Goal: Transaction & Acquisition: Purchase product/service

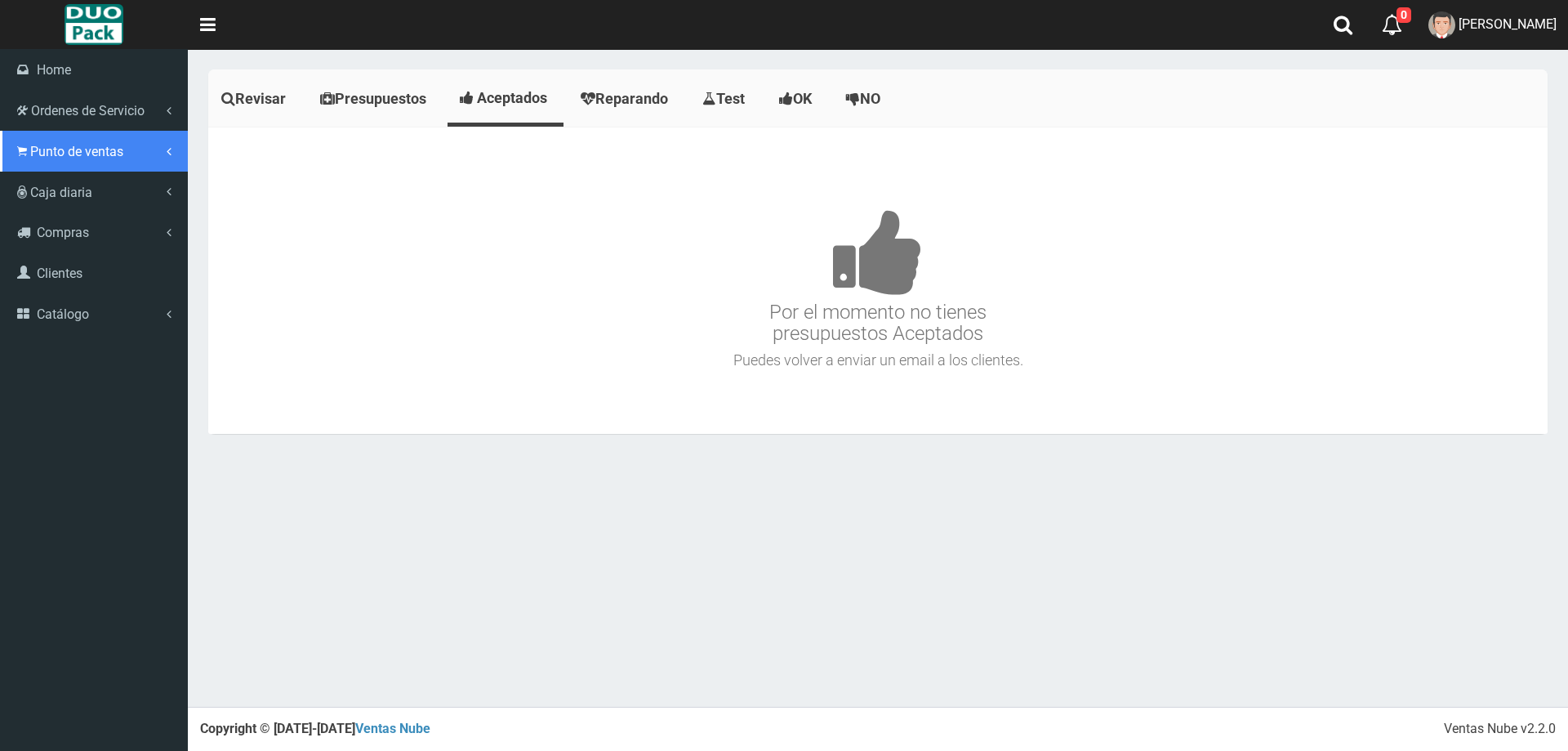
click at [24, 130] on link "Punto de ventas" at bounding box center [94, 151] width 188 height 41
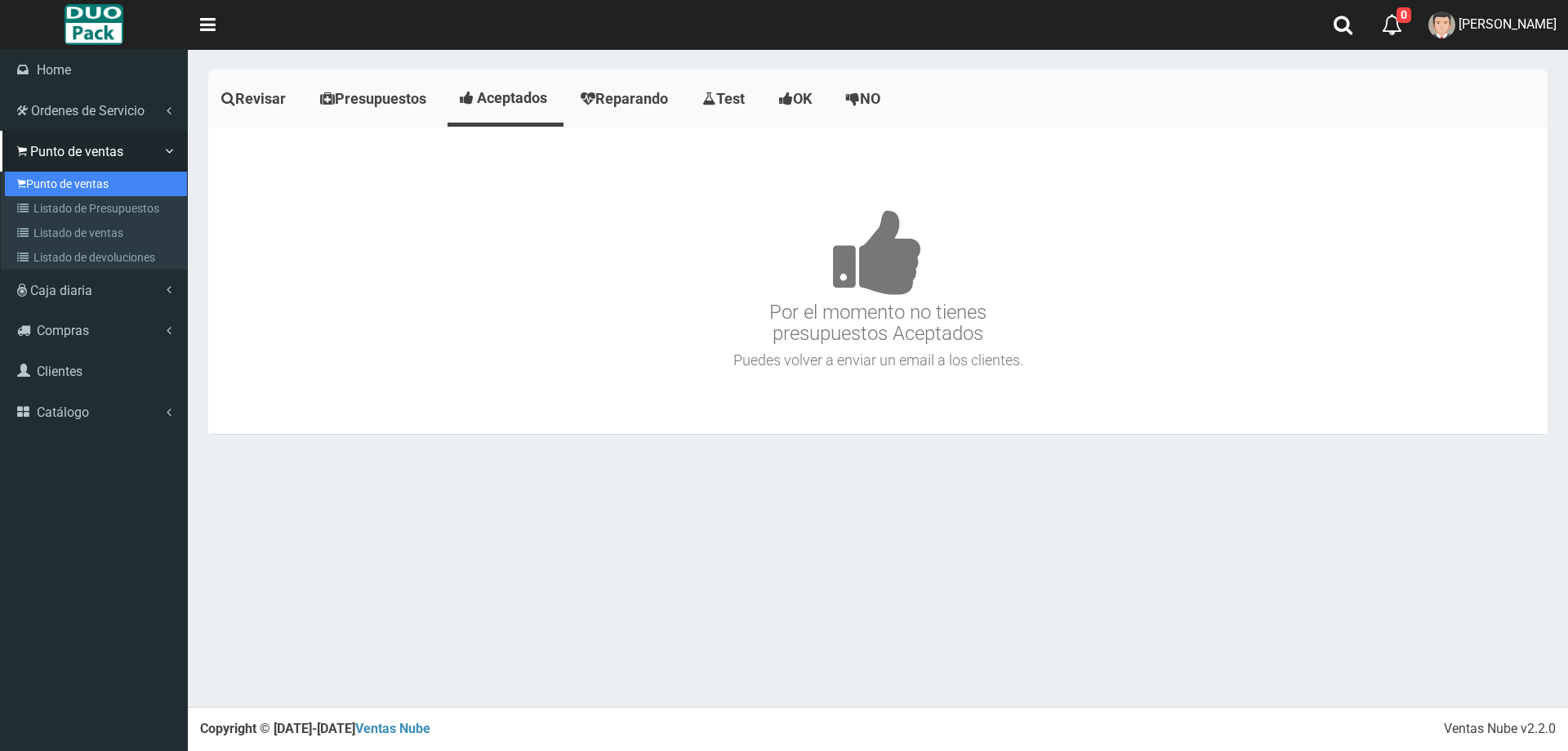
click at [120, 175] on link "Punto de ventas" at bounding box center [96, 183] width 182 height 25
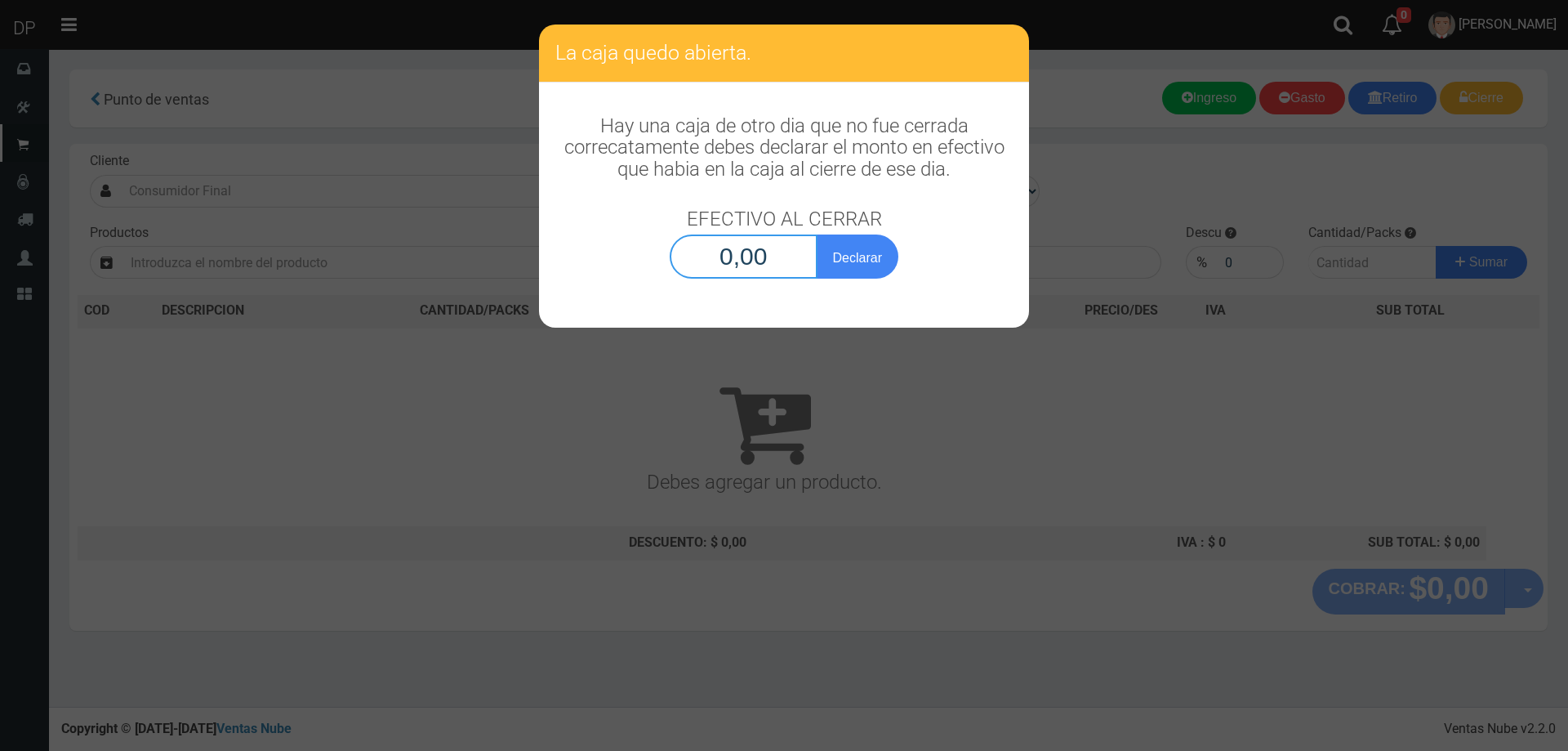
click at [774, 257] on input "0,00" at bounding box center [743, 256] width 148 height 44
type input "1,00"
click at [816, 234] on button "Declarar" at bounding box center [857, 256] width 81 height 44
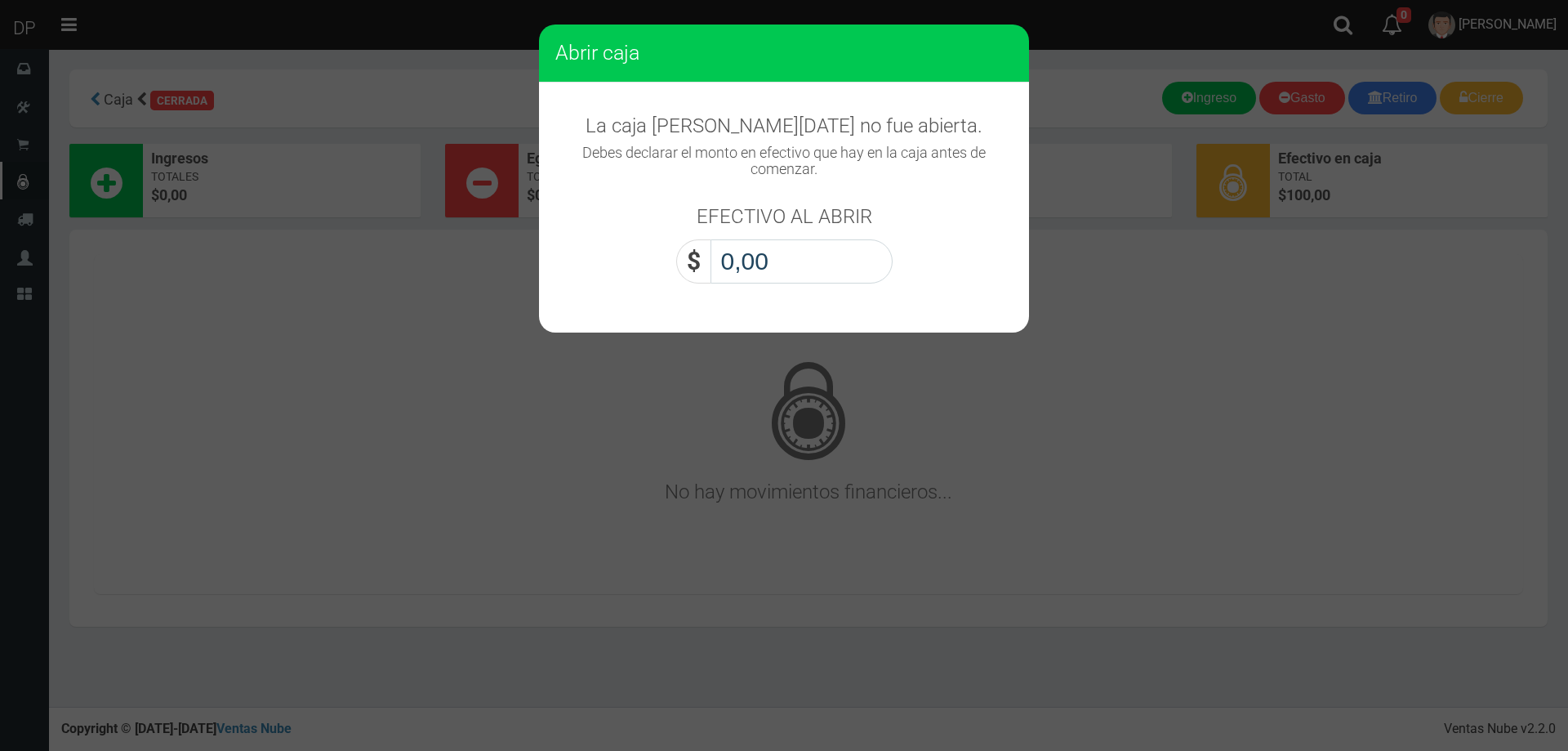
click at [774, 257] on input "0,00" at bounding box center [802, 261] width 182 height 44
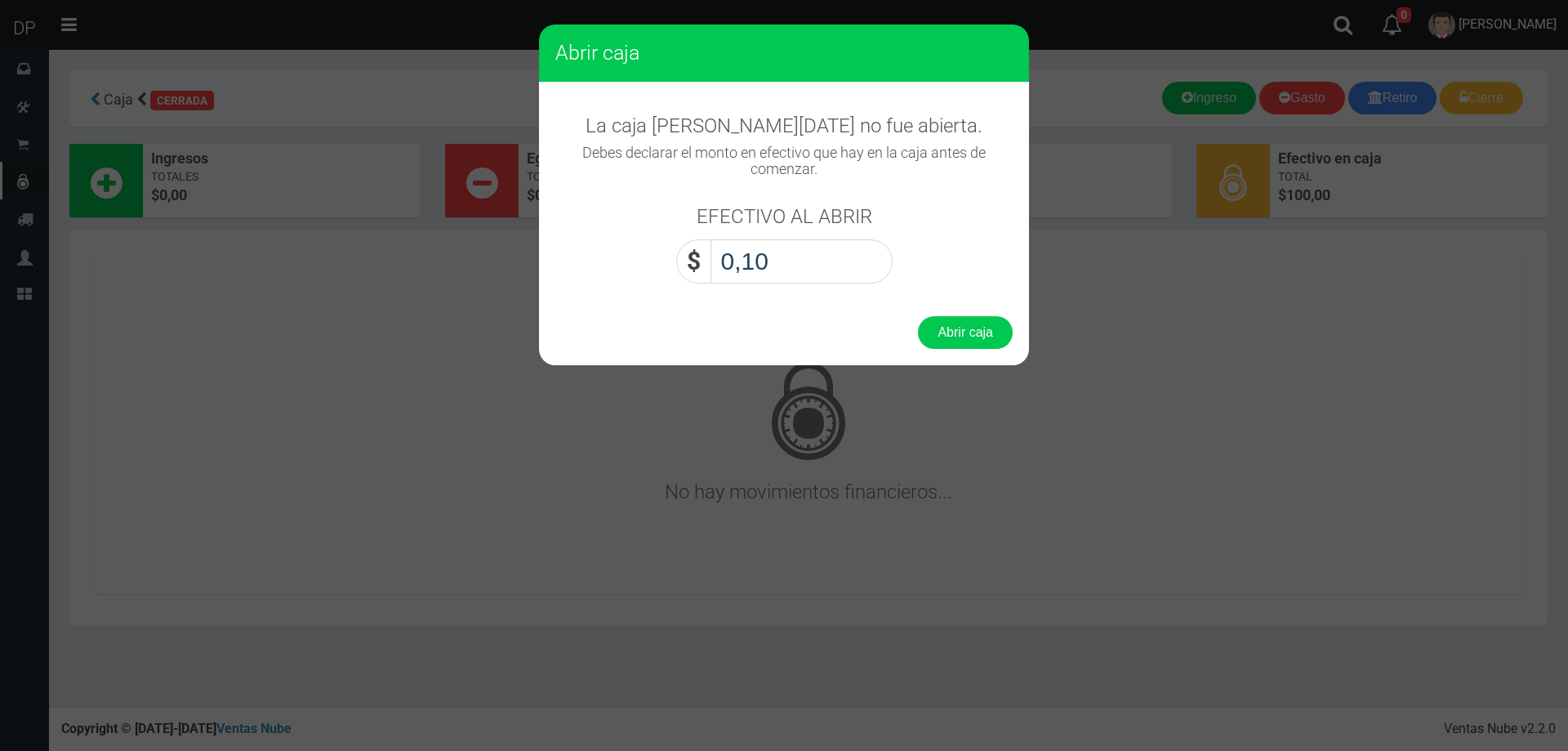
type input "1,00"
click at [917, 316] on button "Abrir caja" at bounding box center [964, 331] width 95 height 32
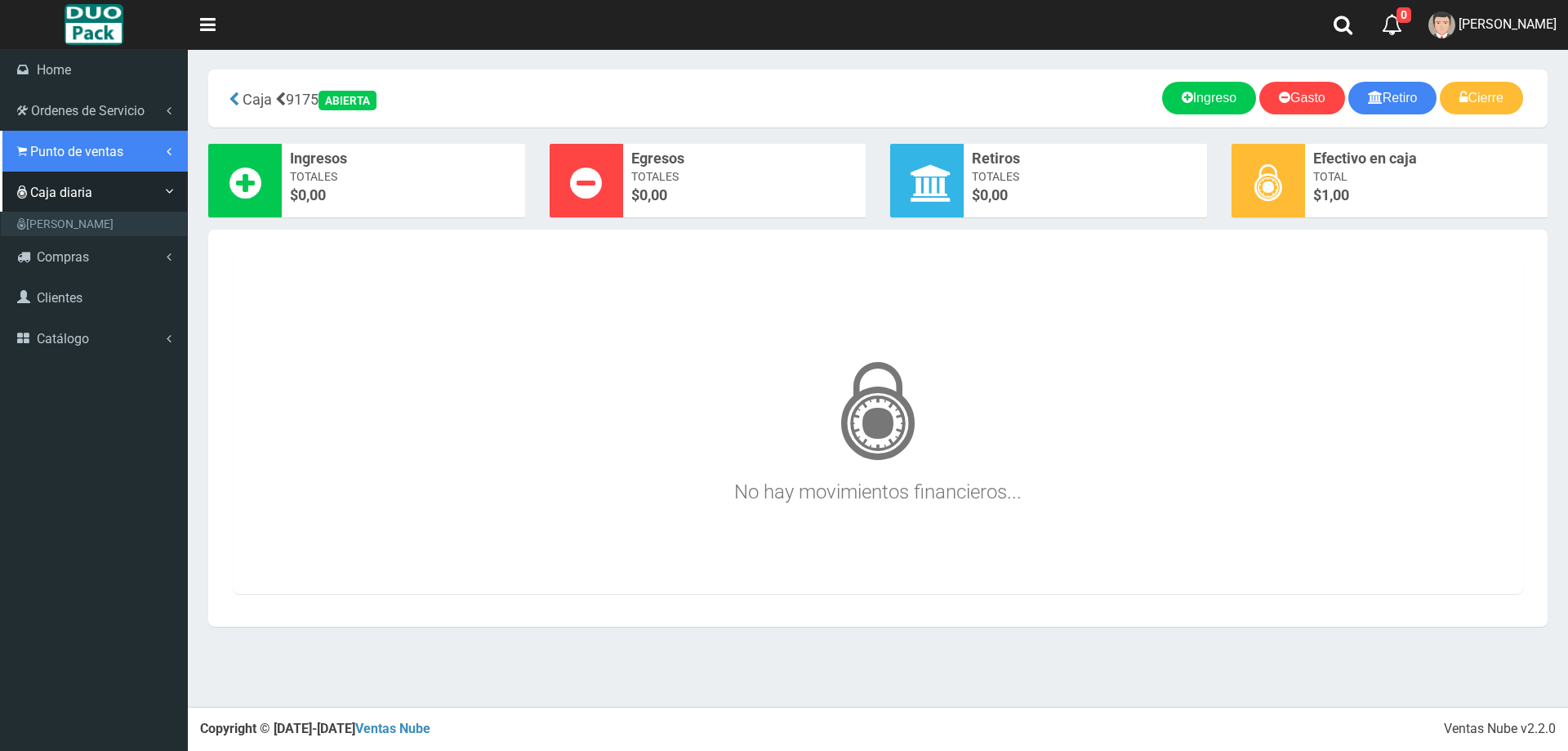
click at [108, 157] on span "Punto de ventas" at bounding box center [76, 152] width 93 height 16
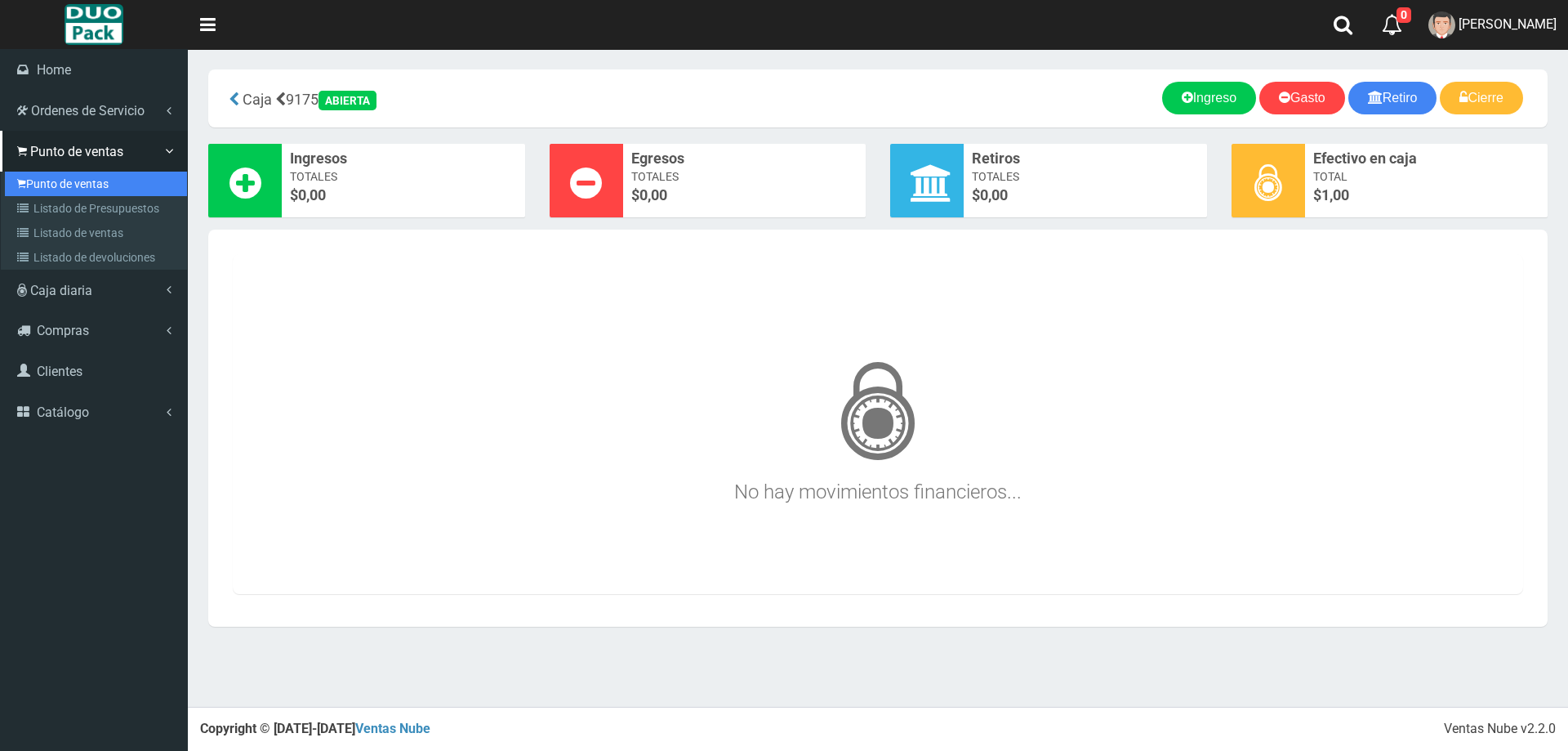
click at [95, 179] on link "Punto de ventas" at bounding box center [96, 183] width 182 height 25
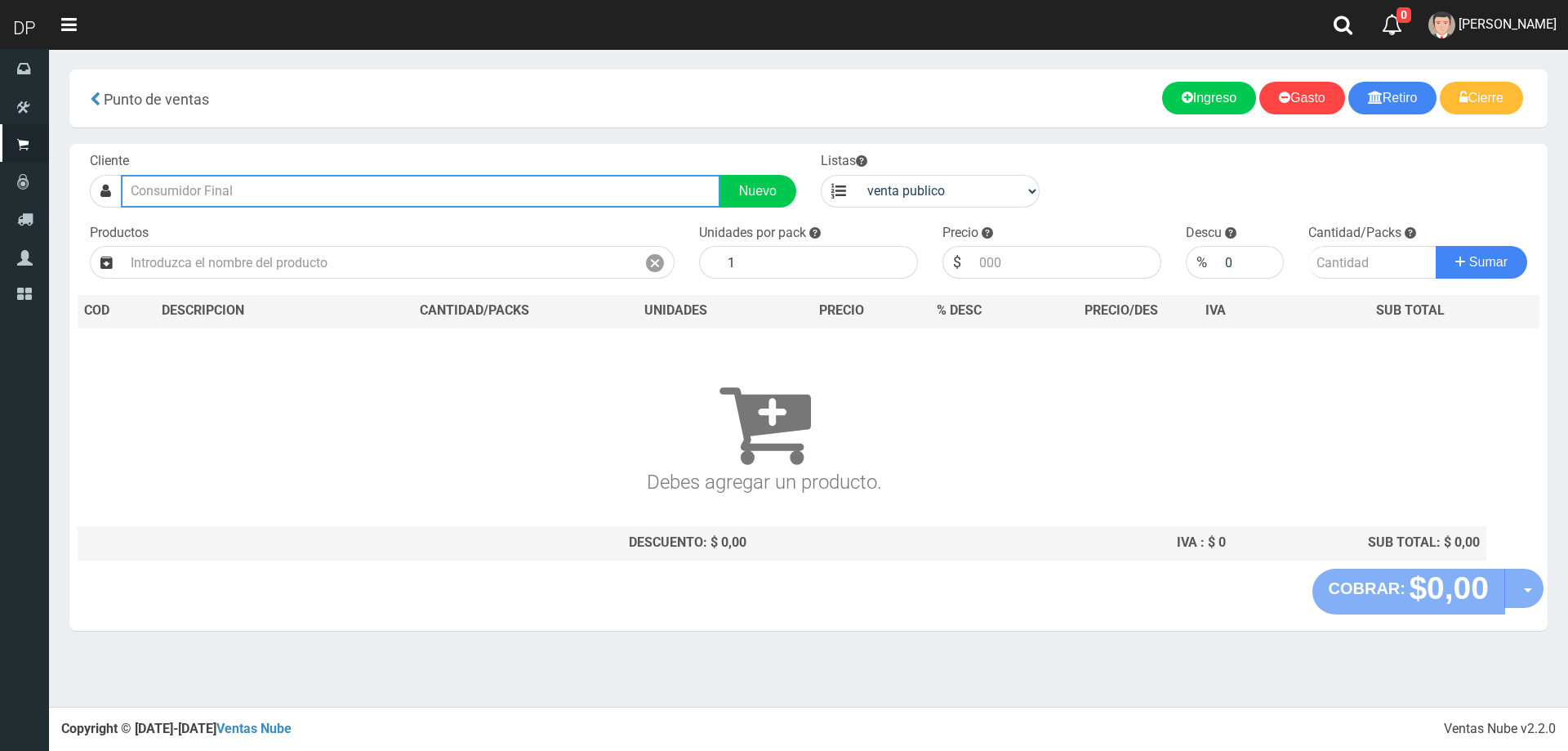
click at [254, 184] on input "text" at bounding box center [420, 190] width 600 height 32
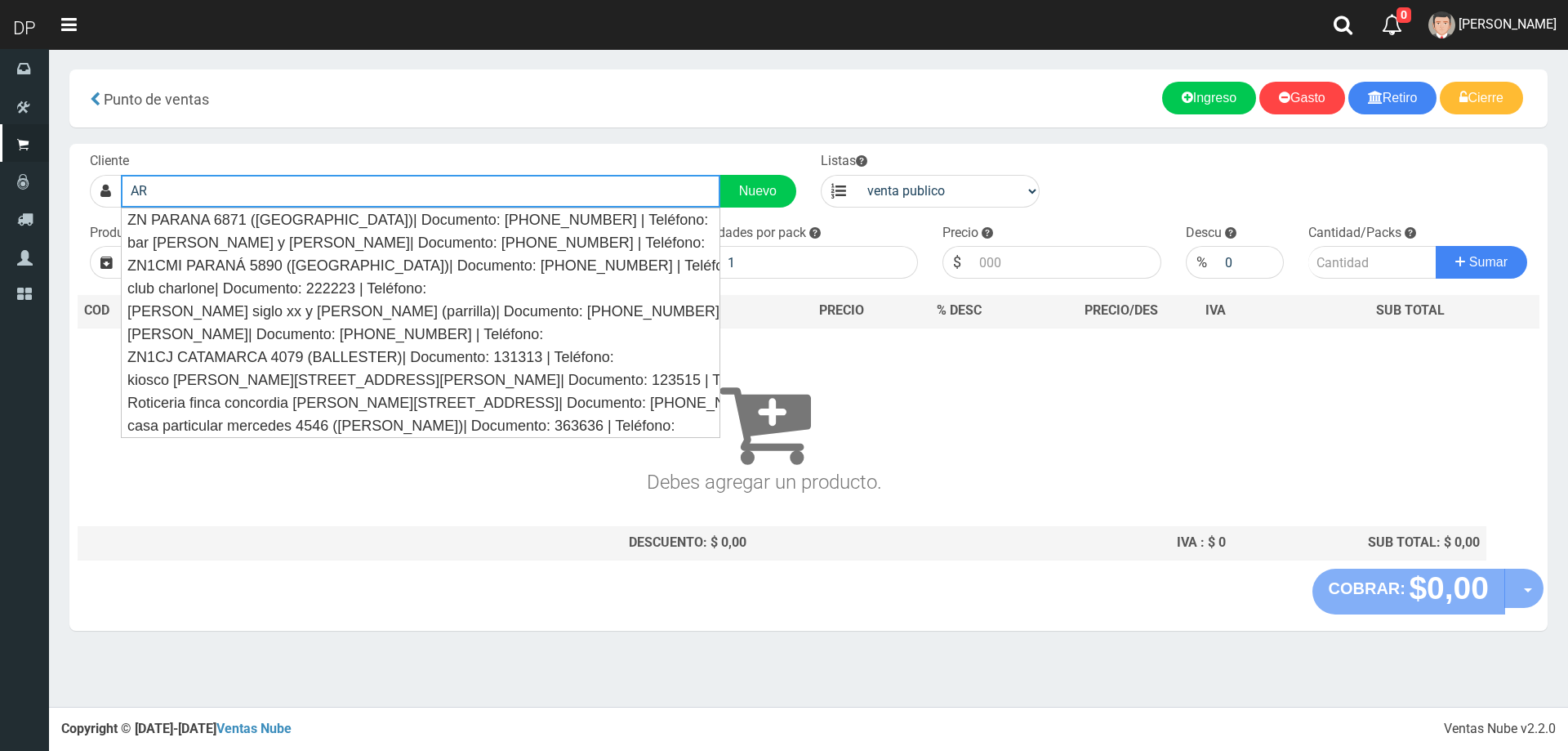
type input "A"
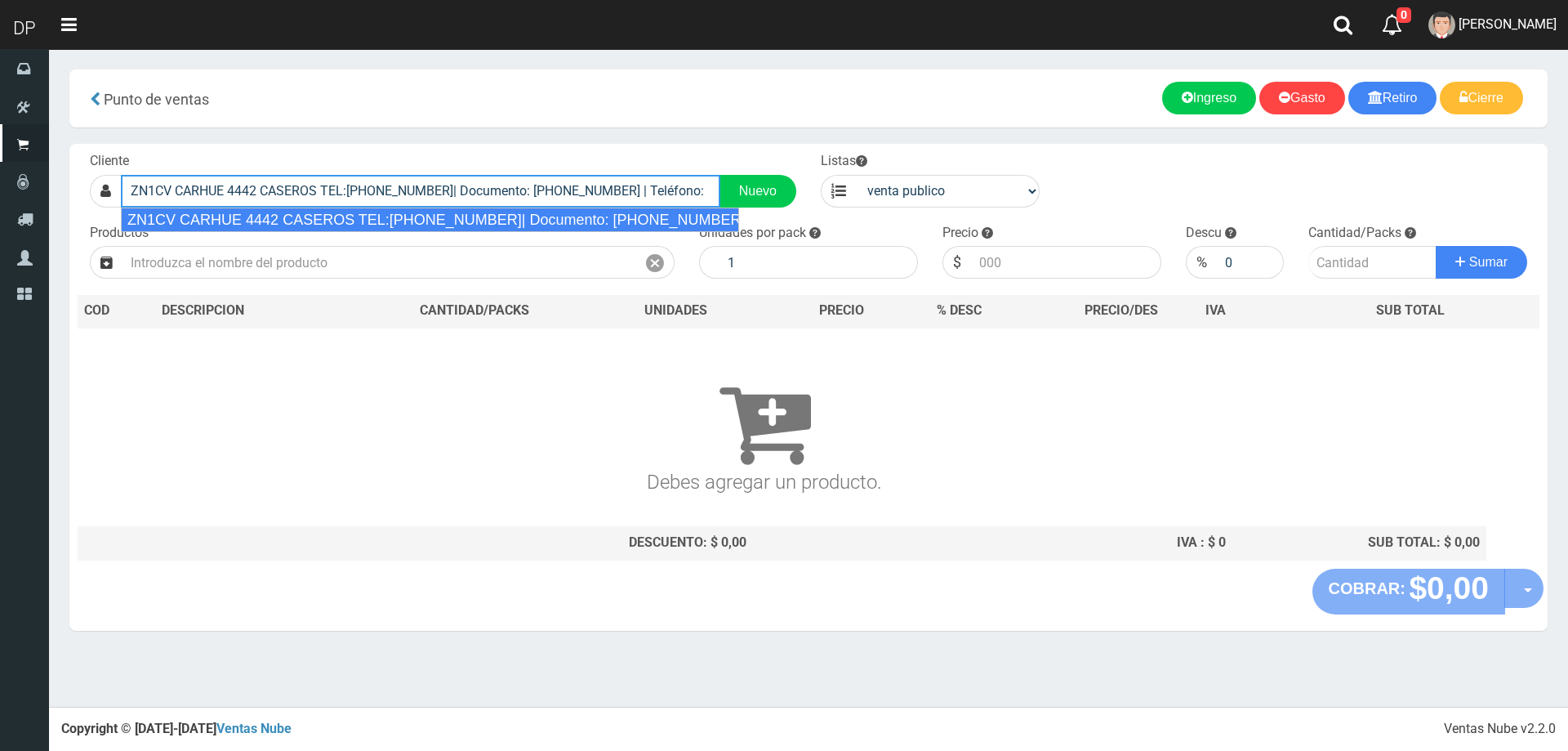
type input "ZN1CV CARHUE 4442 CASEROS TEL:1123227608| Documento: 12346543215 | Teléfono:"
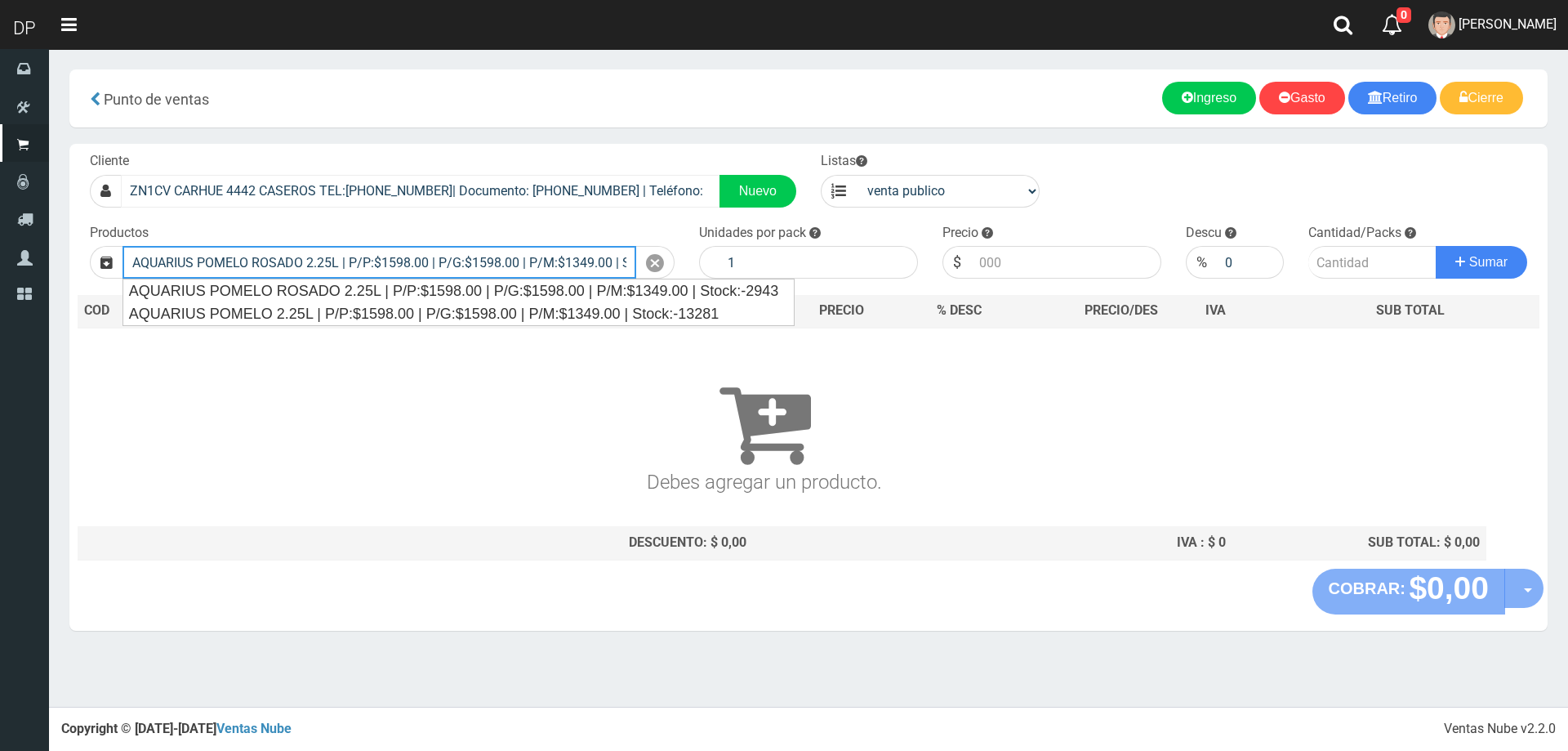
type input "AQUARIUS POMELO ROSADO 2.25L | P/P:$1598.00 | P/G:$1598.00 | P/M:$1349.00 | Sto…"
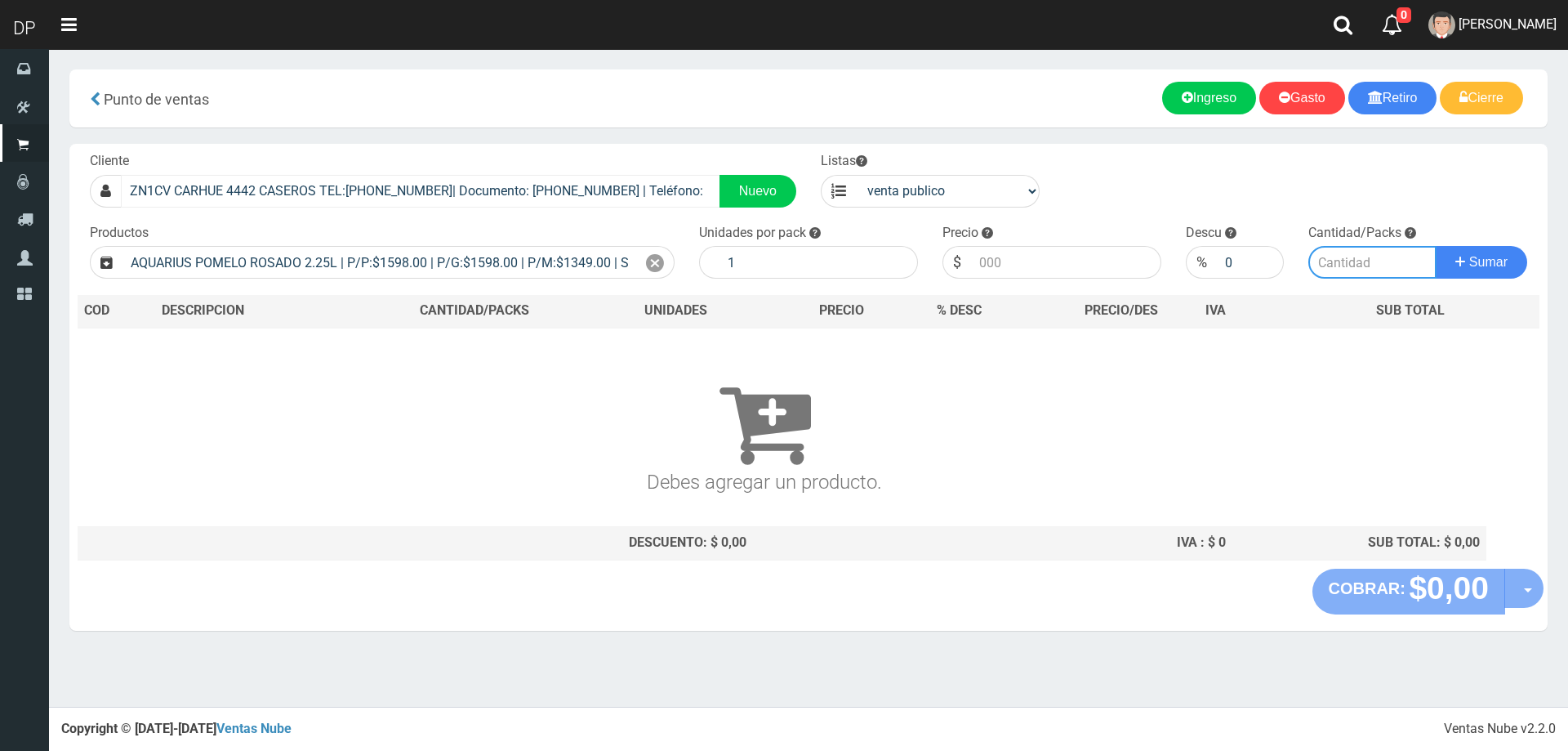
type input "6"
type input "1598.00"
type input "2"
click at [1037, 255] on input "1598.00" at bounding box center [1066, 262] width 190 height 32
type input "1599"
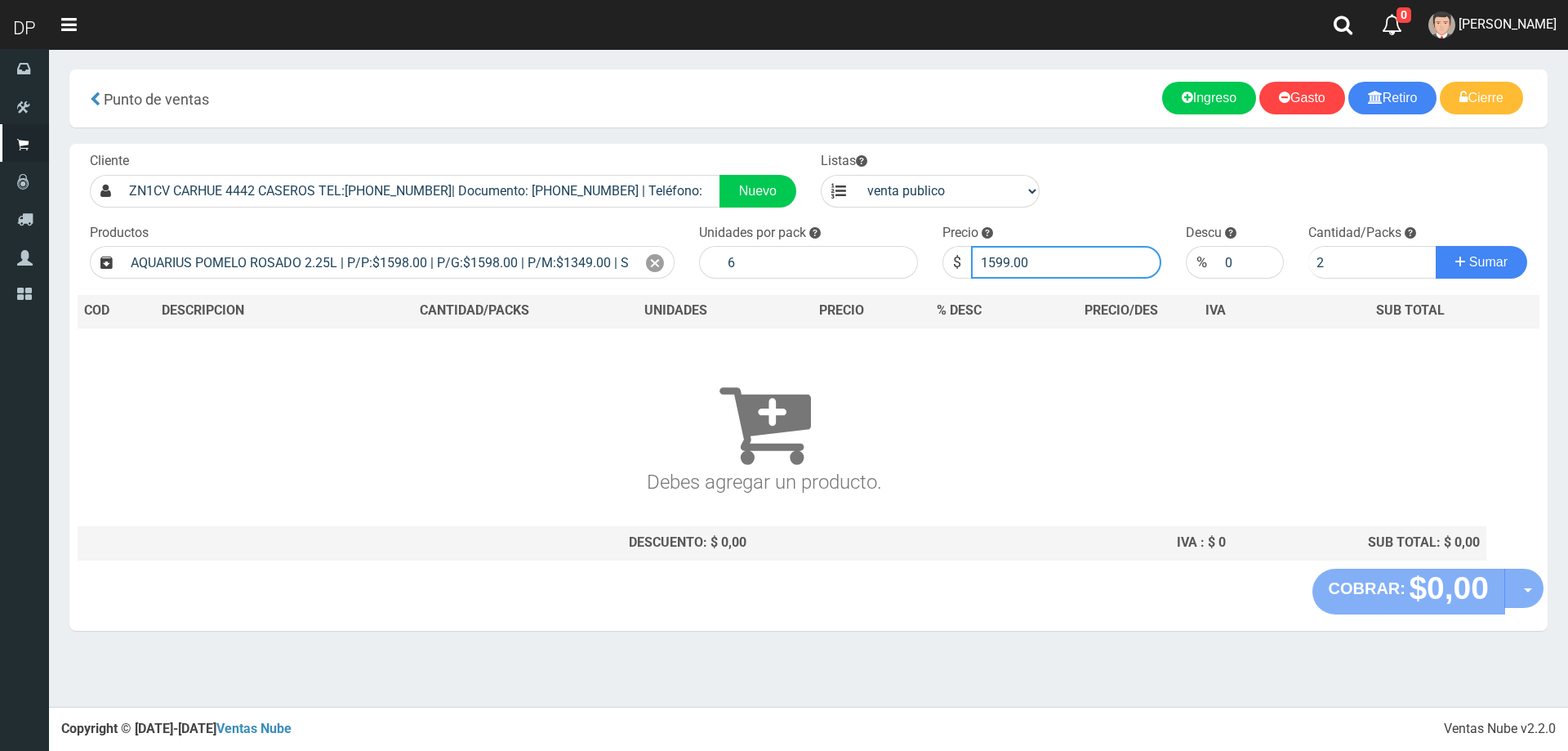
type input "1599.00"
click at [1436, 246] on button "Sumar" at bounding box center [1481, 262] width 91 height 32
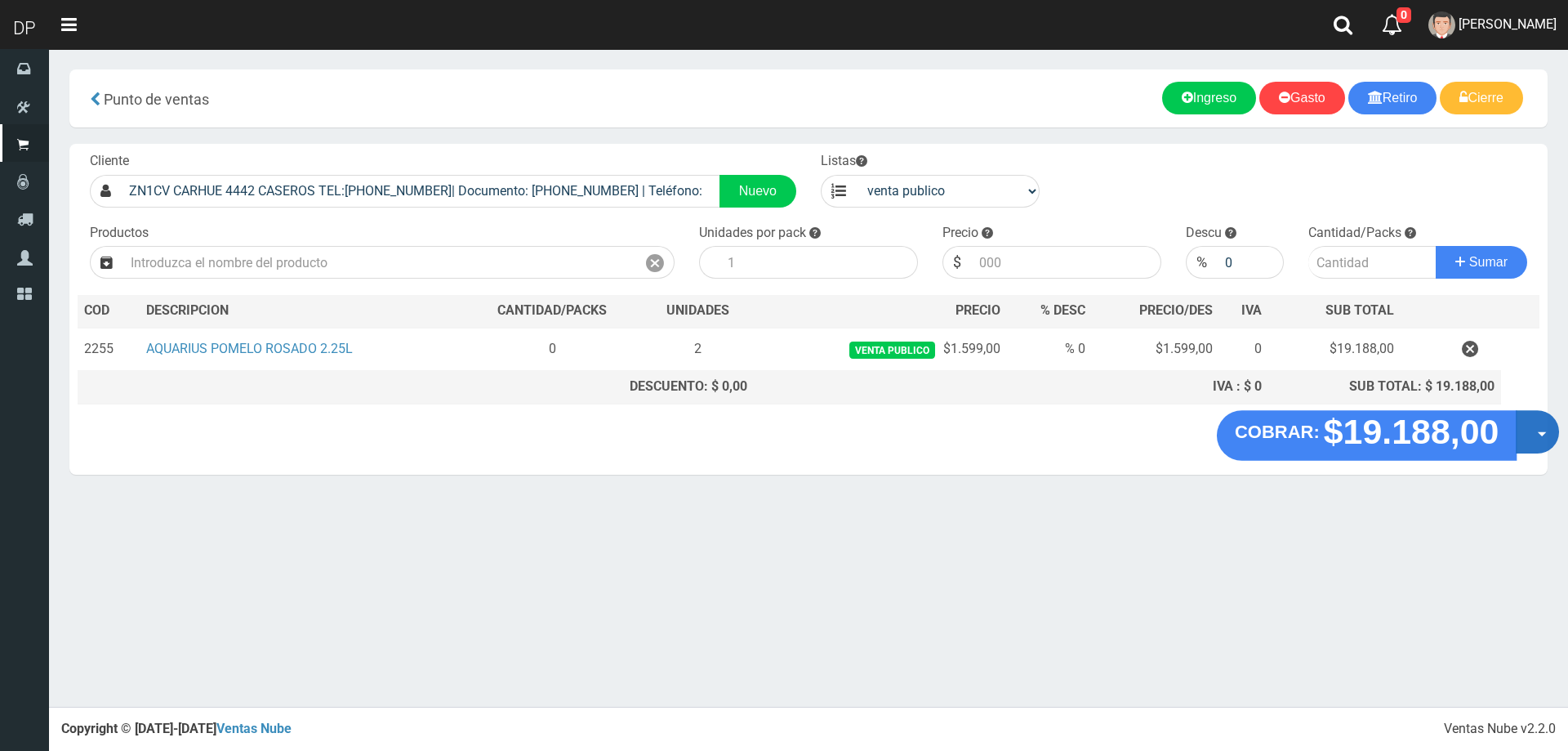
click at [1529, 428] on button "Opciones" at bounding box center [1537, 431] width 43 height 43
click at [1520, 444] on link "Hacer Devolucion" at bounding box center [1485, 437] width 146 height 37
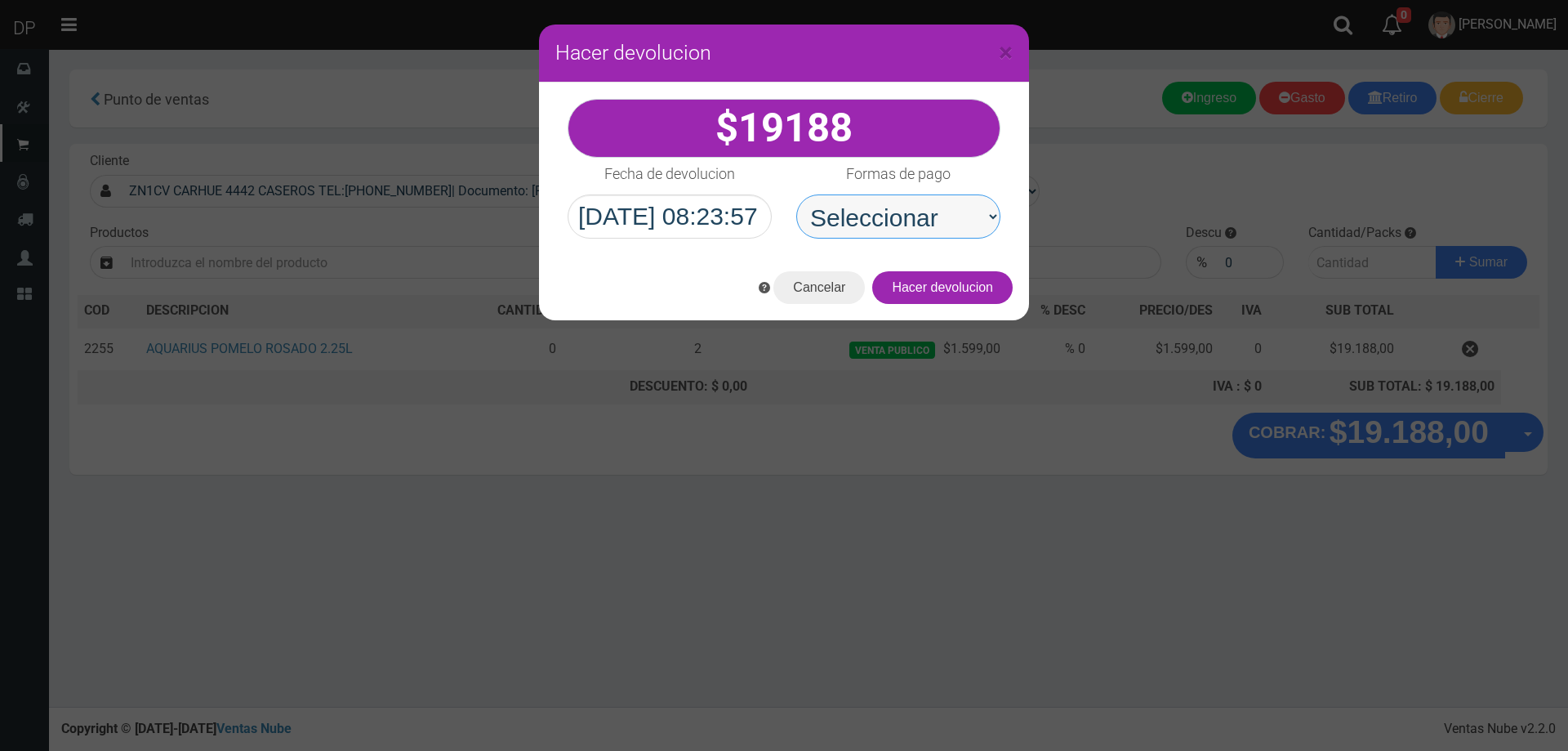
drag, startPoint x: 896, startPoint y: 221, endPoint x: 904, endPoint y: 234, distance: 15.3
click at [896, 221] on select "Seleccionar Efectivo Tarjeta de Crédito Depósito Débito" at bounding box center [898, 216] width 204 height 44
select select "Efectivo"
click at [796, 194] on select "Seleccionar Efectivo Tarjeta de Crédito Depósito Débito" at bounding box center [898, 216] width 204 height 44
click at [940, 282] on button "Hacer devolucion" at bounding box center [942, 287] width 140 height 32
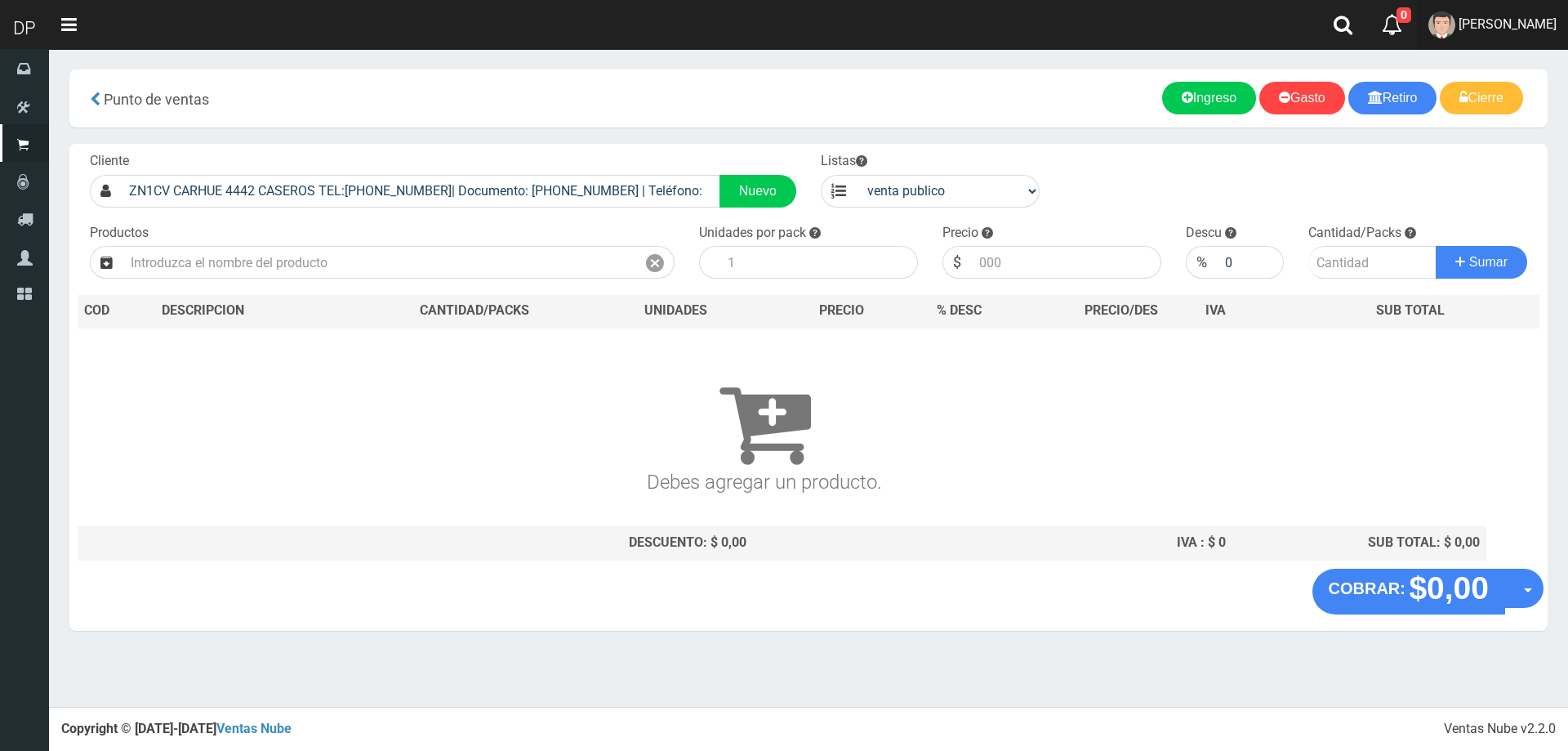
click at [1544, 25] on span "[PERSON_NAME]" at bounding box center [1507, 25] width 98 height 16
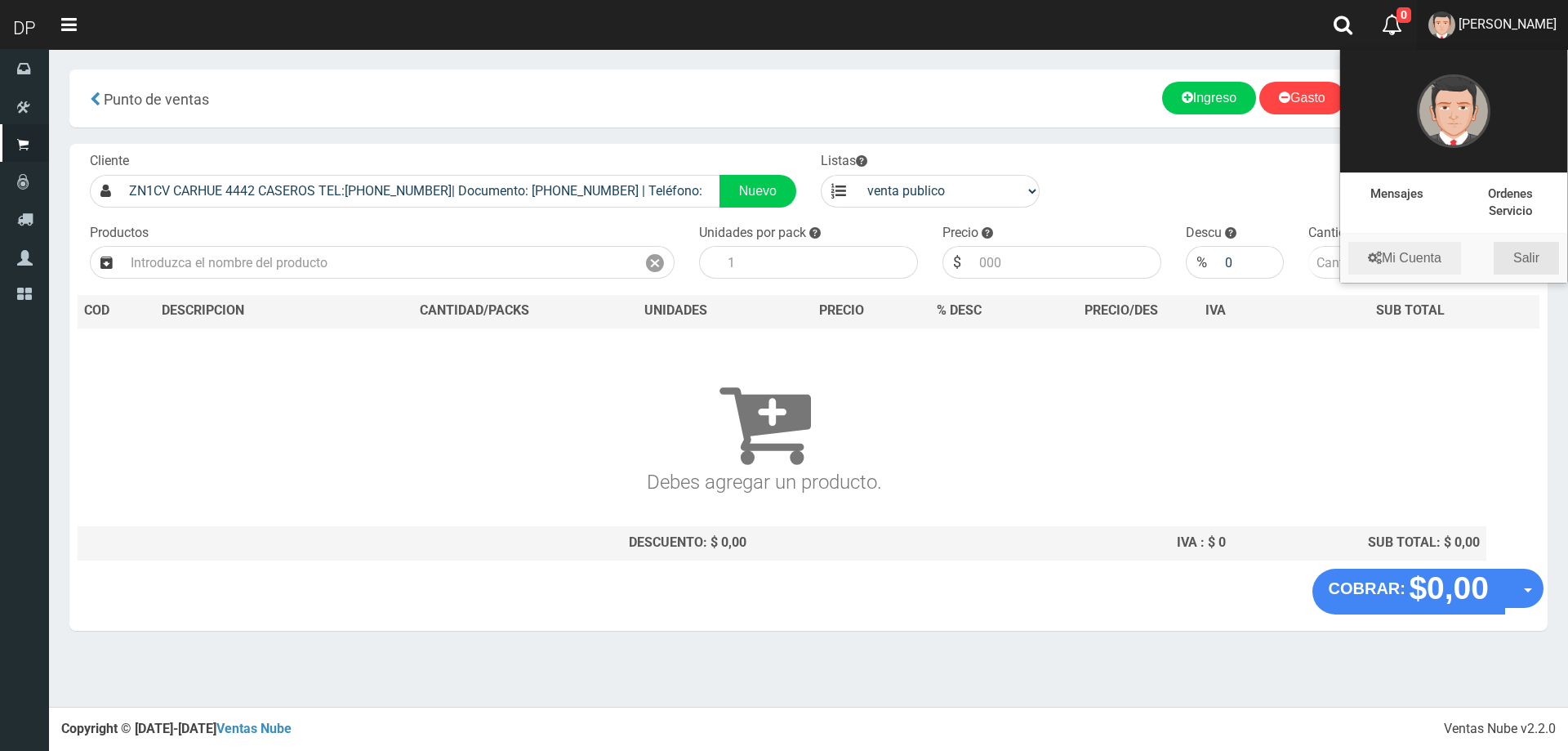
click at [1533, 253] on link "Salir" at bounding box center [1526, 258] width 66 height 32
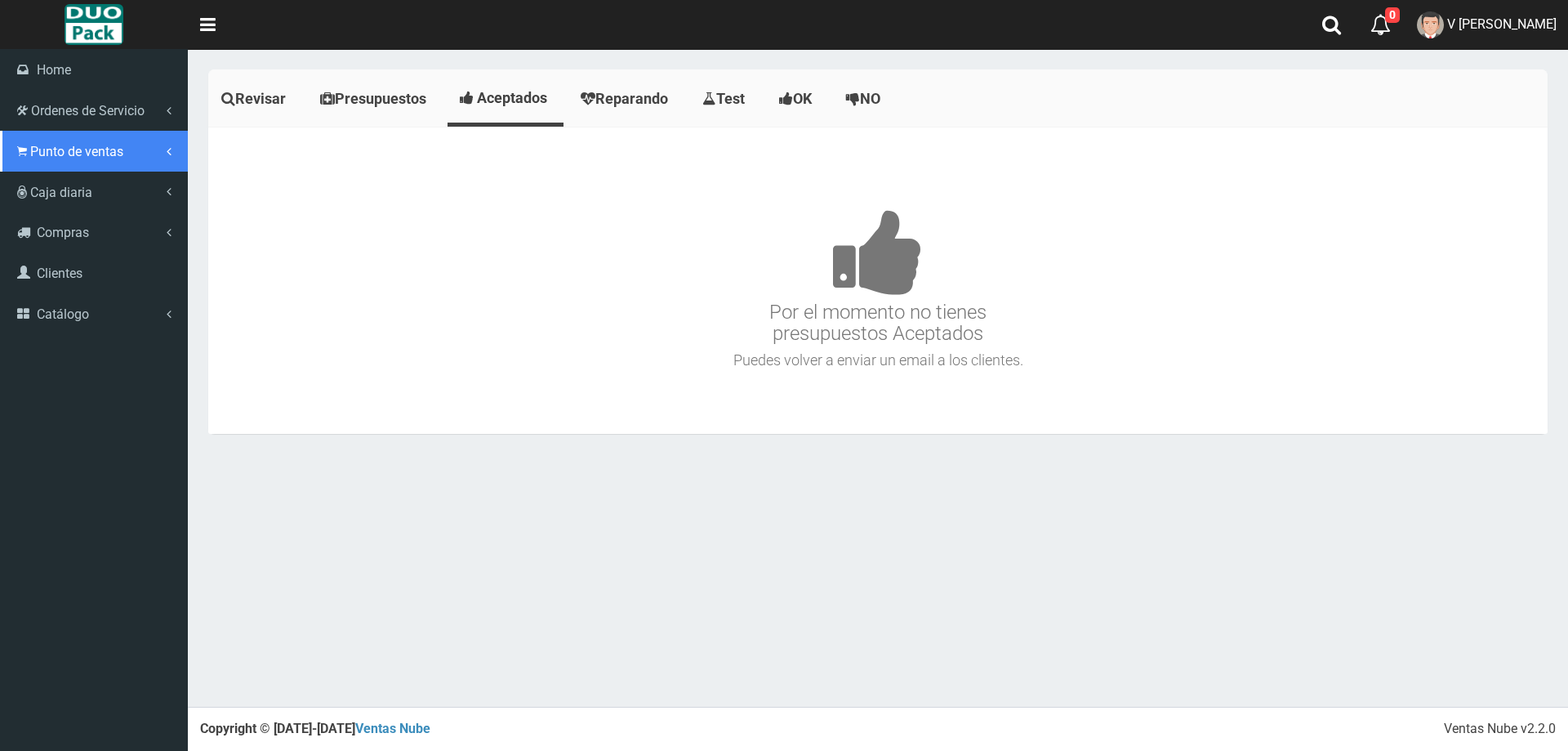
click at [40, 155] on span "Punto de ventas" at bounding box center [76, 152] width 93 height 16
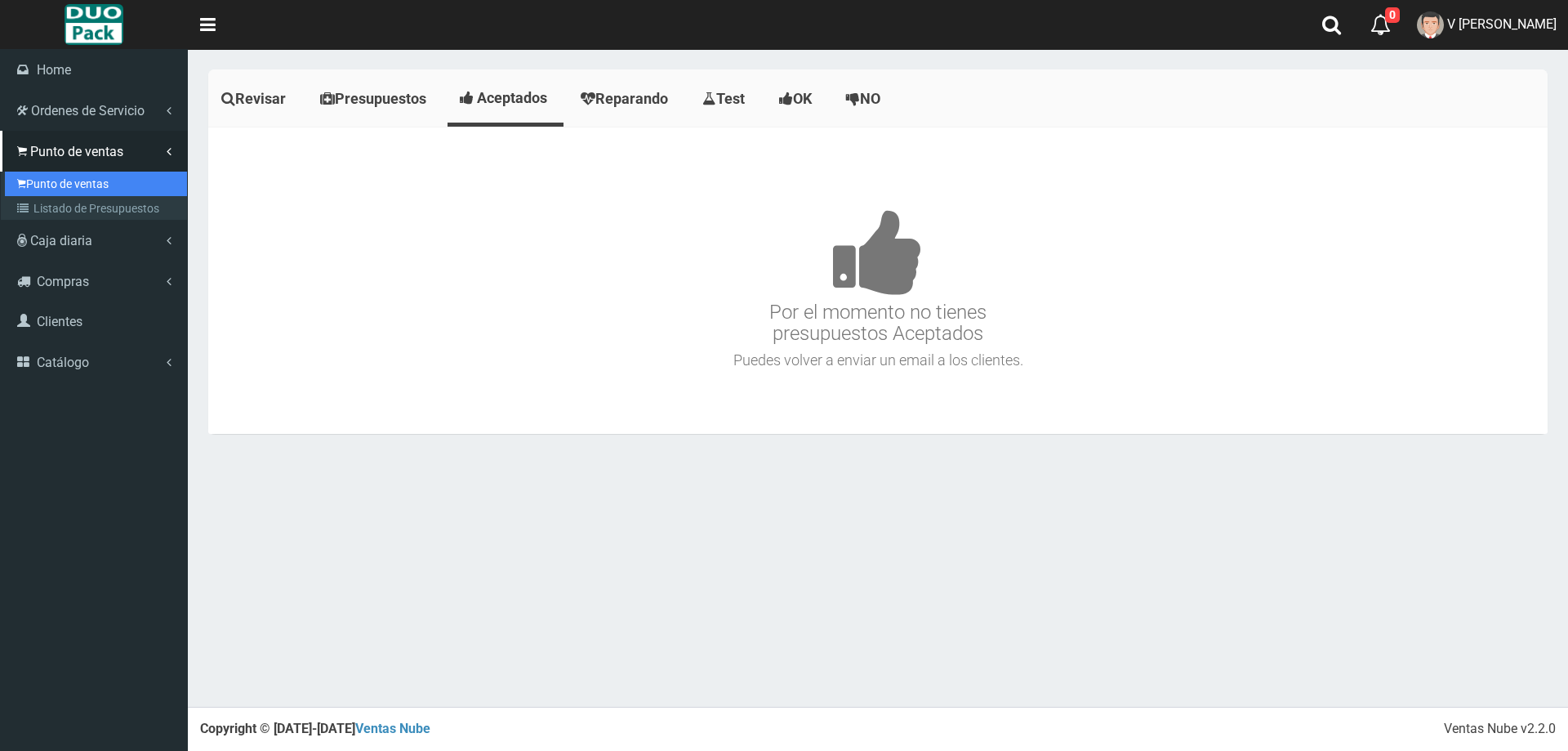
click at [68, 188] on link "Punto de ventas" at bounding box center [96, 183] width 182 height 25
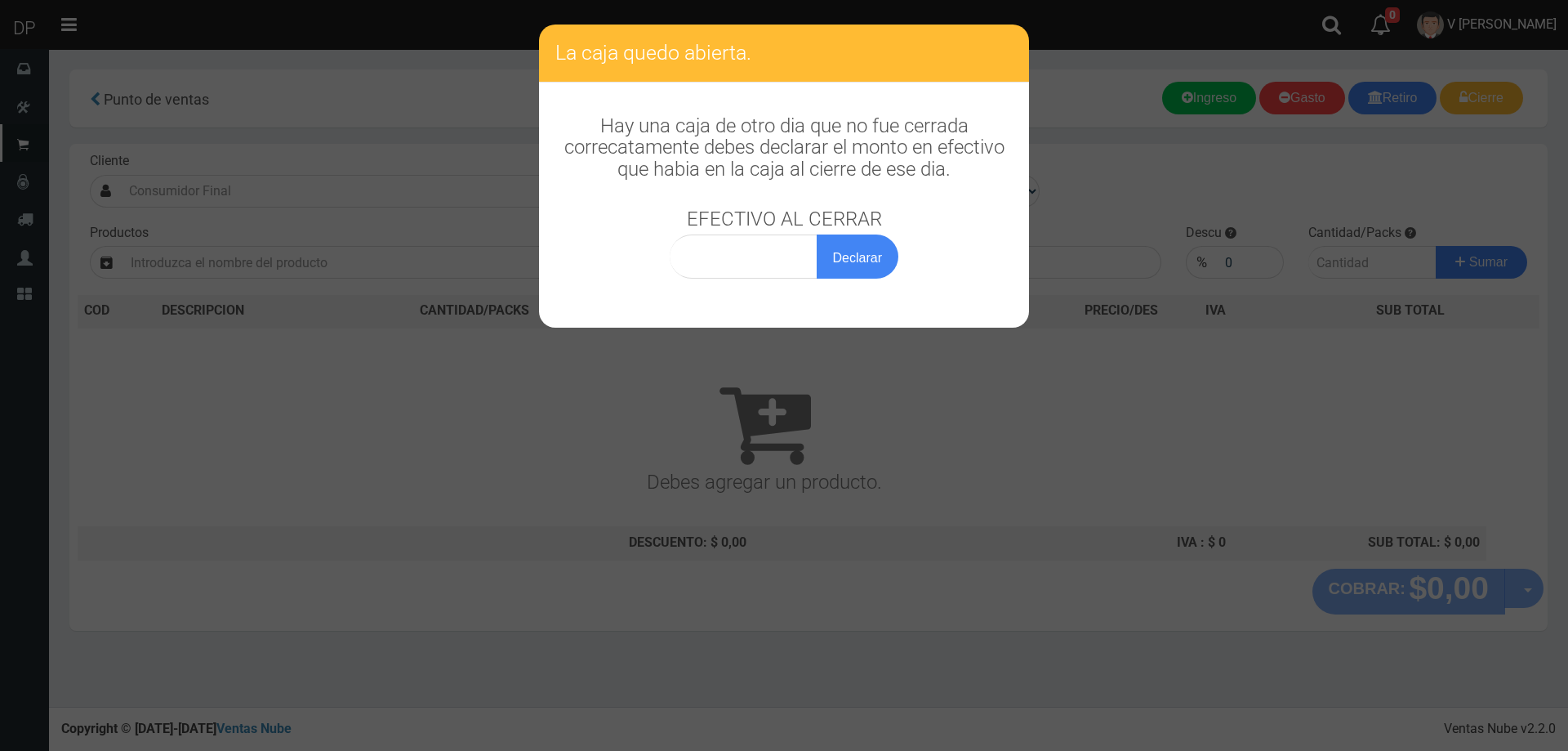
click at [739, 278] on div "Hay una caja de otro dia que no fue cerrada correcatamente debes declarar el mo…" at bounding box center [784, 188] width 490 height 213
click at [787, 252] on input "0,00" at bounding box center [743, 256] width 148 height 44
type input "1,00"
click at [816, 234] on button "Declarar" at bounding box center [857, 256] width 81 height 44
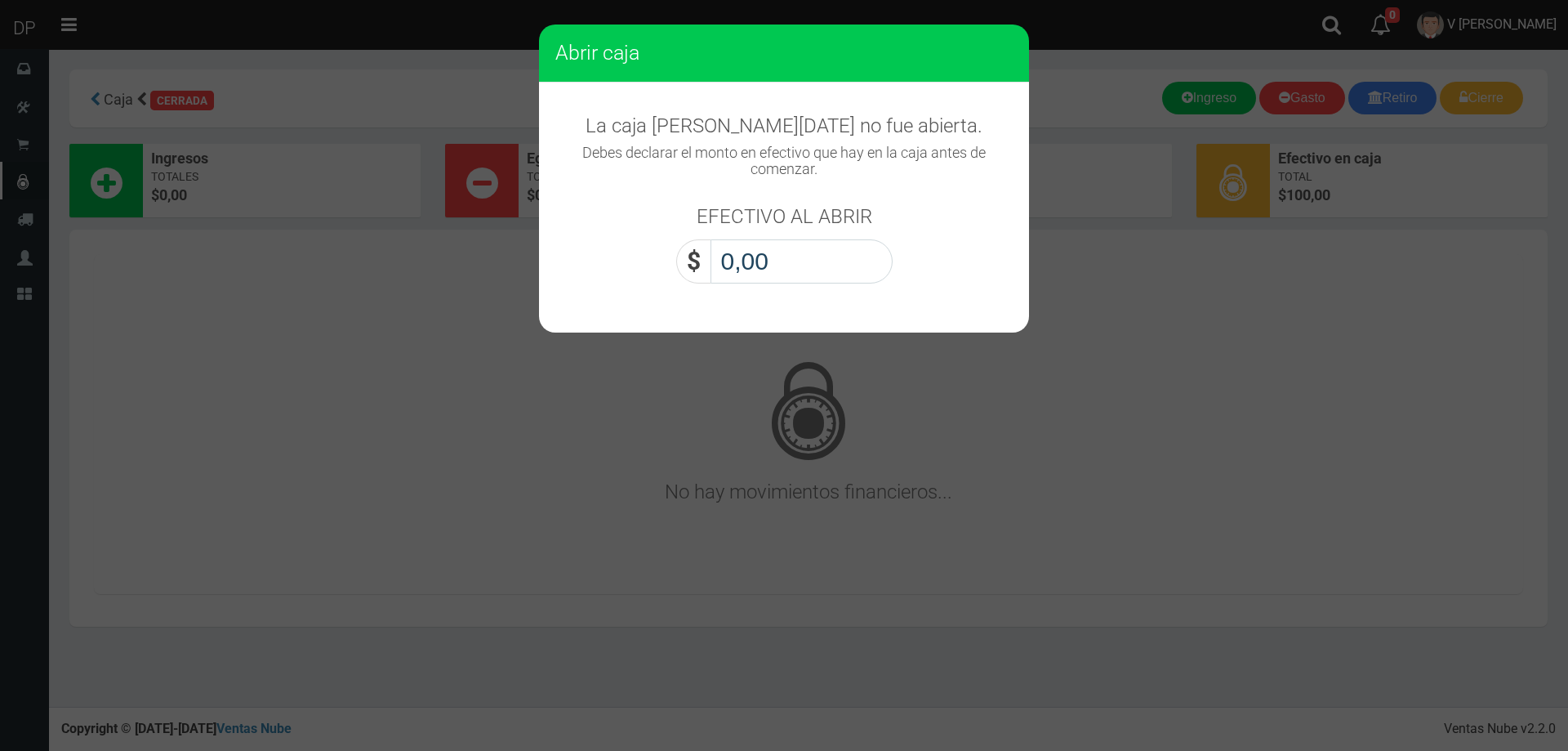
click at [757, 261] on input "0,00" at bounding box center [802, 261] width 182 height 44
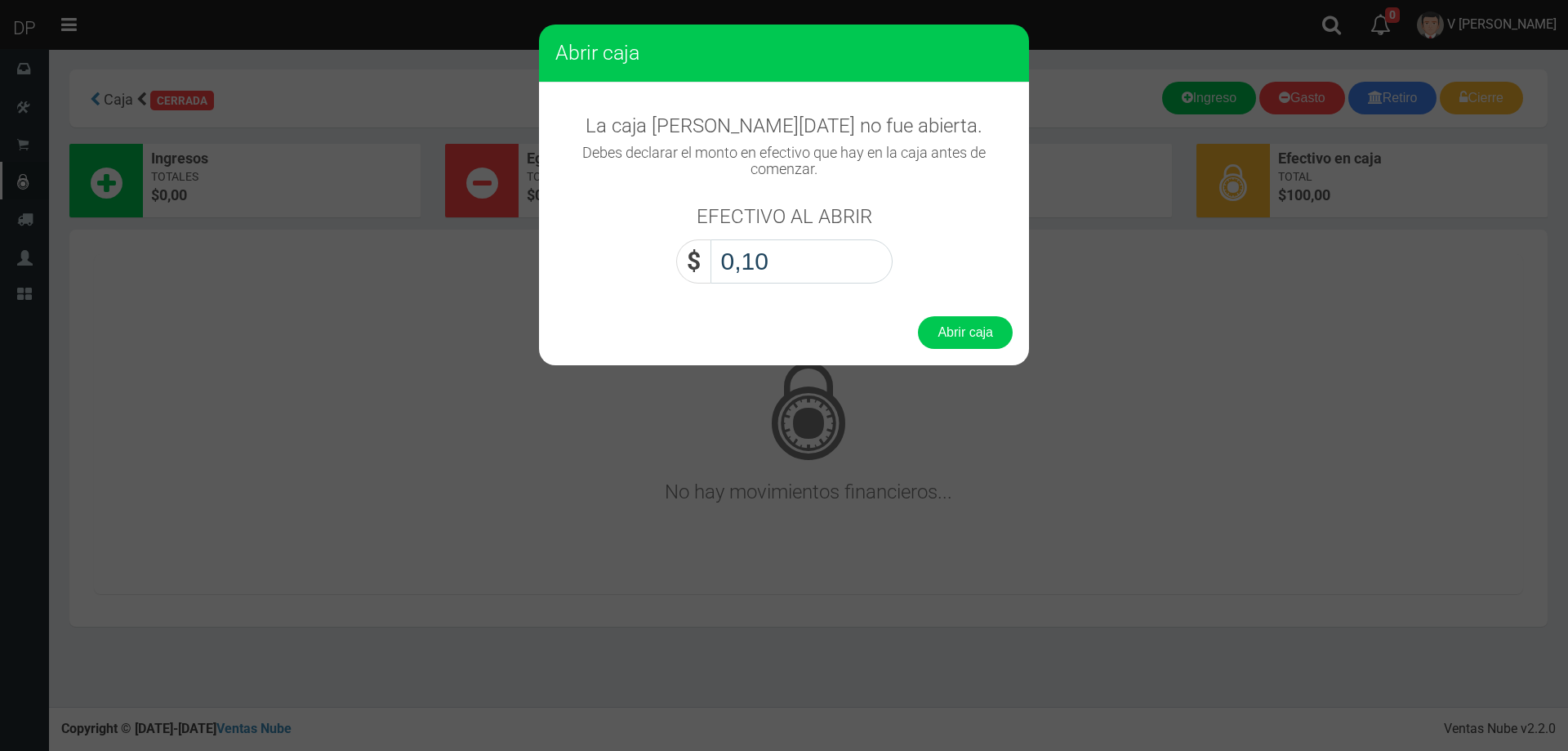
type input "1,00"
click at [917, 316] on button "Abrir caja" at bounding box center [964, 331] width 95 height 32
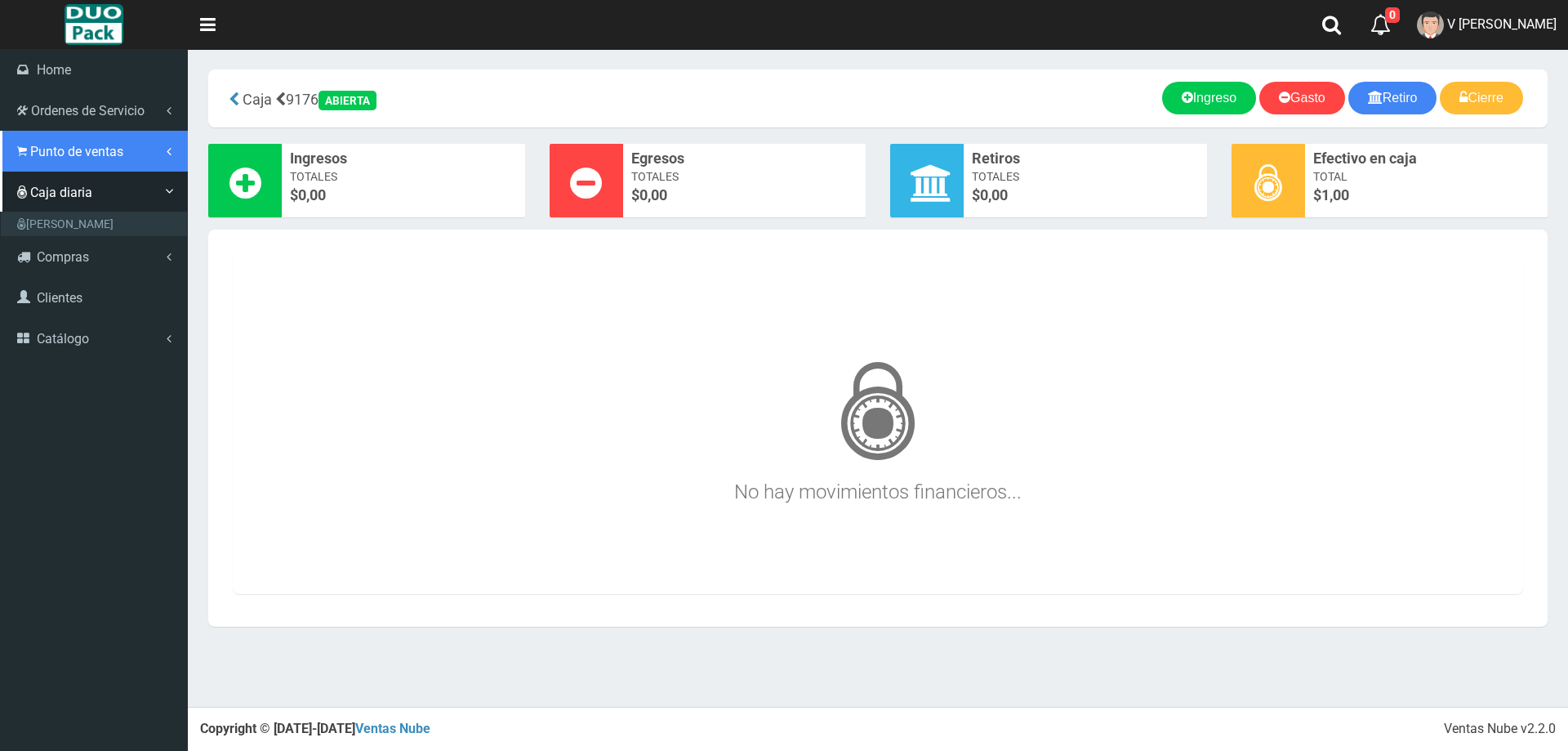
click at [106, 159] on link "Punto de ventas" at bounding box center [94, 151] width 188 height 41
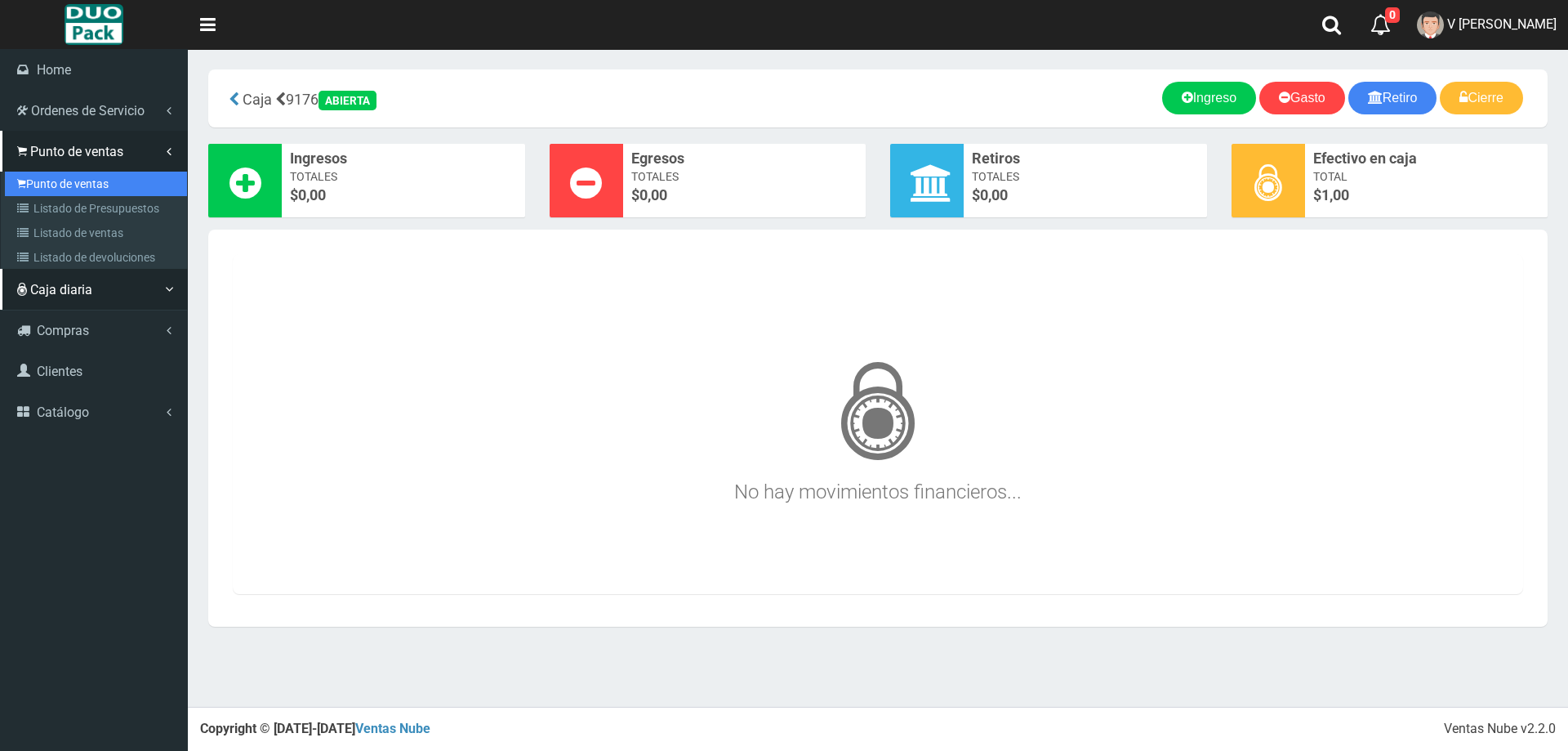
click at [114, 187] on link "Punto de ventas" at bounding box center [96, 183] width 182 height 25
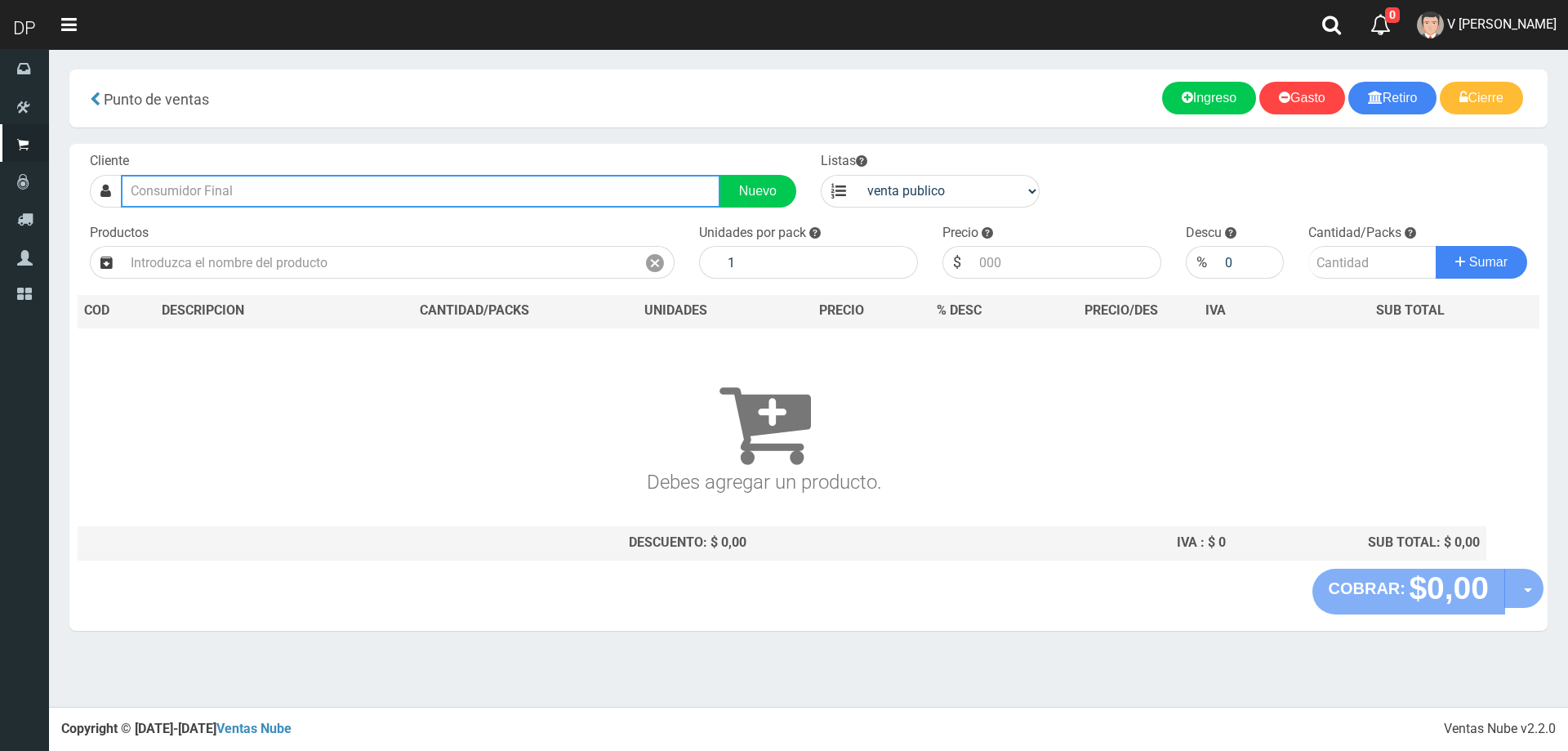
click at [241, 197] on input "text" at bounding box center [420, 190] width 600 height 32
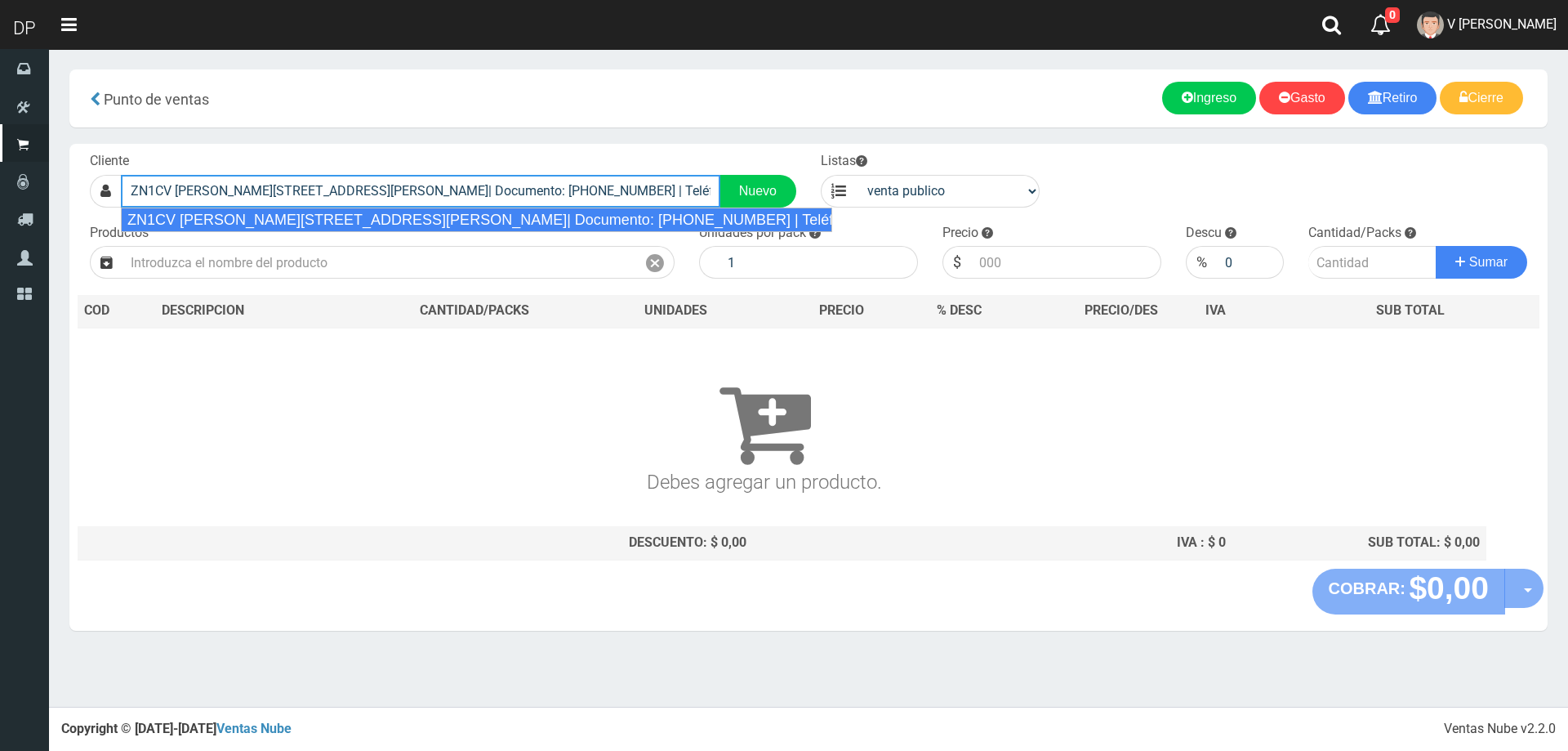
type input "ZN1CV [PERSON_NAME][STREET_ADDRESS][PERSON_NAME]| Documento: [PHONE_NUMBER] | T…"
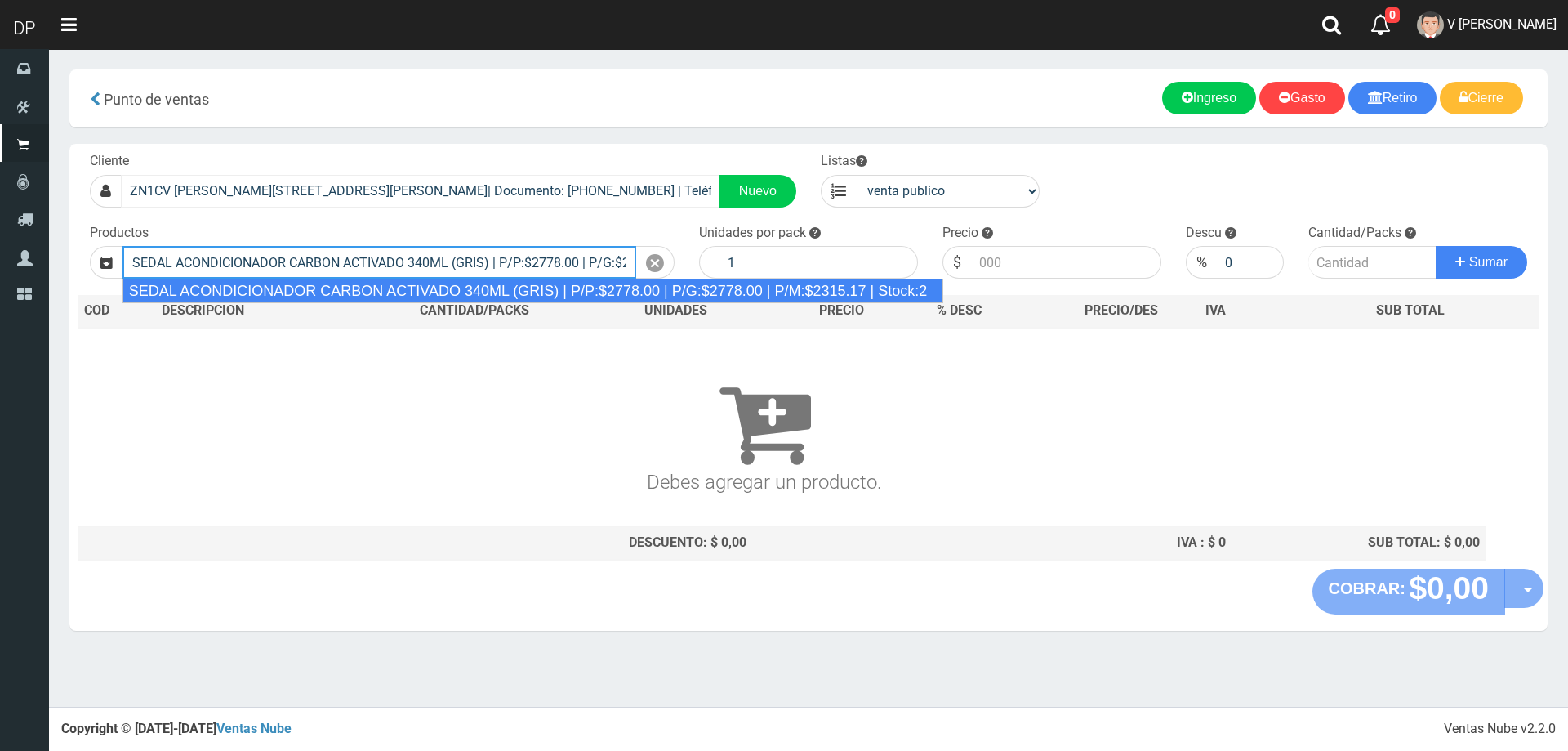
type input "SEDAL ACONDICIONADOR CARBON ACTIVADO 340ML (GRIS) | P/P:$2778.00 | P/G:$2778.00…"
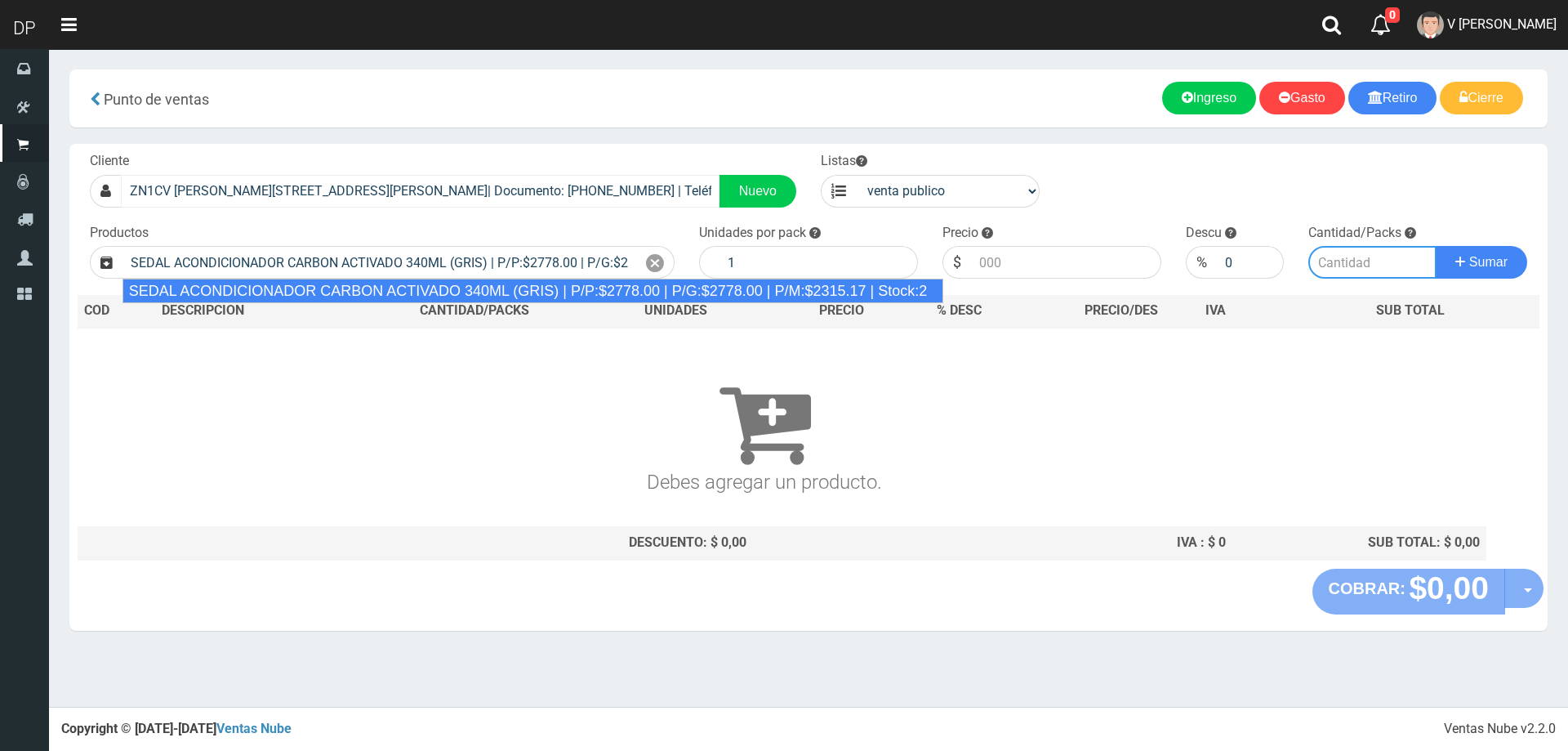
type input "12"
type input "2778.00"
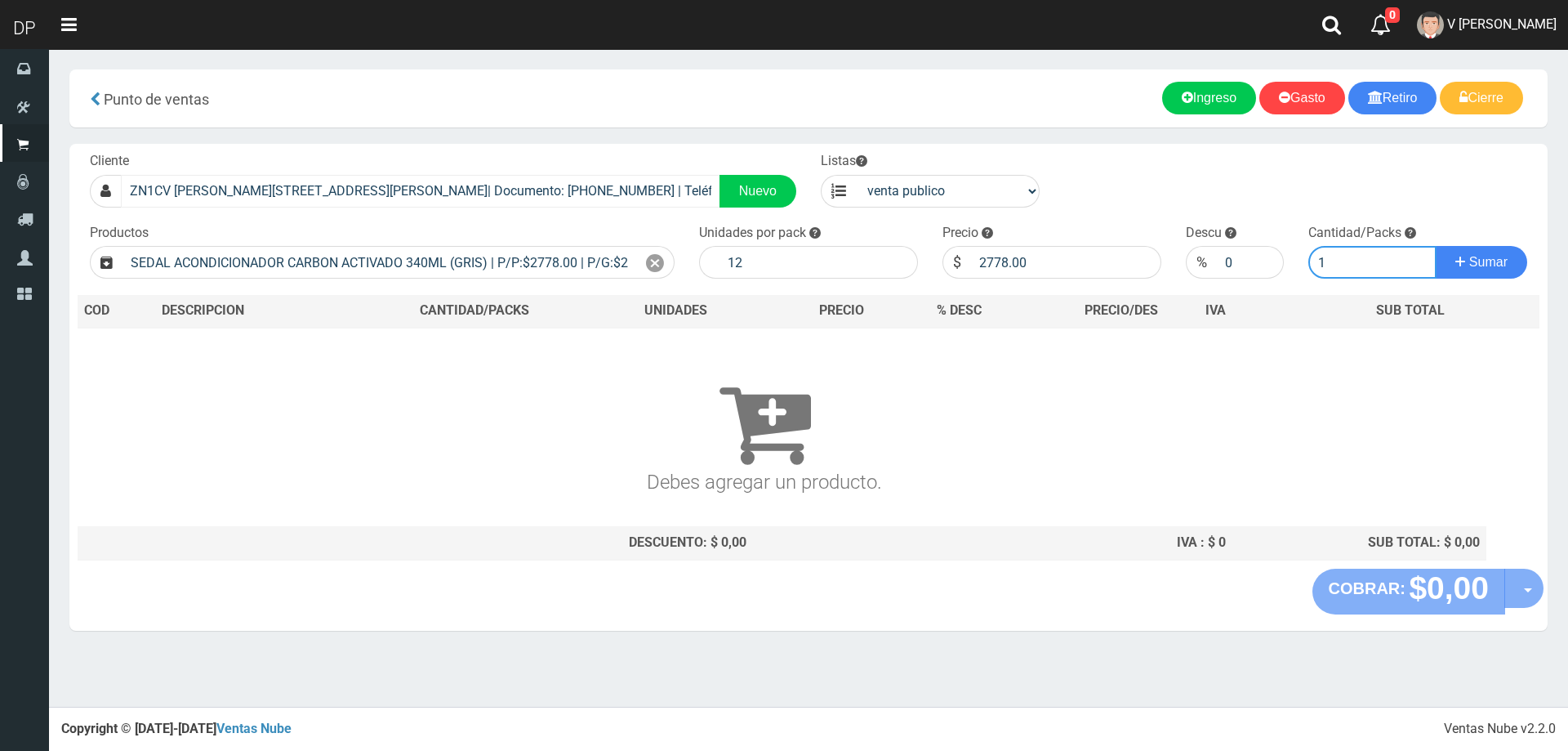
type input "1"
click at [1436, 246] on button "Sumar" at bounding box center [1481, 262] width 91 height 32
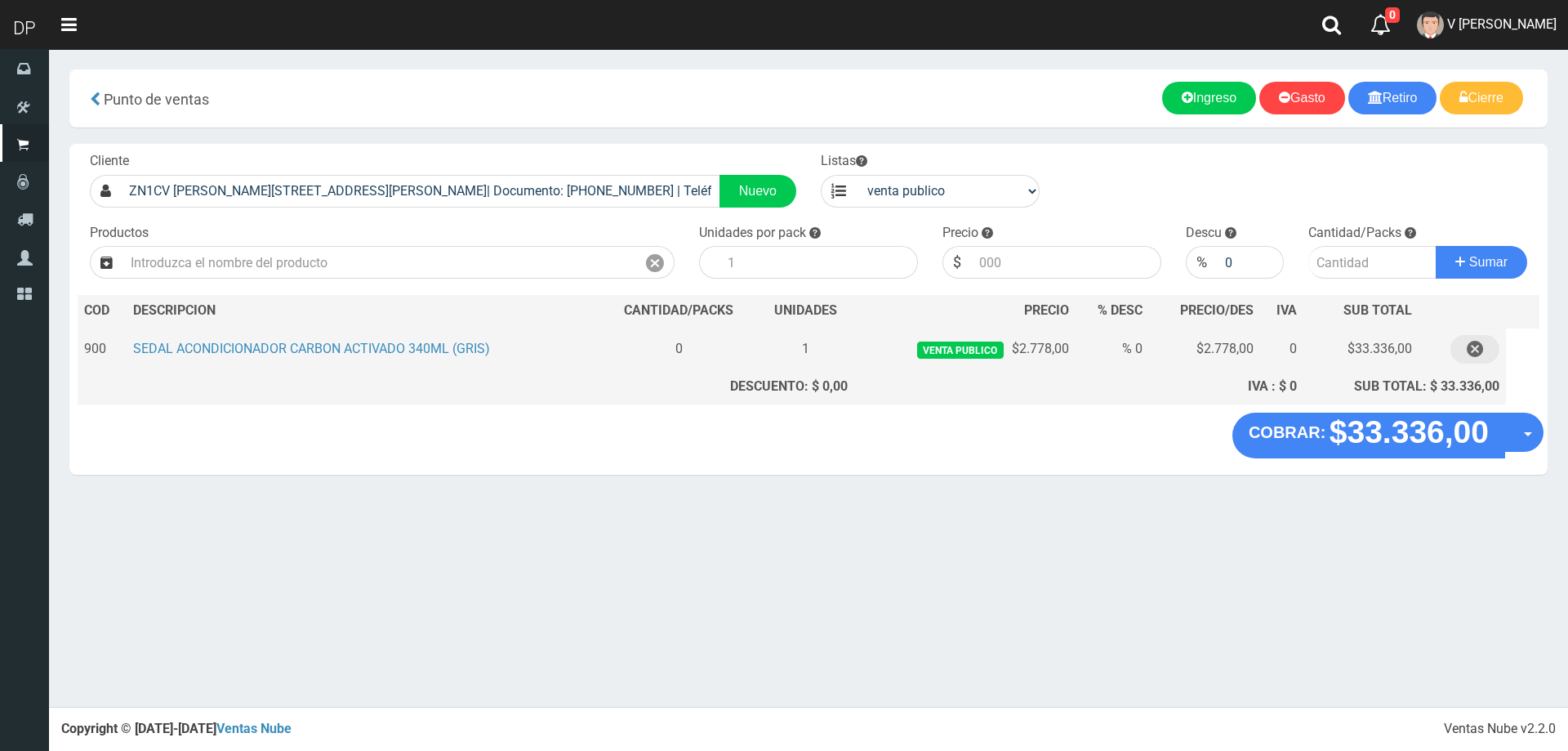
click at [1468, 347] on icon "button" at bounding box center [1474, 349] width 17 height 28
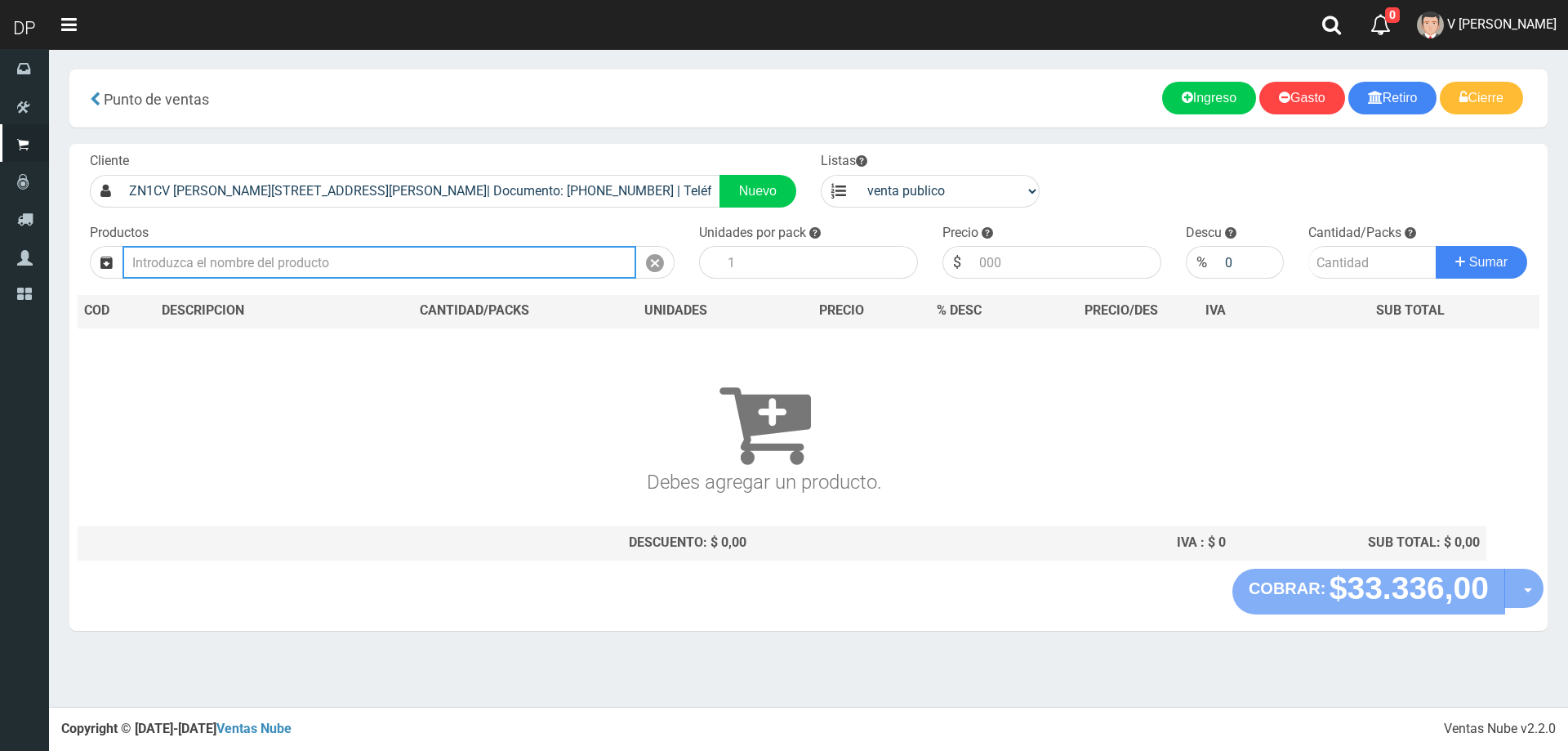
click at [406, 257] on input "text" at bounding box center [379, 262] width 514 height 32
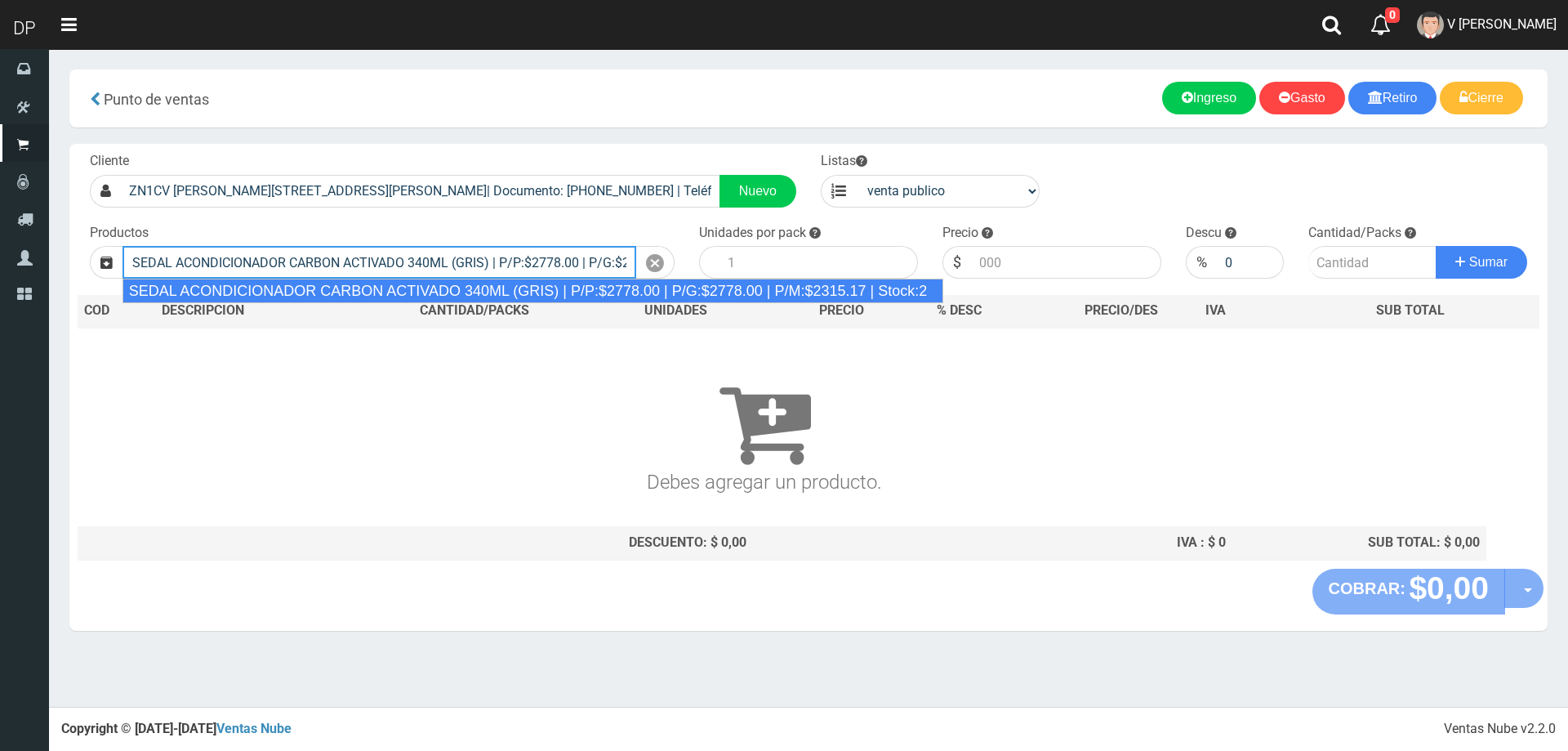
type input "SEDAL ACONDICIONADOR CARBON ACTIVADO 340ML (GRIS) | P/P:$2778.00 | P/G:$2778.00…"
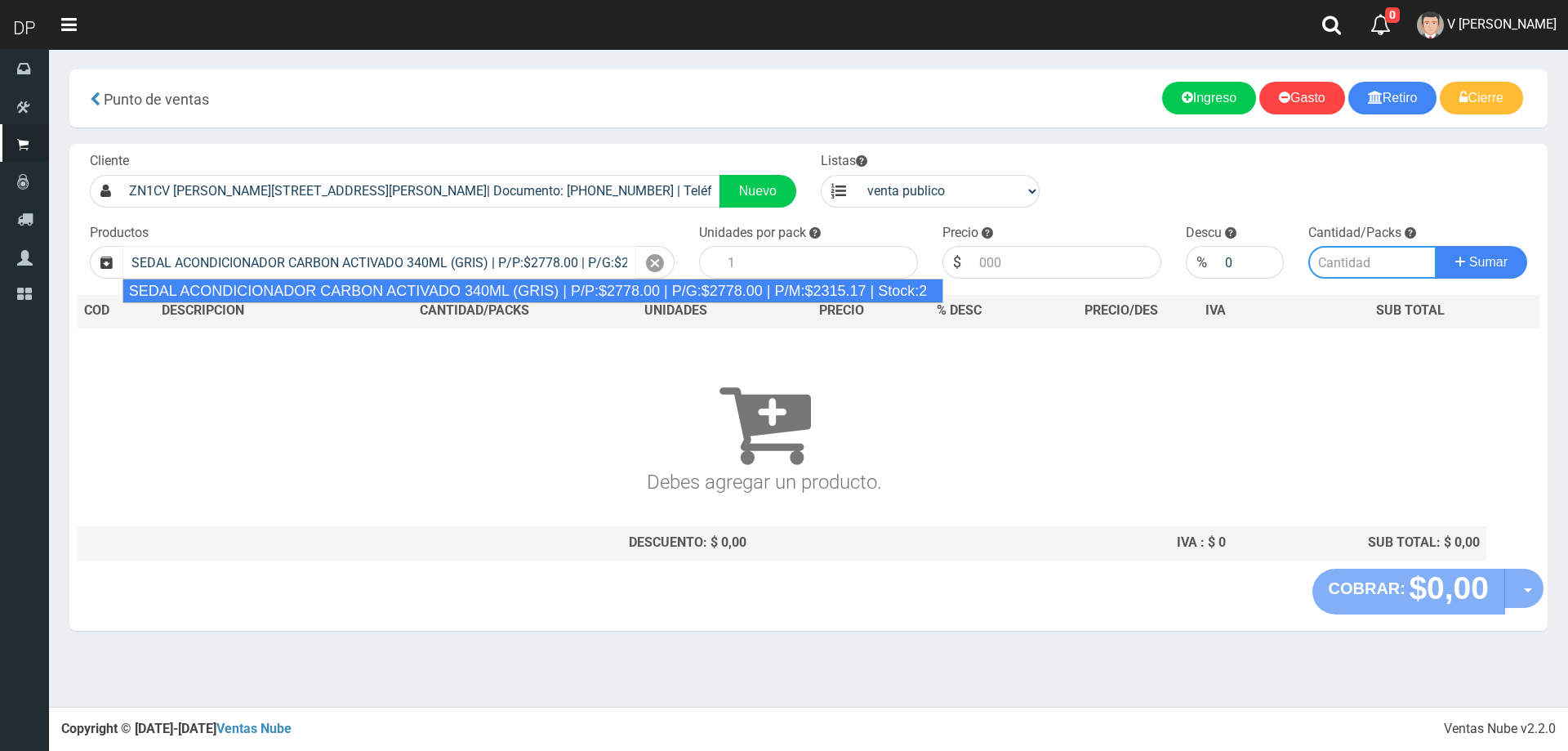
type input "12"
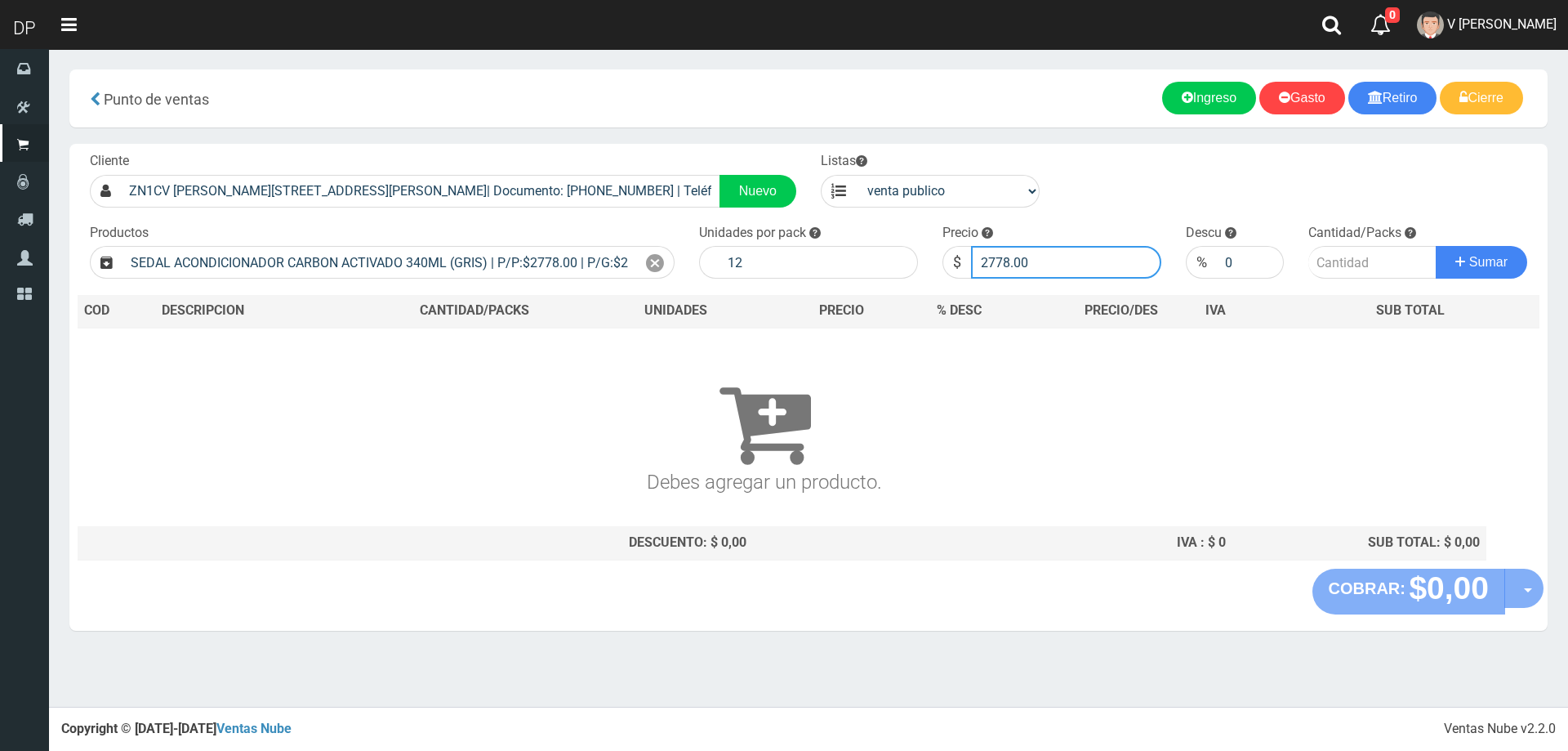
click at [1069, 258] on input "2778.00" at bounding box center [1066, 262] width 190 height 32
type input "2500"
click at [1436, 246] on button "Sumar" at bounding box center [1481, 262] width 91 height 32
click at [1069, 258] on input "2500" at bounding box center [1066, 262] width 190 height 32
type input "2500.00"
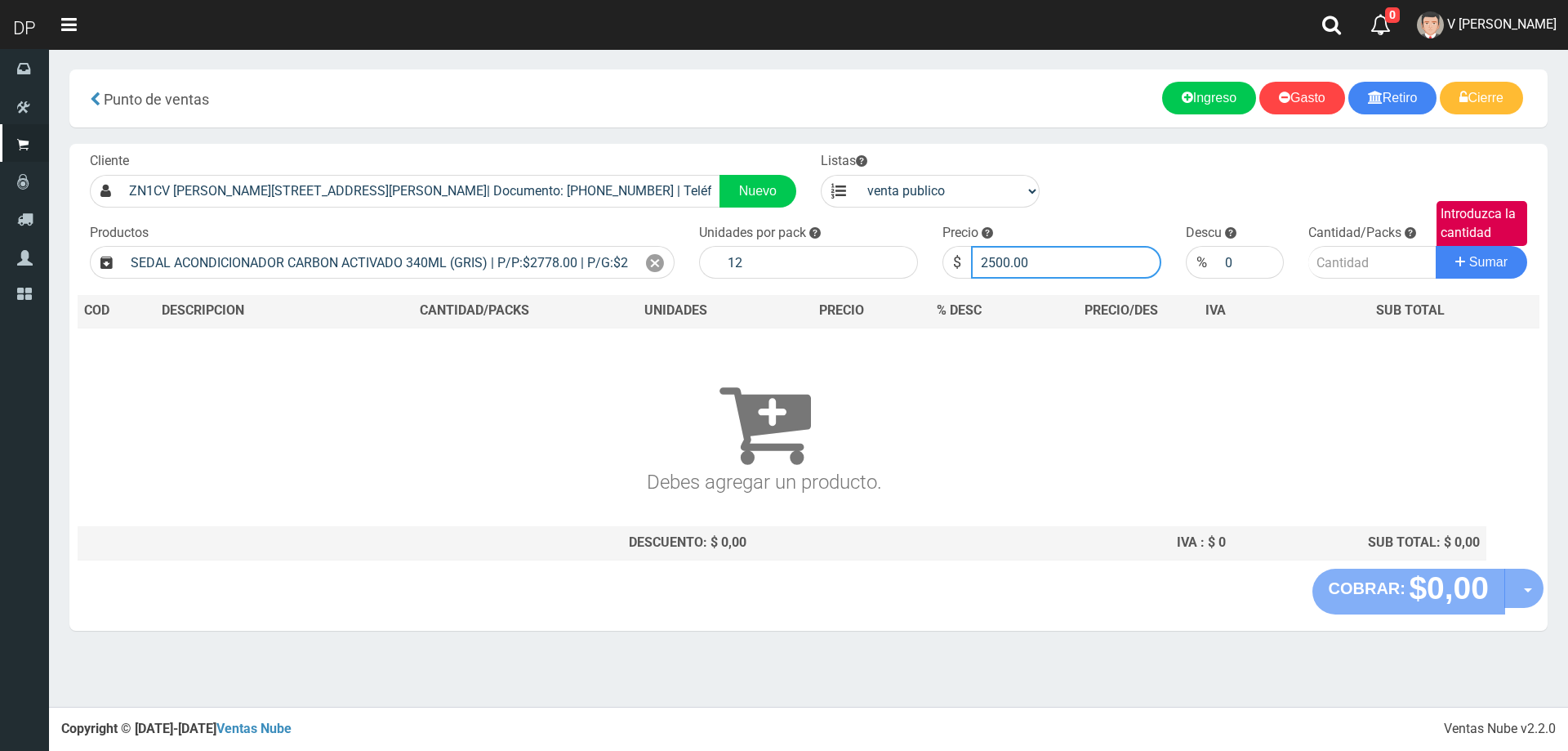
click at [1436, 246] on button "Sumar" at bounding box center [1481, 262] width 91 height 32
type input "1"
click at [1436, 246] on button "Sumar" at bounding box center [1481, 262] width 91 height 32
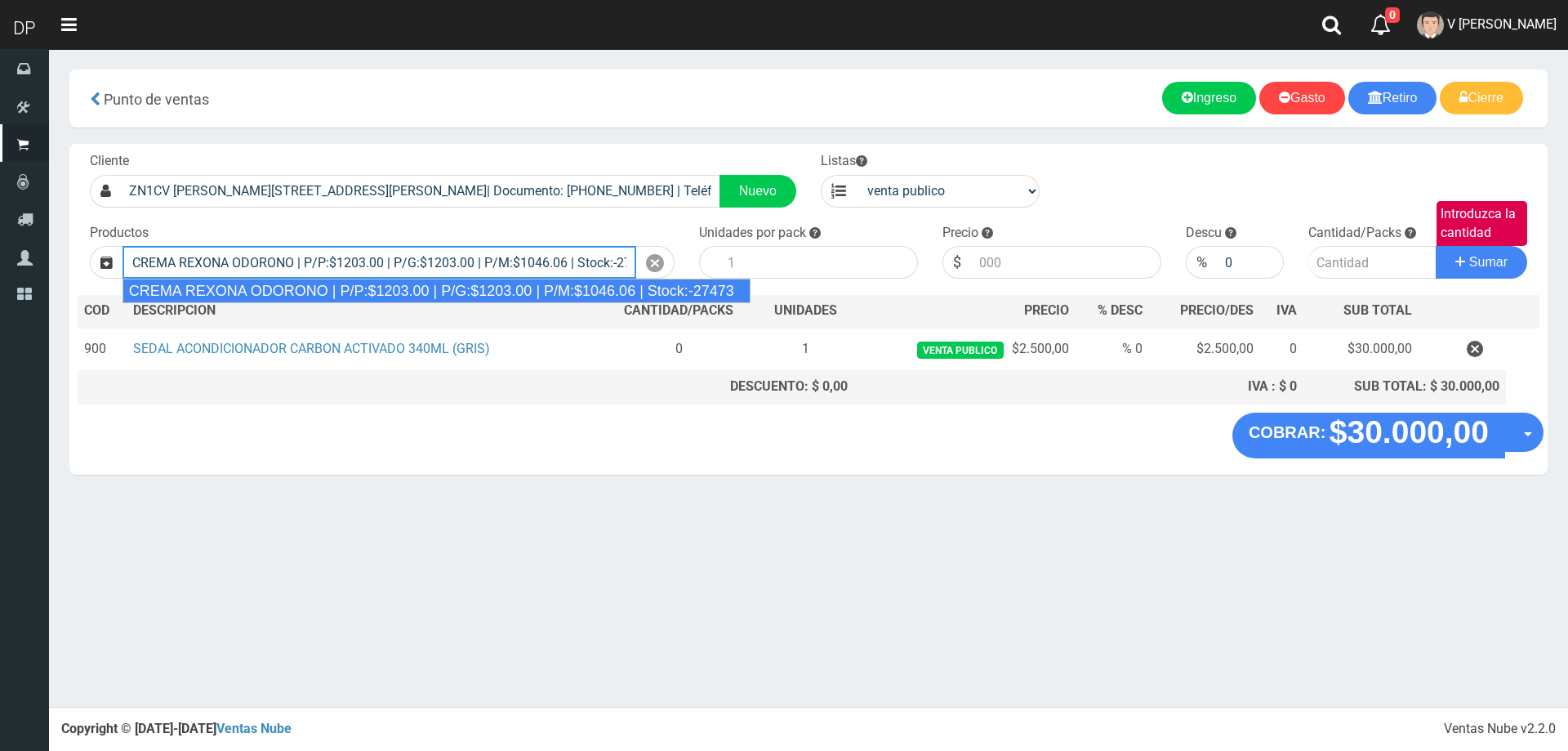
type input "CREMA REXONA ODORONO | P/P:$1203.00 | P/G:$1203.00 | P/M:$1046.06 | Stock:-27473"
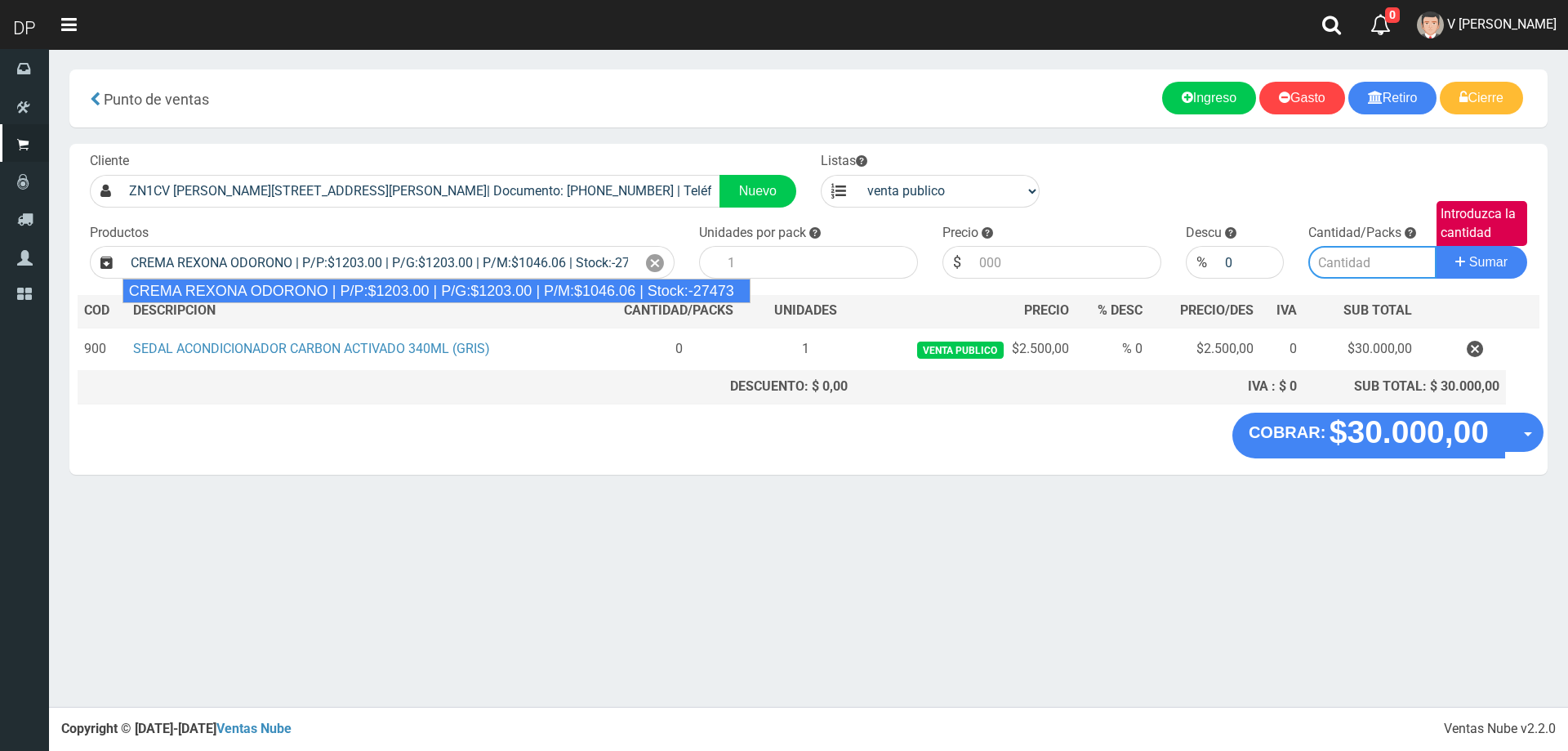
type input "12"
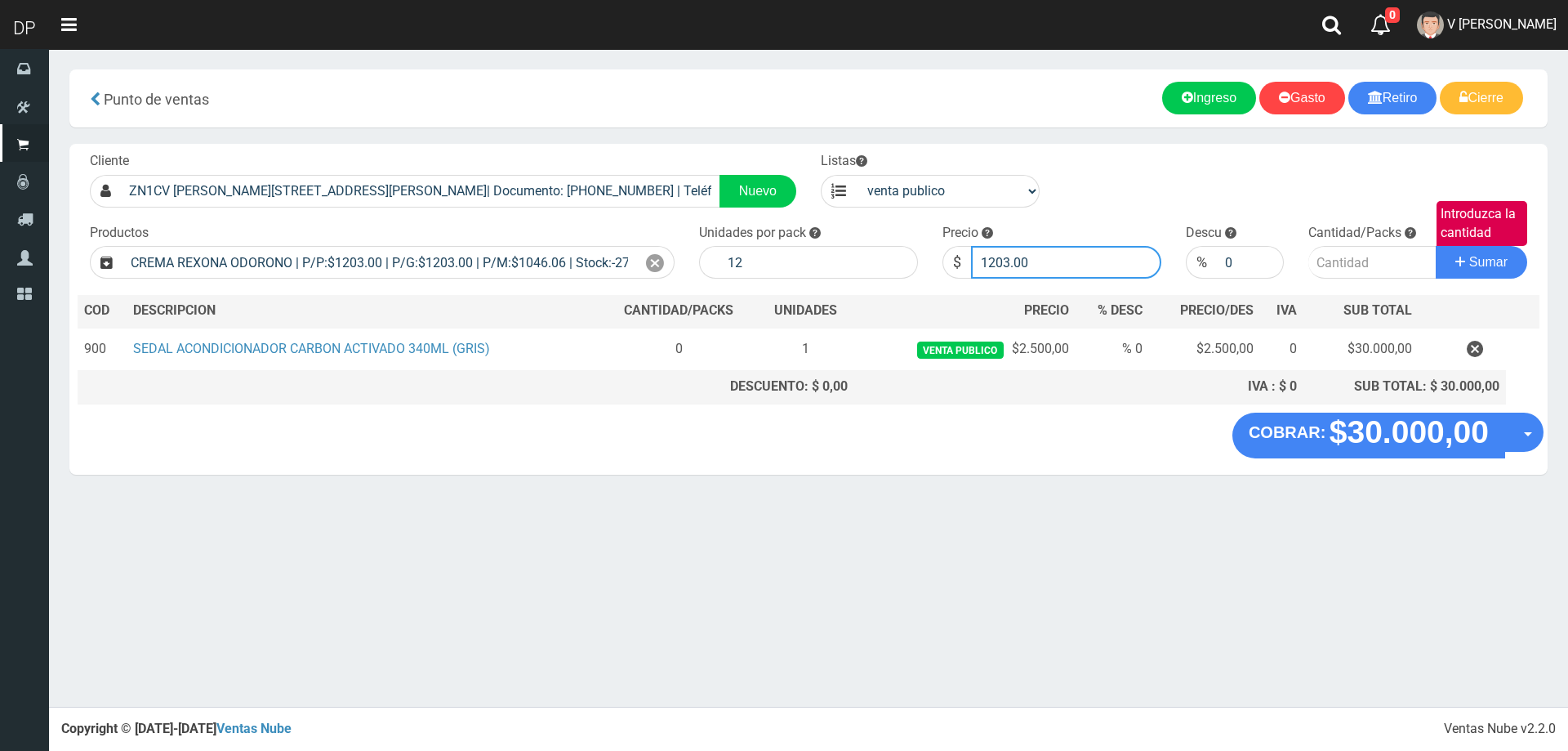
click at [1071, 267] on input "1203.00" at bounding box center [1066, 262] width 190 height 32
type input "1083"
type input "1083.00"
click at [1436, 246] on button "Sumar" at bounding box center [1481, 262] width 91 height 32
type input "50"
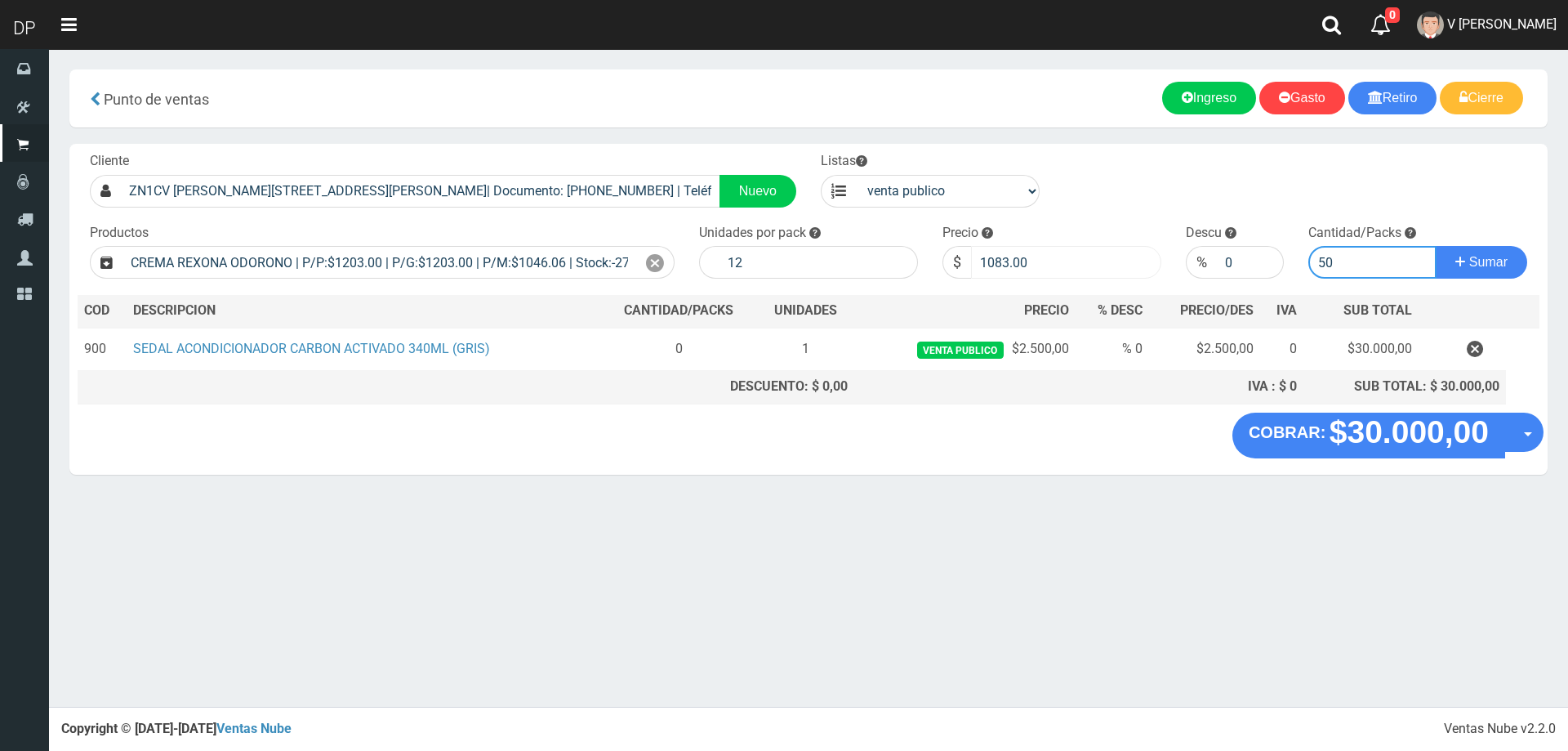
click at [1436, 246] on button "Sumar" at bounding box center [1481, 262] width 91 height 32
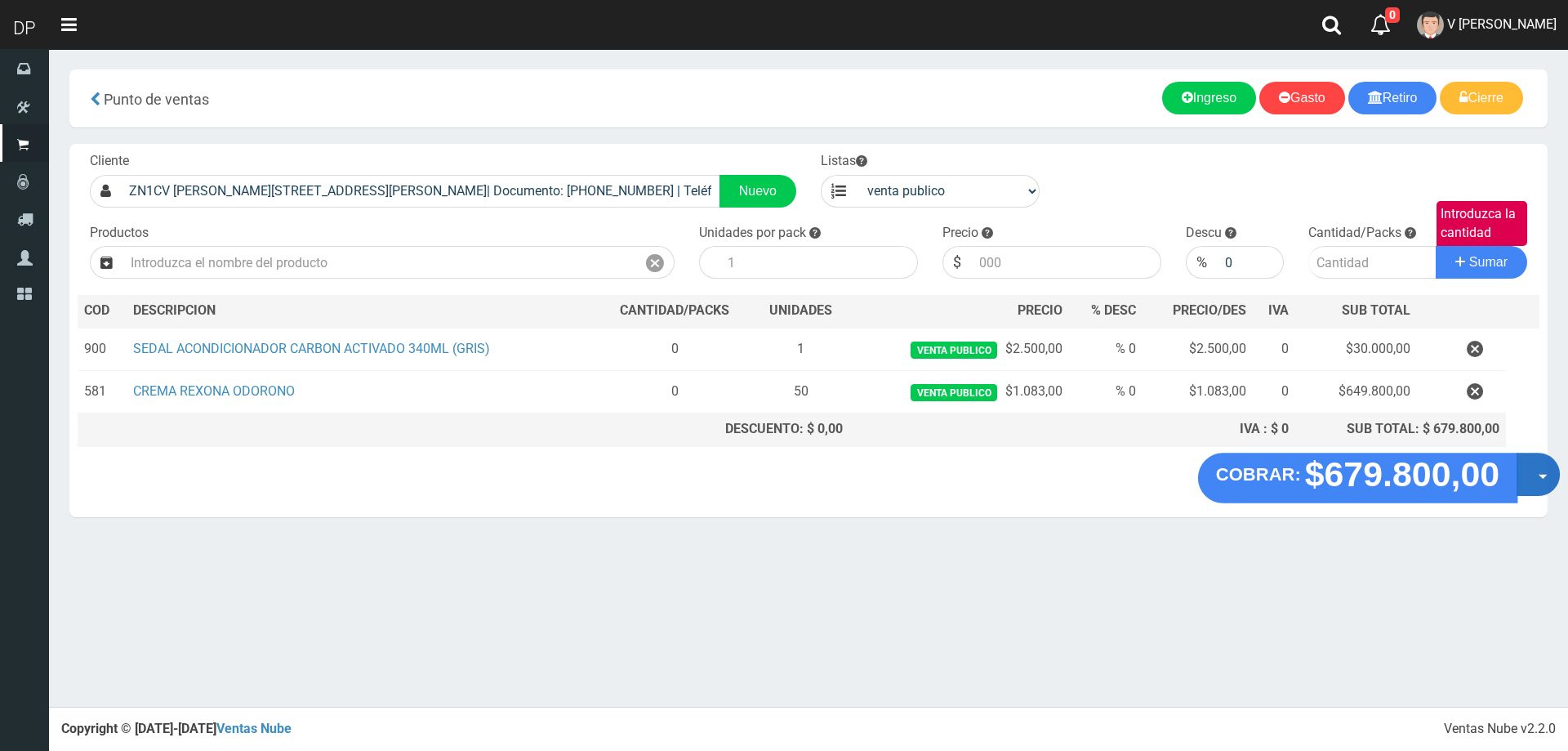
click at [1534, 485] on button "Opciones" at bounding box center [1538, 475] width 43 height 43
click at [1485, 480] on link "Hacer Devolucion" at bounding box center [1485, 479] width 146 height 37
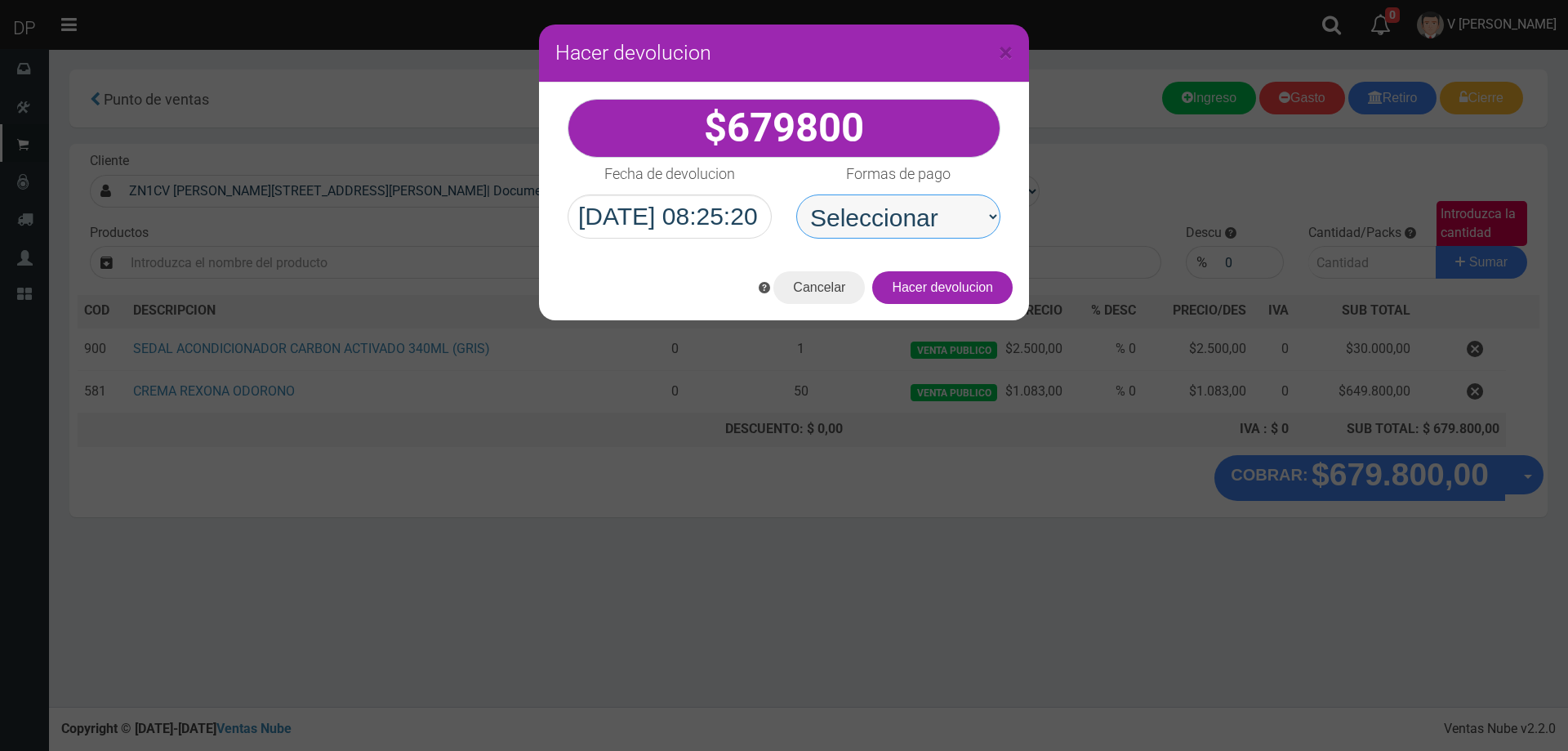
drag, startPoint x: 913, startPoint y: 213, endPoint x: 916, endPoint y: 222, distance: 9.5
click at [913, 213] on select "Seleccionar Efectivo Tarjeta de Crédito Depósito Débito" at bounding box center [898, 216] width 204 height 44
select select "Efectivo"
click at [796, 194] on select "Seleccionar Efectivo Tarjeta de Crédito Depósito Débito" at bounding box center [898, 216] width 204 height 44
click at [972, 293] on button "Hacer devolucion" at bounding box center [942, 287] width 140 height 32
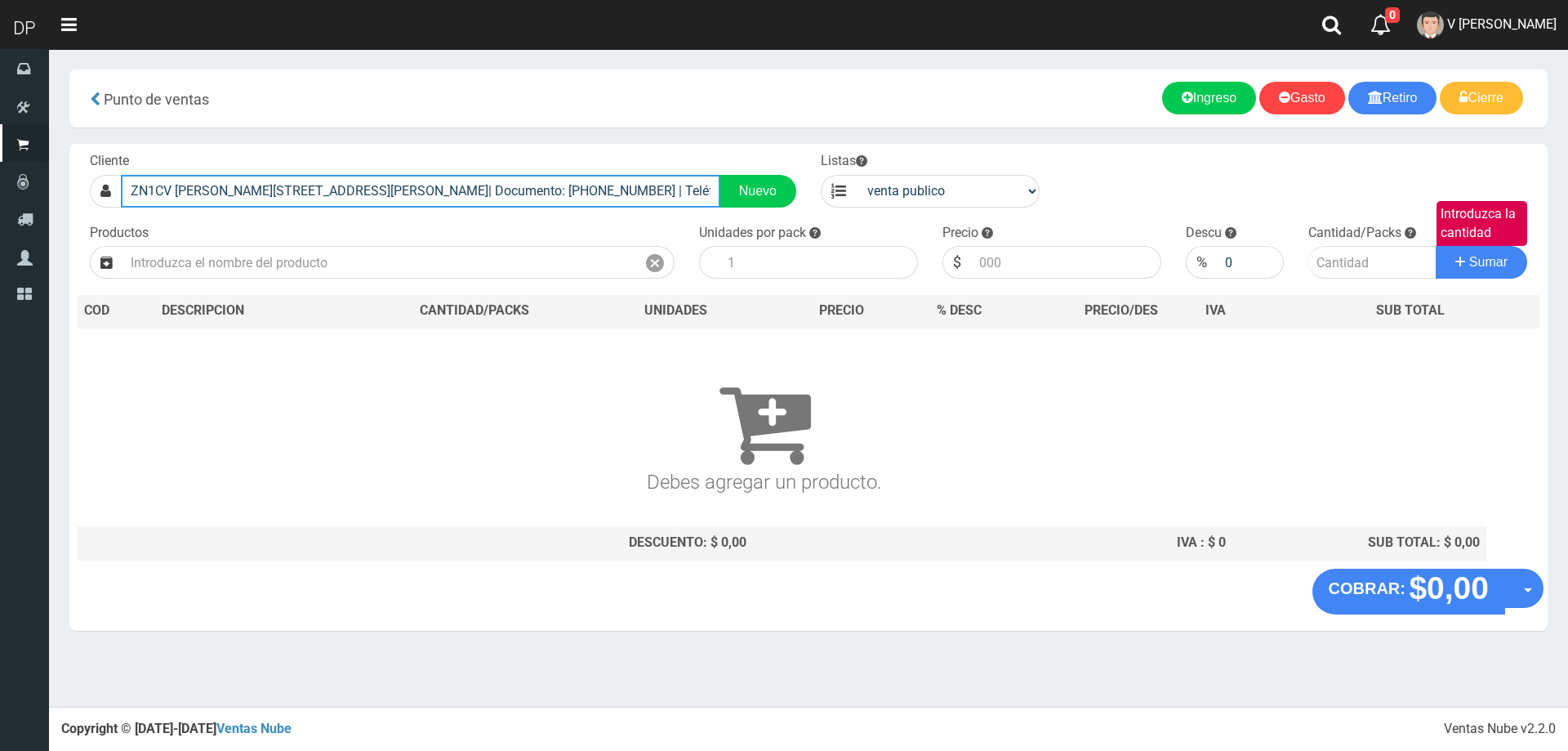
click at [648, 198] on input "ZN1CV FRAY CAYETANO RODRIGUEZ 2634(JOSE INGENIERO)| Documento: 14141151515 | Te…" at bounding box center [420, 190] width 600 height 32
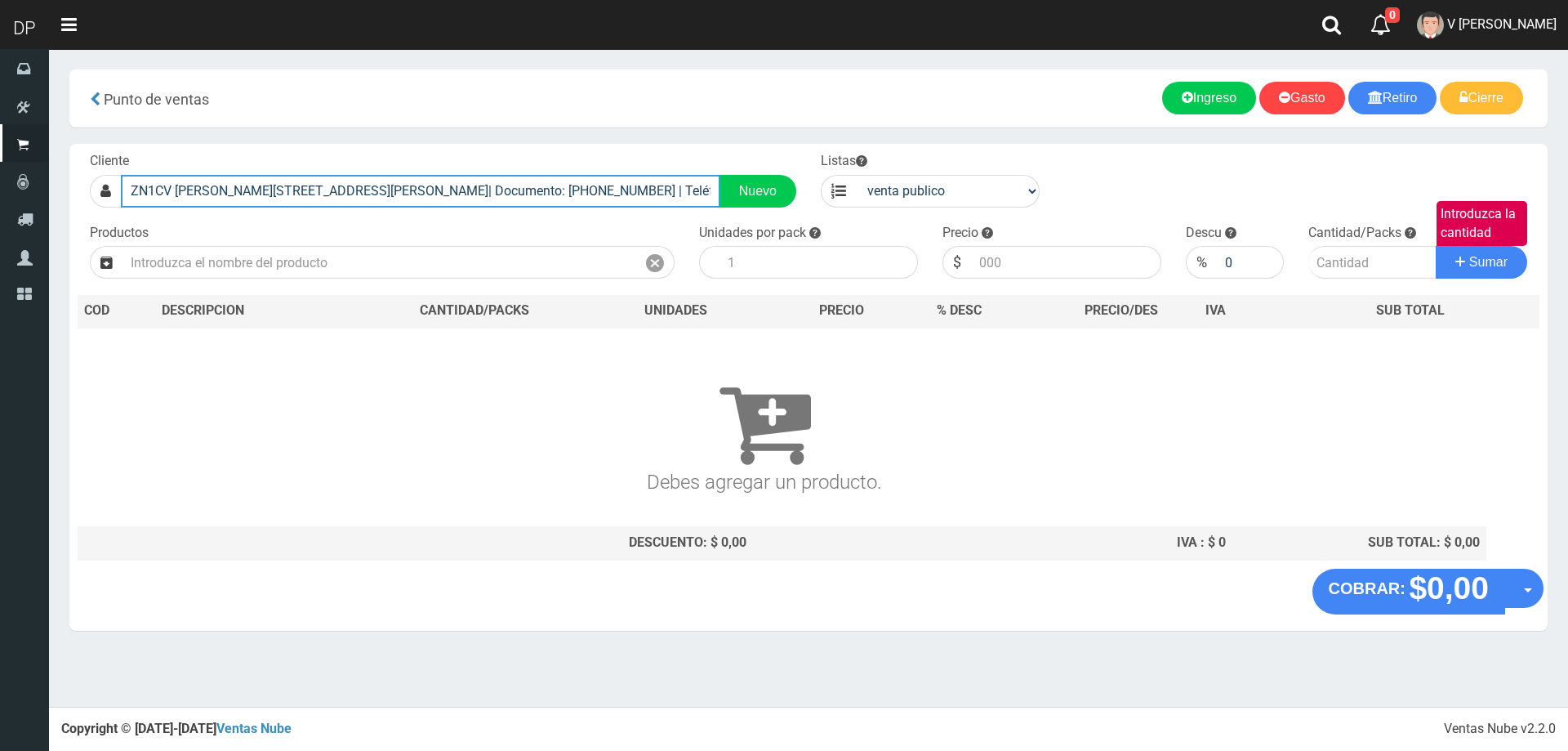
click at [648, 198] on input "ZN1CV FRAY CAYETANO RODRIGUEZ 2634(JOSE INGENIERO)| Documento: 14141151515 | Te…" at bounding box center [420, 190] width 600 height 32
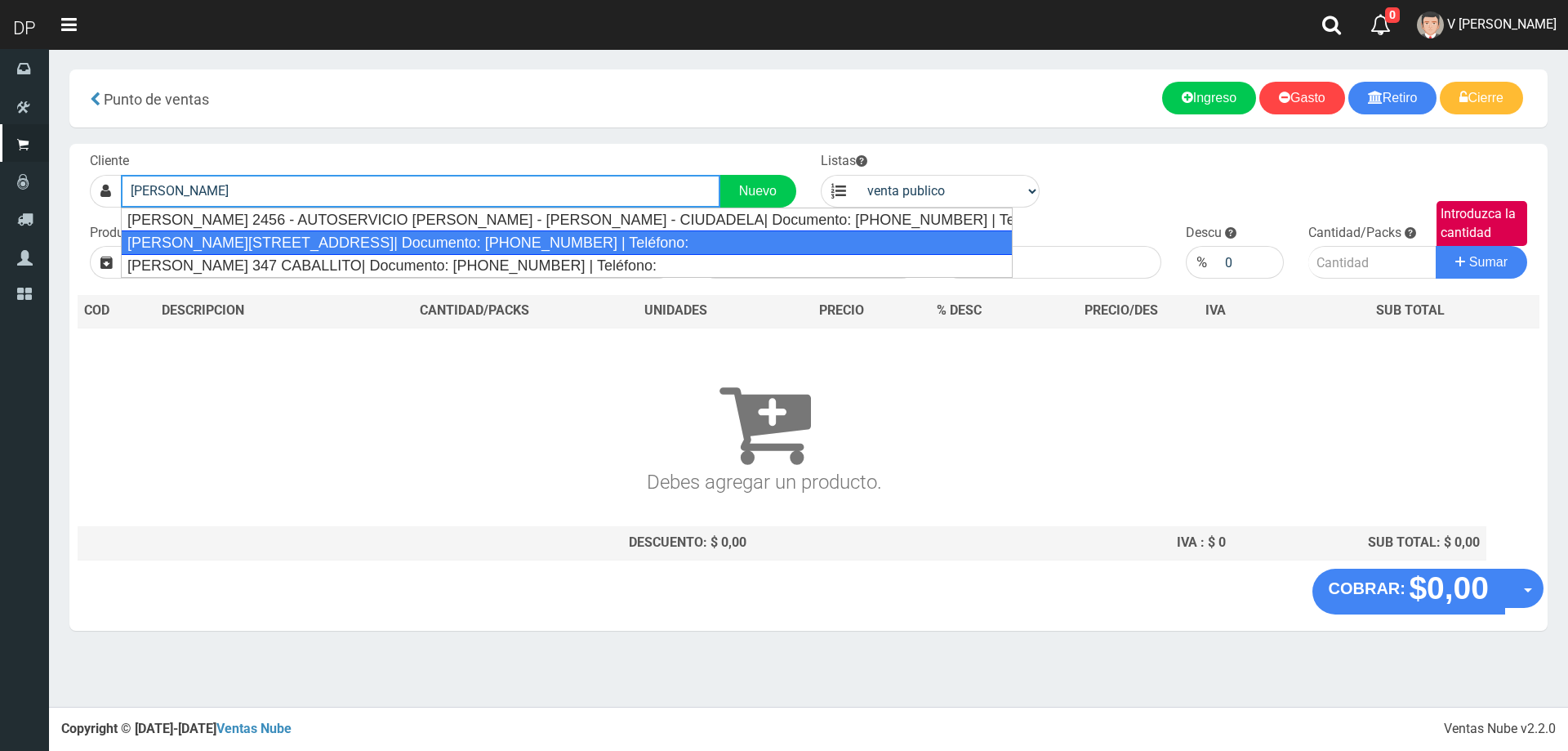
click at [268, 247] on div "García Lorca 2484 super chino| Documento: 2484000000888 | Teléfono:" at bounding box center [566, 242] width 892 height 25
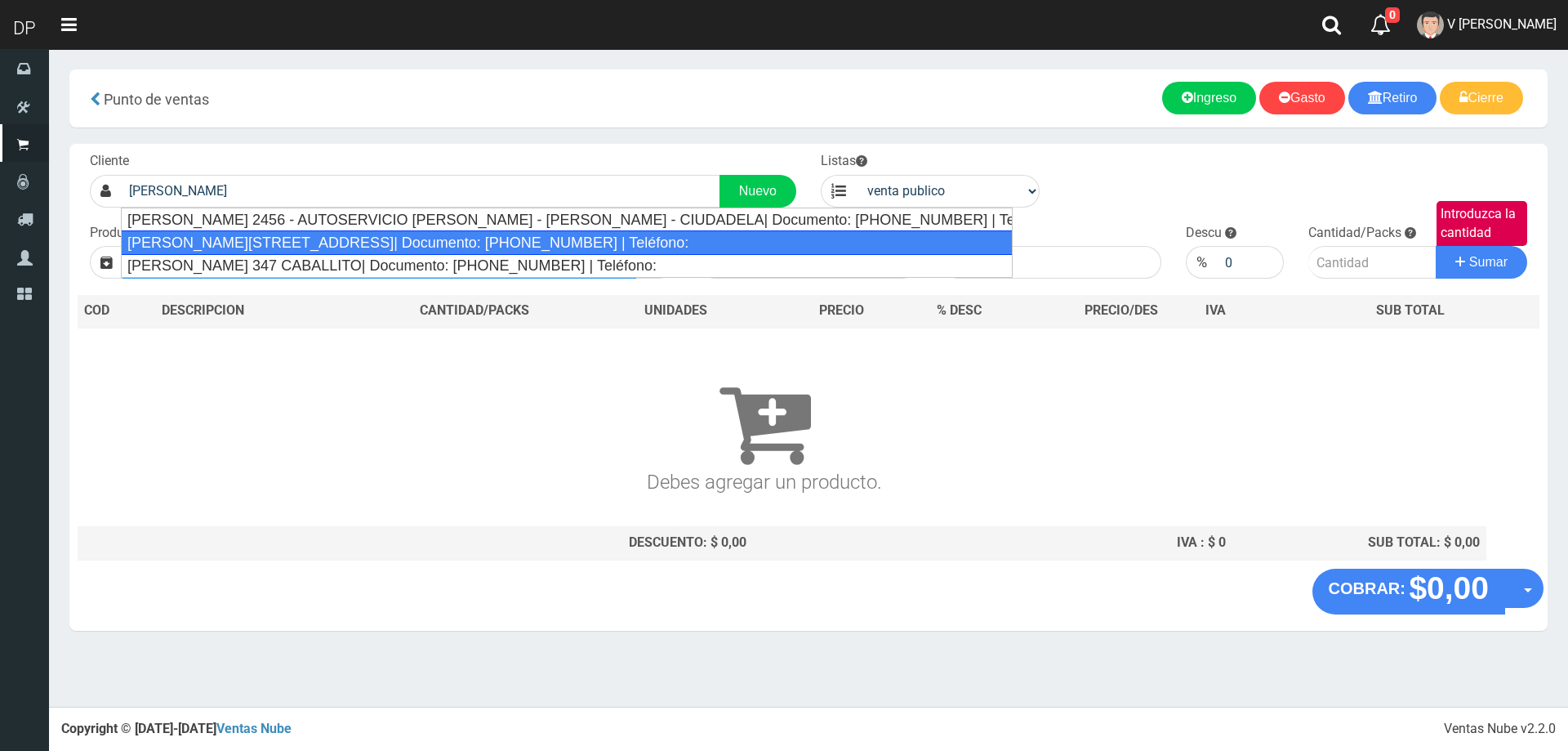
type input "García Lorca 2484 super chino| Documento: 2484000000888 | Teléfono:"
select select "2"
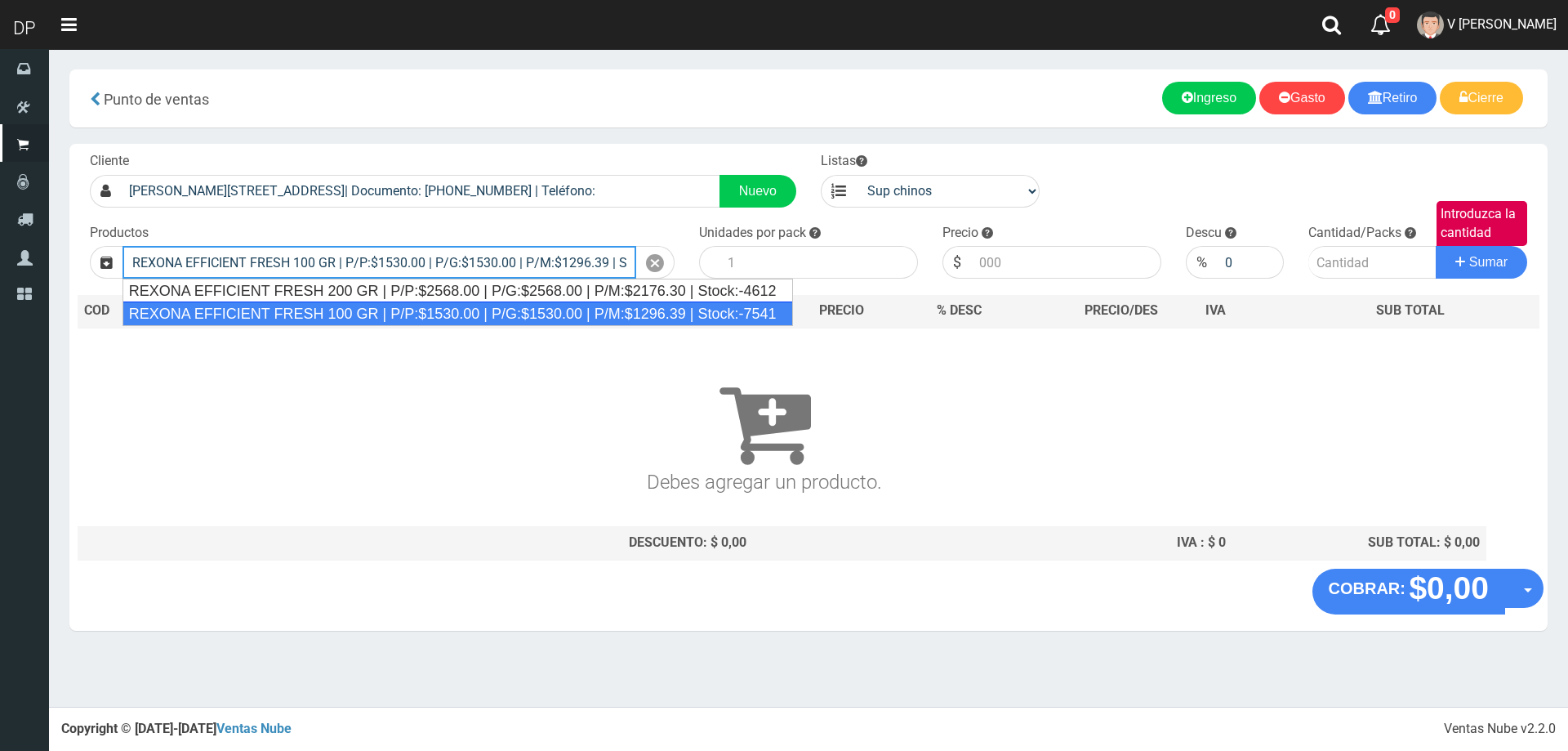
type input "REXONA EFFICIENT FRESH 100 GR | P/P:$1530.00 | P/G:$1530.00 | P/M:$1296.39 | St…"
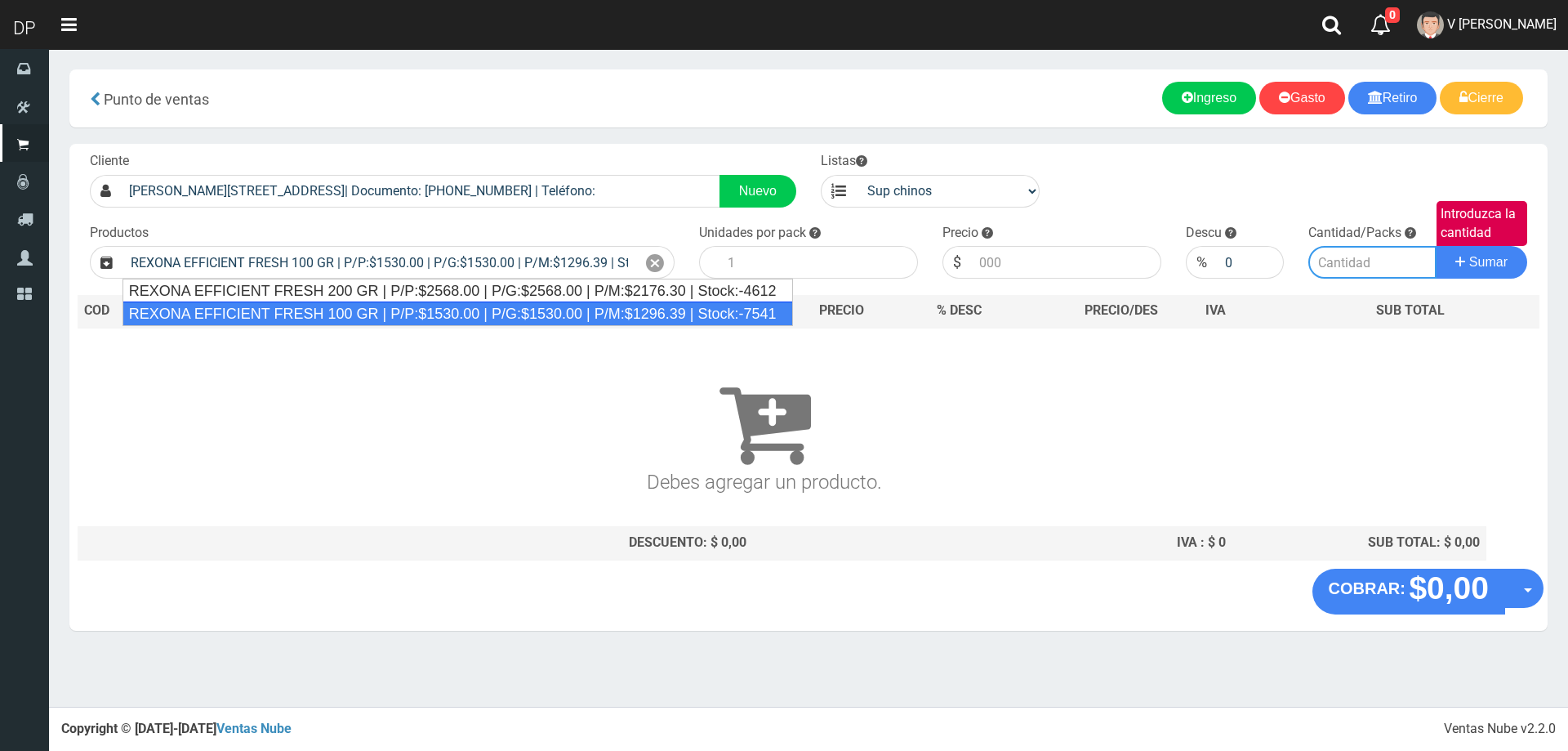
type input "12"
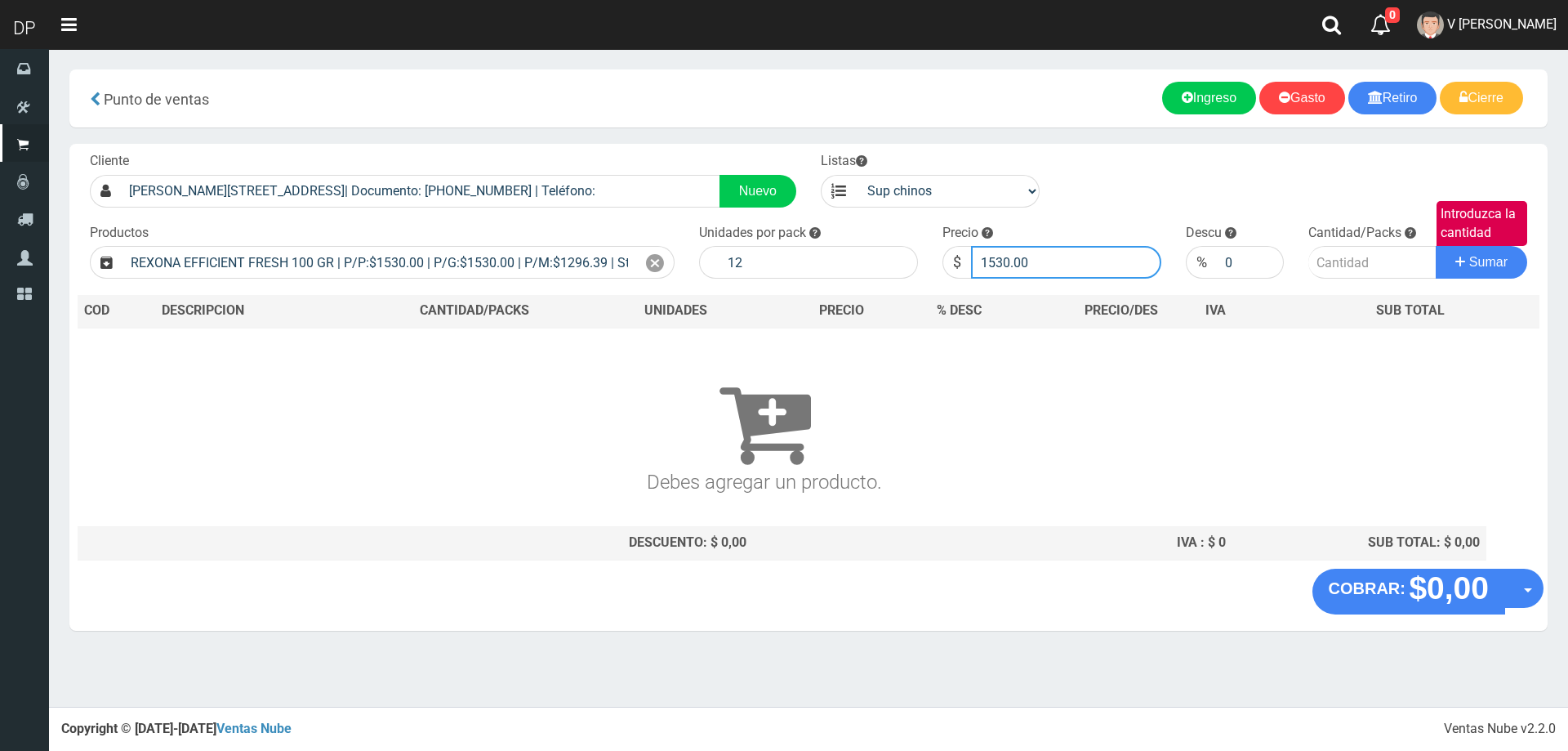
click at [1037, 272] on input "1530.00" at bounding box center [1066, 262] width 190 height 32
type input "1377"
type input "1"
click at [1436, 246] on button "Sumar" at bounding box center [1481, 262] width 91 height 32
click at [1254, 258] on input "1" at bounding box center [1249, 262] width 66 height 32
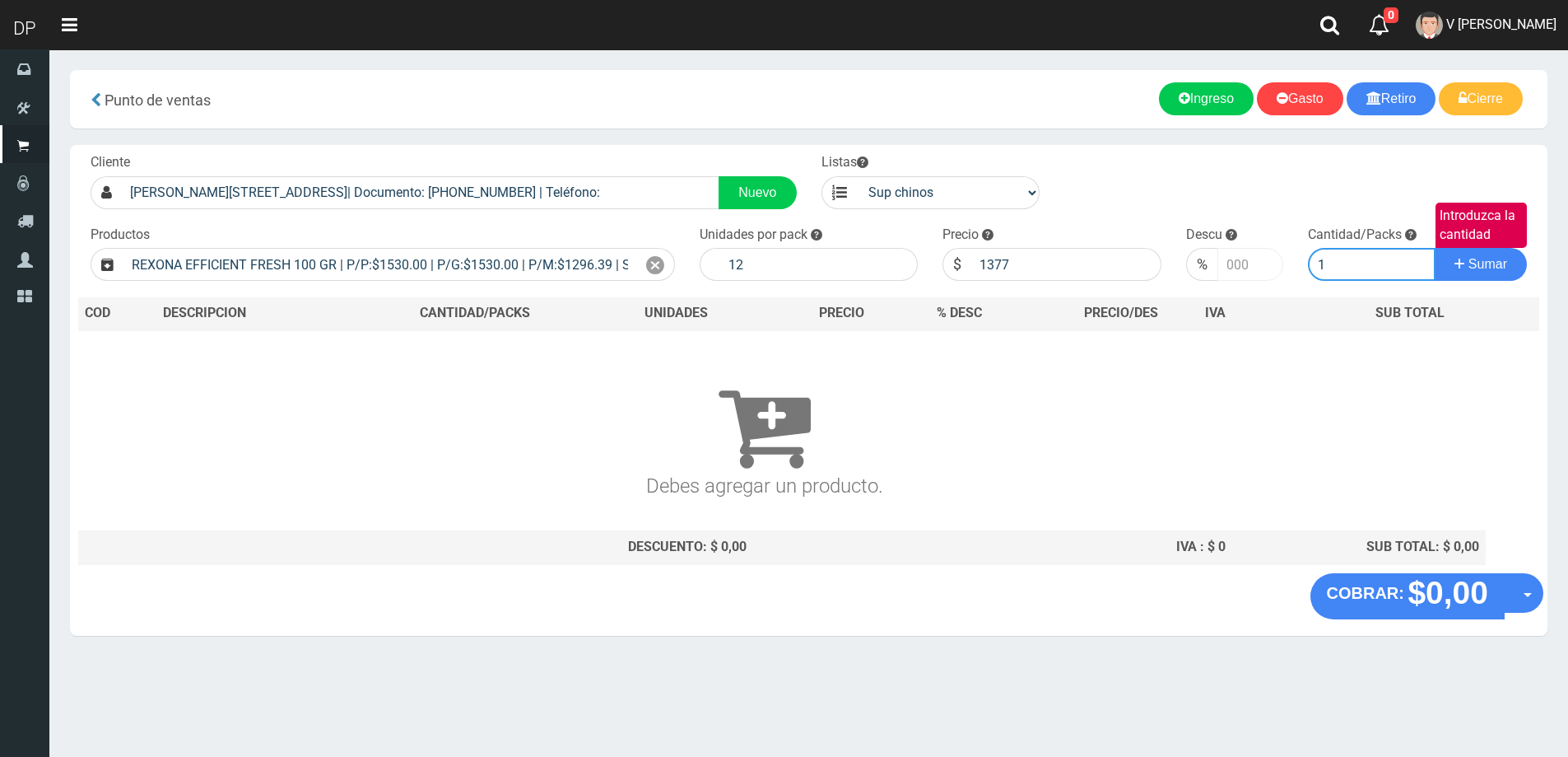
type input "1"
click at [1435, 248] on button "Sumar" at bounding box center [1480, 264] width 92 height 33
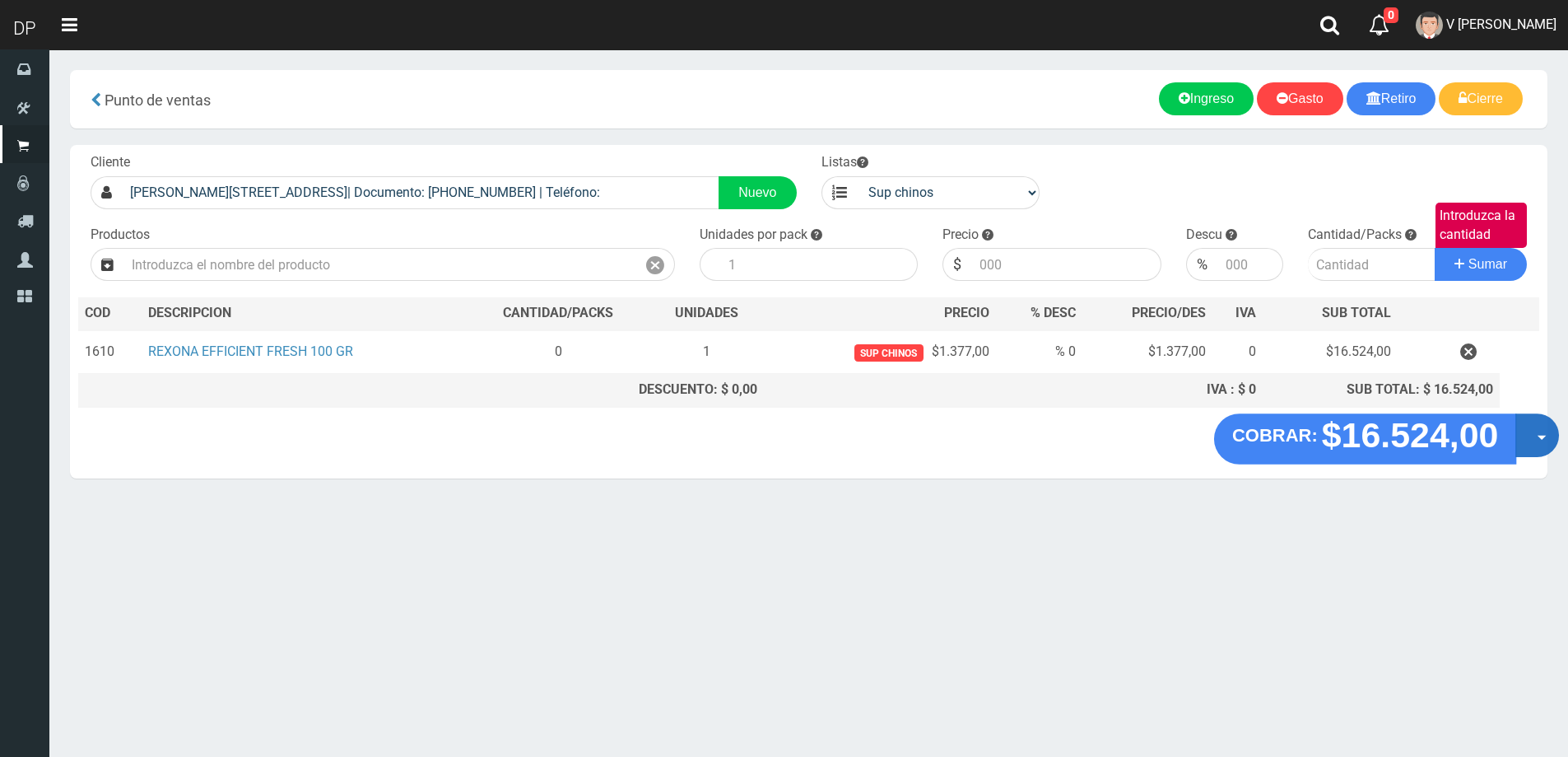
click at [1527, 436] on button "Opciones" at bounding box center [1537, 435] width 43 height 43
click at [1492, 449] on link "Hacer Devolucion" at bounding box center [1484, 441] width 147 height 38
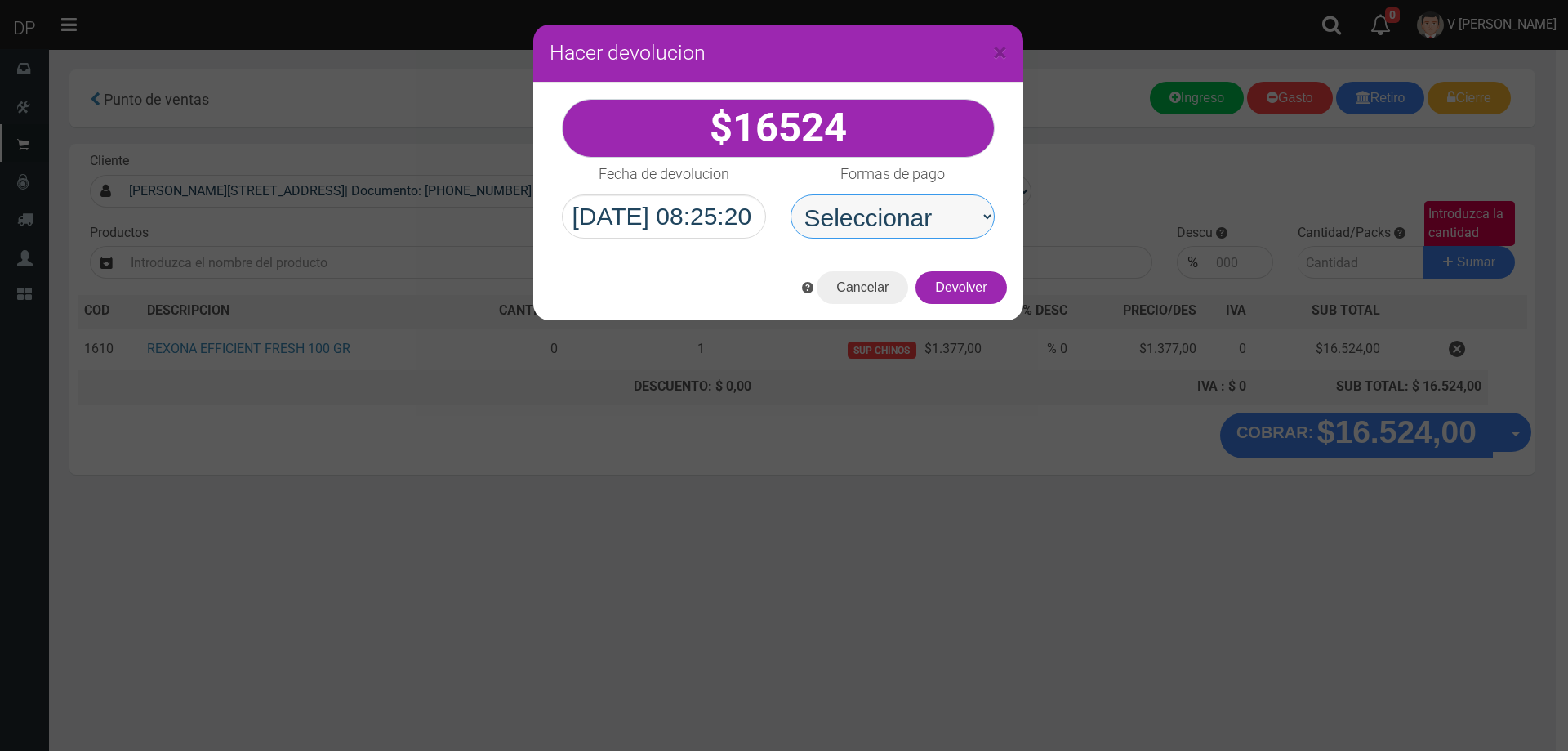
drag, startPoint x: 864, startPoint y: 214, endPoint x: 878, endPoint y: 237, distance: 26.9
click at [864, 214] on select "Seleccionar Efectivo Tarjeta de Crédito Depósito Débito" at bounding box center [892, 216] width 204 height 44
select select "Efectivo"
click at [790, 194] on select "Seleccionar Efectivo Tarjeta de Crédito Depósito Débito" at bounding box center [892, 216] width 204 height 44
click at [951, 295] on button "Devolver" at bounding box center [960, 287] width 90 height 32
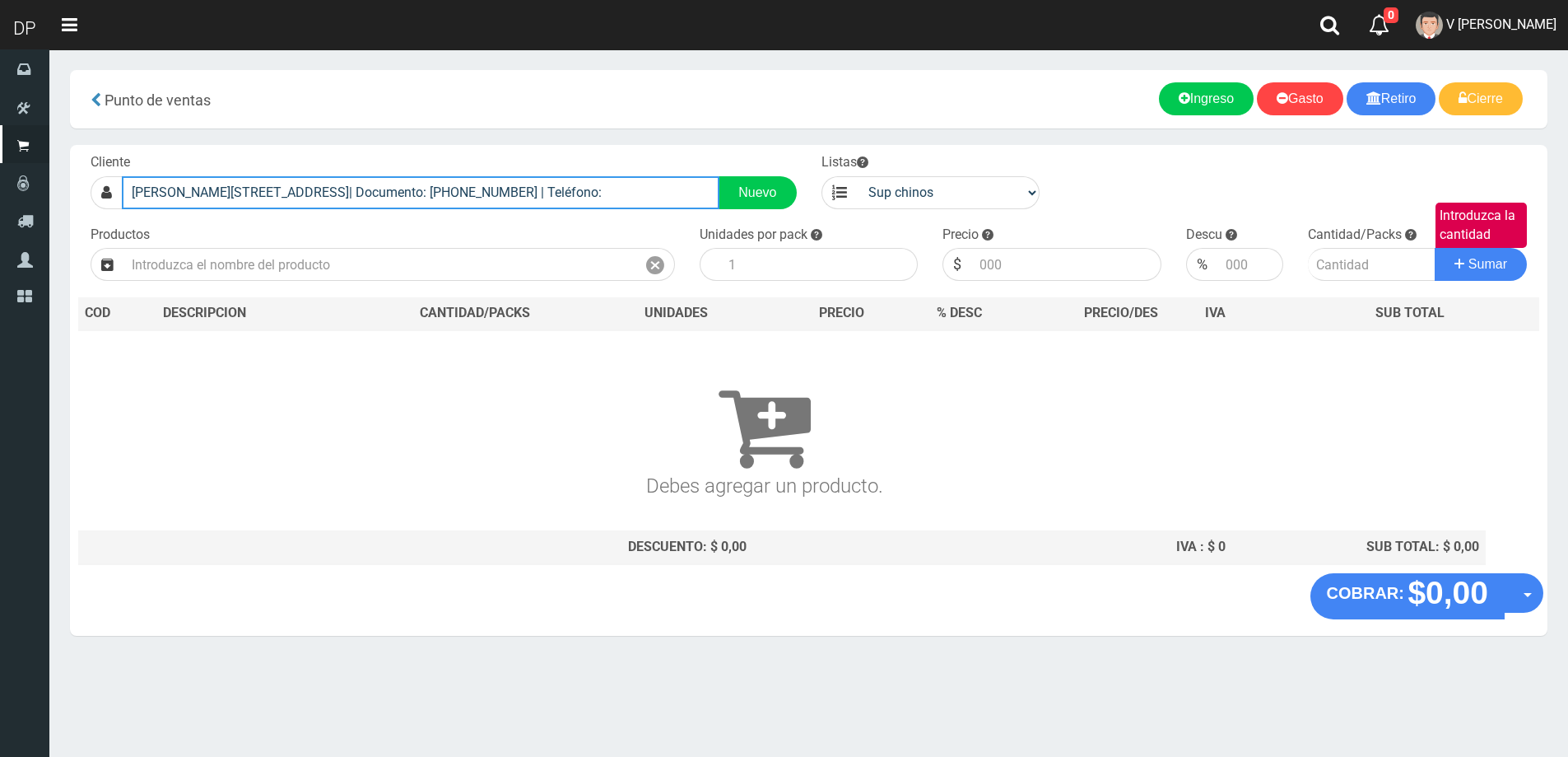
click at [565, 198] on input "García Lorca 2484 super chino| Documento: 2484000000888 | Teléfono:" at bounding box center [420, 192] width 598 height 33
drag, startPoint x: 565, startPoint y: 198, endPoint x: 67, endPoint y: 195, distance: 498.0
click at [67, 196] on section "× Titulo del Msj texto Mas Texto Cancelar Aceptar Punto de ventas Ingreso" at bounding box center [808, 361] width 1519 height 624
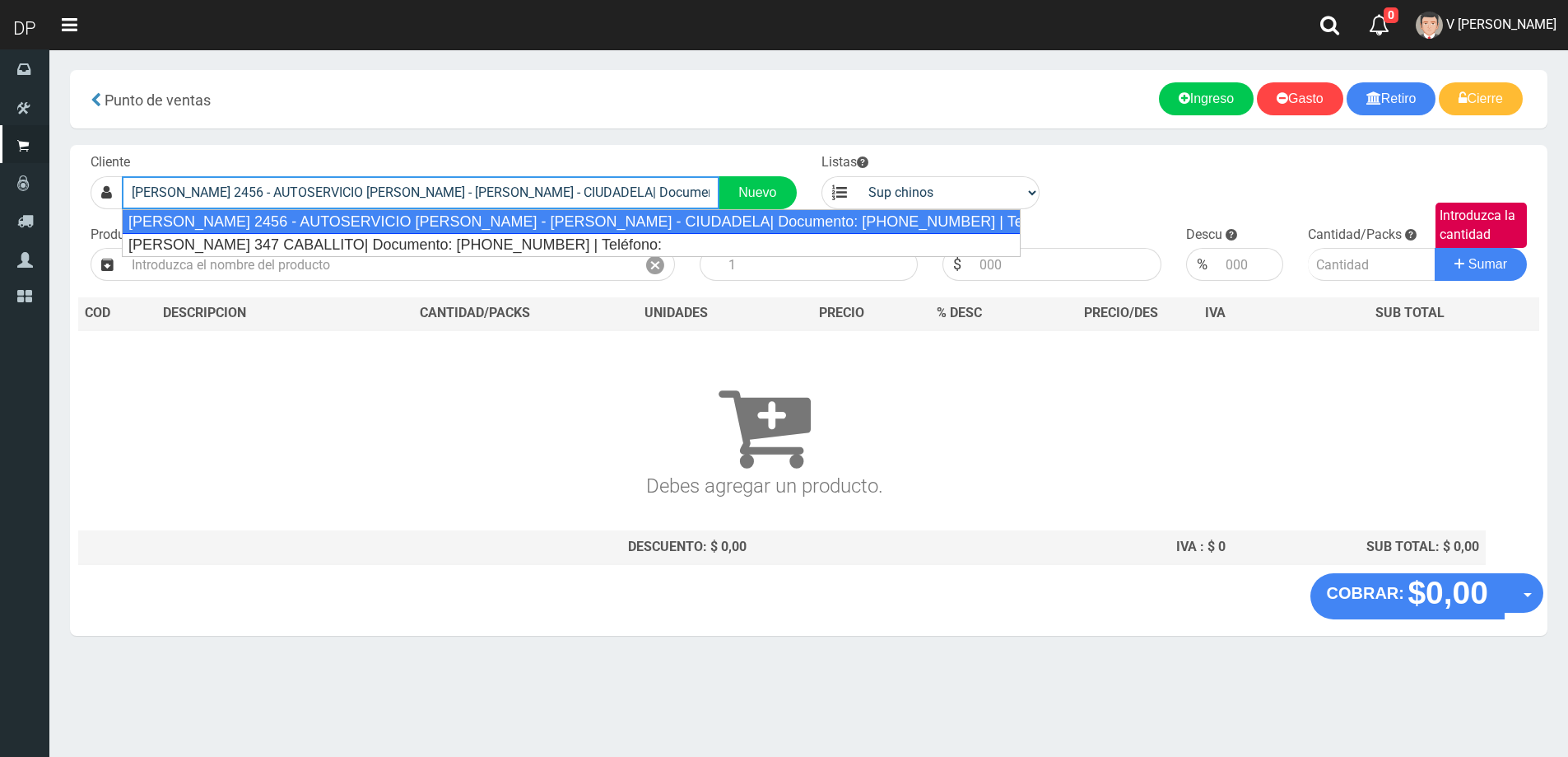
type input "FEDERICO GARCIA LORCA 2456 - AUTOSERVICIO URIEL - JOSE INGENIEROS - CIUDADELA| …"
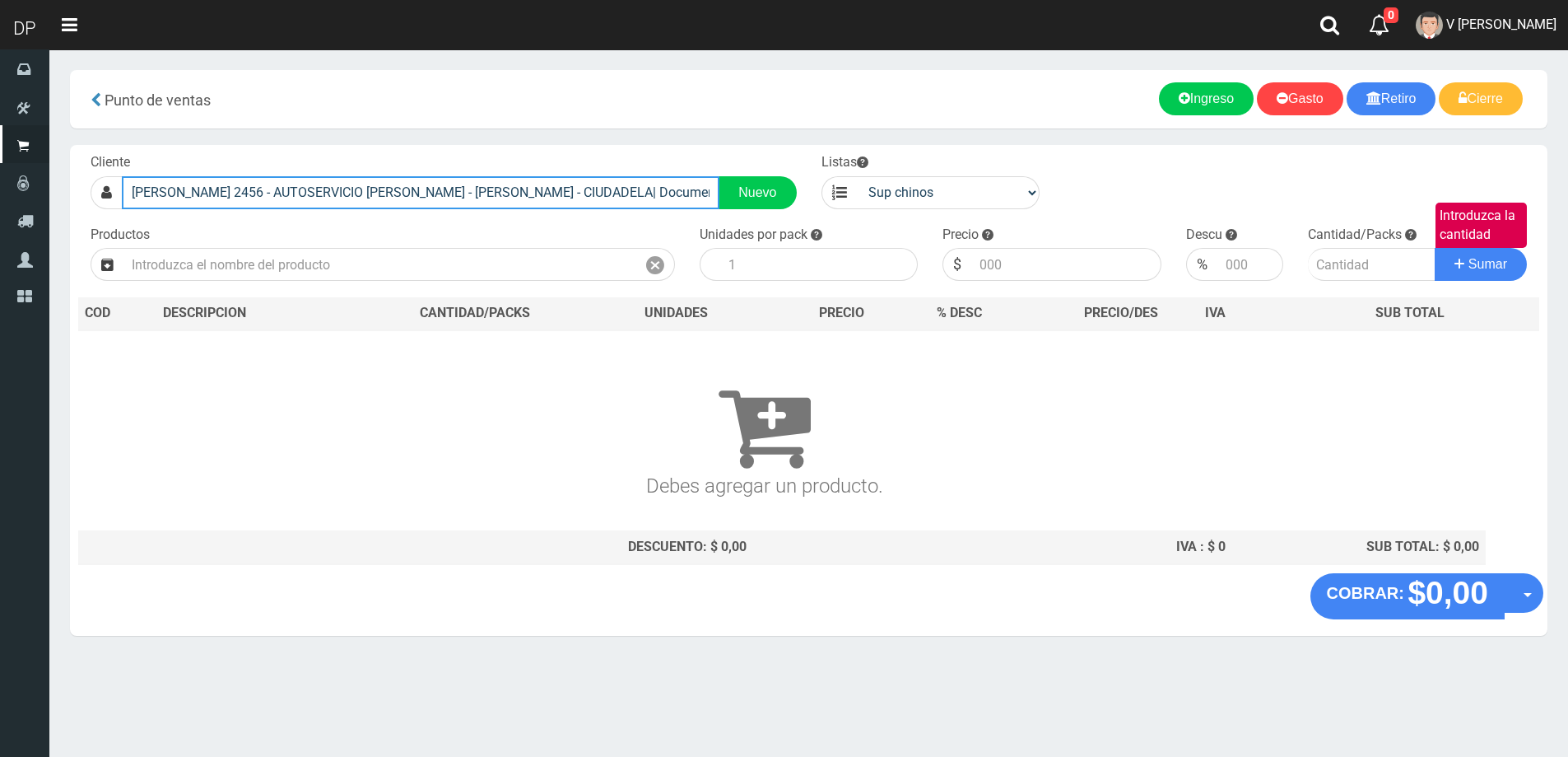
click at [664, 193] on input "FEDERICO GARCIA LORCA 2456 - AUTOSERVICIO URIEL - JOSE INGENIEROS - CIUDADELA| …" at bounding box center [420, 192] width 598 height 33
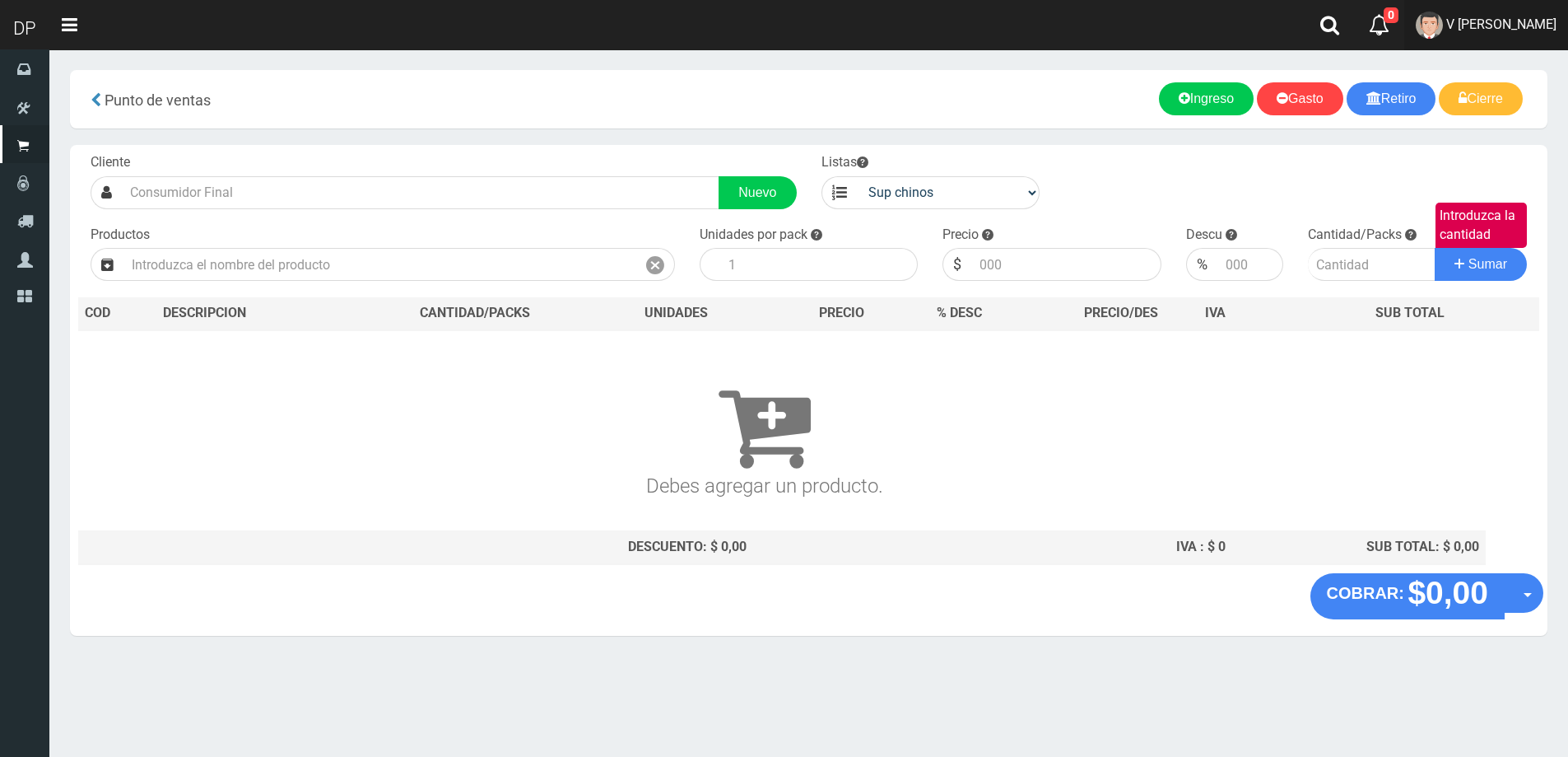
click at [1476, 27] on span "V Maria Graciela vargas" at bounding box center [1502, 25] width 111 height 16
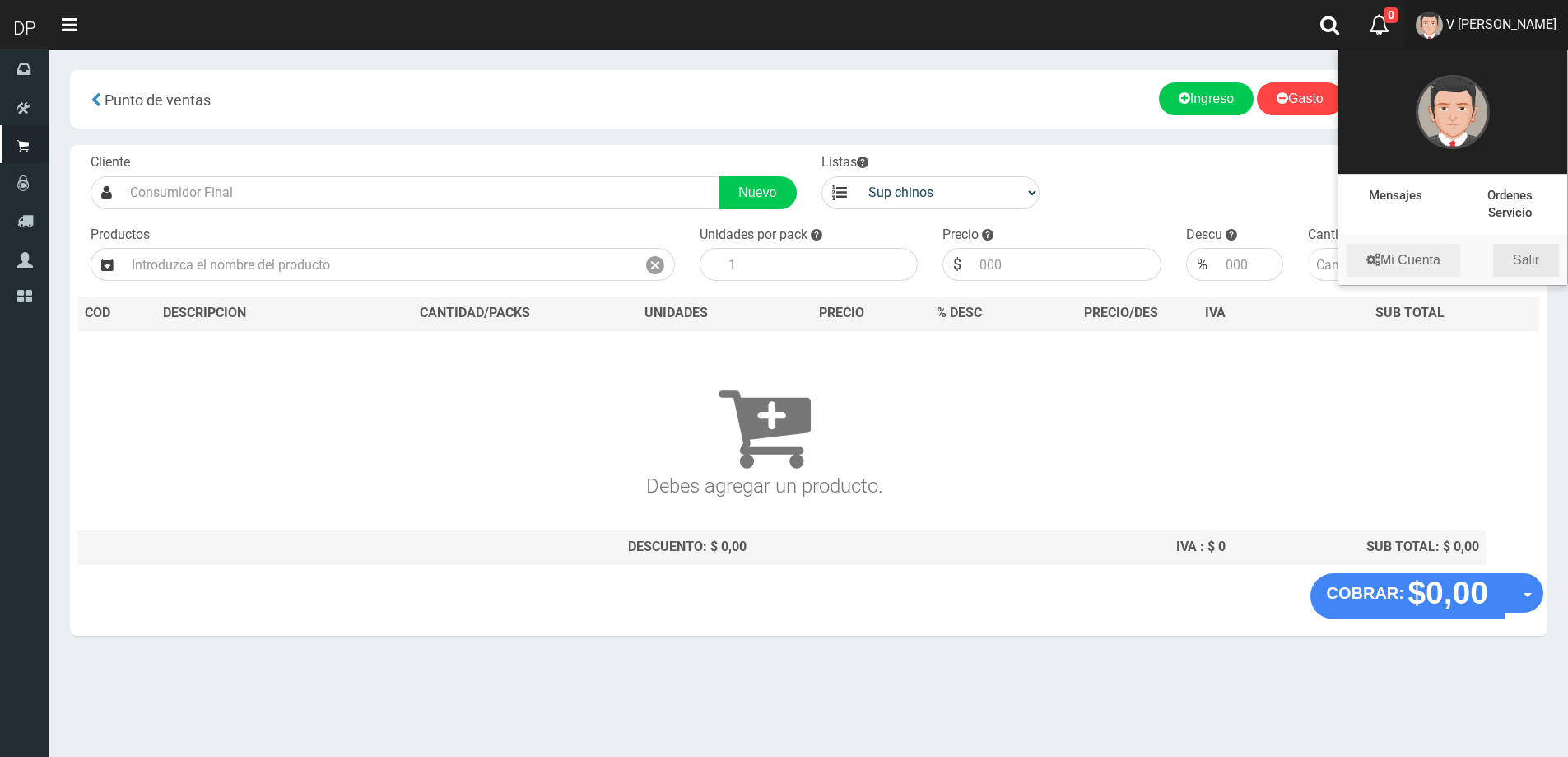
click at [1536, 263] on link "Salir" at bounding box center [1526, 260] width 66 height 33
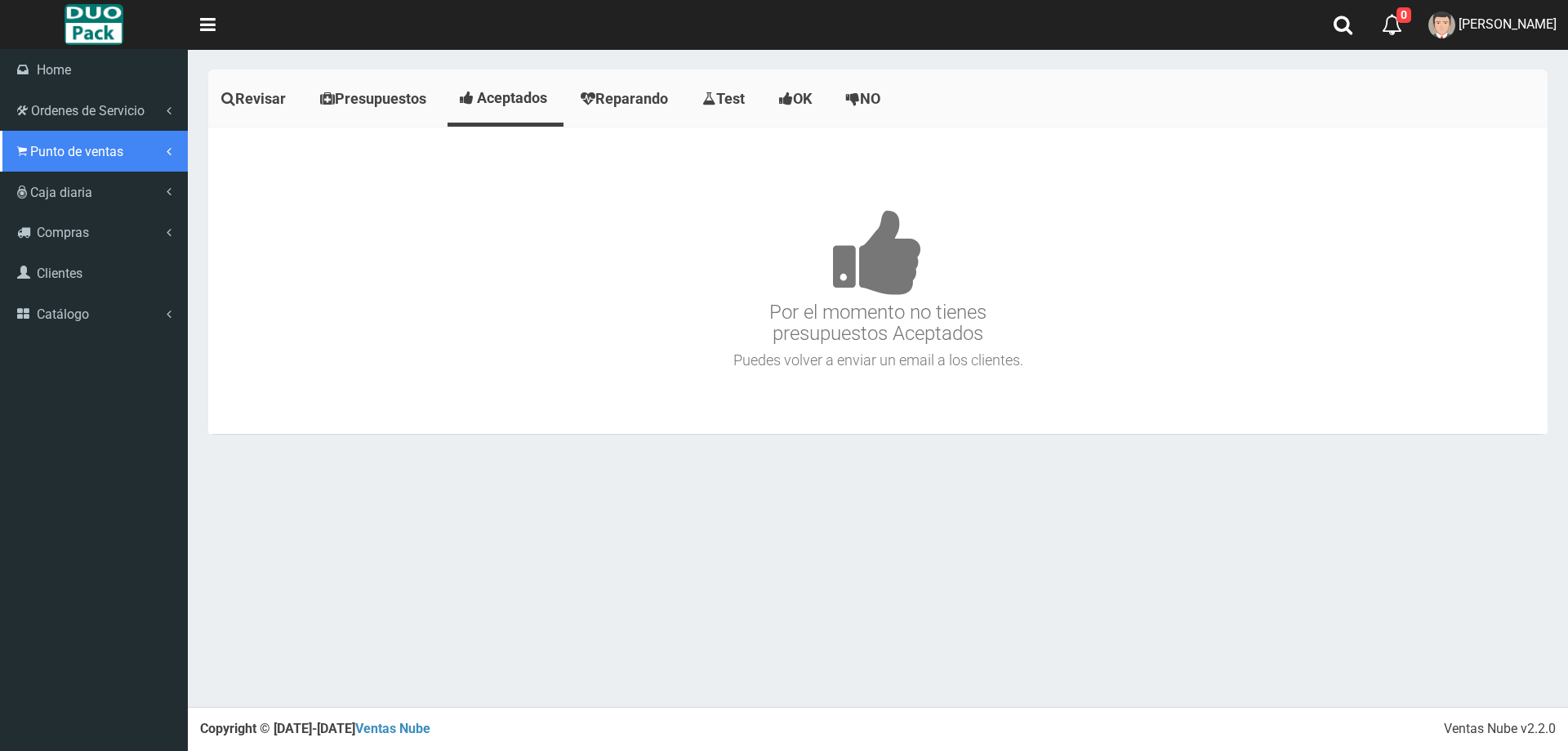
click at [67, 142] on link "Punto de ventas" at bounding box center [94, 151] width 188 height 41
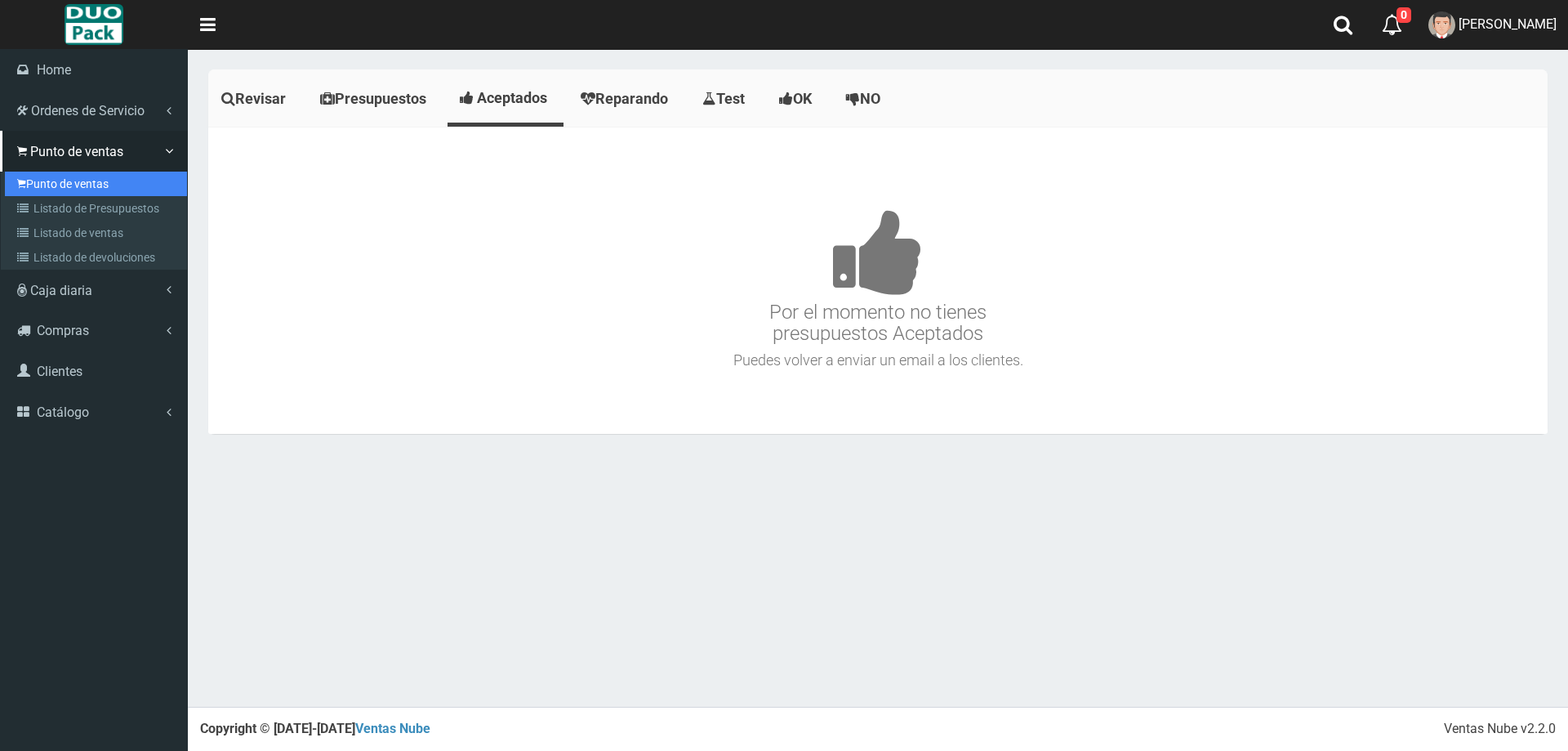
click at [112, 187] on link "Punto de ventas" at bounding box center [96, 183] width 182 height 25
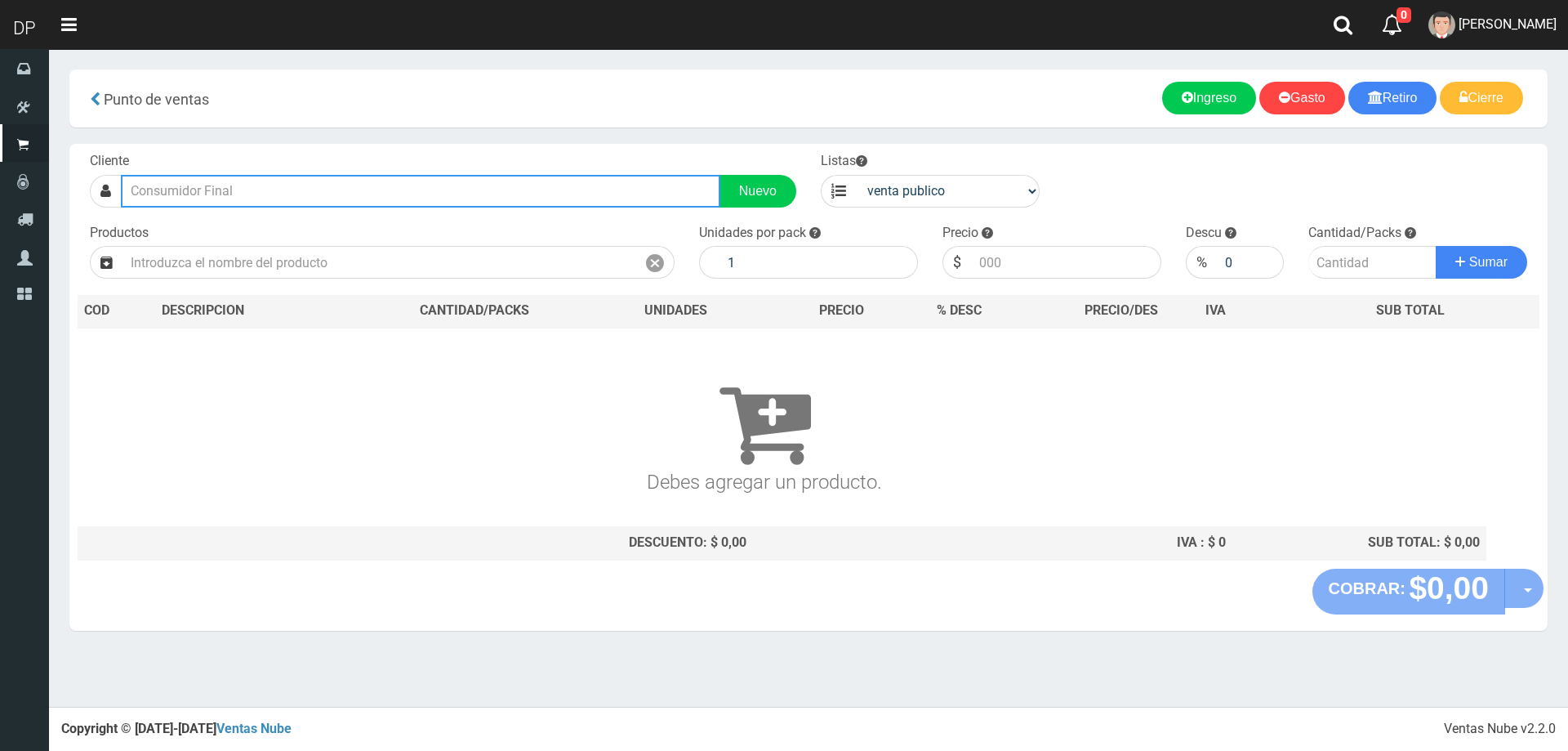
click at [279, 198] on input "text" at bounding box center [420, 190] width 600 height 32
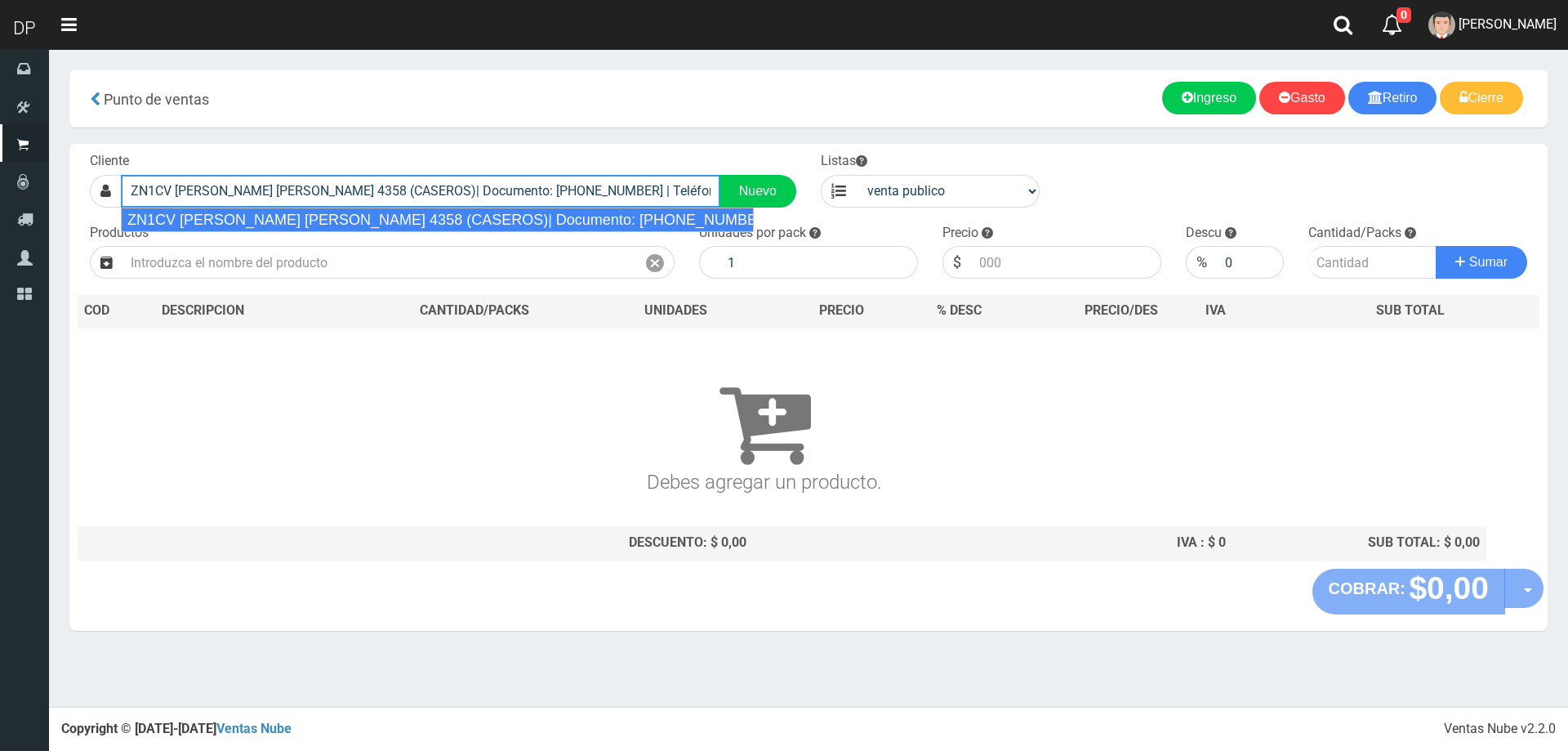
type input "ZN1CV M. FERNANDEEZ DE OLIVEIRA 4358 (CASEROS)| Documento: 6588855 | Teléfono:"
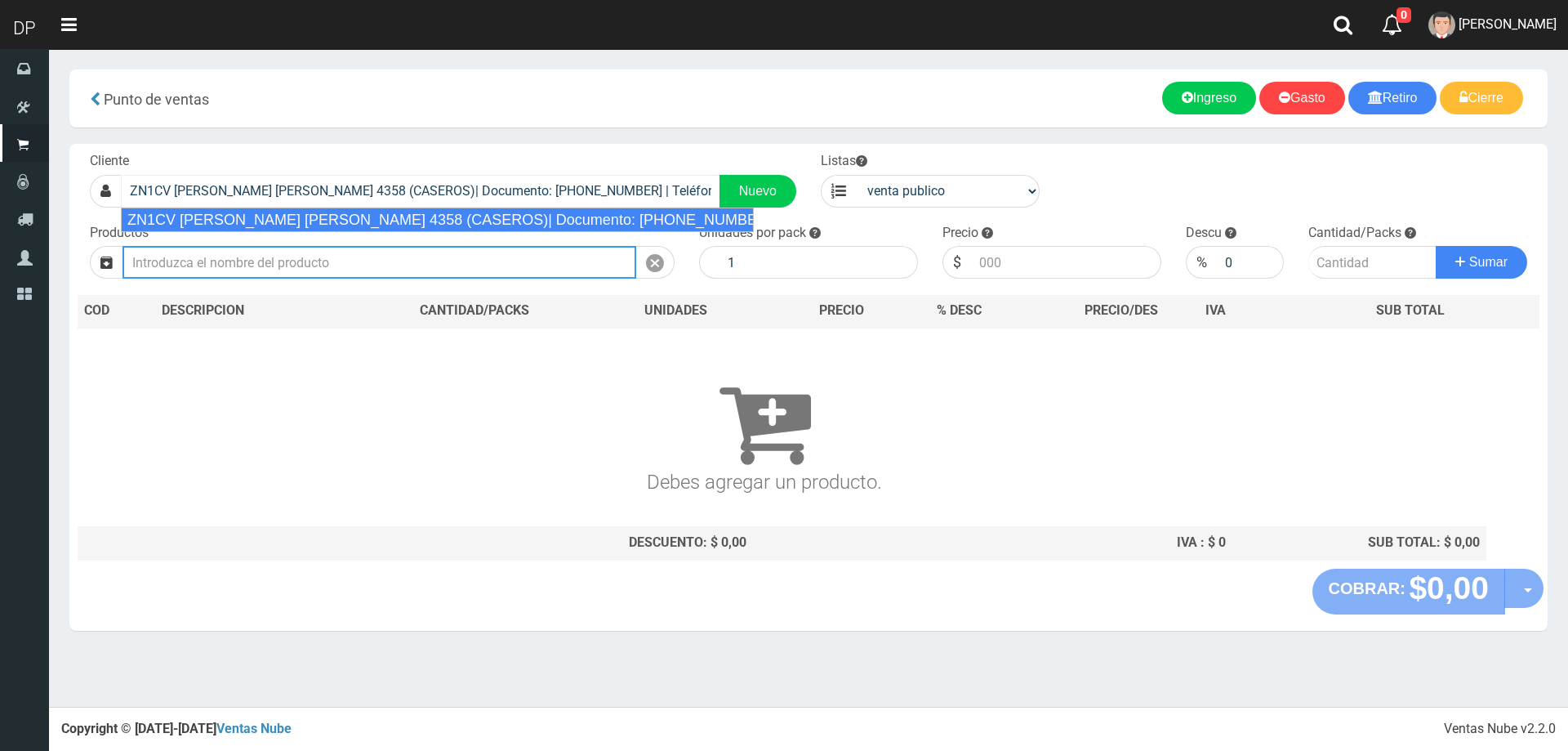
select select "2"
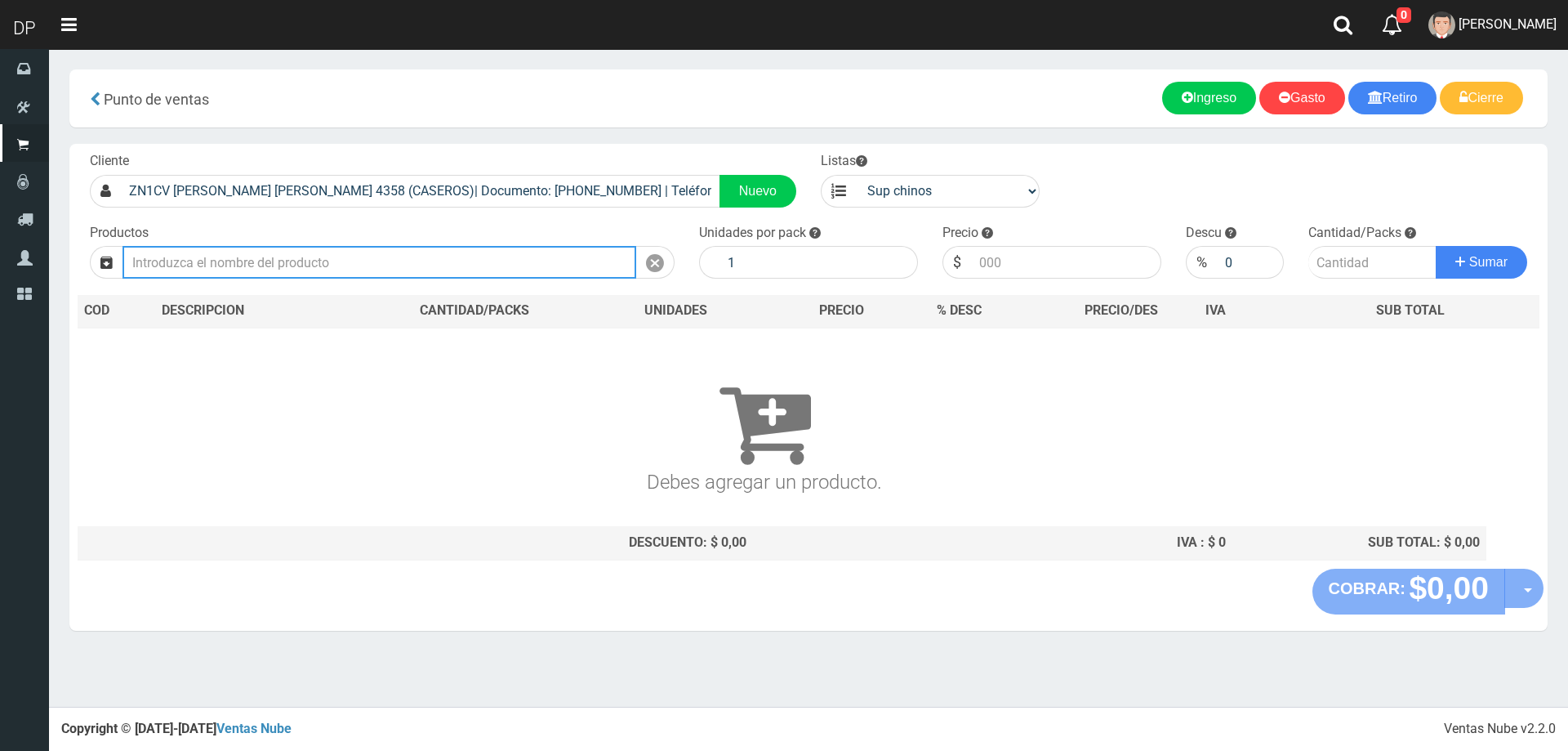
click at [193, 255] on input "text" at bounding box center [379, 262] width 514 height 32
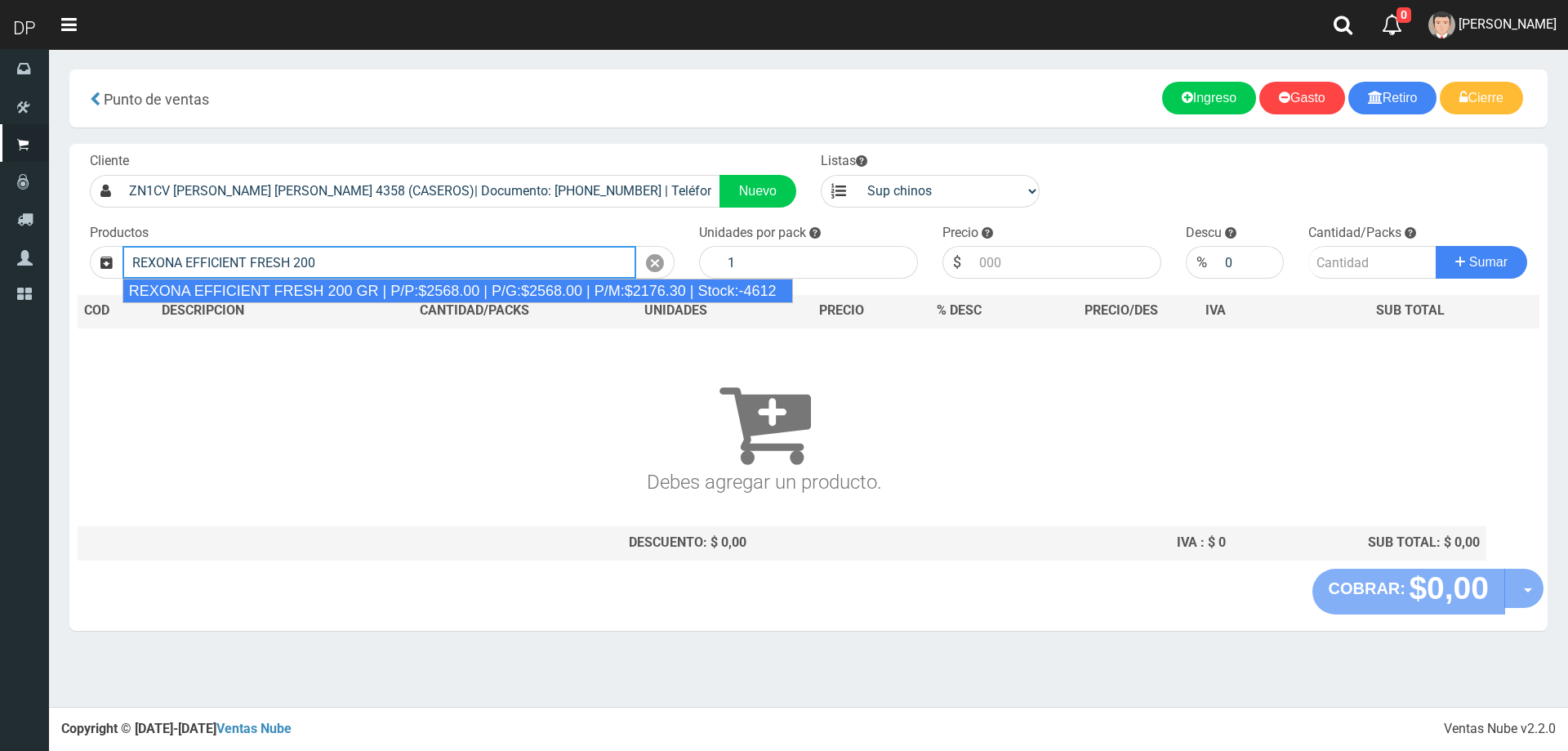
click at [330, 283] on div "REXONA EFFICIENT FRESH 200 GR | P/P:$2568.00 | P/G:$2568.00 | P/M:$2176.30 | St…" at bounding box center [458, 290] width 670 height 25
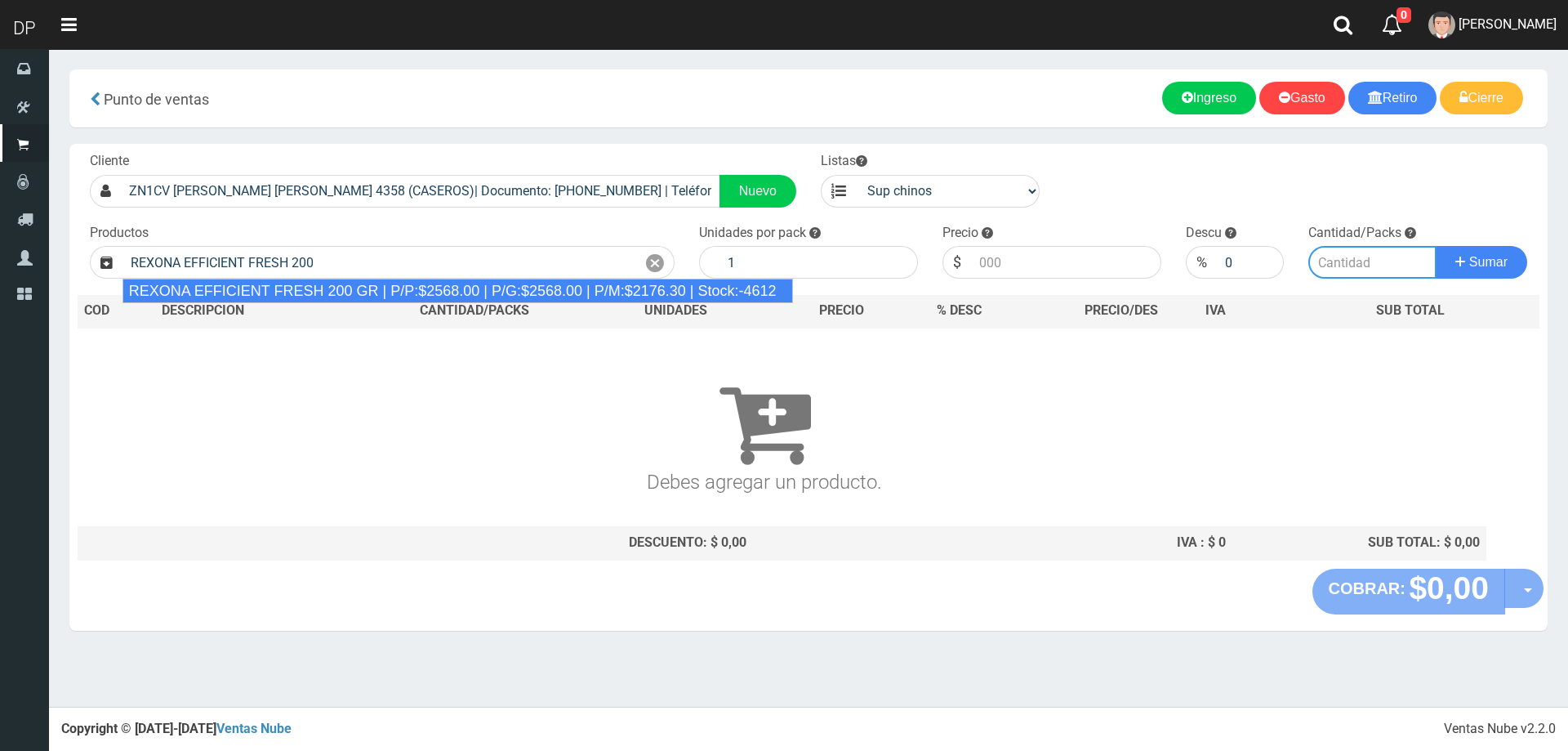
type input "REXONA EFFICIENT FRESH 200 GR | P/P:$2568.00 | P/G:$2568.00 | P/M:$2176.30 | St…"
type input "12"
type input "2568.00"
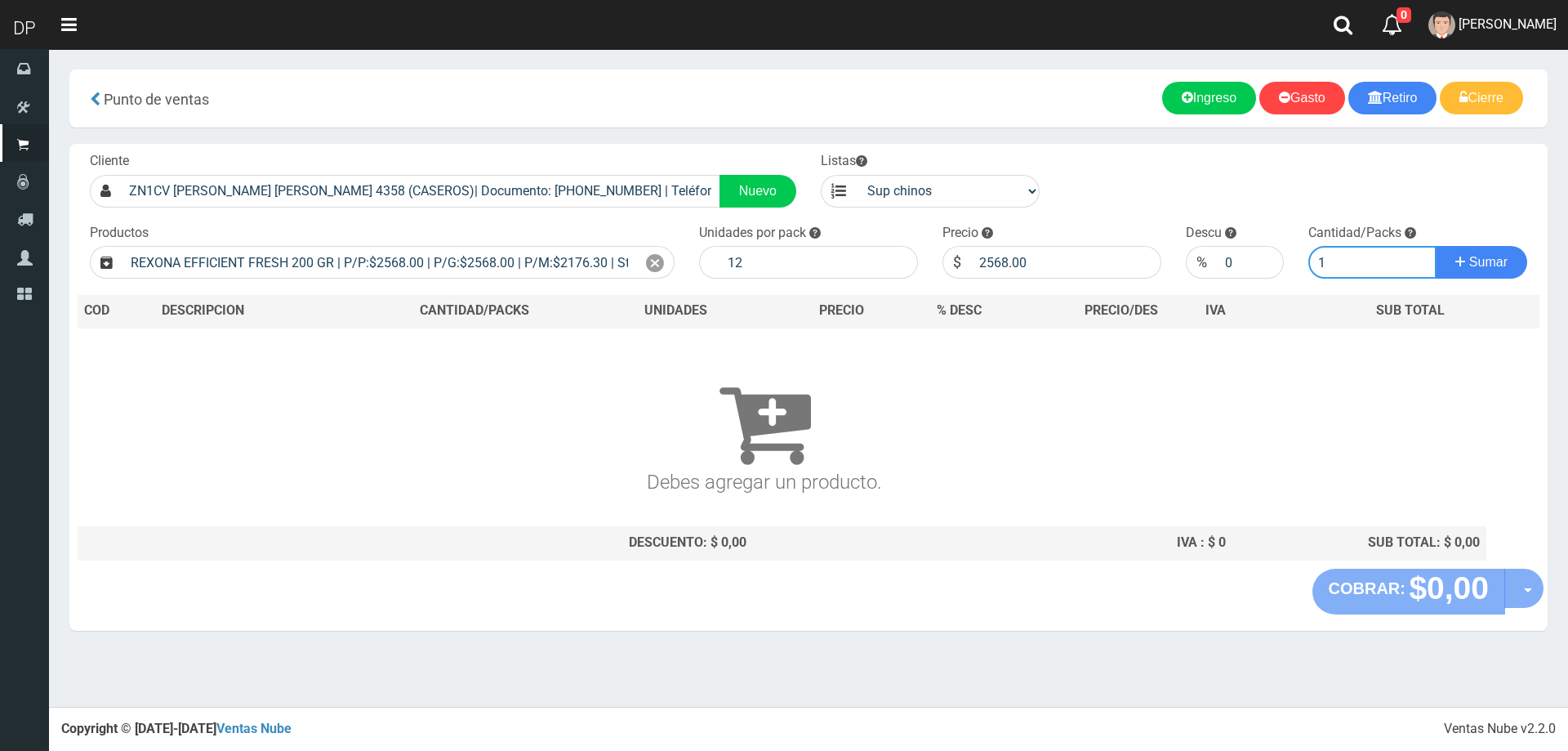
type input "1"
click at [1436, 246] on button "Sumar" at bounding box center [1481, 262] width 91 height 32
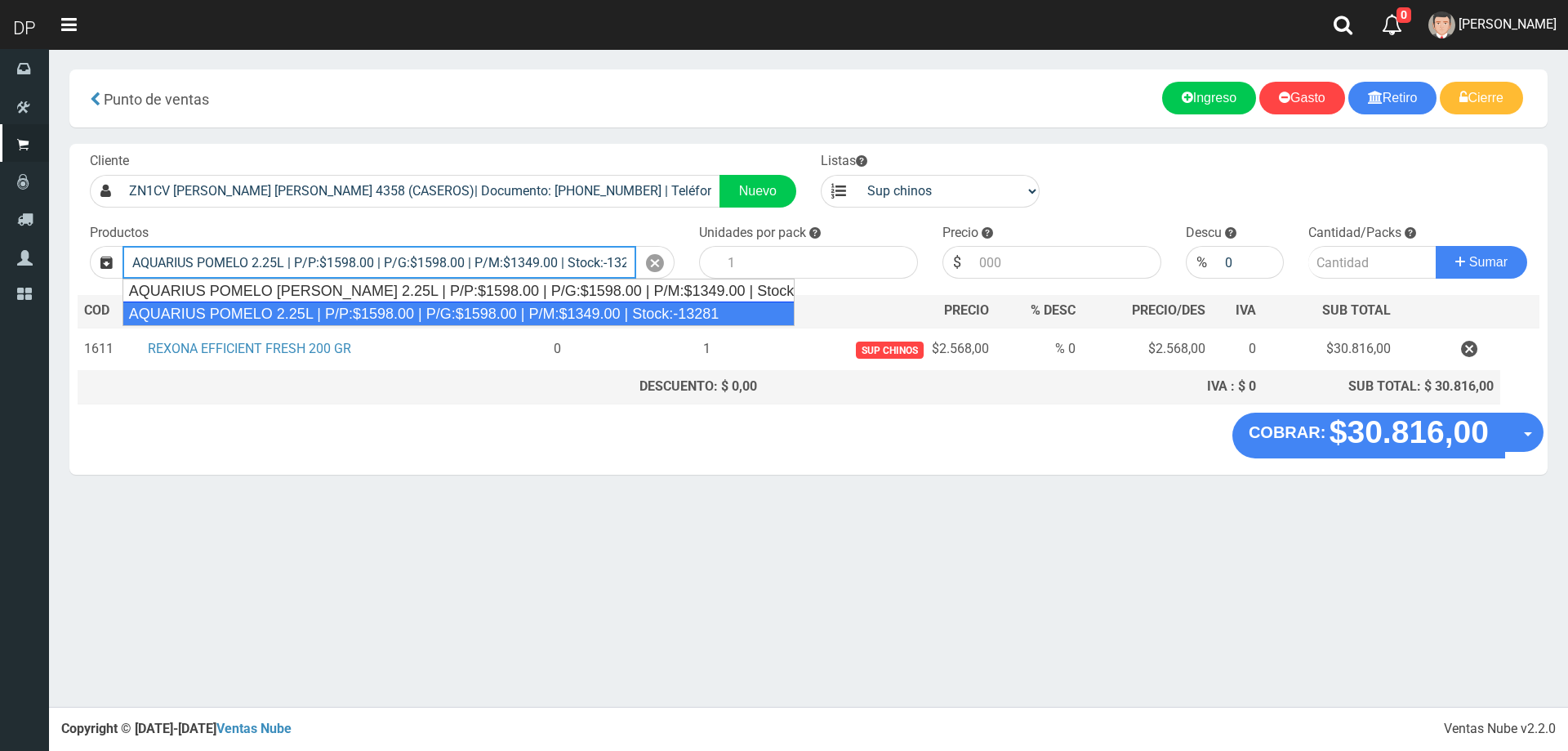
type input "AQUARIUS POMELO 2.25L | P/P:$1598.00 | P/G:$1598.00 | P/M:$1349.00 | Stock:-132…"
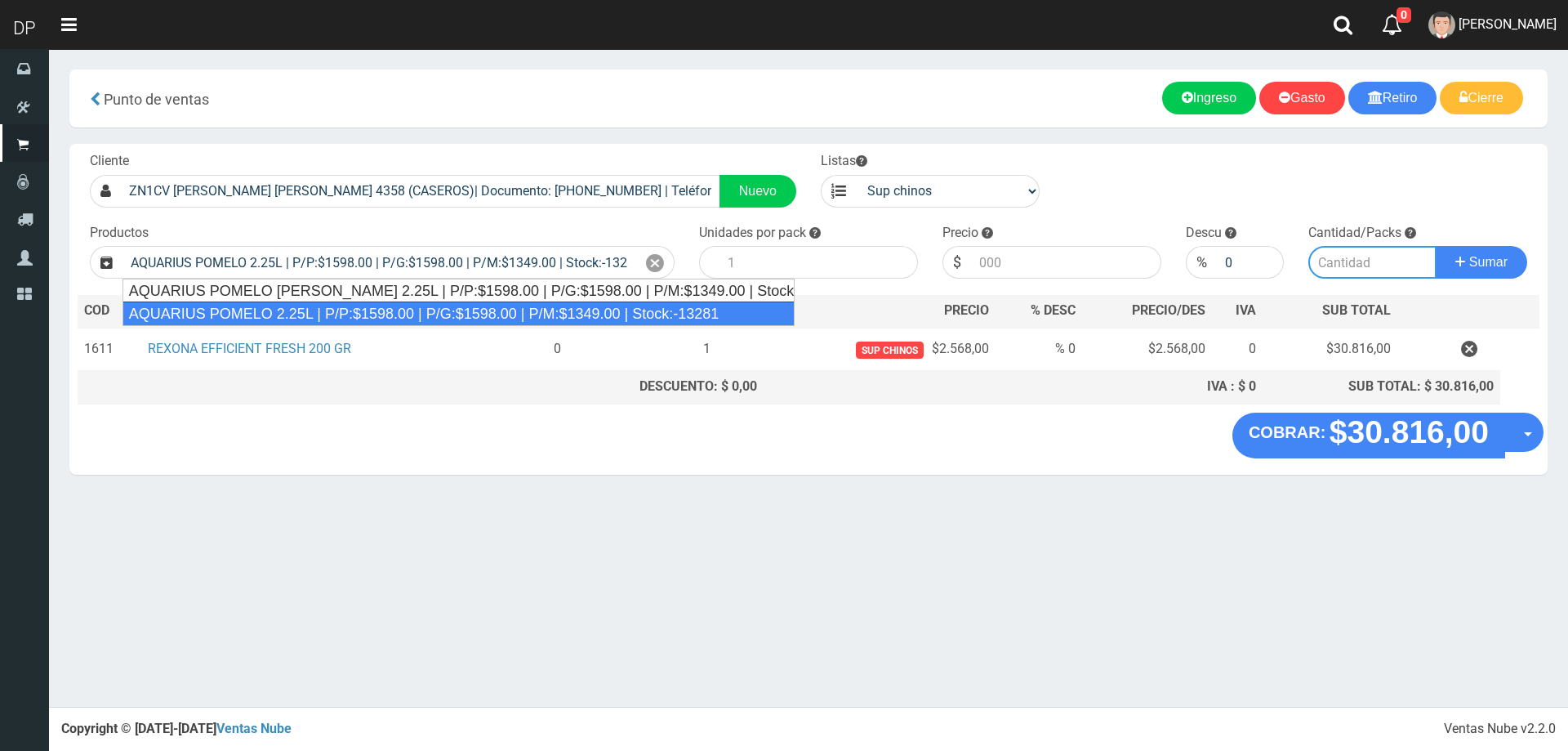
type input "6"
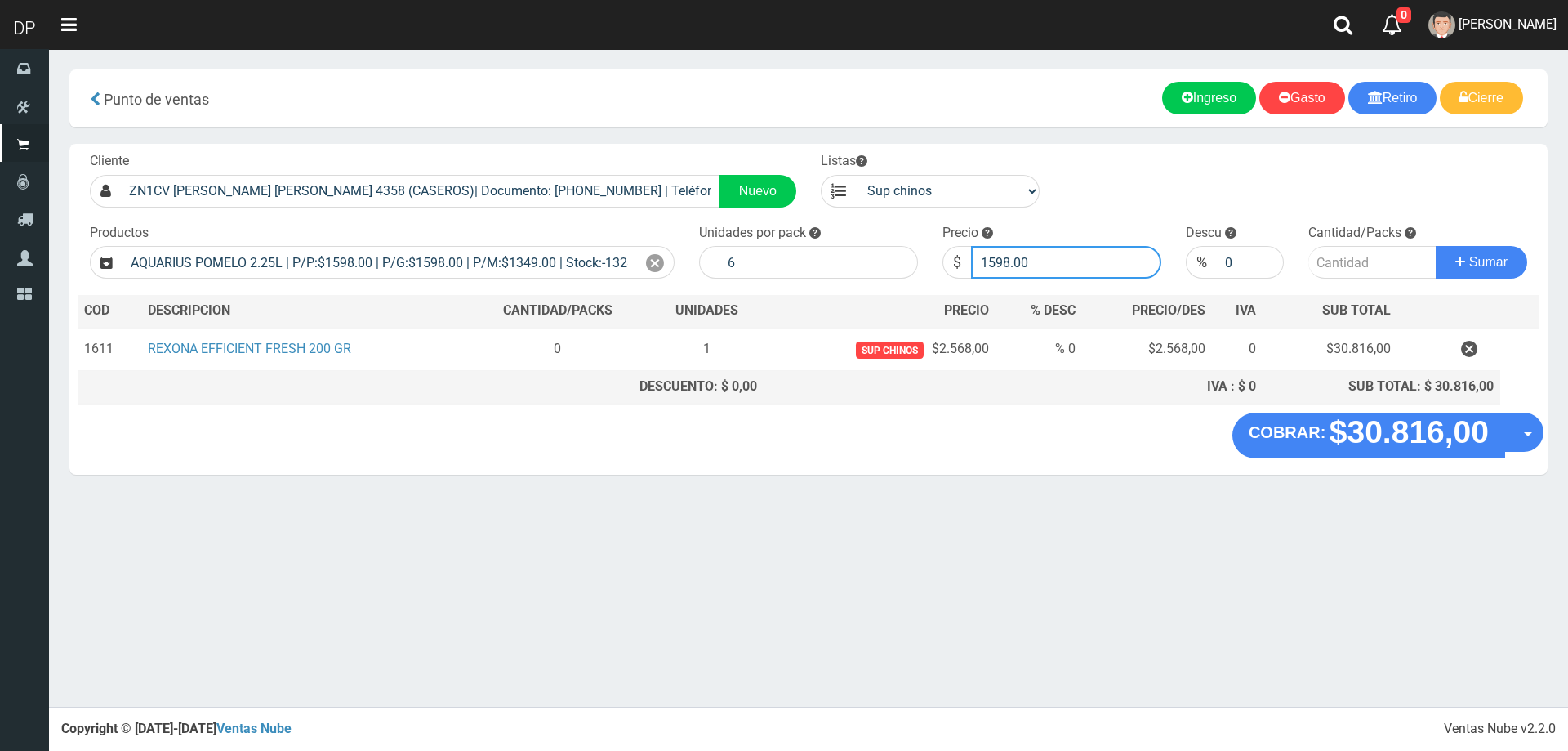
click at [1108, 269] on input "1598.00" at bounding box center [1066, 262] width 190 height 32
type input "1599"
type input "1599.00"
type input "2"
click at [1436, 246] on button "Sumar" at bounding box center [1481, 262] width 91 height 32
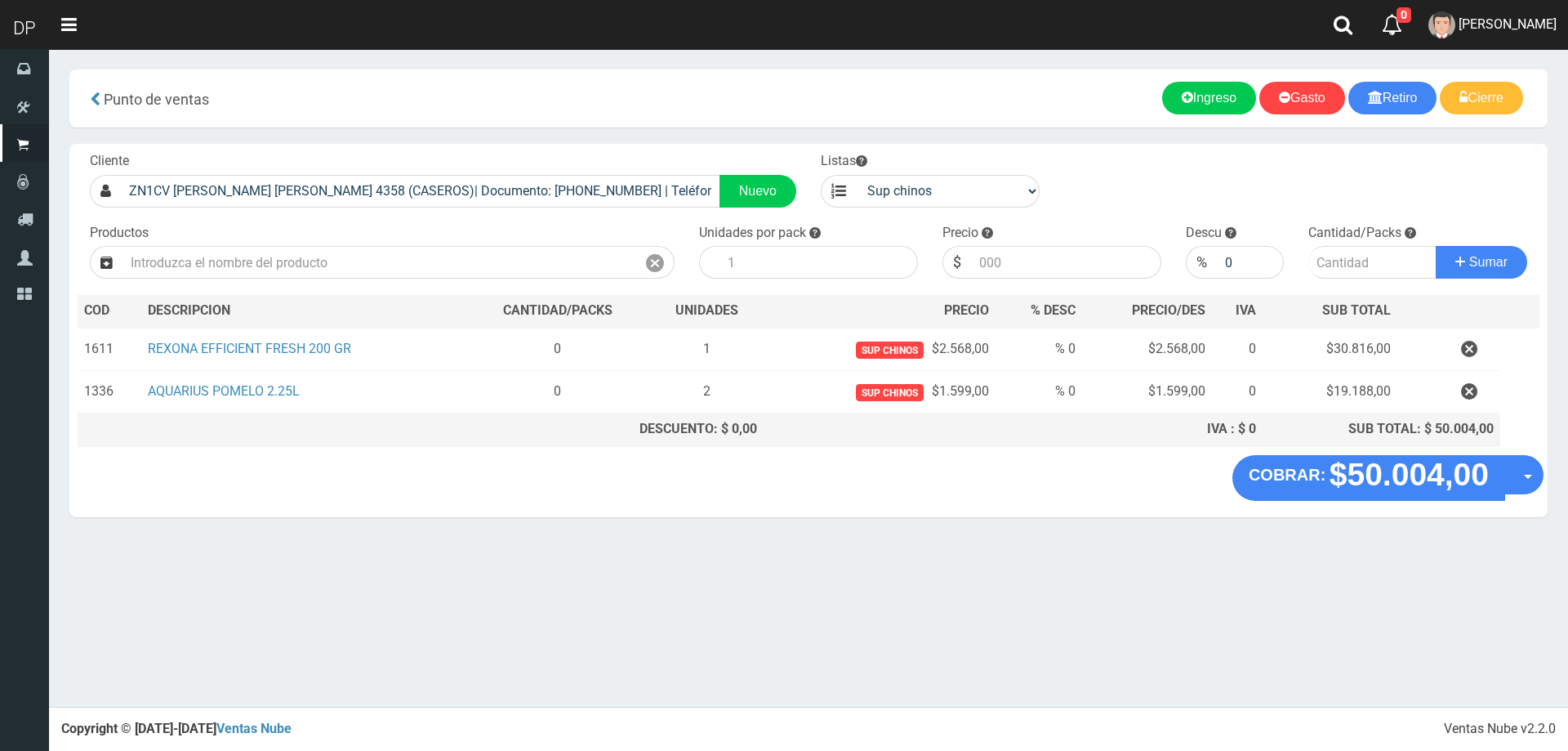
click at [1544, 478] on div "COBRAR: $50.004,00 Opciones Hacer Devolucion Crear presupuesto" at bounding box center [808, 485] width 1478 height 62
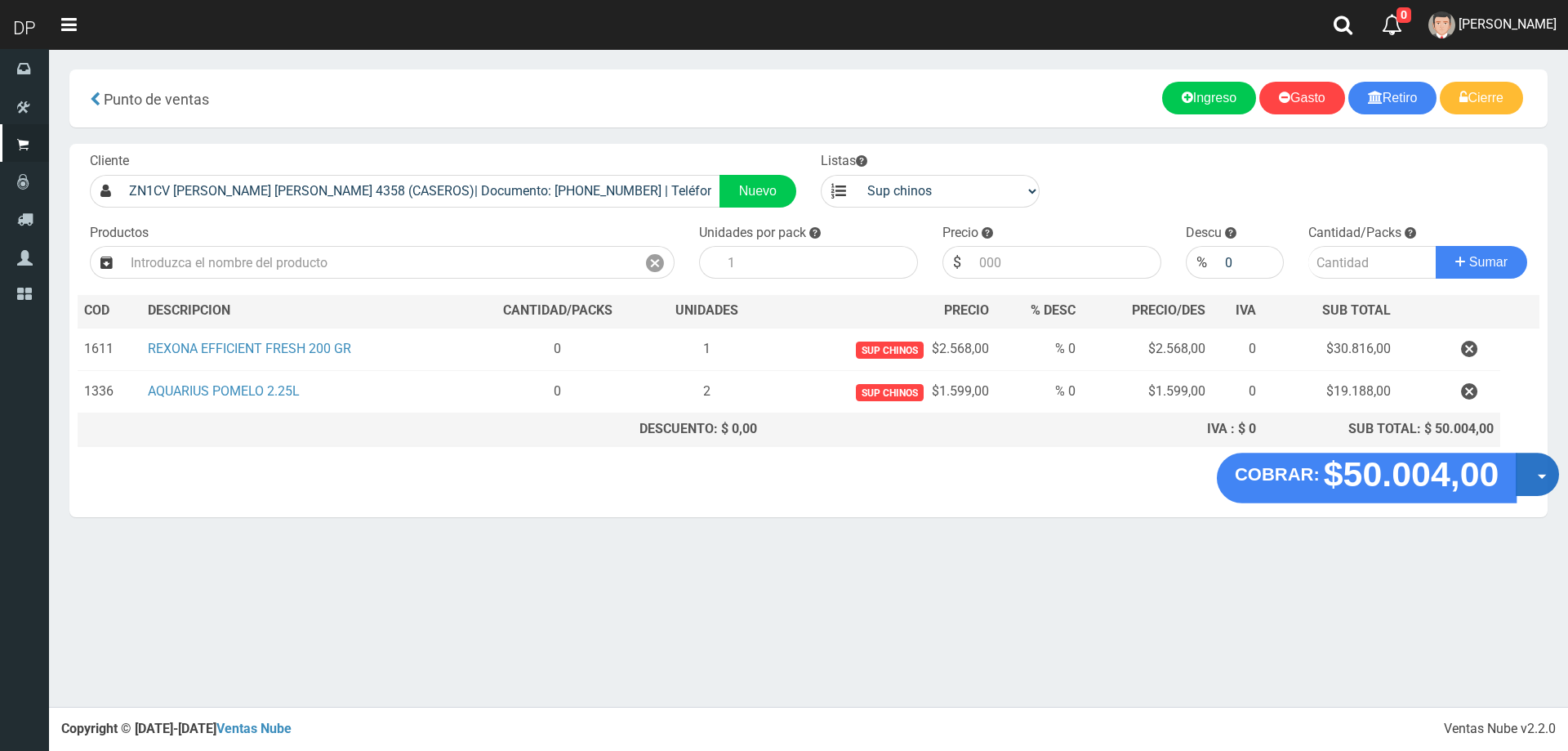
click at [1534, 478] on button "Opciones" at bounding box center [1537, 475] width 43 height 43
click at [1514, 484] on link "Hacer Devolucion" at bounding box center [1485, 479] width 146 height 37
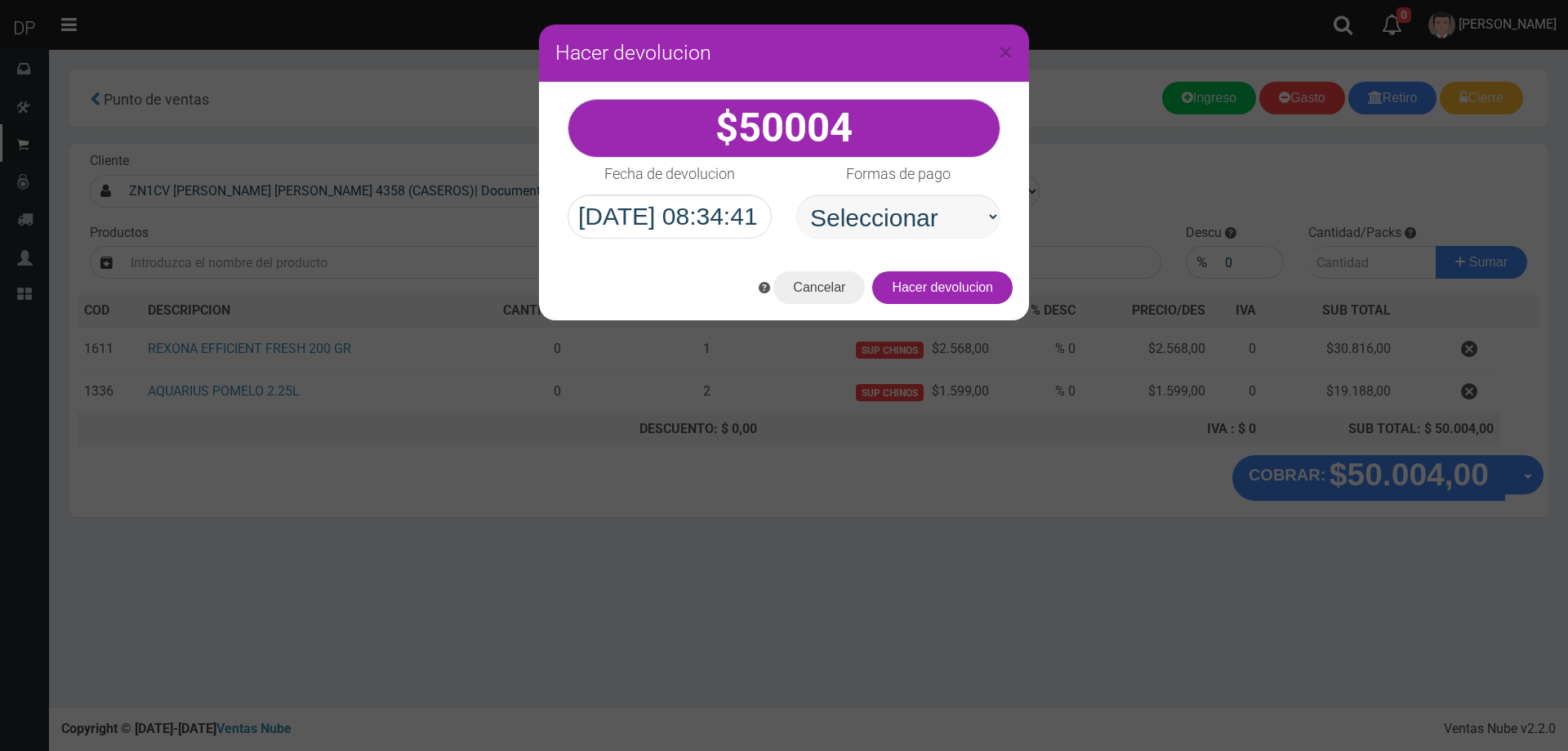
click at [912, 218] on select "Seleccionar Efectivo Tarjeta de Crédito Depósito Débito" at bounding box center [898, 216] width 204 height 44
select select "Efectivo"
click at [796, 194] on select "Seleccionar Efectivo Tarjeta de Crédito Depósito Débito" at bounding box center [898, 216] width 204 height 44
click at [941, 284] on button "Hacer devolucion" at bounding box center [942, 287] width 140 height 32
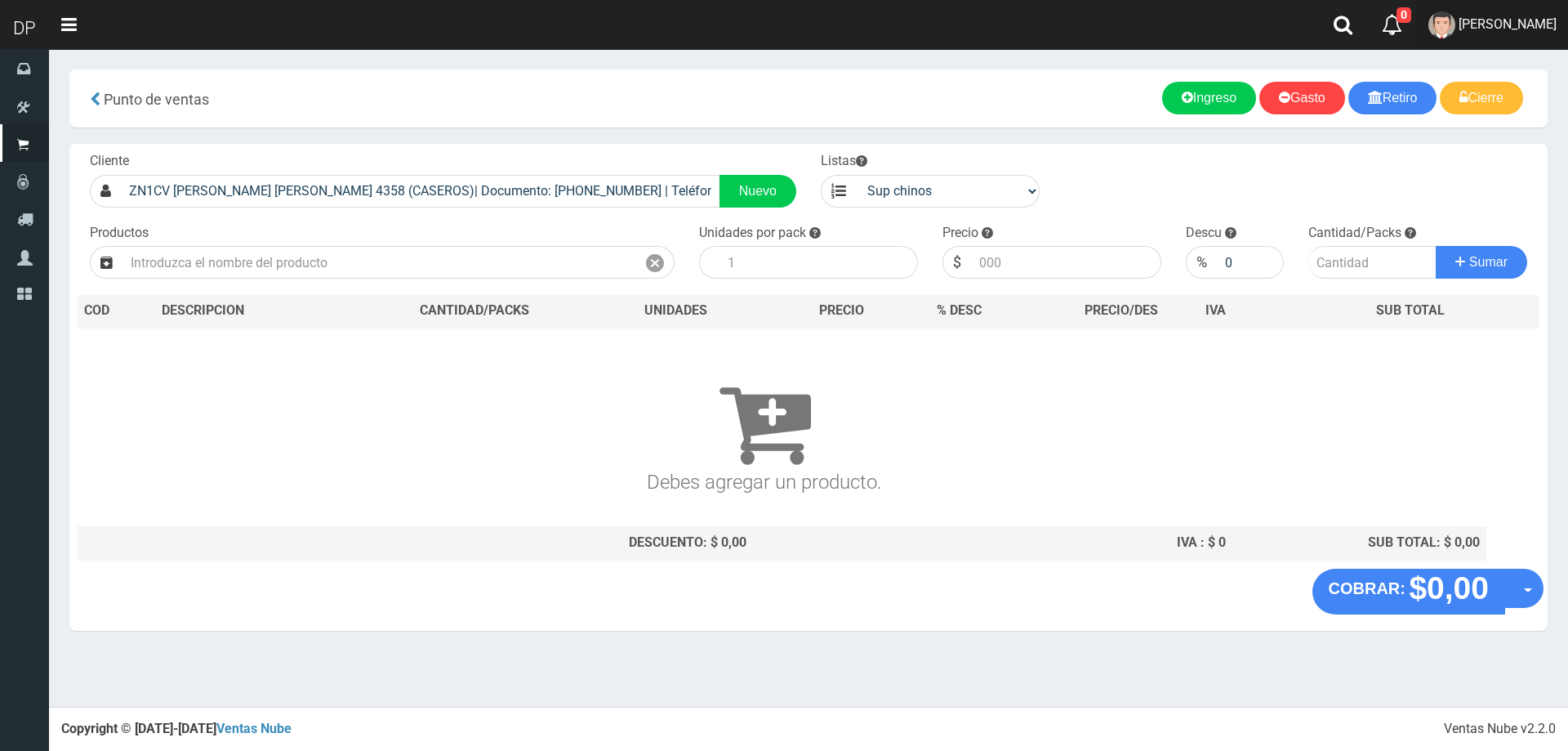
click at [1526, 31] on link "AXELL MOYA" at bounding box center [1493, 25] width 151 height 50
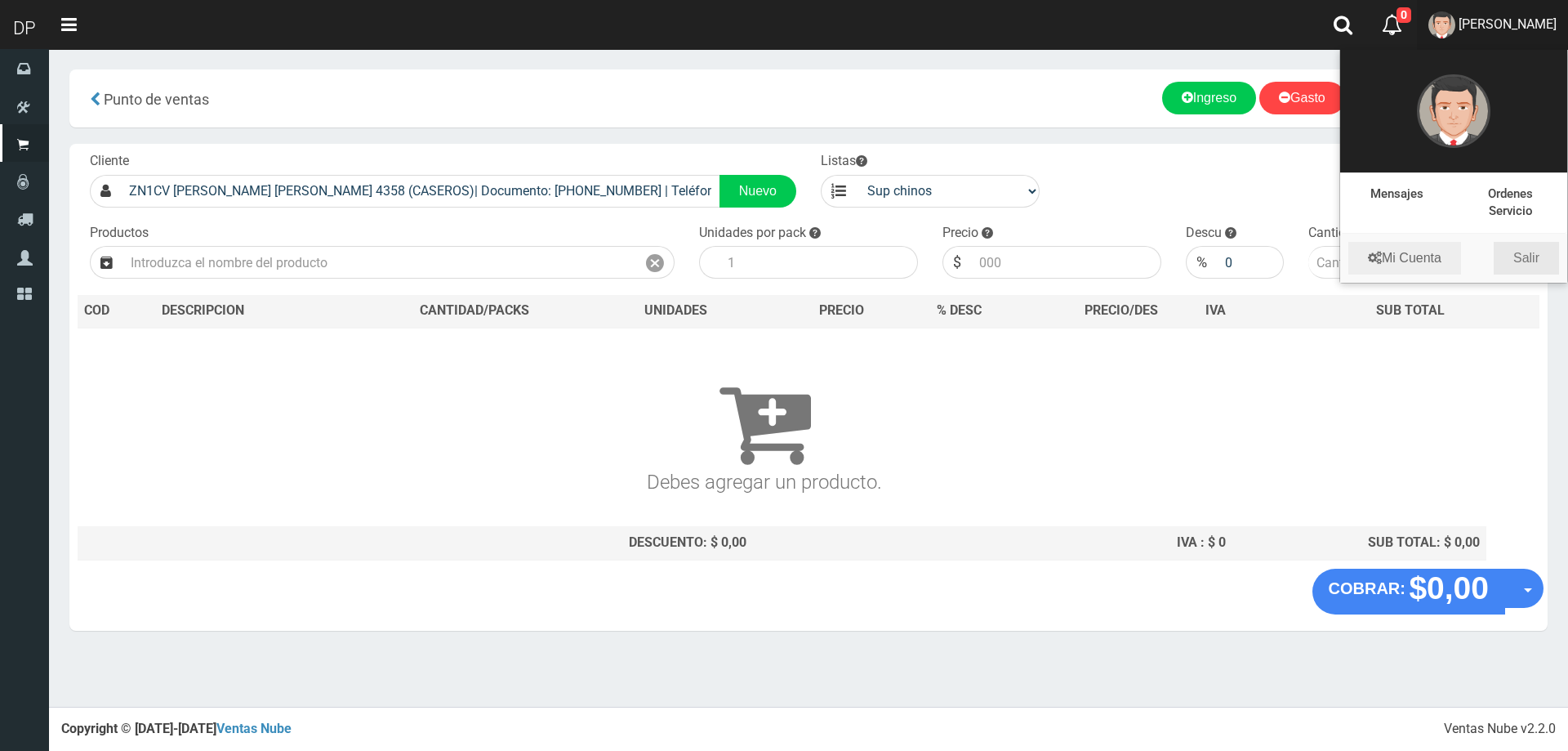
click at [1539, 259] on link "Salir" at bounding box center [1526, 258] width 66 height 32
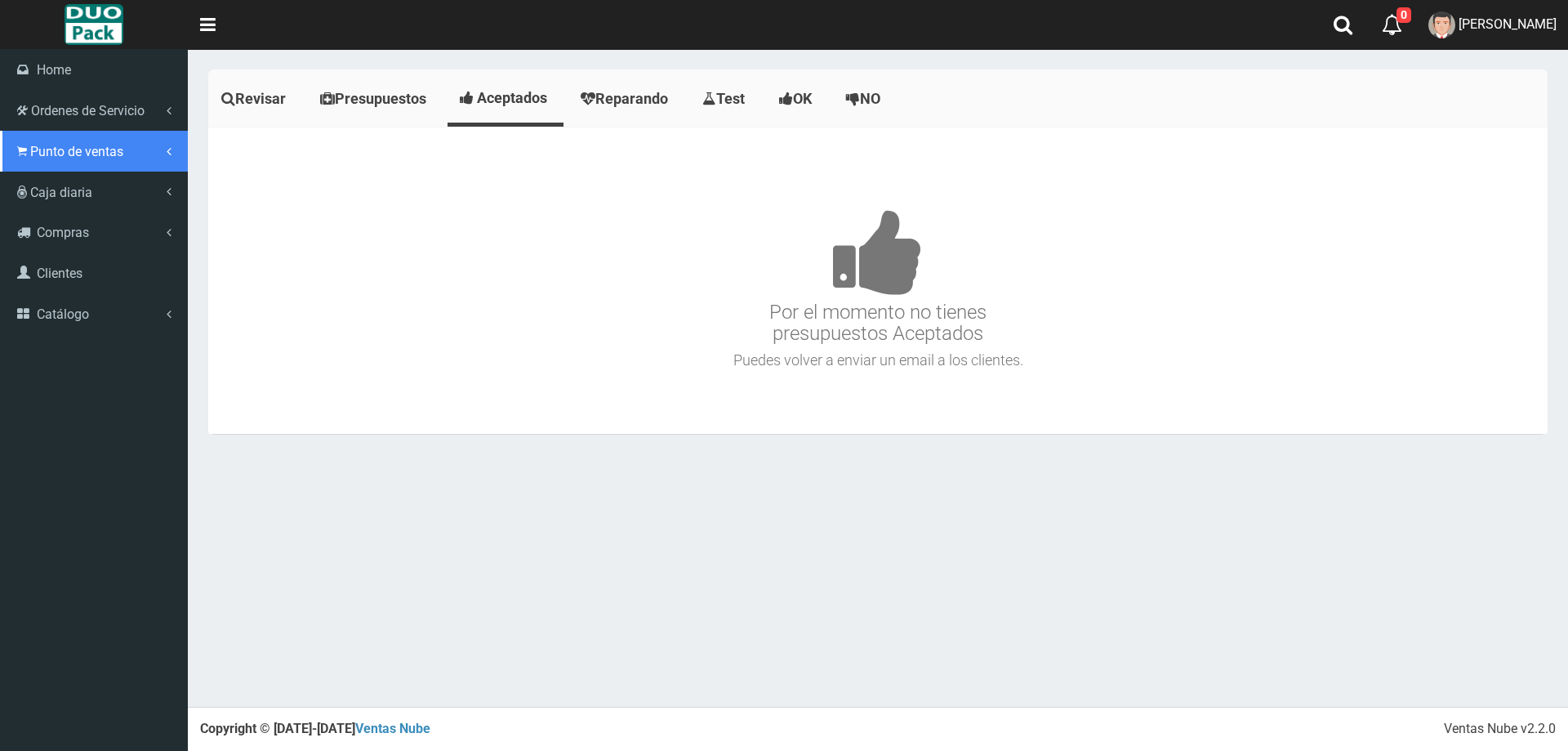
click at [66, 149] on span "Punto de ventas" at bounding box center [76, 152] width 93 height 16
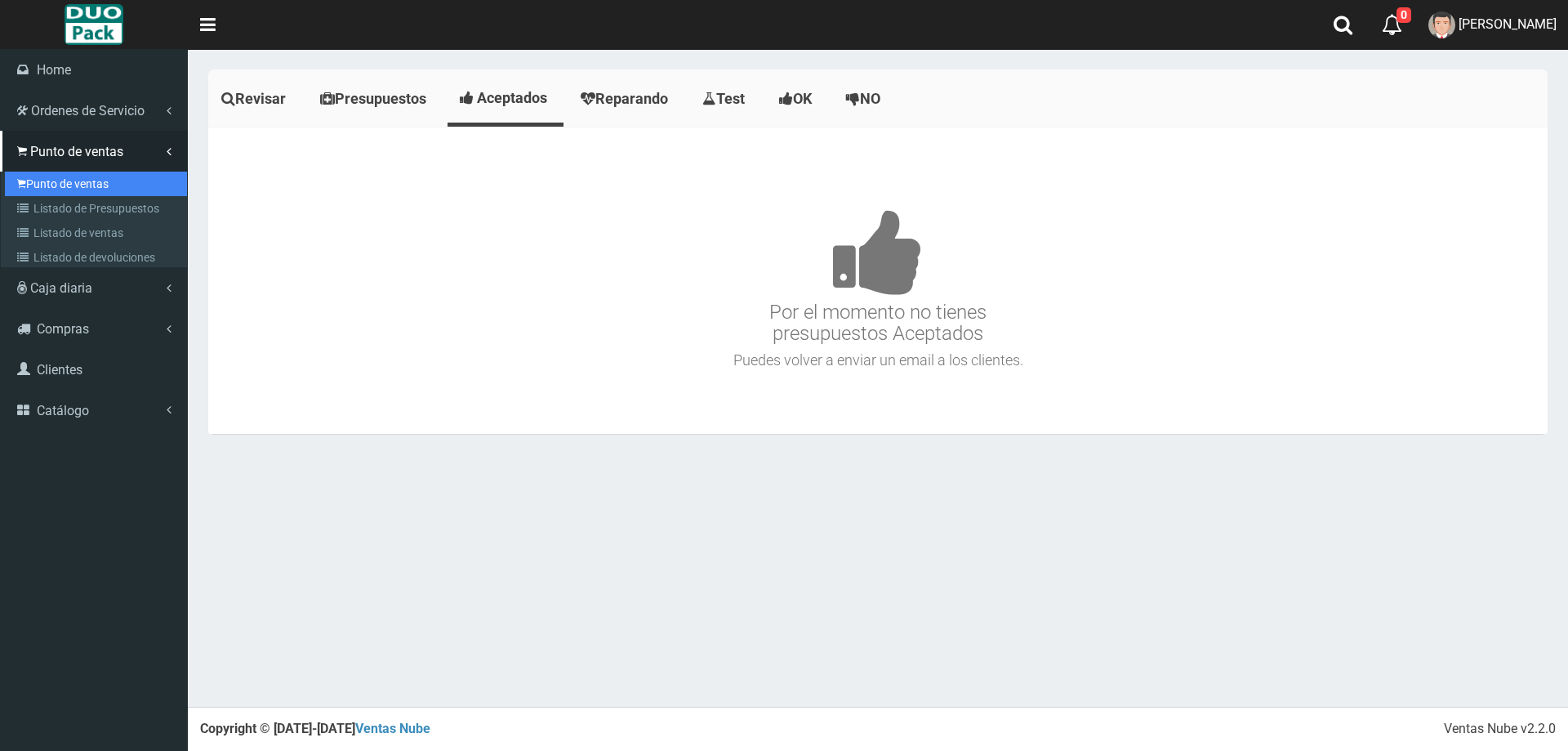
click at [86, 177] on link "Punto de ventas" at bounding box center [96, 183] width 182 height 25
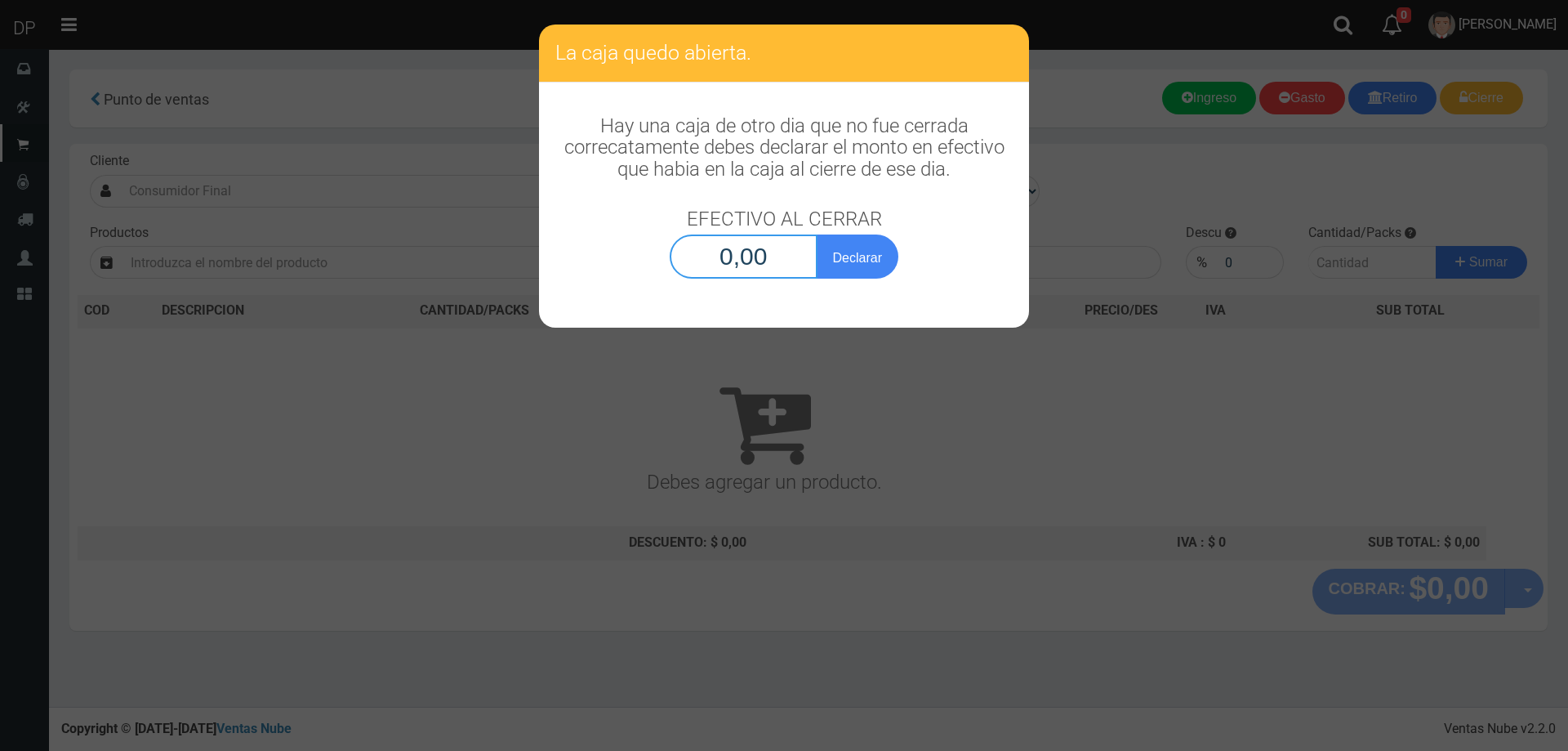
click at [715, 268] on input "0,00" at bounding box center [743, 256] width 148 height 44
type input "1,00"
click at [816, 234] on button "Declarar" at bounding box center [857, 256] width 81 height 44
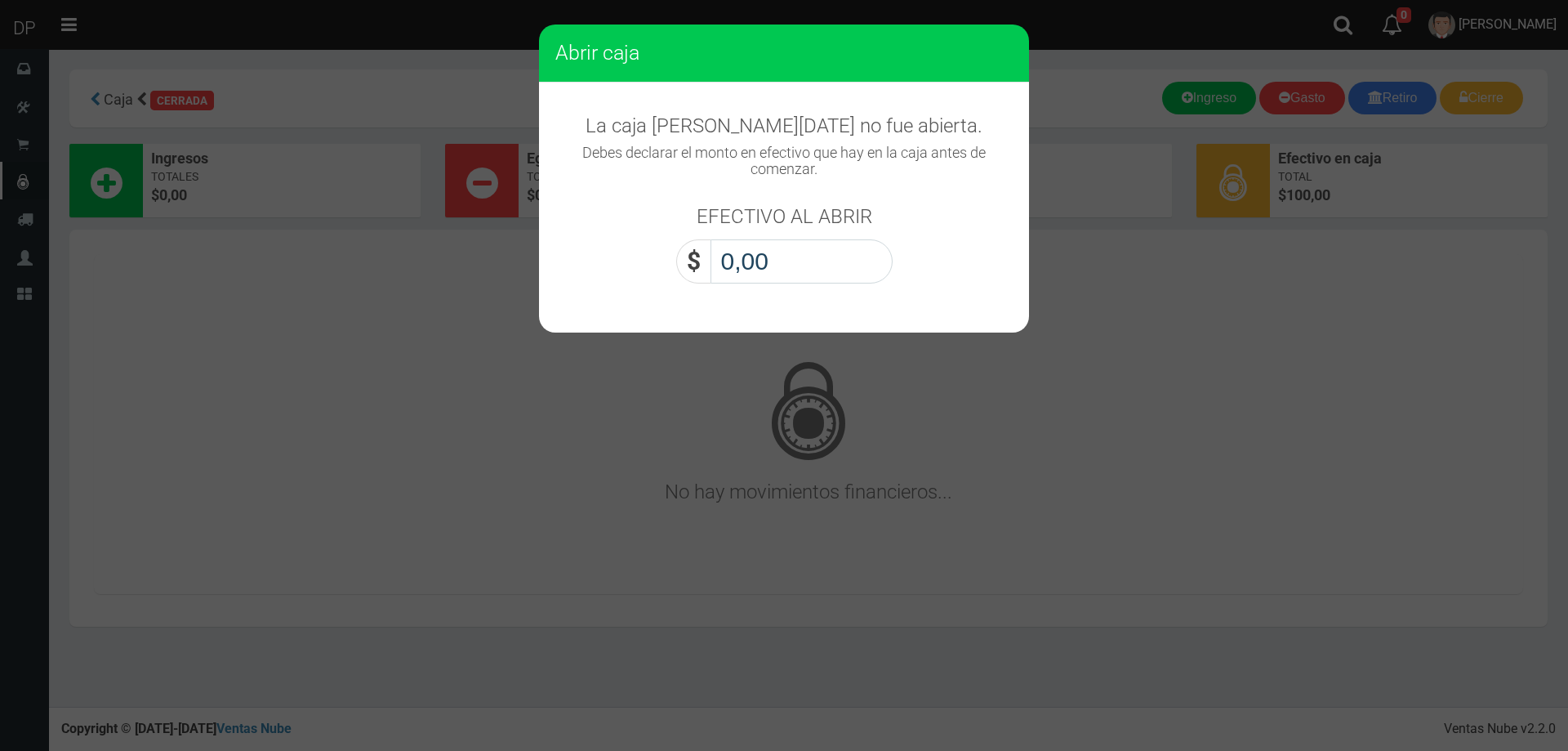
click at [793, 267] on input "0,00" at bounding box center [802, 261] width 182 height 44
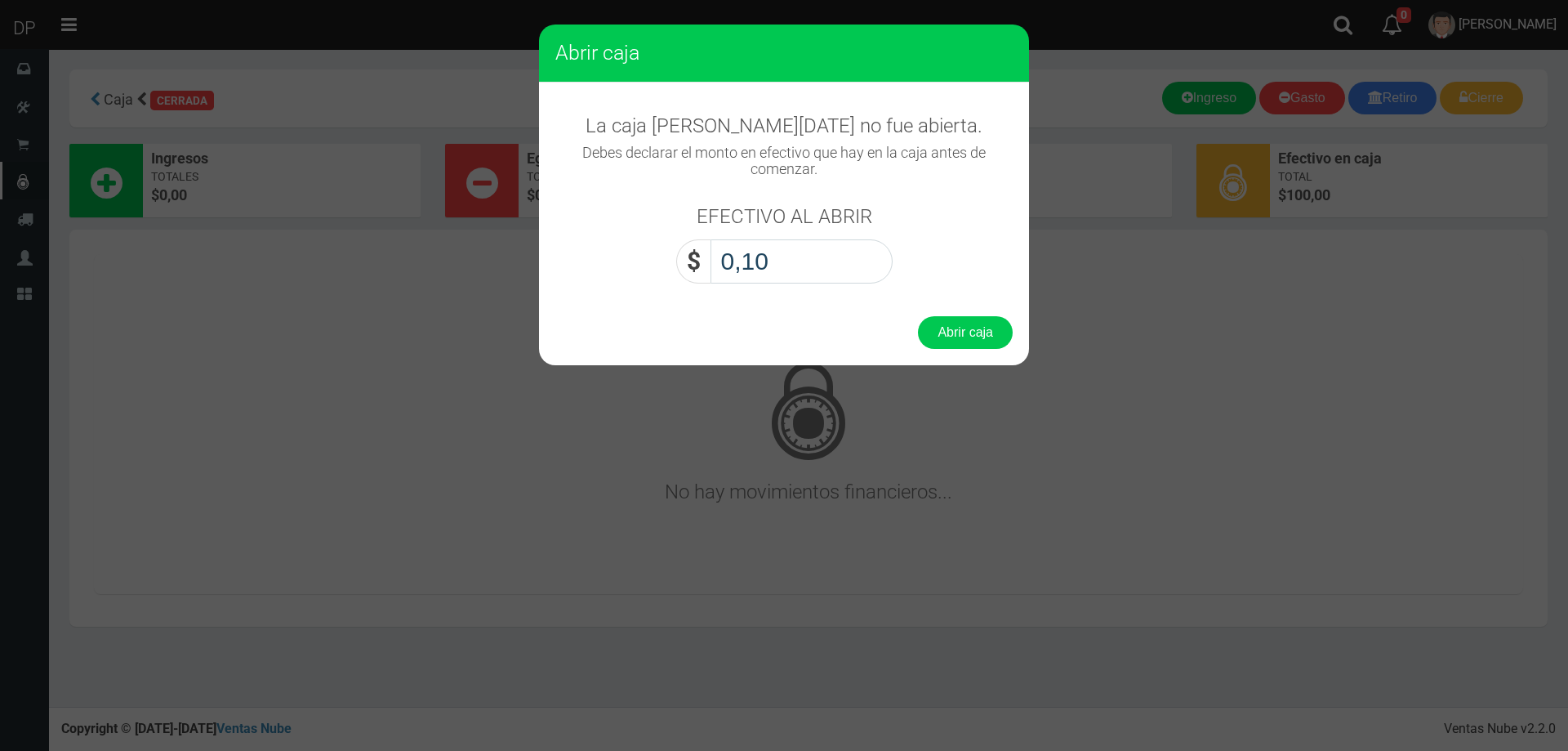
type input "1,00"
click at [917, 316] on button "Abrir caja" at bounding box center [964, 331] width 95 height 32
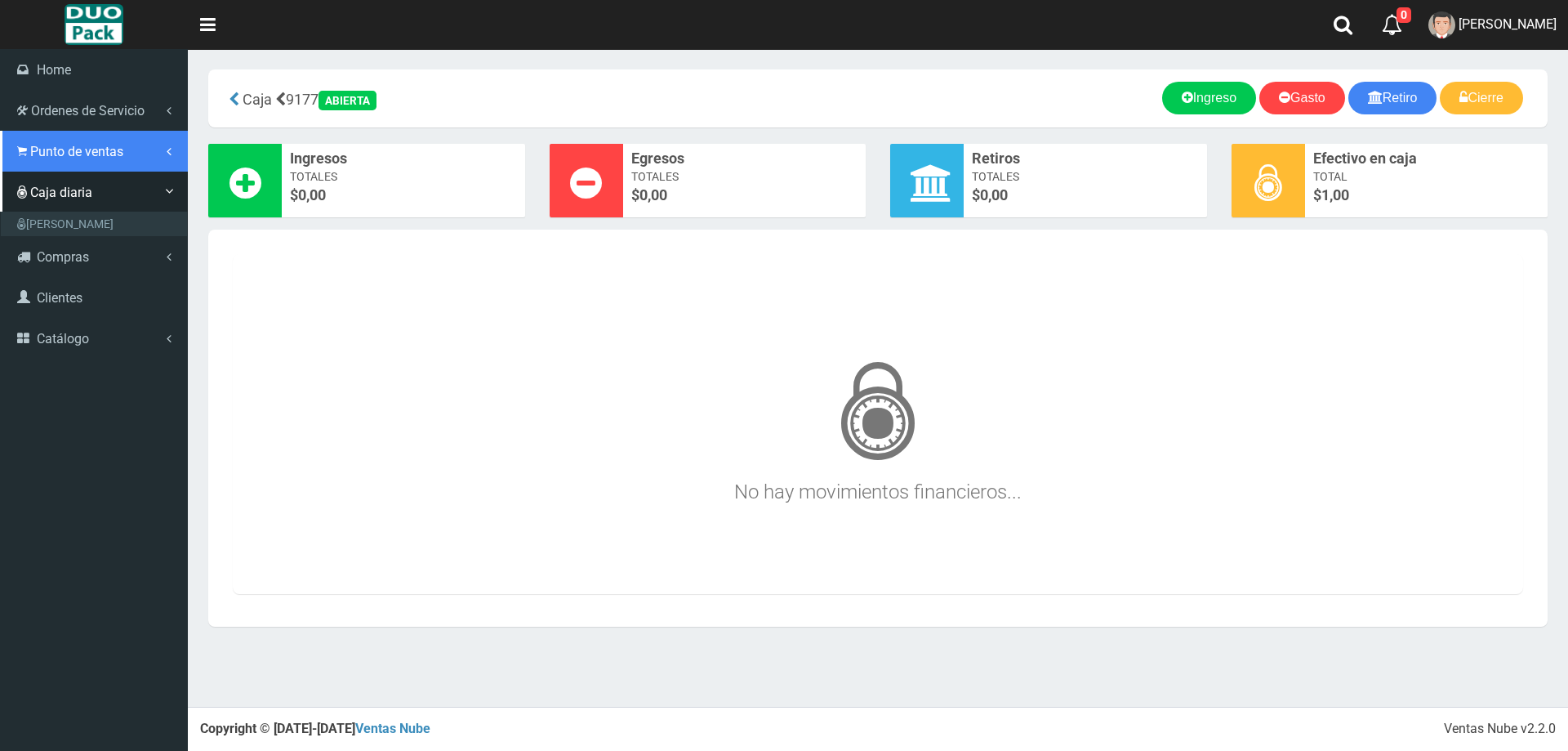
click at [76, 154] on span "Punto de ventas" at bounding box center [76, 152] width 93 height 16
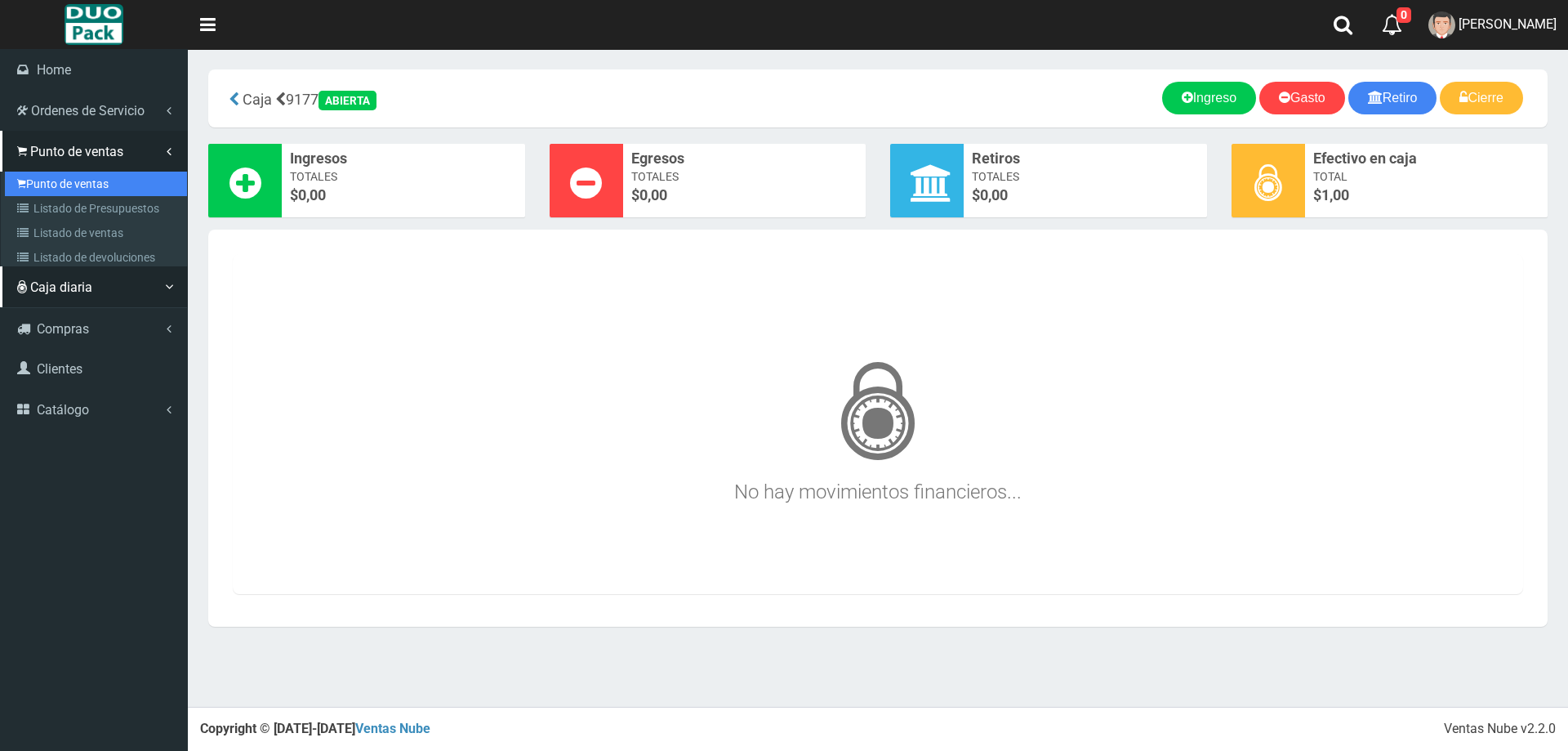
click at [107, 186] on link "Punto de ventas" at bounding box center [96, 183] width 182 height 25
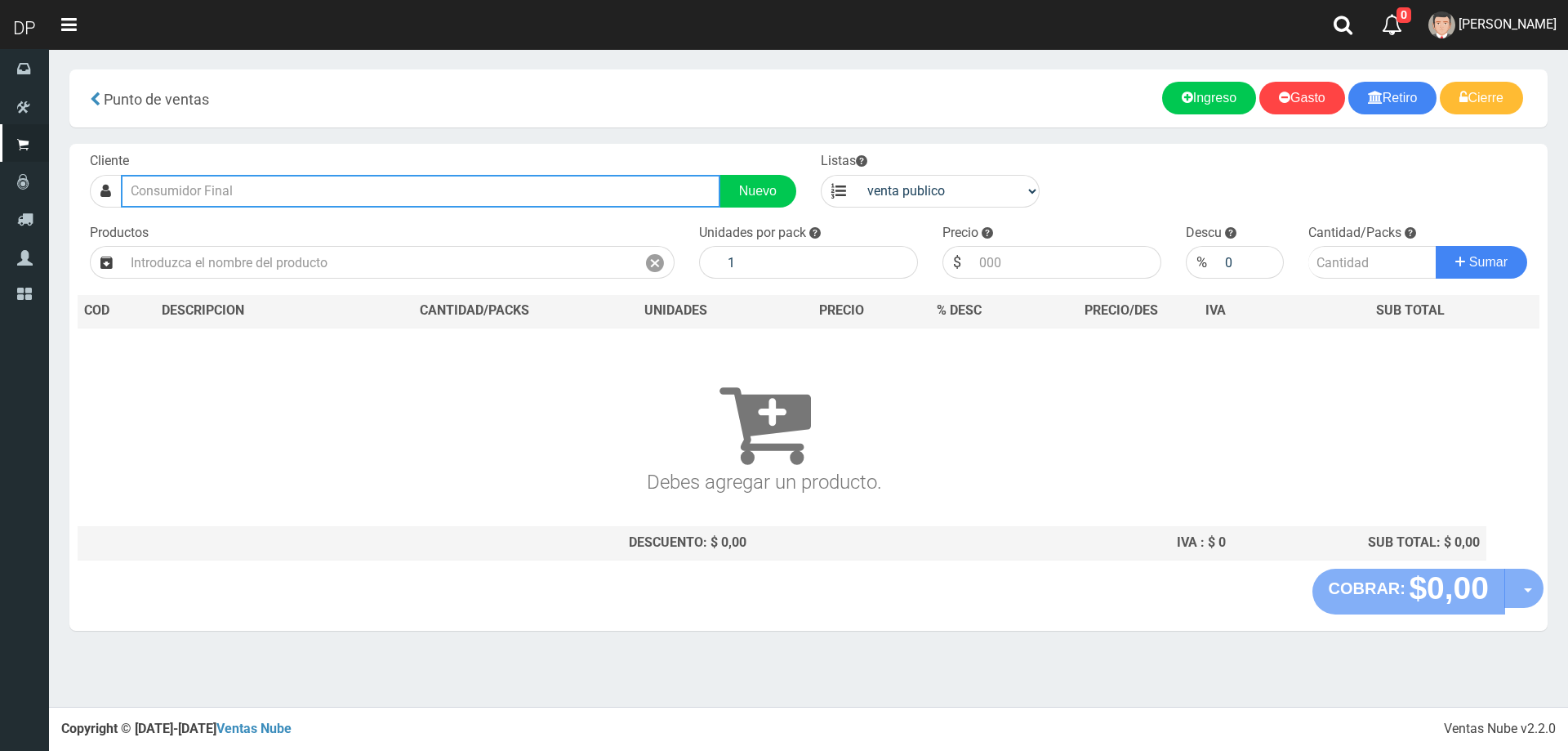
click at [141, 178] on input "text" at bounding box center [420, 190] width 600 height 32
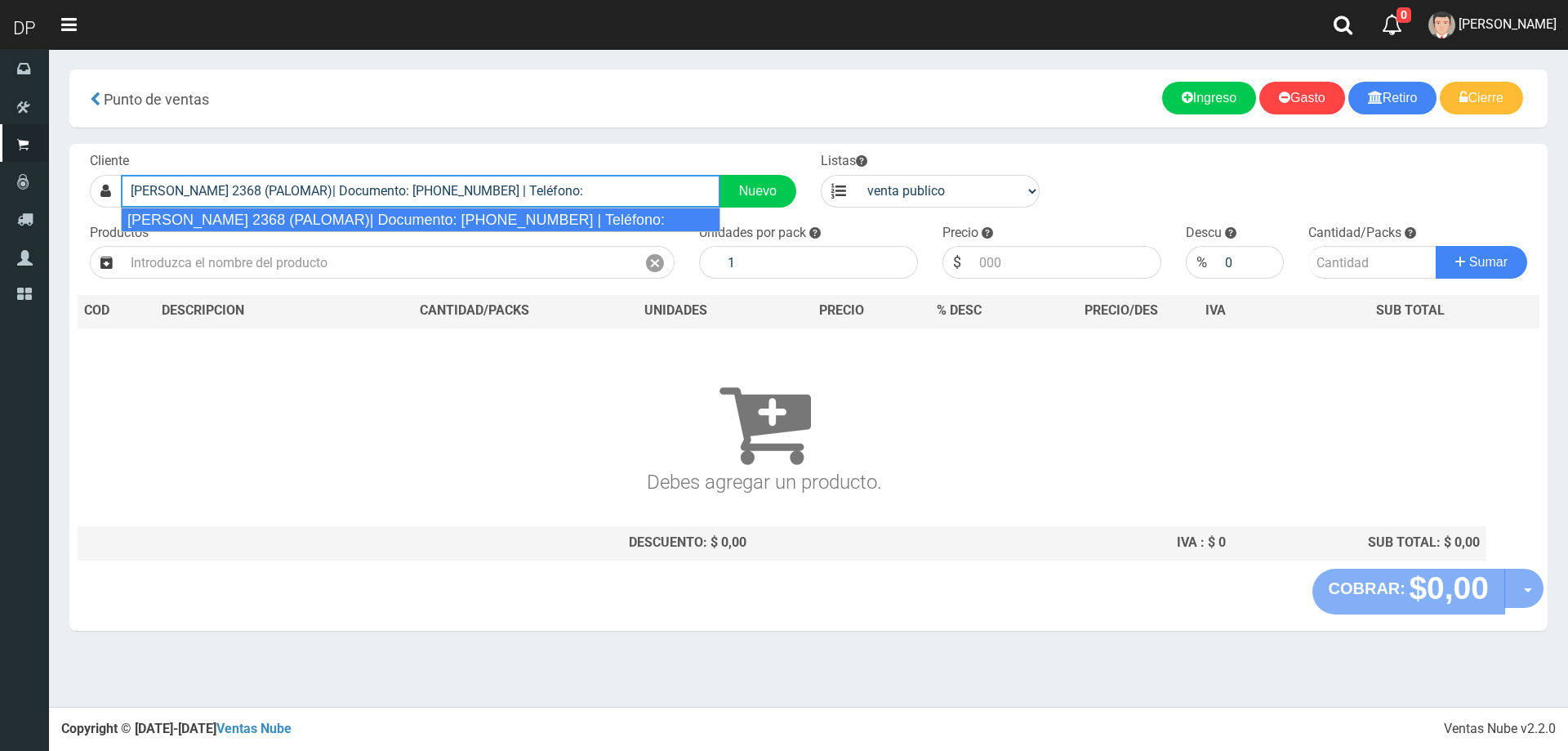
type input "[PERSON_NAME] 2368 (PALOMAR)| Documento: [PHONE_NUMBER] | Teléfono:"
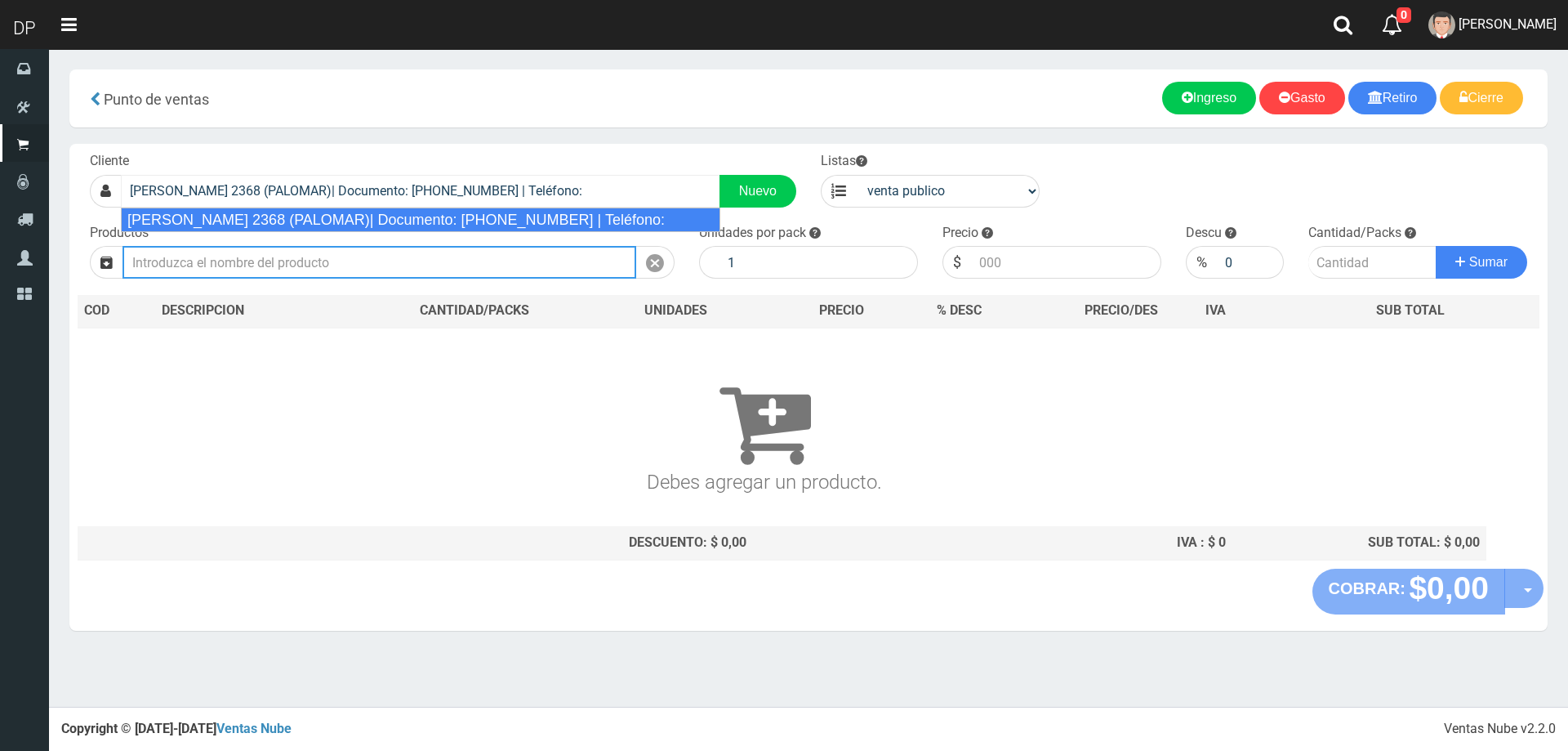
select select "2"
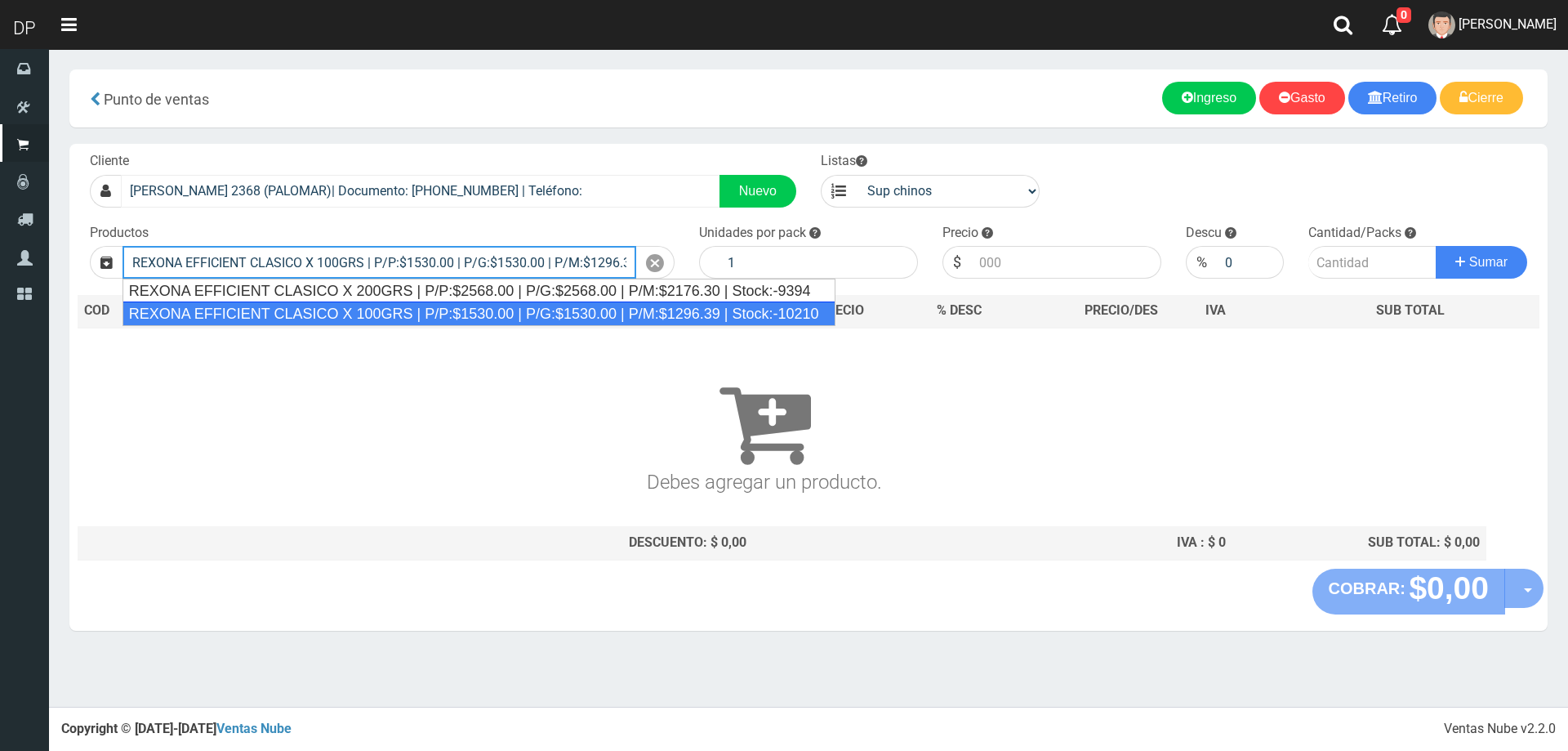
type input "REXONA EFFICIENT CLASICO X 100GRS | P/P:$1530.00 | P/G:$1530.00 | P/M:$1296.39 …"
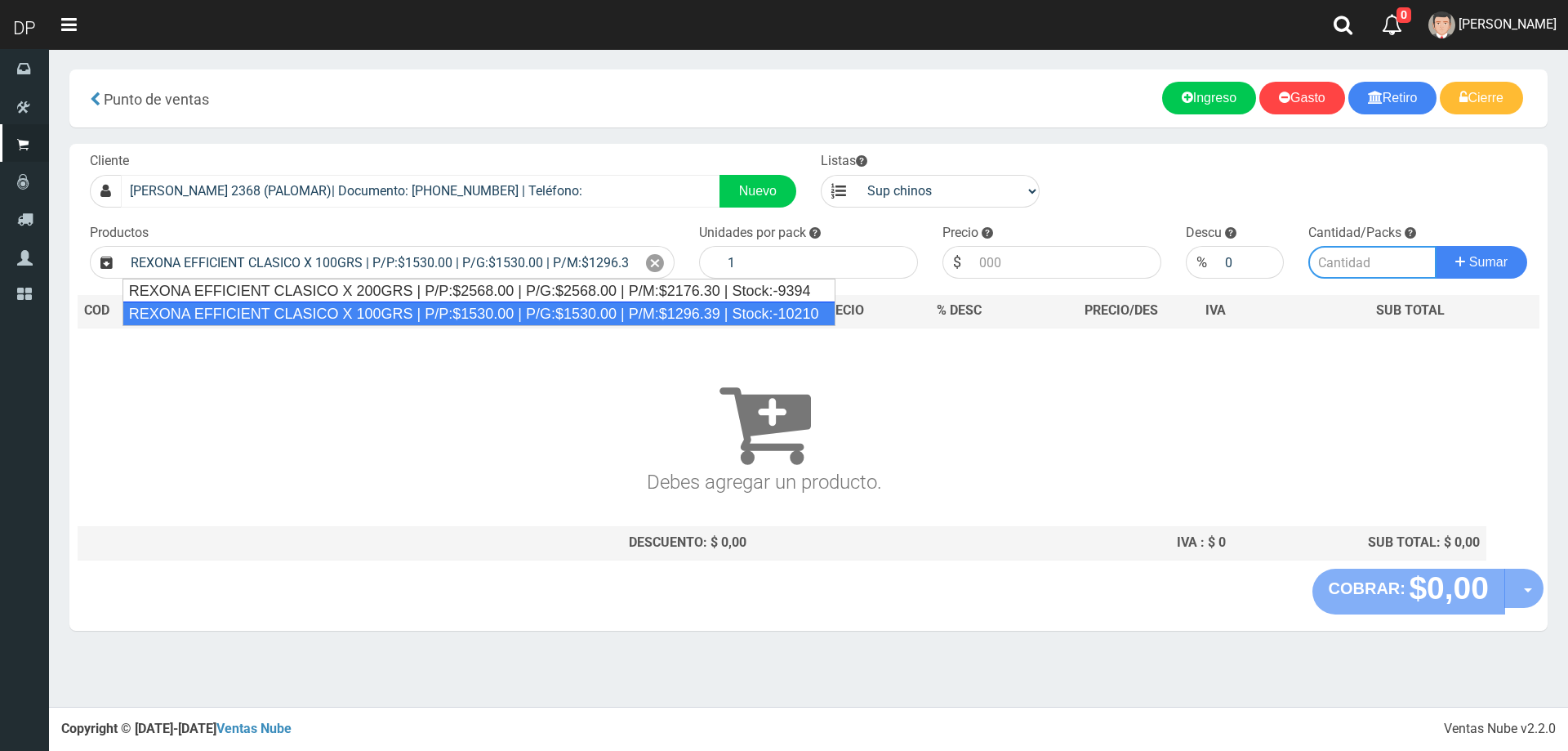
type input "12"
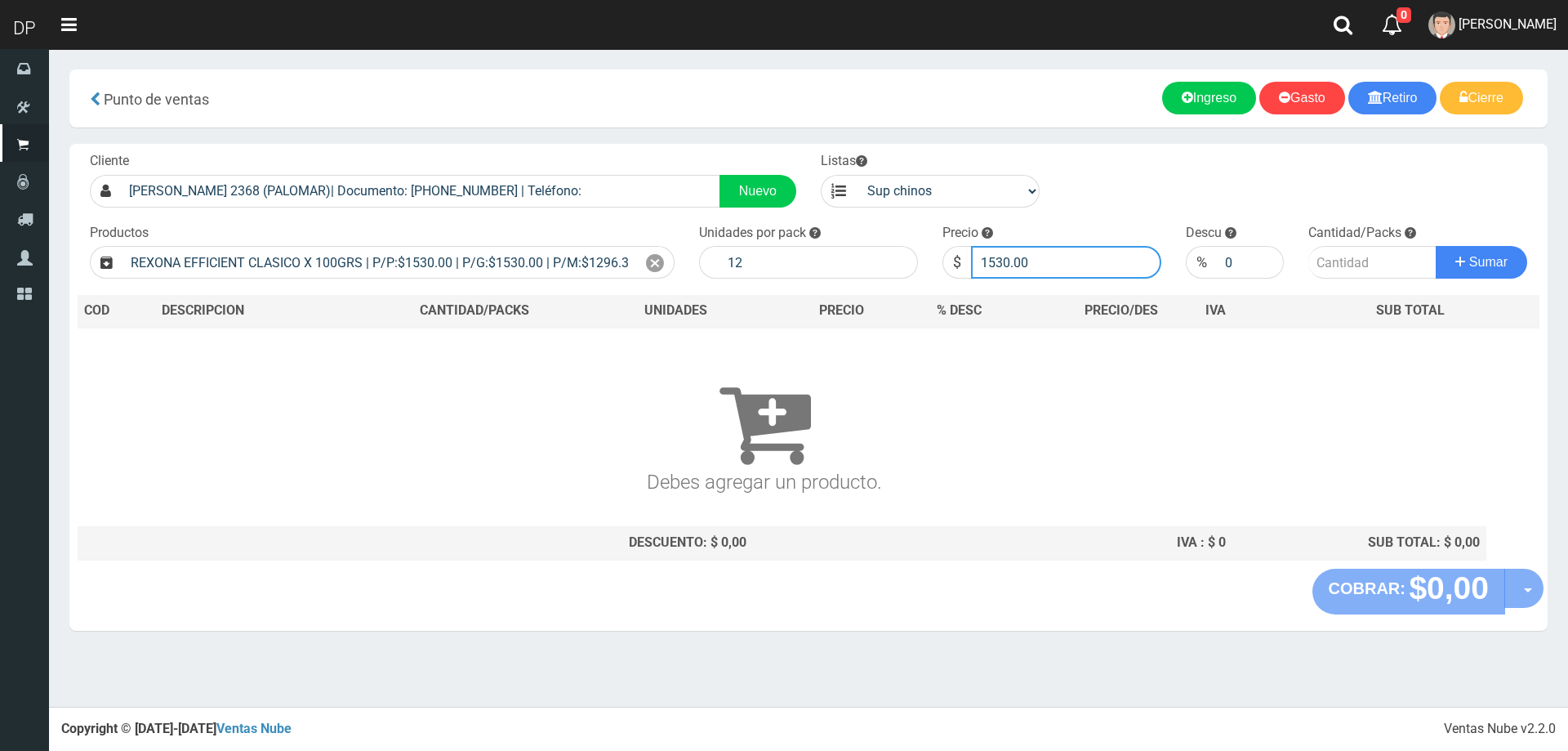
click at [1116, 256] on input "1530.00" at bounding box center [1066, 262] width 190 height 32
type input "1377"
type input "1377.00"
type input "1"
type input "0"
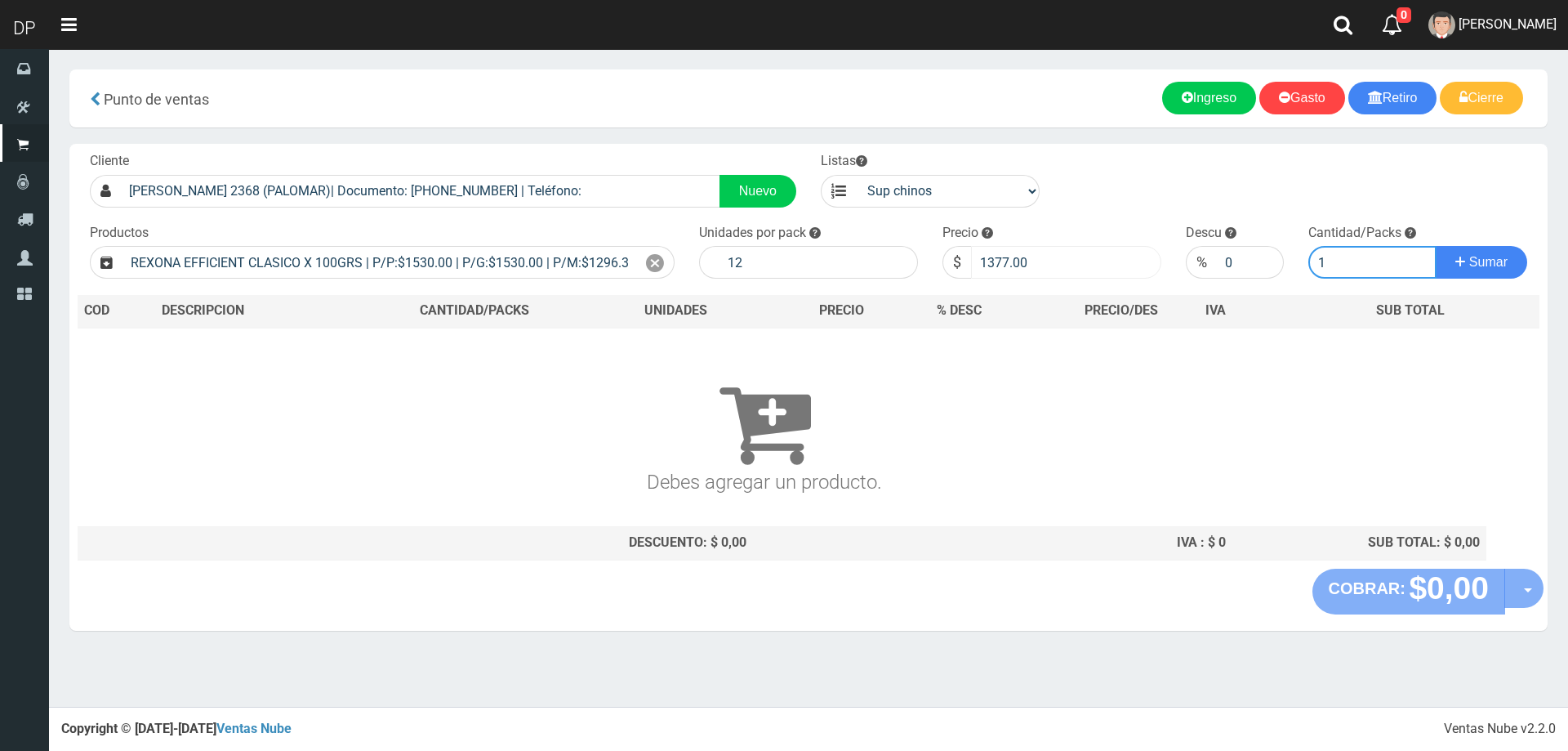
type input "1"
click at [1436, 246] on button "Sumar" at bounding box center [1481, 262] width 91 height 32
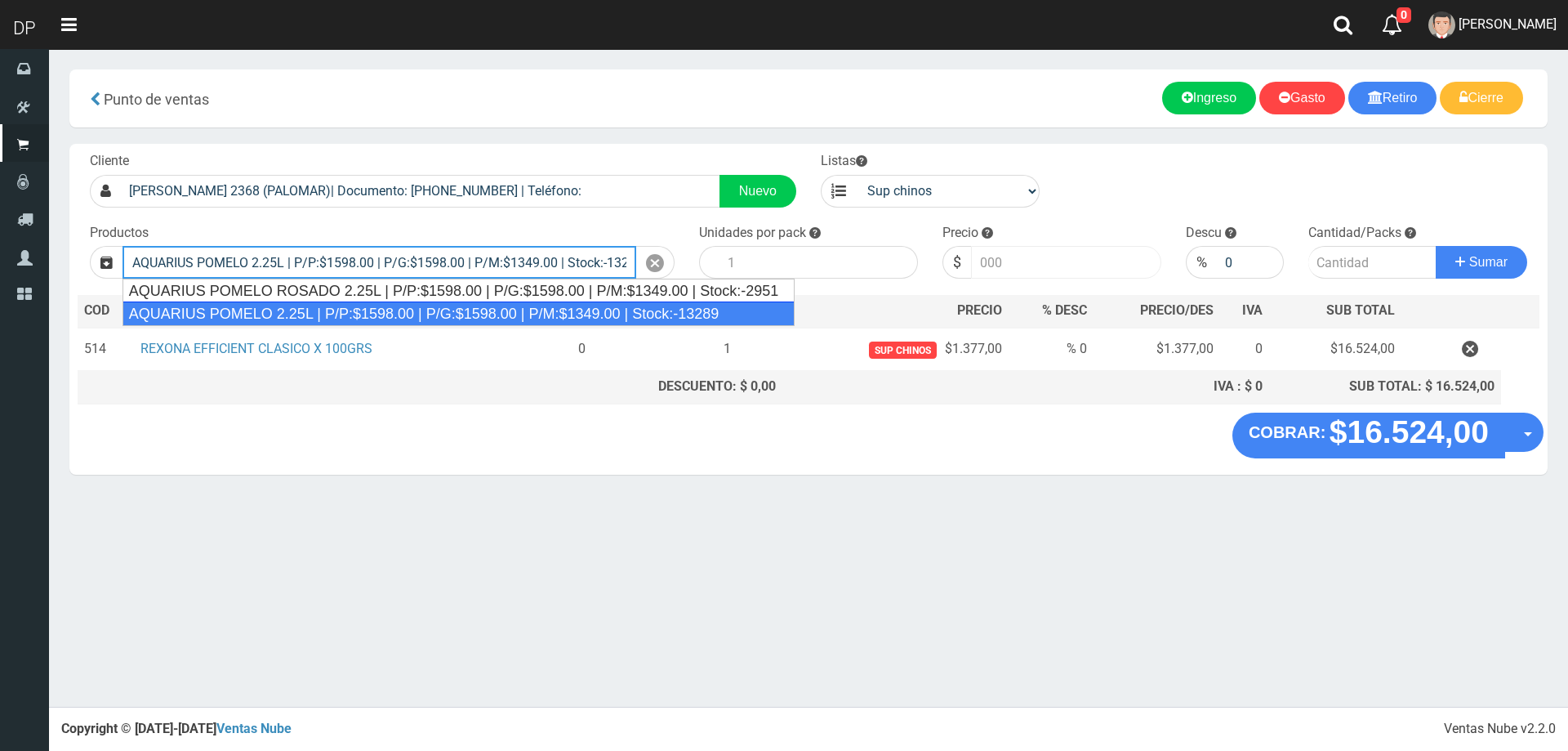
type input "AQUARIUS POMELO 2.25L | P/P:$1598.00 | P/G:$1598.00 | P/M:$1349.00 | Stock:-132…"
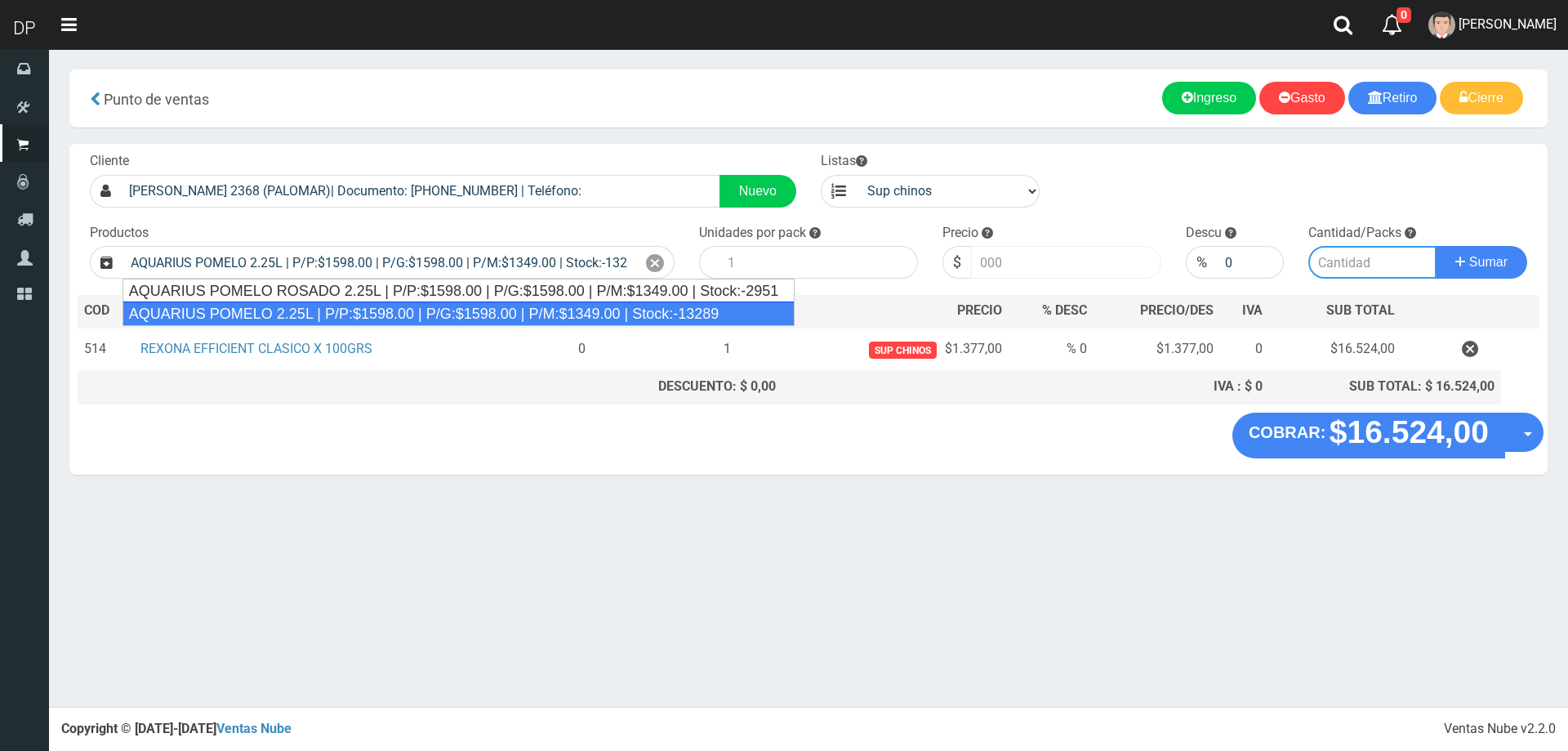
type input "6"
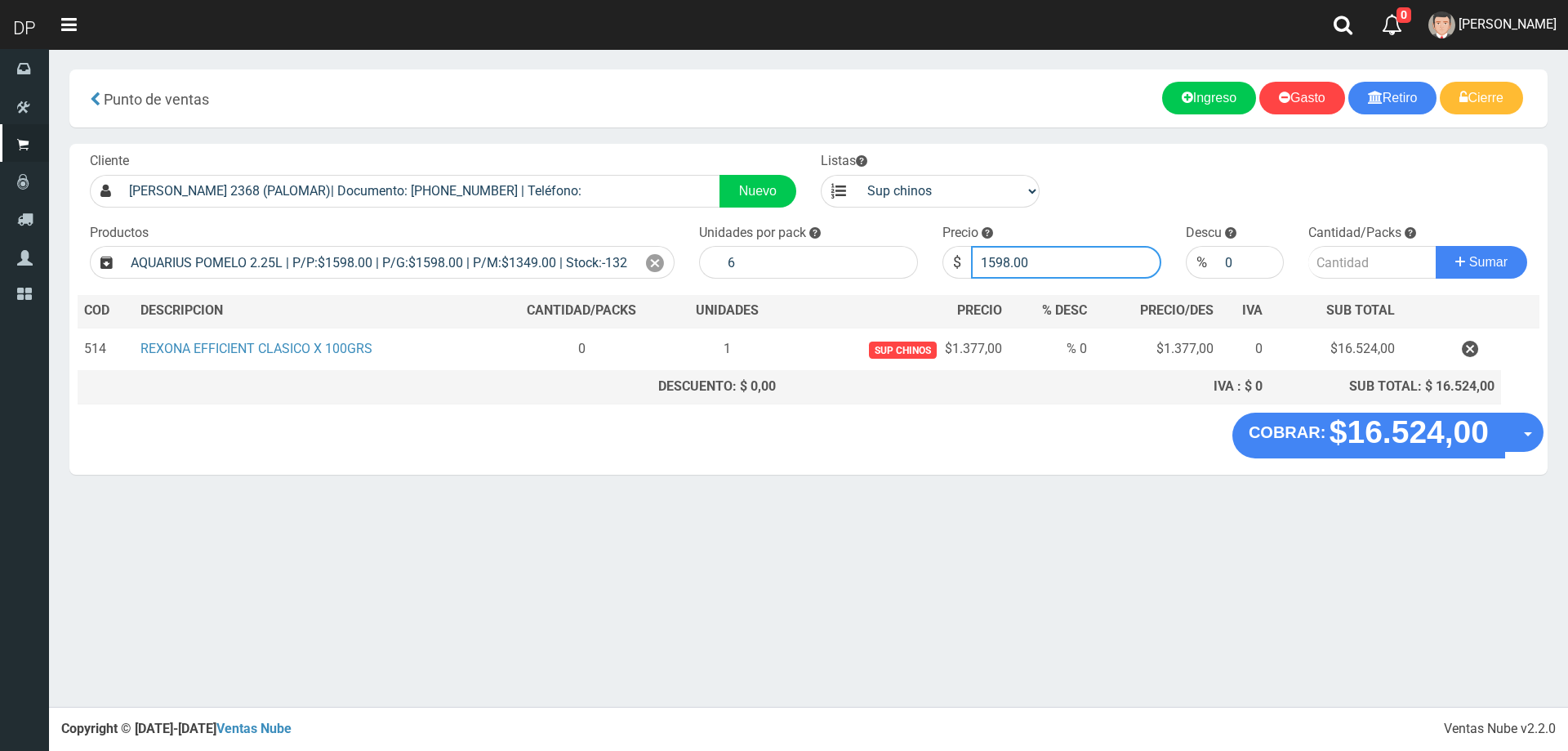
click at [1116, 256] on input "1598.00" at bounding box center [1066, 262] width 190 height 32
type input "1599"
type input "1599.0"
type input "1598"
type input "1598.00"
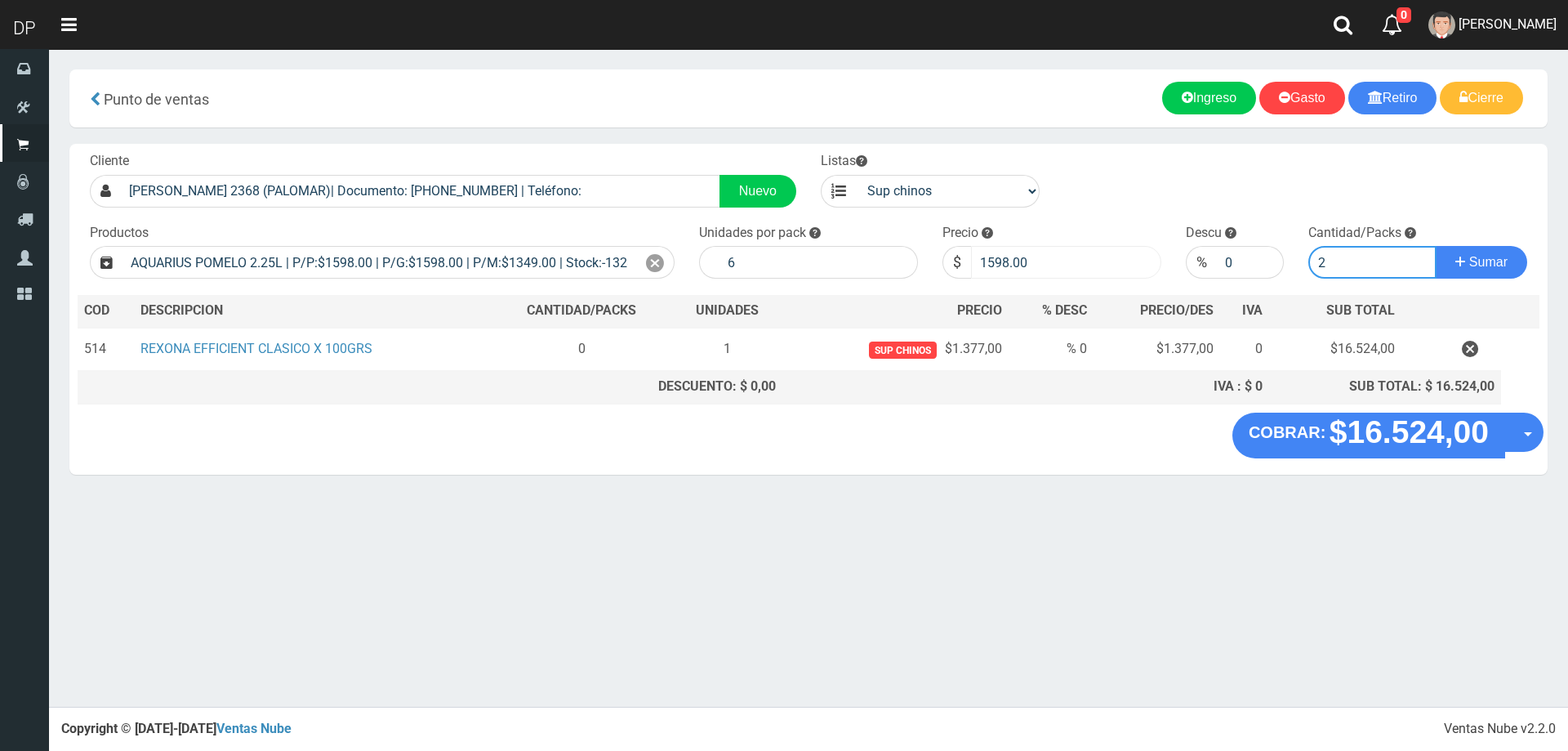
type input "2"
click at [1436, 246] on button "Sumar" at bounding box center [1481, 262] width 91 height 32
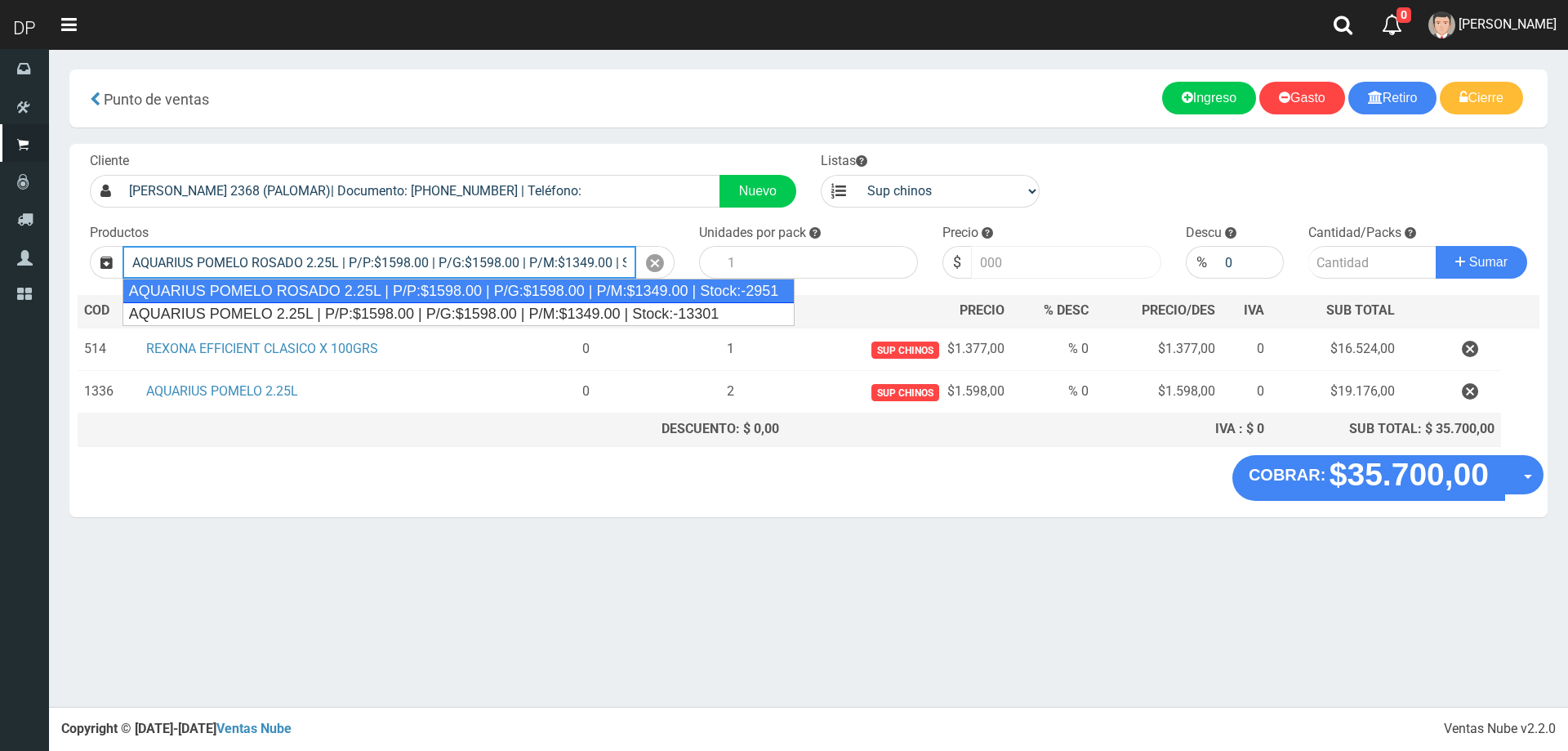
type input "AQUARIUS POMELO ROSADO 2.25L | P/P:$1598.00 | P/G:$1598.00 | P/M:$1349.00 | Sto…"
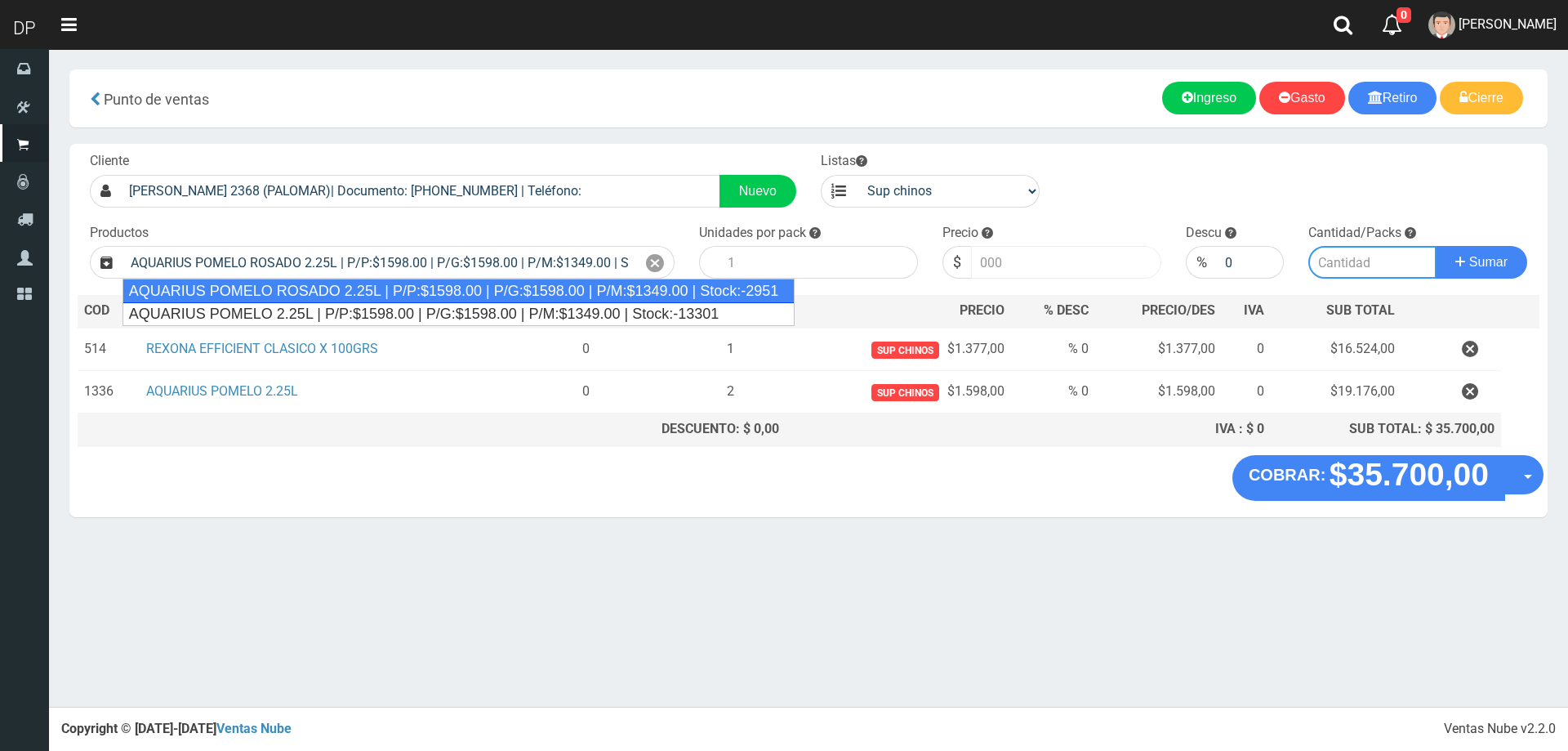
type input "6"
type input "1598.00"
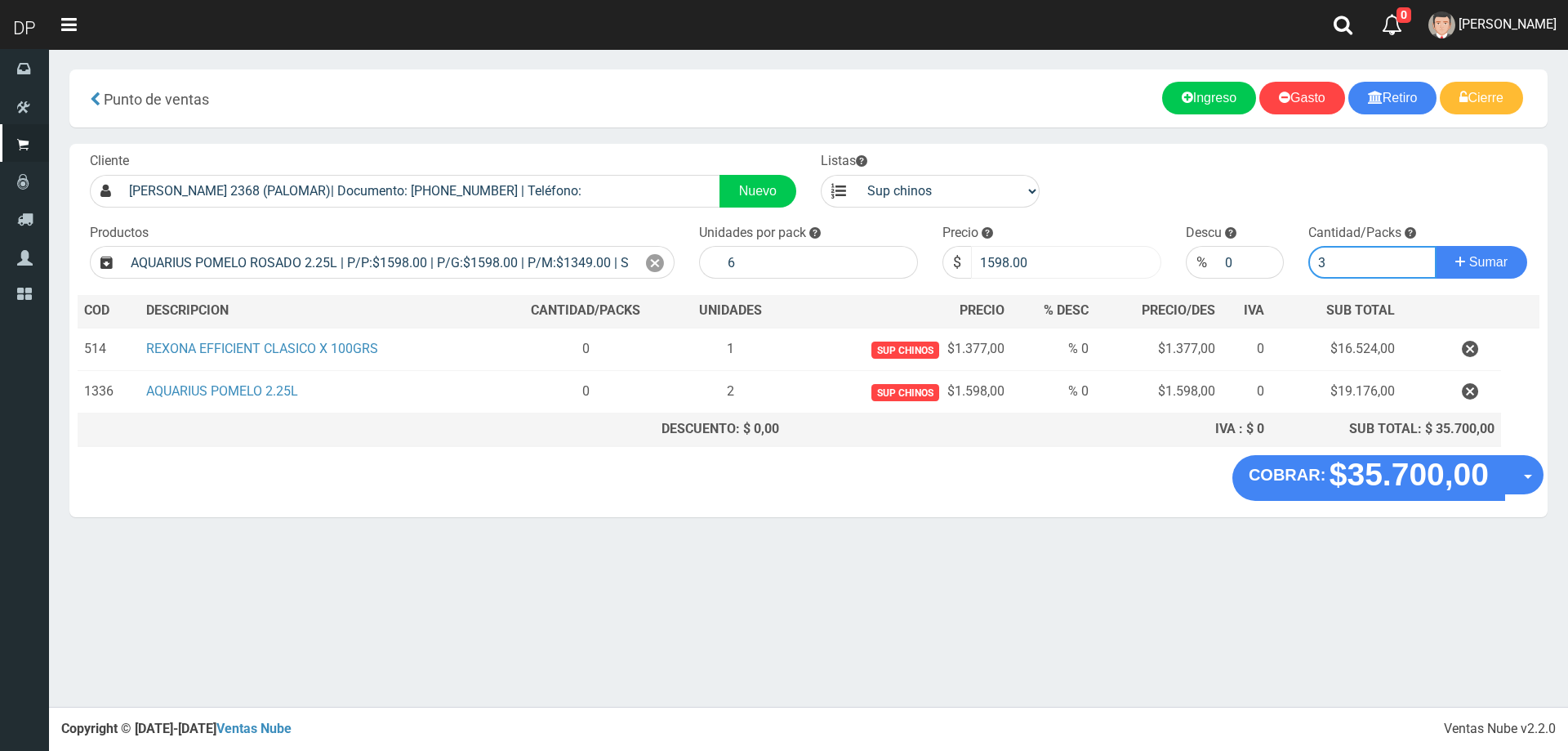
type input "3"
click at [1436, 246] on button "Sumar" at bounding box center [1481, 262] width 91 height 32
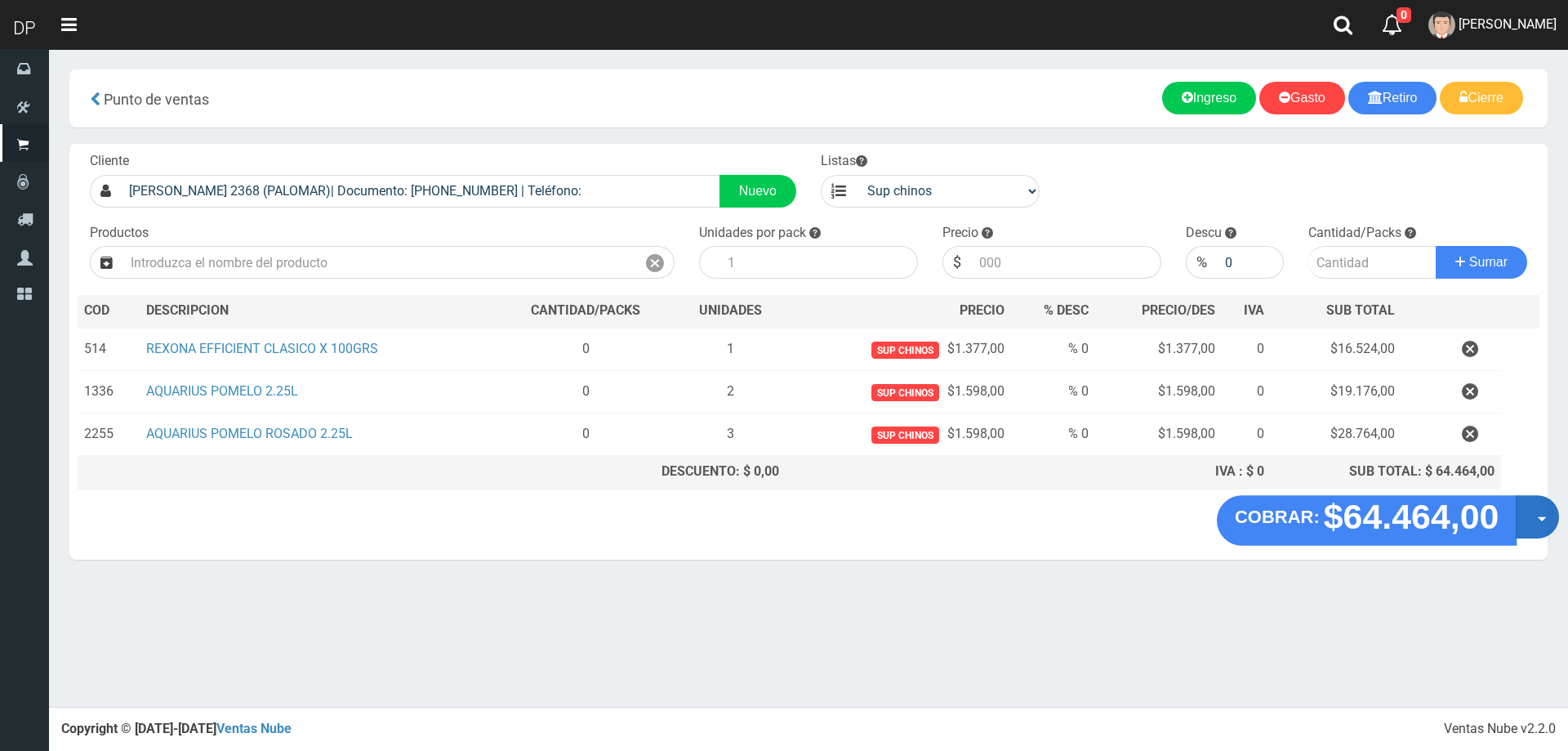
click at [1525, 507] on button "Opciones" at bounding box center [1537, 517] width 43 height 43
click at [1511, 522] on link "Hacer Devolucion" at bounding box center [1485, 522] width 146 height 37
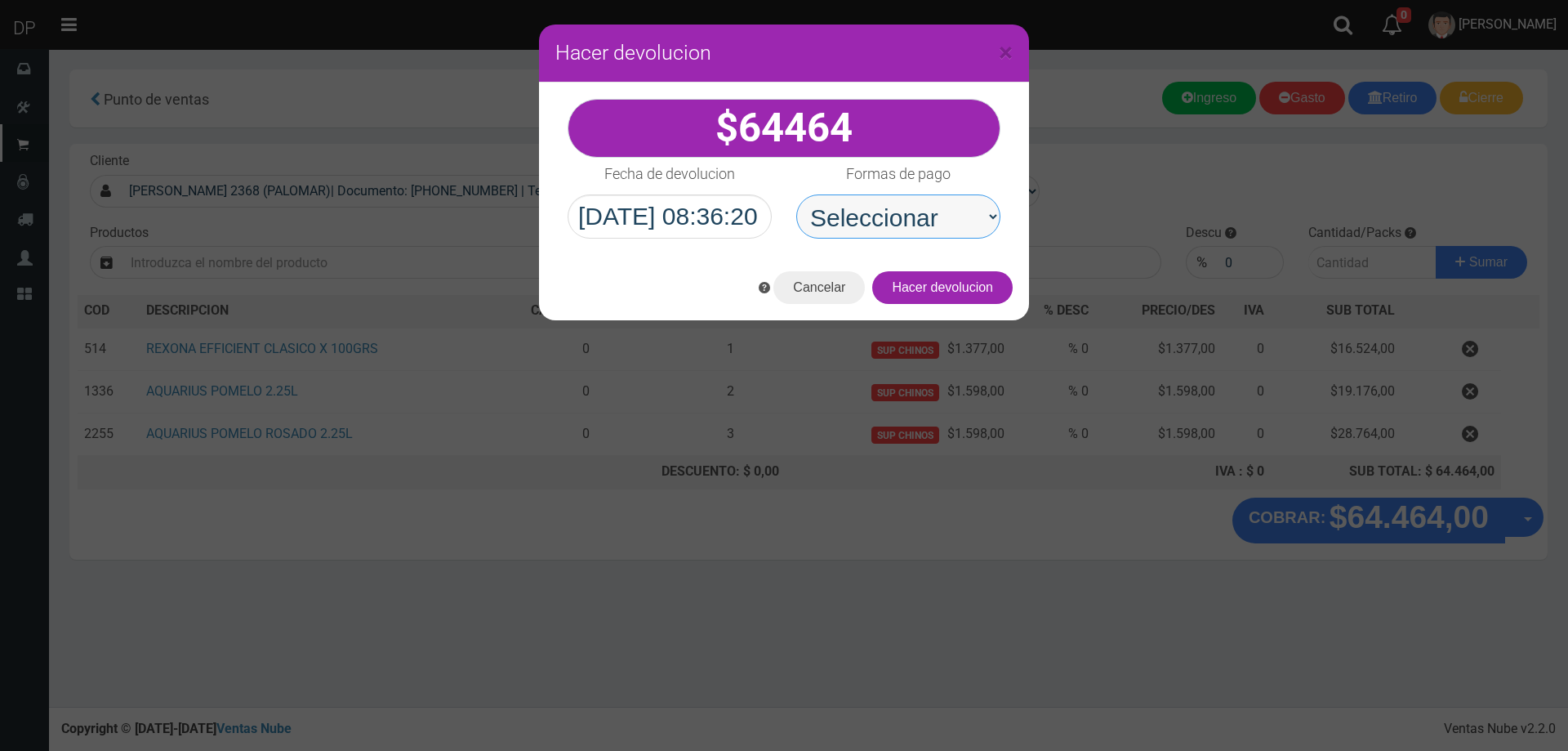
drag, startPoint x: 981, startPoint y: 212, endPoint x: 966, endPoint y: 233, distance: 25.8
click at [981, 212] on select "Seleccionar Efectivo Tarjeta de Crédito Depósito Débito" at bounding box center [898, 216] width 204 height 44
select select "Efectivo"
click at [796, 194] on select "Seleccionar Efectivo Tarjeta de Crédito Depósito Débito" at bounding box center [898, 216] width 204 height 44
click at [938, 291] on button "Hacer devolucion" at bounding box center [942, 287] width 140 height 32
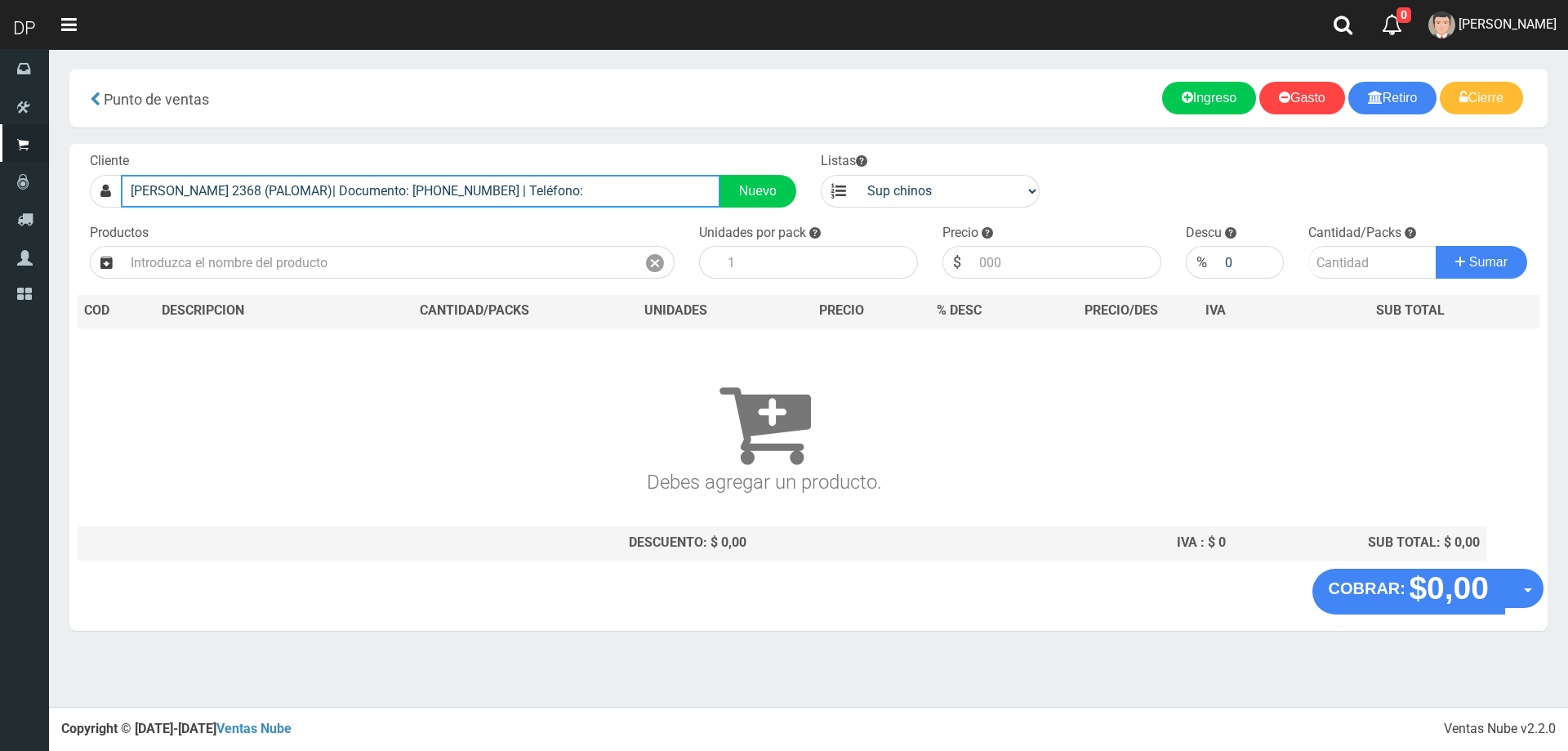
click at [478, 193] on input "MARCONI 2368 (PALOMAR)| Documento: 23688888888 | Teléfono:" at bounding box center [420, 190] width 600 height 32
click at [554, 193] on input "MARCONI 2368 (PALOMAR)| Documento: 23688888888 | Teléfono:" at bounding box center [420, 190] width 600 height 32
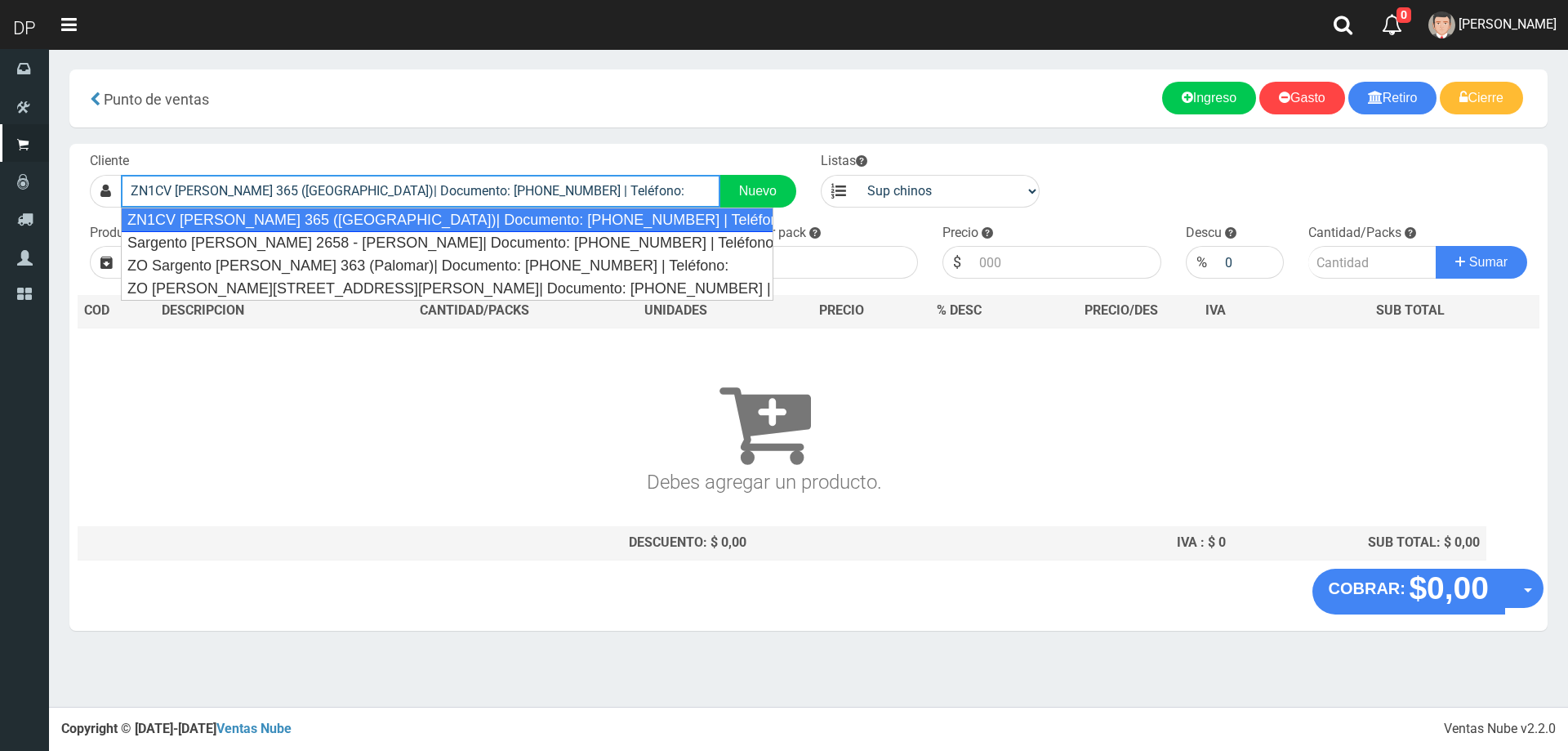
type input "ZN1CV SARGENTO CABRAL 365 (EL PALOMAR)| Documento: 6464989 | Teléfono:"
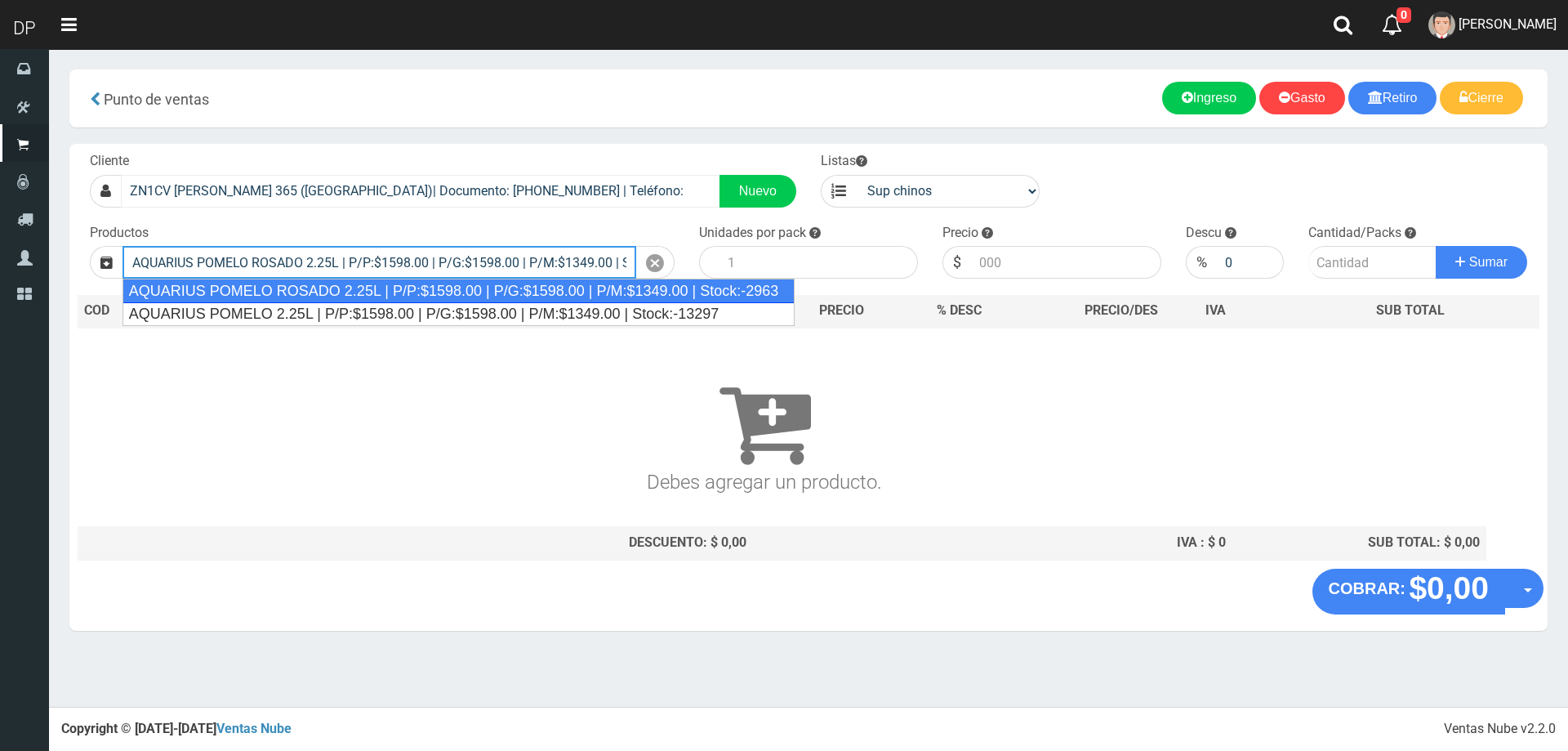
type input "AQUARIUS POMELO ROSADO 2.25L | P/P:$1598.00 | P/G:$1598.00 | P/M:$1349.00 | Sto…"
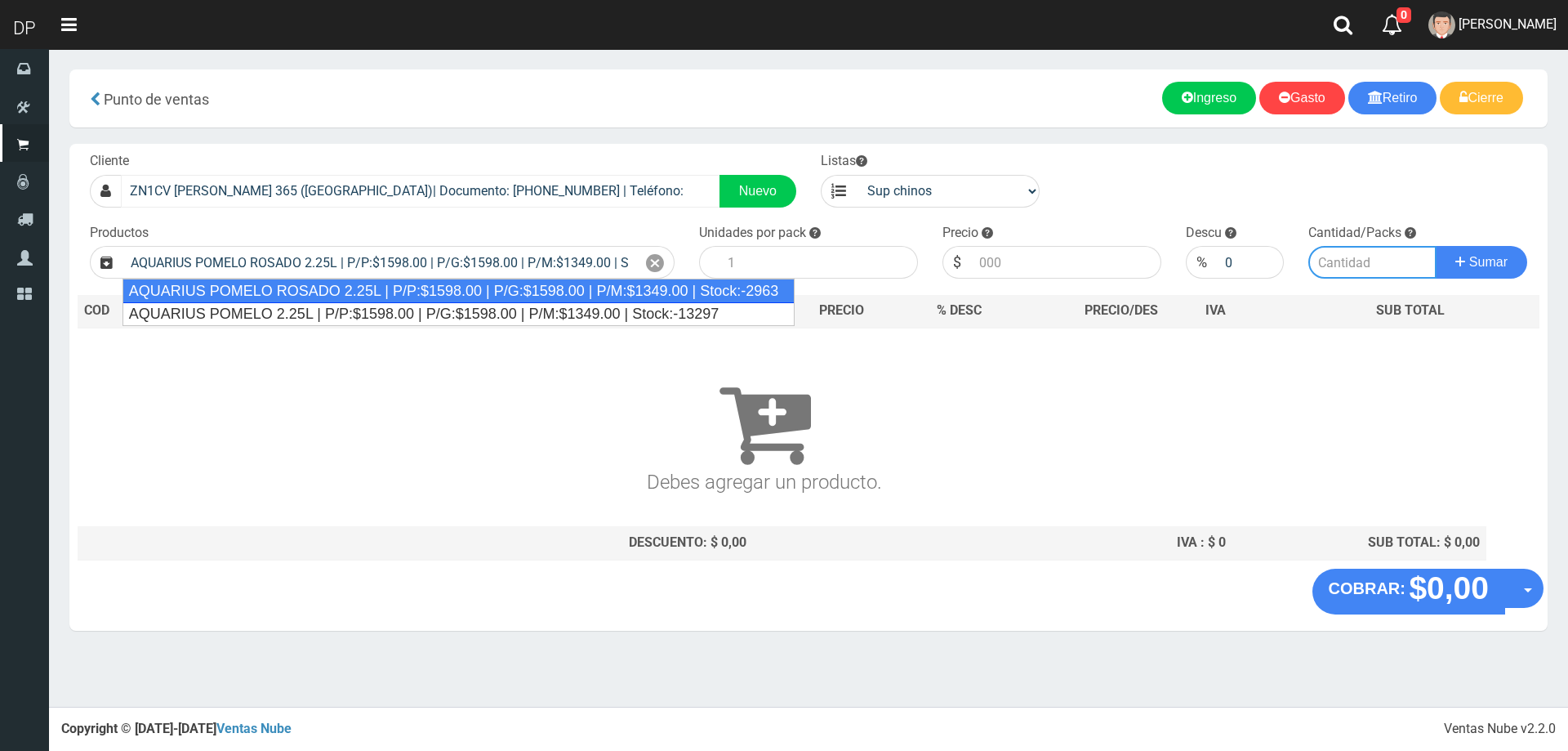
type input "6"
type input "1598.00"
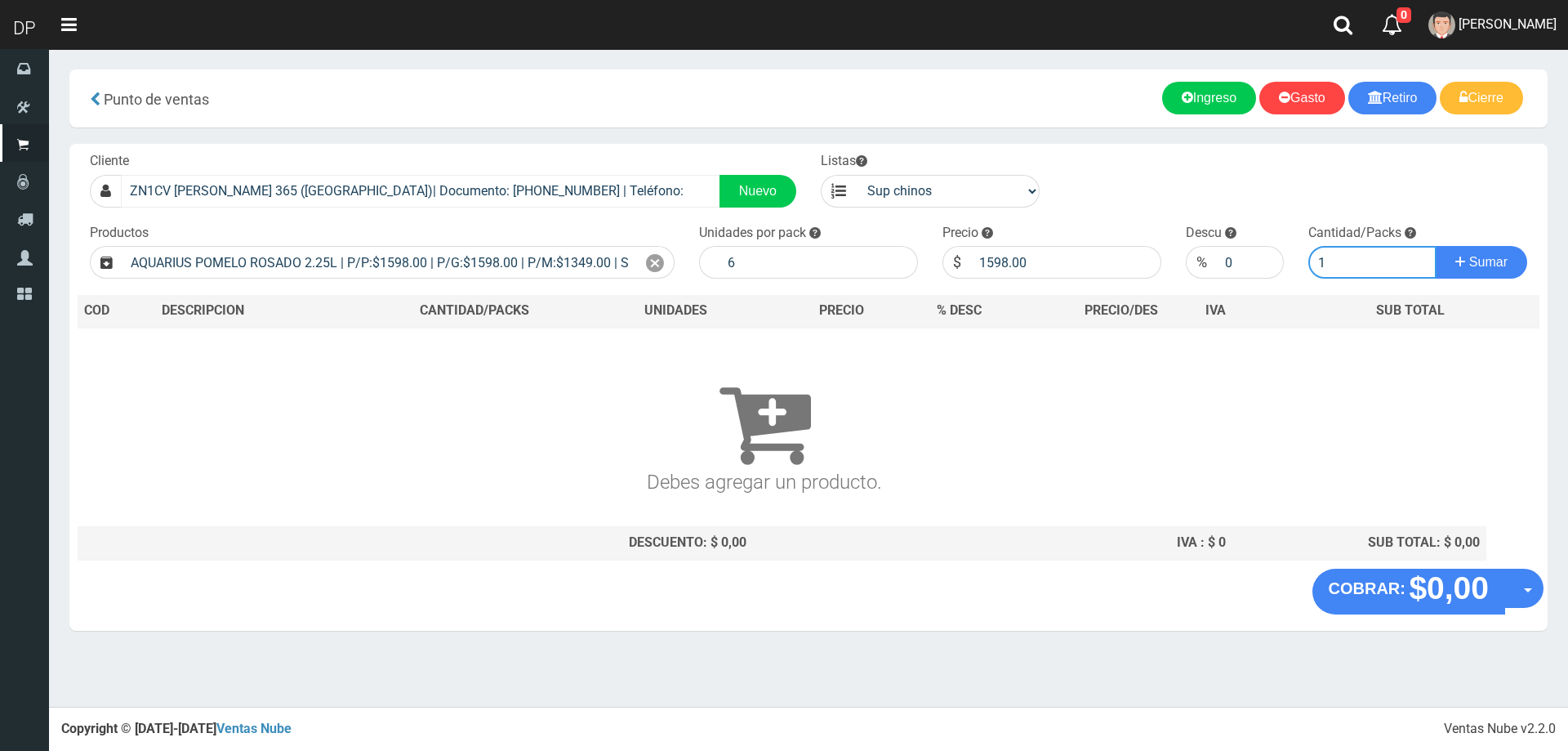
type input "1"
click at [1436, 246] on button "Sumar" at bounding box center [1481, 262] width 91 height 32
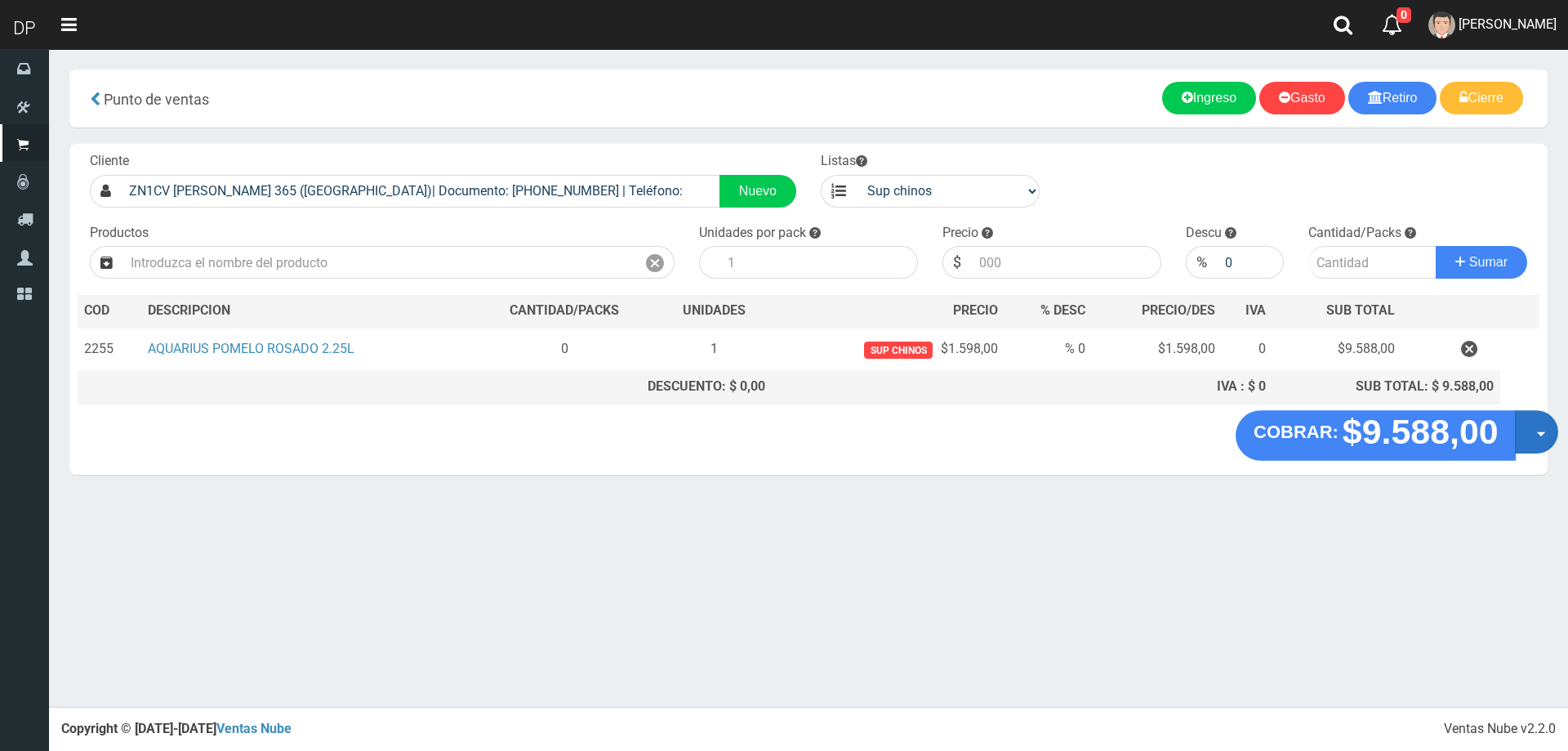
click at [1531, 440] on button "Opciones" at bounding box center [1536, 431] width 43 height 43
click at [1518, 441] on link "Hacer Devolucion" at bounding box center [1484, 437] width 146 height 37
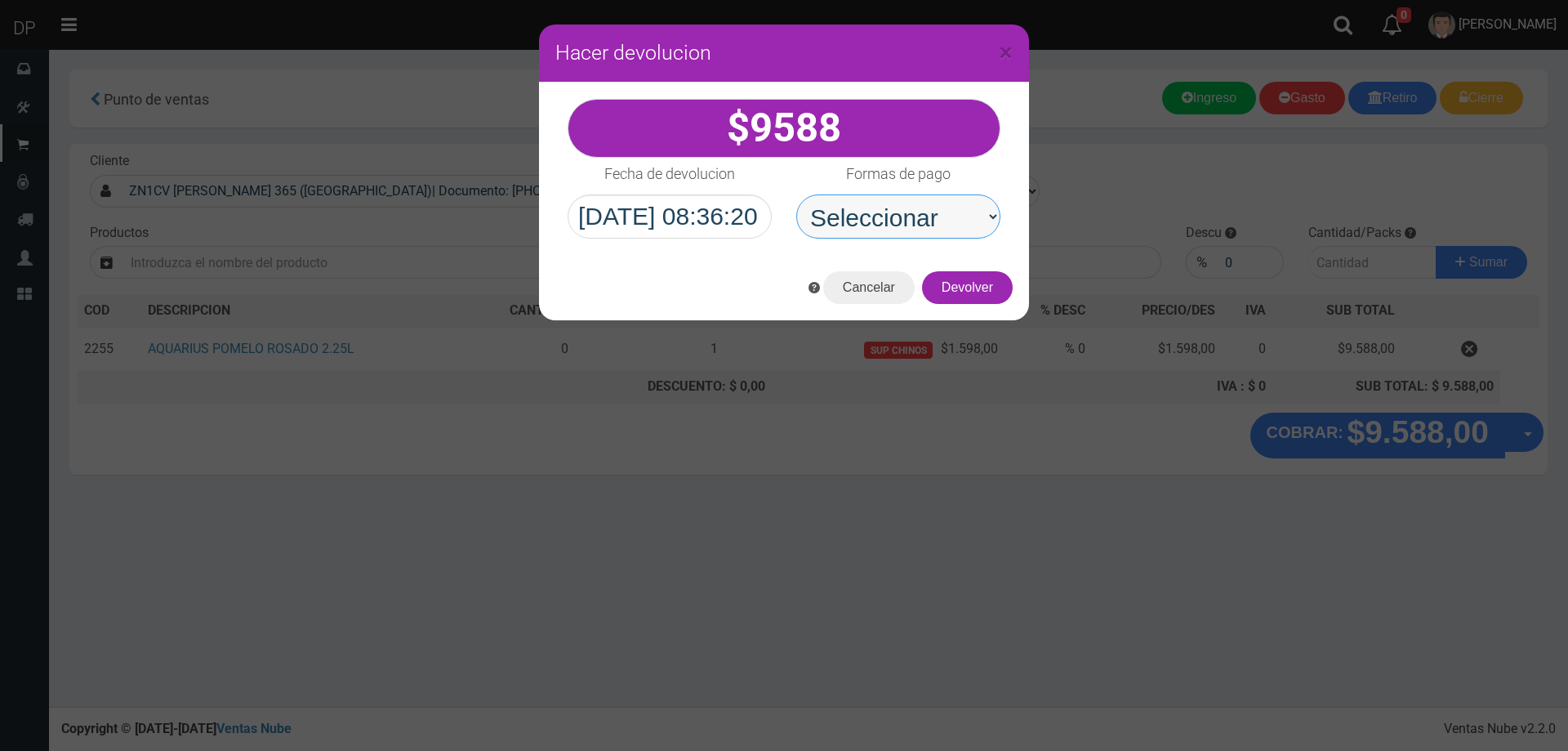
drag, startPoint x: 871, startPoint y: 222, endPoint x: 878, endPoint y: 236, distance: 15.7
click at [871, 222] on select "Seleccionar Efectivo Tarjeta de Crédito Depósito Débito" at bounding box center [898, 216] width 204 height 44
select select "Efectivo"
click at [796, 194] on select "Seleccionar Efectivo Tarjeta de Crédito Depósito Débito" at bounding box center [898, 216] width 204 height 44
click at [964, 286] on button "Devolver" at bounding box center [967, 287] width 90 height 32
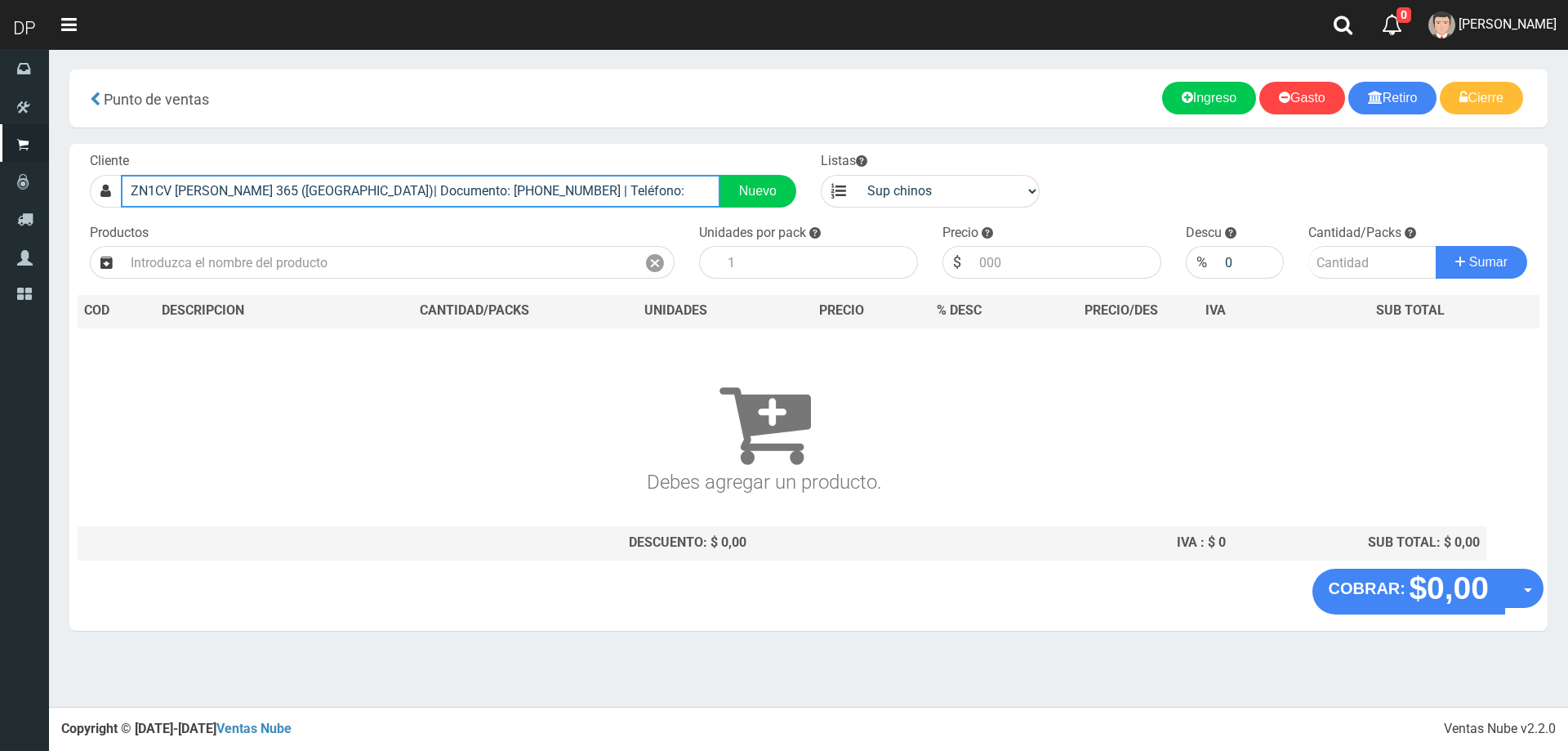
click at [542, 185] on input "ZN1CV SARGENTO CABRAL 365 (EL PALOMAR)| Documento: 6464989 | Teléfono:" at bounding box center [420, 190] width 600 height 32
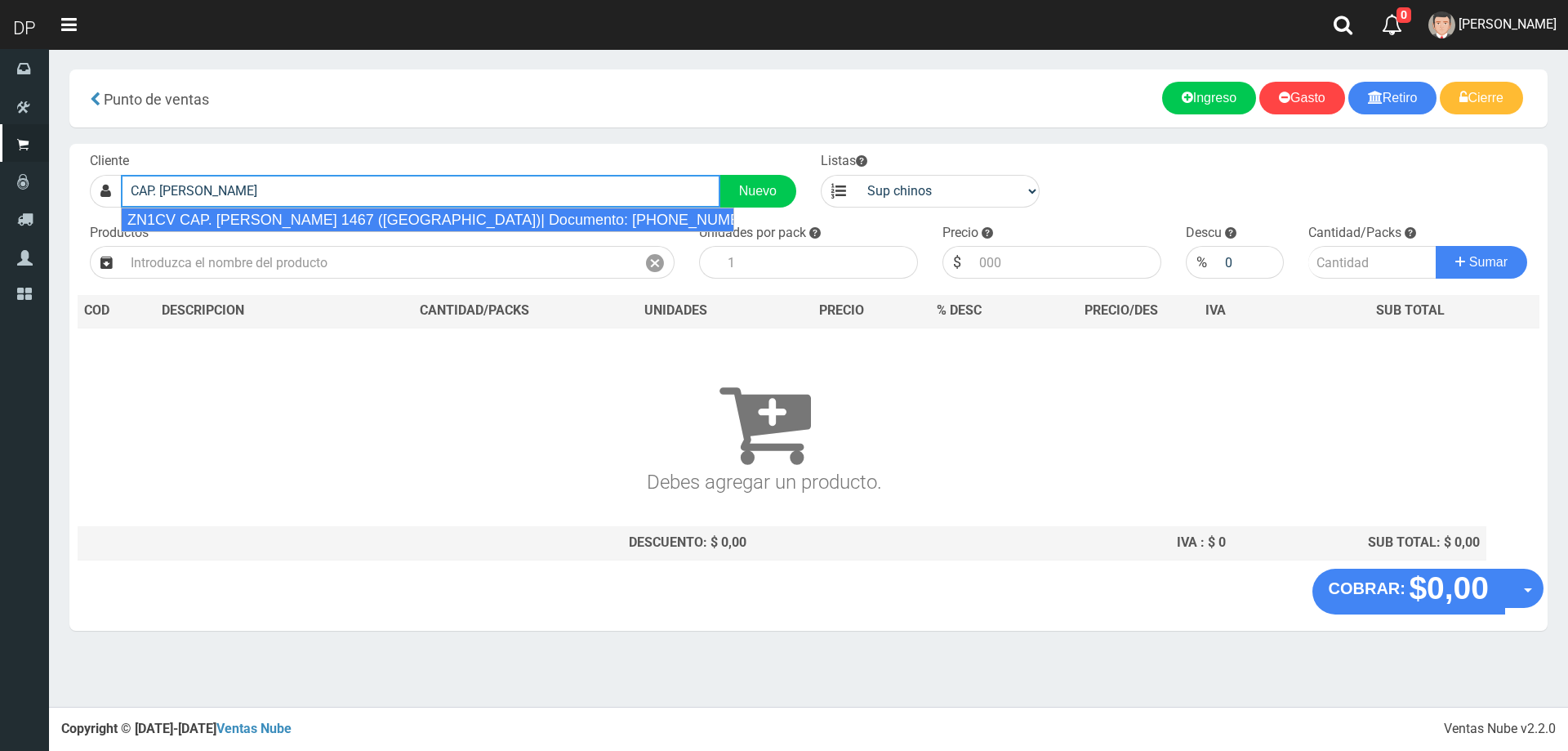
click at [521, 216] on div "ZN1CV CAP. CLAUDIO ROSALES 1467 (EL PALOMAR)| Documento: 6864678 | Teléfono:" at bounding box center [427, 220] width 613 height 25
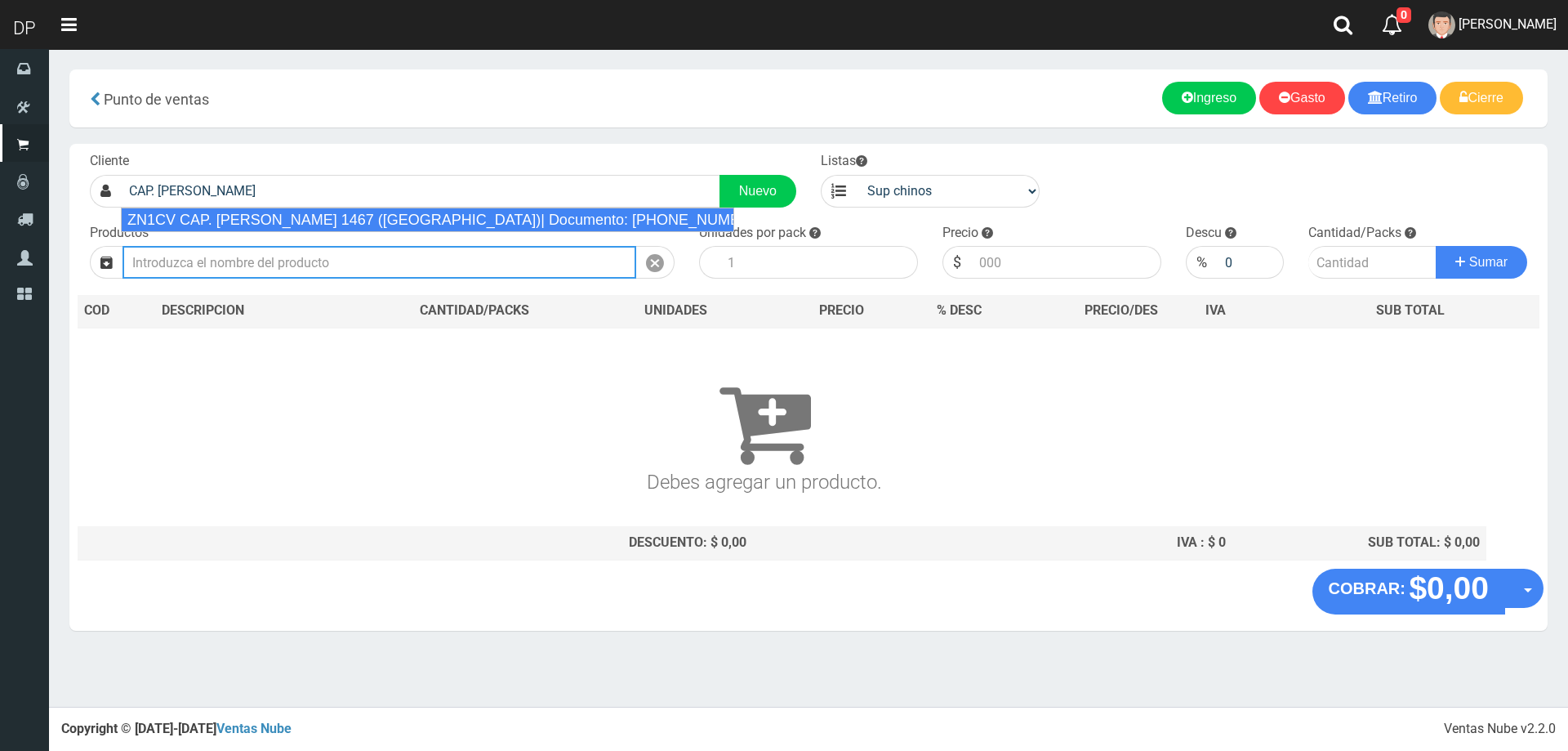
type input "ZN1CV CAP. CLAUDIO ROSALES 1467 (EL PALOMAR)| Documento: 6864678 | Teléfono:"
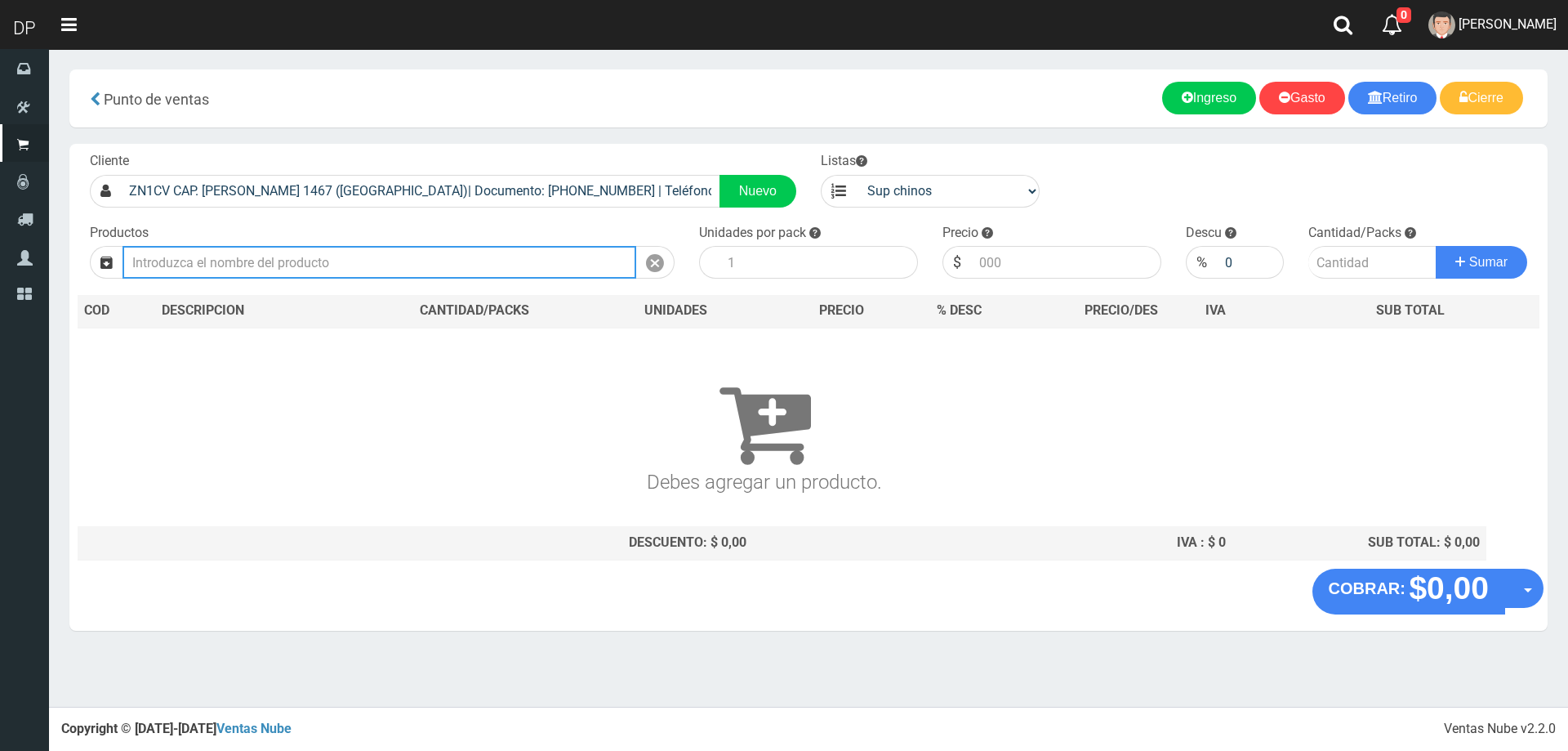
click at [442, 261] on input "text" at bounding box center [379, 262] width 514 height 32
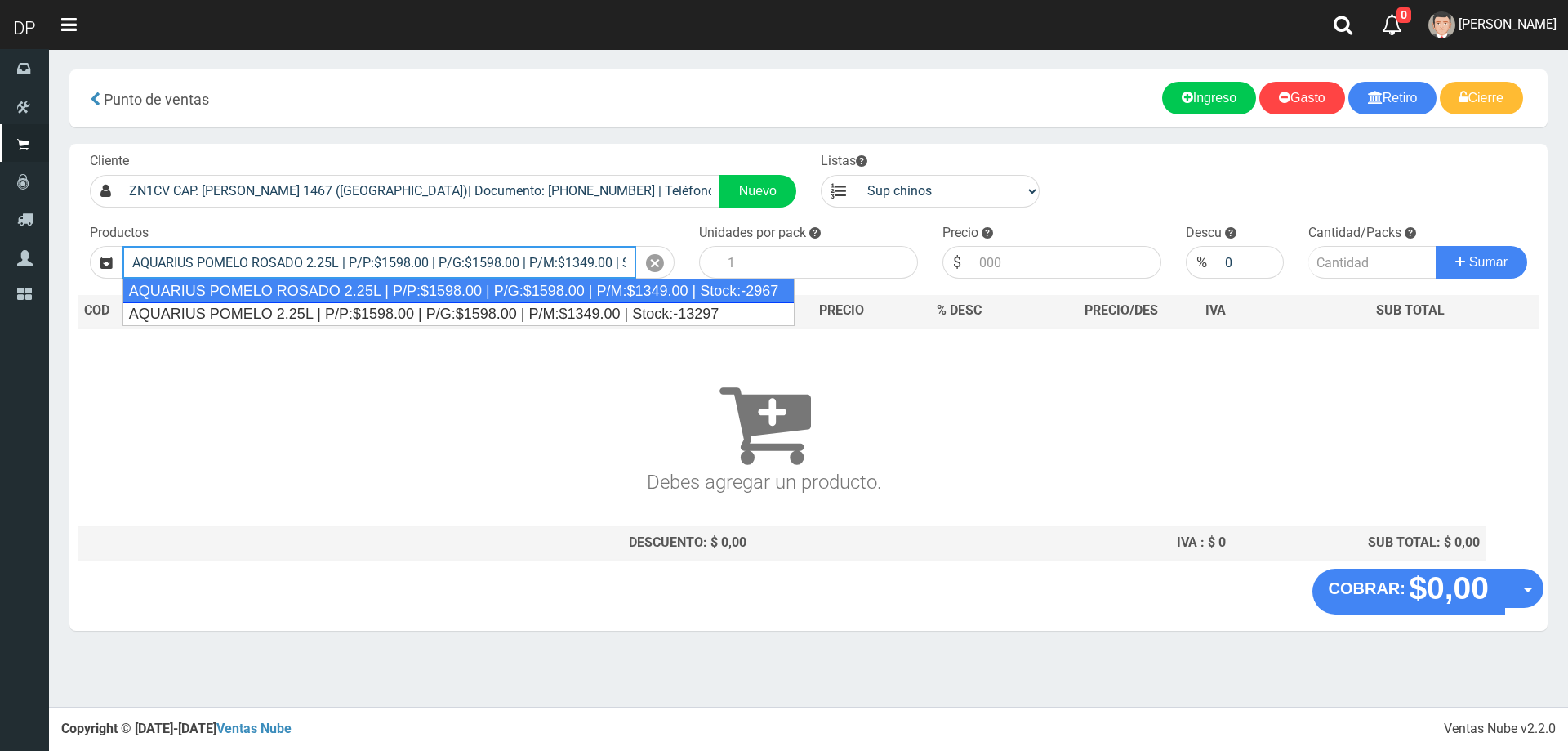
type input "AQUARIUS POMELO ROSADO 2.25L | P/P:$1598.00 | P/G:$1598.00 | P/M:$1349.00 | Sto…"
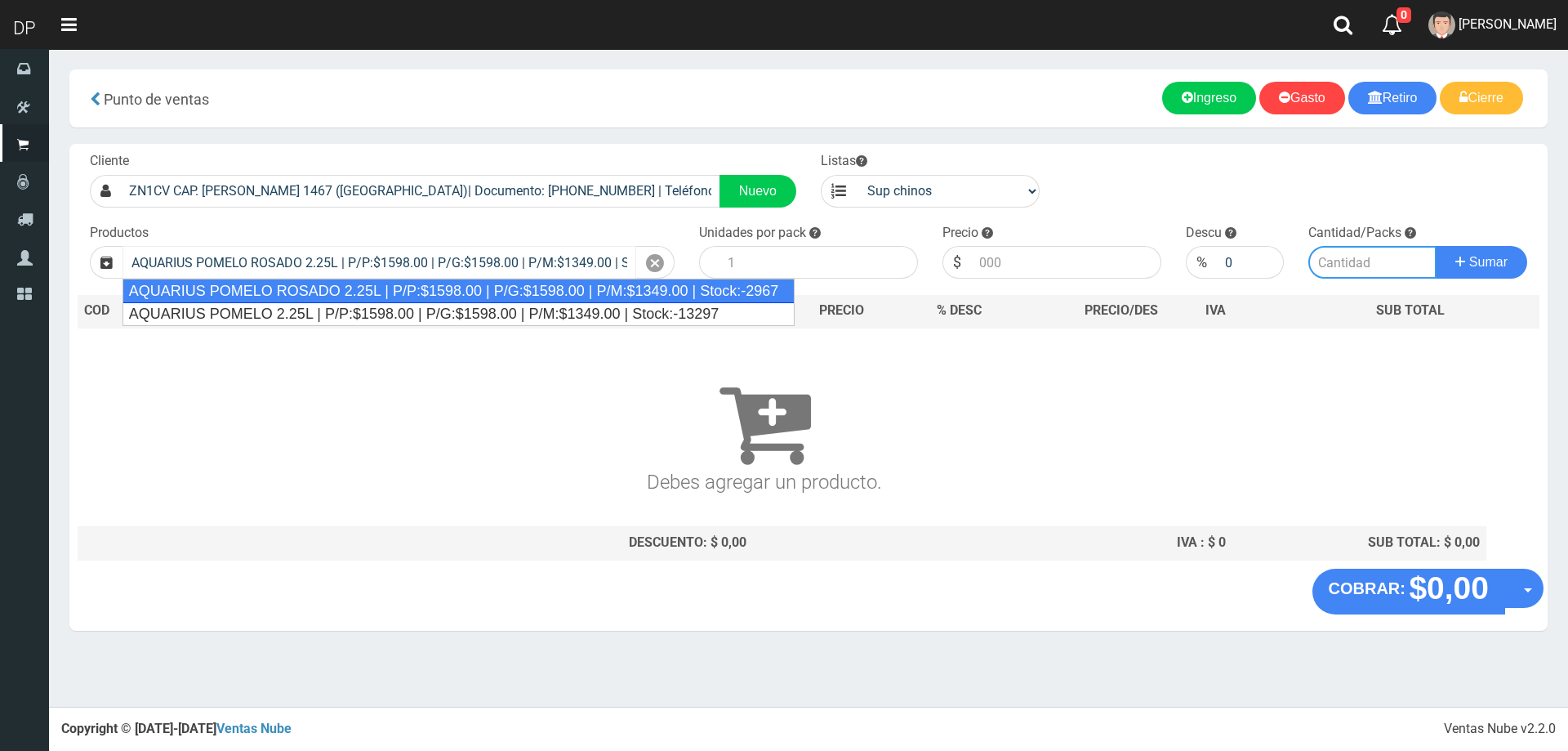
type input "6"
type input "1598.00"
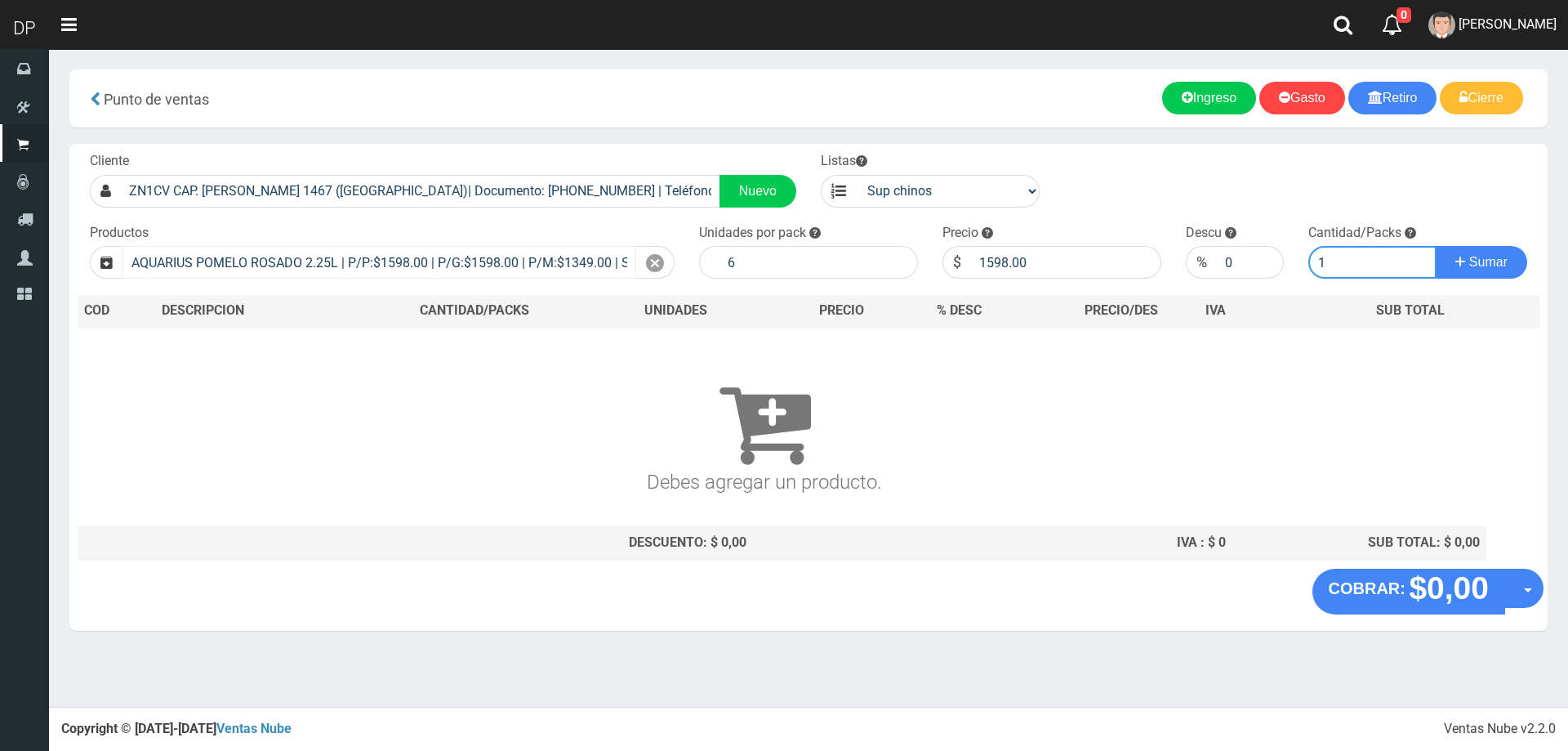
type input "1"
click at [1436, 246] on button "Sumar" at bounding box center [1481, 262] width 91 height 32
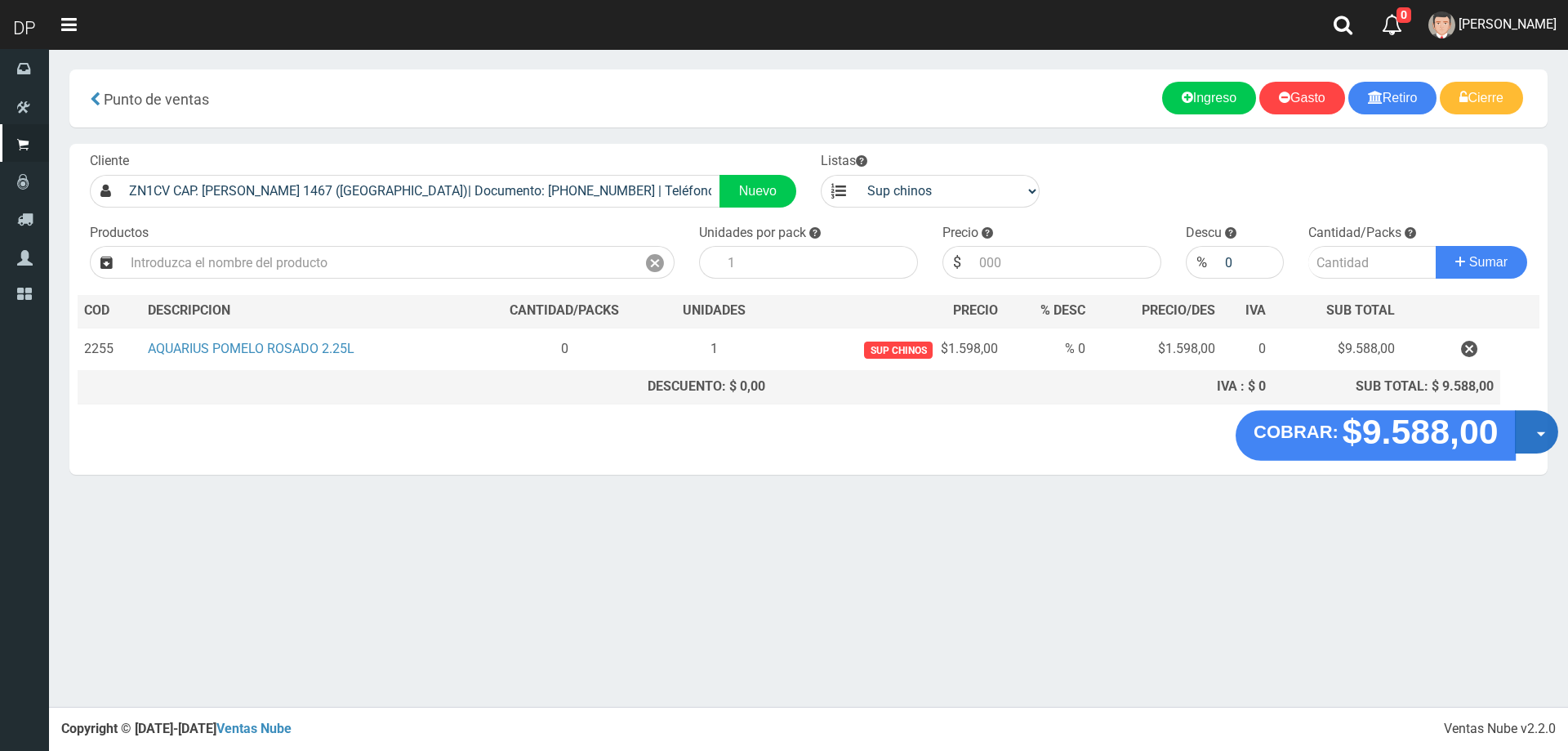
click at [1534, 441] on button "Opciones" at bounding box center [1536, 431] width 43 height 43
click at [1529, 441] on link "Hacer Devolucion" at bounding box center [1484, 437] width 146 height 37
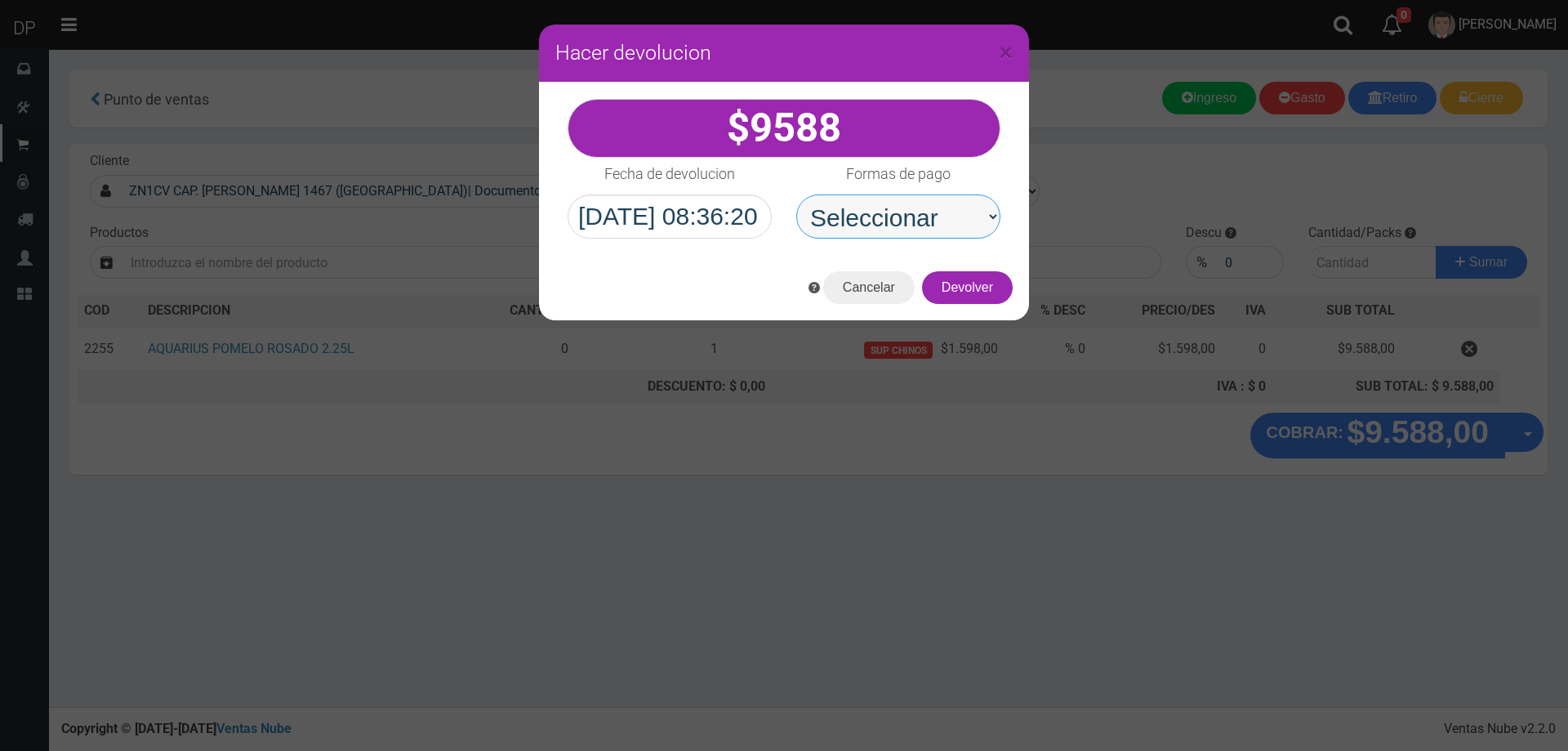
click at [949, 230] on select "Seleccionar Efectivo Tarjeta de Crédito Depósito Débito" at bounding box center [898, 216] width 204 height 44
select select "Efectivo"
click at [796, 194] on select "Seleccionar Efectivo Tarjeta de Crédito Depósito Débito" at bounding box center [898, 216] width 204 height 44
click at [971, 297] on button "Devolver" at bounding box center [967, 287] width 90 height 32
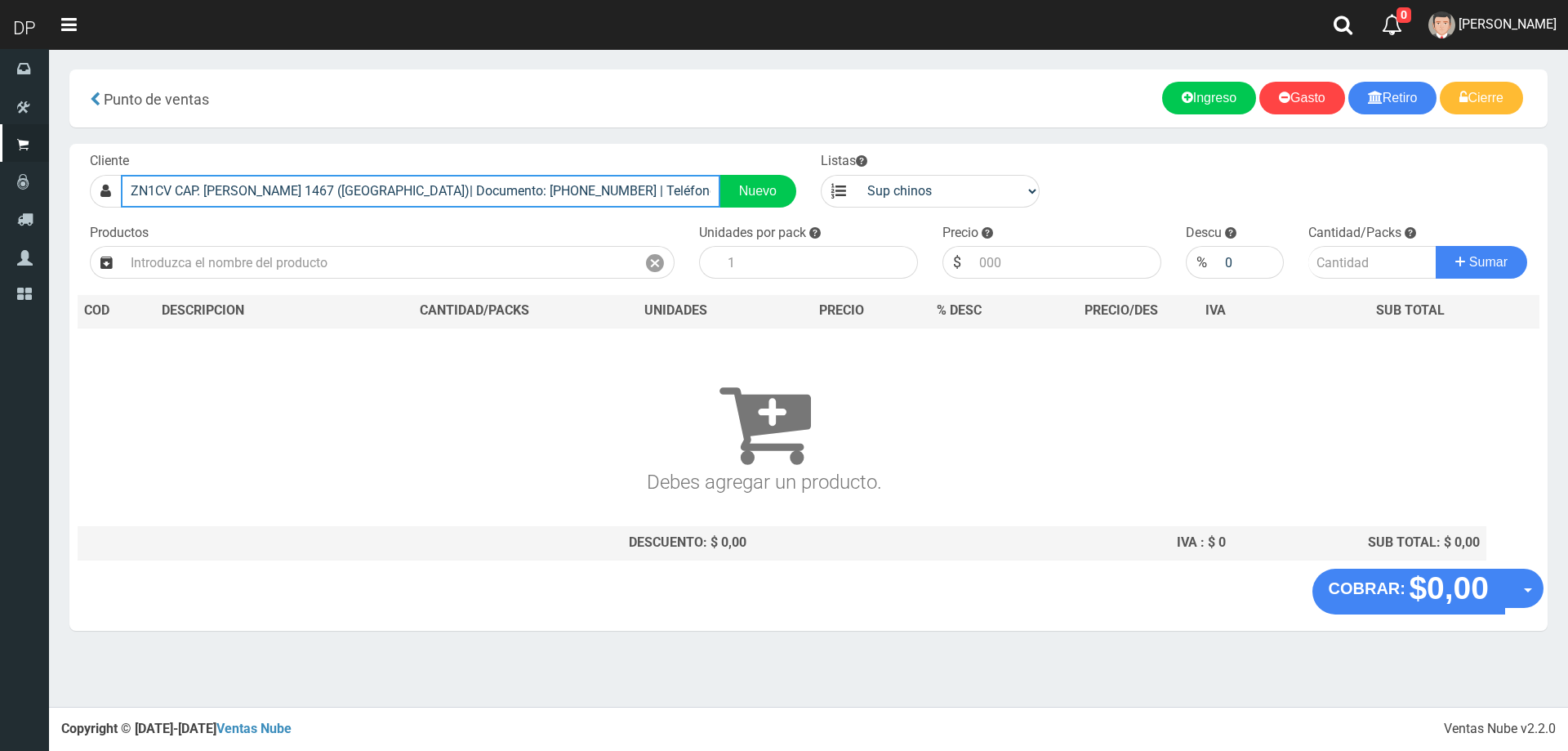
click at [650, 191] on input "ZN1CV CAP. CLAUDIO ROSALES 1467 (EL PALOMAR)| Documento: 6864678 | Teléfono:" at bounding box center [420, 190] width 600 height 32
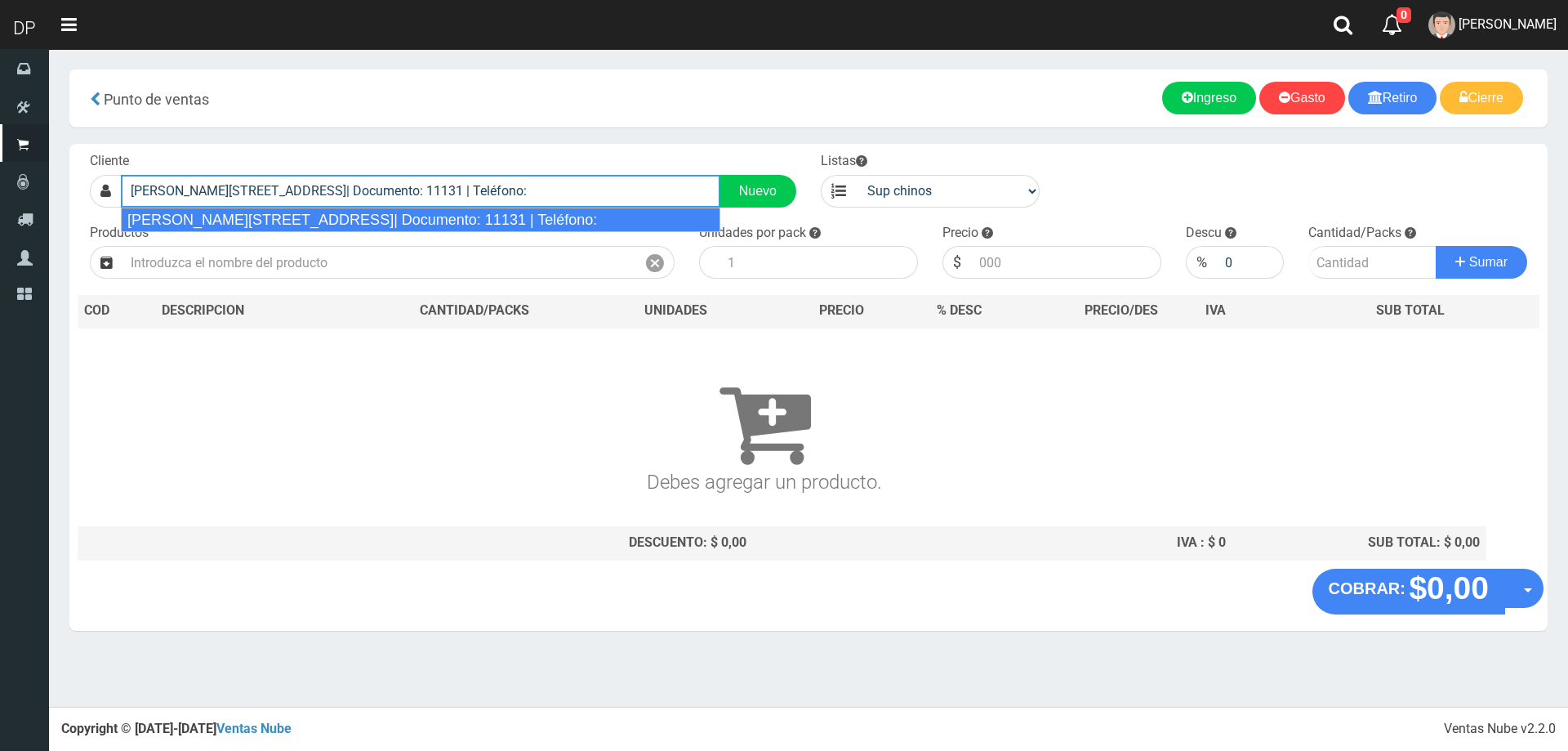
type input "Rosales 938 (Palomar)| Documento: 11131 | Teléfono:"
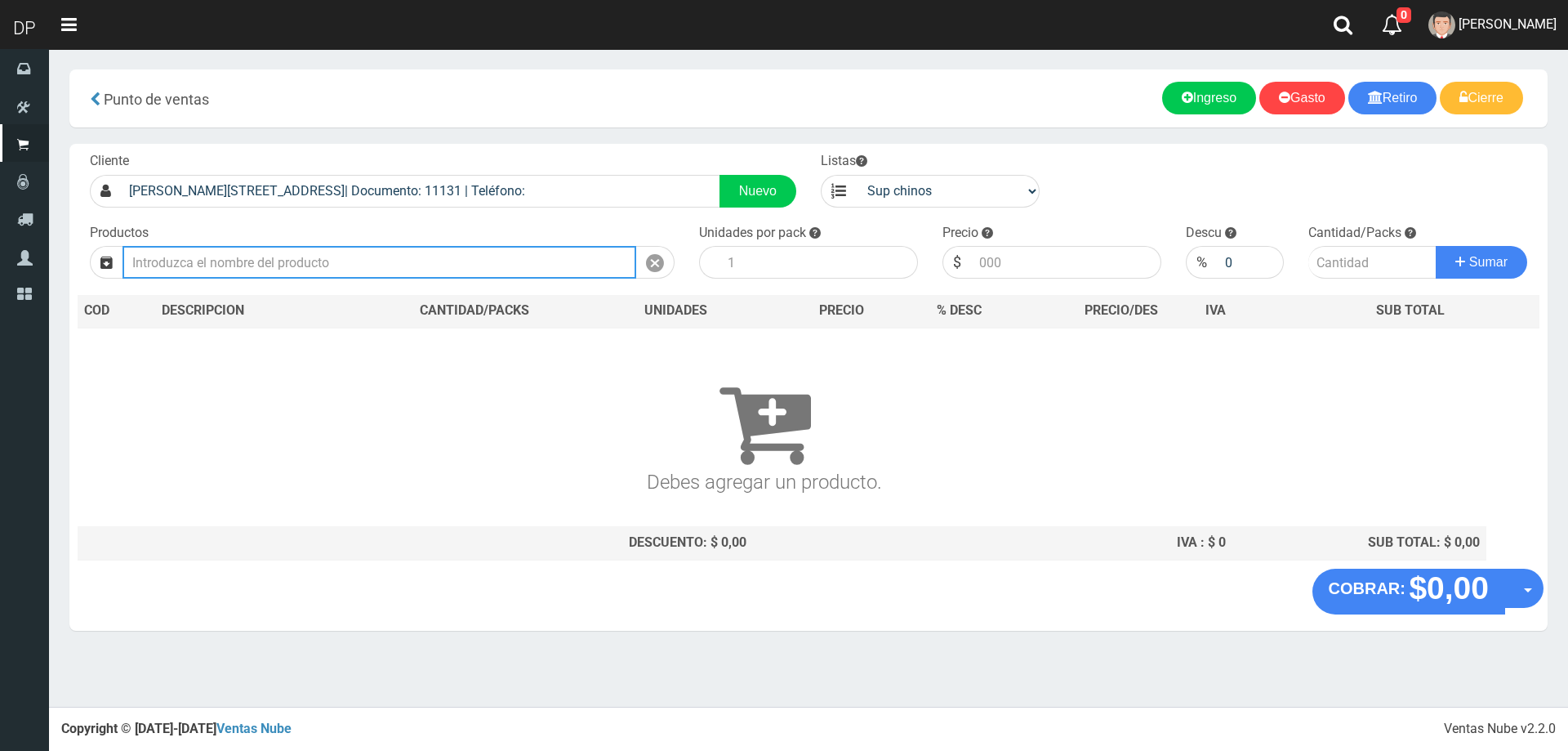
click at [369, 264] on input "text" at bounding box center [379, 262] width 514 height 32
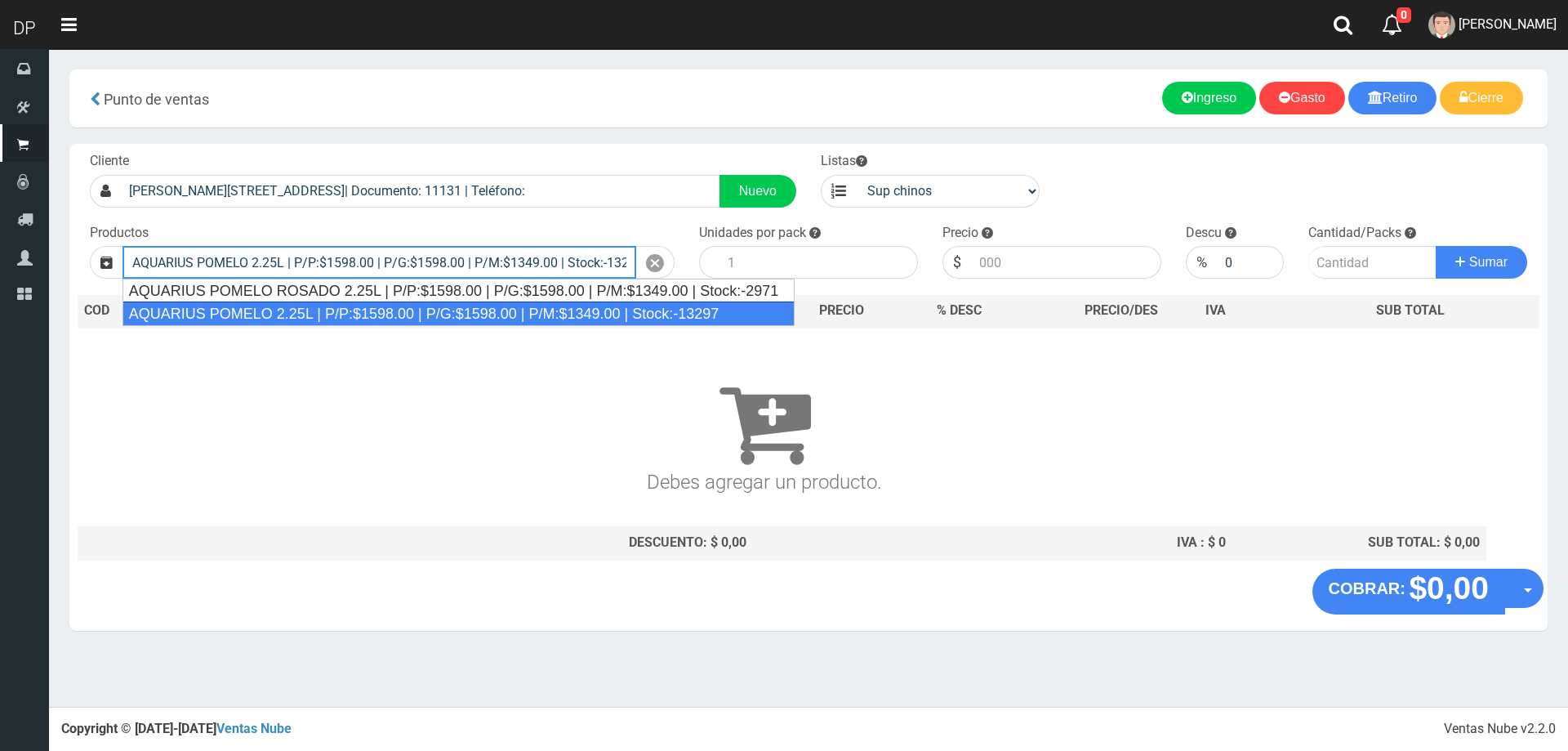
type input "AQUARIUS POMELO 2.25L | P/P:$1598.00 | P/G:$1598.00 | P/M:$1349.00 | Stock:-132…"
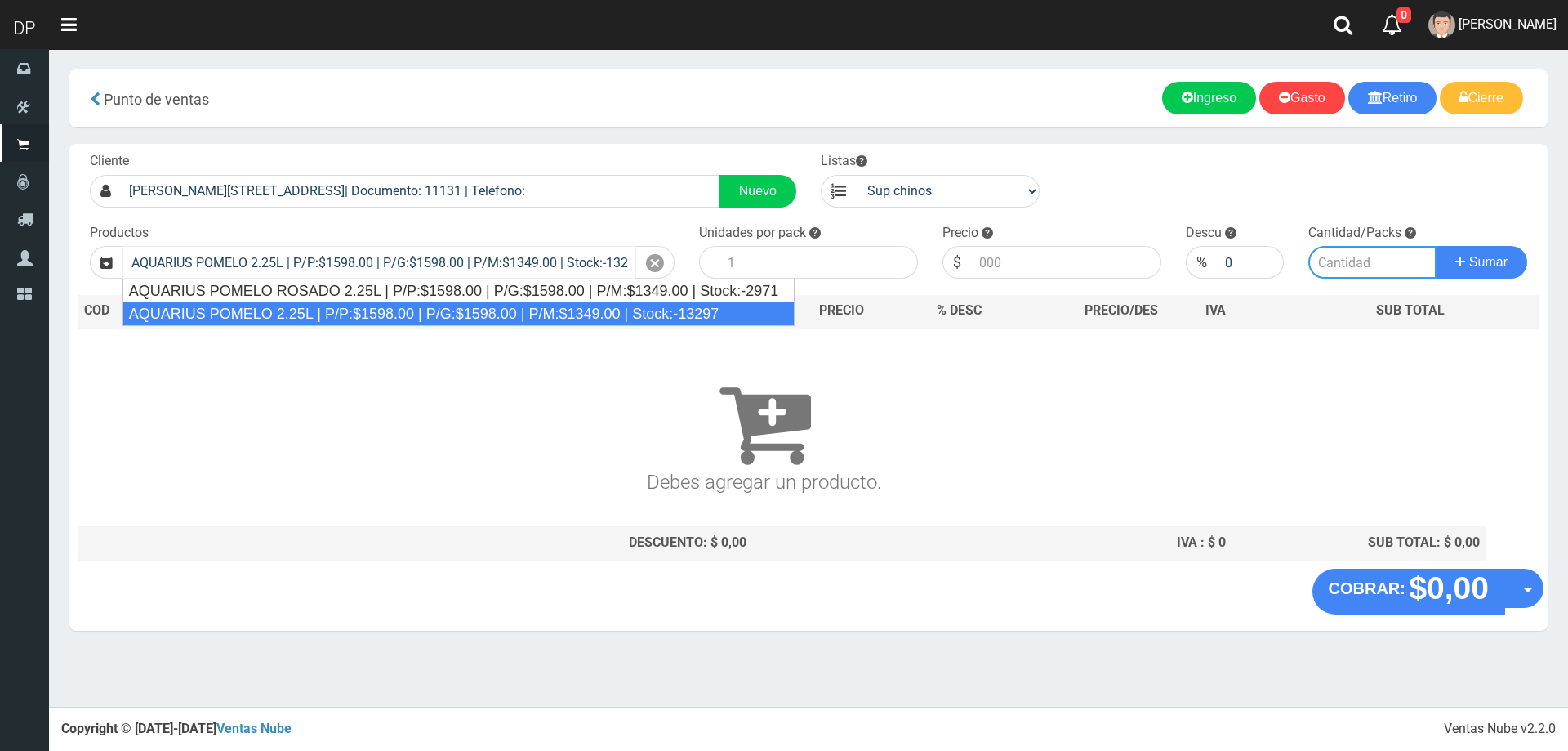
type input "6"
type input "1598.00"
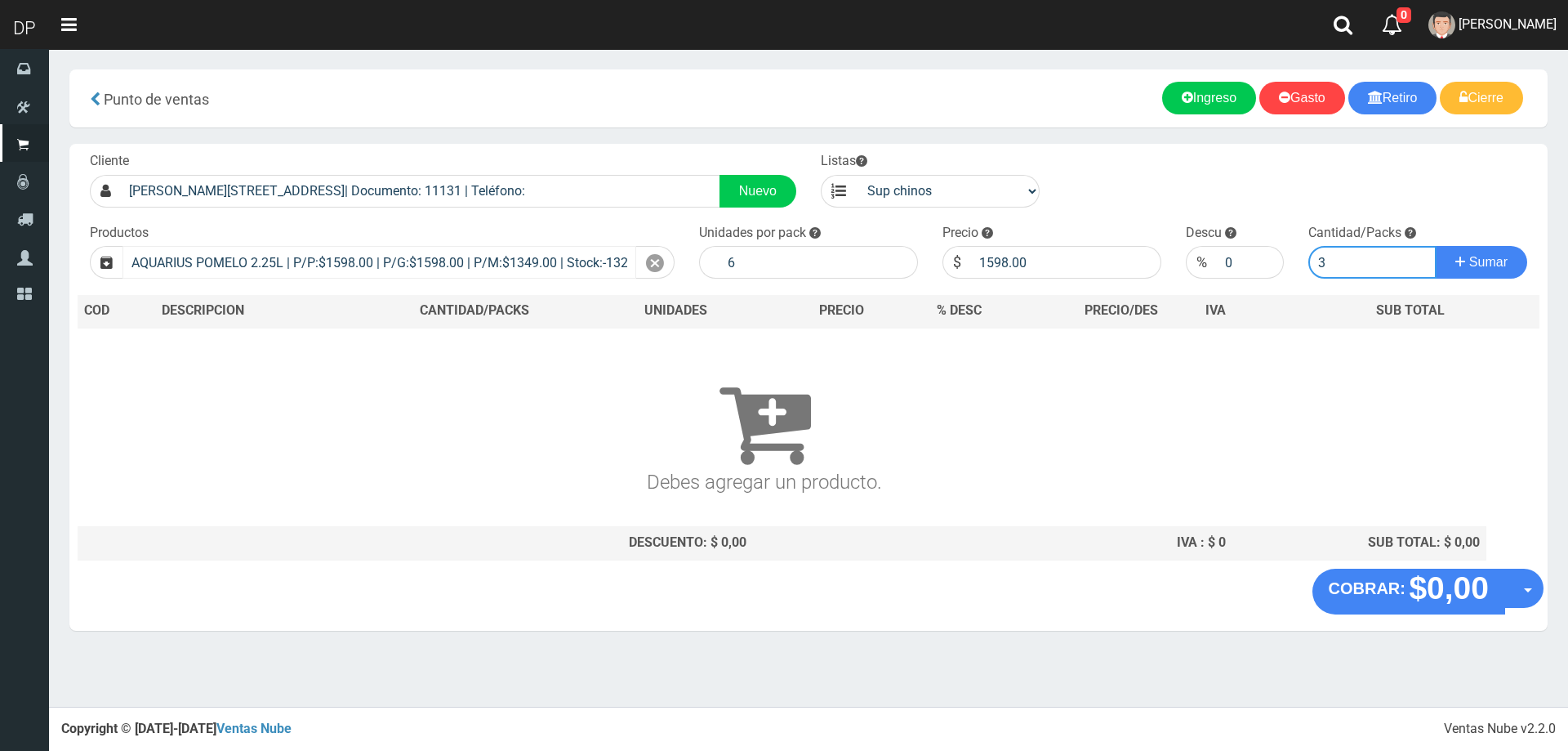
type input "3"
click at [1436, 246] on button "Sumar" at bounding box center [1481, 262] width 91 height 32
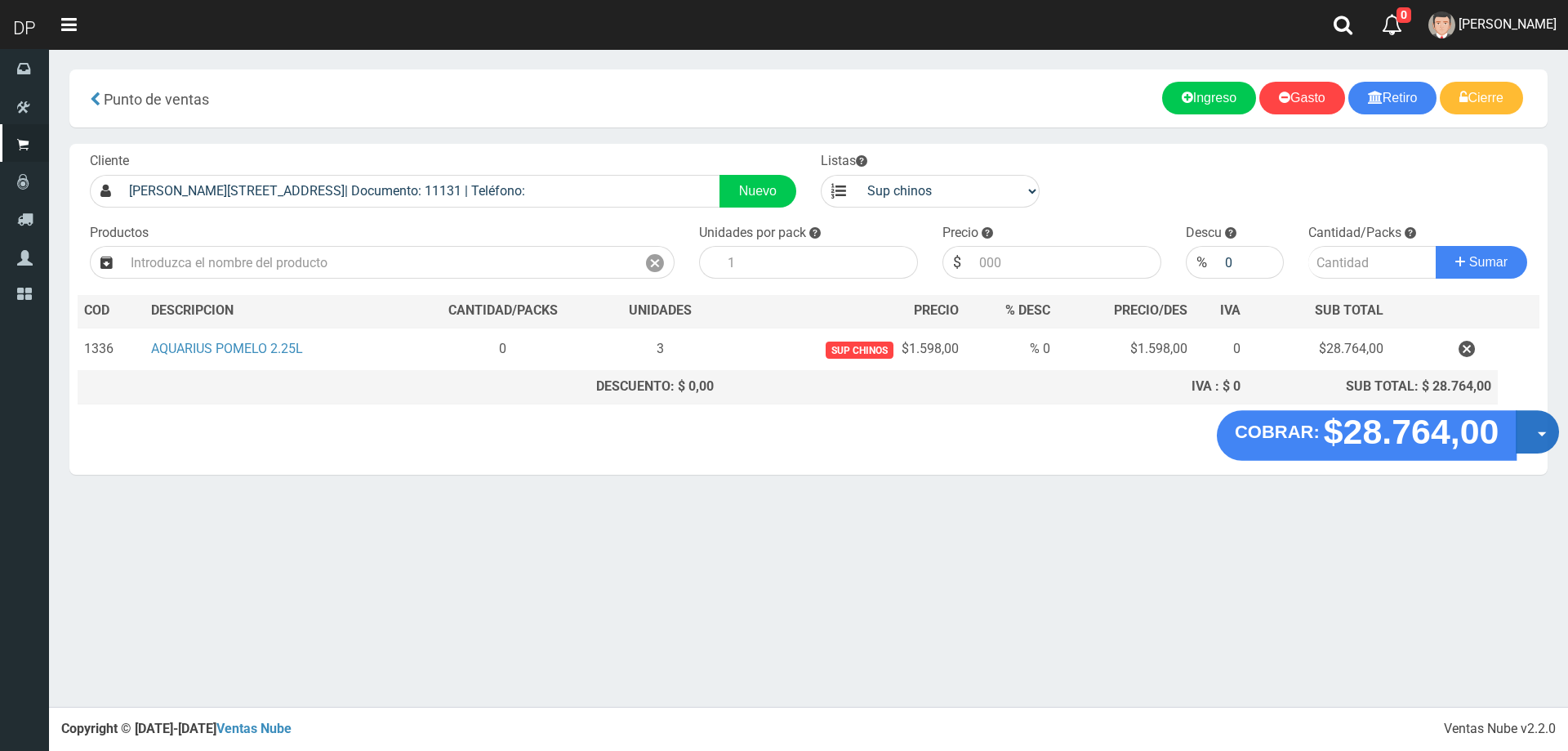
click at [1535, 421] on button "Opciones" at bounding box center [1537, 431] width 43 height 43
click at [1477, 439] on link "Hacer Devolucion" at bounding box center [1485, 437] width 146 height 37
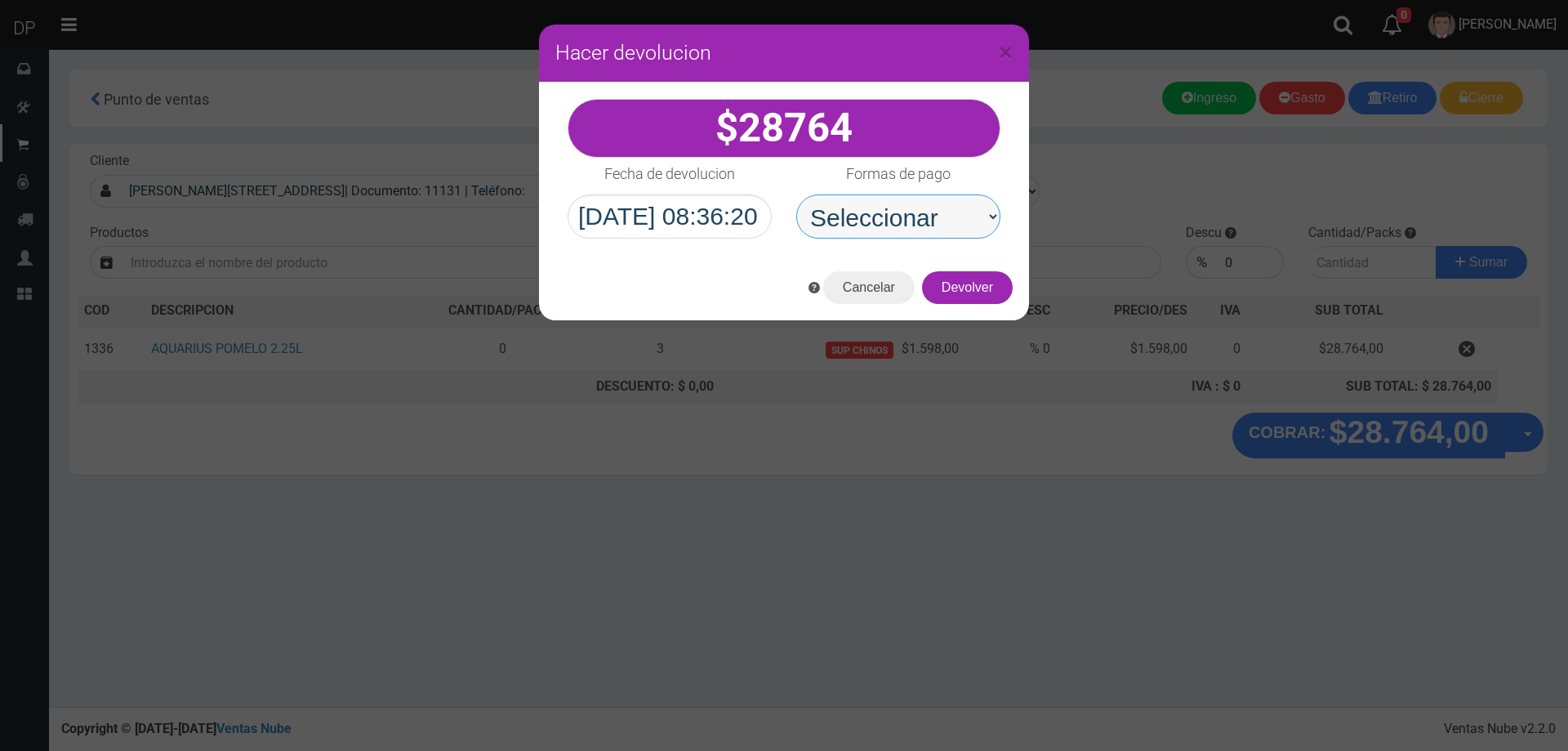
click at [927, 235] on select "Seleccionar Efectivo Tarjeta de Crédito Depósito Débito" at bounding box center [898, 216] width 204 height 44
select select "Efectivo"
click at [796, 194] on select "Seleccionar Efectivo Tarjeta de Crédito Depósito Débito" at bounding box center [898, 216] width 204 height 44
click at [970, 295] on button "Devolver" at bounding box center [967, 287] width 90 height 32
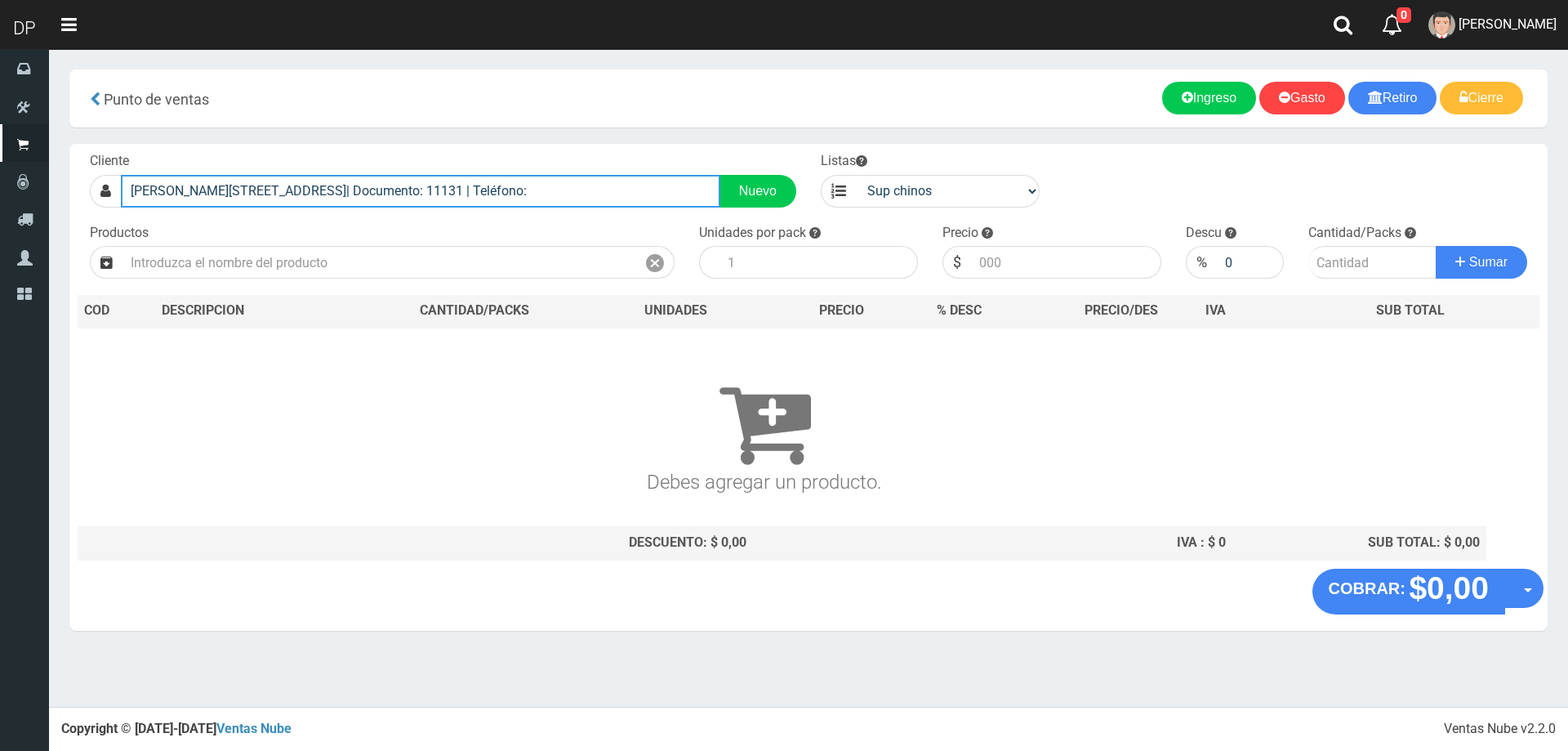
click at [474, 194] on input "Rosales 938 (Palomar)| Documento: 11131 | Teléfono:" at bounding box center [420, 190] width 600 height 32
click at [474, 193] on input "Rosales 938 (Palomar)| Documento: 11131 | Teléfono:" at bounding box center [420, 190] width 600 height 32
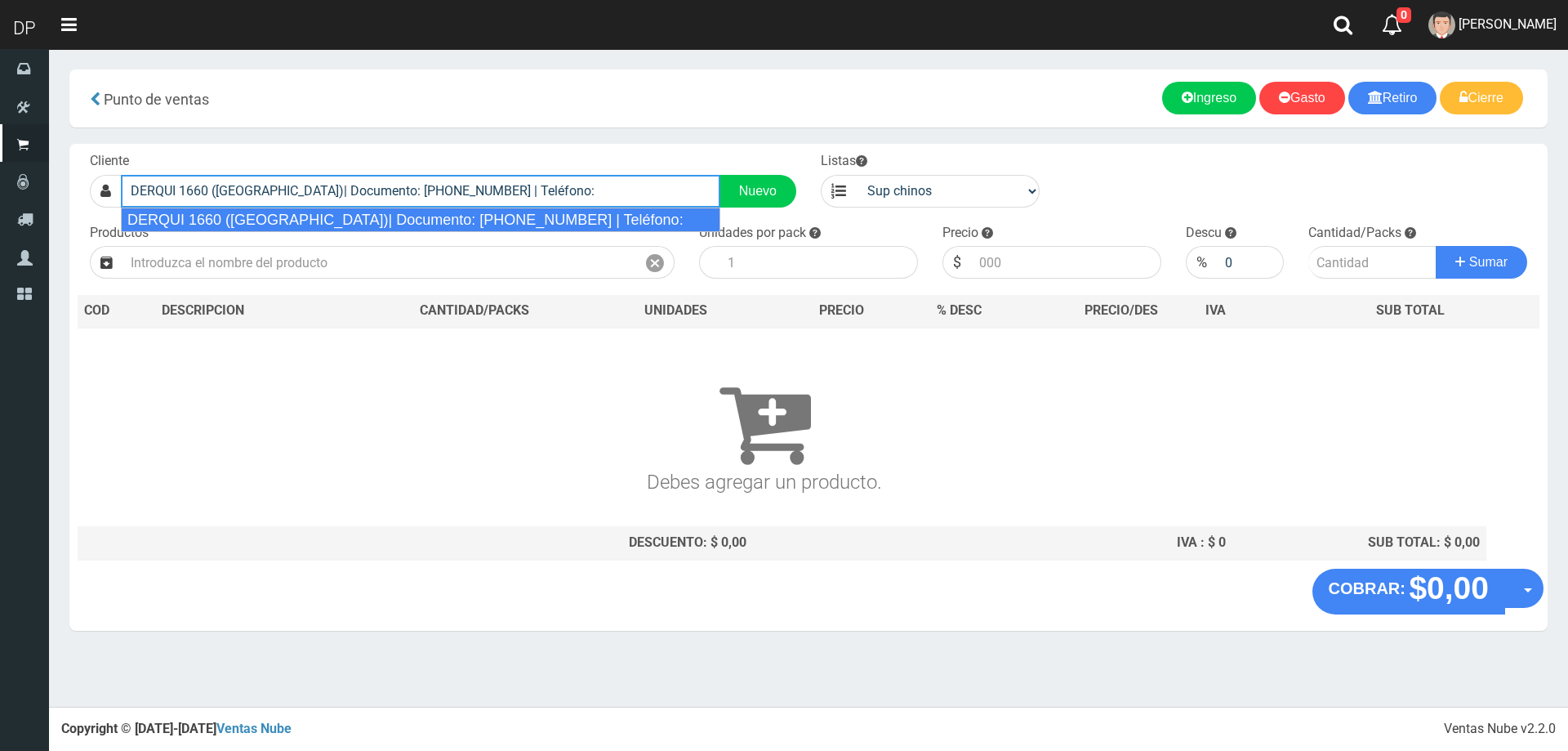
type input "DERQUI 1660 (PALOMAR)| Documento: 1660000000 | Teléfono:"
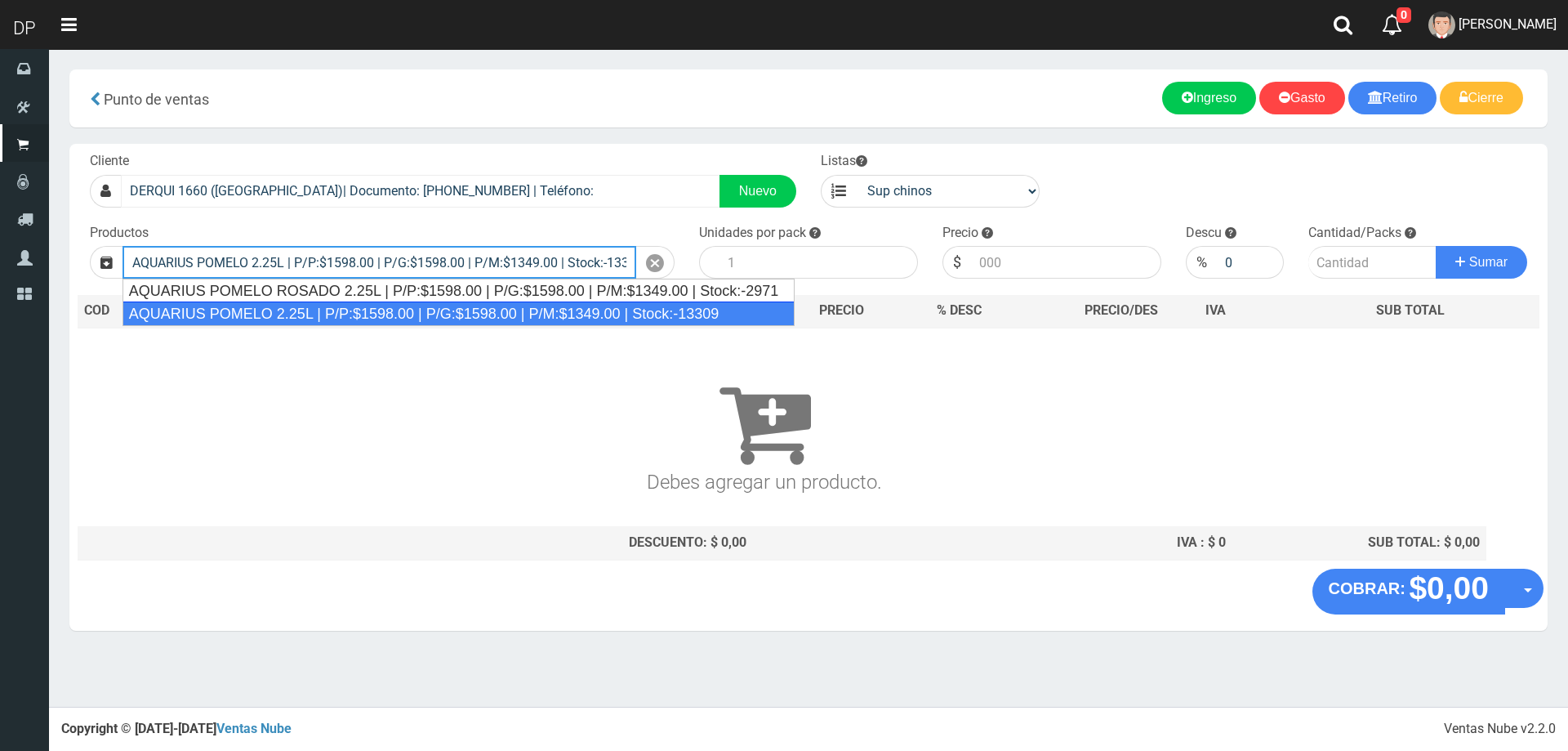
type input "AQUARIUS POMELO 2.25L | P/P:$1598.00 | P/G:$1598.00 | P/M:$1349.00 | Stock:-133…"
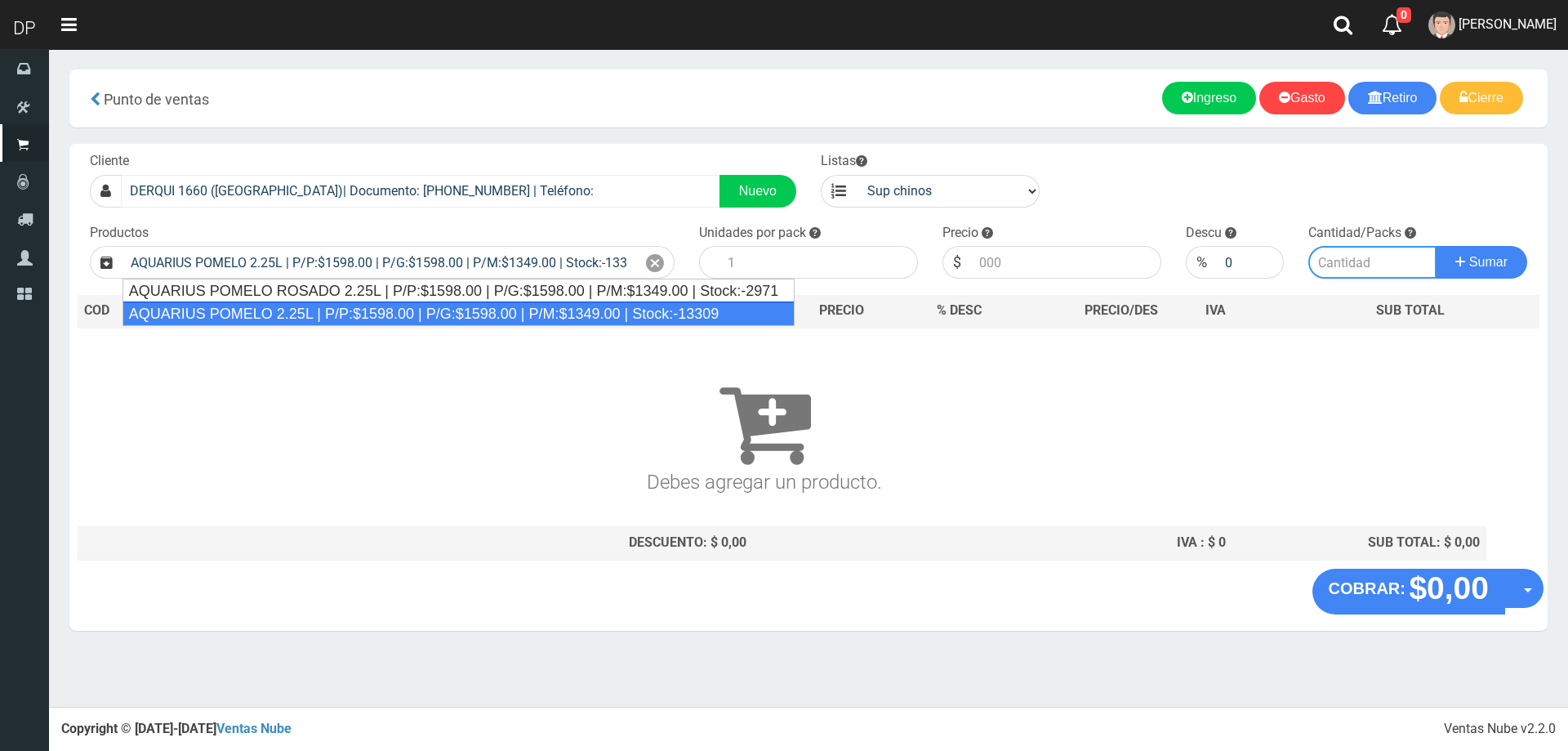
type input "6"
type input "1598.00"
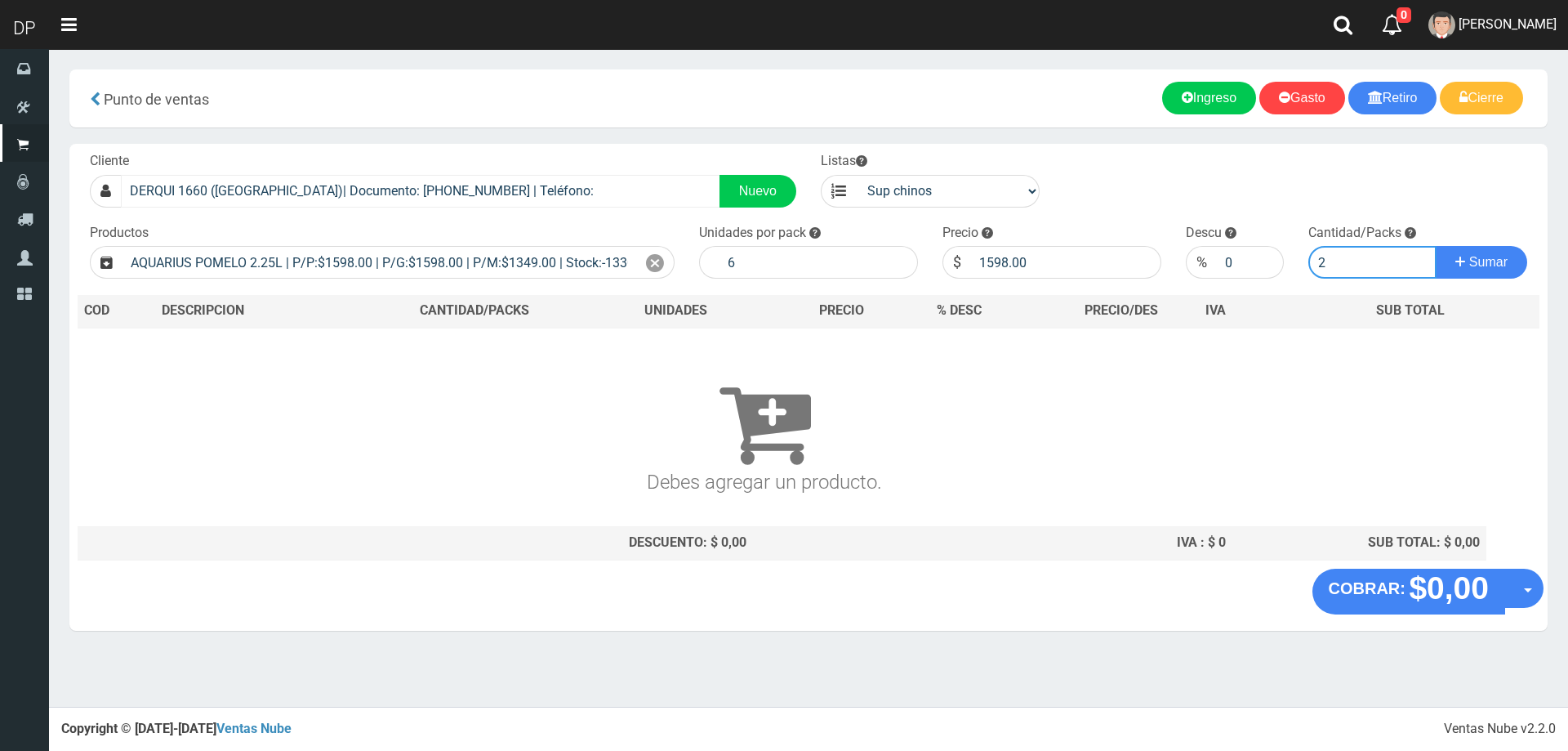
type input "2"
click at [1436, 246] on button "Sumar" at bounding box center [1481, 262] width 91 height 32
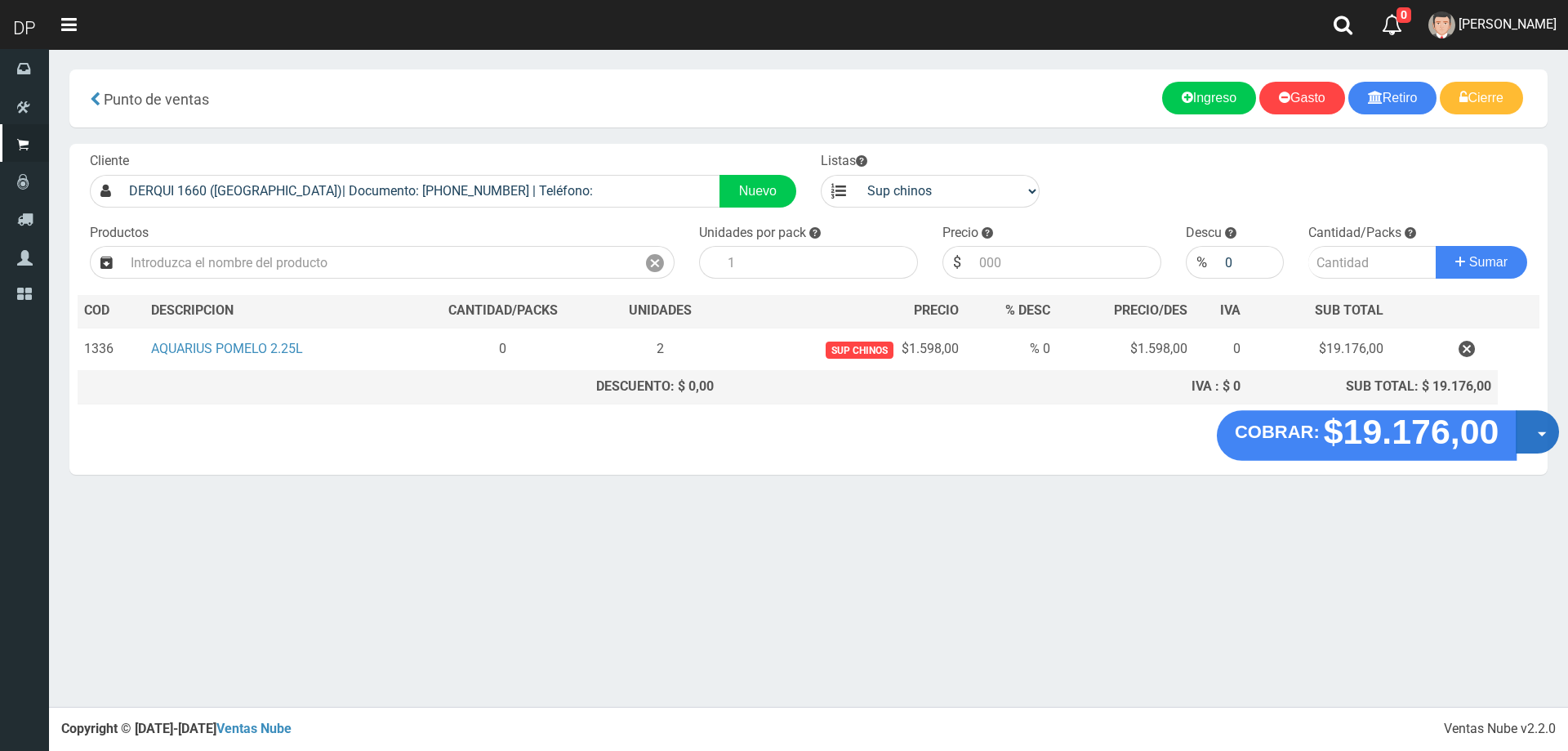
click at [1534, 436] on button "Opciones" at bounding box center [1537, 431] width 43 height 43
click at [1517, 443] on link "Hacer Devolucion" at bounding box center [1485, 437] width 146 height 37
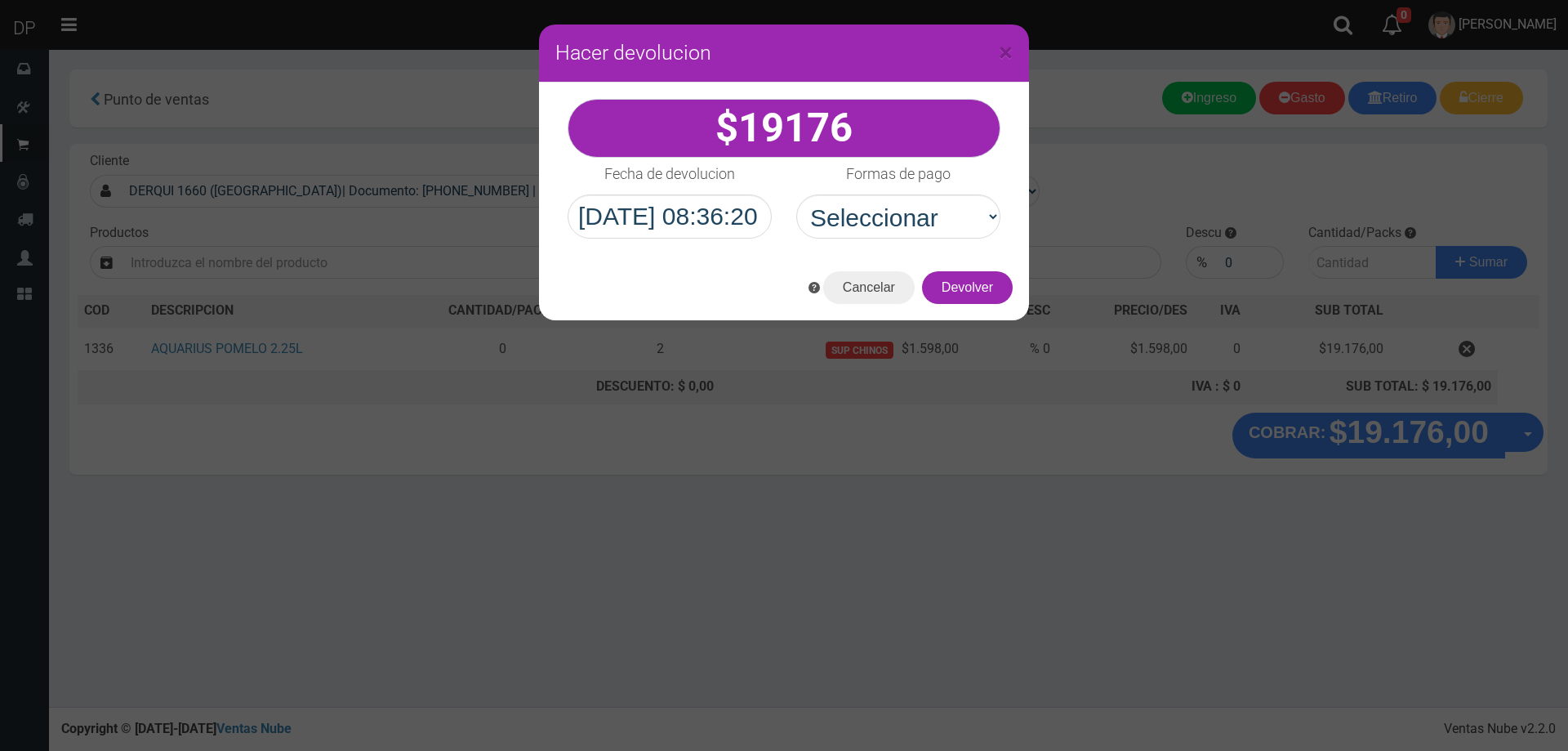
click at [957, 230] on select "Seleccionar Efectivo Tarjeta de Crédito Depósito Débito" at bounding box center [898, 216] width 204 height 44
click at [796, 194] on select "Seleccionar Efectivo Tarjeta de Crédito Depósito Débito" at bounding box center [898, 216] width 204 height 44
click at [949, 273] on button "Devolver" at bounding box center [967, 287] width 90 height 32
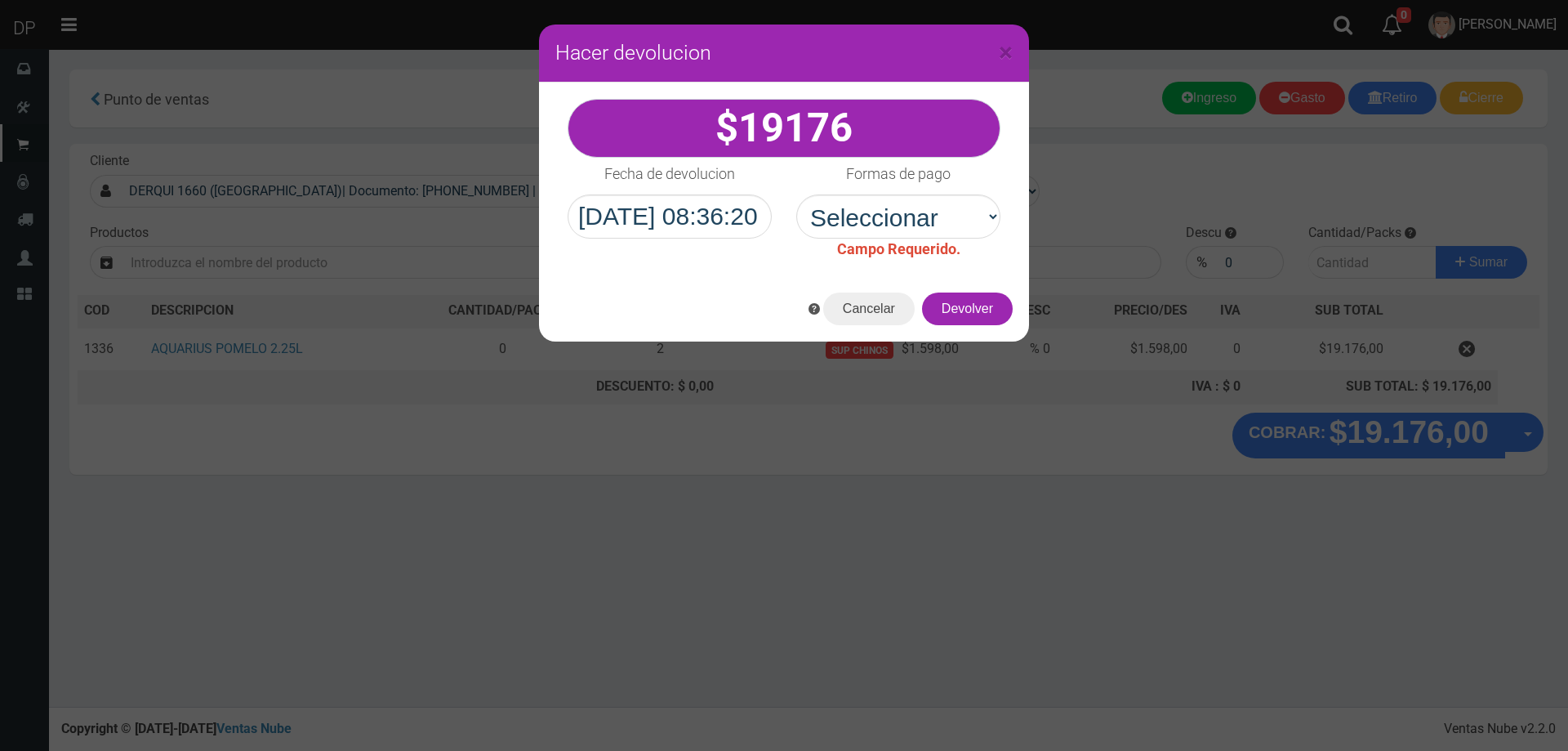
click at [953, 237] on div "Formas de pago Seleccionar Efectivo Tarjeta de Crédito Depósito Débito Campo Re…" at bounding box center [898, 209] width 228 height 102
click at [912, 222] on select "Seleccionar Efectivo Tarjeta de Crédito Depósito Débito" at bounding box center [898, 216] width 204 height 44
select select "Efectivo"
click at [796, 194] on select "Seleccionar Efectivo Tarjeta de Crédito Depósito Débito" at bounding box center [898, 216] width 204 height 44
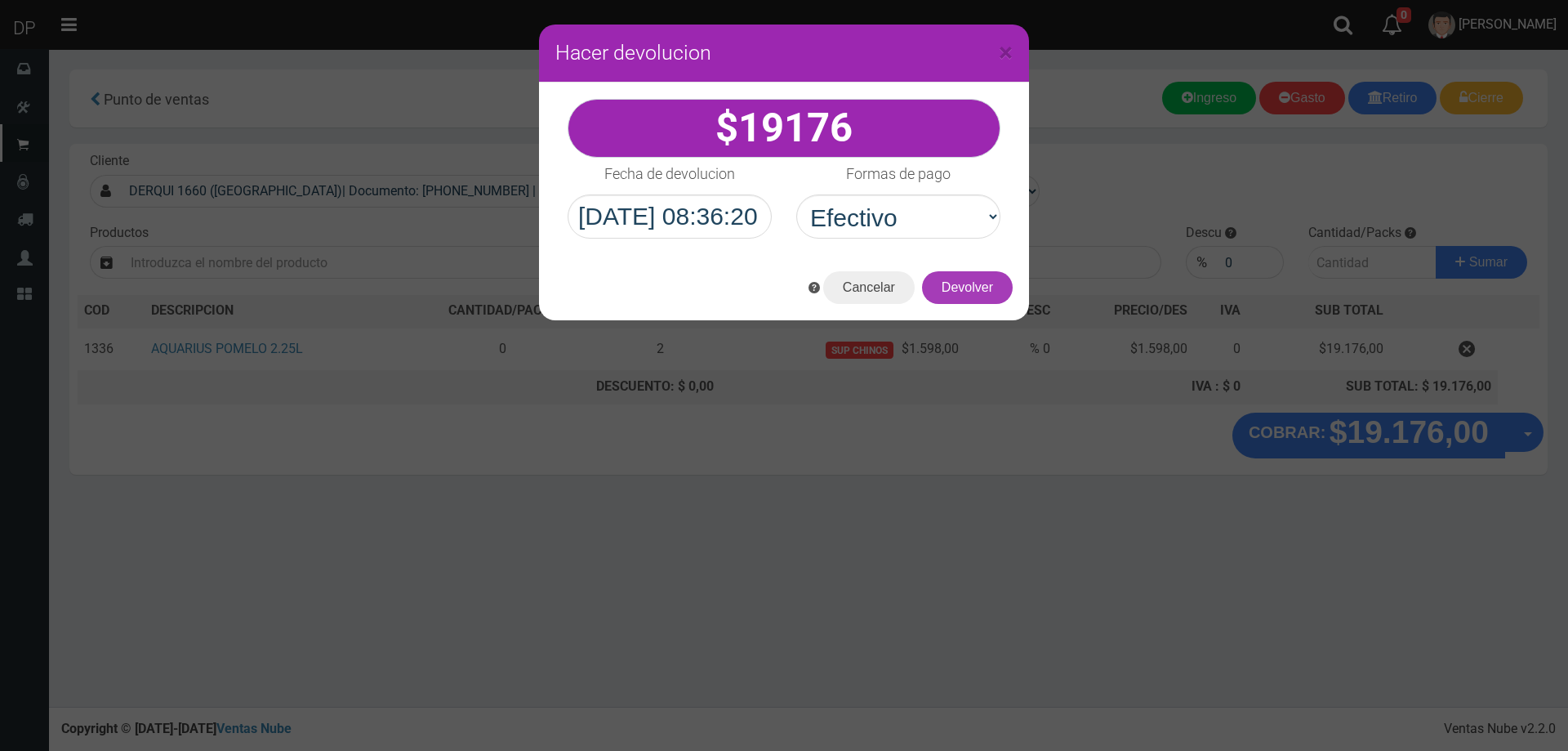
click at [964, 298] on button "Devolver" at bounding box center [967, 287] width 90 height 32
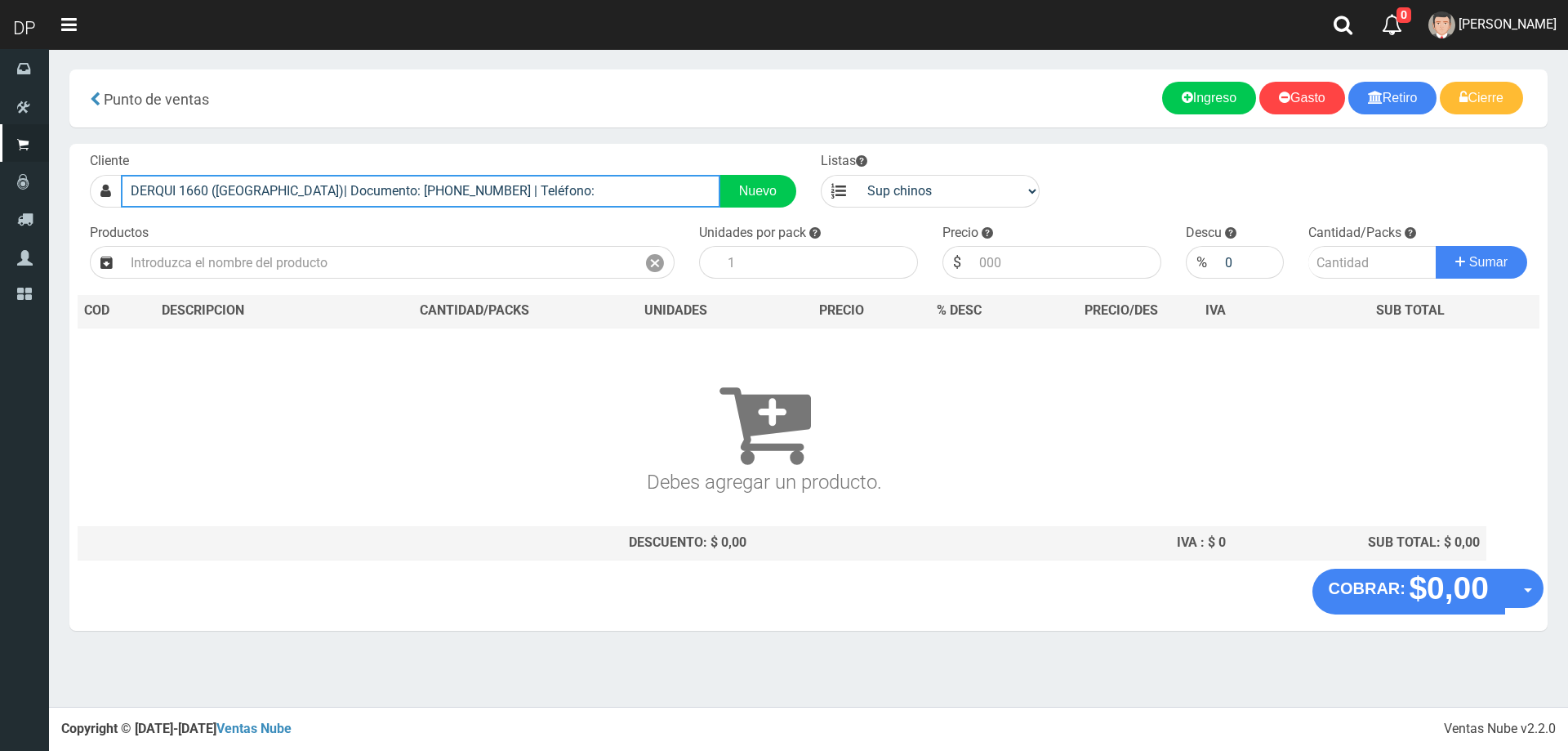
click at [542, 184] on input "DERQUI 1660 (PALOMAR)| Documento: 1660000000 | Teléfono:" at bounding box center [420, 190] width 600 height 32
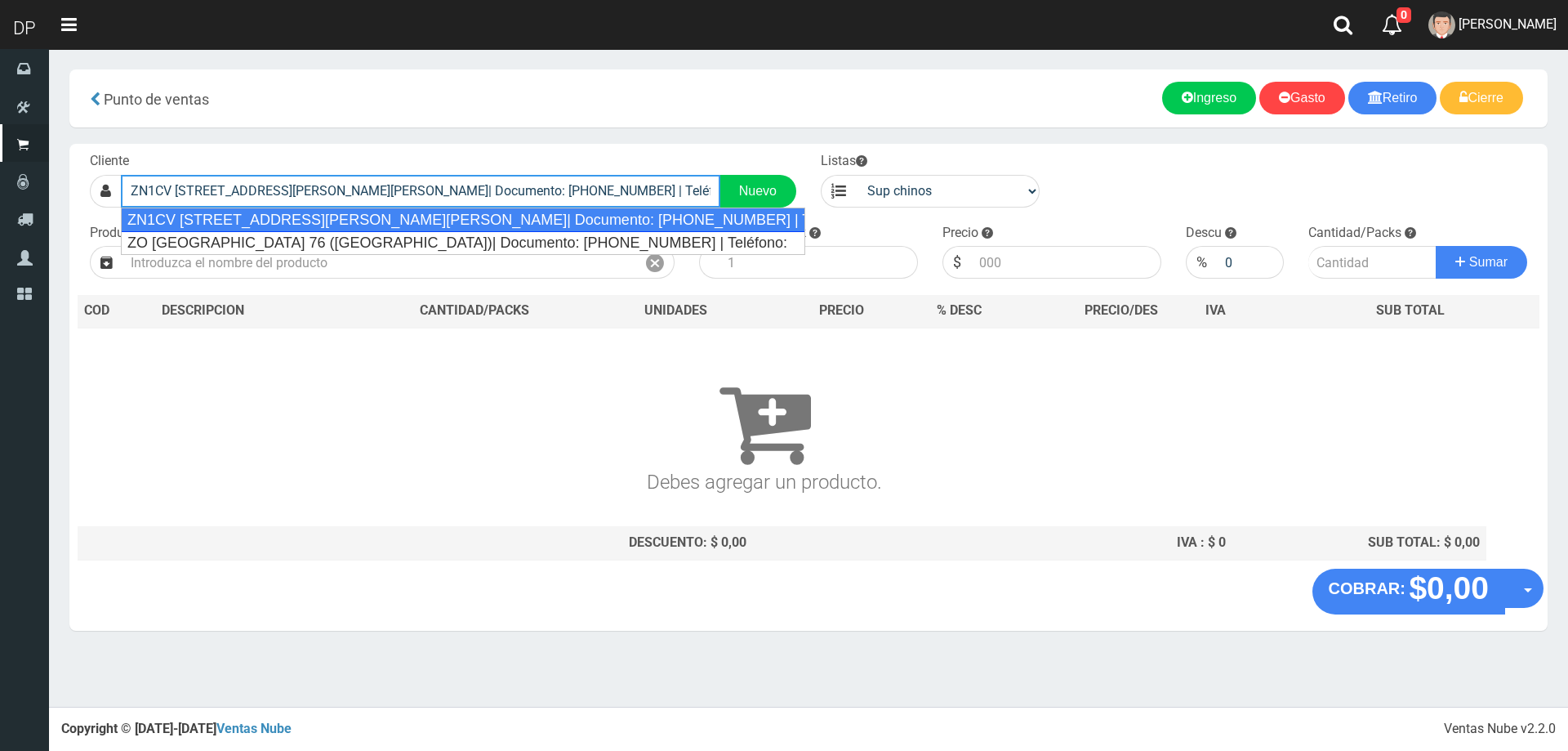
type input "ZN1CV REPUBLICA DEL LIBANO 4251 (VILLA LYNCH)| Documento: 0132132132132132 | Te…"
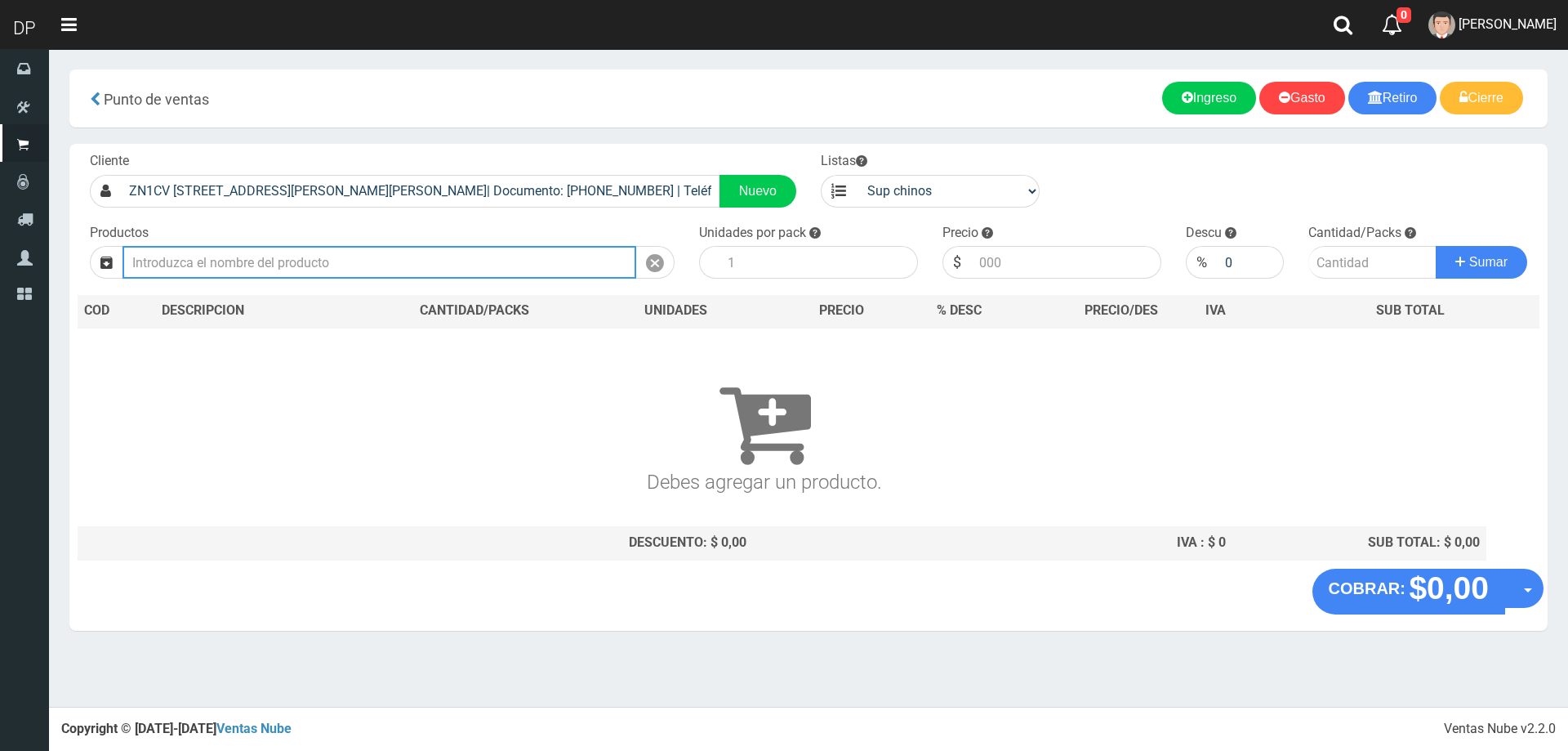
click at [541, 265] on input "text" at bounding box center [379, 262] width 514 height 32
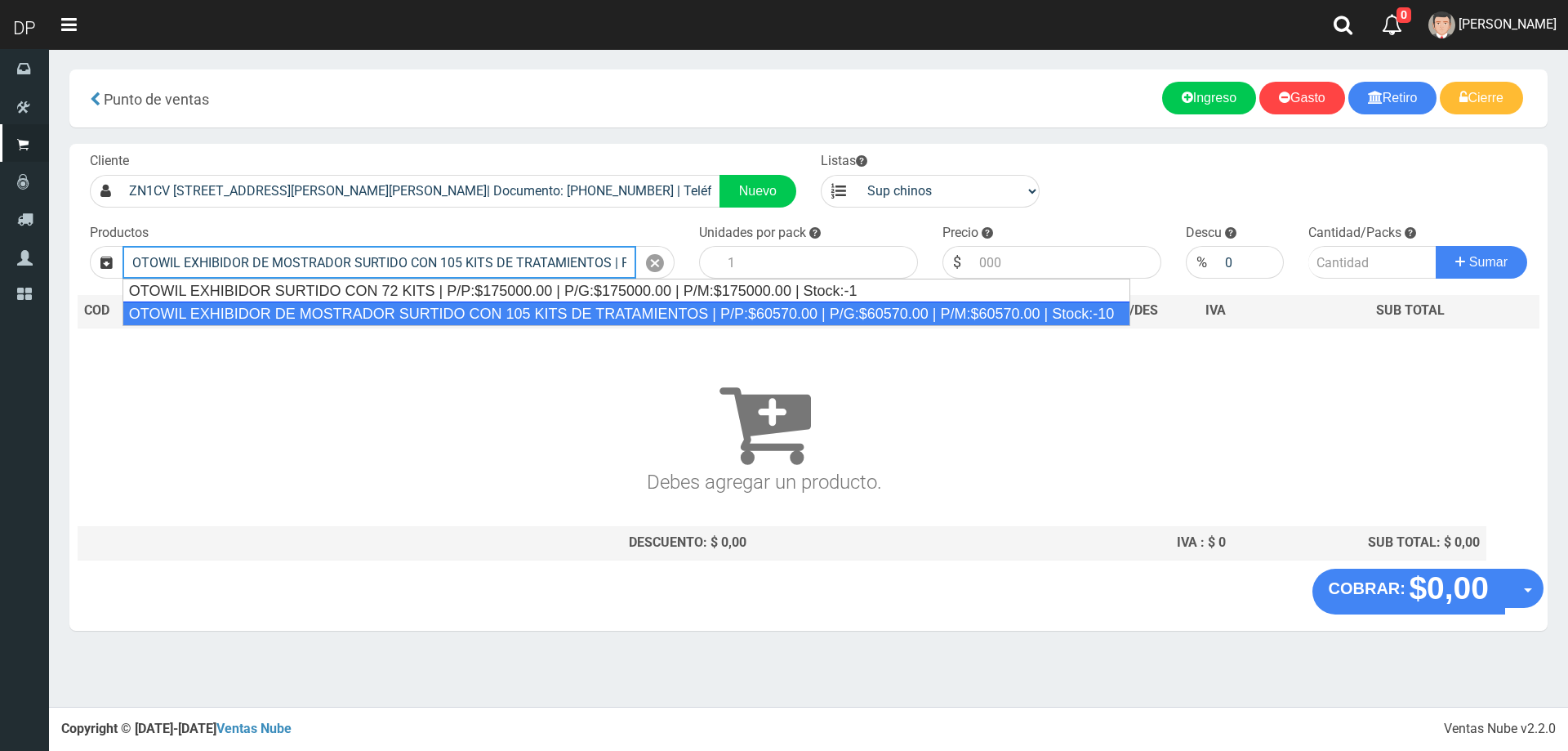
type input "OTOWIL EXHIBIDOR DE MOSTRADOR SURTIDO CON 105 KITS DE TRATAMIENTOS | P/P:$60570…"
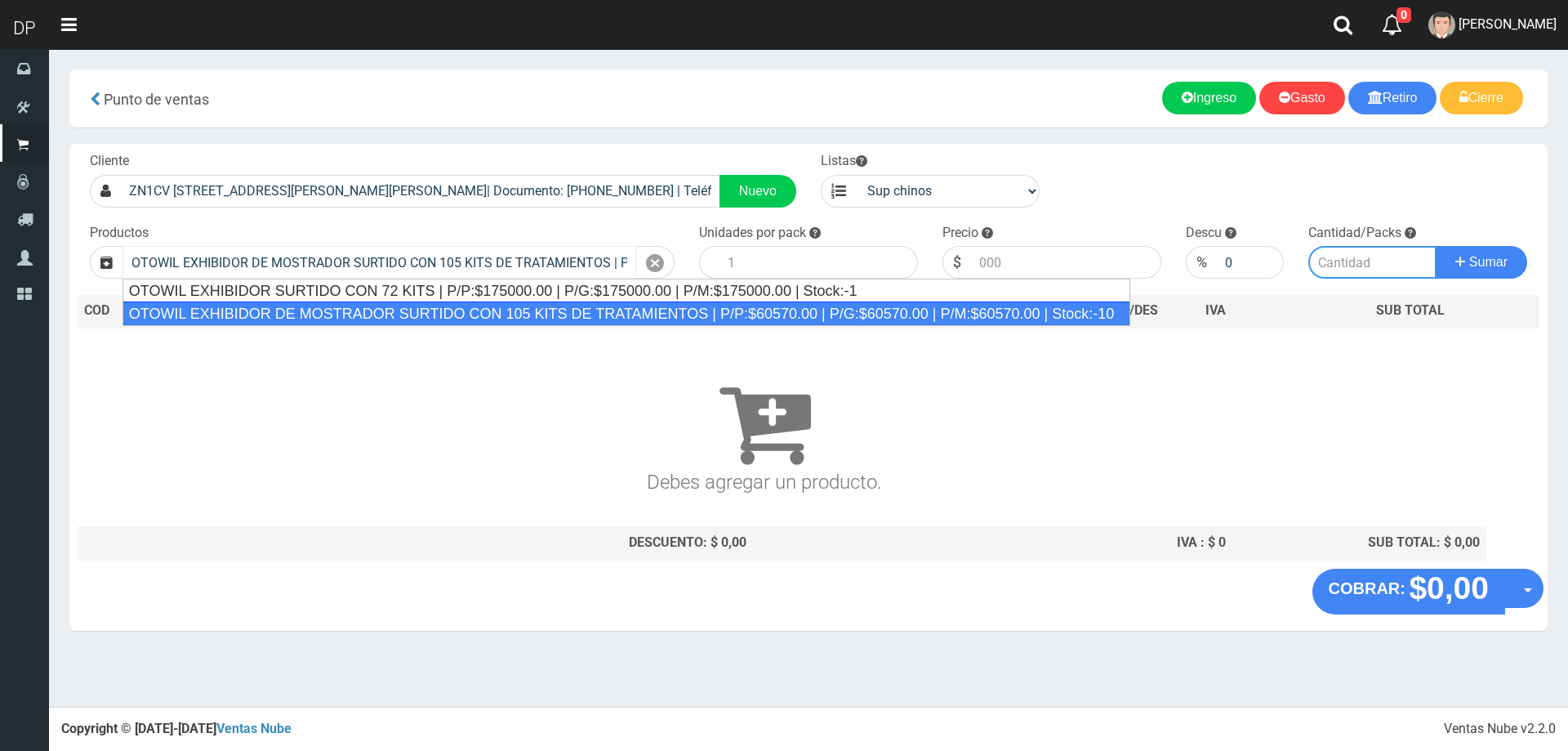
type input "1"
type input "60570.00"
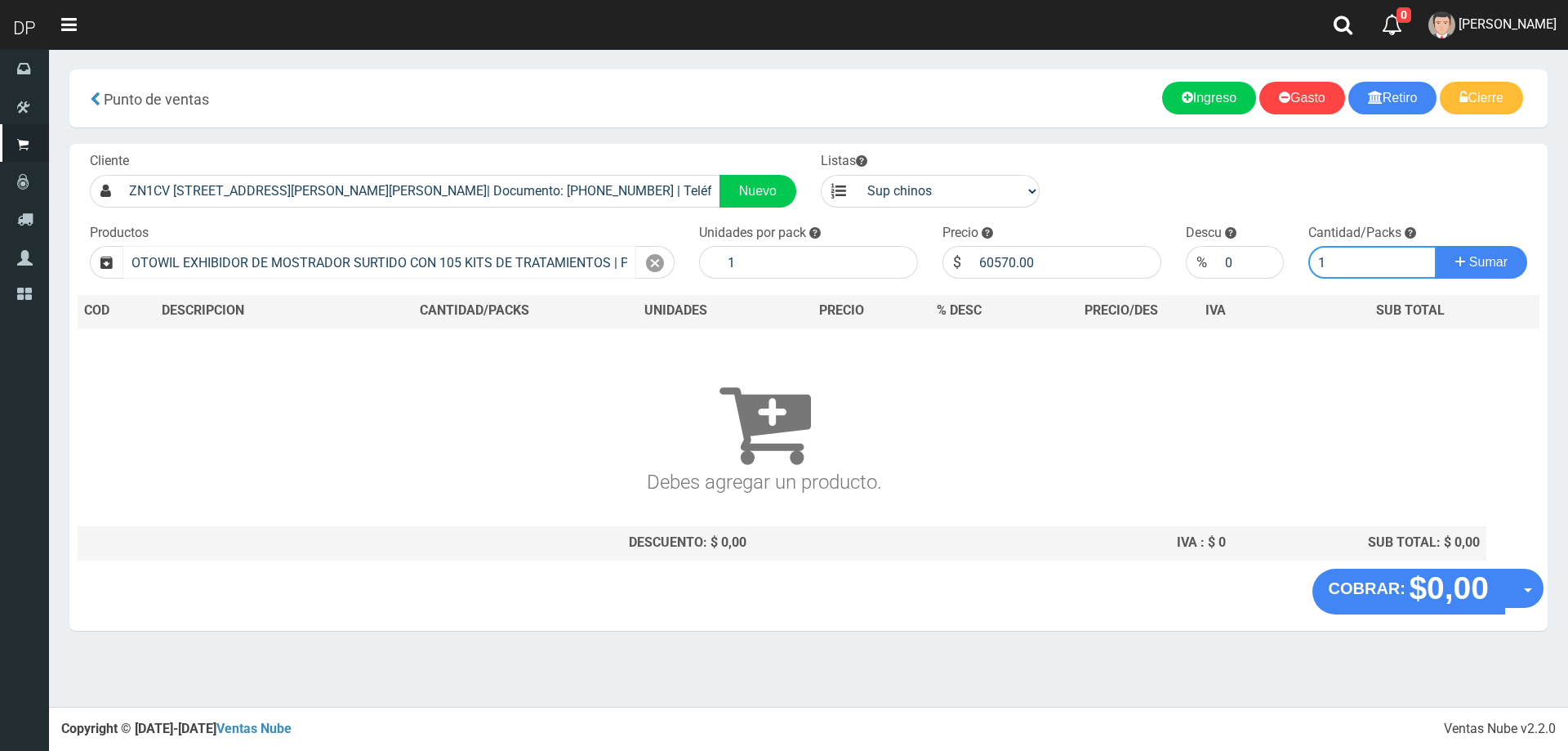
type input "1"
click at [1436, 246] on button "Sumar" at bounding box center [1481, 262] width 91 height 32
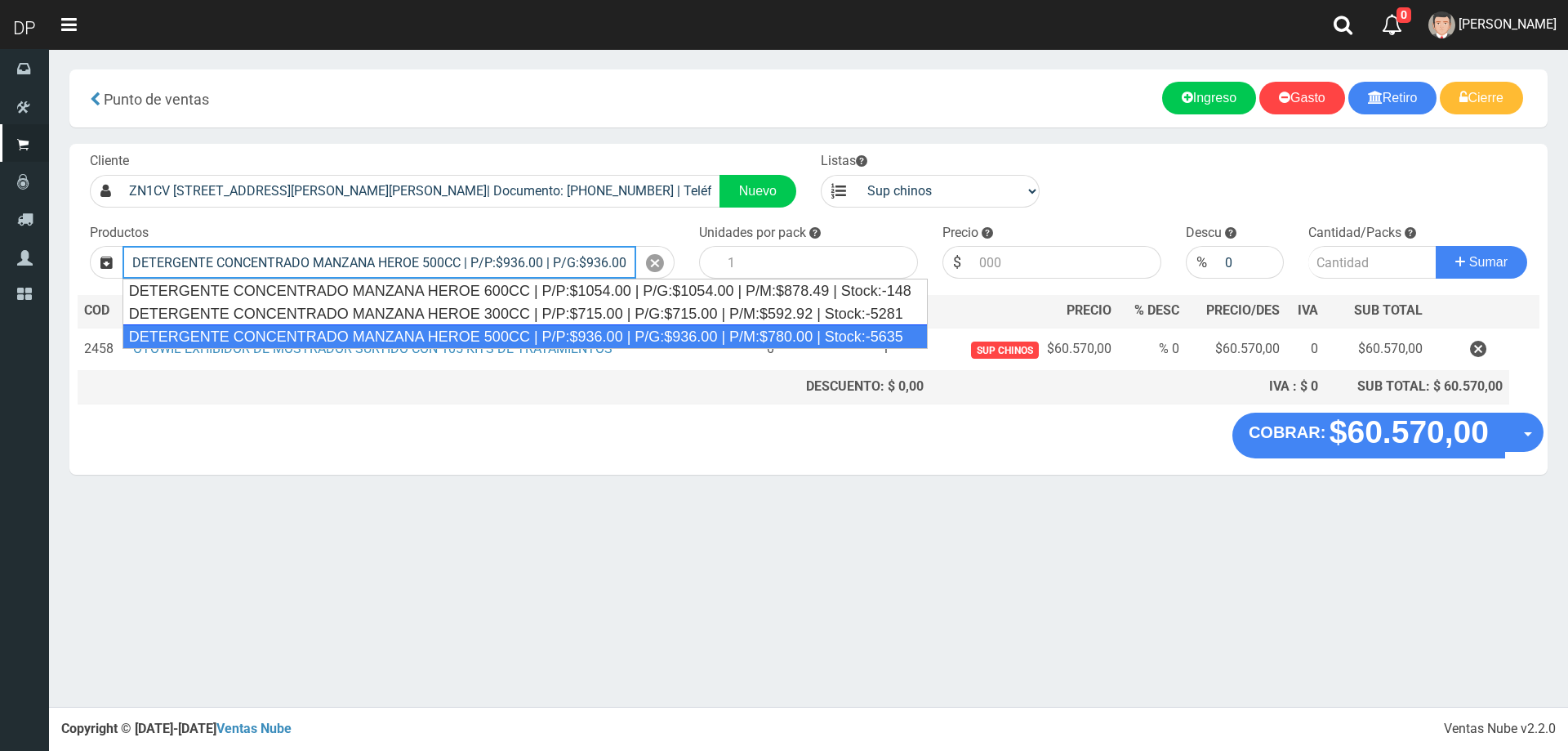
type input "DETERGENTE CONCENTRADO MANZANA HEROE 500CC | P/P:$936.00 | P/G:$936.00 | P/M:$7…"
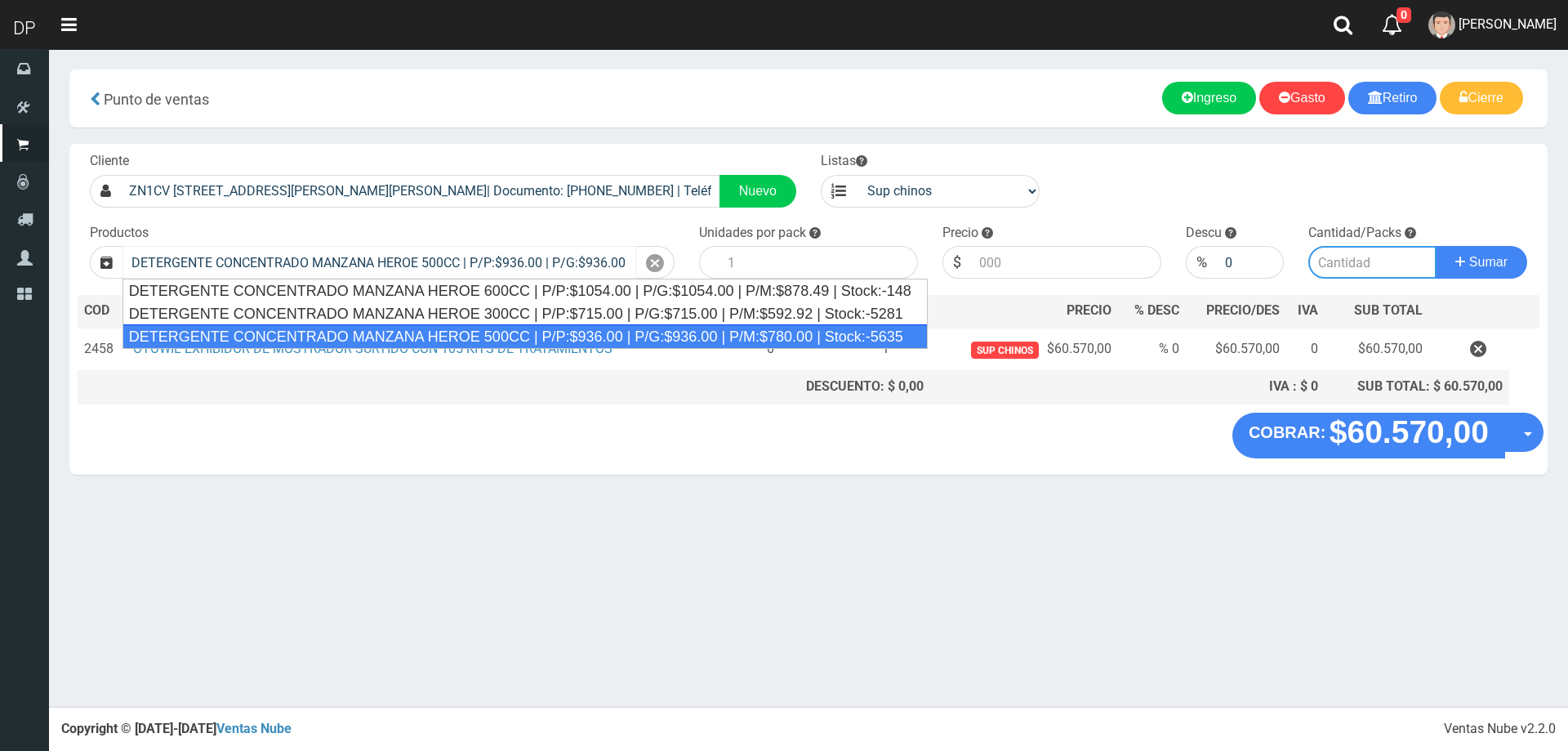
type input "12"
type input "936.00"
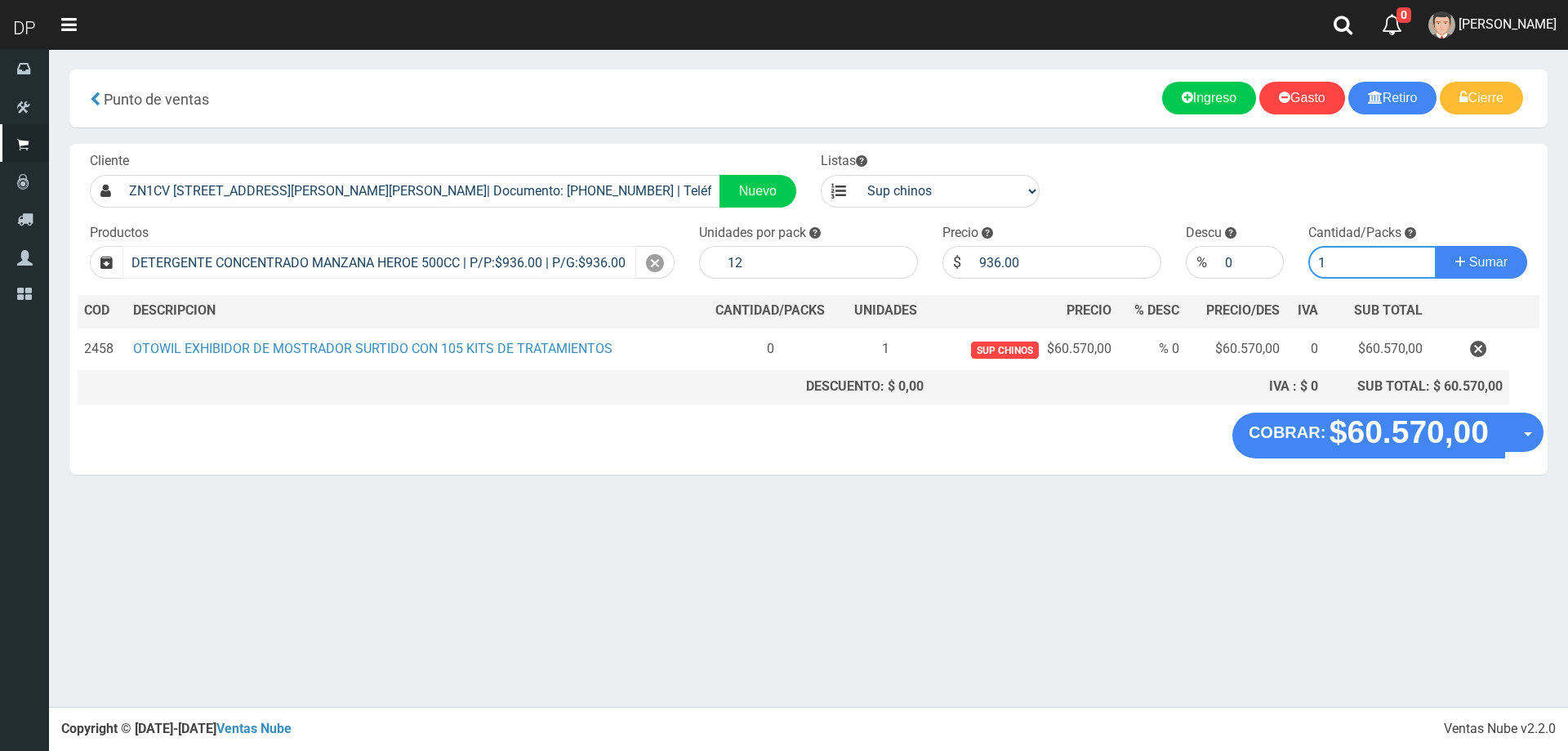
type input "1"
click at [1436, 246] on button "Sumar" at bounding box center [1481, 262] width 91 height 32
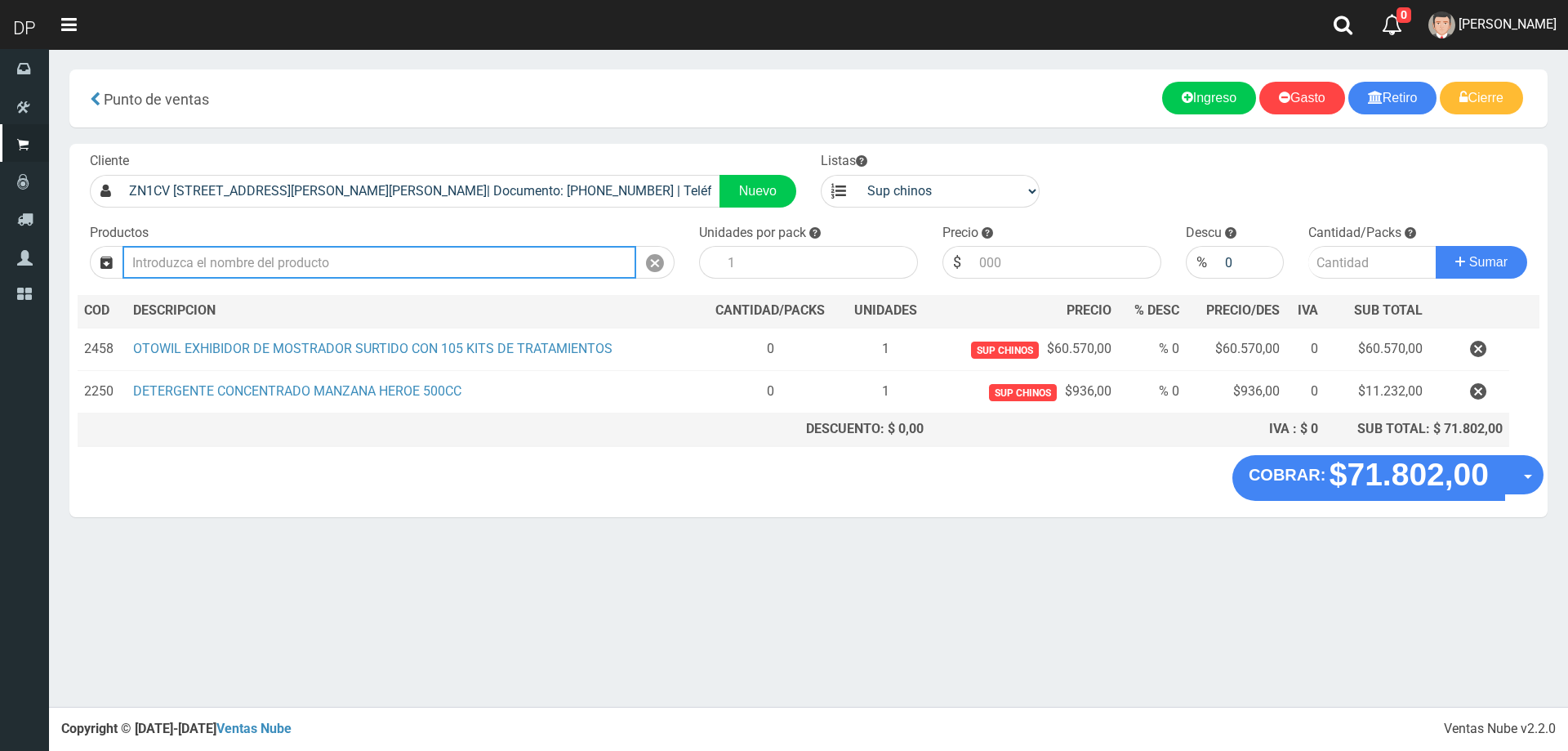
click at [247, 257] on input "text" at bounding box center [379, 262] width 514 height 32
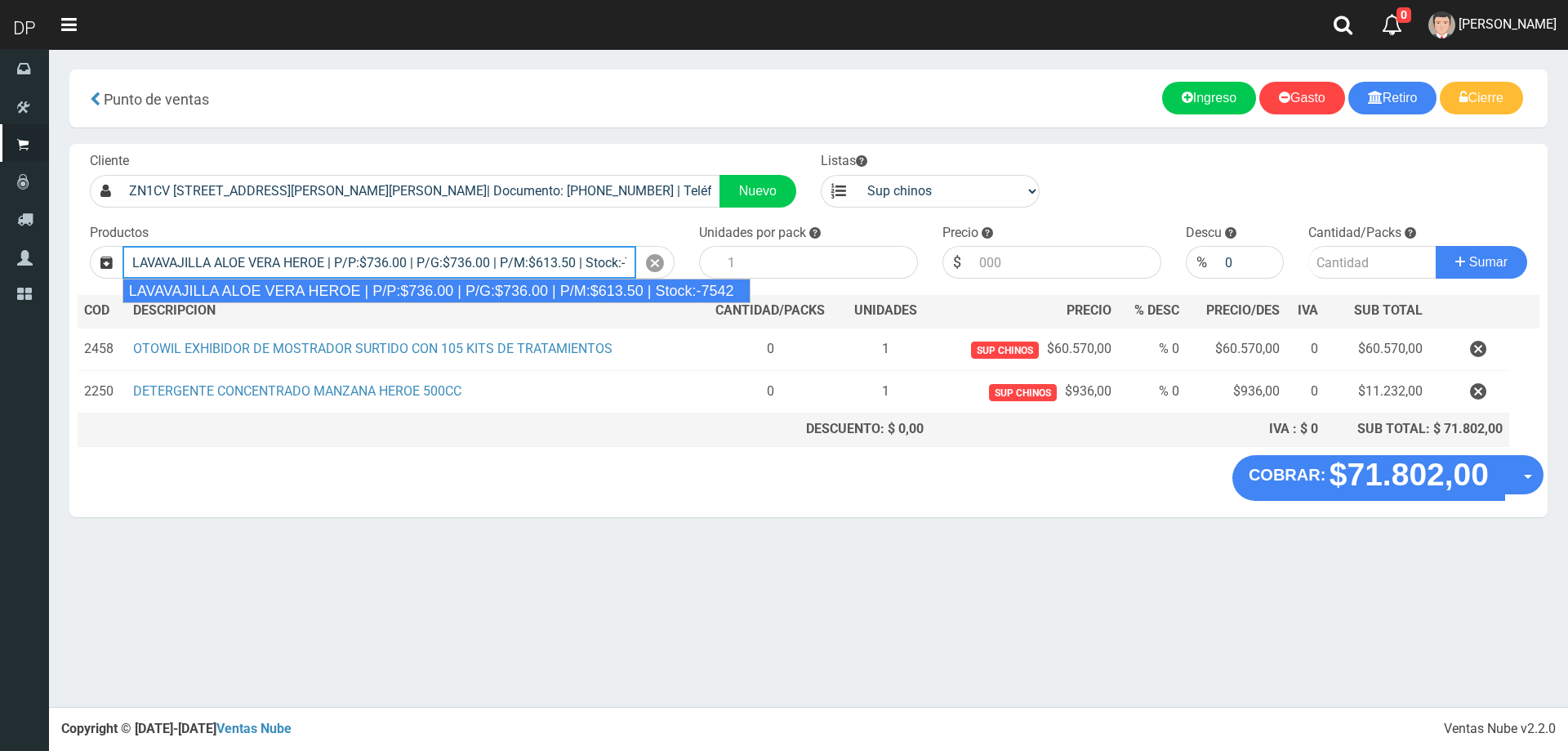
type input "LAVAVAJILLA ALOE VERA HEROE | P/P:$736.00 | P/G:$736.00 | P/M:$613.50 | Stock:-…"
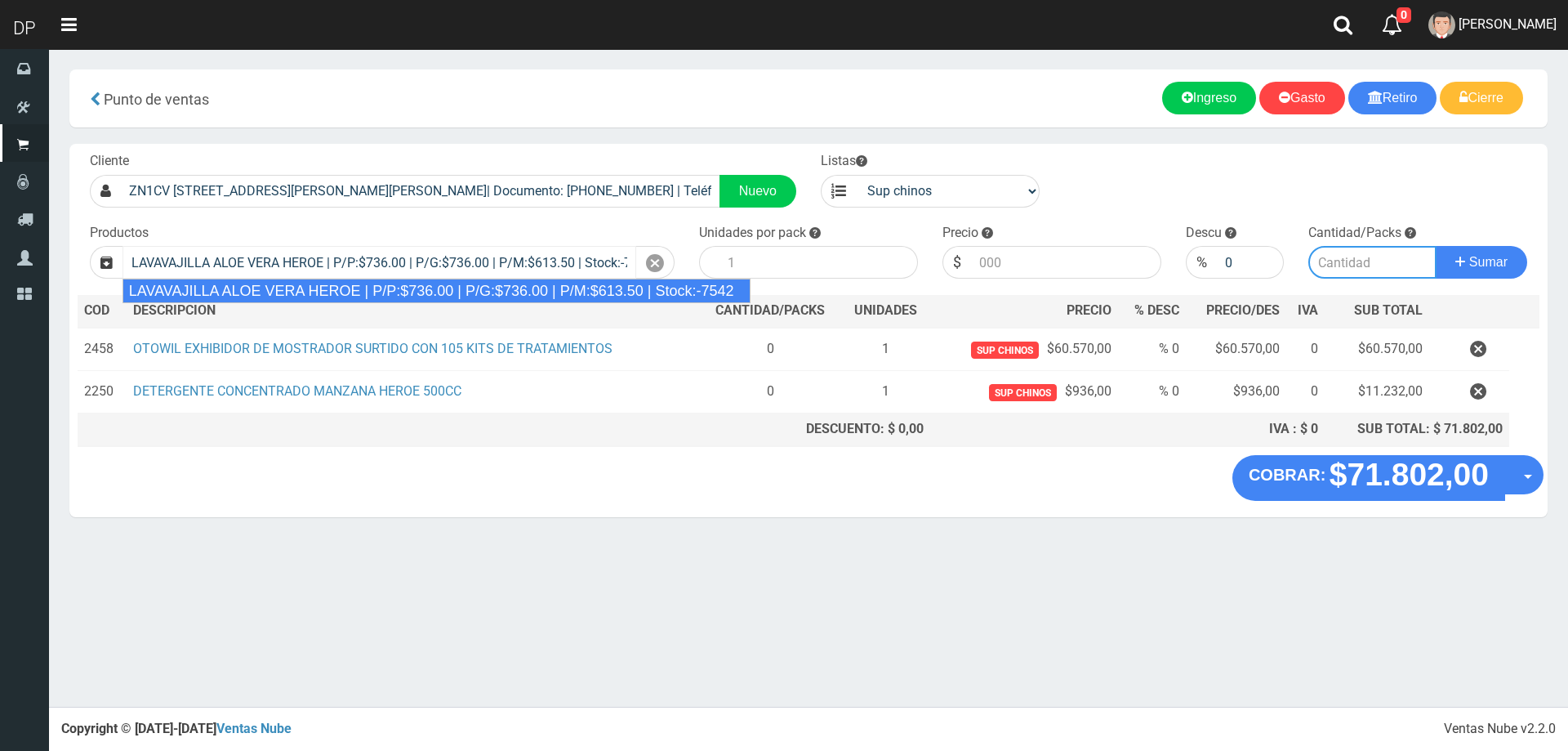
type input "15"
type input "736.00"
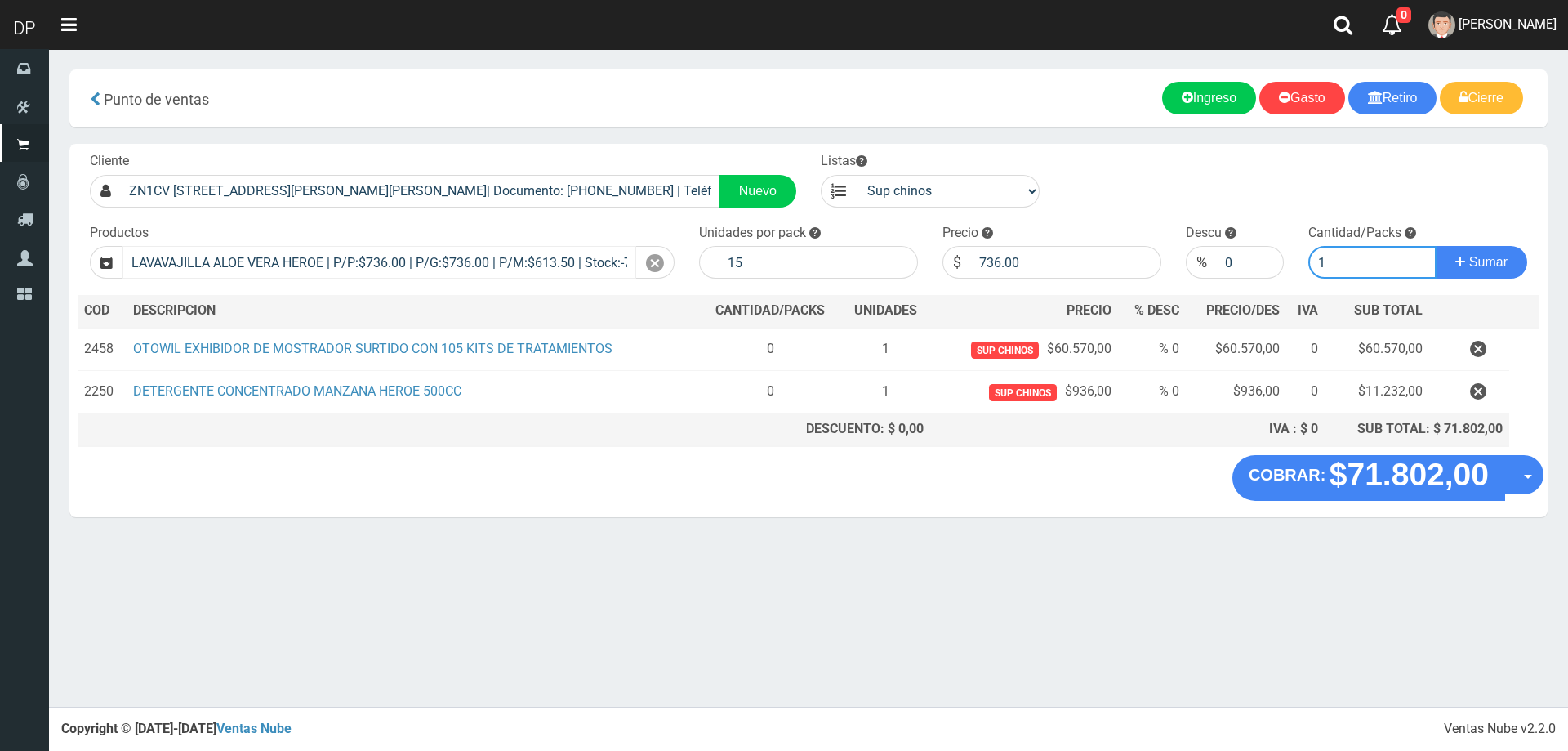
type input "1"
click at [1436, 246] on button "Sumar" at bounding box center [1481, 262] width 91 height 32
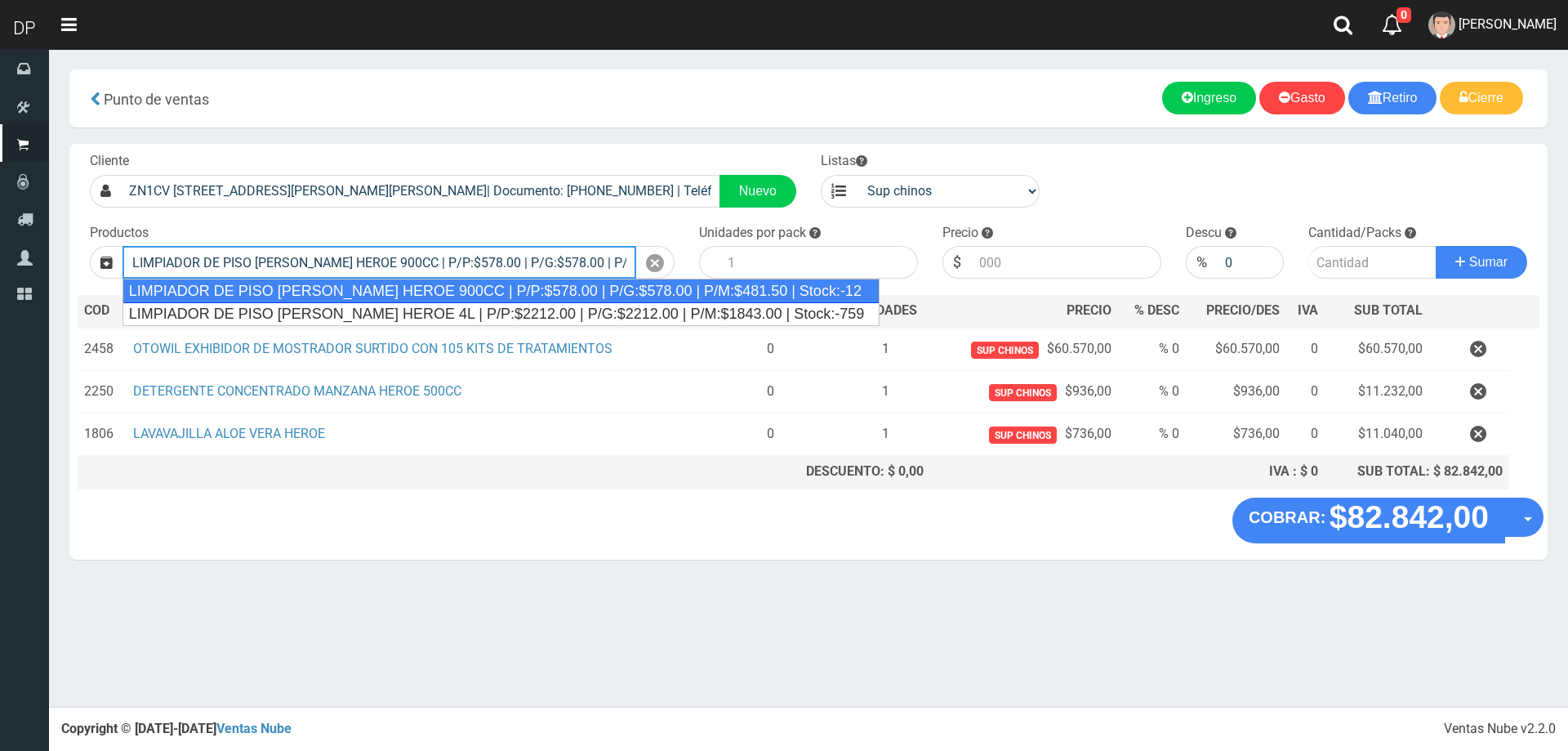
type input "LIMPIADOR DE PISO PINO SILVESTRE HEROE 900CC | P/P:$578.00 | P/G:$578.00 | P/M:…"
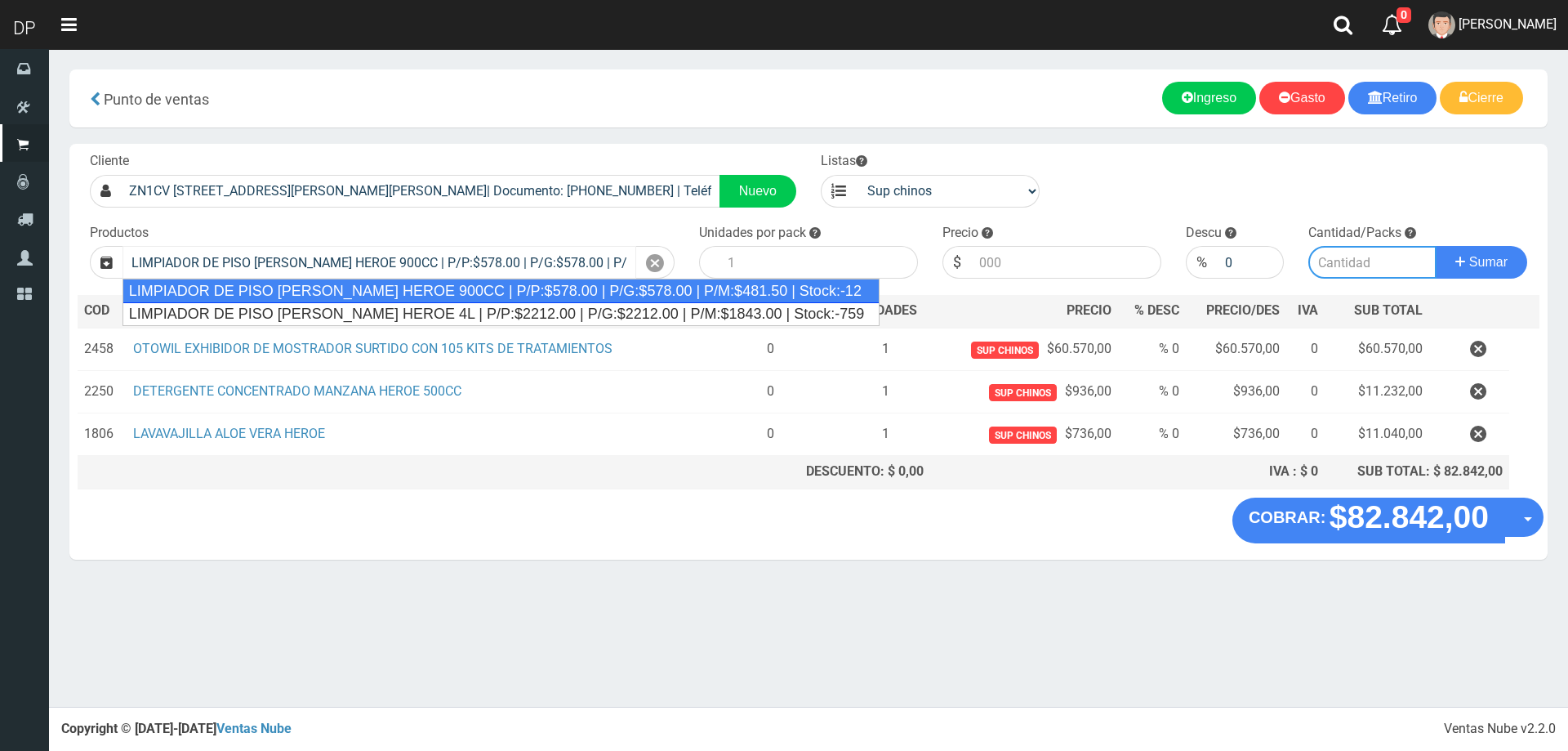
type input "12"
type input "578.00"
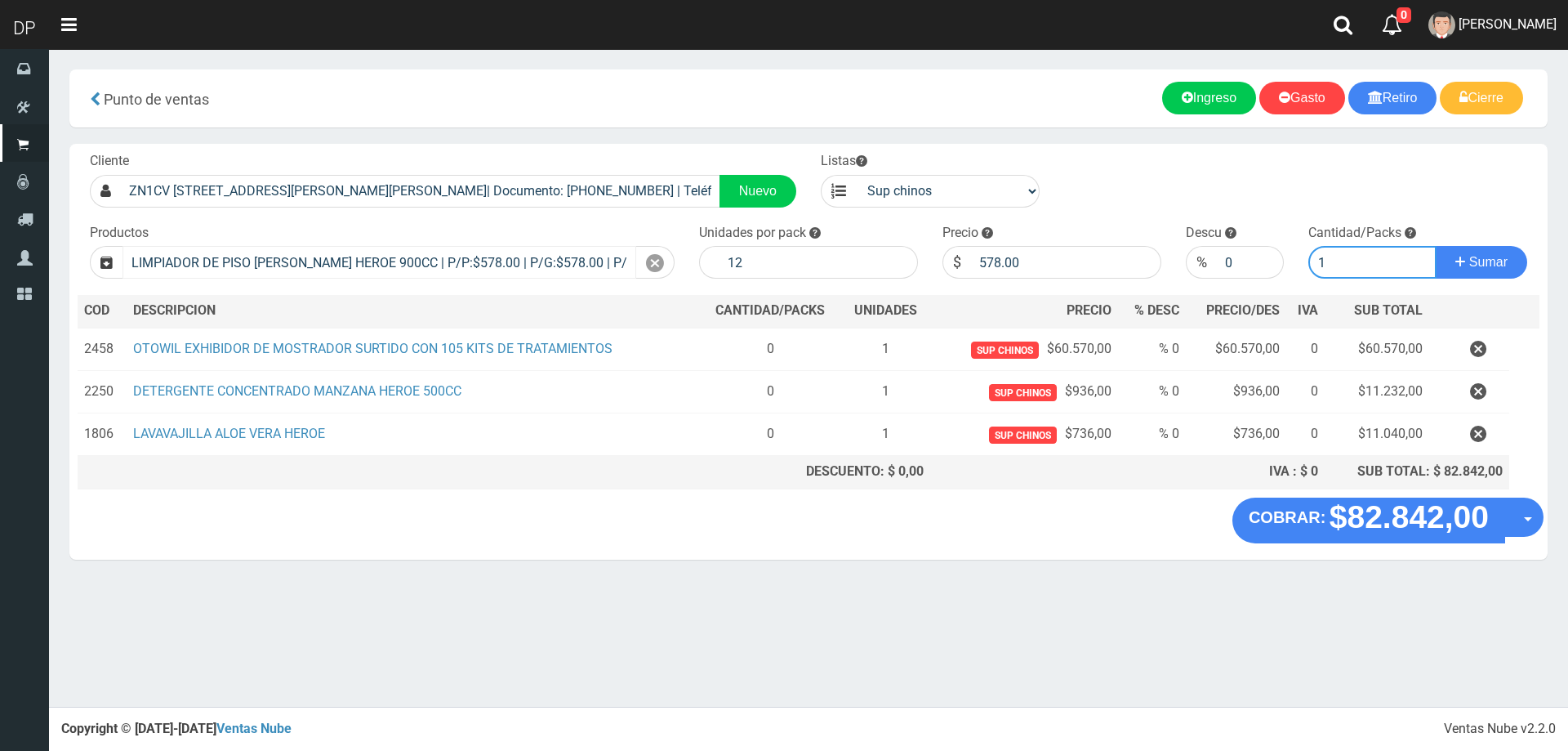
type input "1"
click at [1436, 246] on button "Sumar" at bounding box center [1481, 262] width 91 height 32
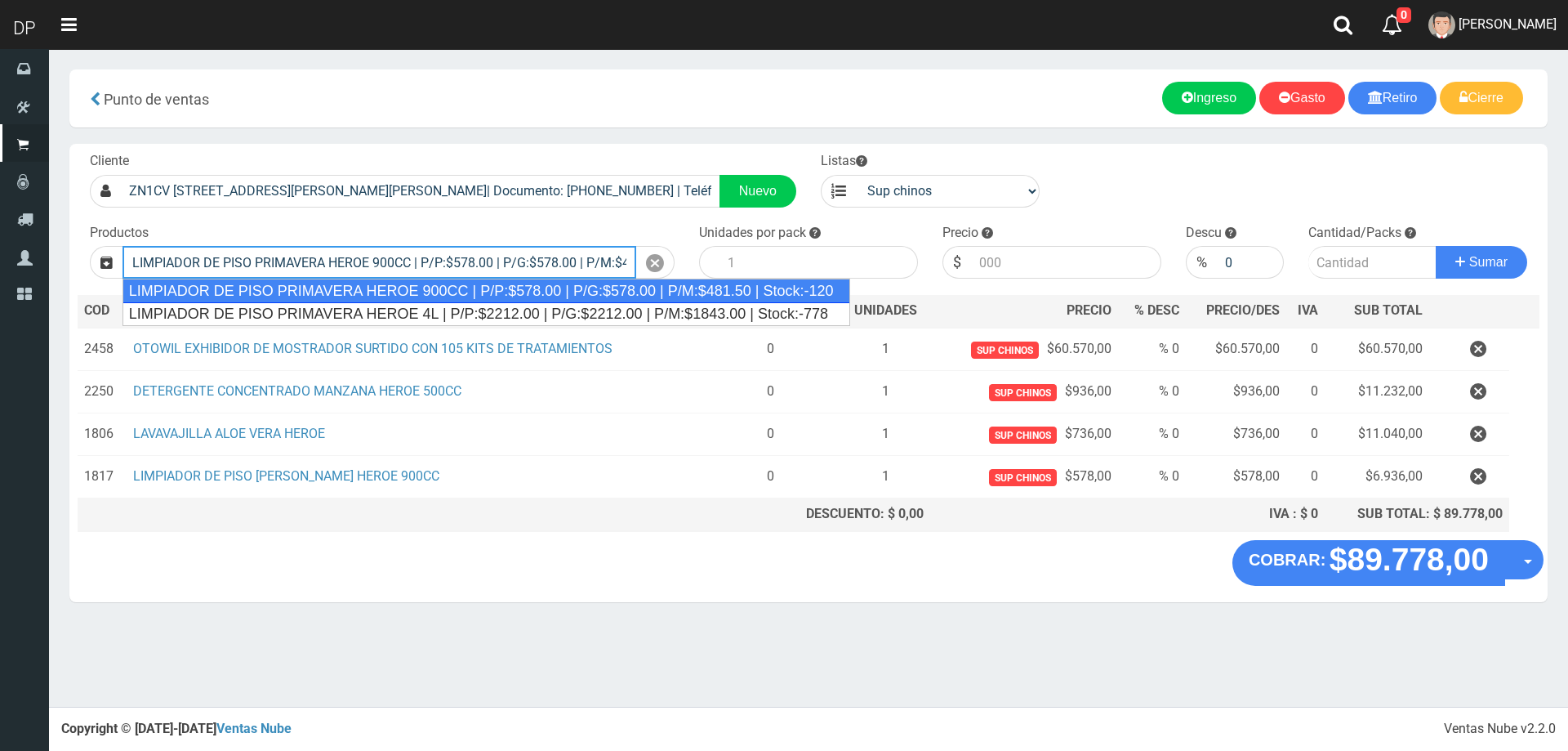
type input "LIMPIADOR DE PISO PRIMAVERA HEROE 900CC | P/P:$578.00 | P/G:$578.00 | P/M:$481.…"
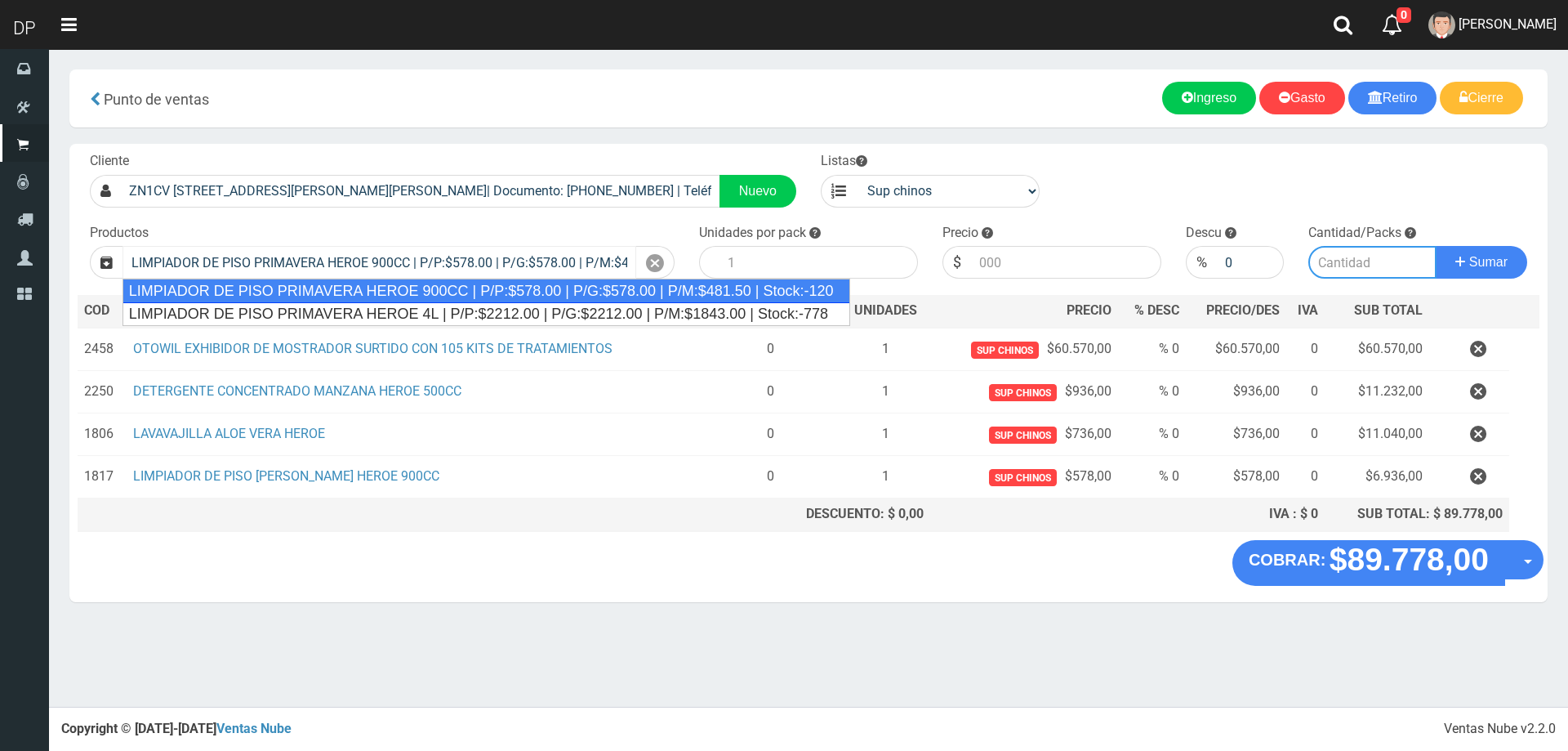
type input "12"
type input "578.00"
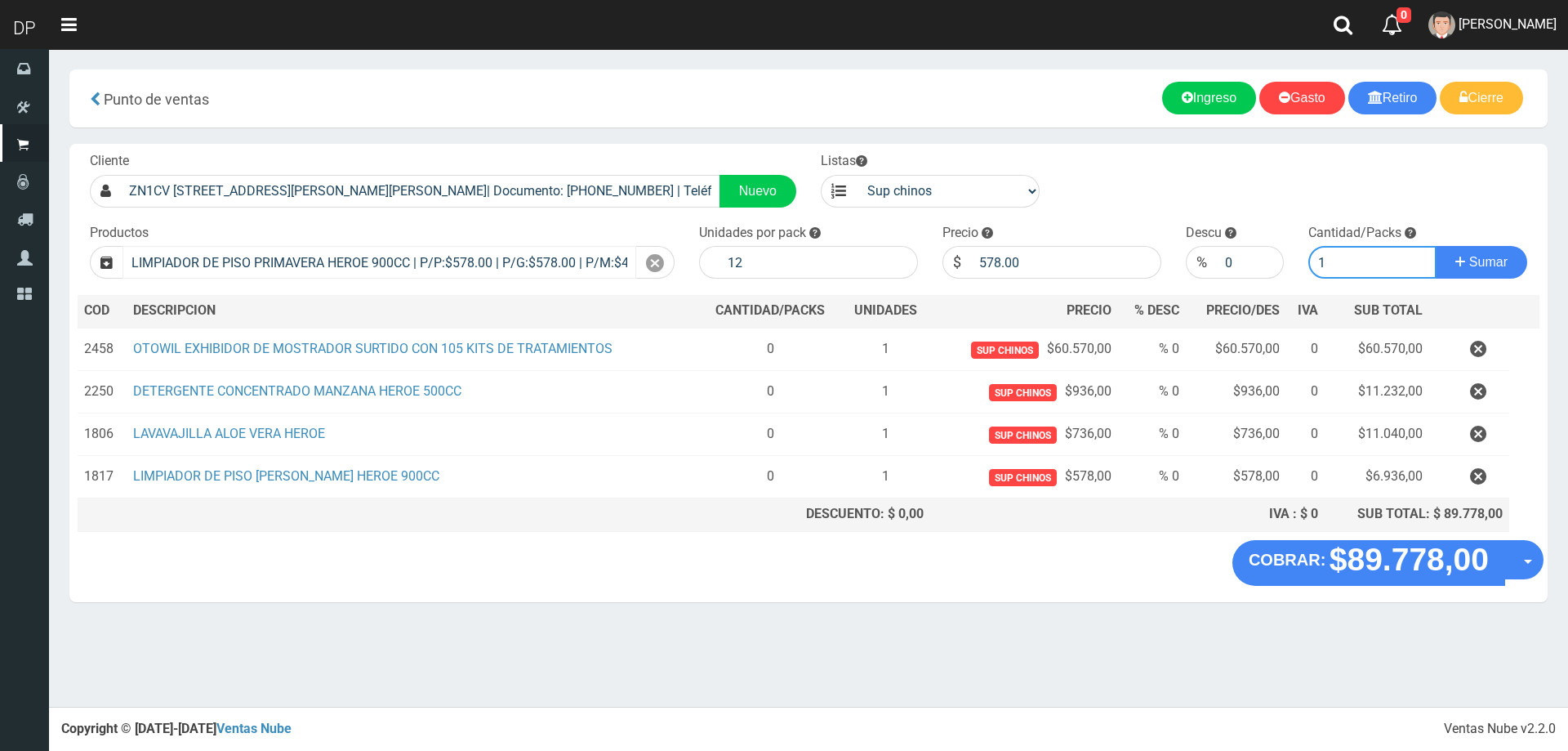
type input "1"
click at [1436, 246] on button "Sumar" at bounding box center [1481, 262] width 91 height 32
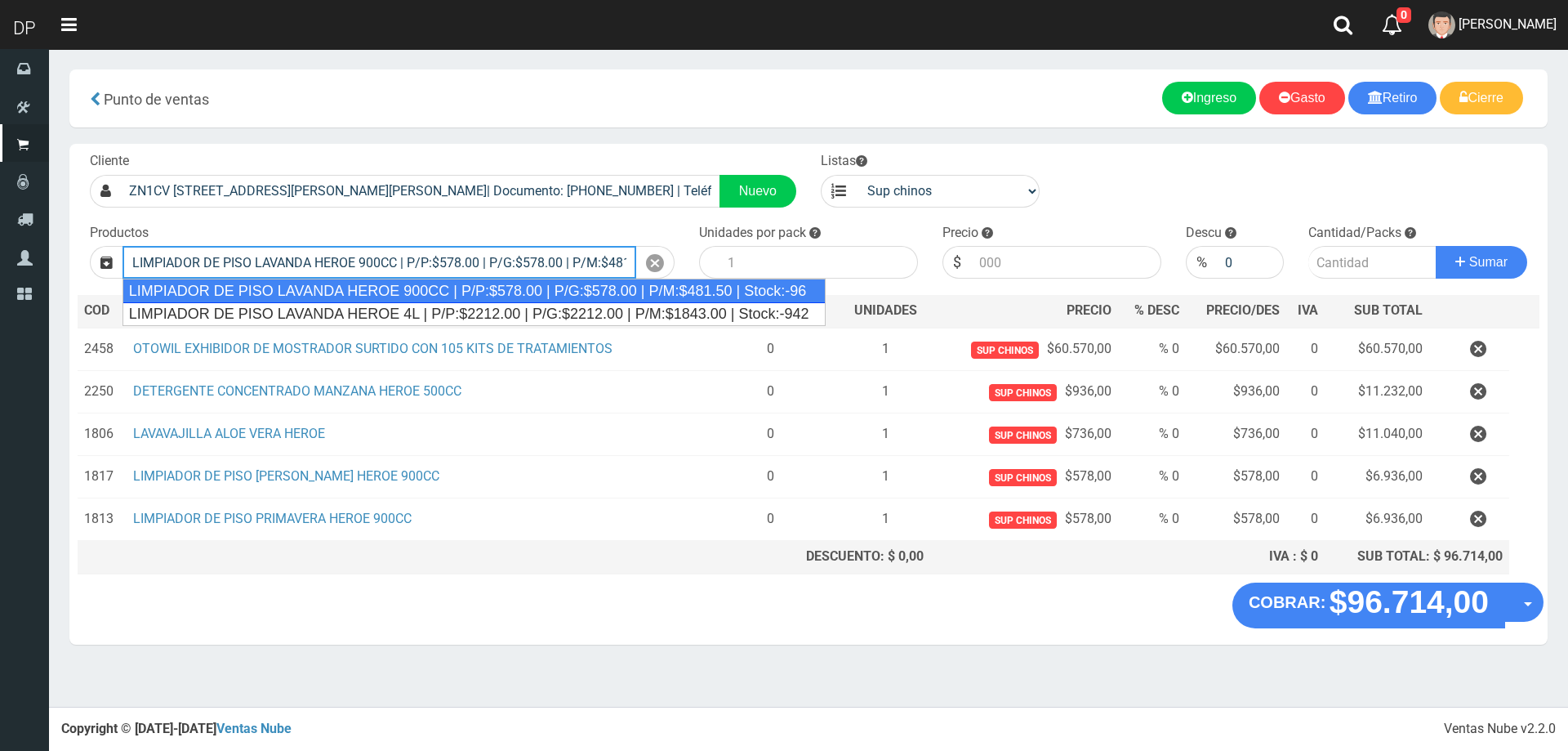
type input "LIMPIADOR DE PISO LAVANDA HEROE 900CC | P/P:$578.00 | P/G:$578.00 | P/M:$481.50…"
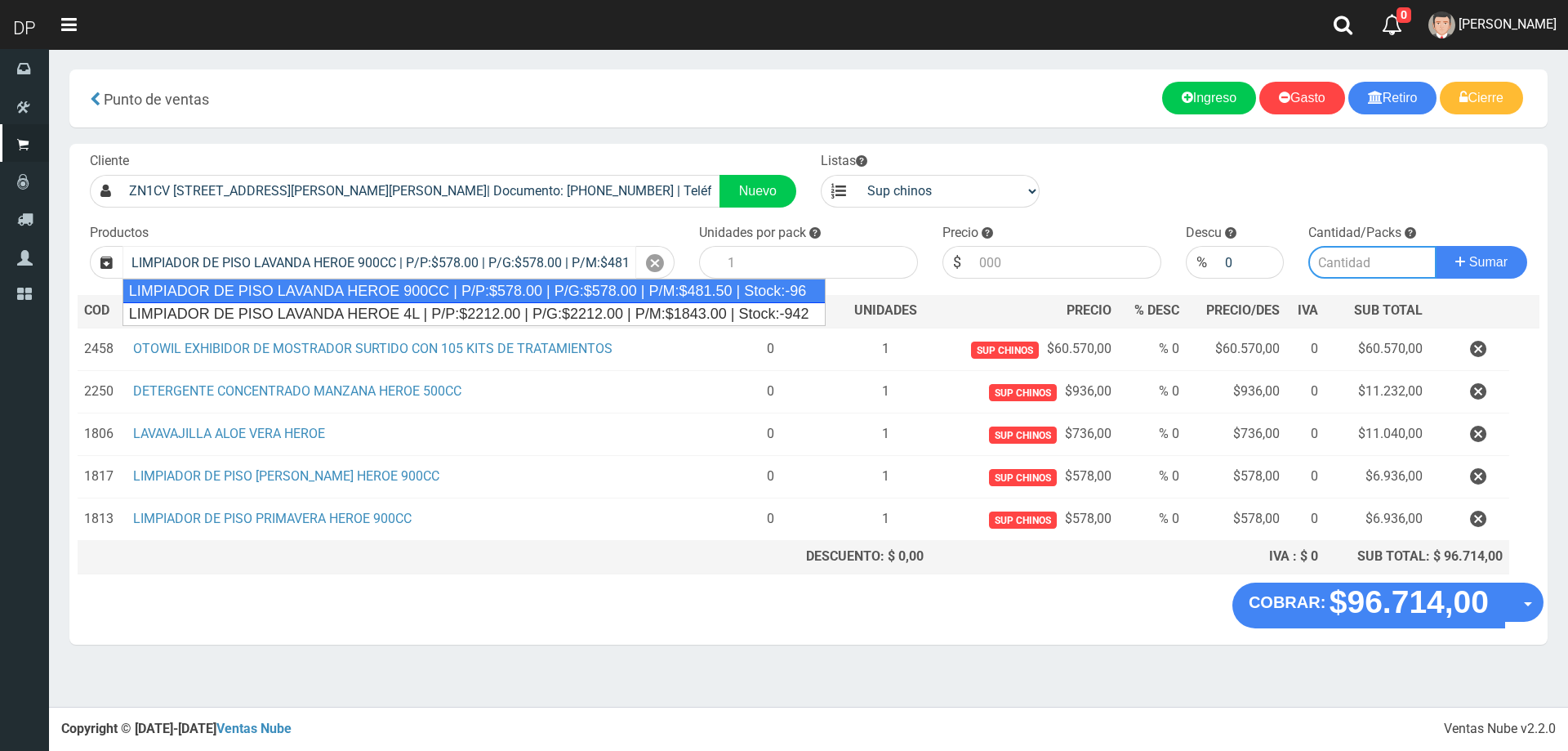
type input "12"
type input "578.00"
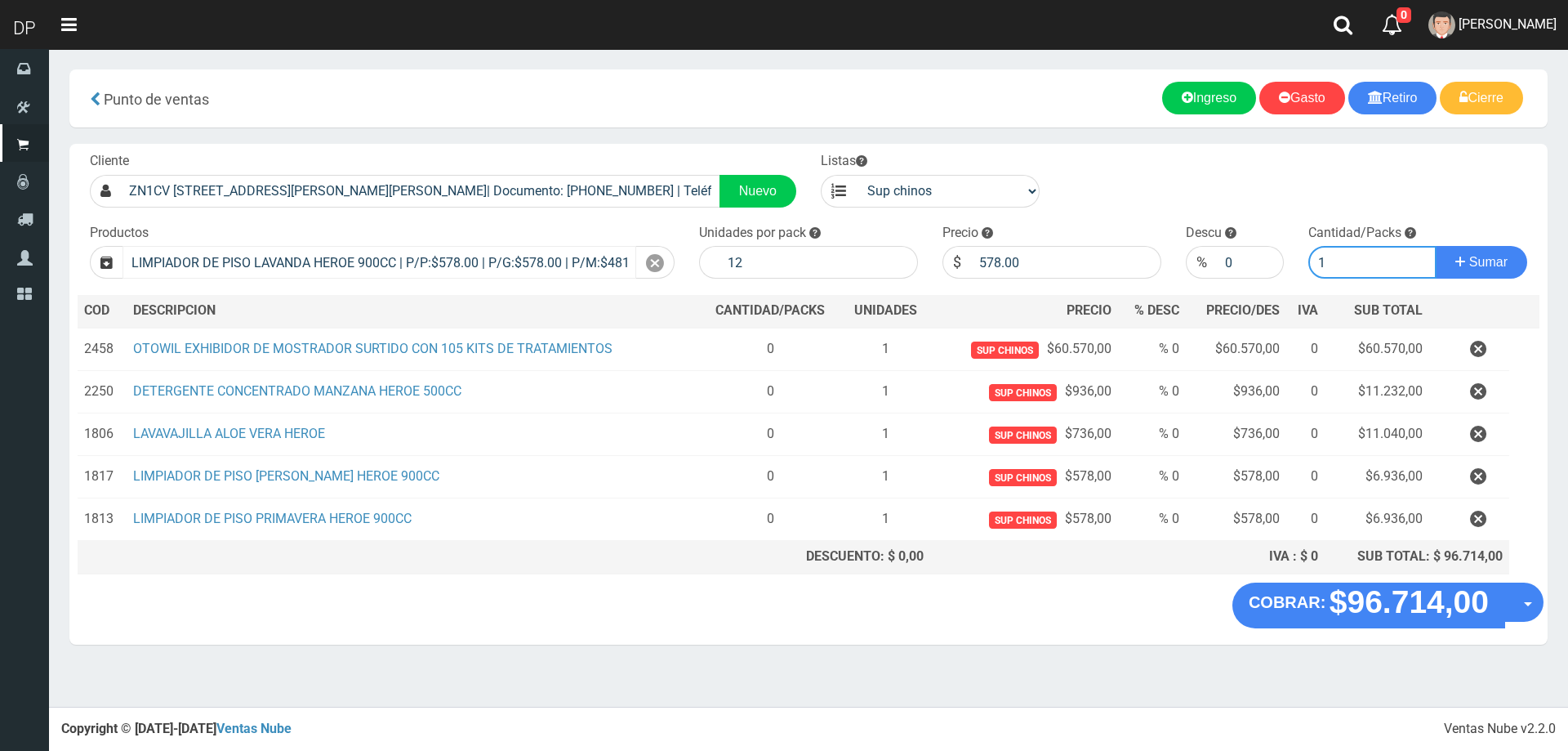
type input "1"
click at [1436, 246] on button "Sumar" at bounding box center [1481, 262] width 91 height 32
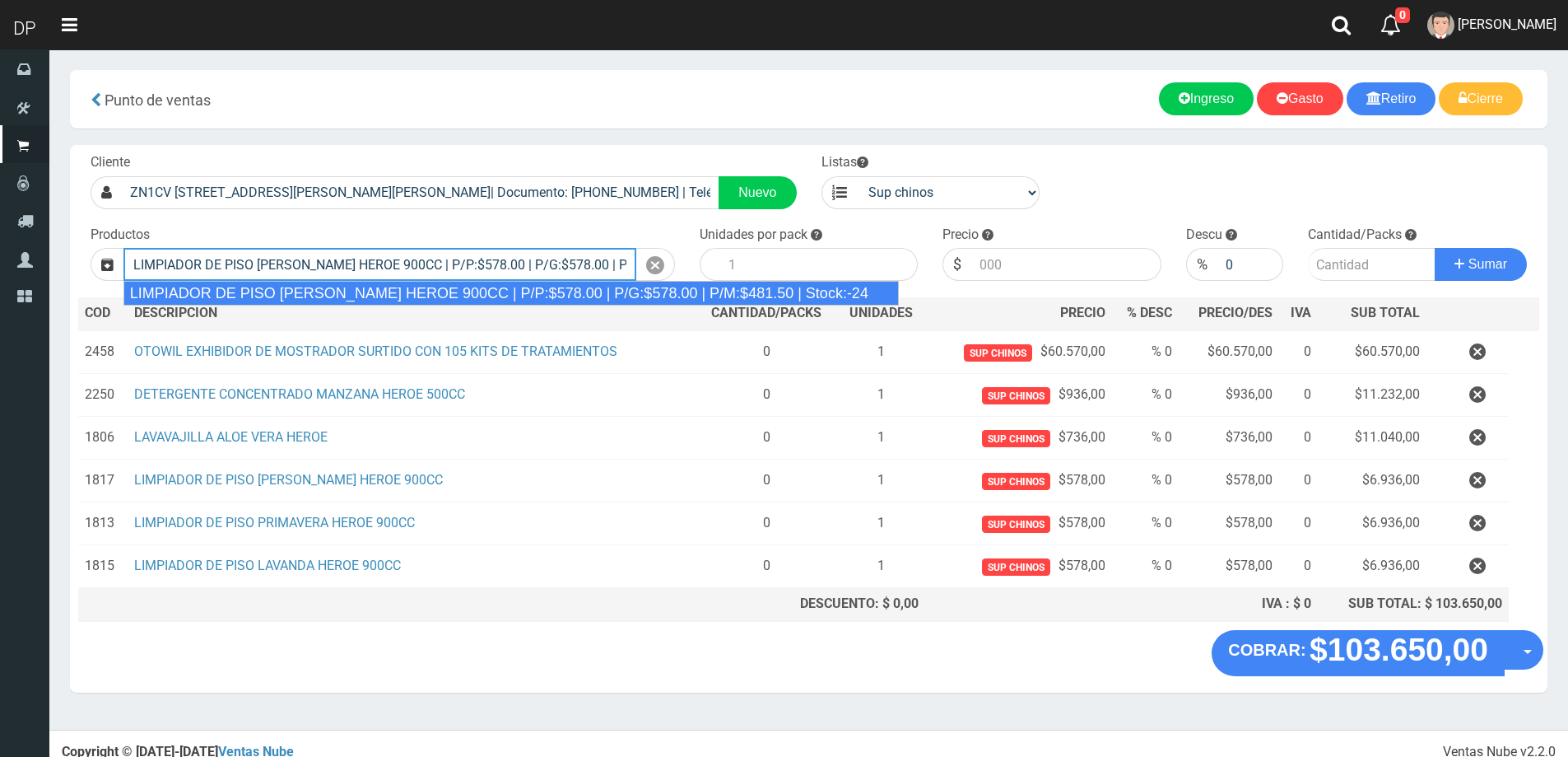
type input "LIMPIADOR DE PISO LIMON DEL PRADO HEROE 900CC | P/P:$578.00 | P/G:$578.00 | P/M…"
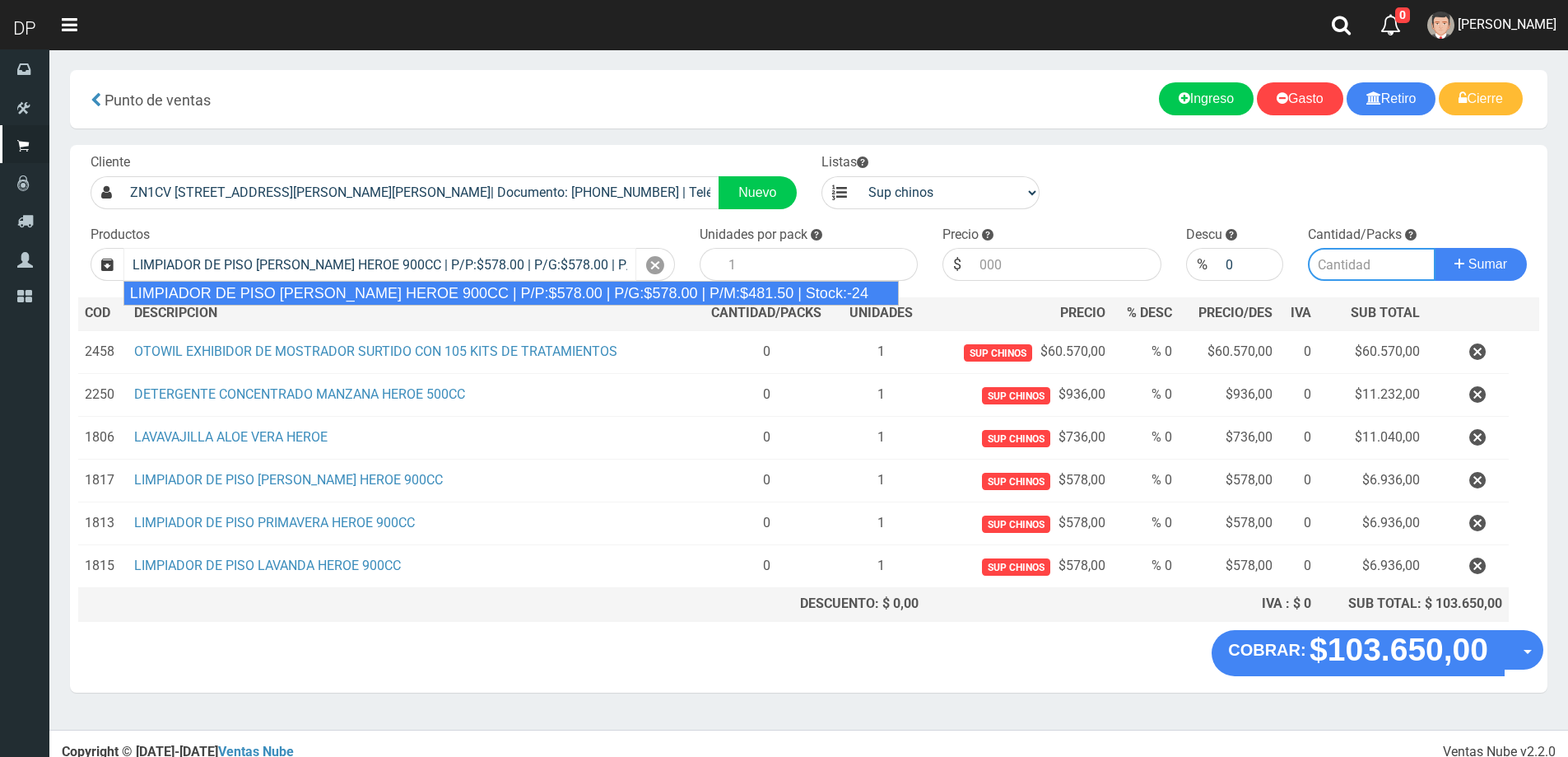
type input "12"
type input "578.00"
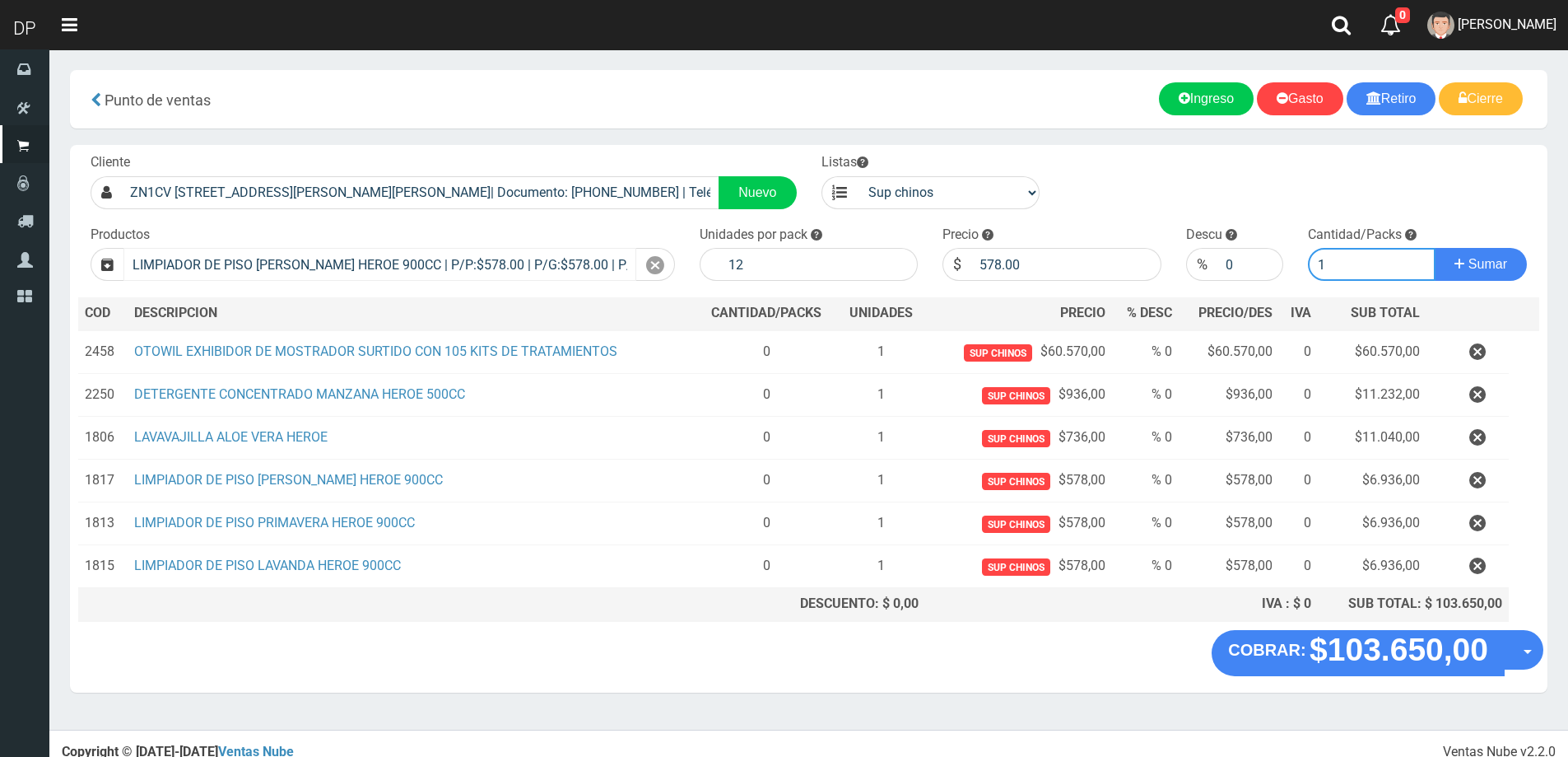
type input "1"
click at [1435, 248] on button "Sumar" at bounding box center [1480, 264] width 92 height 33
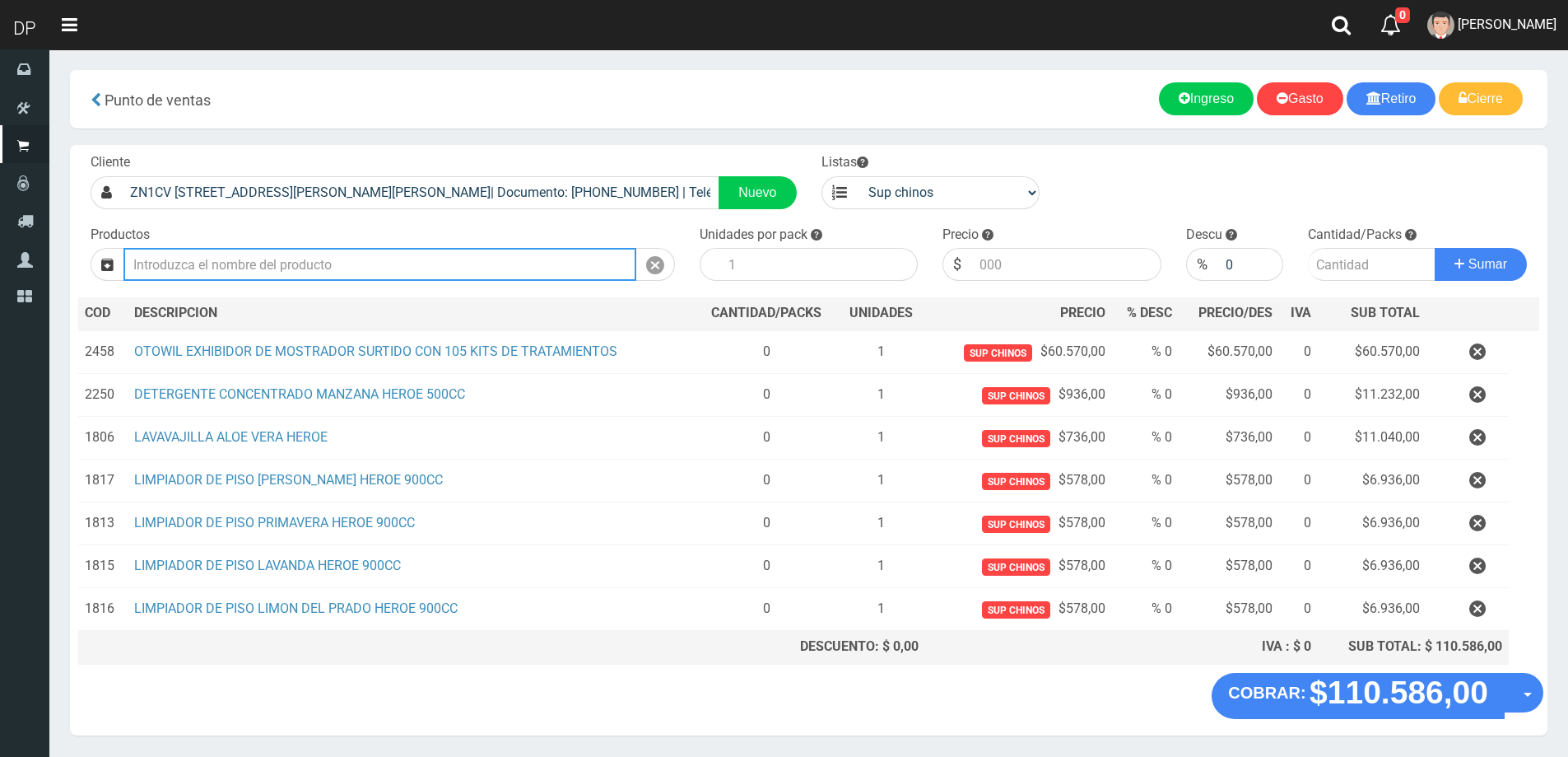
click at [287, 273] on input "text" at bounding box center [379, 264] width 513 height 33
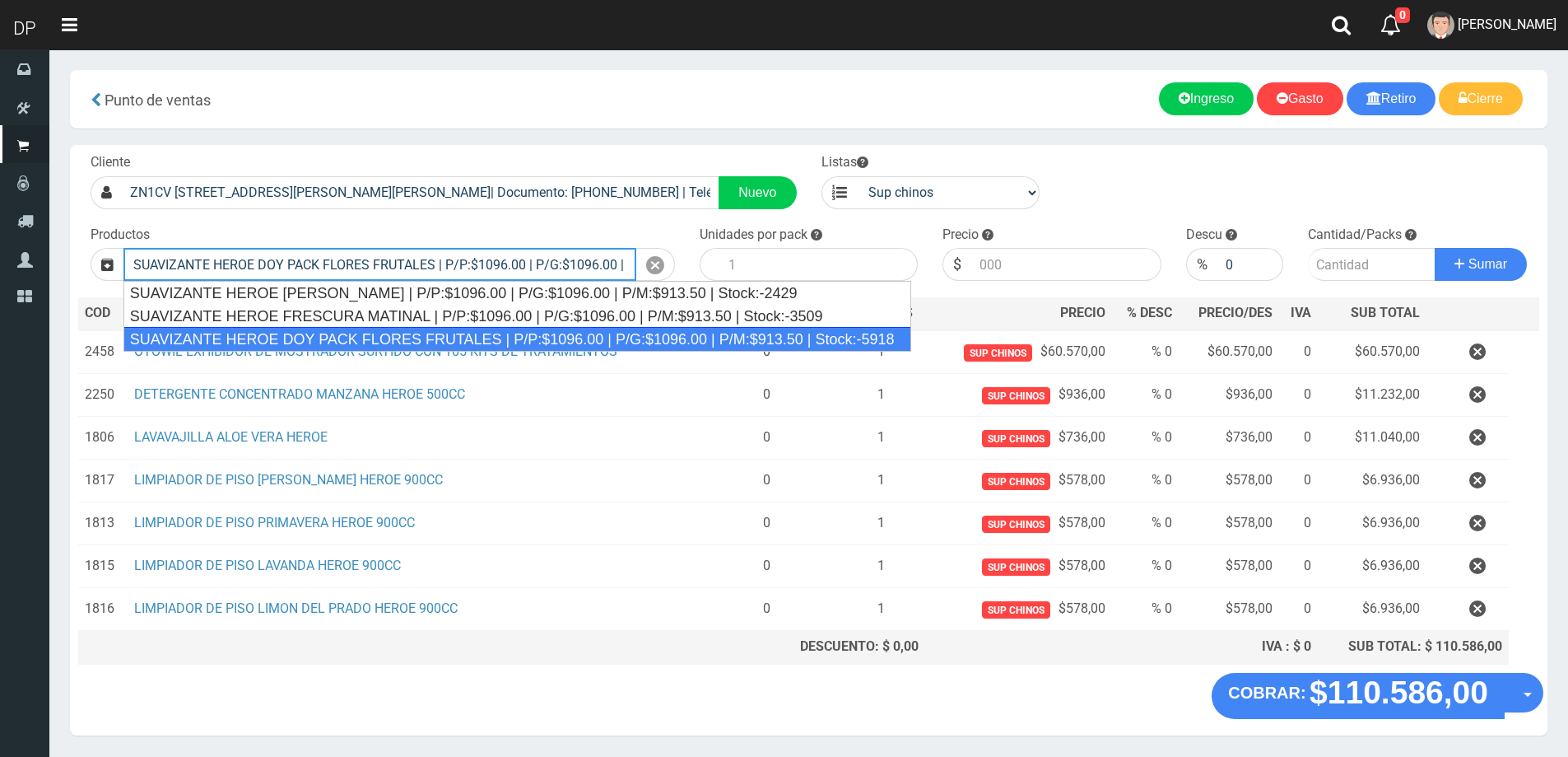
type input "SUAVIZANTE HEROE DOY PACK FLORES FRUTALES | P/P:$1096.00 | P/G:$1096.00 | P/M:$…"
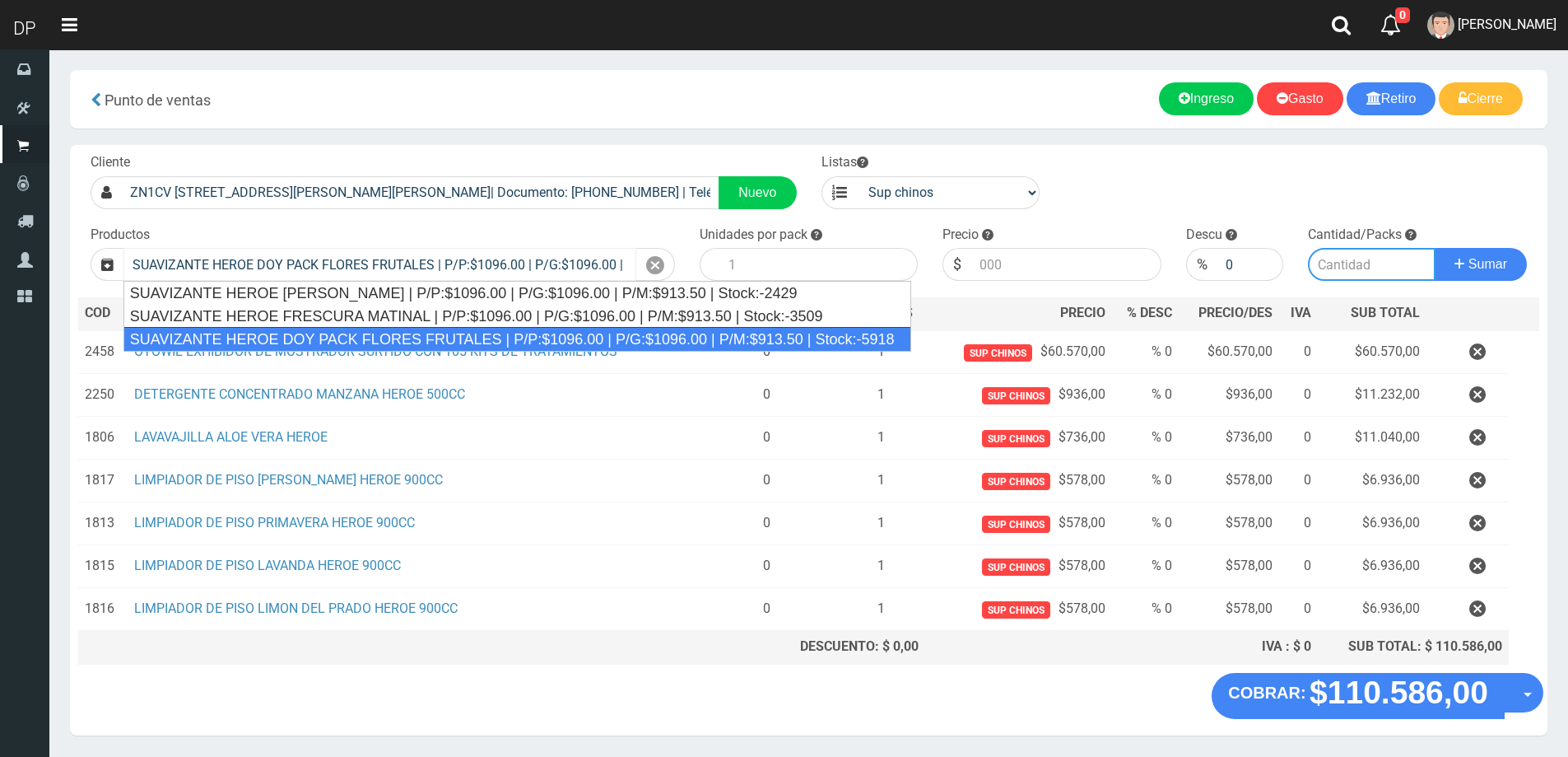
type input "12"
type input "1096.00"
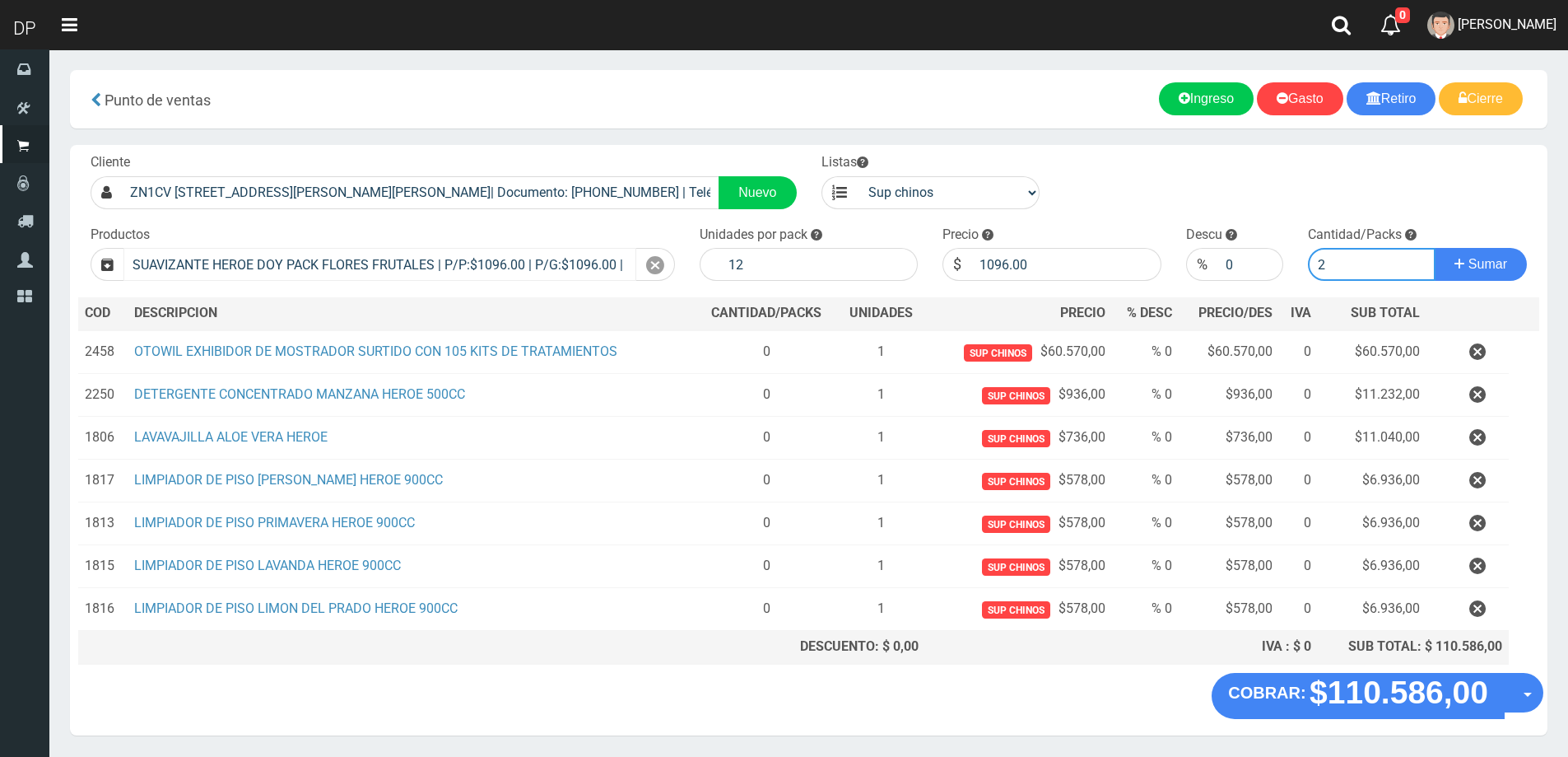
type input "2"
click at [1435, 248] on button "Sumar" at bounding box center [1480, 264] width 92 height 33
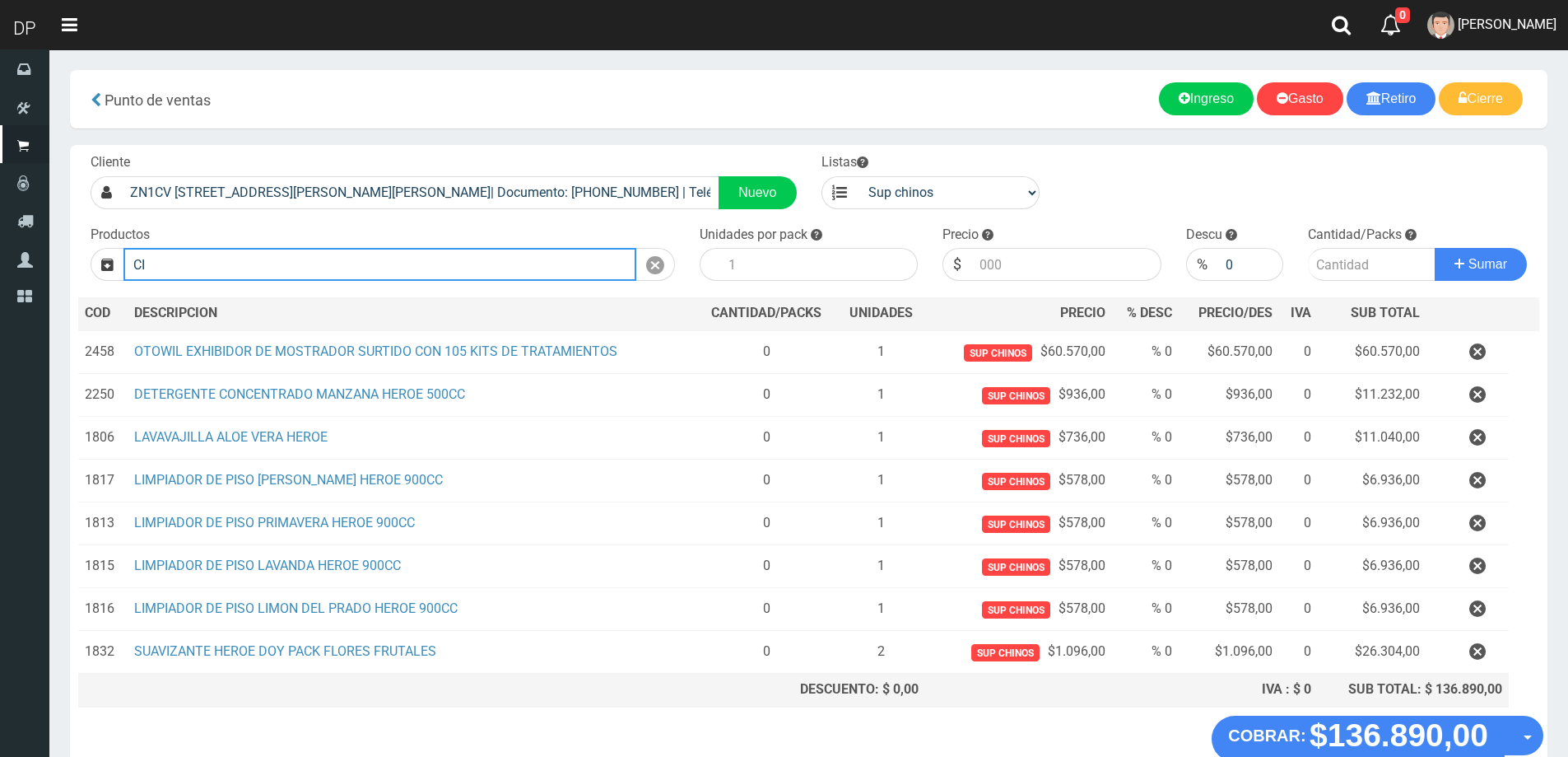
type input "C"
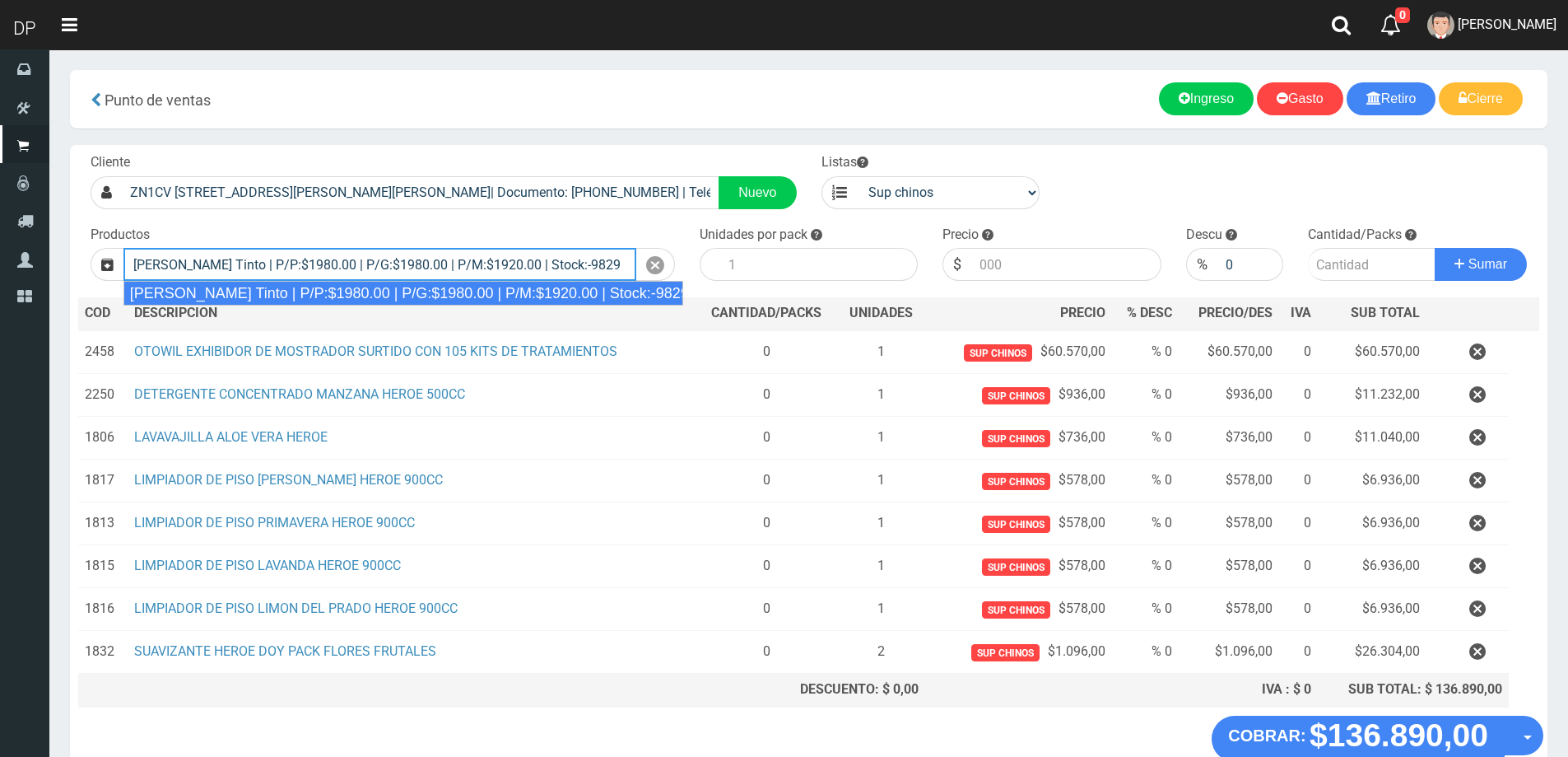
type input "Viñas de Balbo Tinto | P/P:$1980.00 | P/G:$1980.00 | P/M:$1920.00 | Stock:-9829"
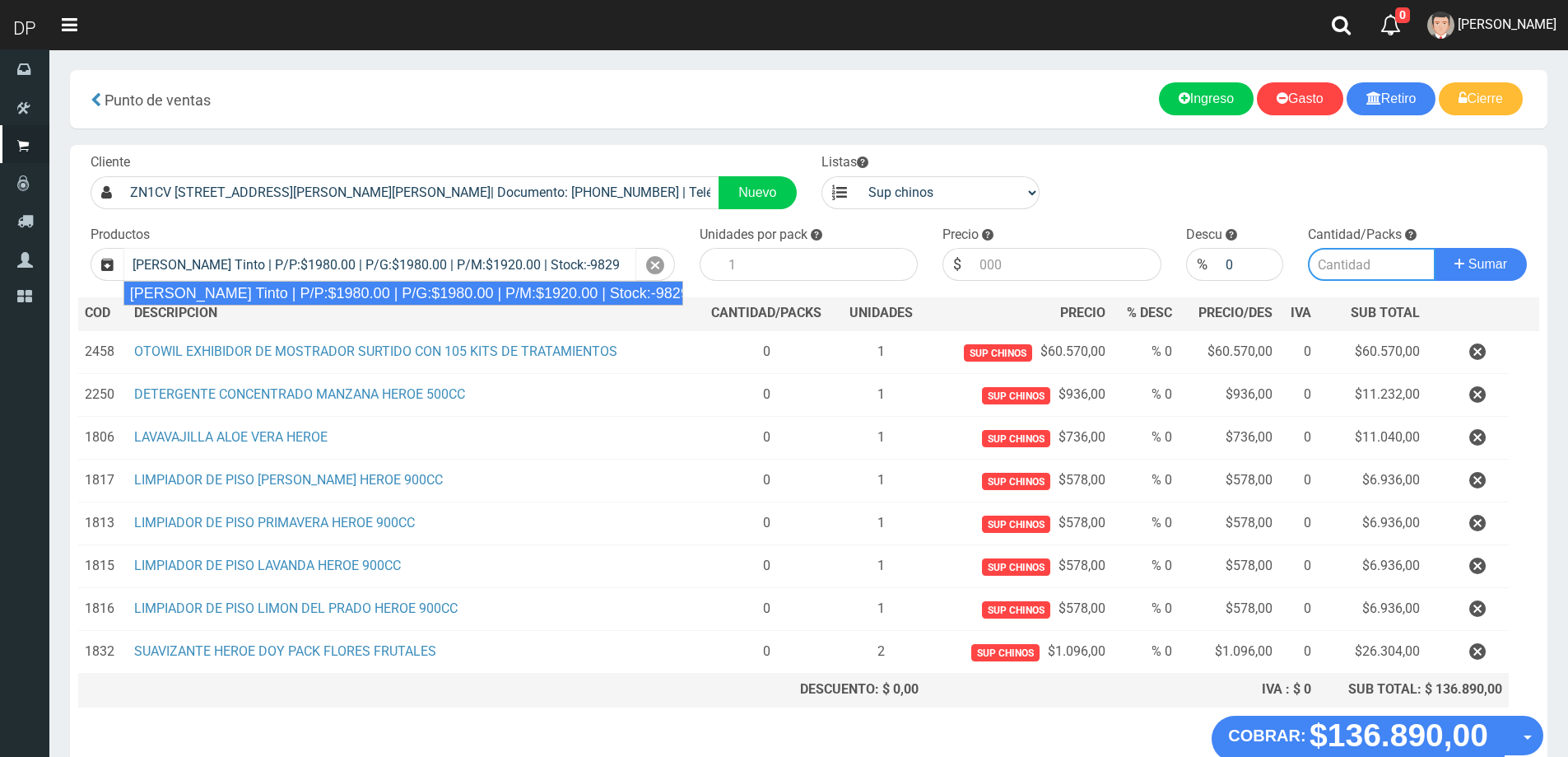
type input "6"
type input "1980.00"
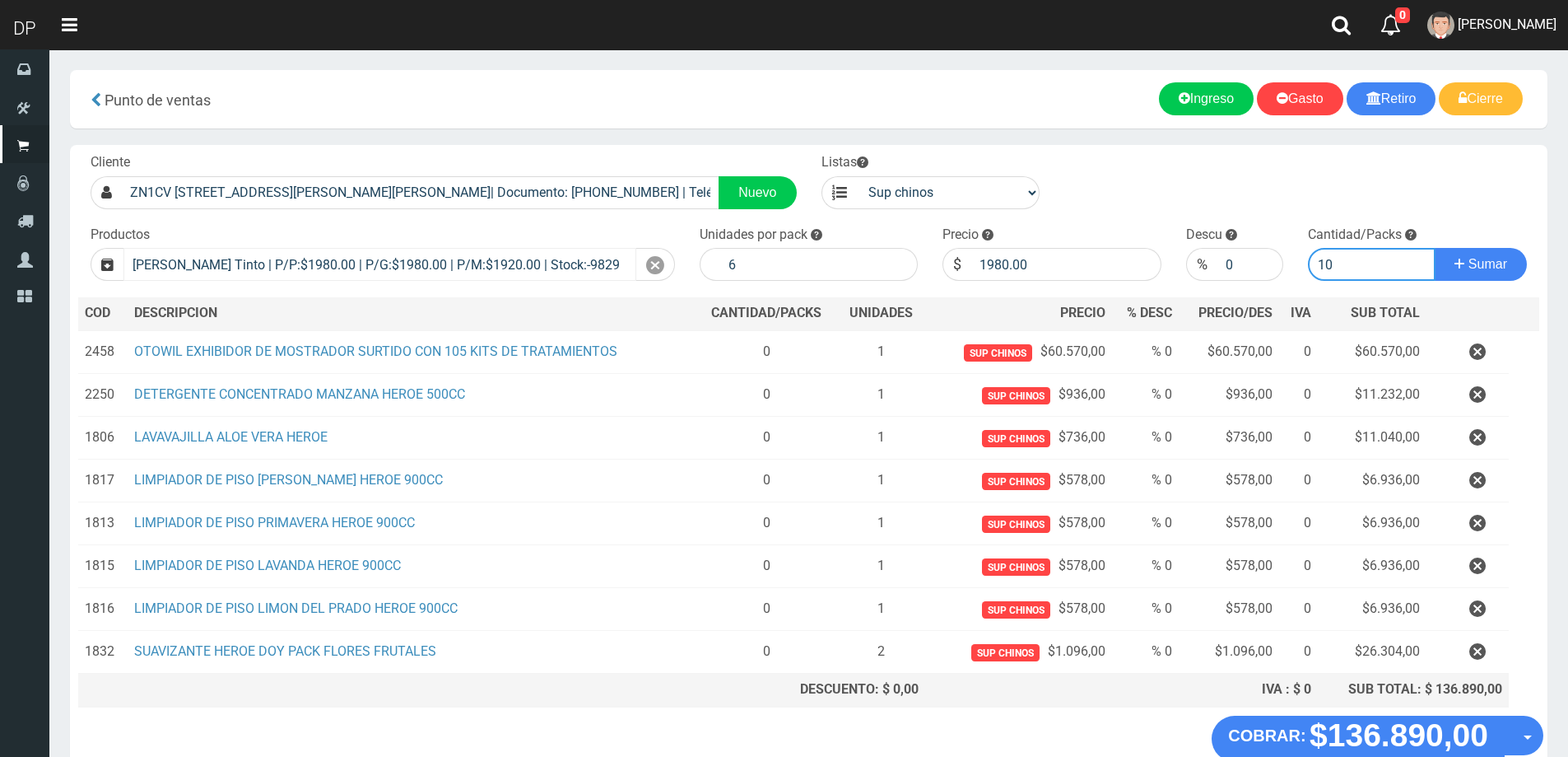
type input "10"
click at [1435, 248] on button "Sumar" at bounding box center [1480, 264] width 92 height 33
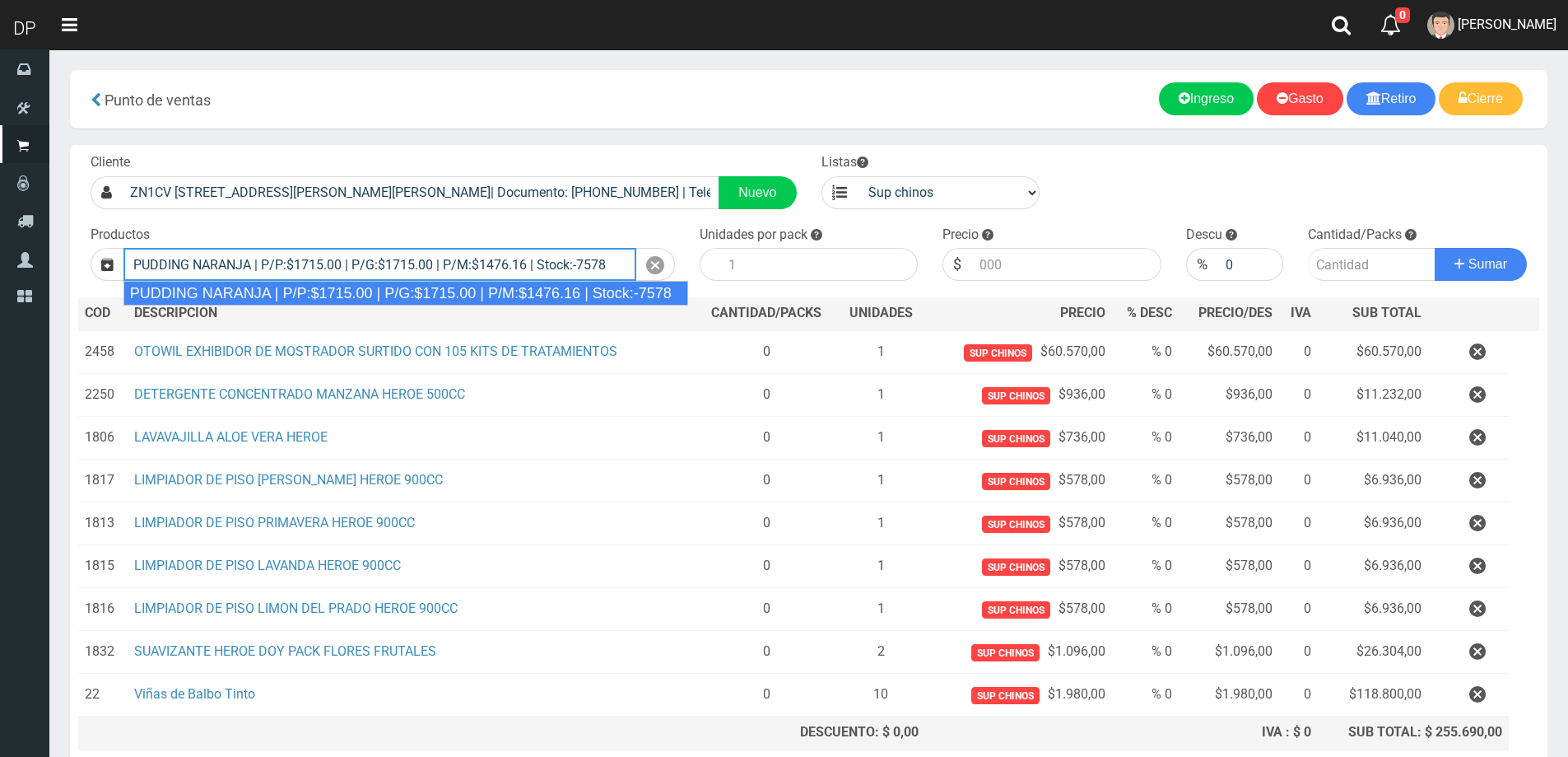
type input "PUDDING NARANJA | P/P:$1715.00 | P/G:$1715.00 | P/M:$1476.16 | Stock:-7578"
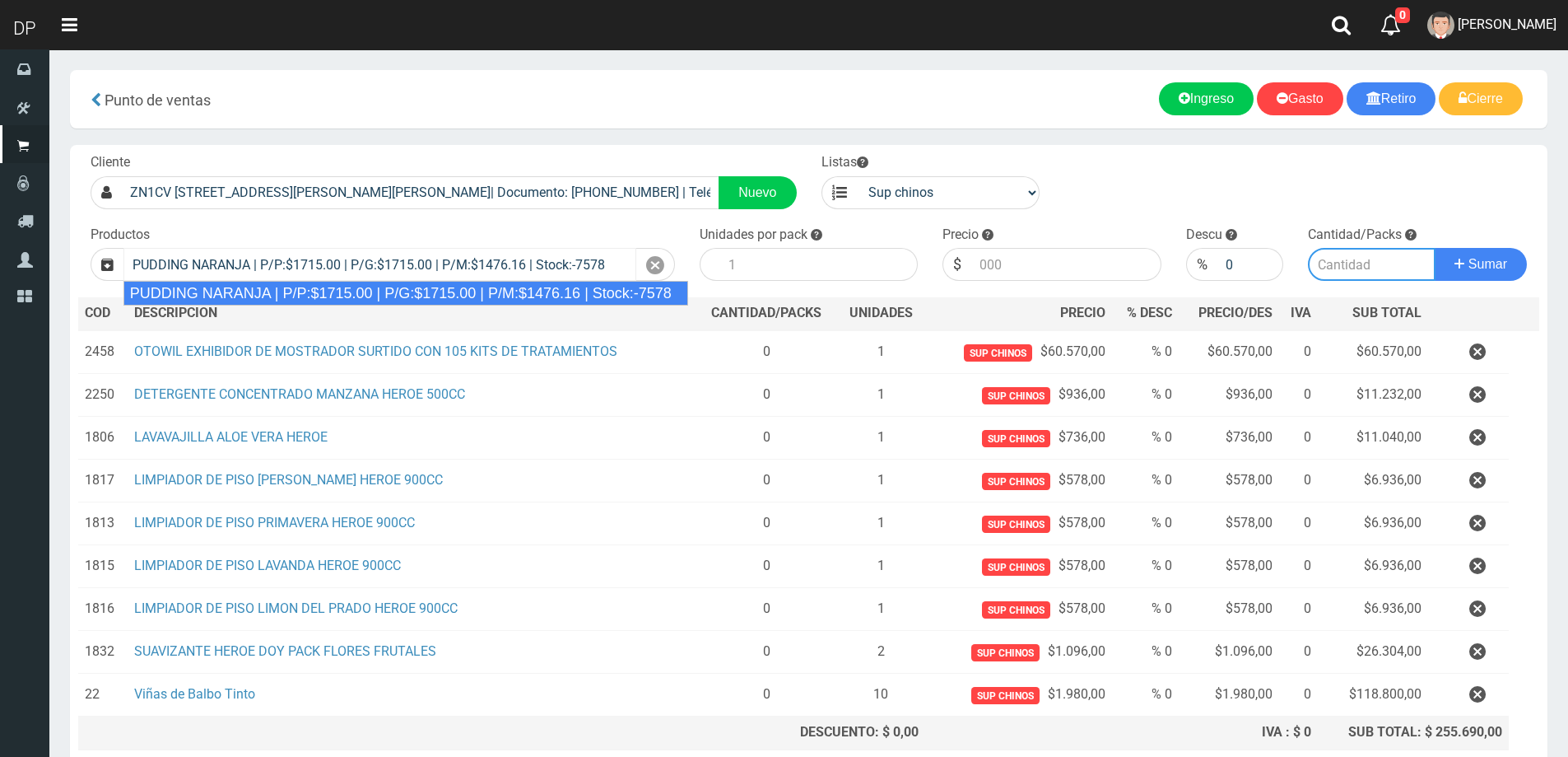
type input "8"
type input "1715.00"
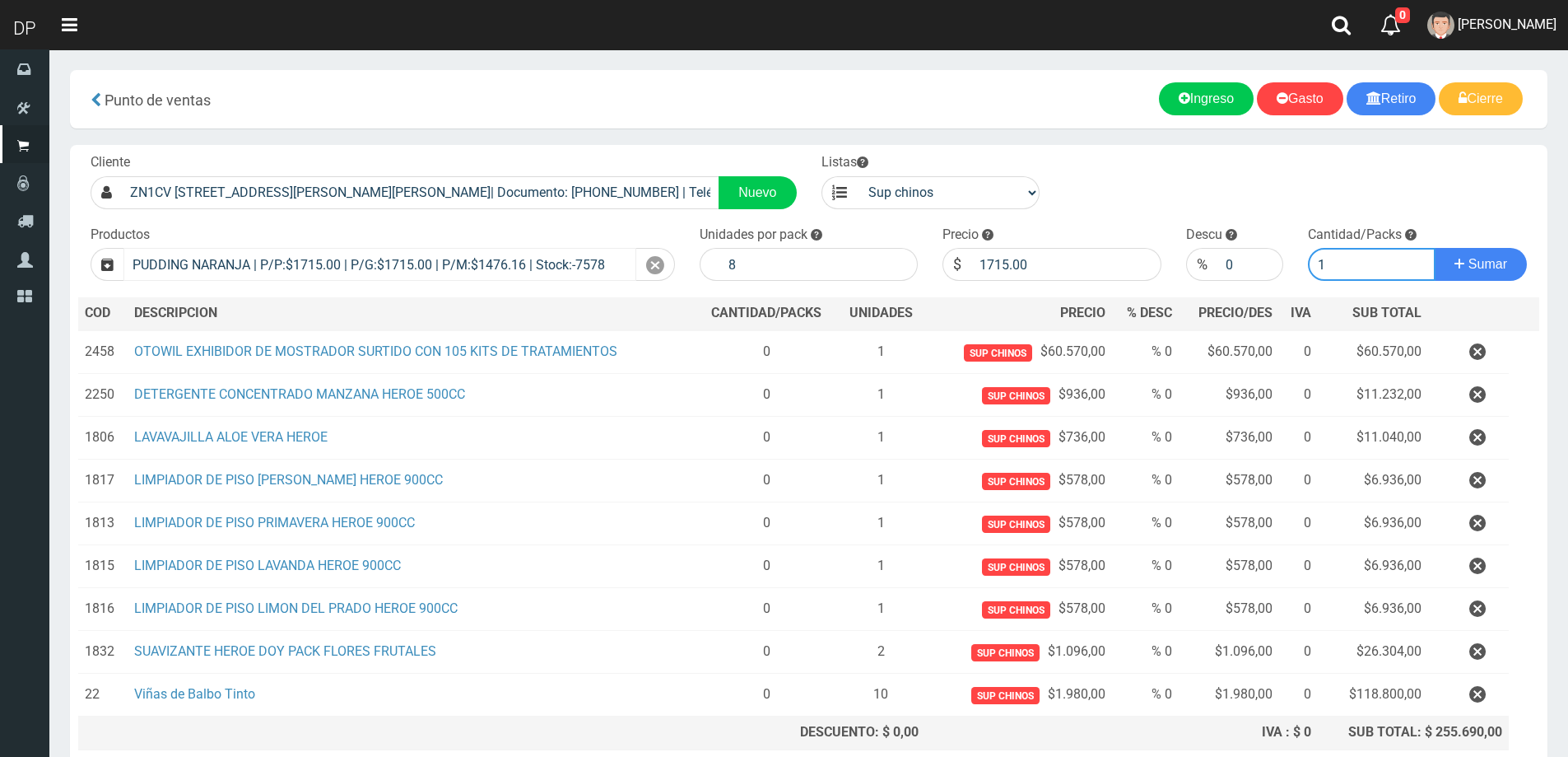
type input "1"
click at [1435, 248] on button "Sumar" at bounding box center [1480, 264] width 92 height 33
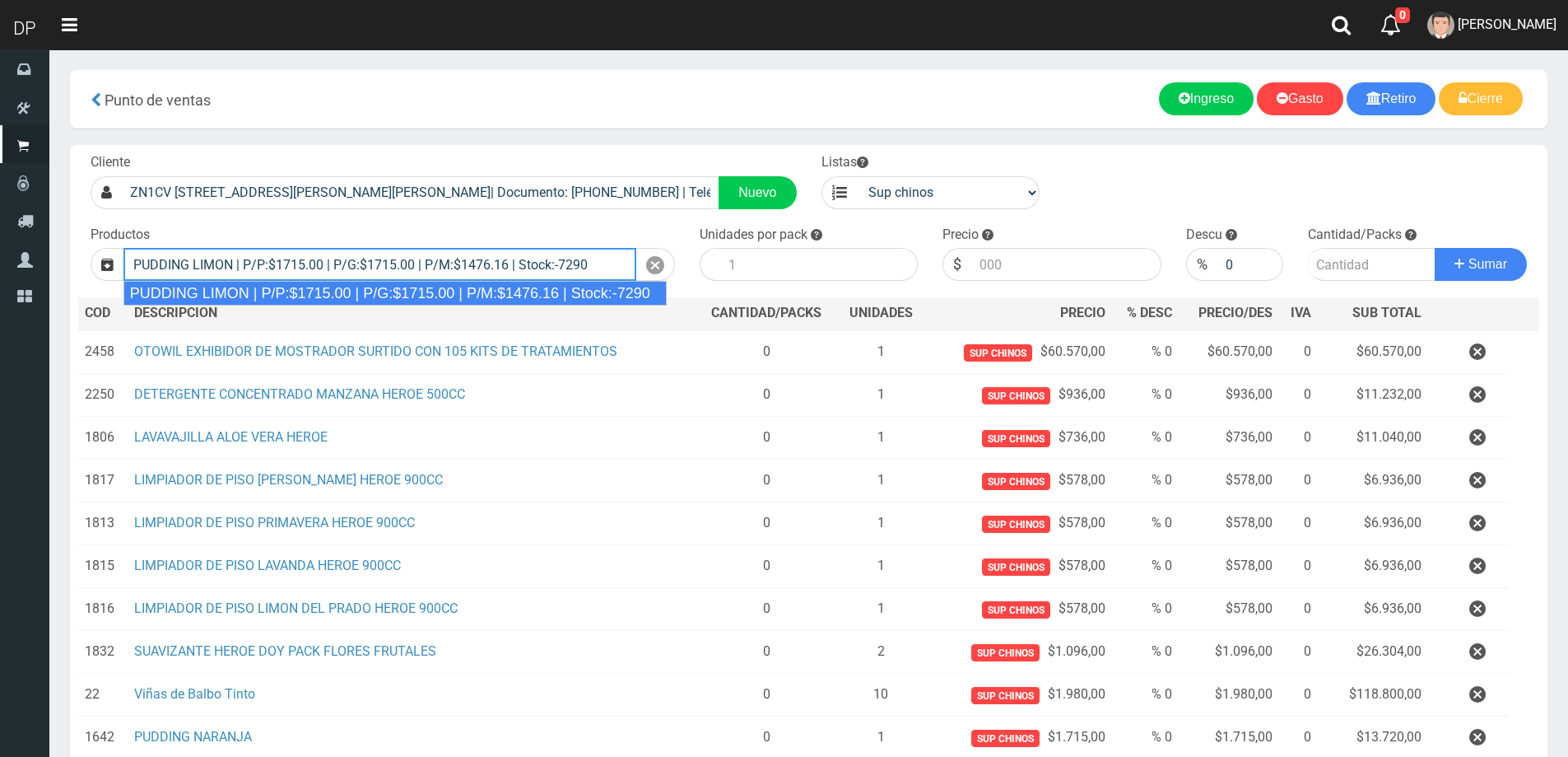
type input "PUDDING LIMON | P/P:$1715.00 | P/G:$1715.00 | P/M:$1476.16 | Stock:-7290"
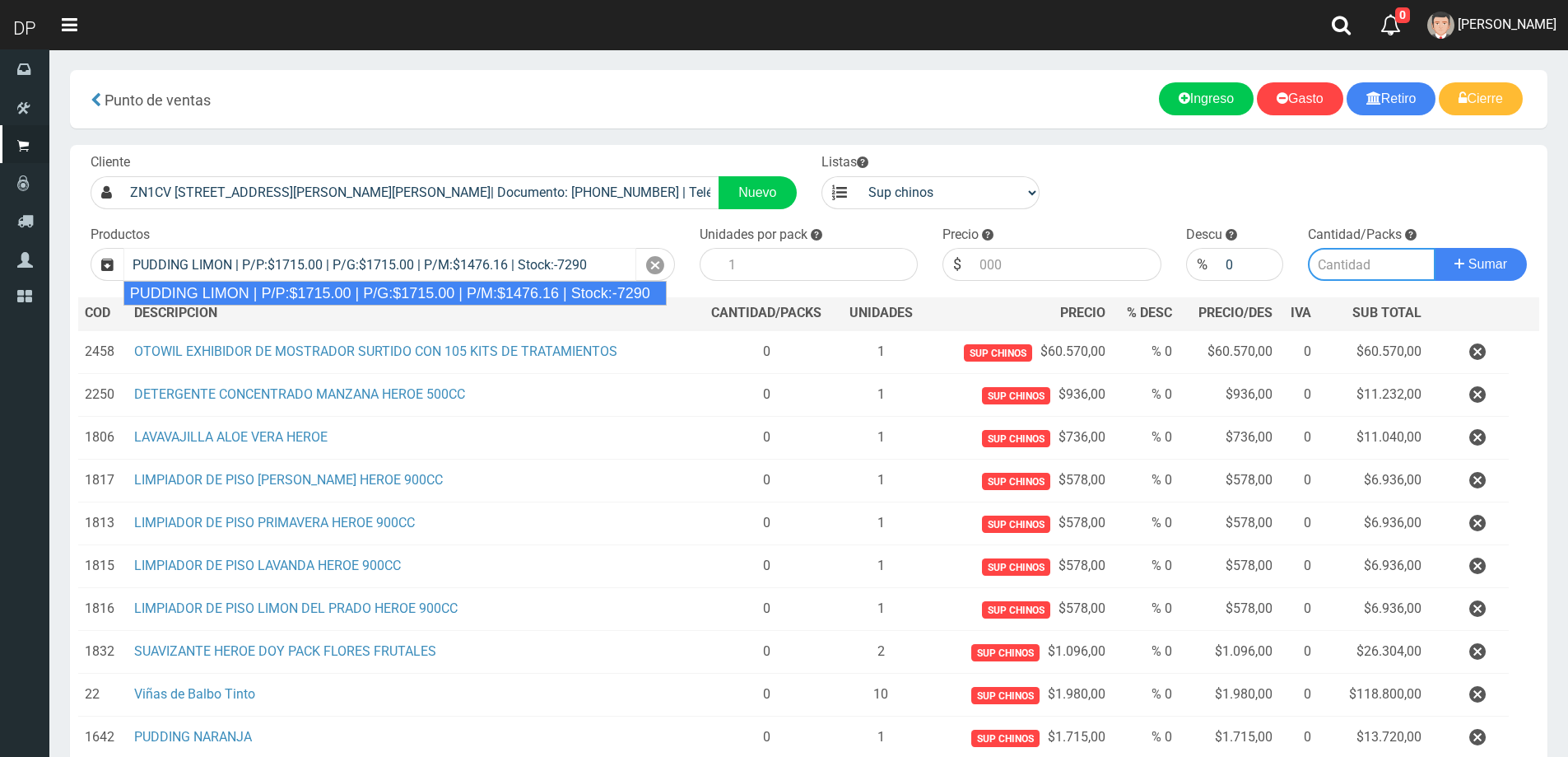
type input "8"
type input "1715.00"
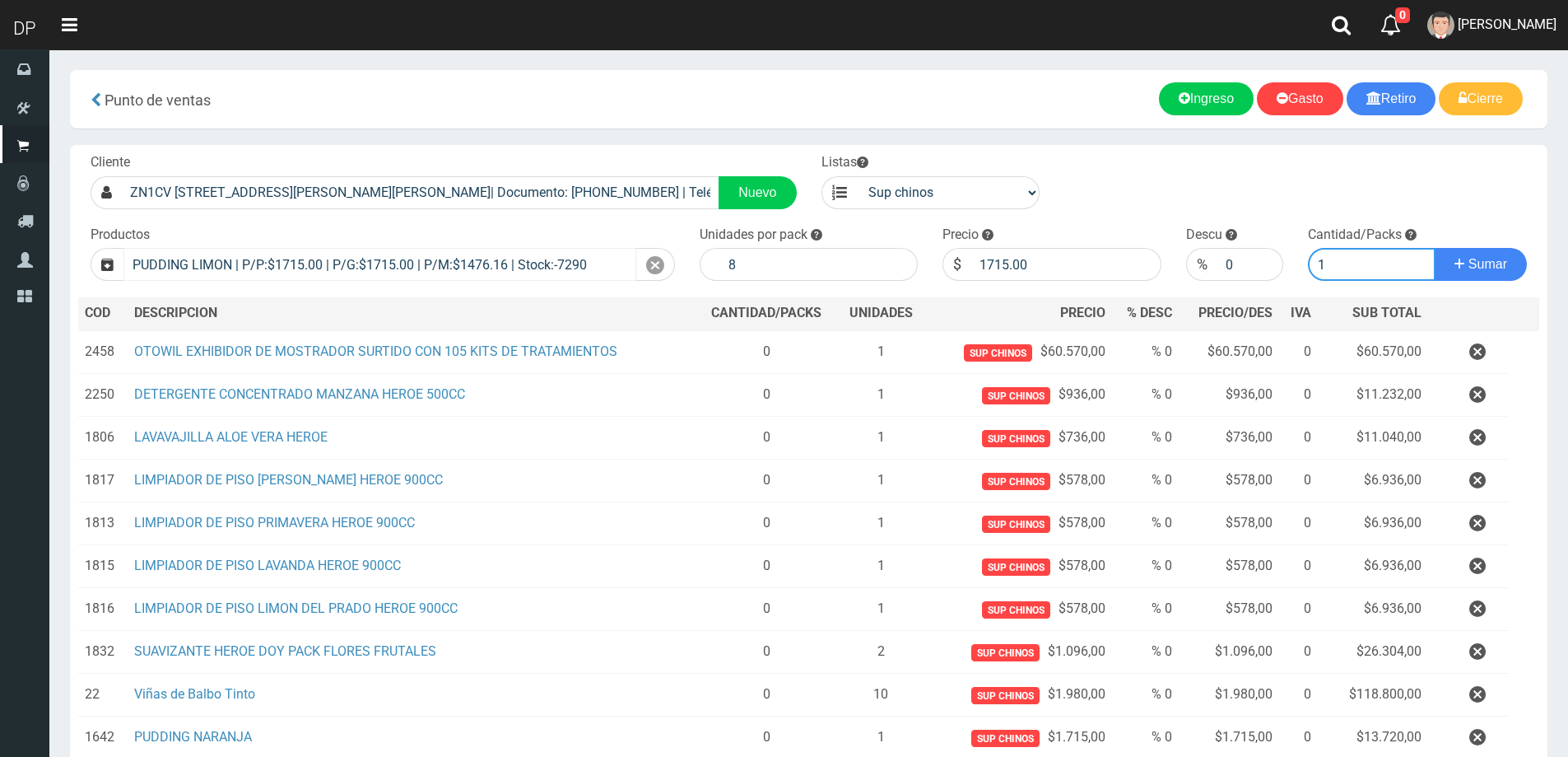
type input "1"
click at [1435, 248] on button "Sumar" at bounding box center [1480, 264] width 92 height 33
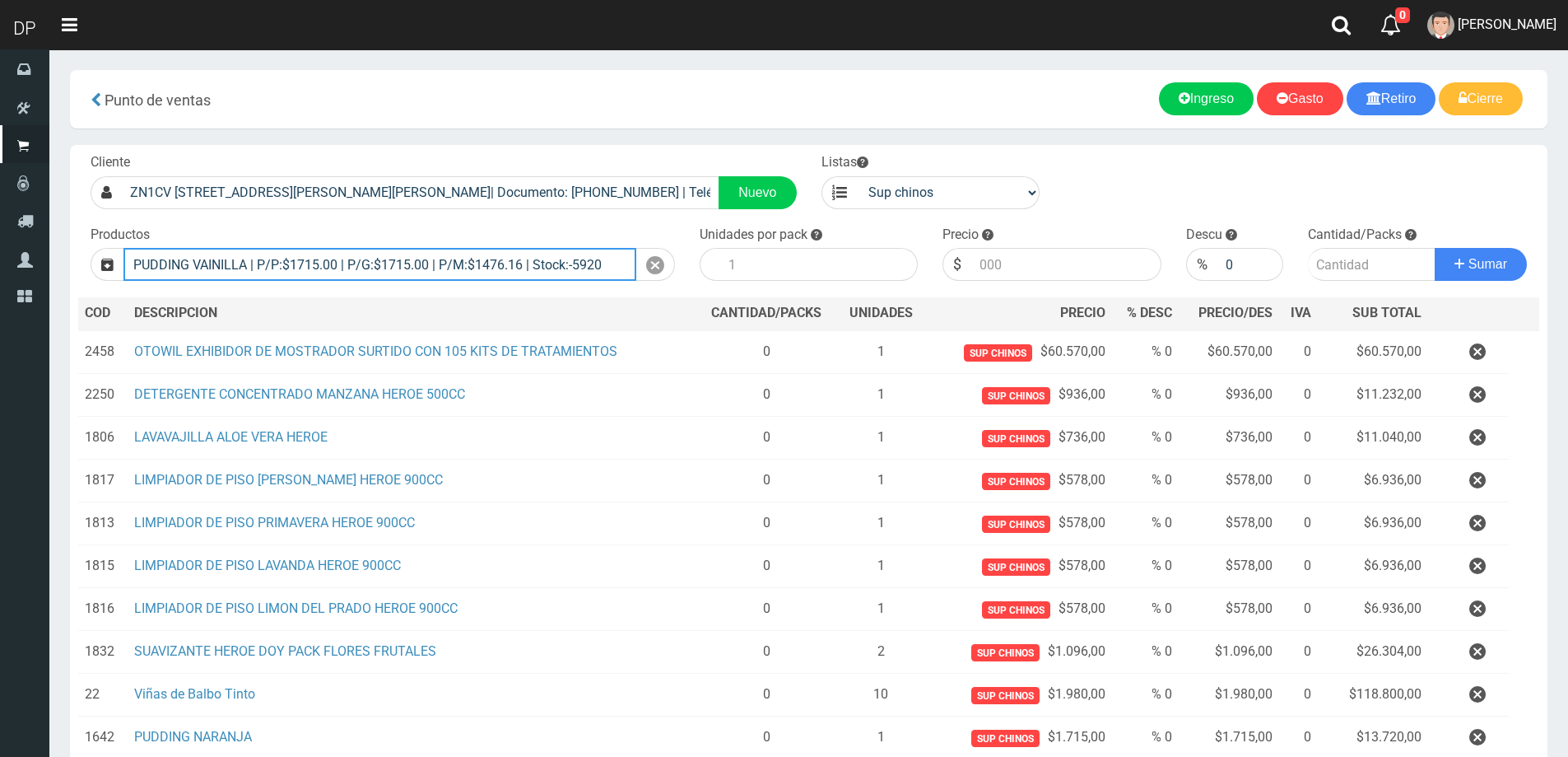
type input "PUDDING VAINILLA | P/P:$1715.00 | P/G:$1715.00 | P/M:$1476.16 | Stock:-5920"
click at [1435, 248] on button "Sumar" at bounding box center [1480, 264] width 92 height 33
click at [616, 273] on input "PUDDING VAINILLA | P/P:$1715.00 | P/G:$1715.00 | P/M:$1476.16 | Stock:-5920" at bounding box center [379, 264] width 513 height 33
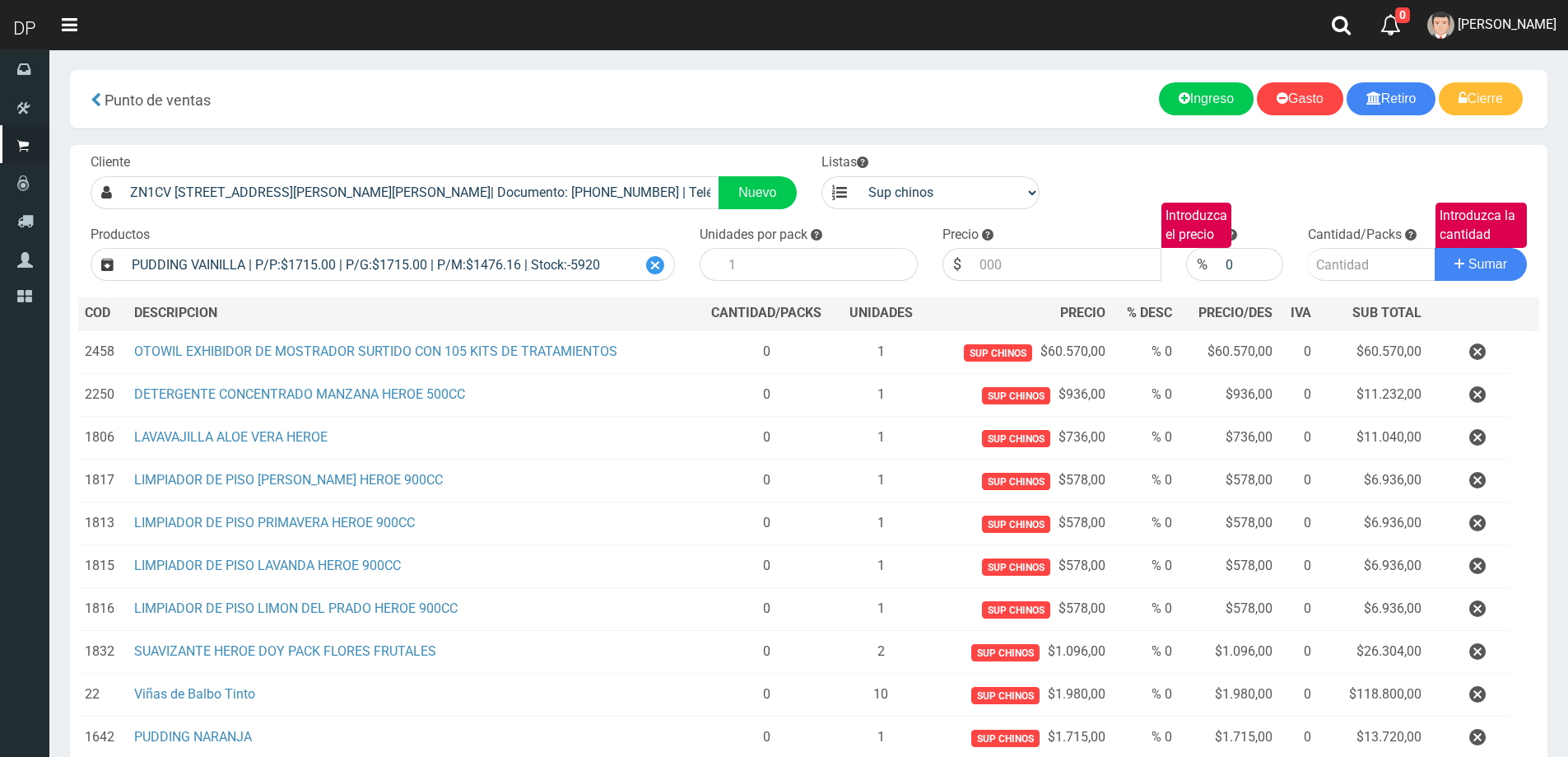
click at [646, 264] on icon at bounding box center [655, 266] width 18 height 24
click at [468, 269] on input "Introduzca los productos" at bounding box center [379, 264] width 513 height 33
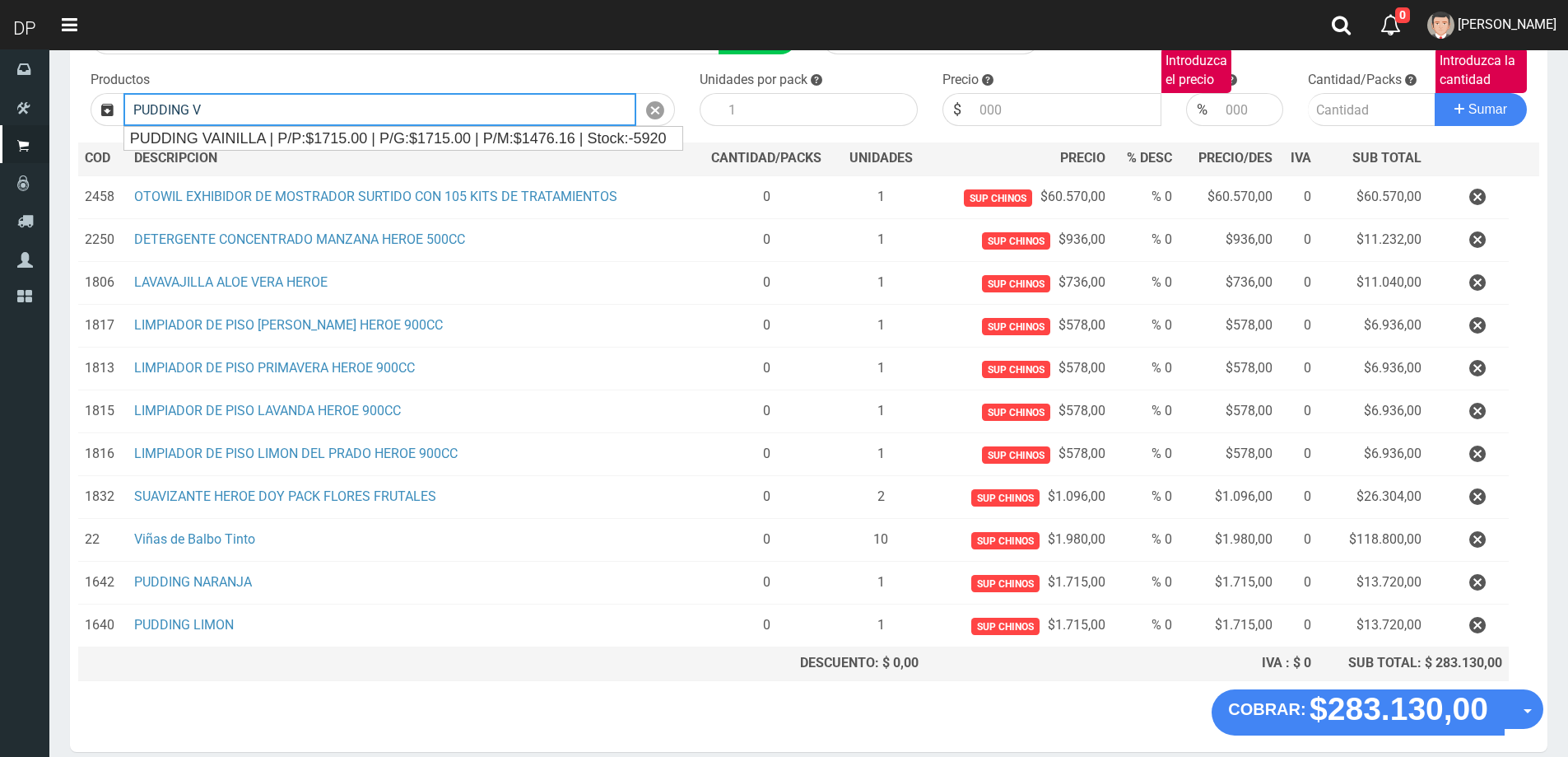
scroll to position [60, 0]
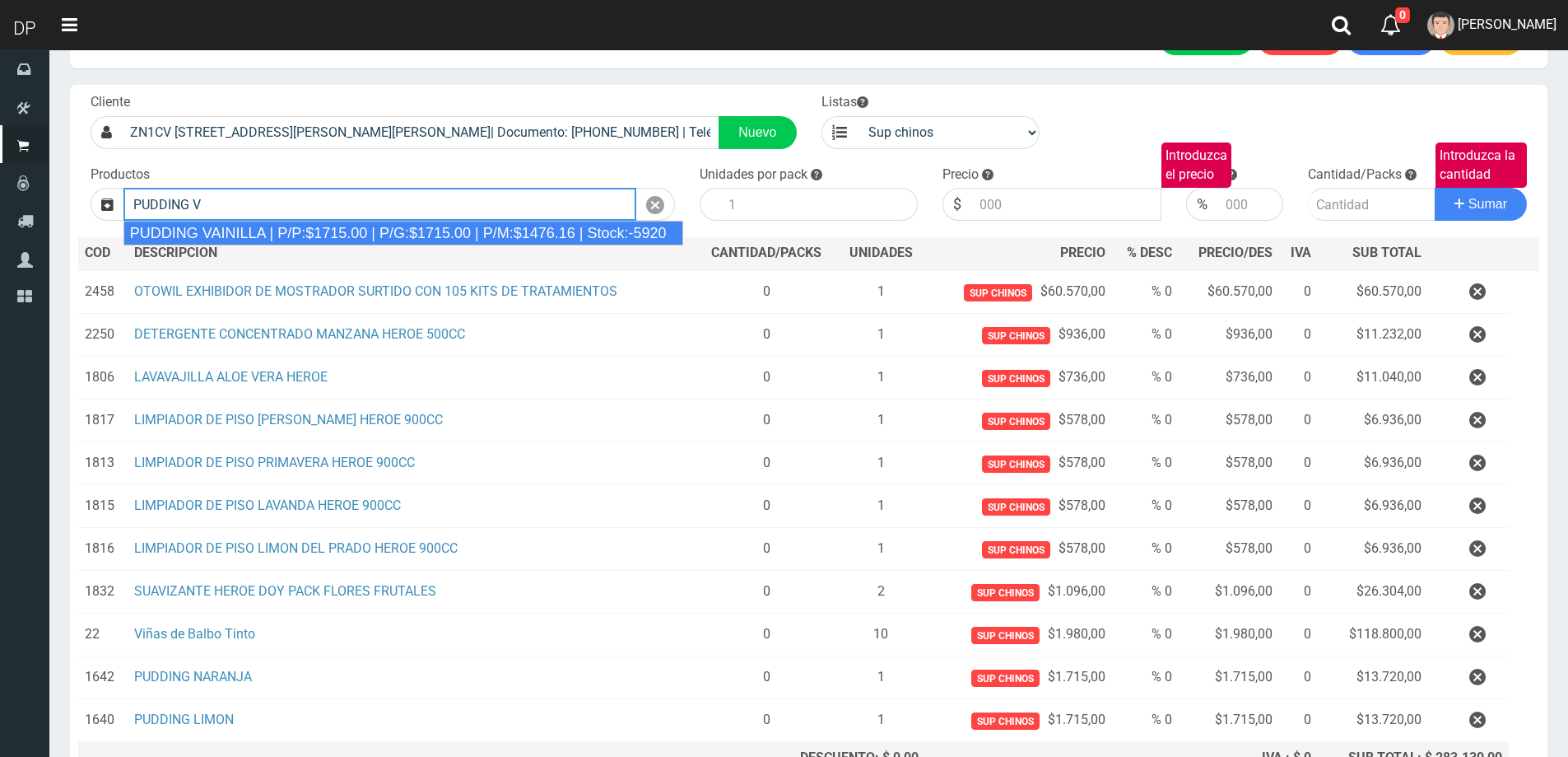
click at [326, 238] on div "PUDDING VAINILLA | P/P:$1715.00 | P/G:$1715.00 | P/M:$1476.16 | Stock:-5920" at bounding box center [403, 232] width 560 height 25
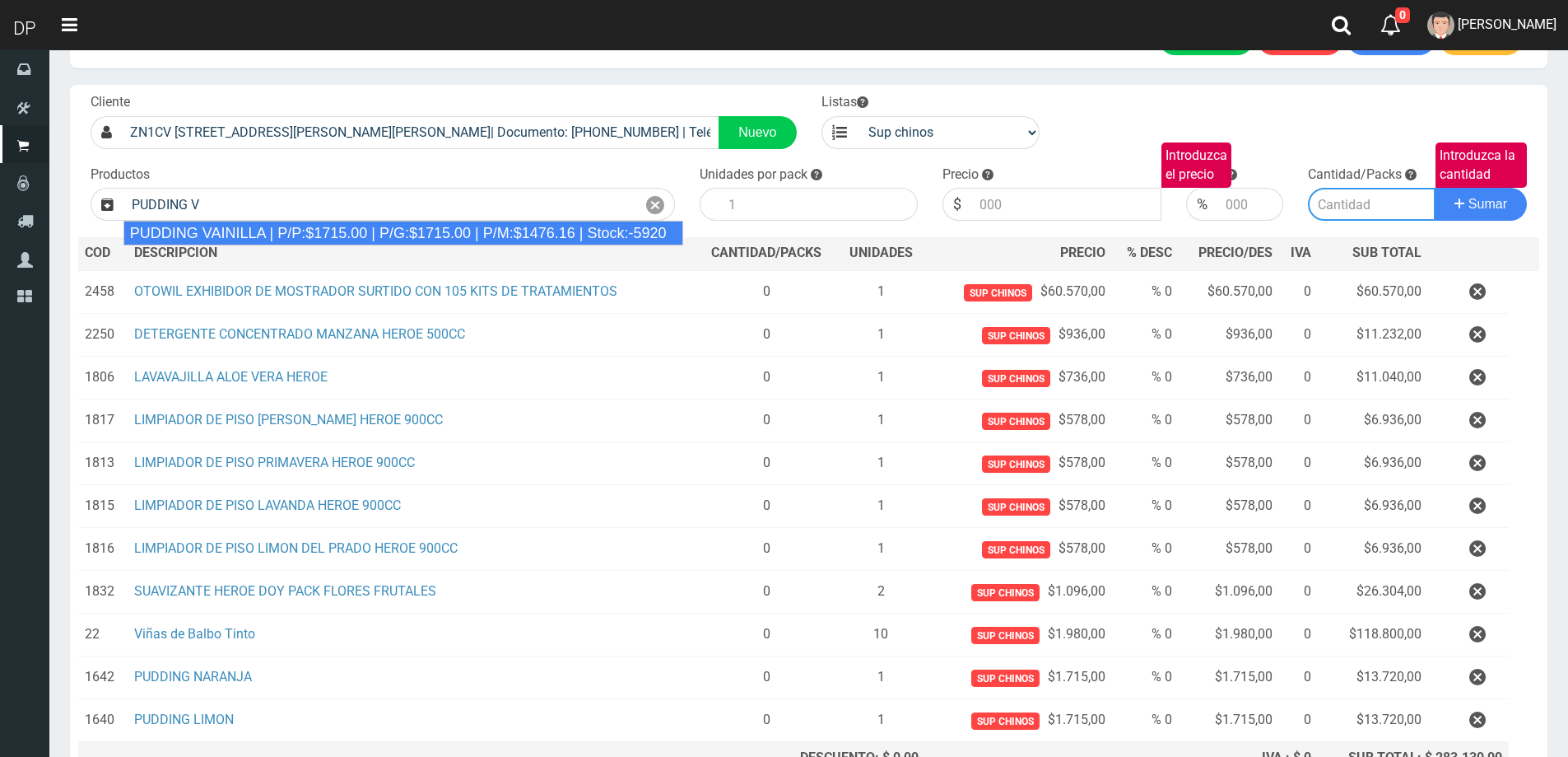
type input "PUDDING VAINILLA | P/P:$1715.00 | P/G:$1715.00 | P/M:$1476.16 | Stock:-5920"
type input "8"
type input "1715.00"
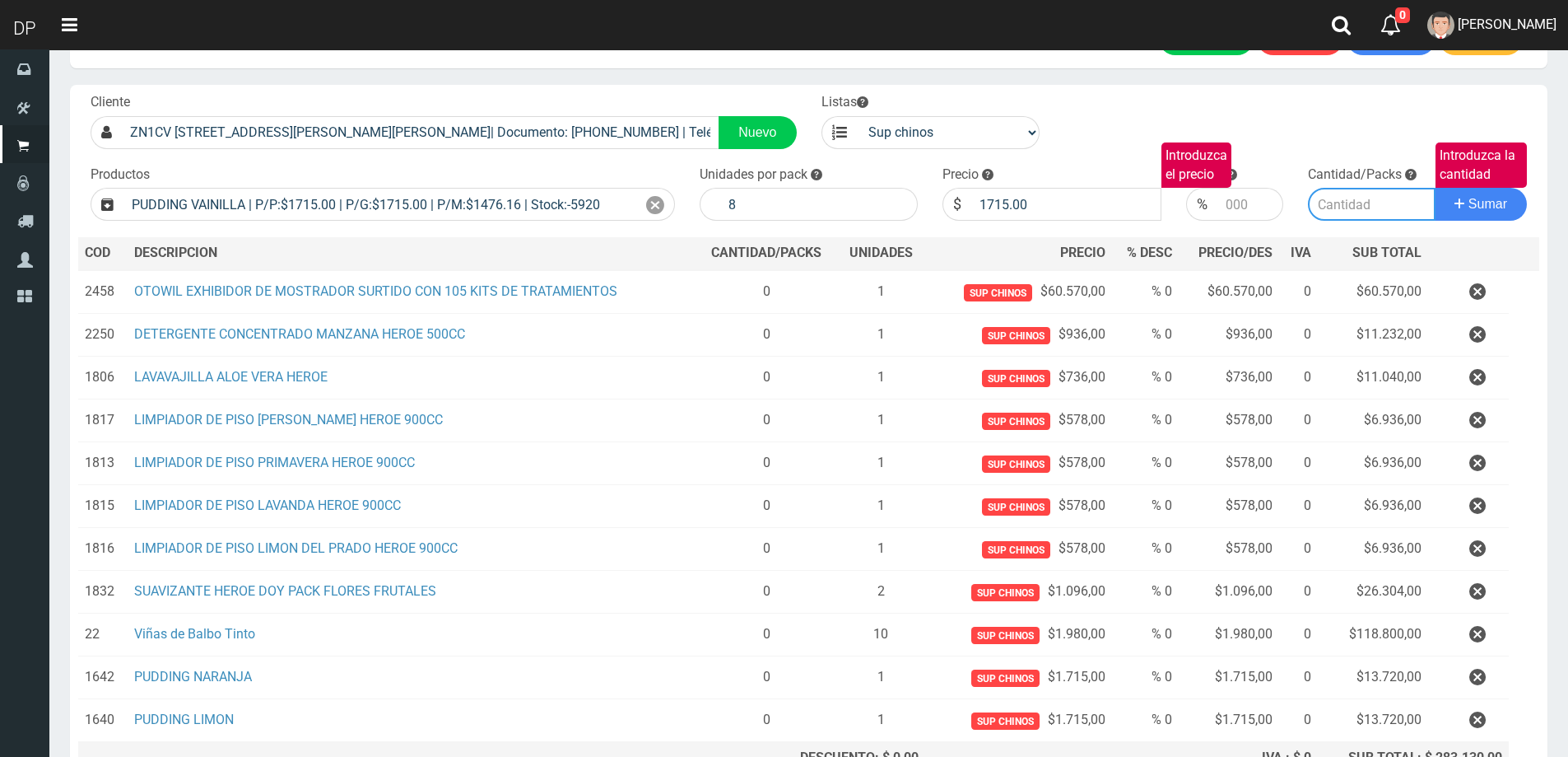
click at [1344, 208] on input "Introduzca la cantidad" at bounding box center [1371, 204] width 127 height 33
type input "1"
click at [1435, 188] on button "Sumar" at bounding box center [1480, 204] width 92 height 33
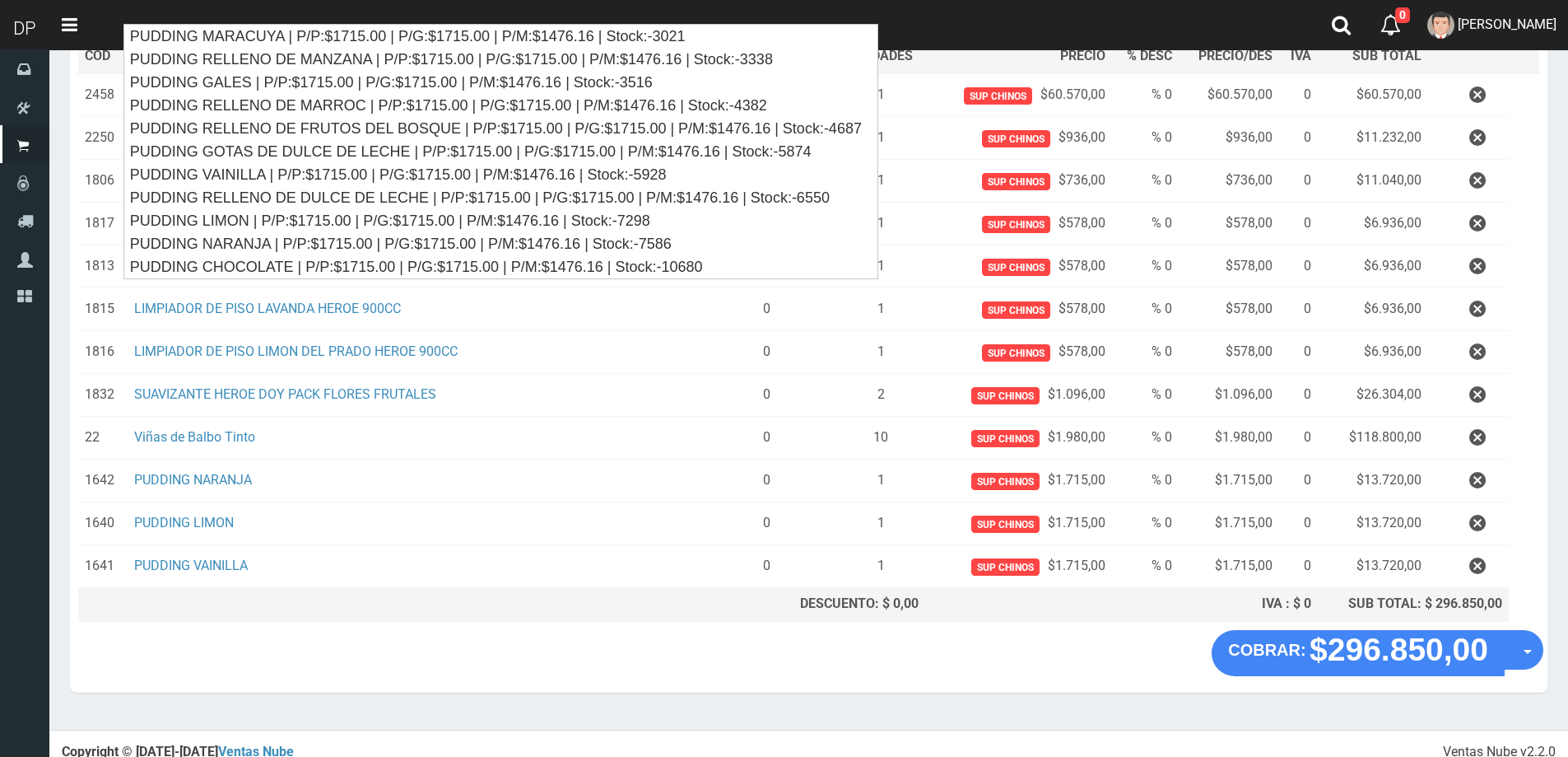
scroll to position [175, 0]
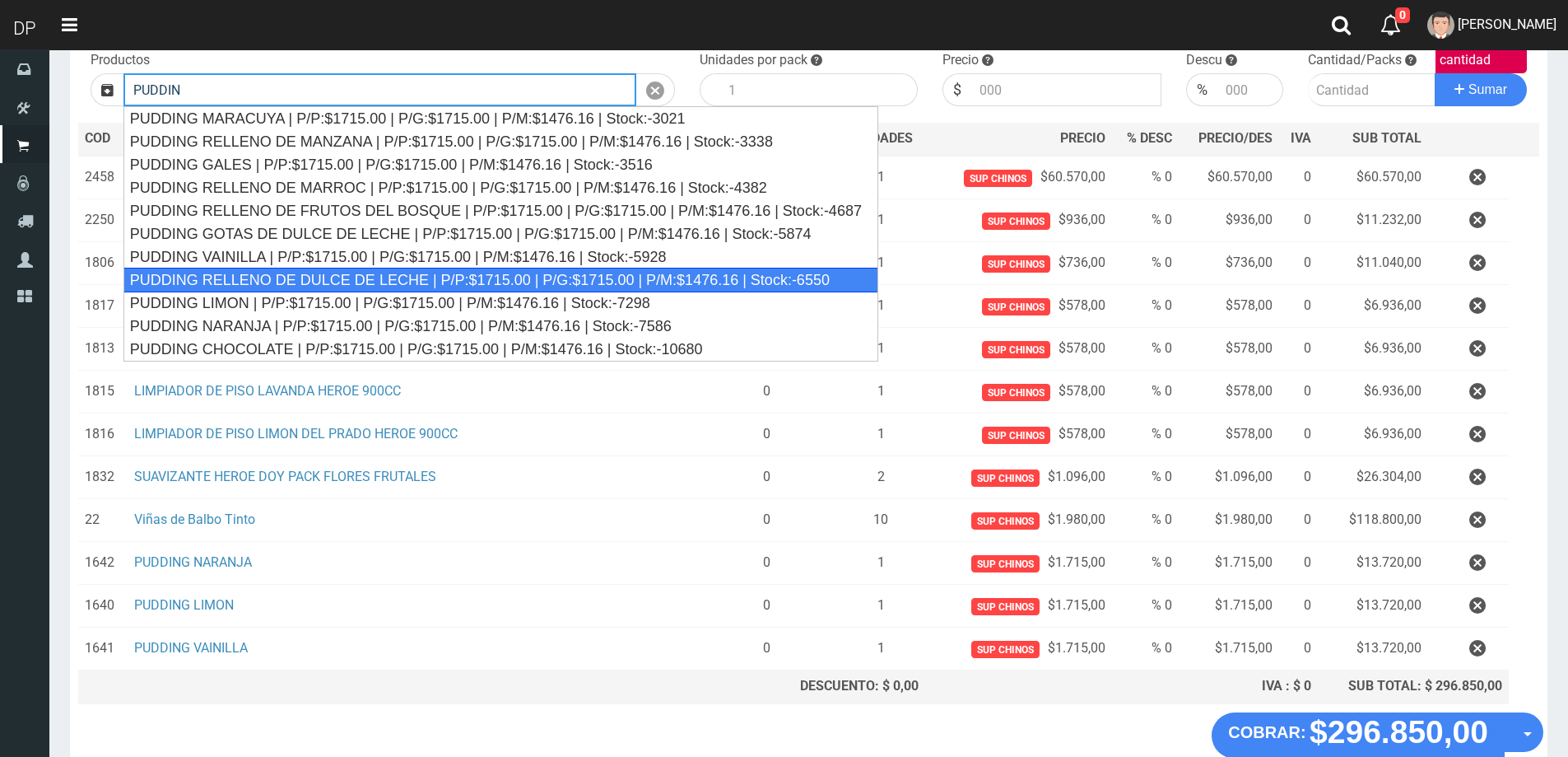
click at [275, 287] on div "PUDDING RELLENO DE DULCE DE LECHE | P/P:$1715.00 | P/G:$1715.00 | P/M:$1476.16 …" at bounding box center [501, 280] width 755 height 25
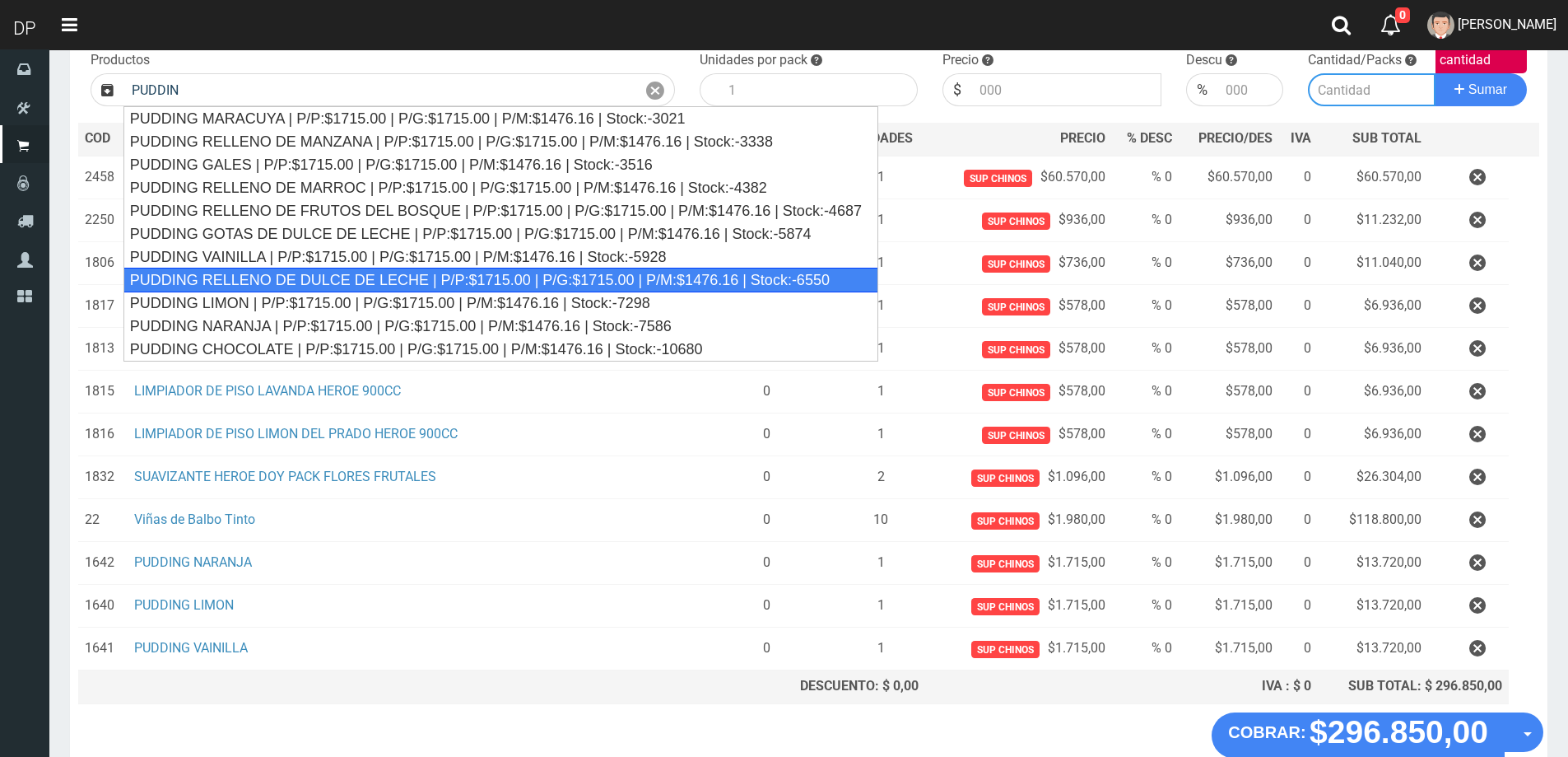
type input "PUDDING RELLENO DE DULCE DE LECHE | P/P:$1715.00 | P/G:$1715.00 | P/M:$1476.16 …"
type input "8"
type input "1715.00"
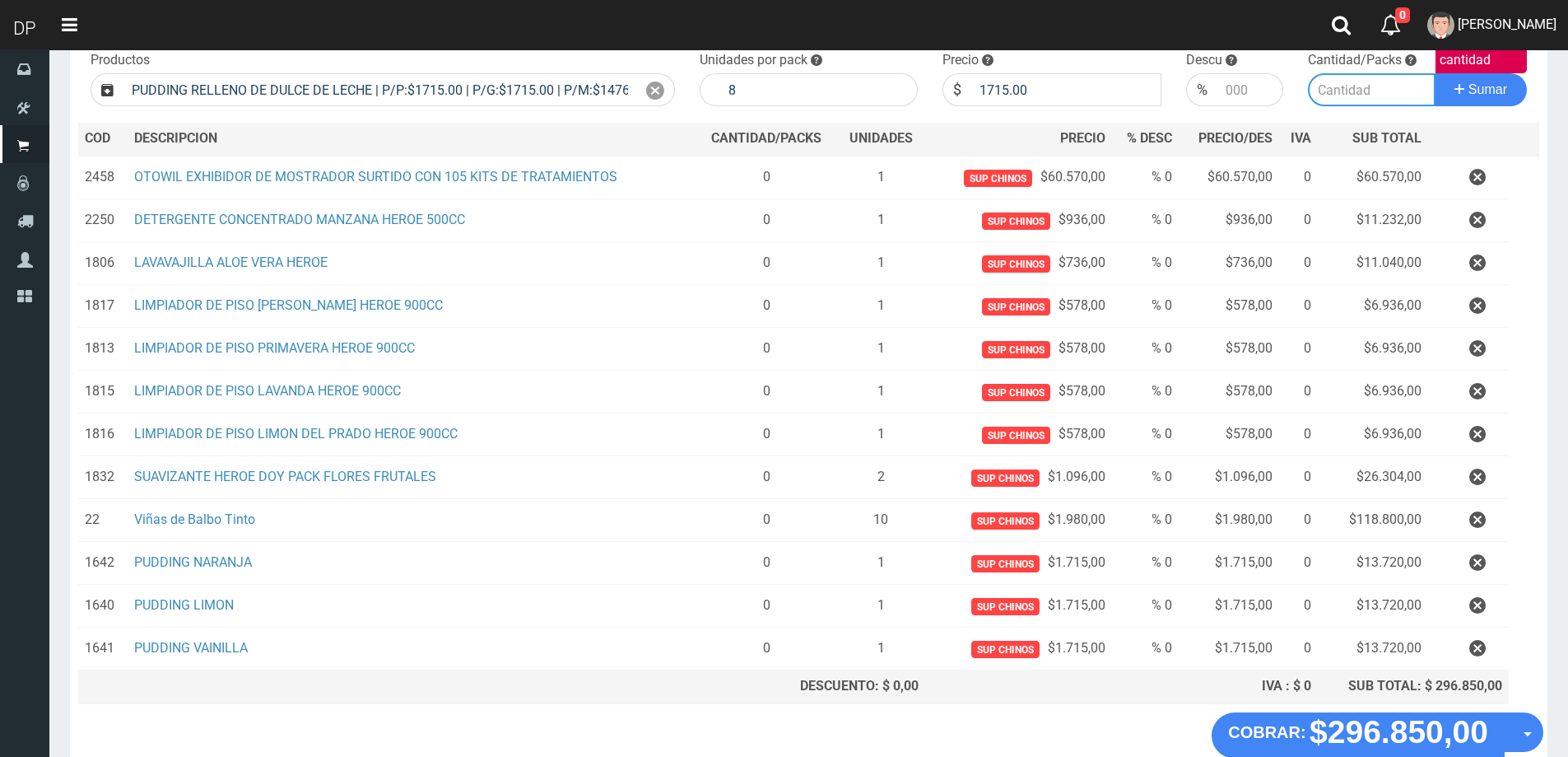
click at [1388, 100] on input "Introduzca la cantidad" at bounding box center [1371, 89] width 127 height 33
type input "1"
click at [1435, 73] on button "Sumar" at bounding box center [1480, 89] width 92 height 33
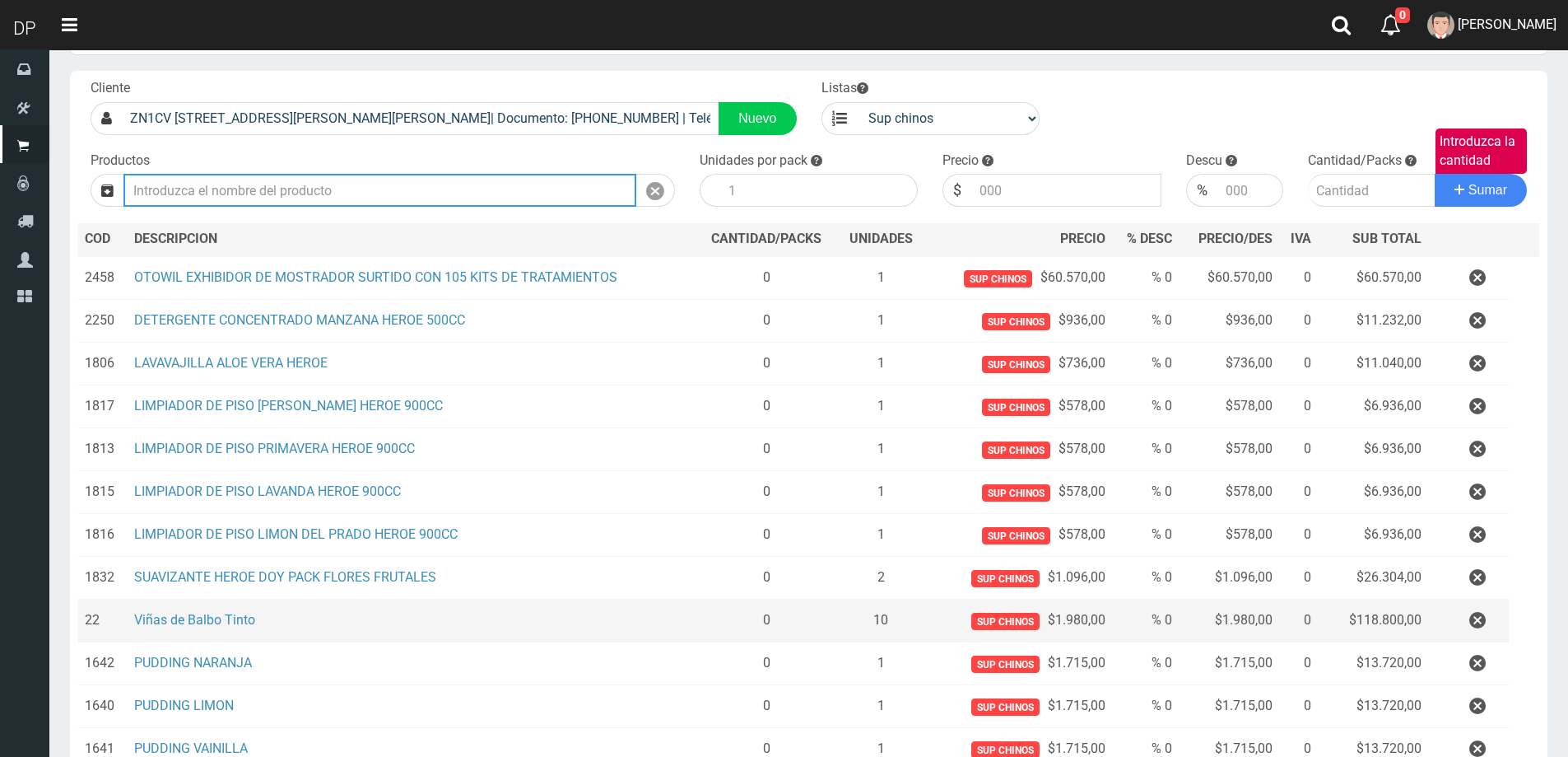
scroll to position [0, 0]
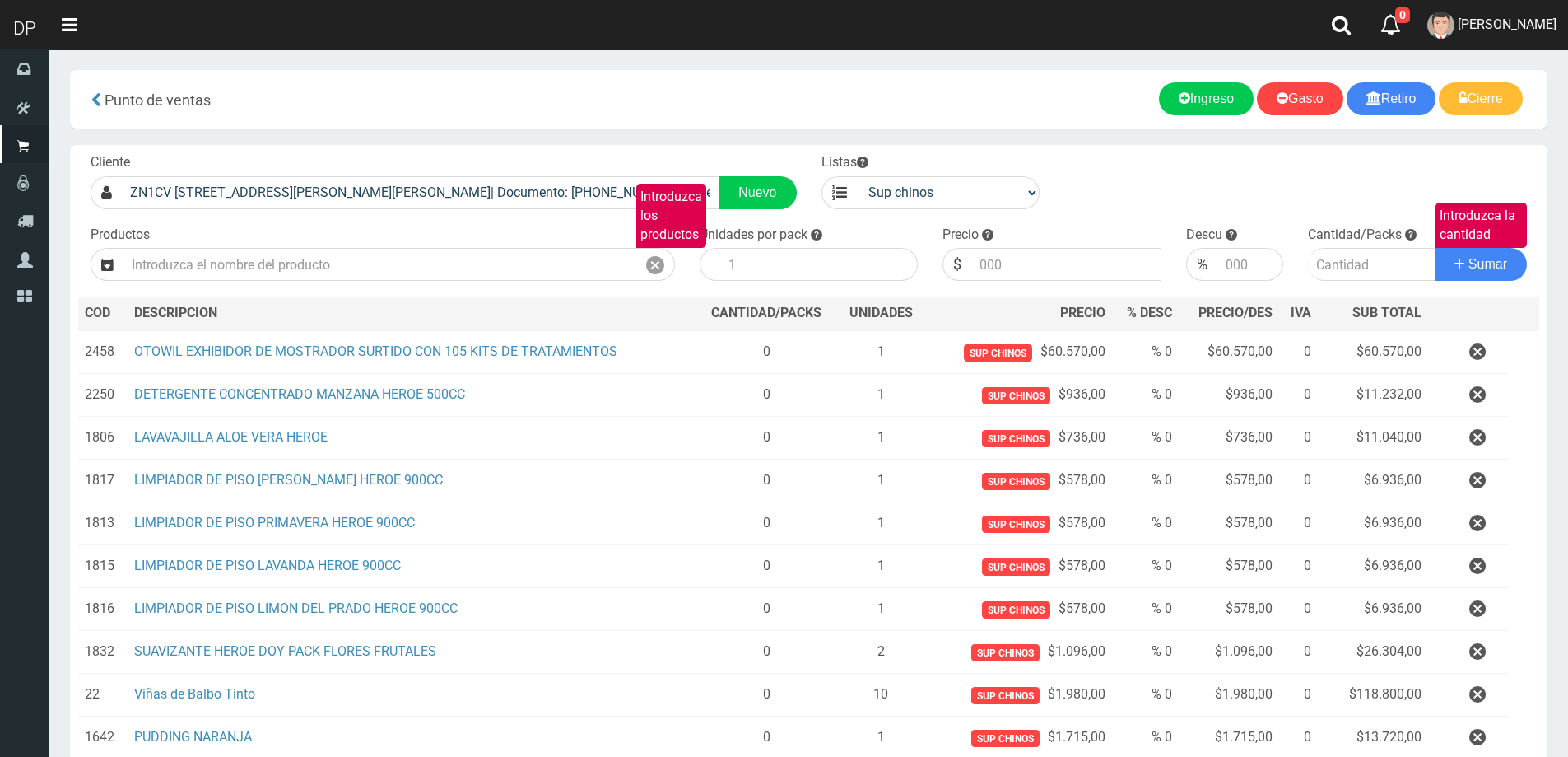
click at [338, 244] on div "Productos Introduzca los productos" at bounding box center [382, 253] width 610 height 56
click at [338, 262] on input "Introduzca los productos" at bounding box center [379, 264] width 513 height 33
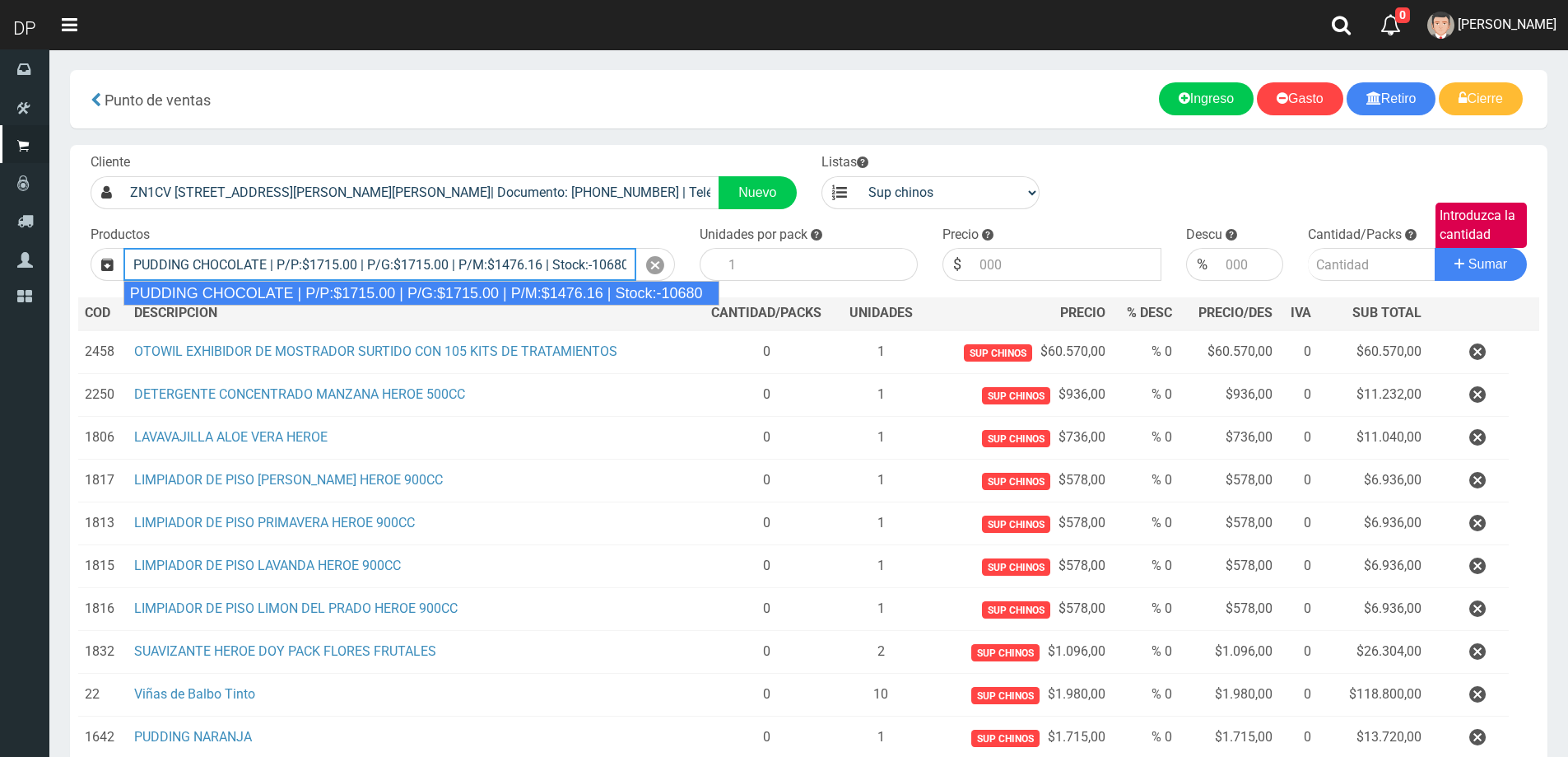
type input "PUDDING CHOCOLATE | P/P:$1715.00 | P/G:$1715.00 | P/M:$1476.16 | Stock:-10680"
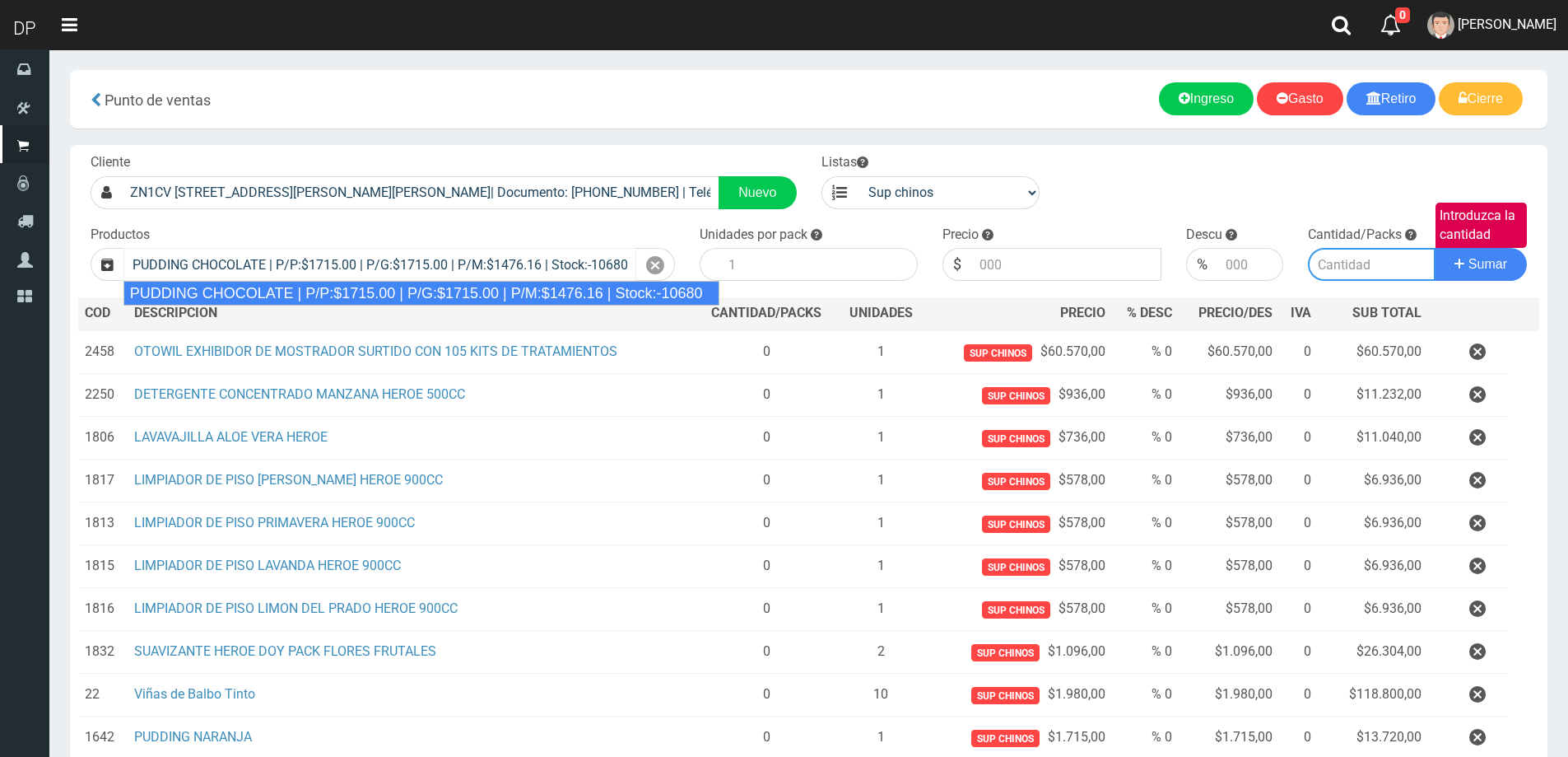
type input "8"
type input "1715.00"
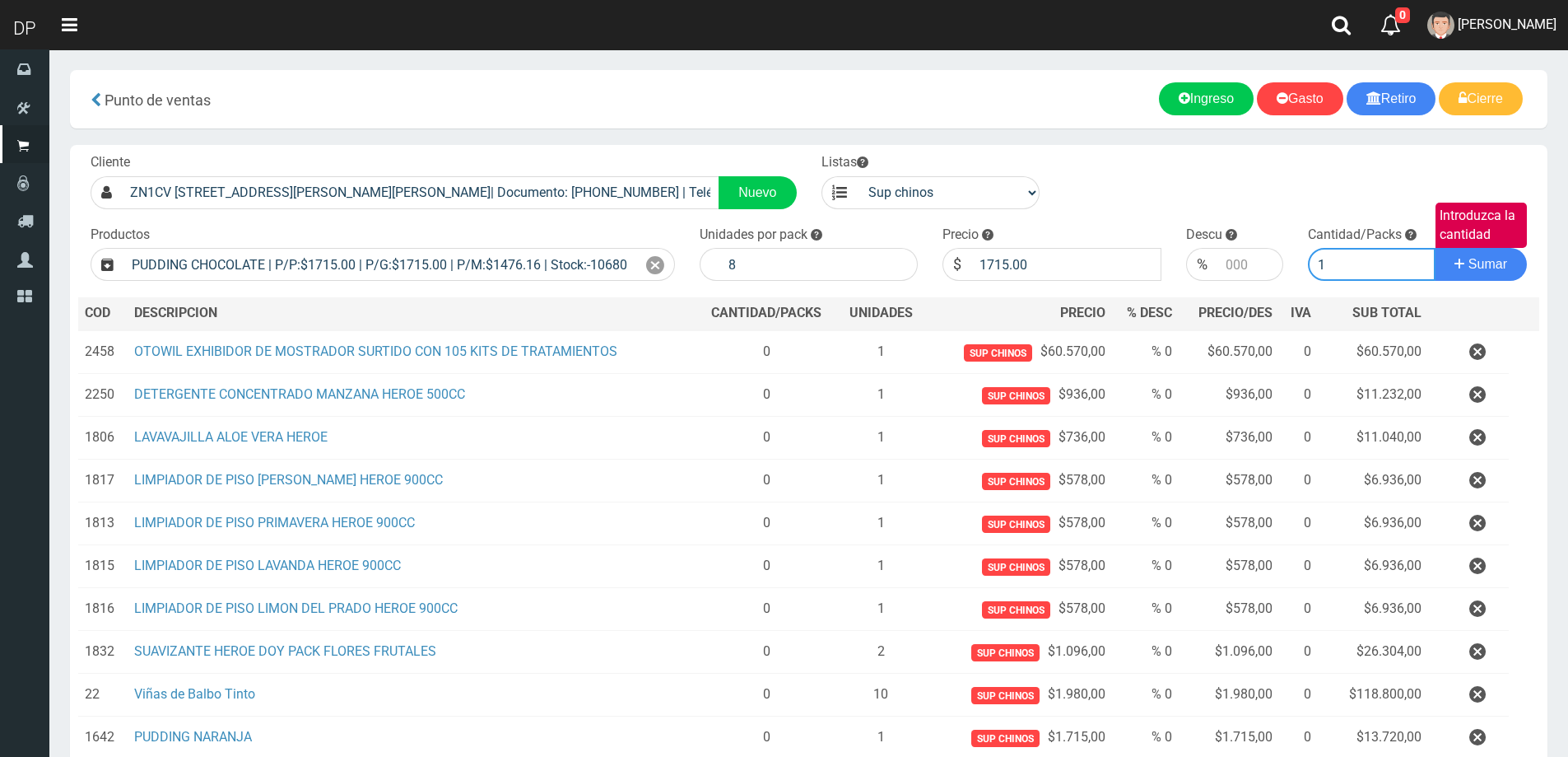
type input "1"
click at [1435, 248] on button "Sumar" at bounding box center [1480, 264] width 92 height 33
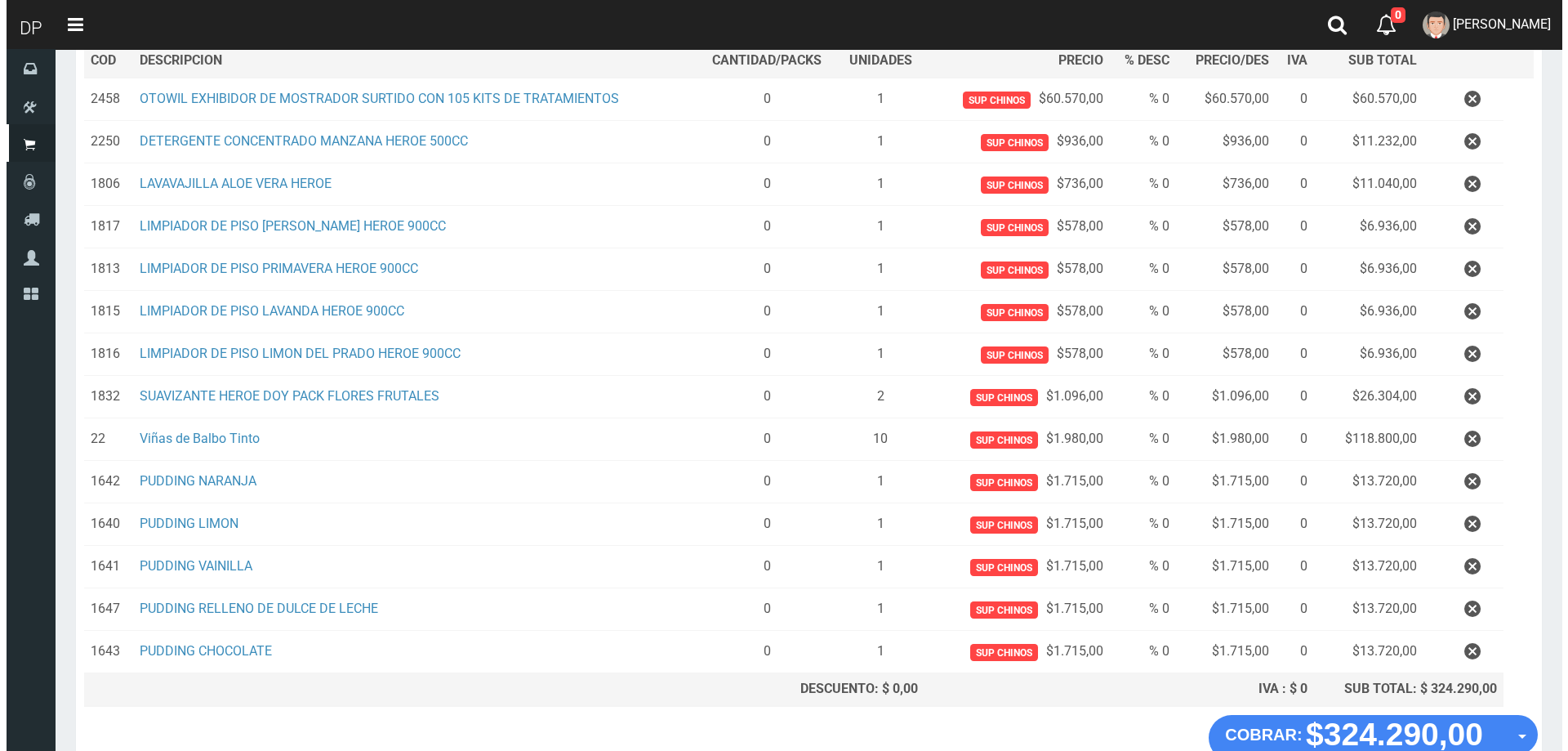
scroll to position [350, 0]
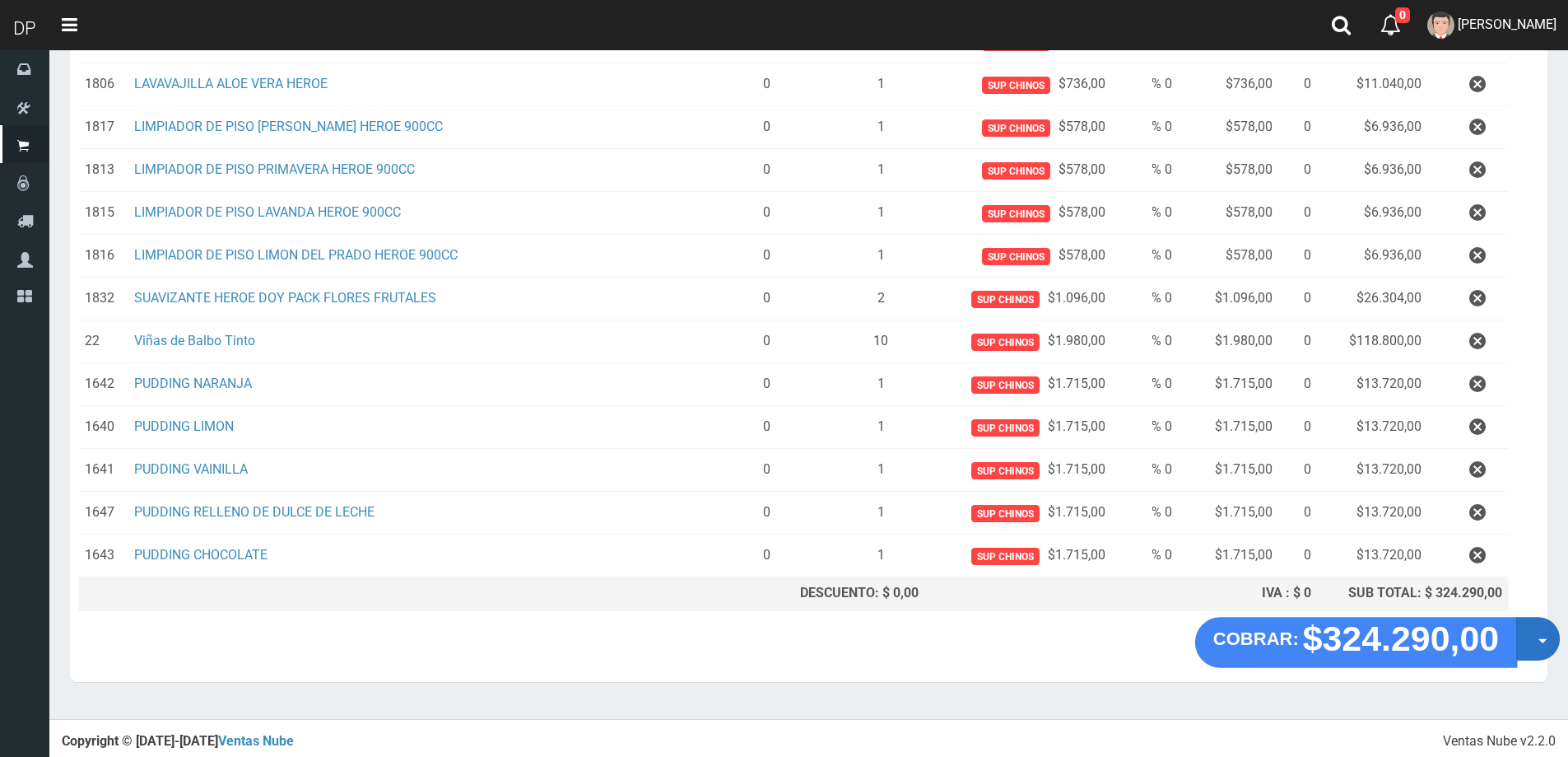
click at [1527, 650] on button "Opciones" at bounding box center [1538, 638] width 43 height 43
click at [1521, 655] on link "Hacer Devolucion" at bounding box center [1485, 643] width 147 height 38
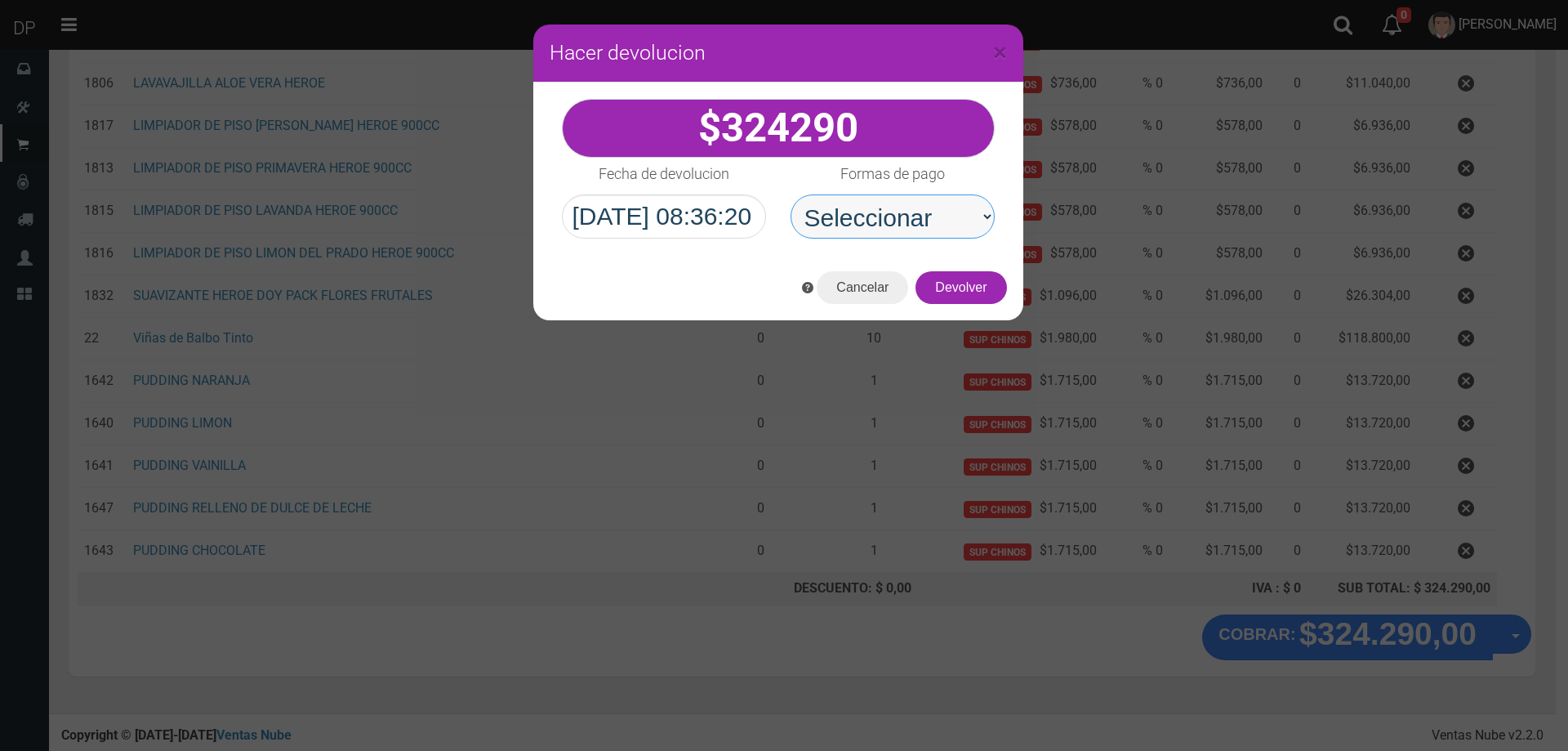
drag, startPoint x: 926, startPoint y: 200, endPoint x: 927, endPoint y: 209, distance: 9.1
click at [926, 200] on select "Seleccionar Efectivo Tarjeta de Crédito Depósito Débito" at bounding box center [892, 216] width 204 height 44
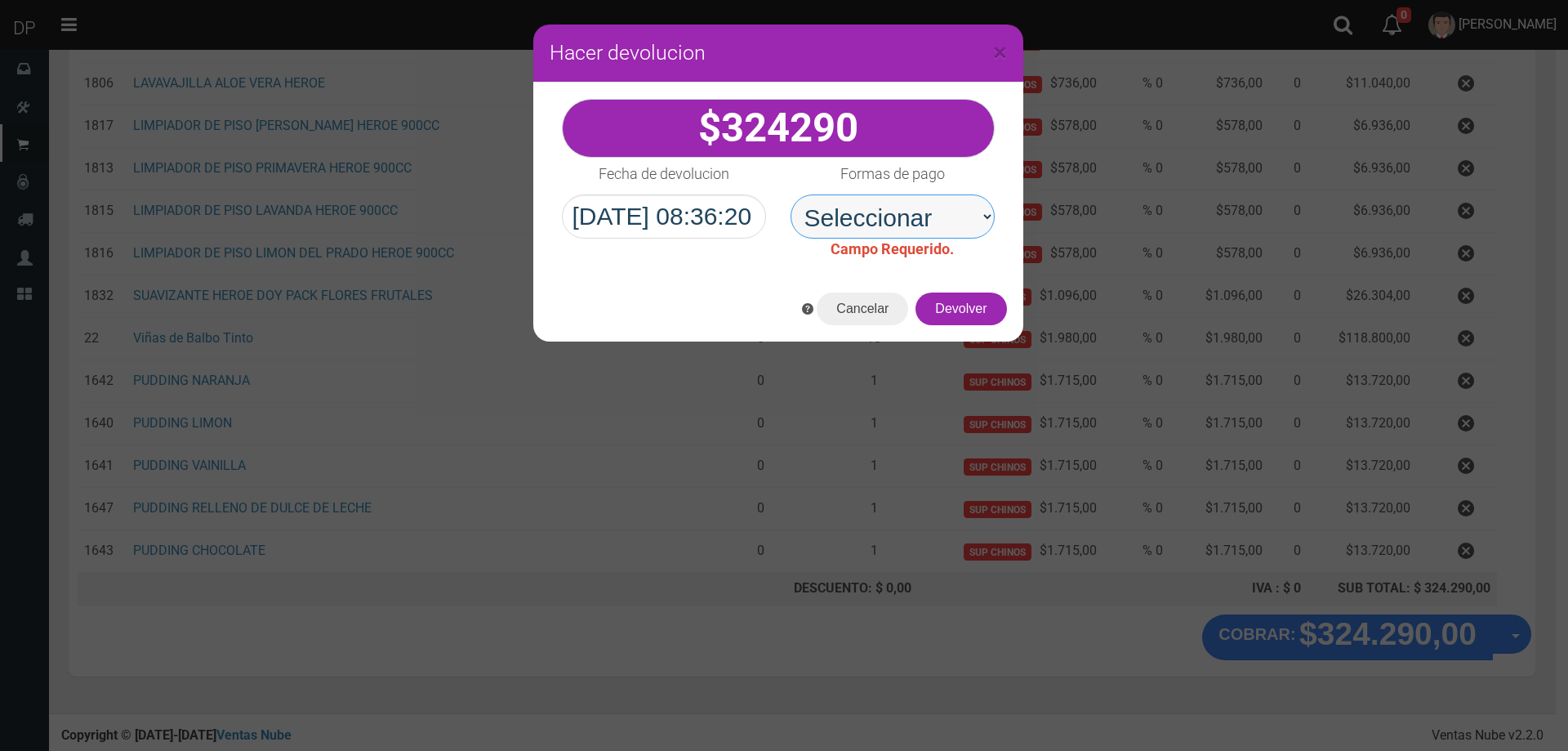
select select "Efectivo"
click at [790, 194] on select "Seleccionar Efectivo Tarjeta de Crédito Depósito Débito" at bounding box center [892, 216] width 204 height 44
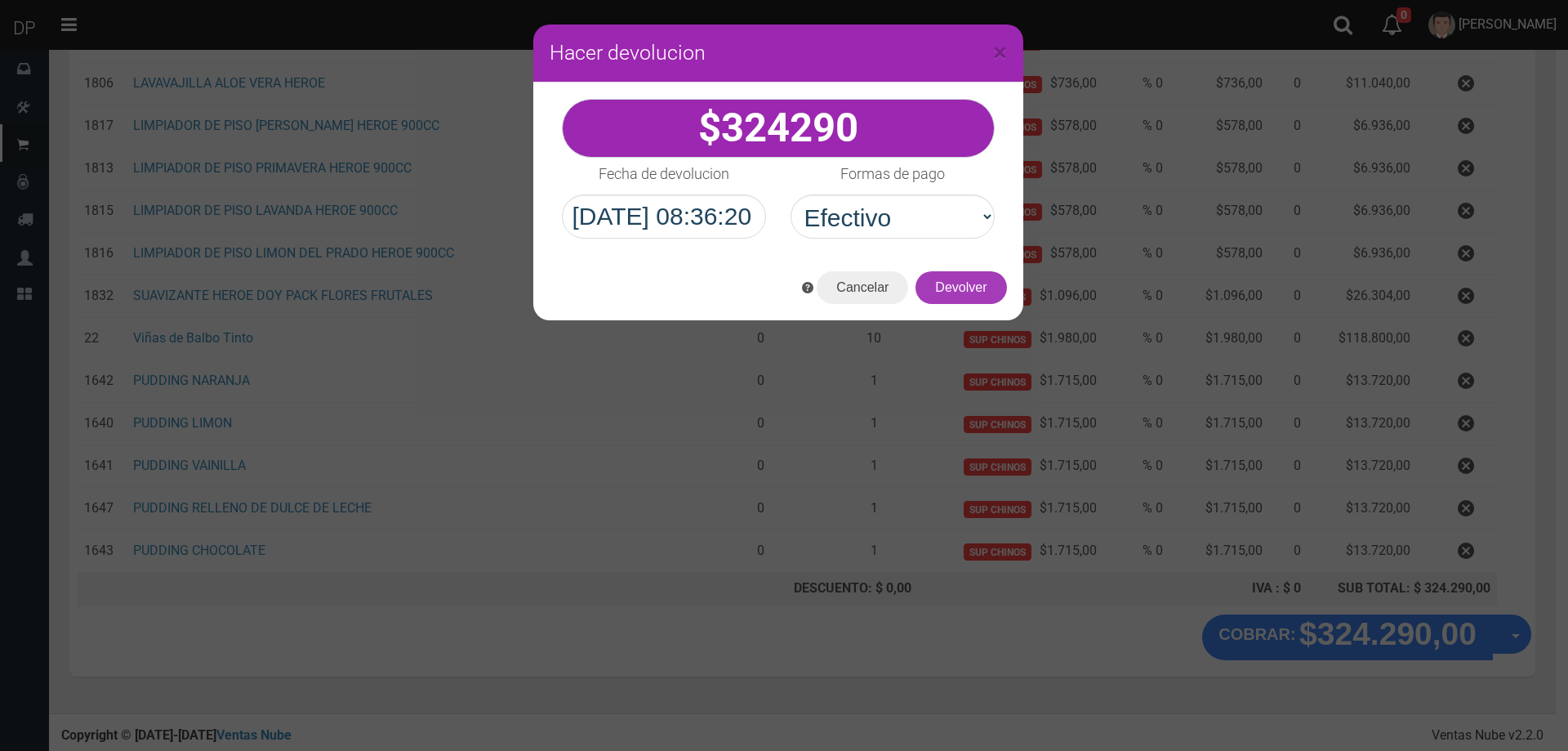
click at [964, 291] on button "Devolver" at bounding box center [960, 287] width 90 height 32
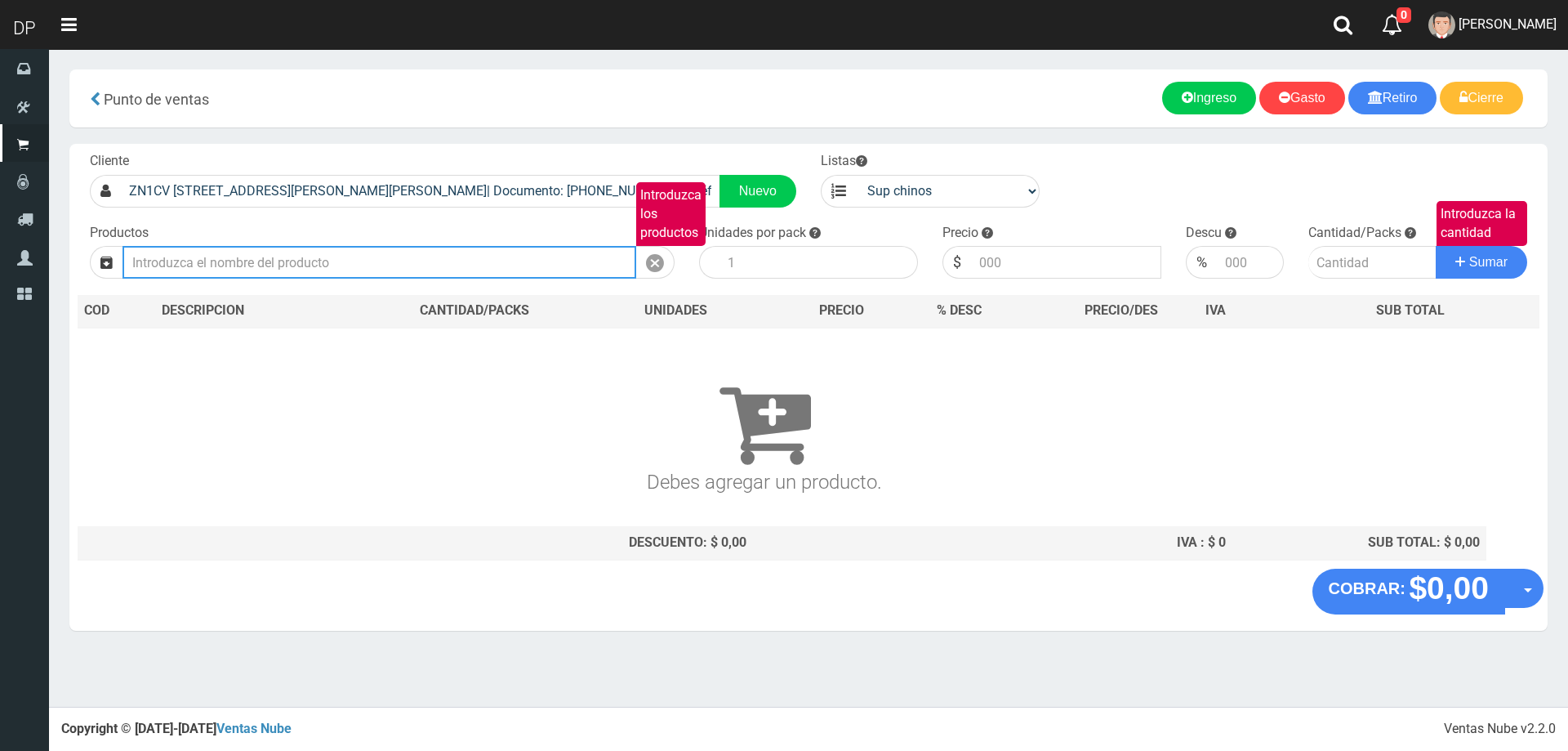
scroll to position [0, 0]
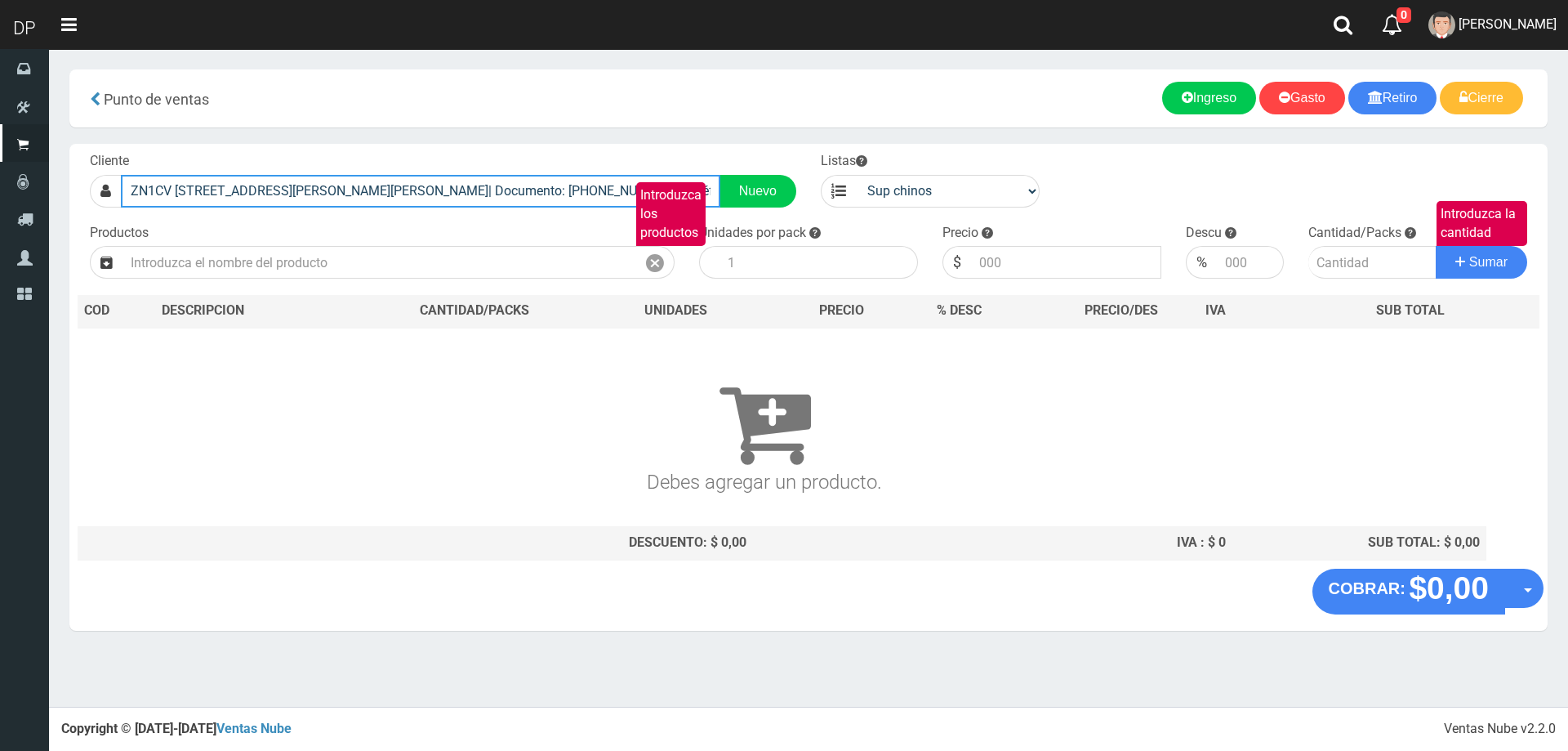
click at [551, 186] on input "ZN1CV REPUBLICA DEL LIBANO 4251 (VILLA LYNCH)| Documento: 0132132132132132 | Te…" at bounding box center [420, 190] width 600 height 32
type input "ZN1CV REPUBLICA DEL LIBANO 4251 (VILLA LYNCH)| Teléfono:"
click at [540, 205] on input "ZN1CV REPUBLICA DEL LIBANO 4251 (VILLA LYNCH)| Teléfono:" at bounding box center [420, 190] width 600 height 32
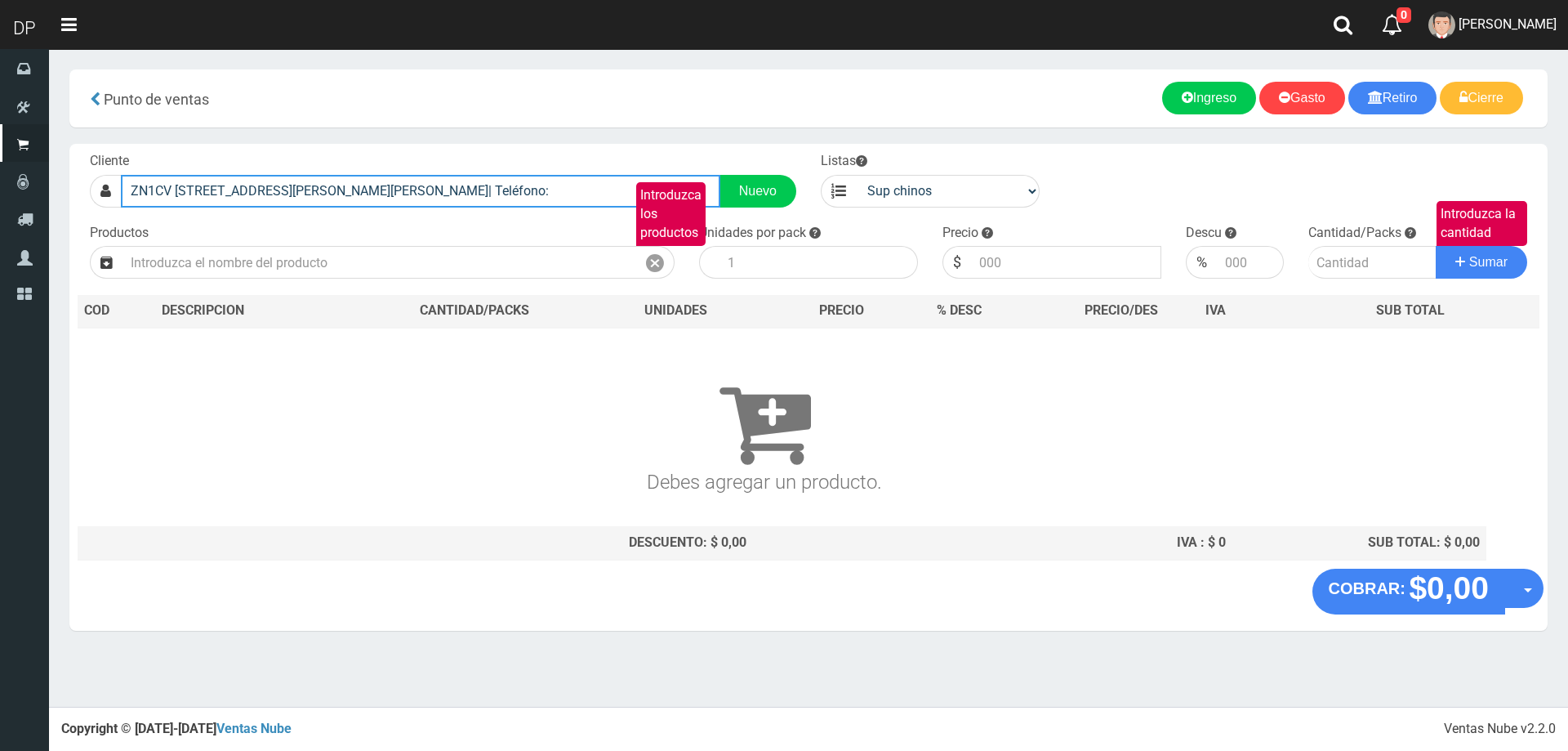
click at [540, 205] on input "ZN1CV REPUBLICA DEL LIBANO 4251 (VILLA LYNCH)| Teléfono:" at bounding box center [420, 190] width 600 height 32
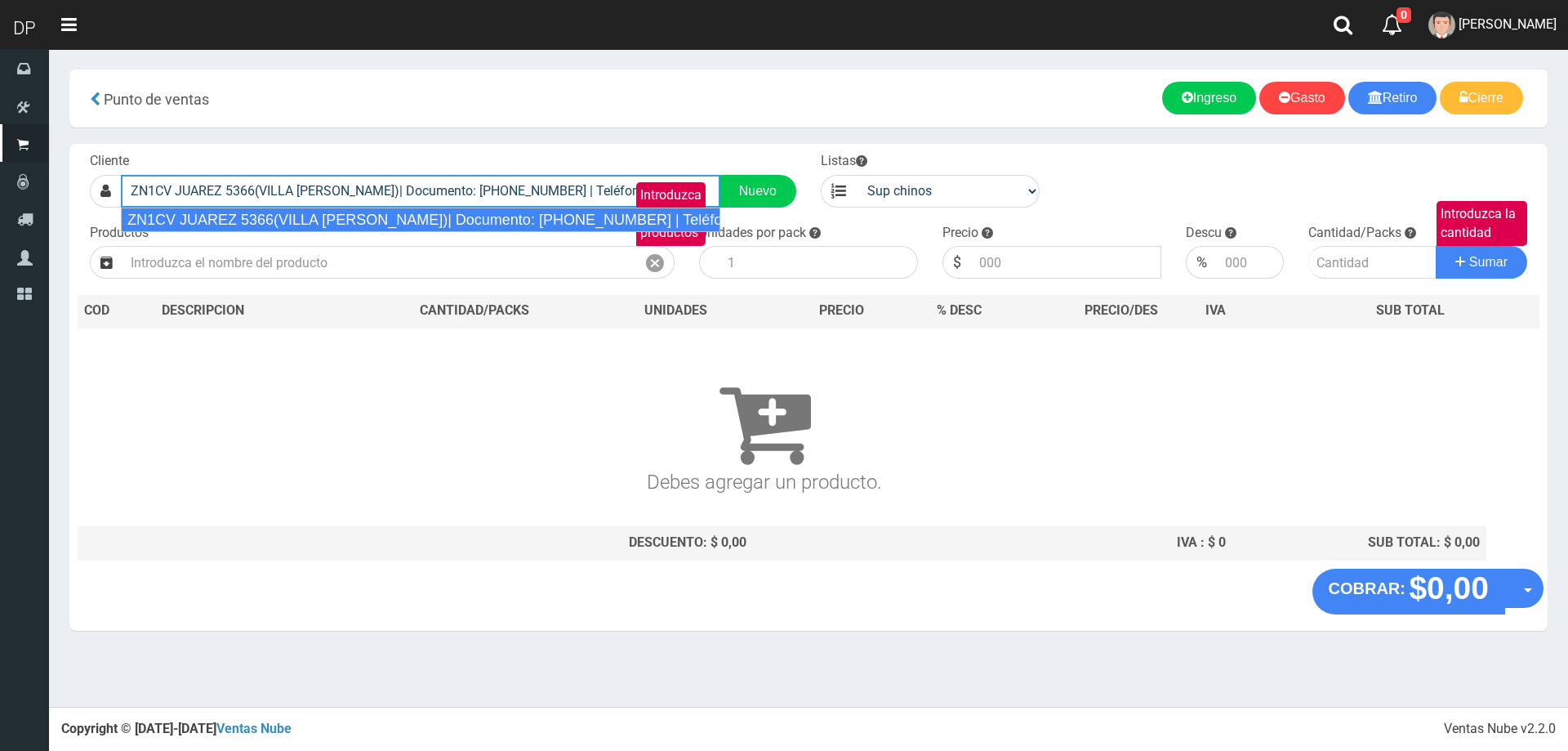
type input "ZN1CV JUAREZ 5366(VILLA LYNCH)| Documento: 6464646646 | Teléfono:"
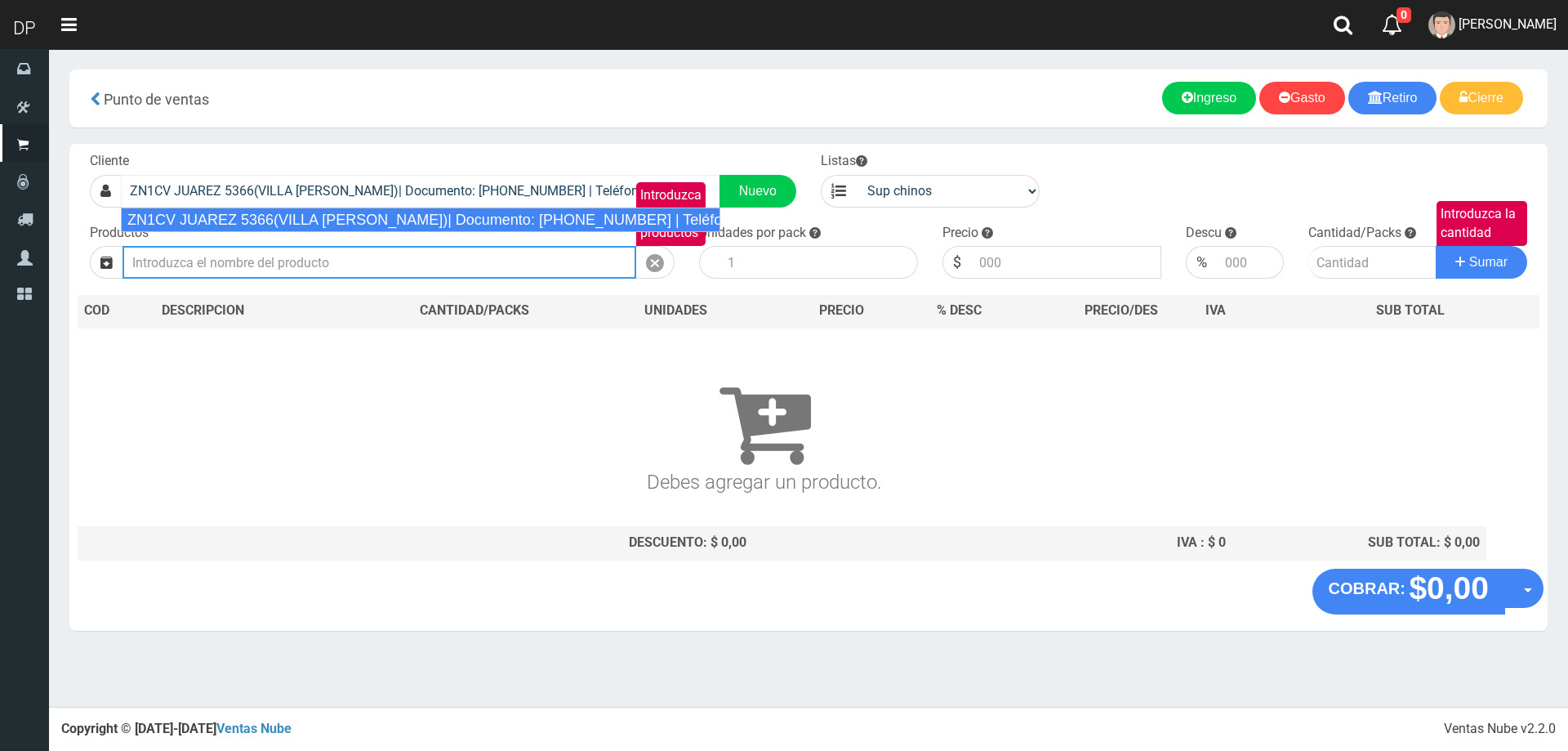
select select "1"
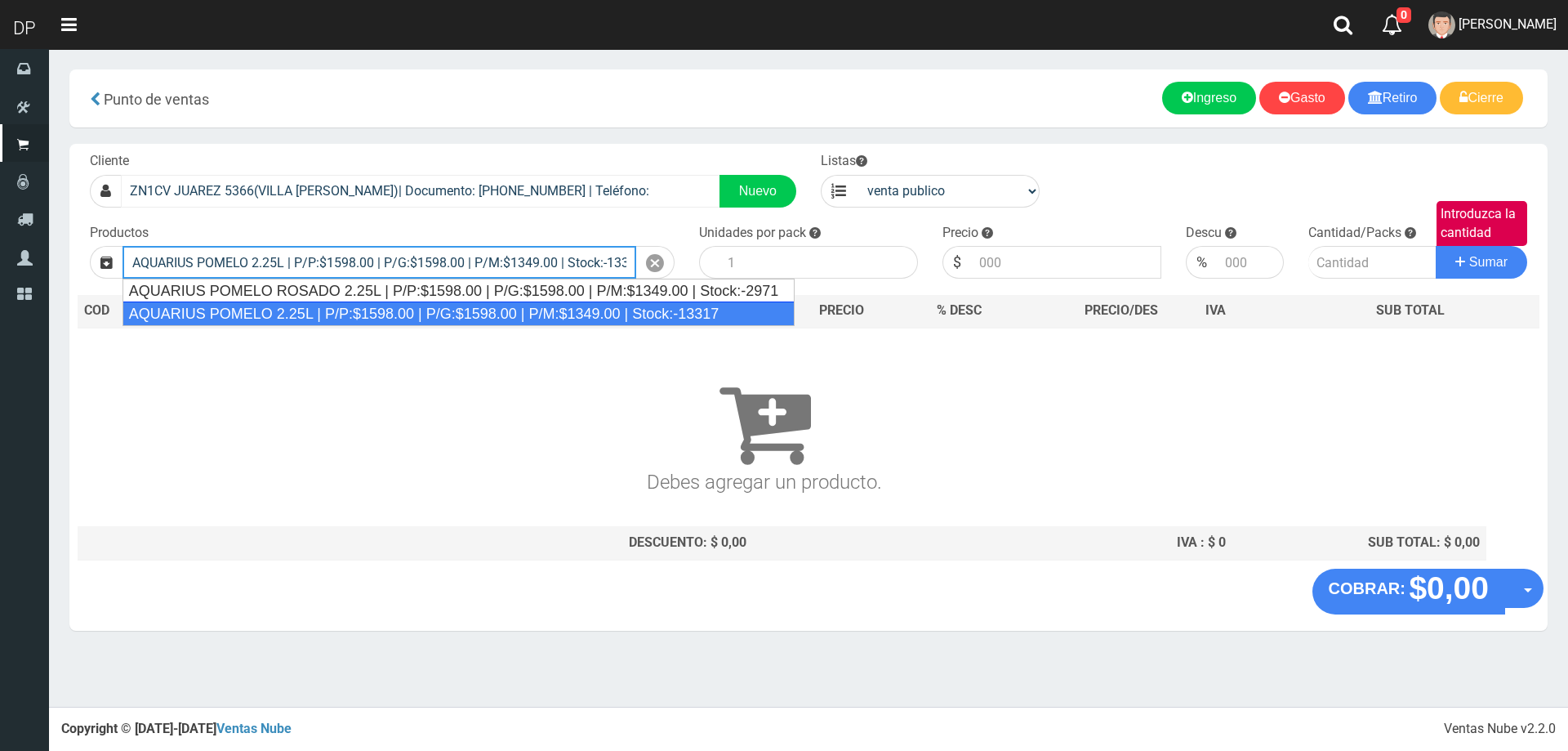
type input "AQUARIUS POMELO 2.25L | P/P:$1598.00 | P/G:$1598.00 | P/M:$1349.00 | Stock:-133…"
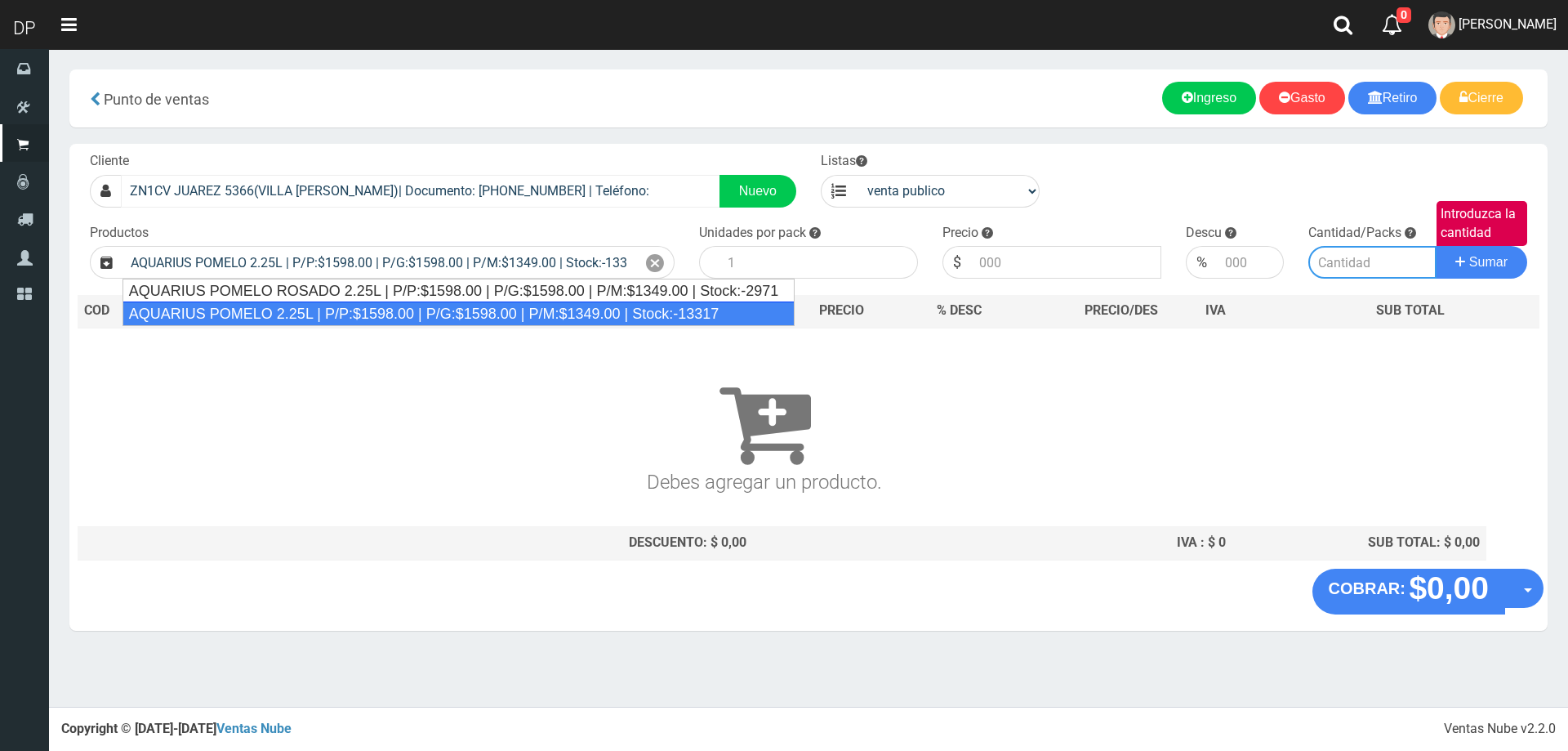
type input "6"
type input "1598.00"
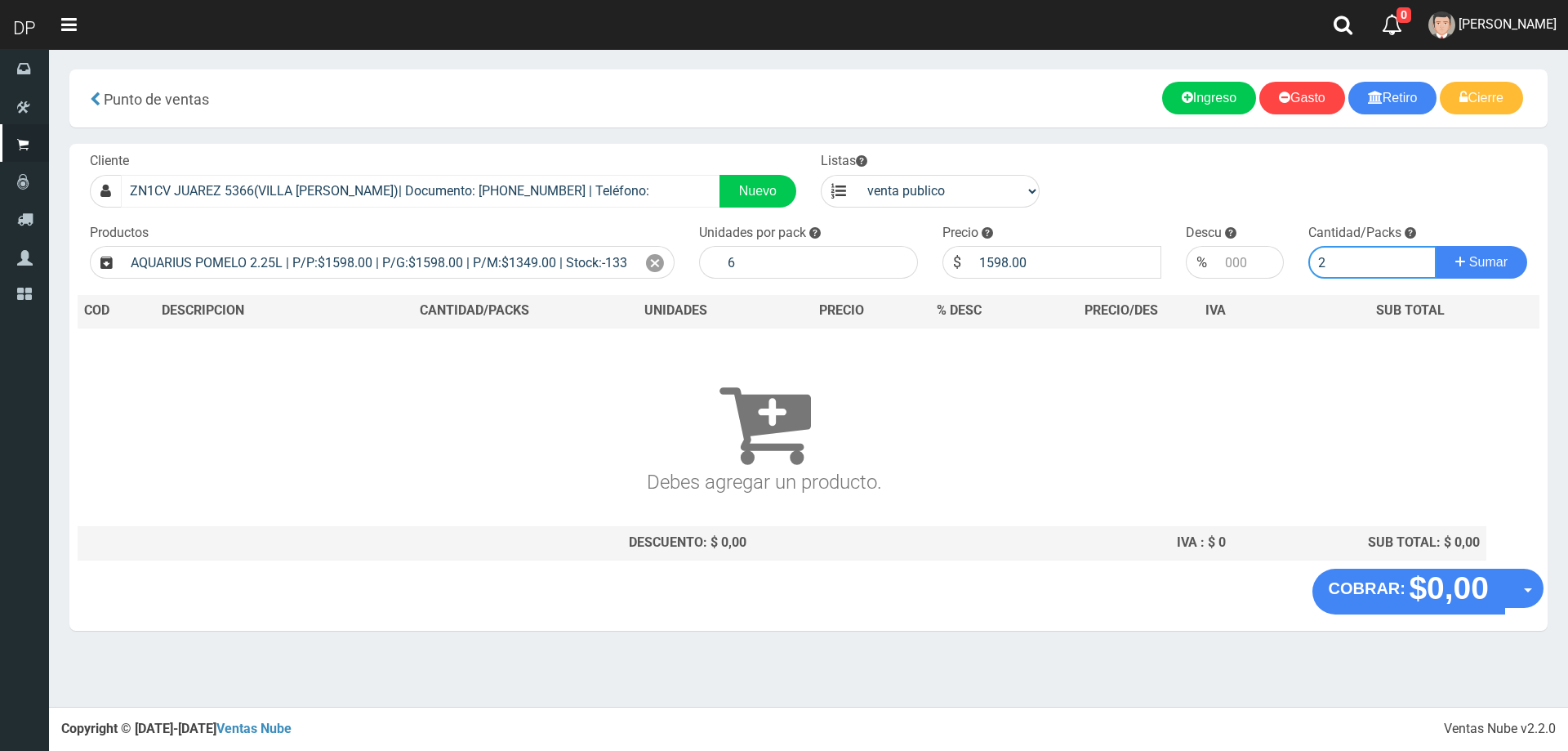
type input "2"
click at [1436, 246] on button "Sumar" at bounding box center [1481, 262] width 91 height 32
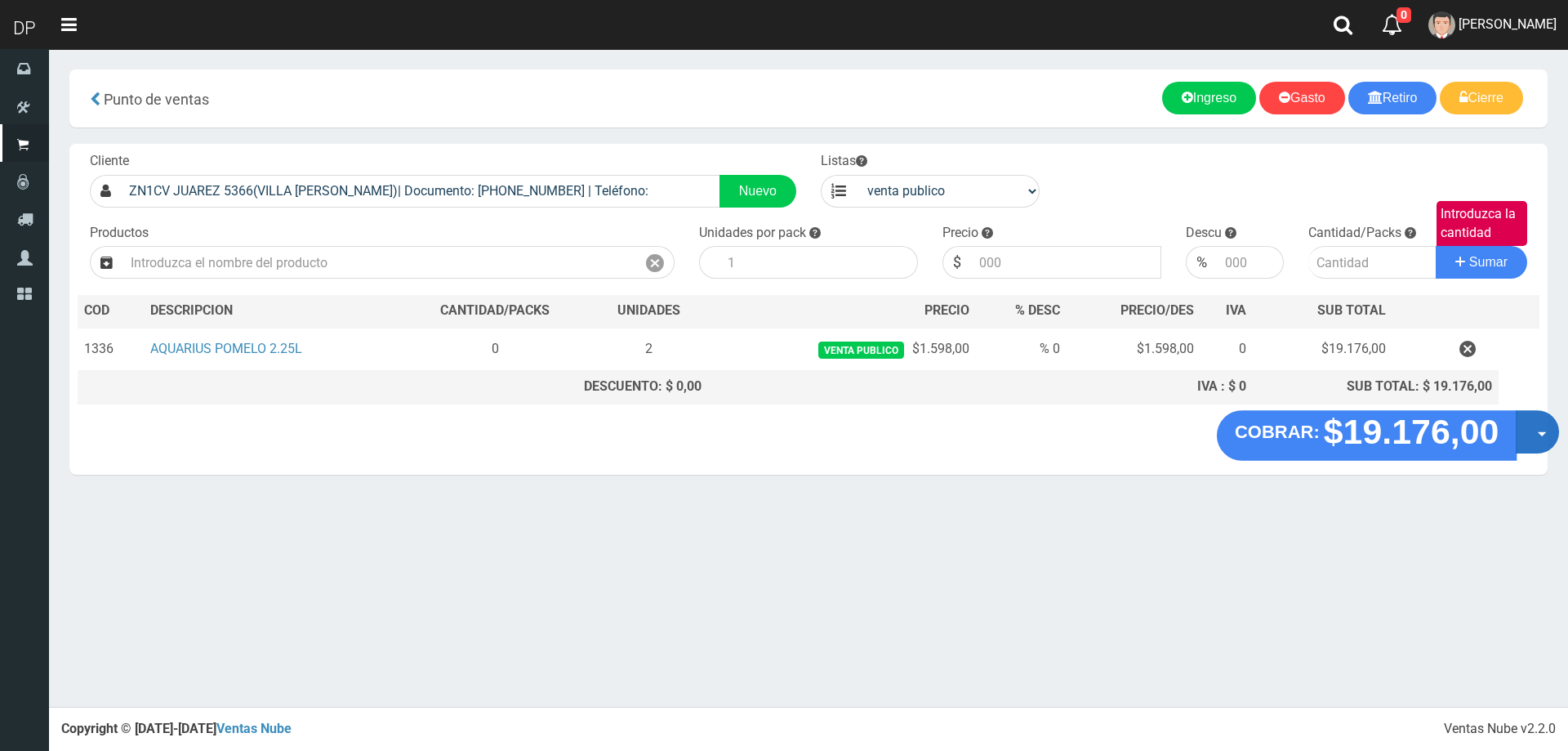
click at [1533, 438] on button "Opciones" at bounding box center [1537, 431] width 43 height 43
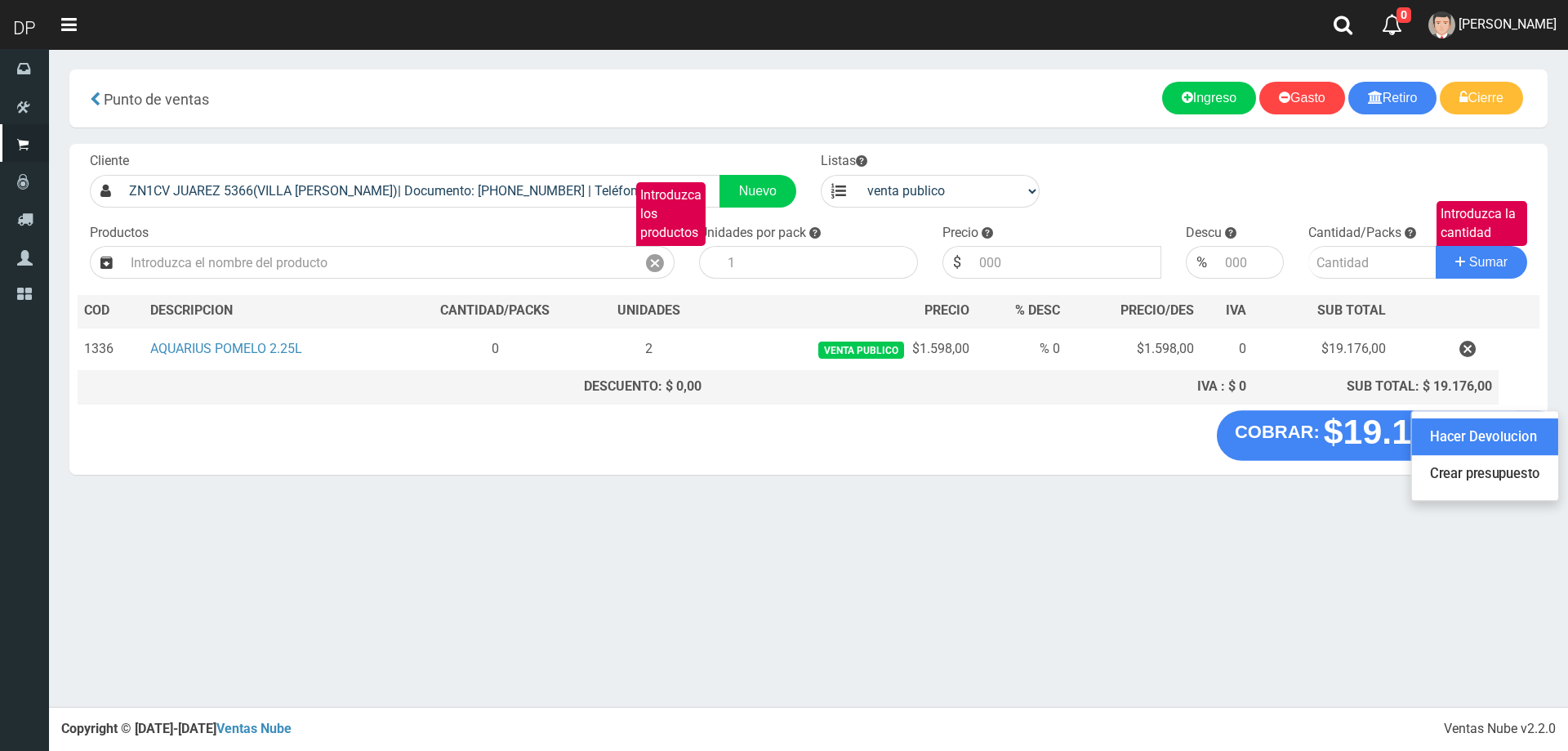
click at [1505, 443] on link "Hacer Devolucion" at bounding box center [1485, 437] width 146 height 37
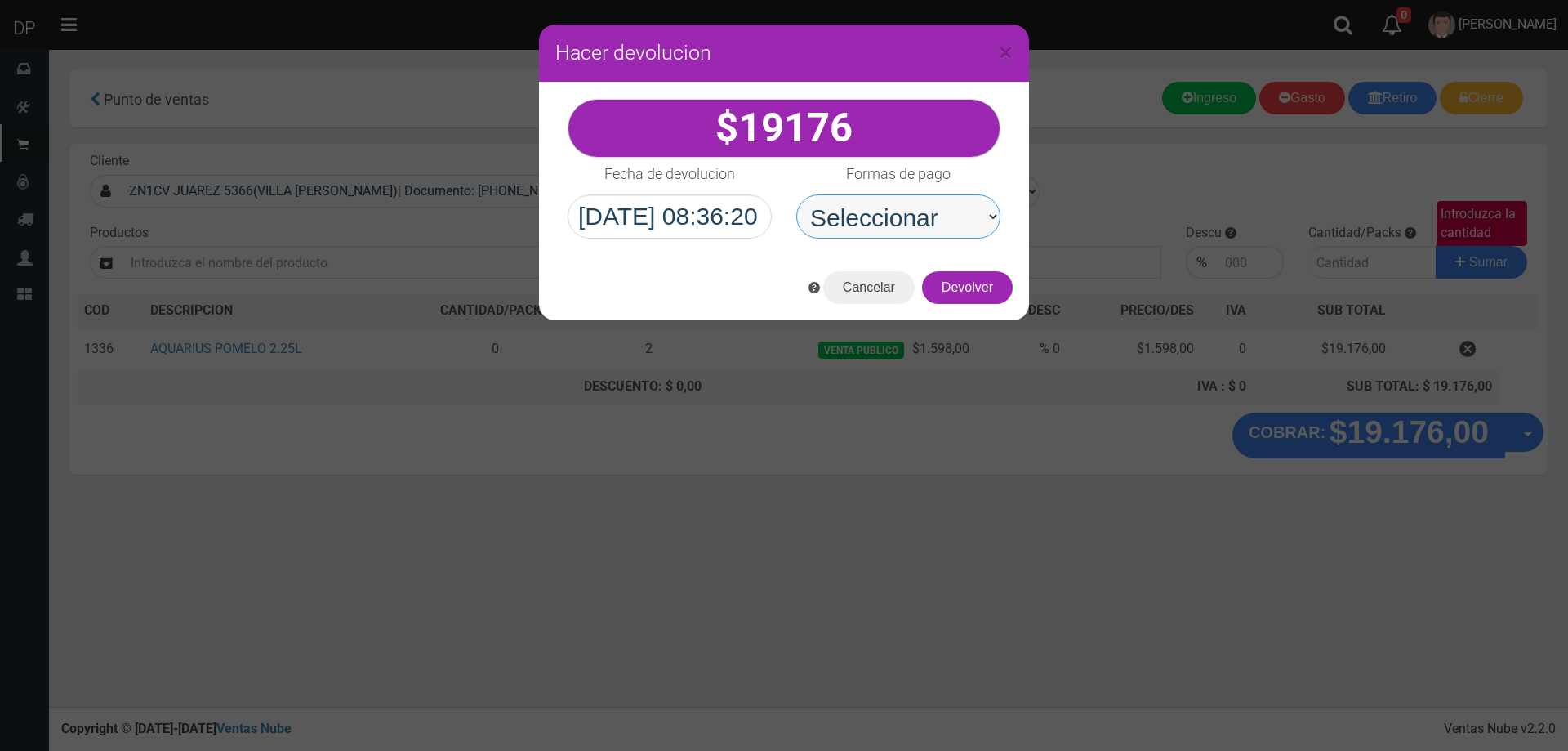
click at [937, 224] on select "Seleccionar Efectivo Tarjeta de Crédito Depósito Débito" at bounding box center [898, 216] width 204 height 44
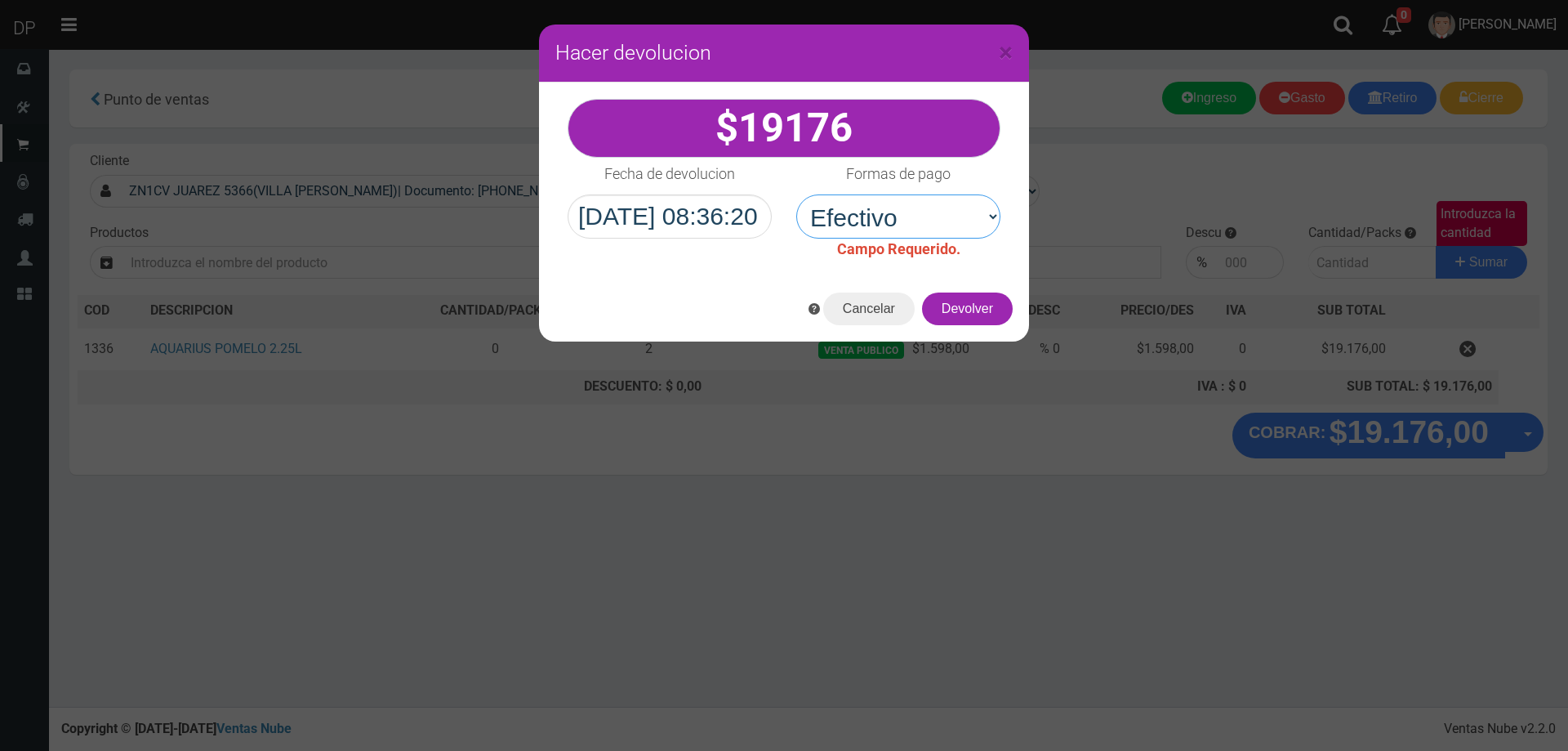
click at [796, 194] on select "Seleccionar Efectivo Tarjeta de Crédito Depósito Débito" at bounding box center [898, 216] width 204 height 44
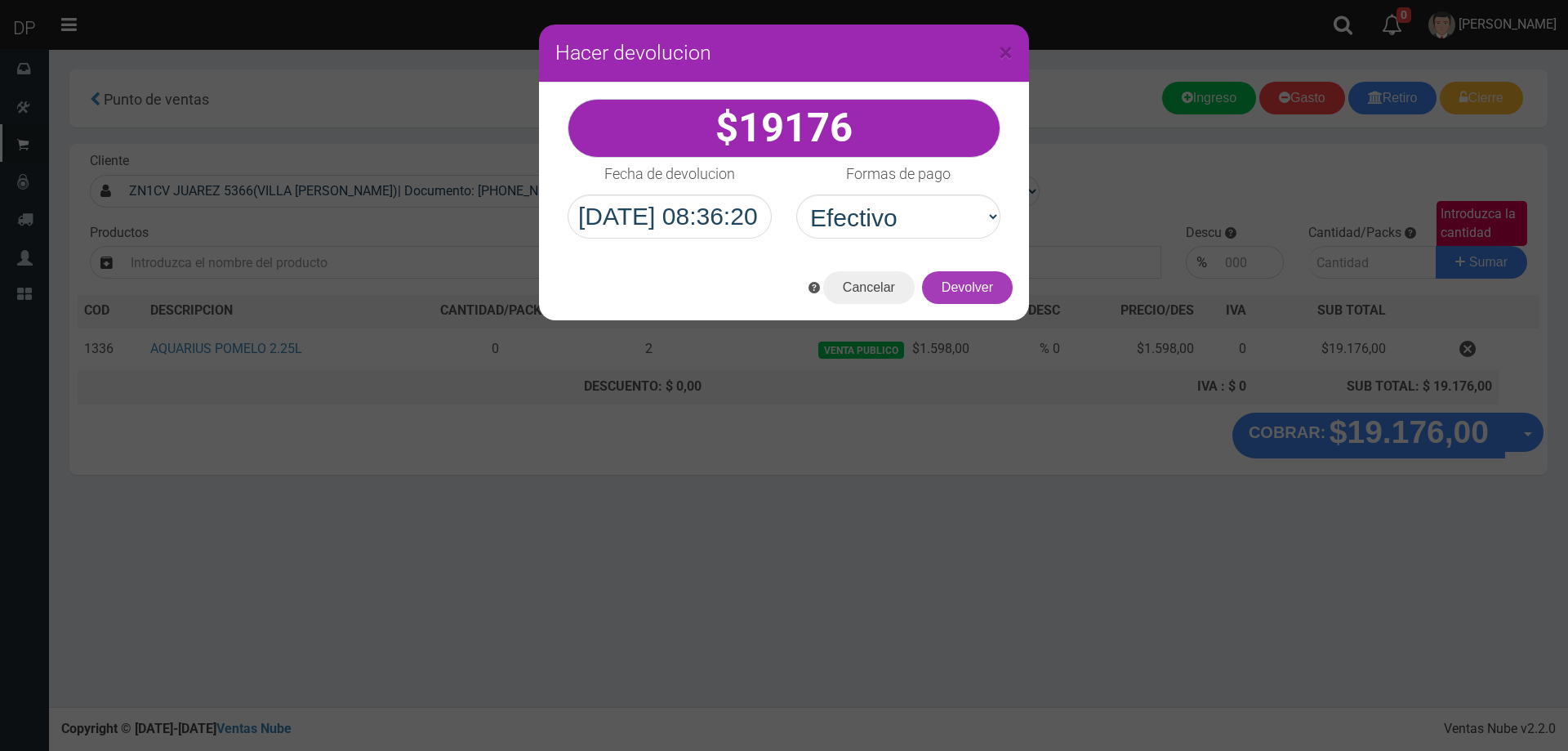
click at [987, 296] on button "Devolver" at bounding box center [967, 287] width 90 height 32
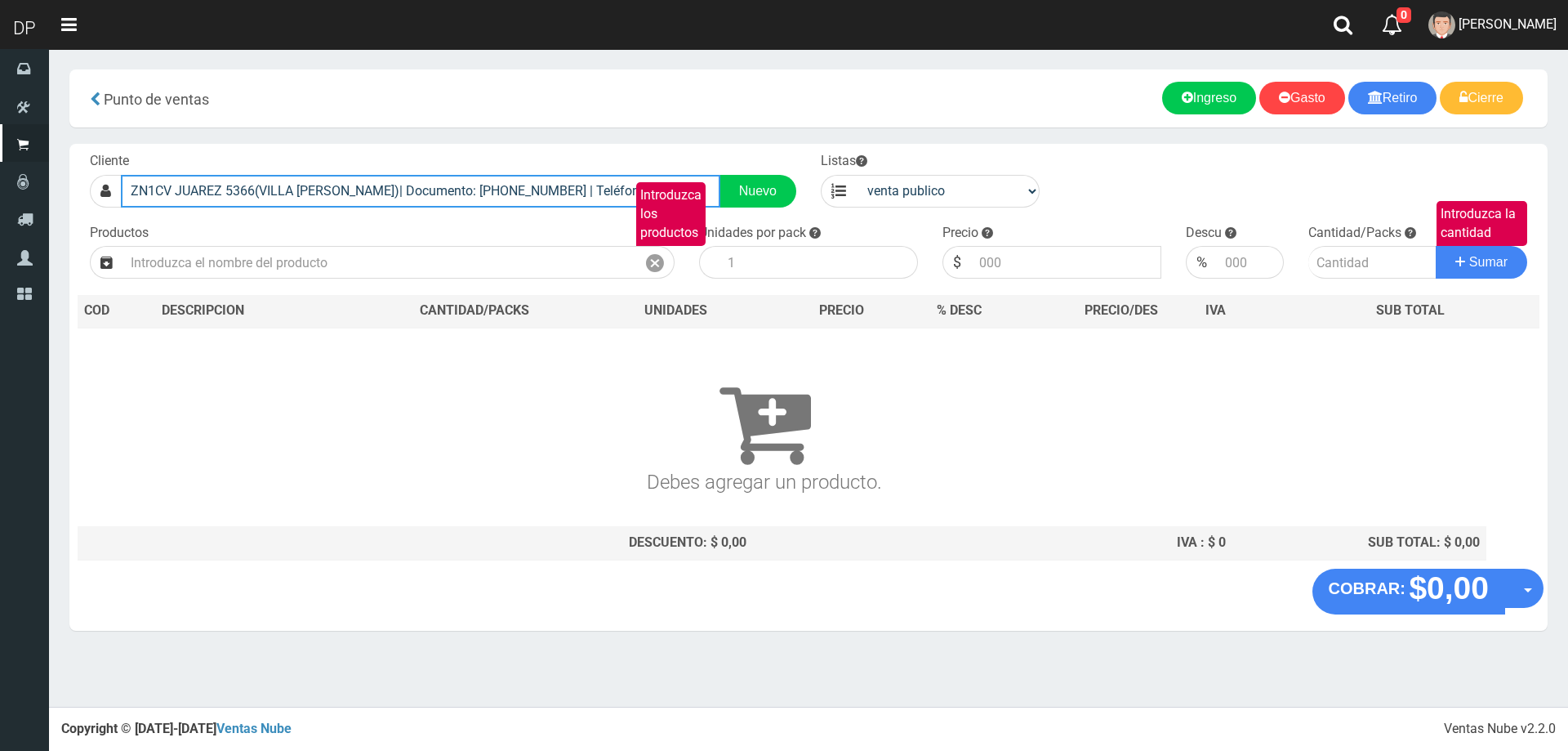
click at [529, 199] on input "ZN1CV JUAREZ 5366(VILLA LYNCH)| Documento: 6464646646 | Teléfono:" at bounding box center [420, 190] width 600 height 32
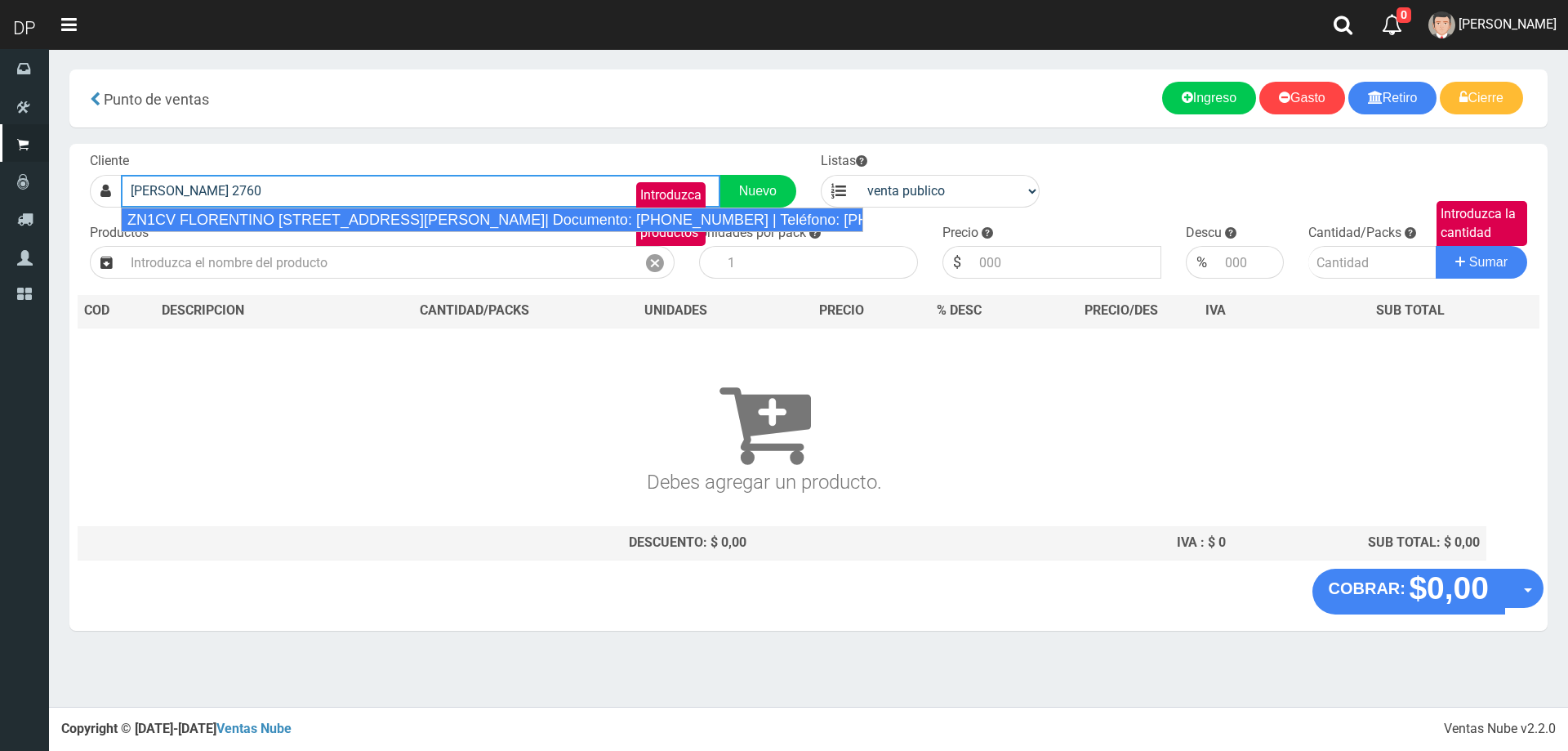
click at [527, 223] on div "ZN1CV FLORENTINO AMEGHINO 2760 (SAENZ PEÑA)| Documento: 986514213485 | Teléfono…" at bounding box center [491, 220] width 742 height 25
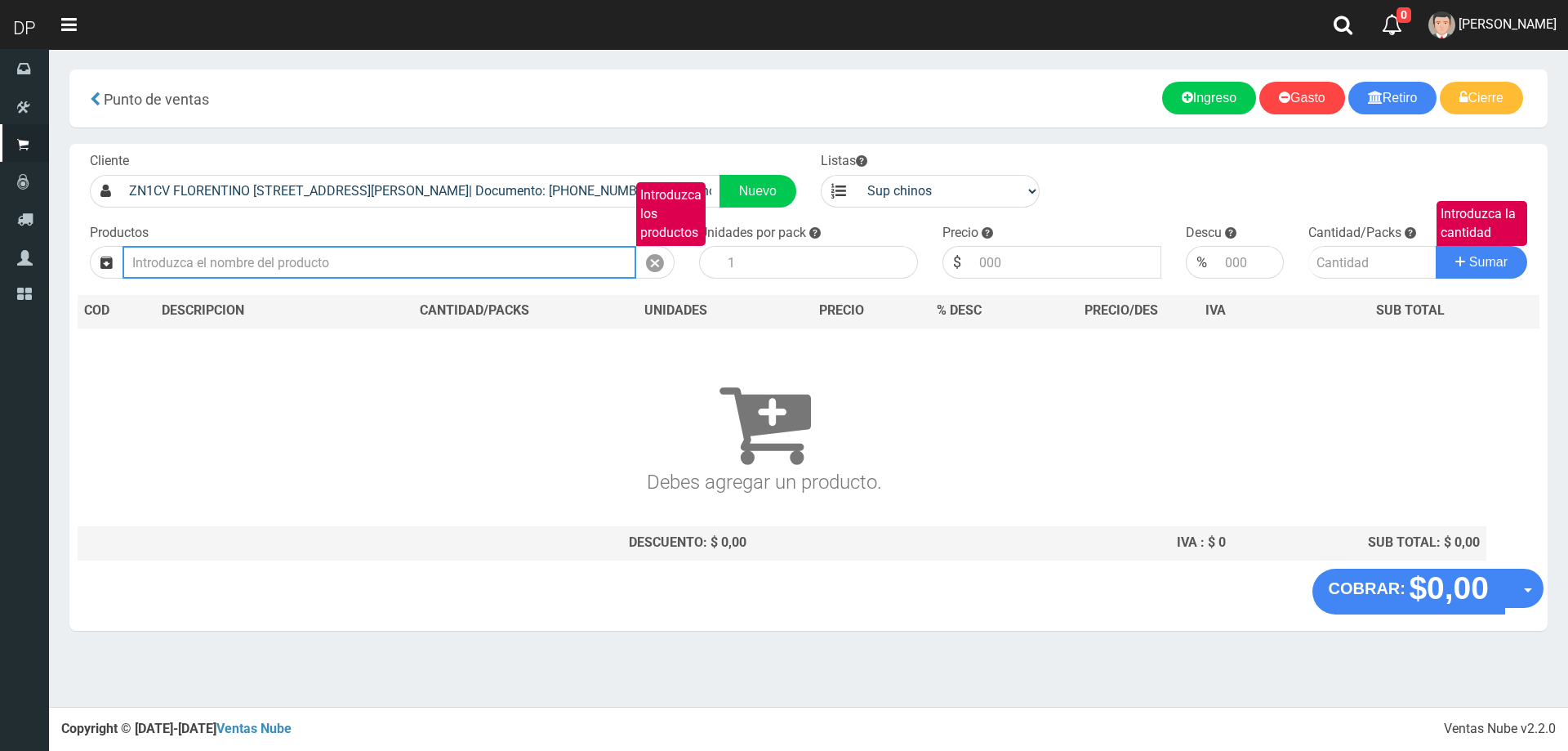
click at [289, 259] on input "Introduzca los productos" at bounding box center [379, 262] width 514 height 32
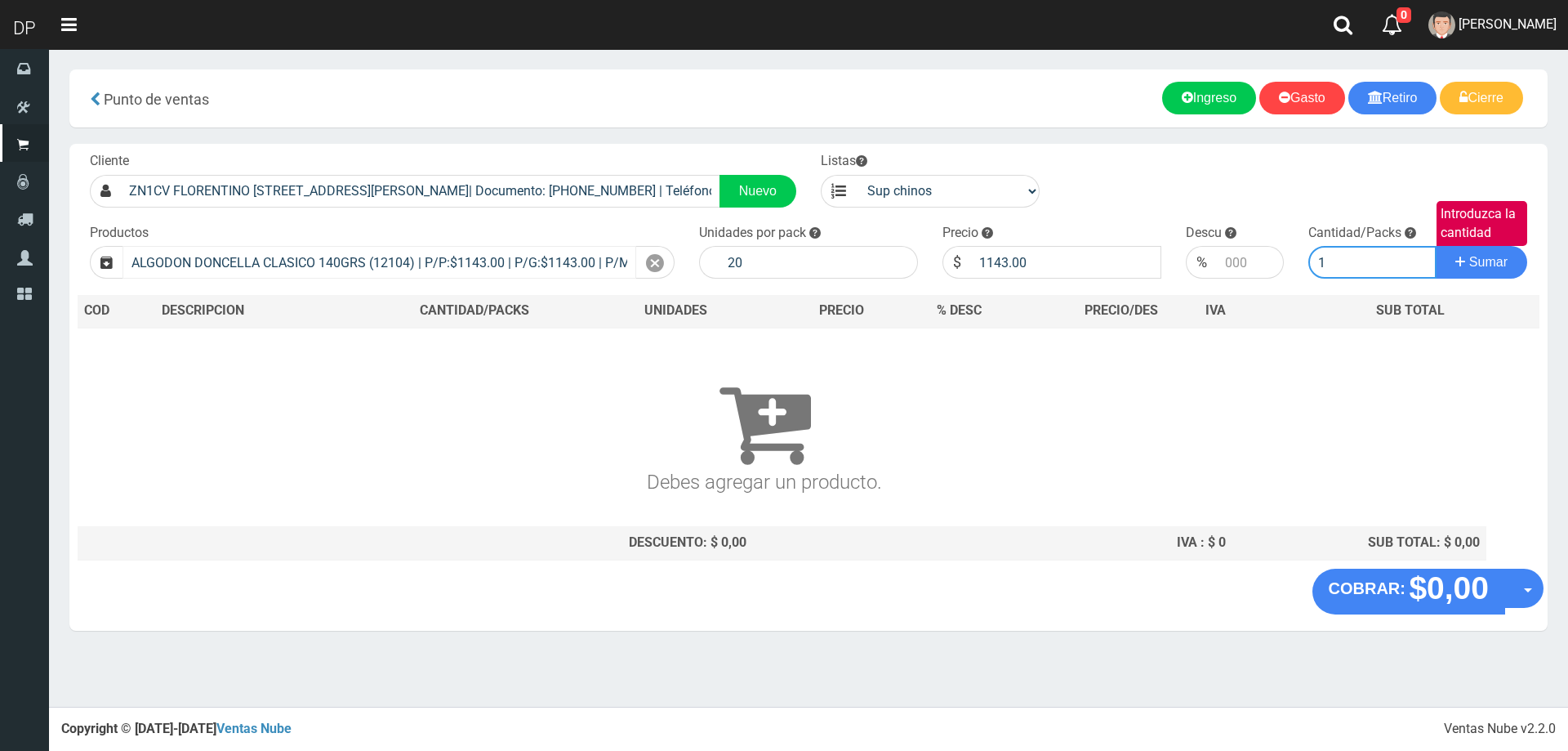
click at [1436, 246] on button "Sumar" at bounding box center [1481, 262] width 91 height 32
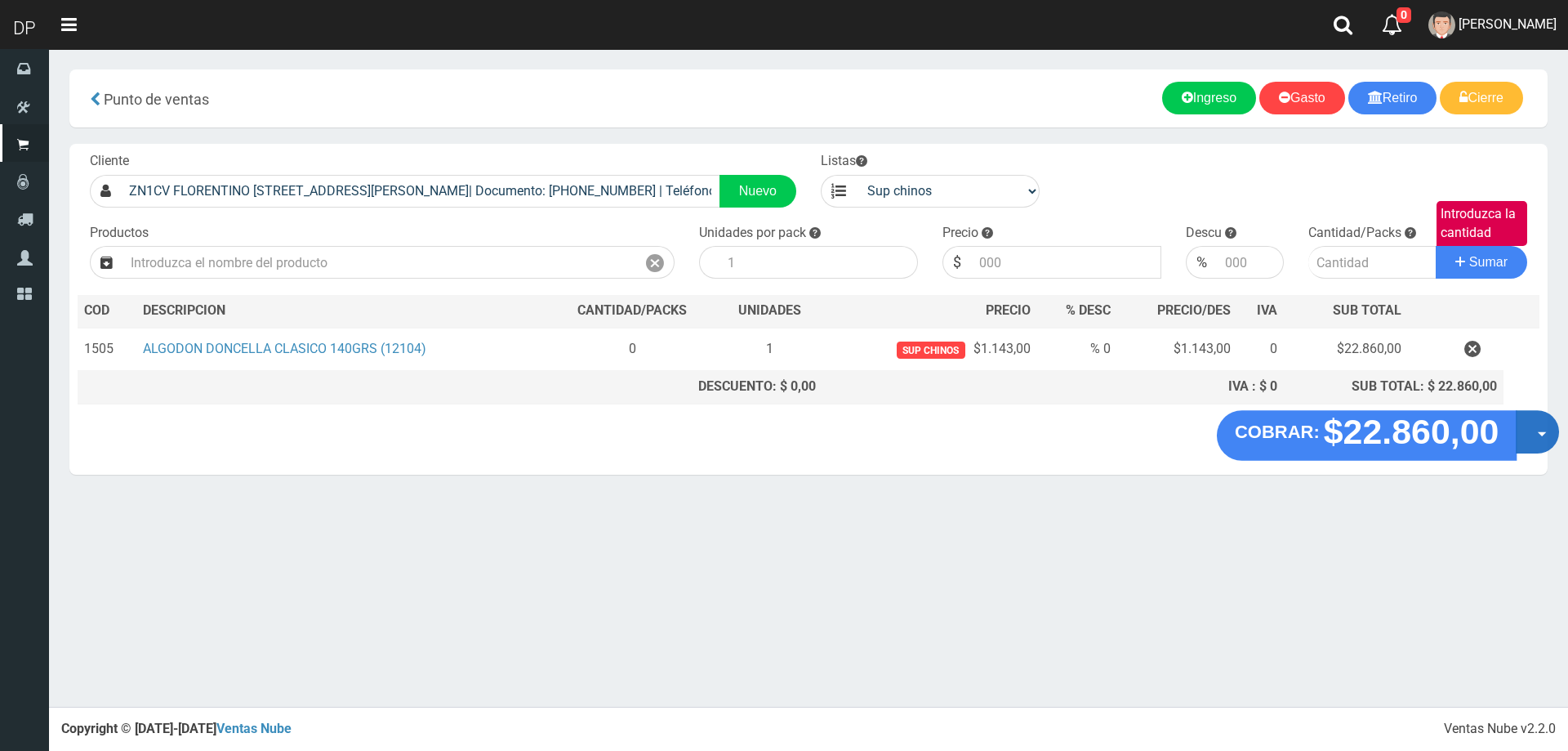
click at [1535, 431] on button "Opciones" at bounding box center [1537, 431] width 43 height 43
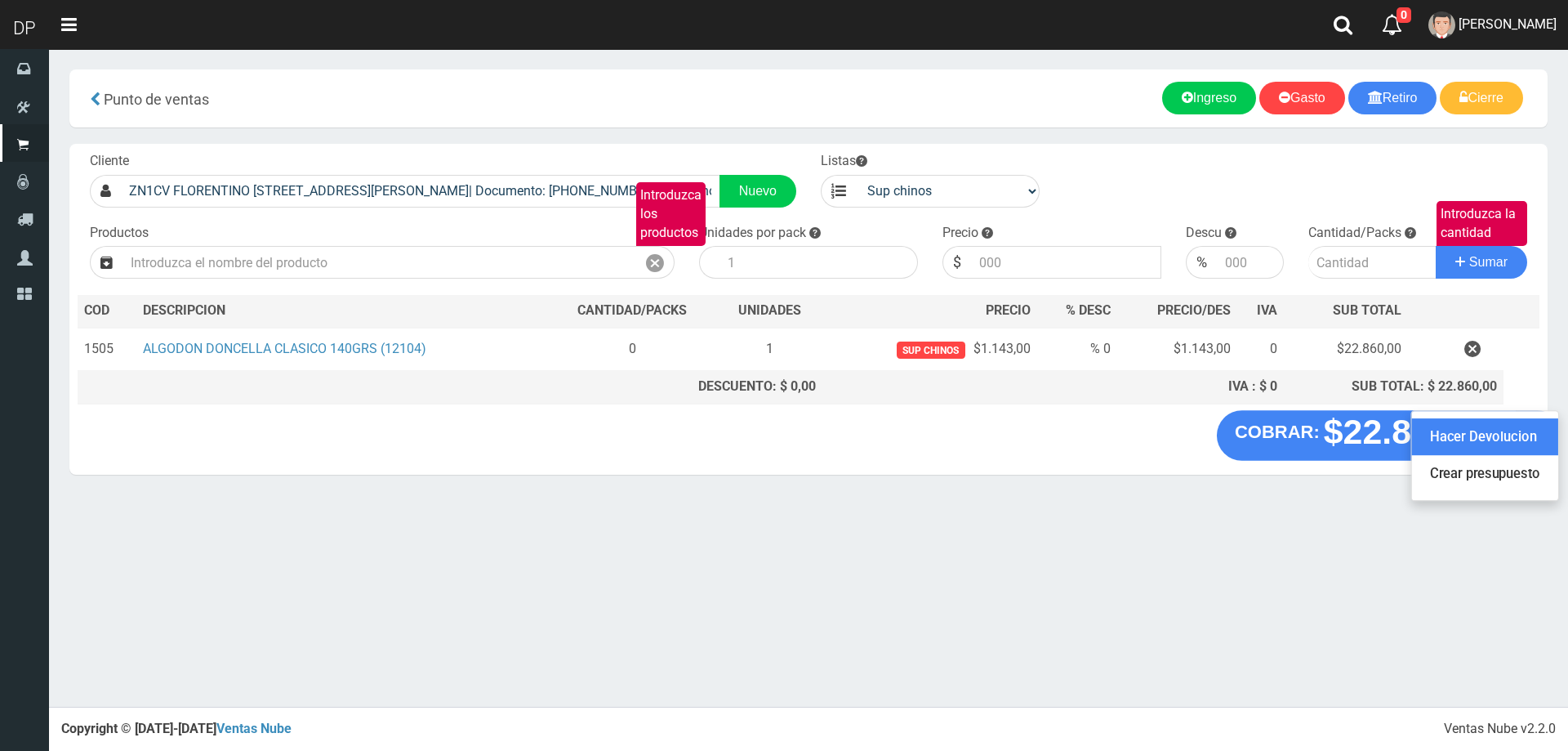
click at [1490, 447] on link "Hacer Devolucion" at bounding box center [1485, 437] width 146 height 37
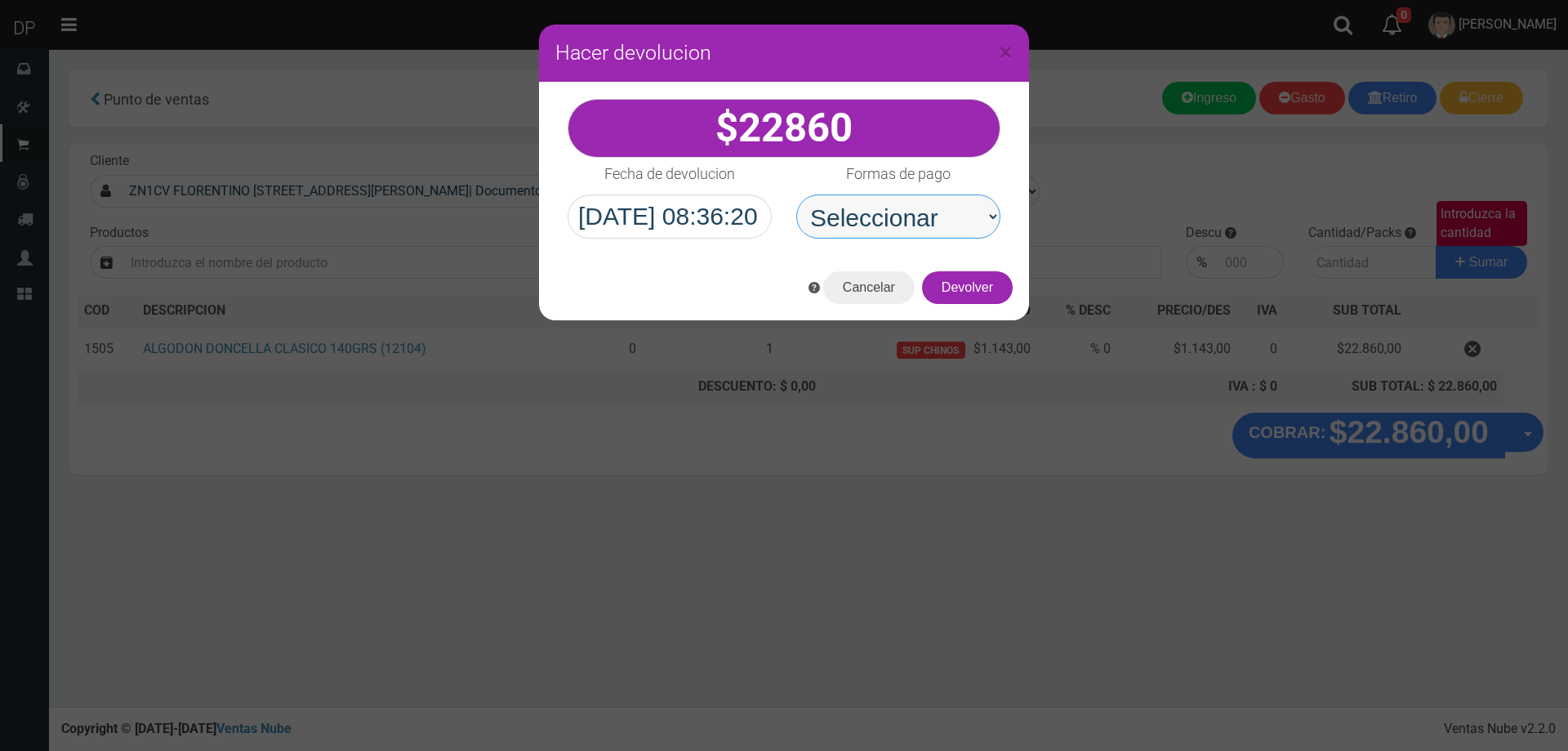
click at [931, 218] on select "Seleccionar Efectivo Tarjeta de Crédito Depósito Débito" at bounding box center [898, 216] width 204 height 44
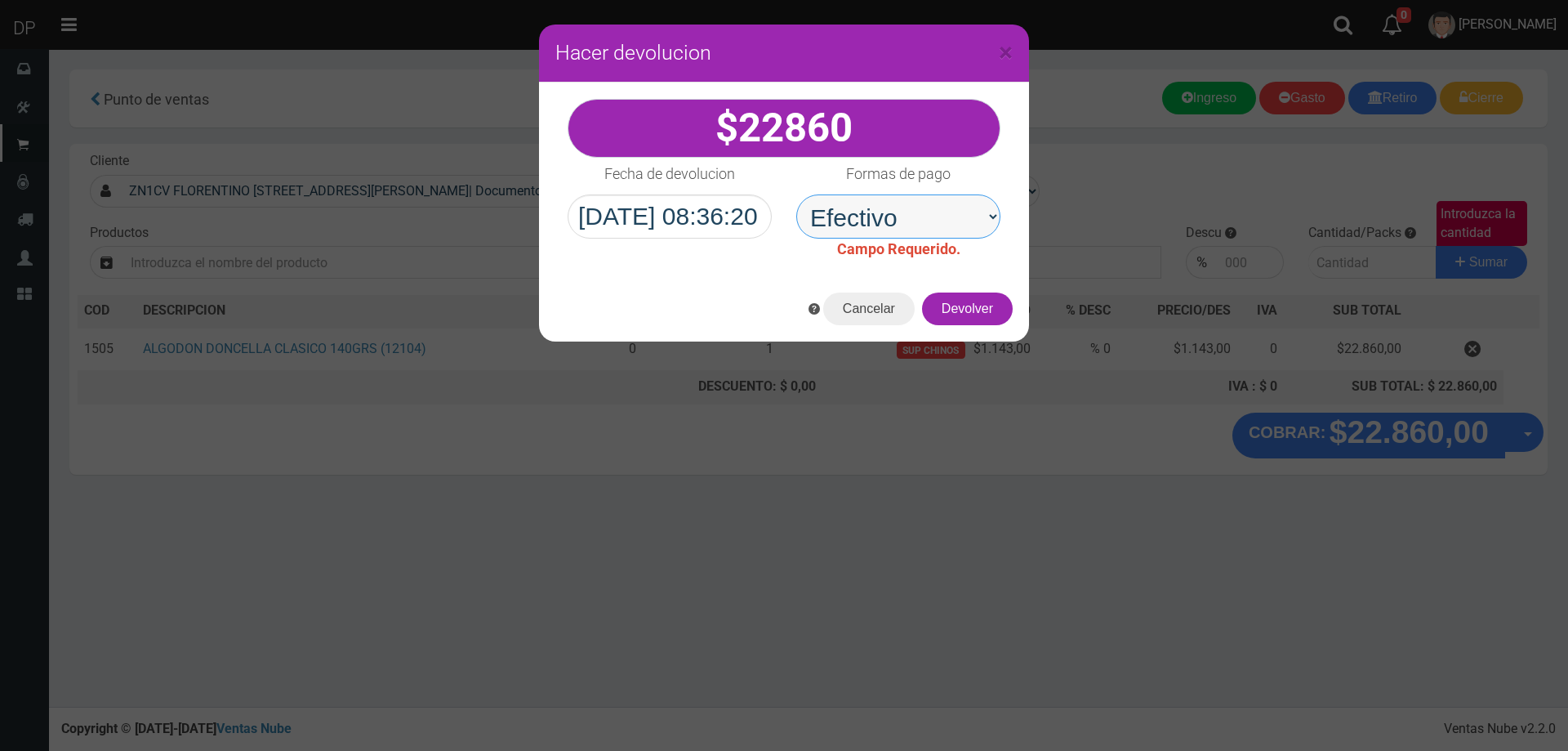
click at [796, 194] on select "Seleccionar Efectivo Tarjeta de Crédito Depósito Débito" at bounding box center [898, 216] width 204 height 44
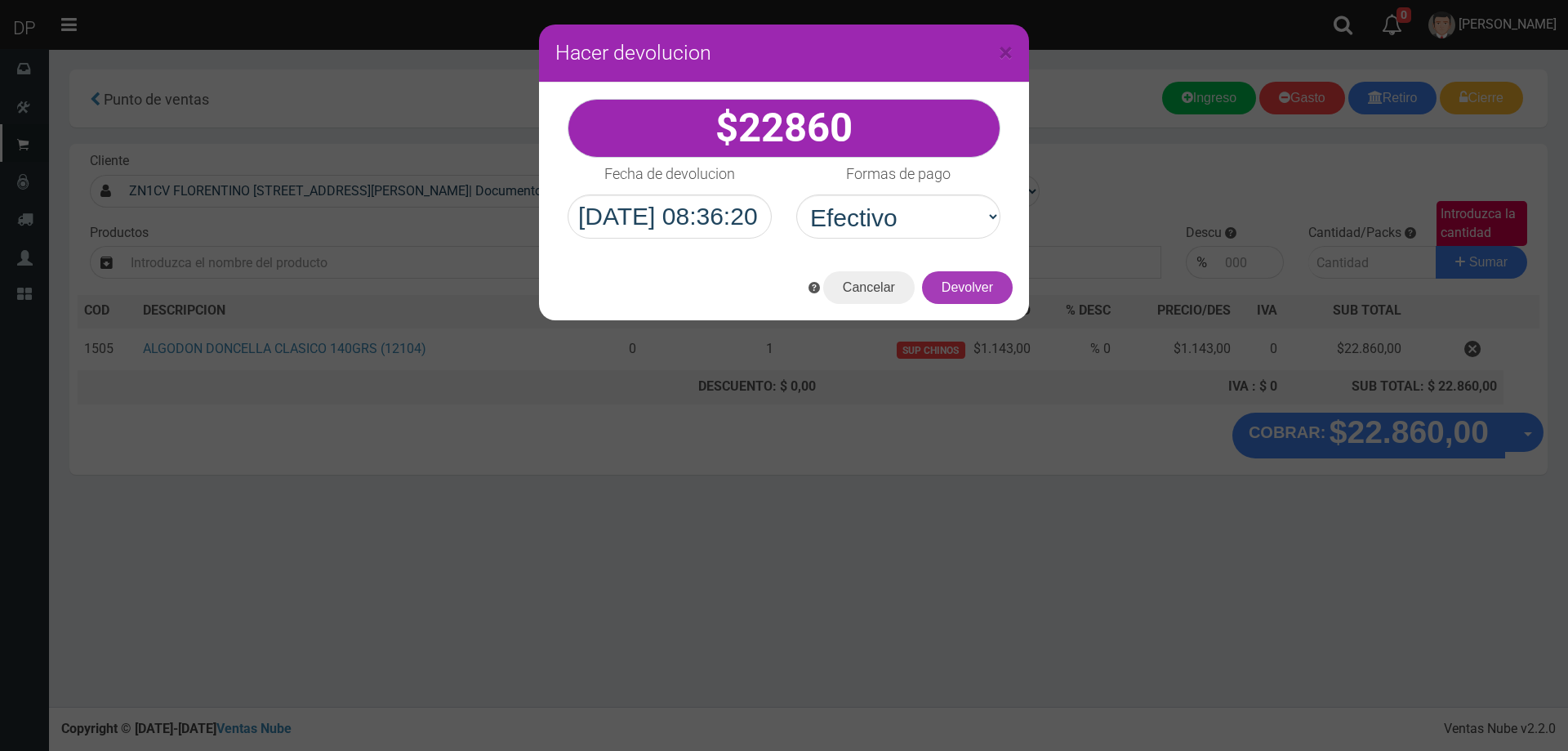
click at [981, 281] on button "Devolver" at bounding box center [967, 287] width 90 height 32
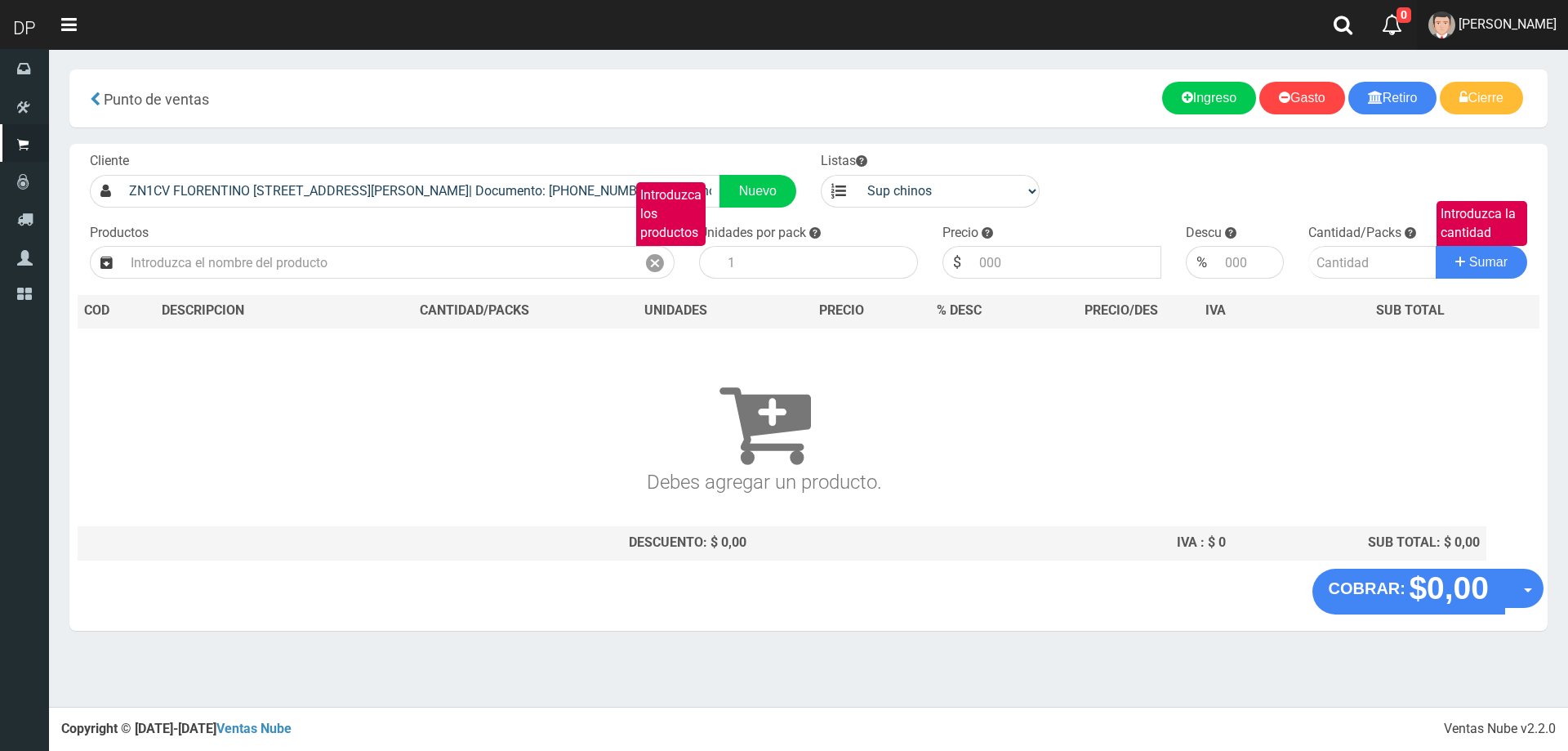
click at [1517, 10] on link "Betiana Paola Casco" at bounding box center [1493, 25] width 151 height 50
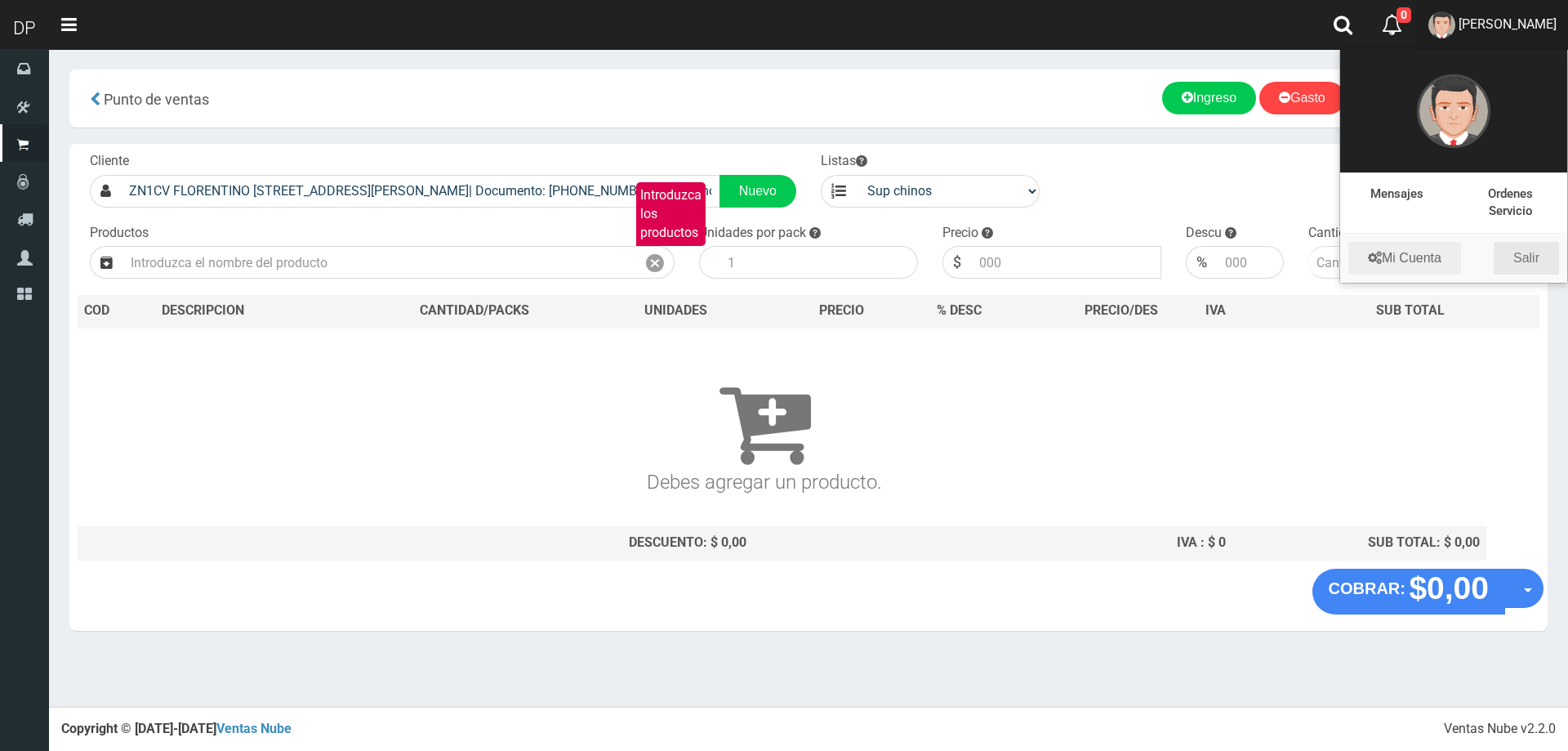
click at [1525, 263] on link "Salir" at bounding box center [1526, 258] width 66 height 32
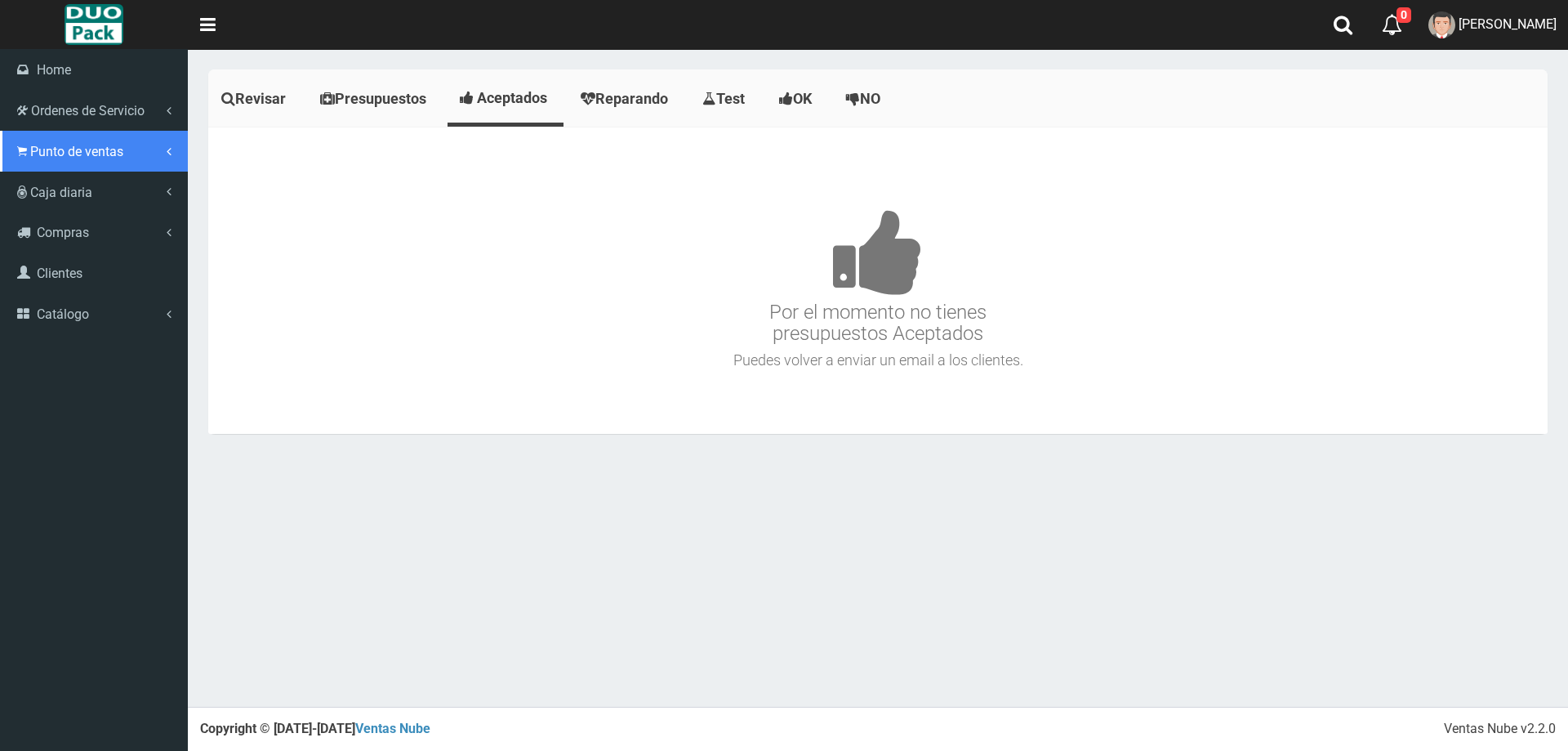
click at [54, 156] on span "Punto de ventas" at bounding box center [76, 152] width 93 height 16
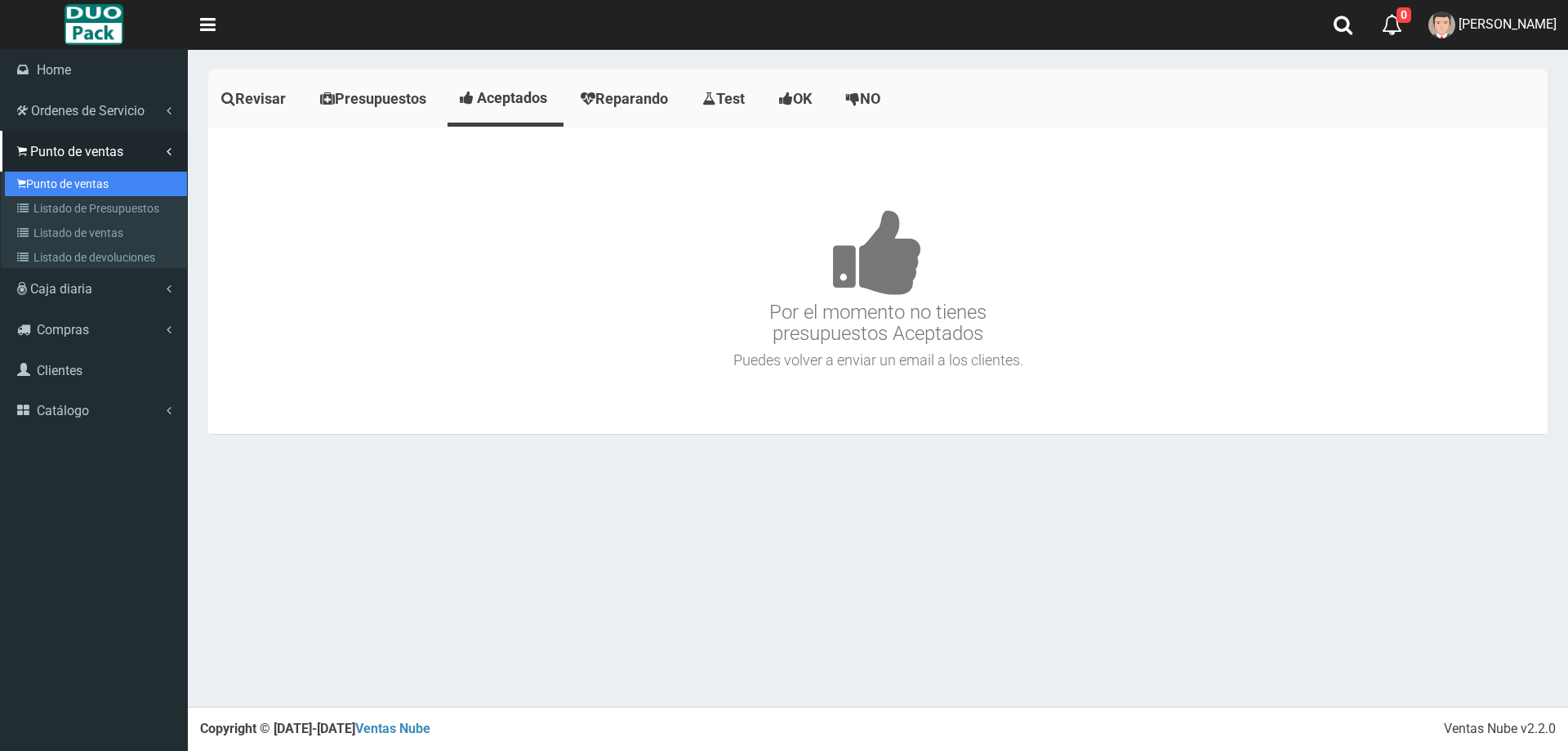
click at [93, 178] on link "Punto de ventas" at bounding box center [96, 183] width 182 height 25
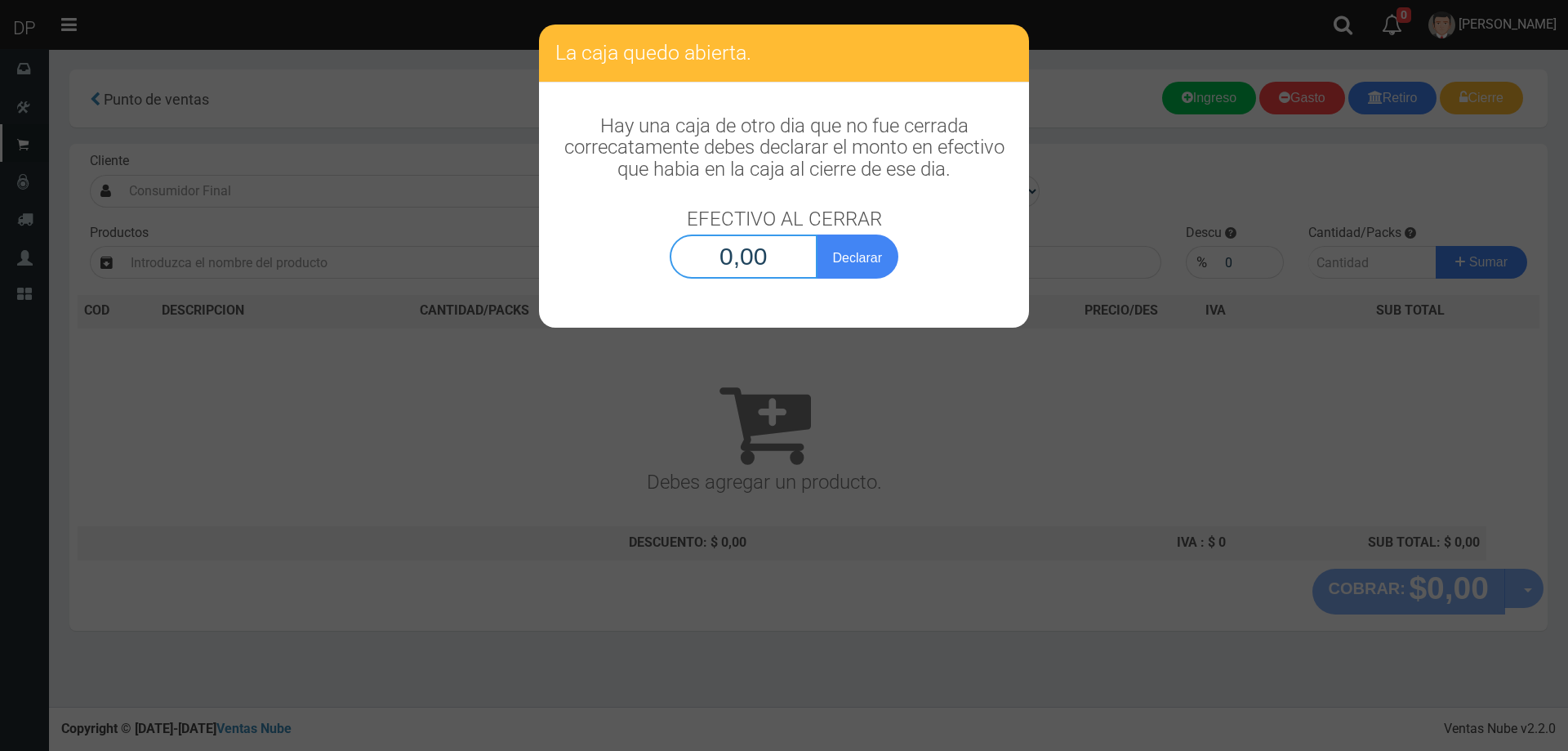
click at [764, 249] on input "0,00" at bounding box center [743, 256] width 148 height 44
type input "1,00"
click at [816, 234] on button "Declarar" at bounding box center [857, 256] width 81 height 44
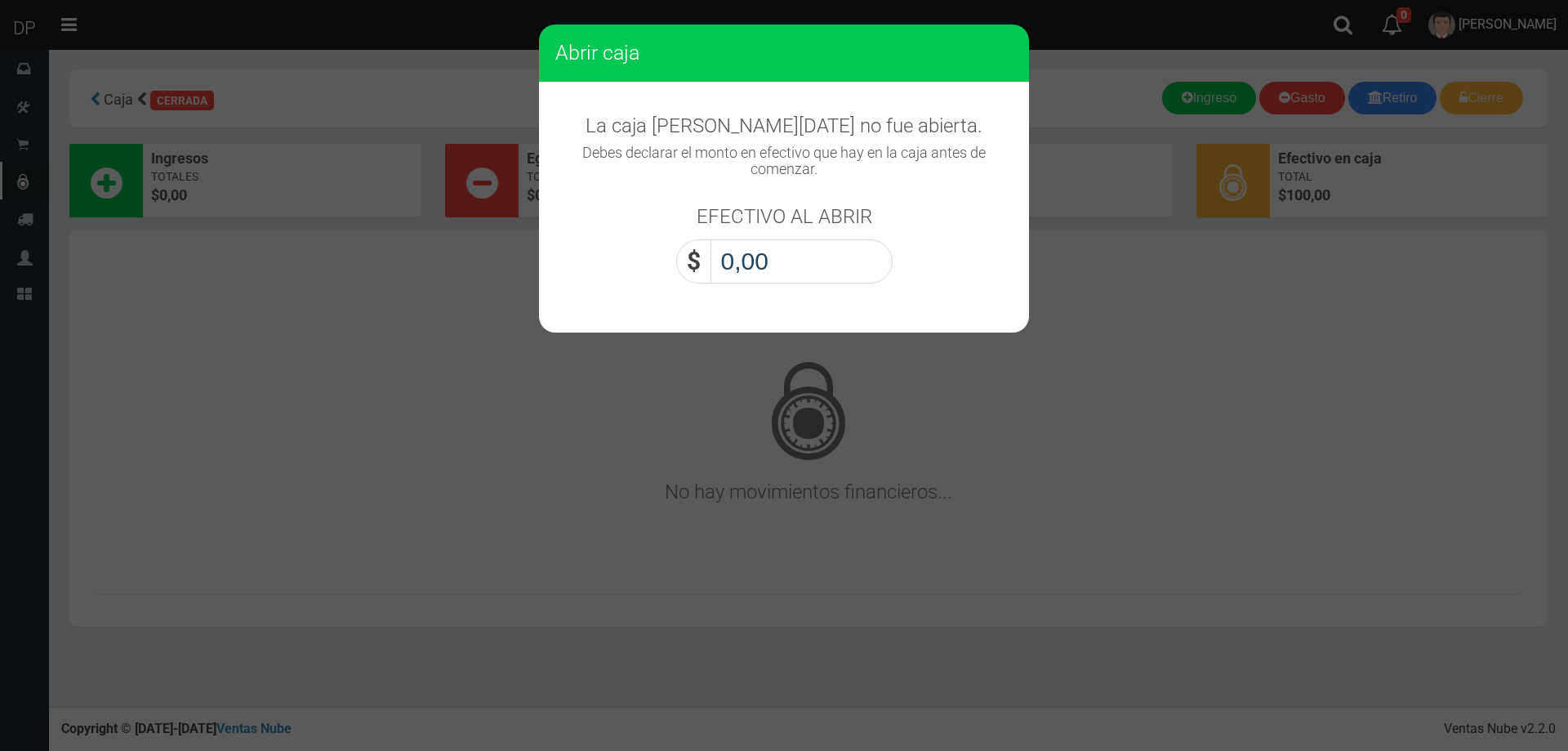
click at [764, 249] on input "0,00" at bounding box center [802, 261] width 182 height 44
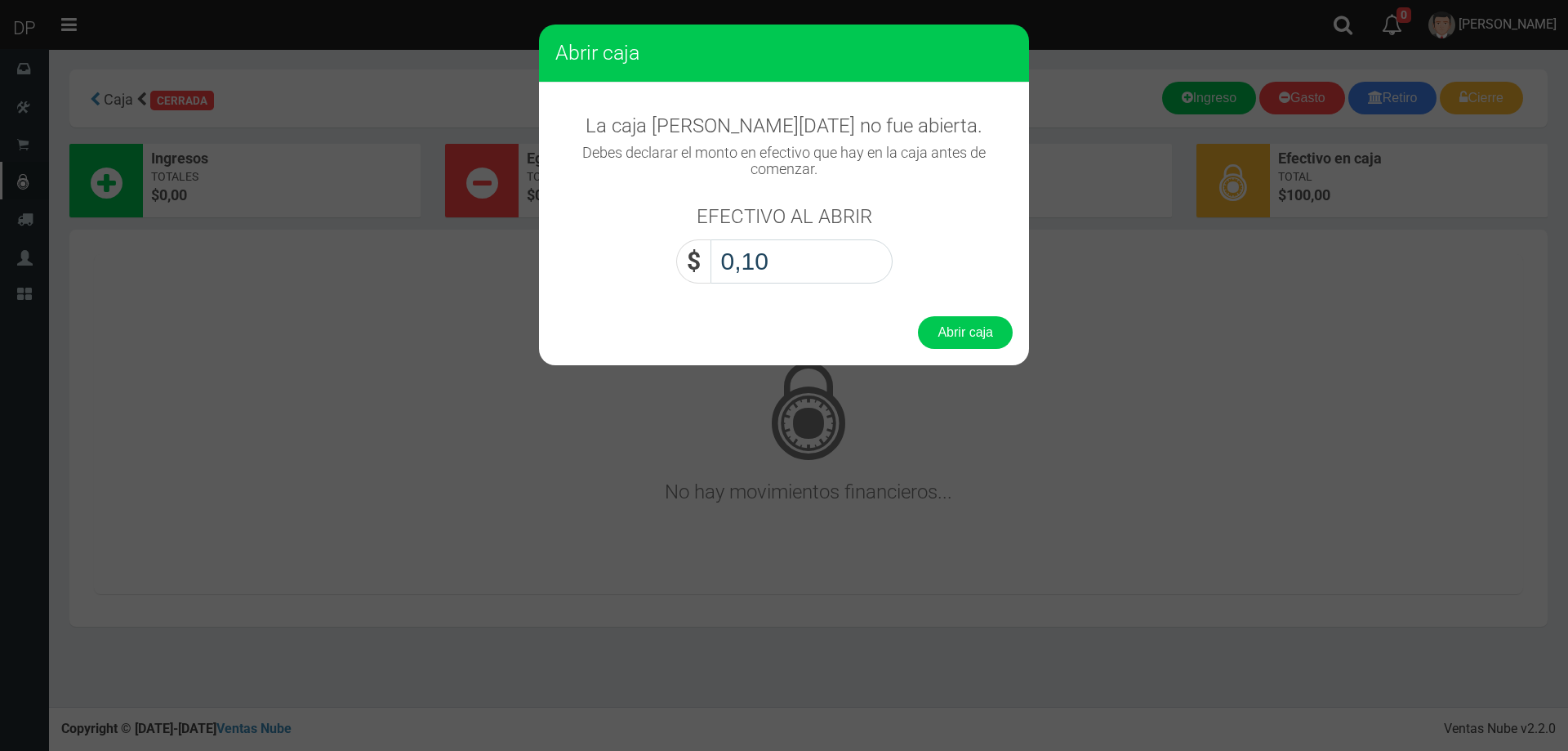
type input "1,00"
click at [917, 316] on button "Abrir caja" at bounding box center [964, 331] width 95 height 32
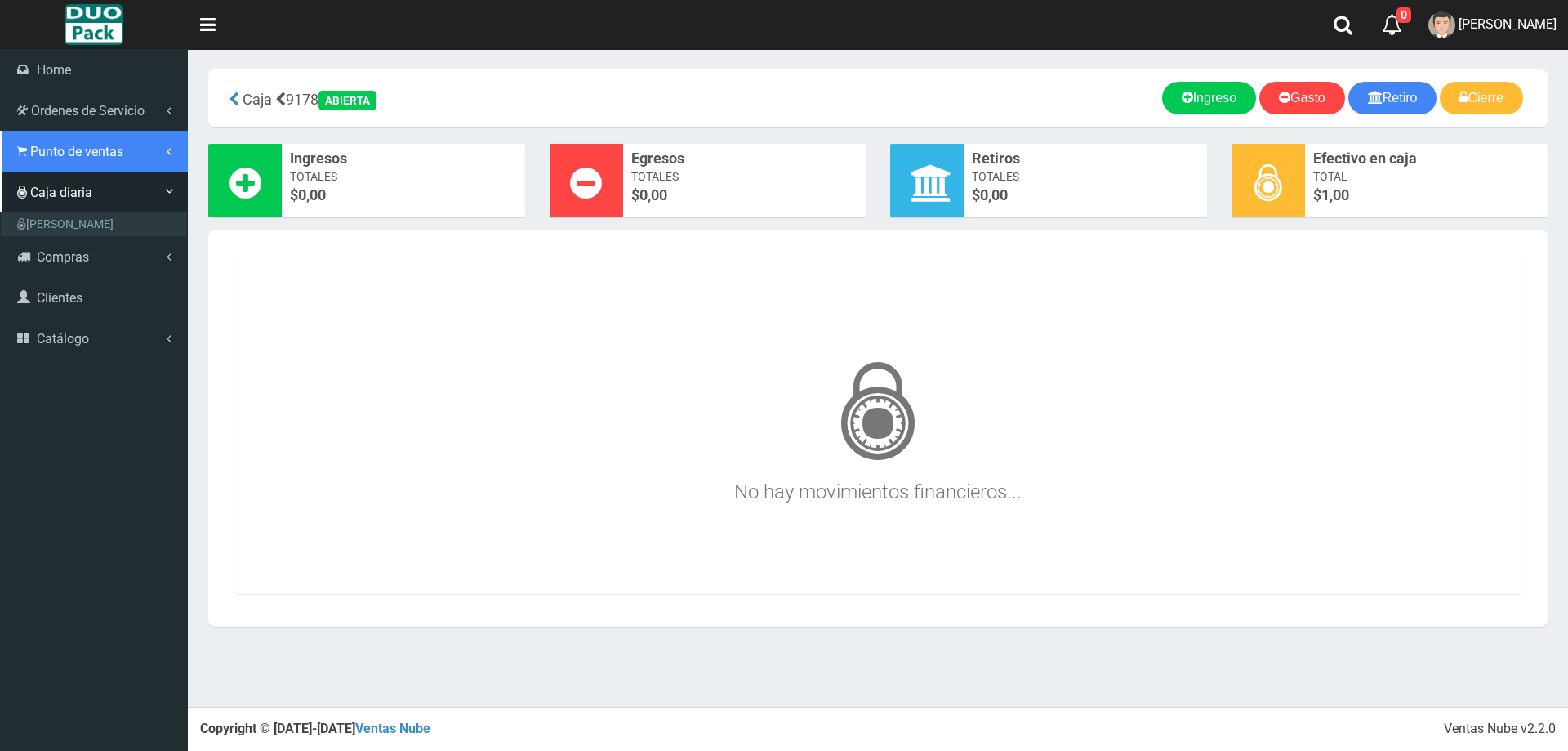
click at [77, 146] on span "Punto de ventas" at bounding box center [76, 152] width 93 height 16
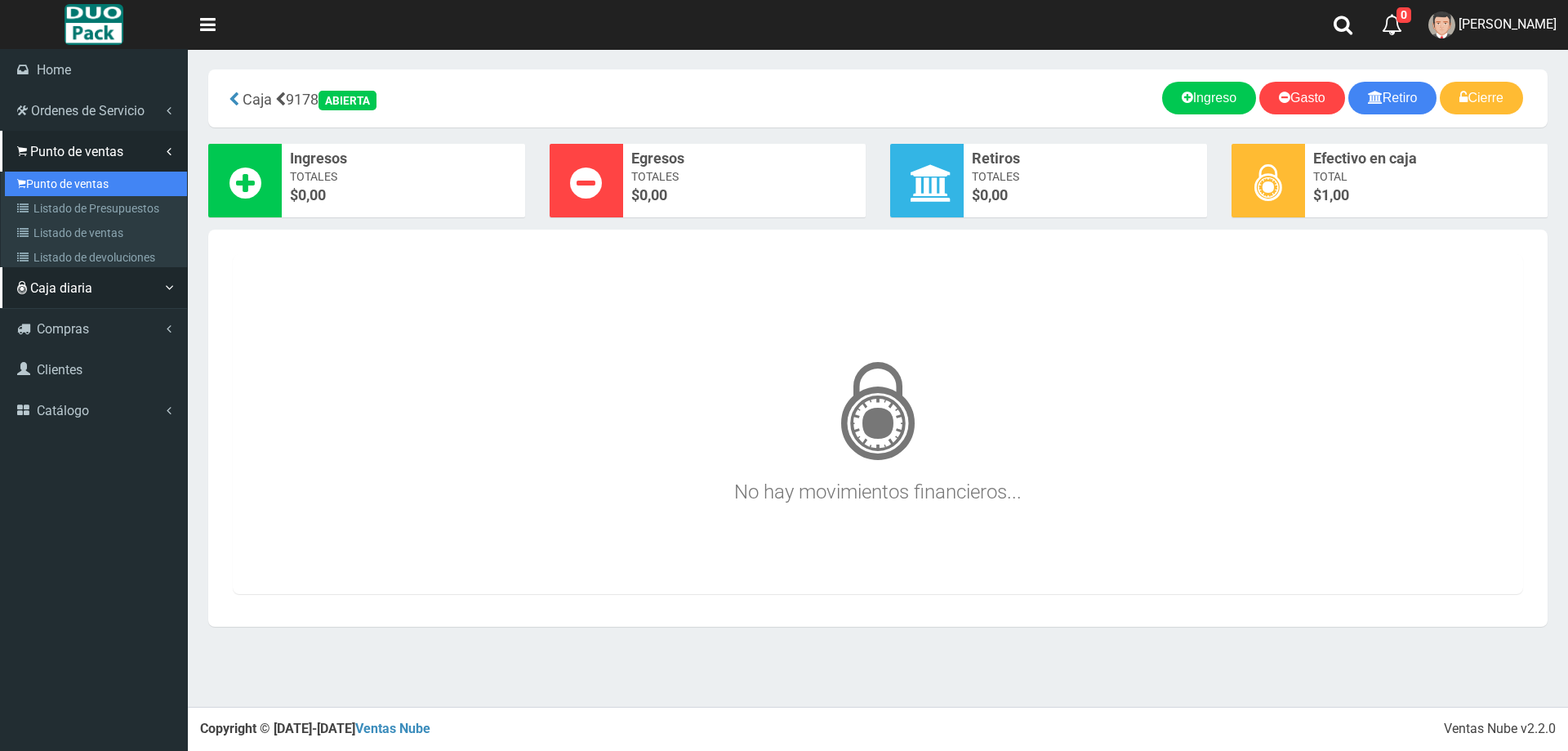
click at [120, 178] on link "Punto de ventas" at bounding box center [96, 183] width 182 height 25
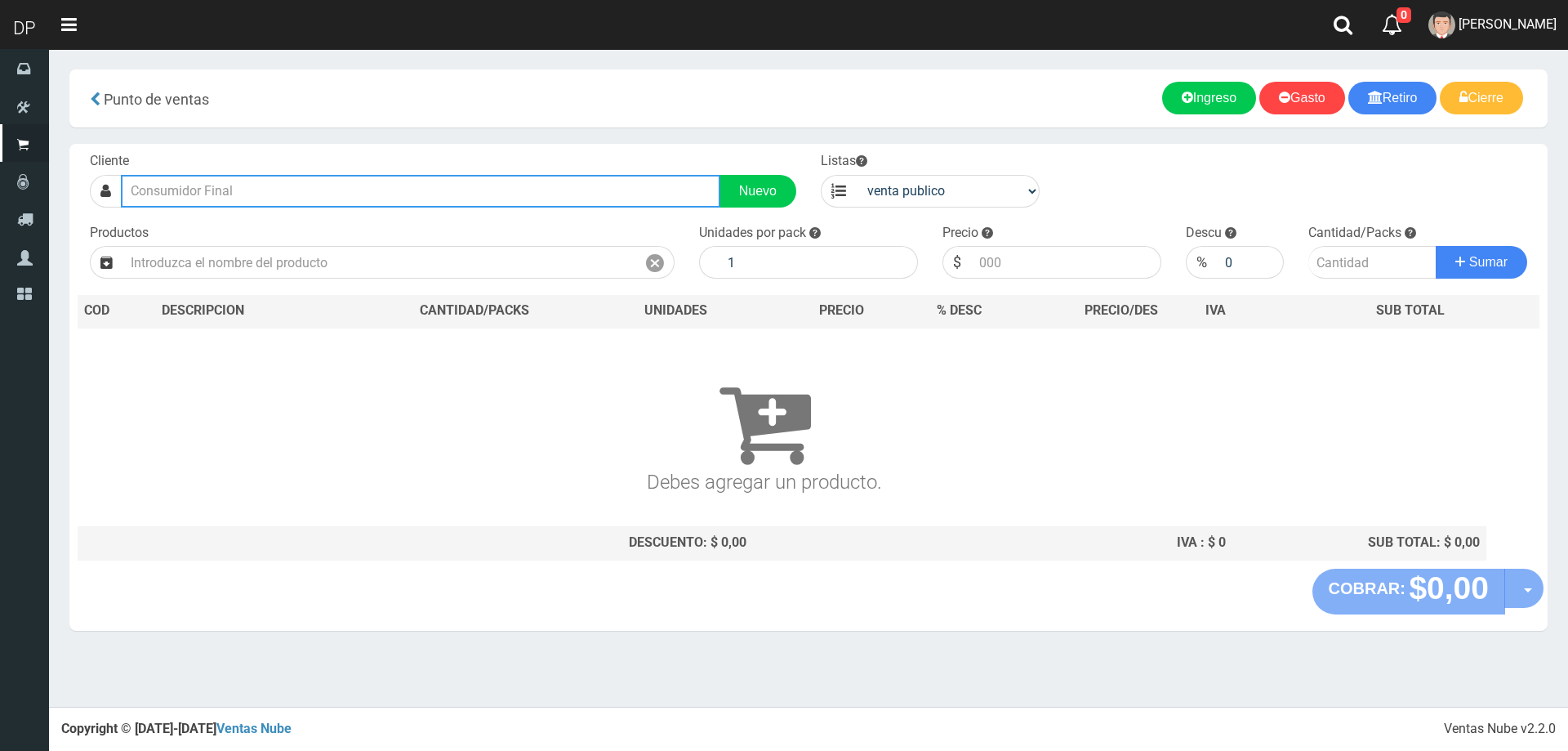
click at [300, 191] on input "text" at bounding box center [420, 190] width 600 height 32
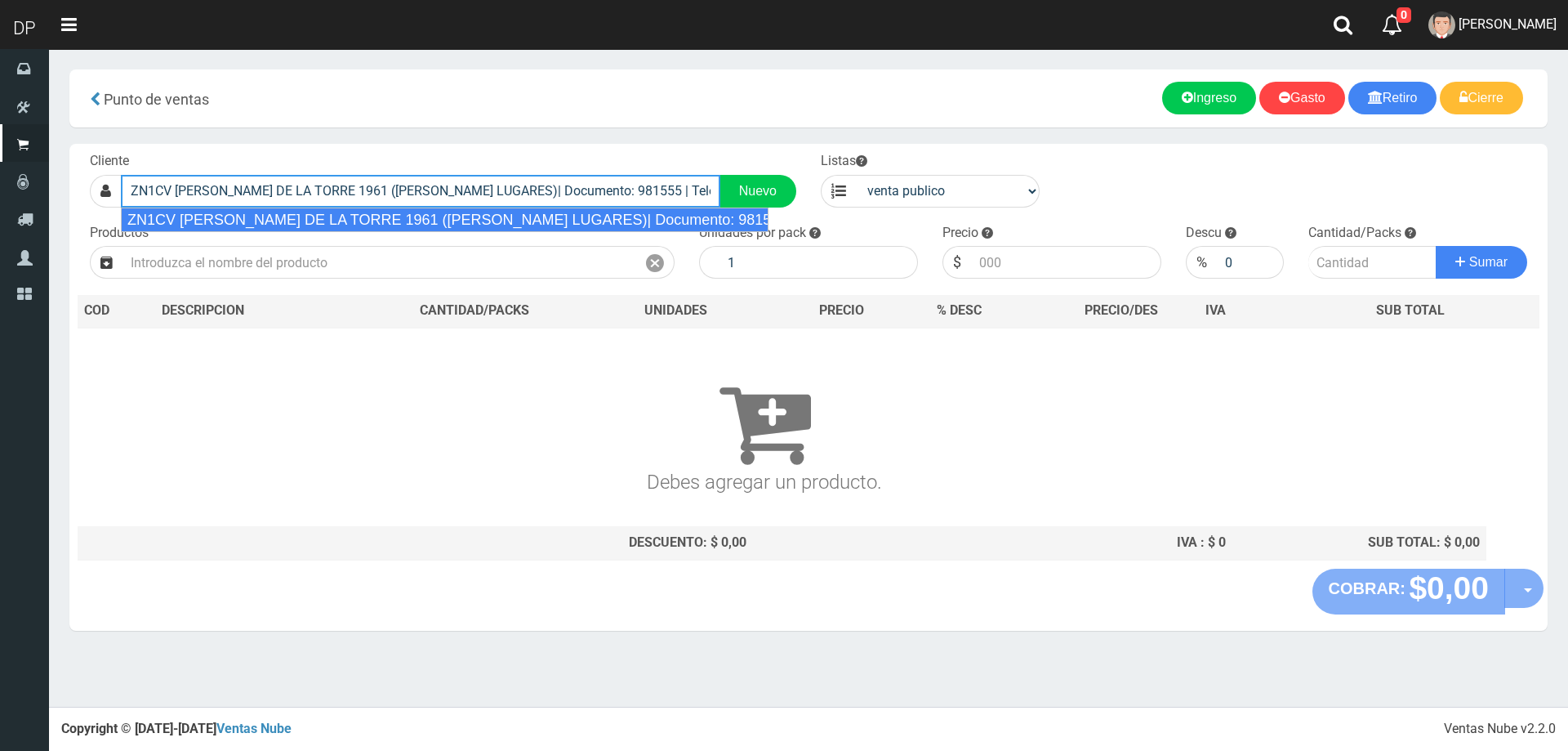
type input "ZN1CV [PERSON_NAME] DE LA TORRE 1961 ([PERSON_NAME] LUGARES)| Documento: 981555…"
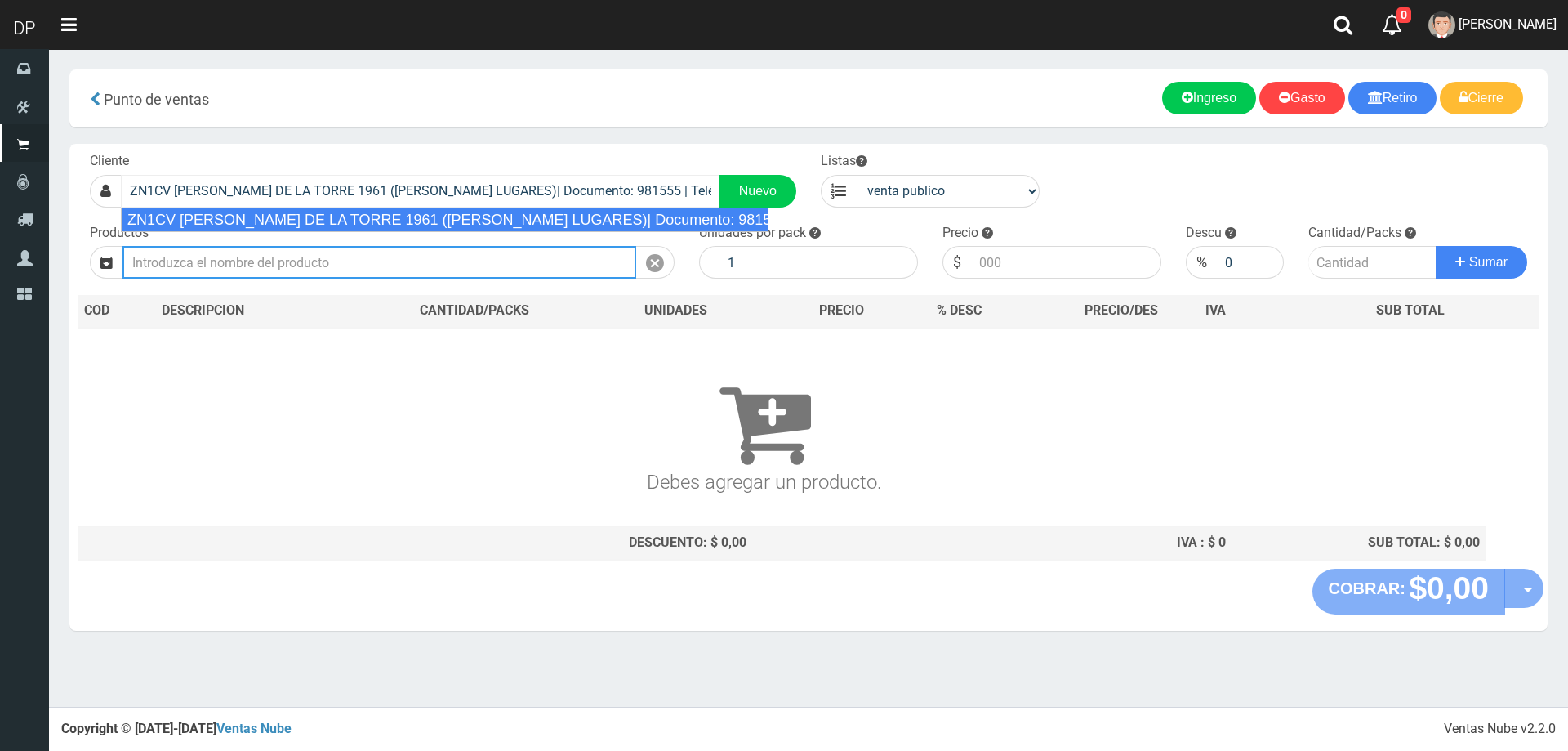
select select "2"
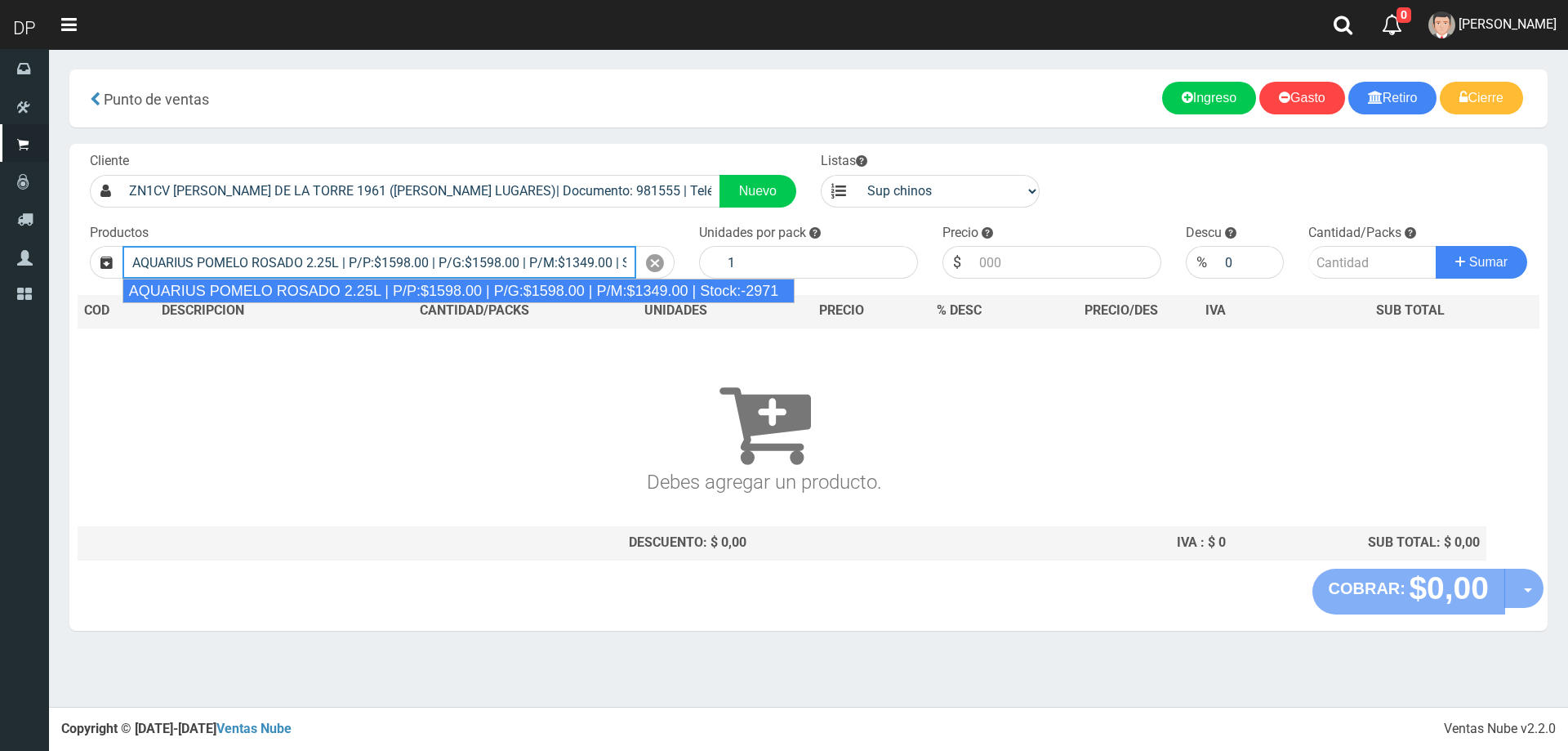
type input "AQUARIUS POMELO ROSADO 2.25L | P/P:$1598.00 | P/G:$1598.00 | P/M:$1349.00 | Sto…"
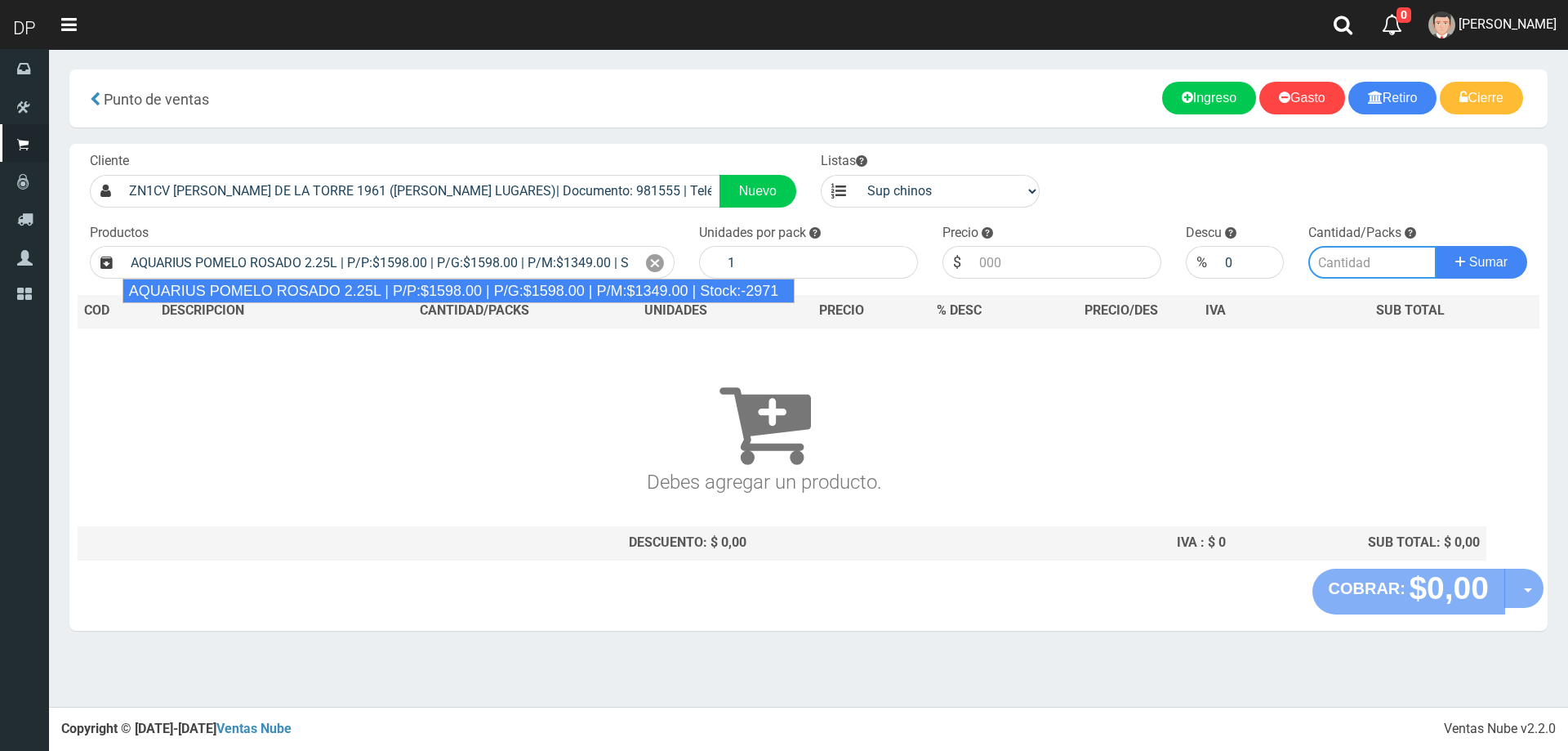
type input "6"
type input "1598.00"
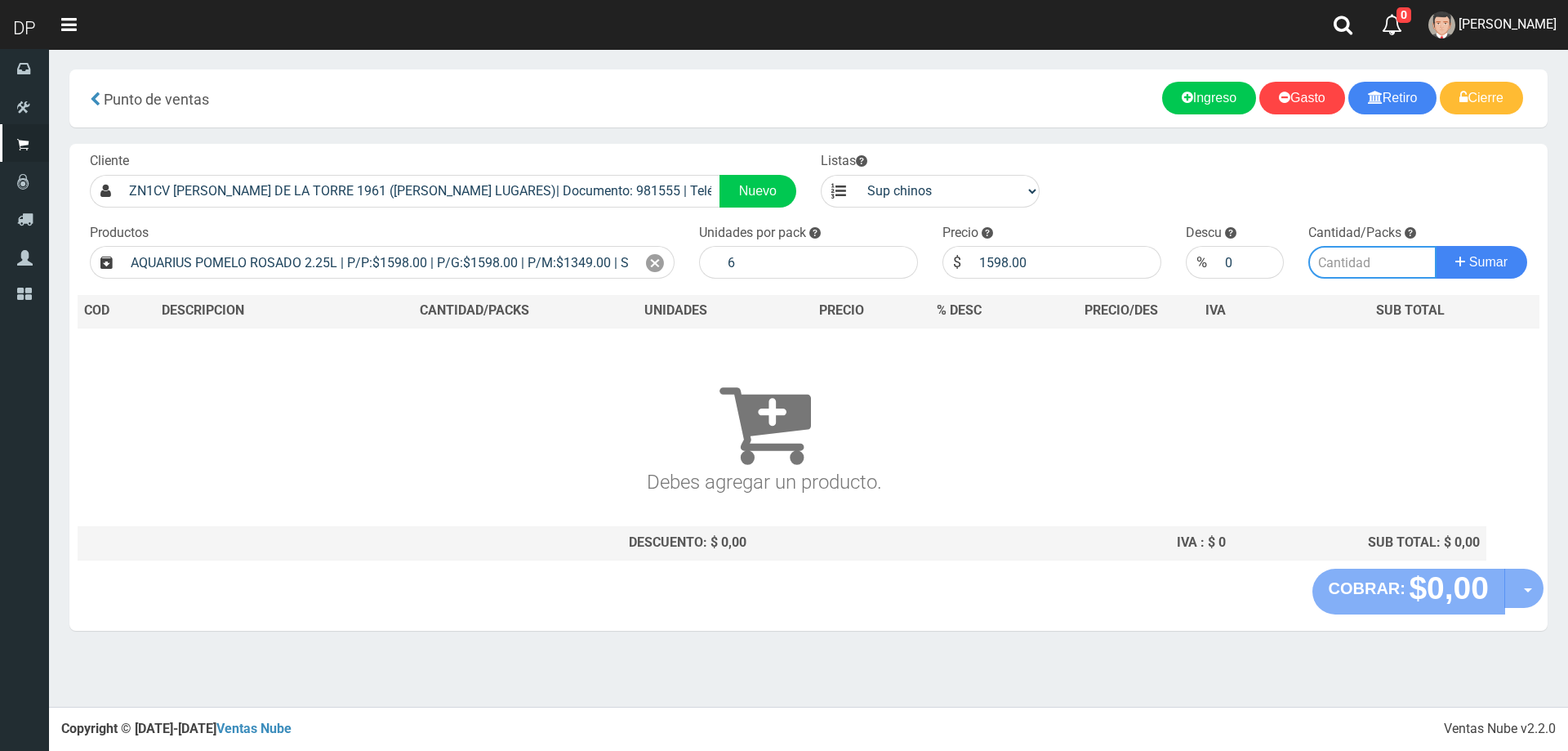
click at [1369, 275] on input "number" at bounding box center [1373, 262] width 129 height 32
type input "2"
click at [1436, 246] on button "Sumar" at bounding box center [1481, 262] width 91 height 32
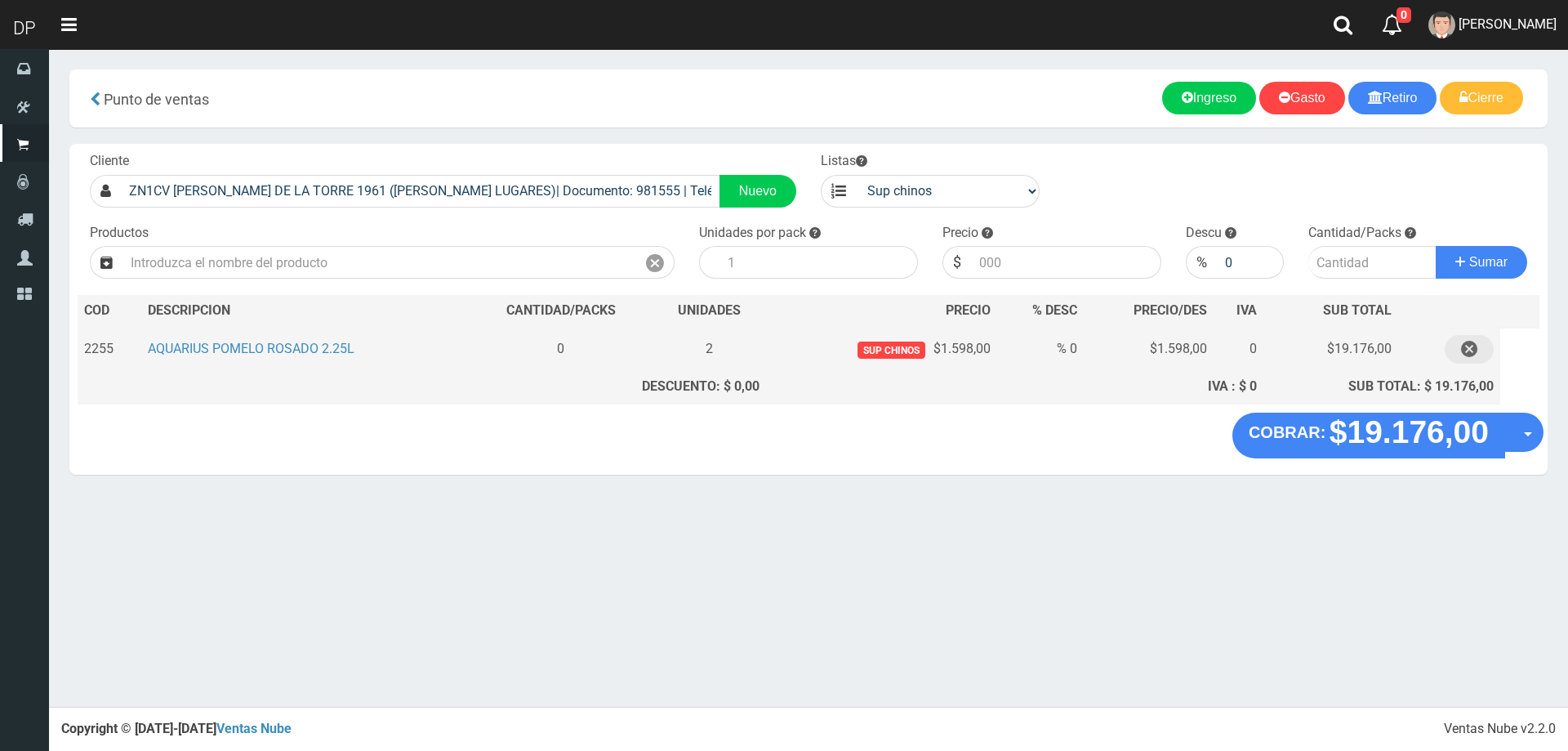
click at [1473, 351] on icon "button" at bounding box center [1469, 349] width 17 height 28
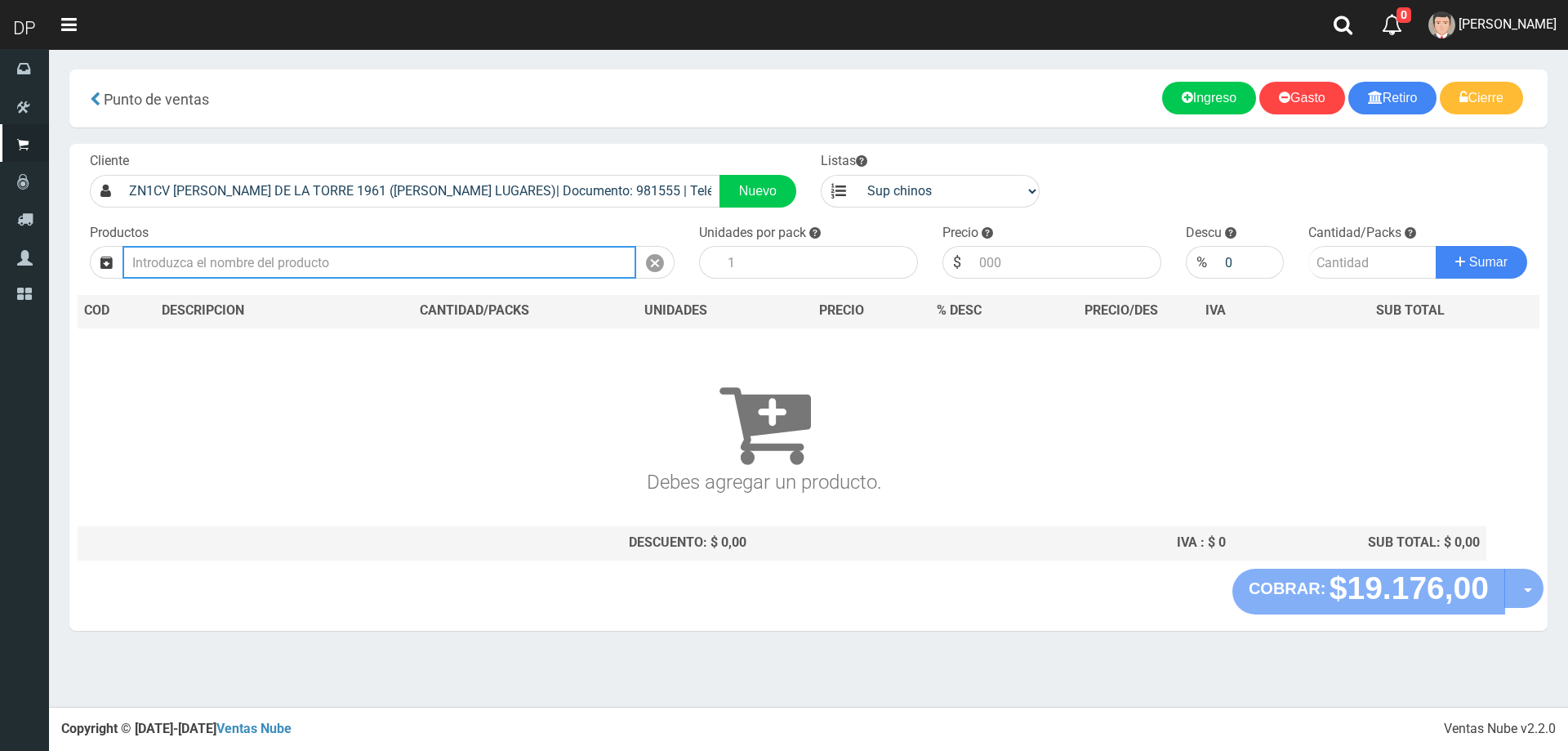
click at [475, 257] on input "text" at bounding box center [379, 262] width 514 height 32
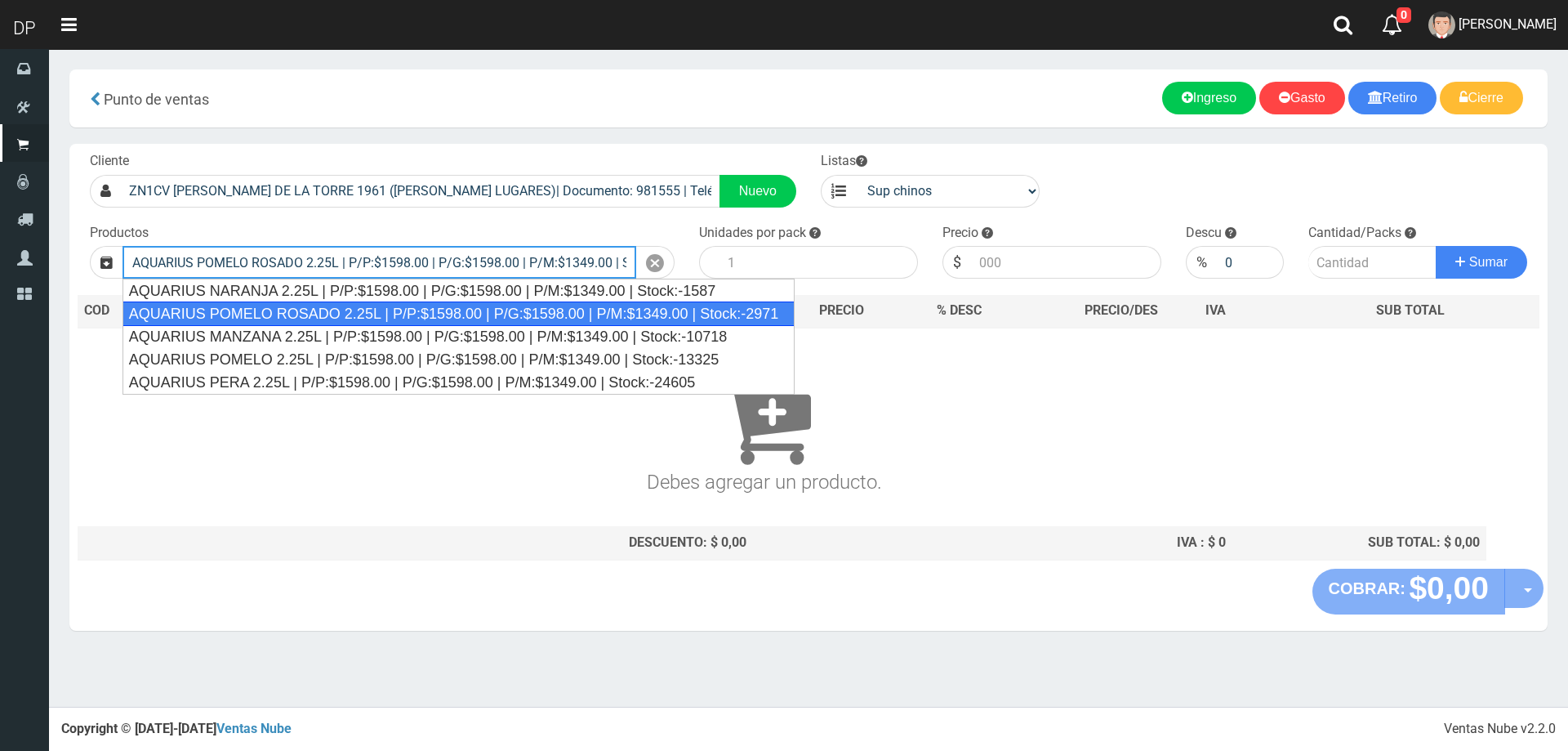
type input "AQUARIUS POMELO ROSADO 2.25L | P/P:$1598.00 | P/G:$1598.00 | P/M:$1349.00 | Sto…"
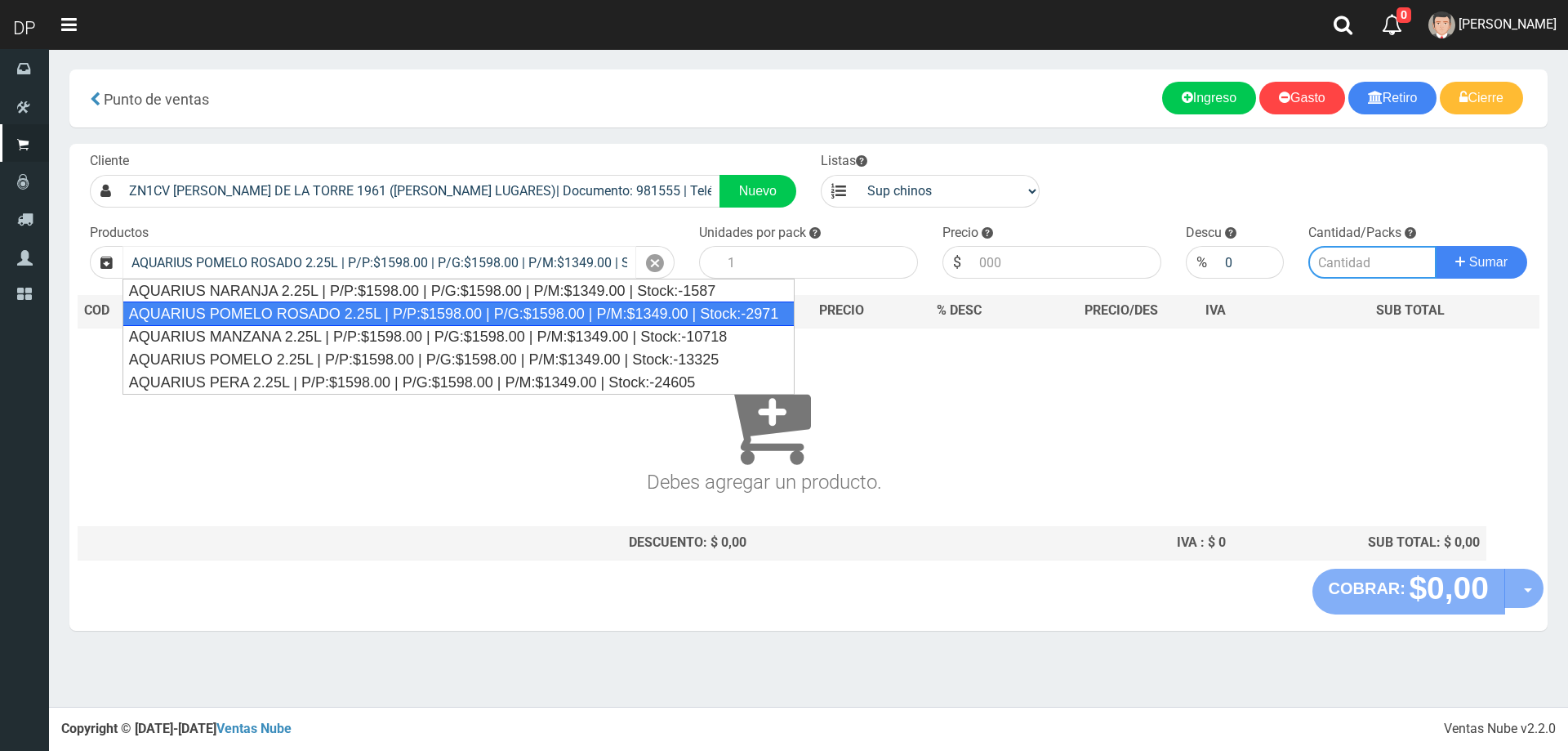
type input "6"
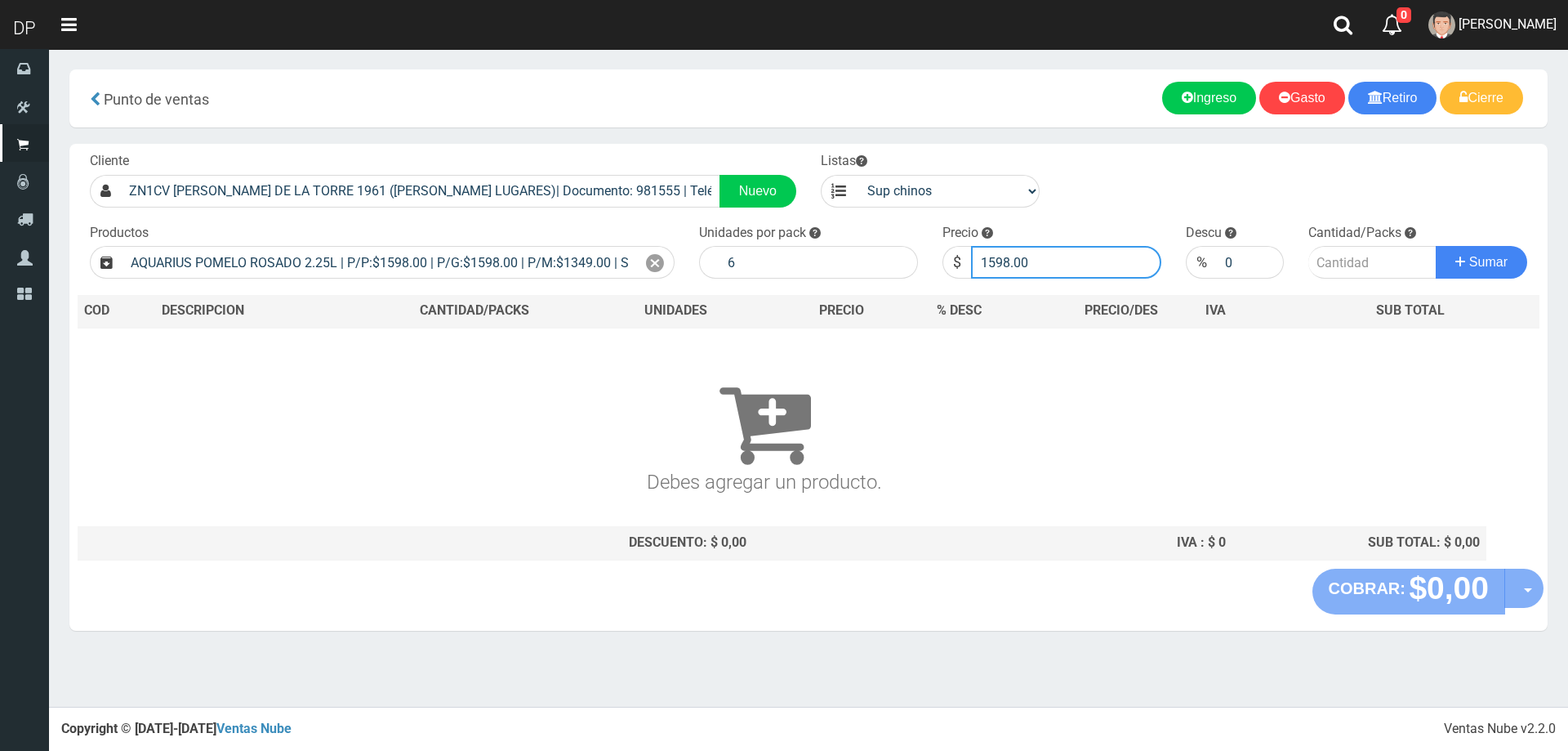
click at [1069, 269] on input "1598.00" at bounding box center [1066, 262] width 190 height 32
type input "1599"
type input "1599.00"
click at [1436, 246] on button "Sumar" at bounding box center [1481, 262] width 91 height 32
type input "2"
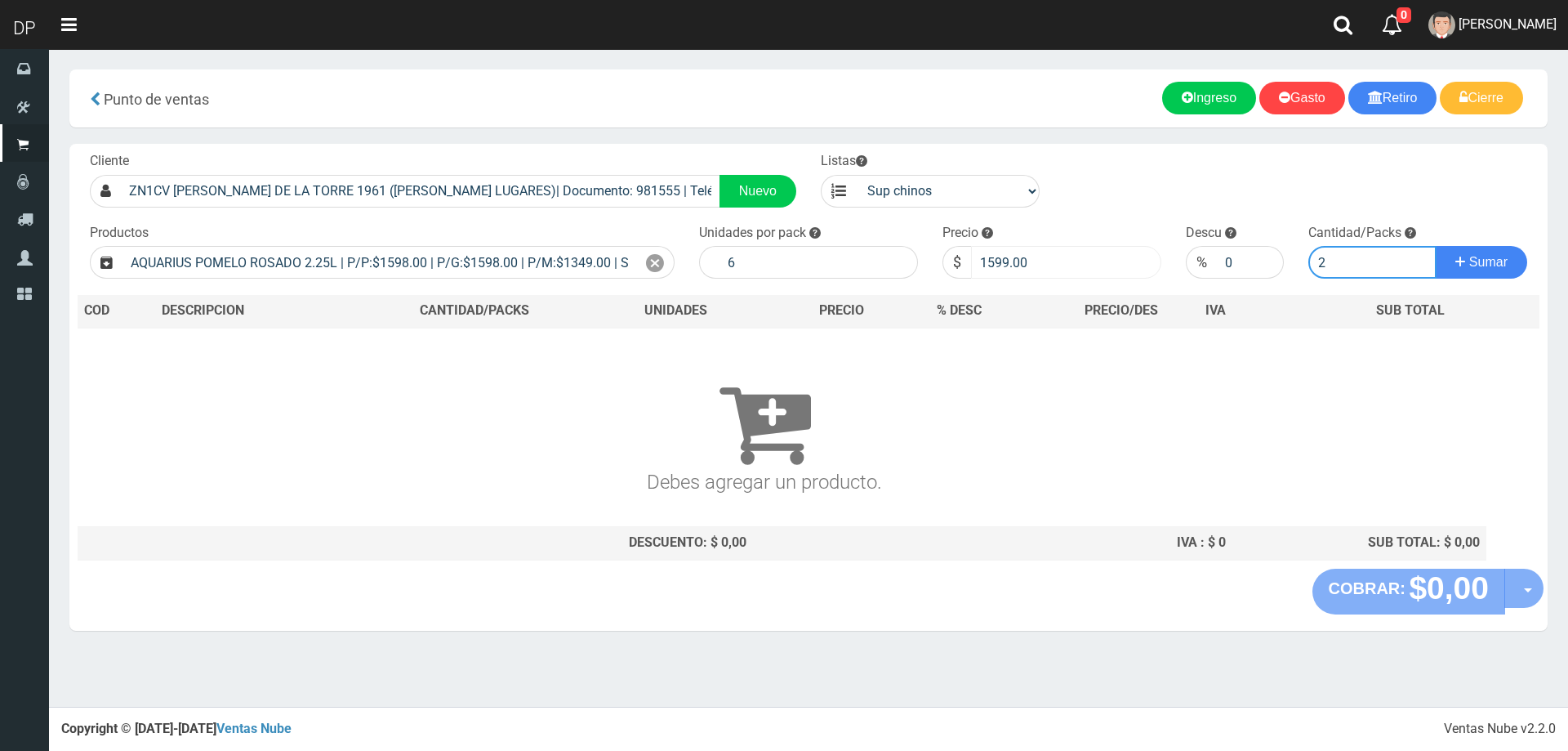
click at [1436, 246] on button "Sumar" at bounding box center [1481, 262] width 91 height 32
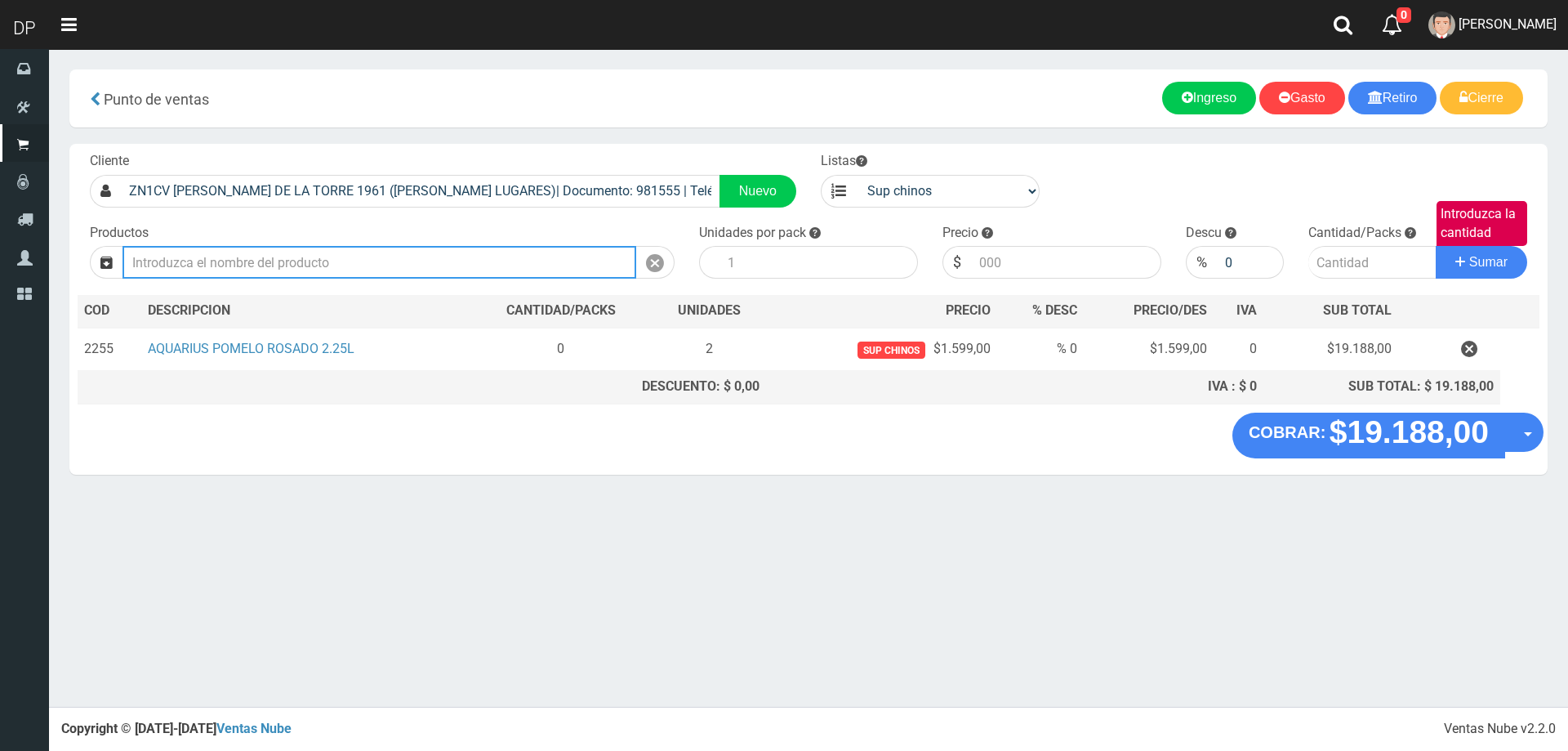
click at [239, 271] on input "text" at bounding box center [379, 262] width 514 height 32
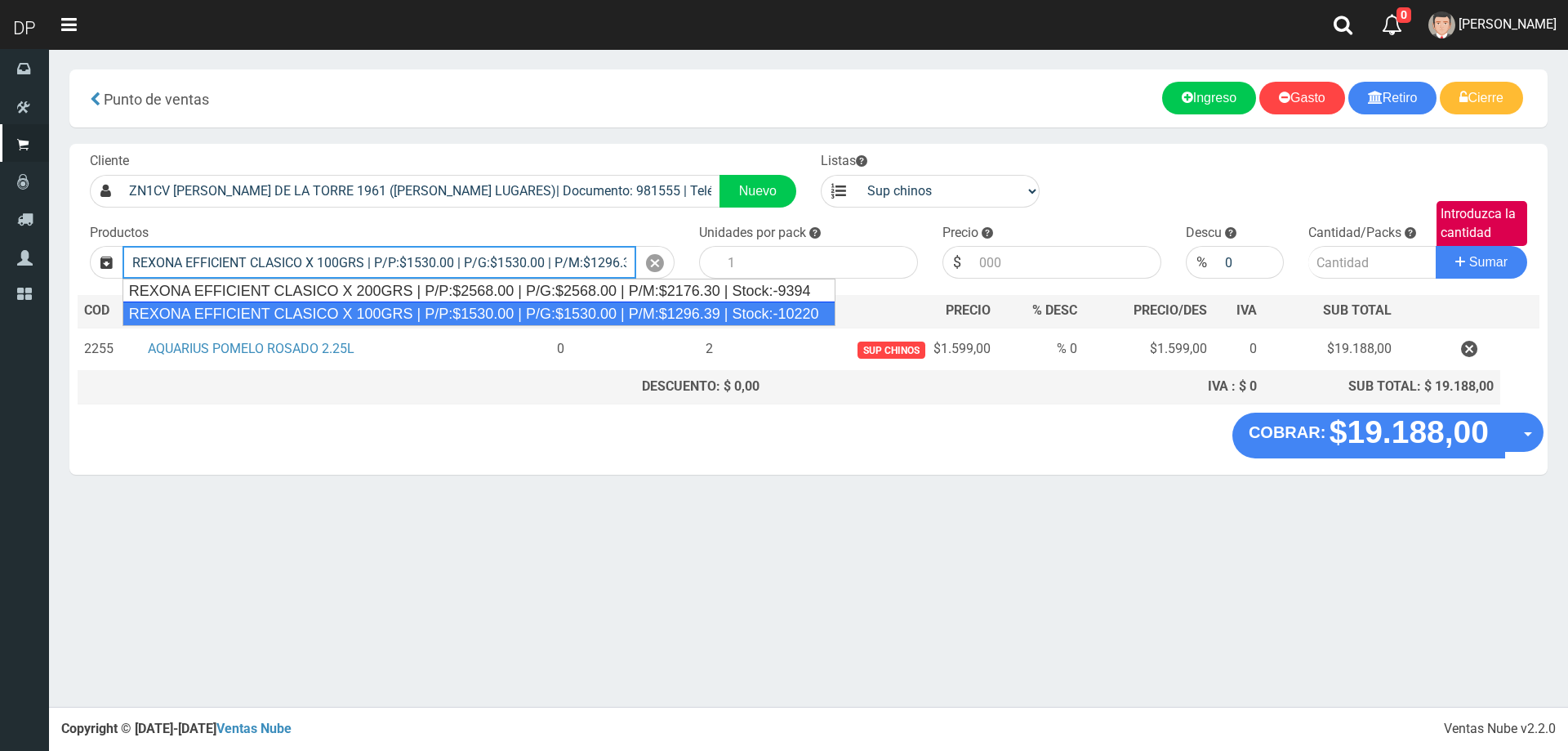
type input "REXONA EFFICIENT CLASICO X 100GRS | P/P:$1530.00 | P/G:$1530.00 | P/M:$1296.39 …"
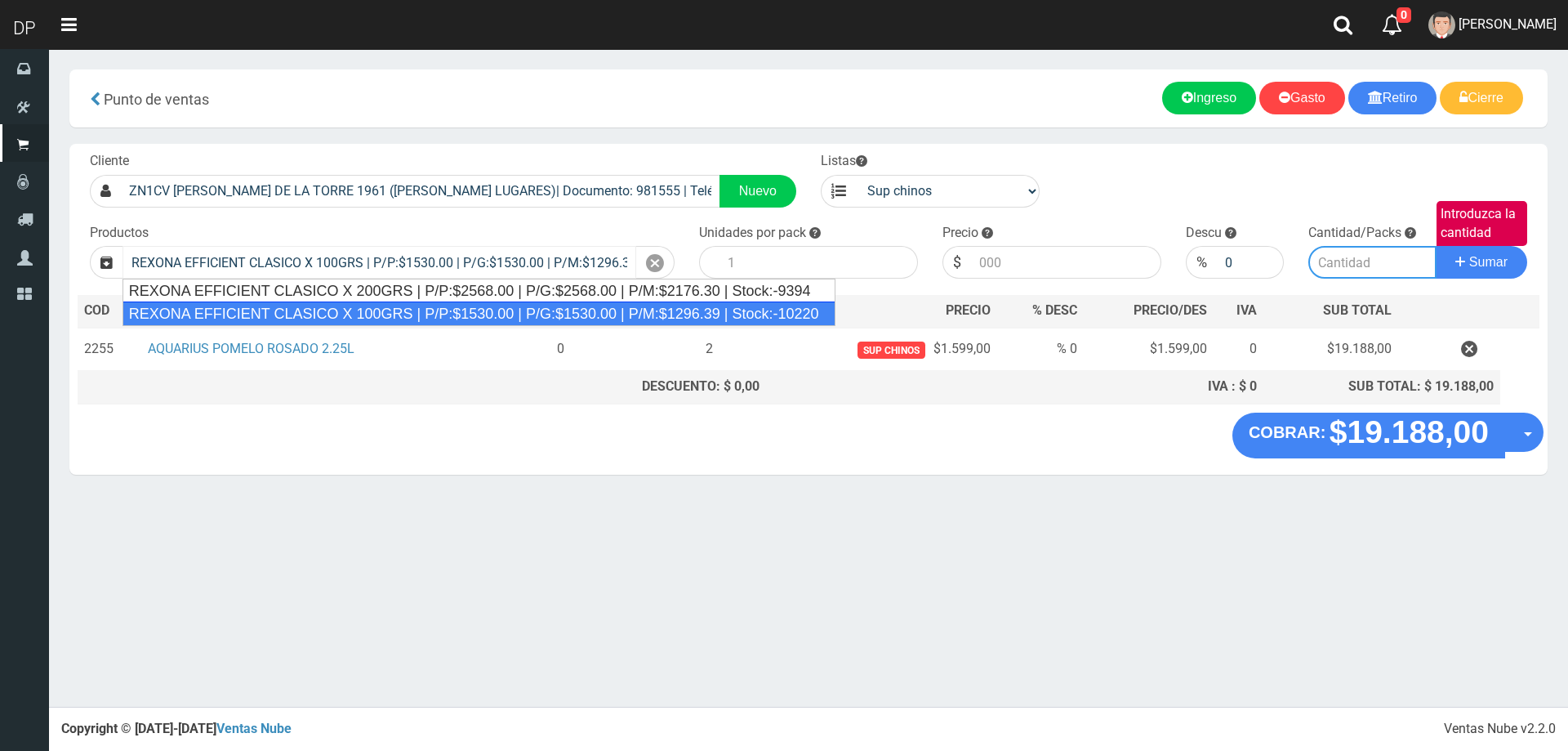
type input "12"
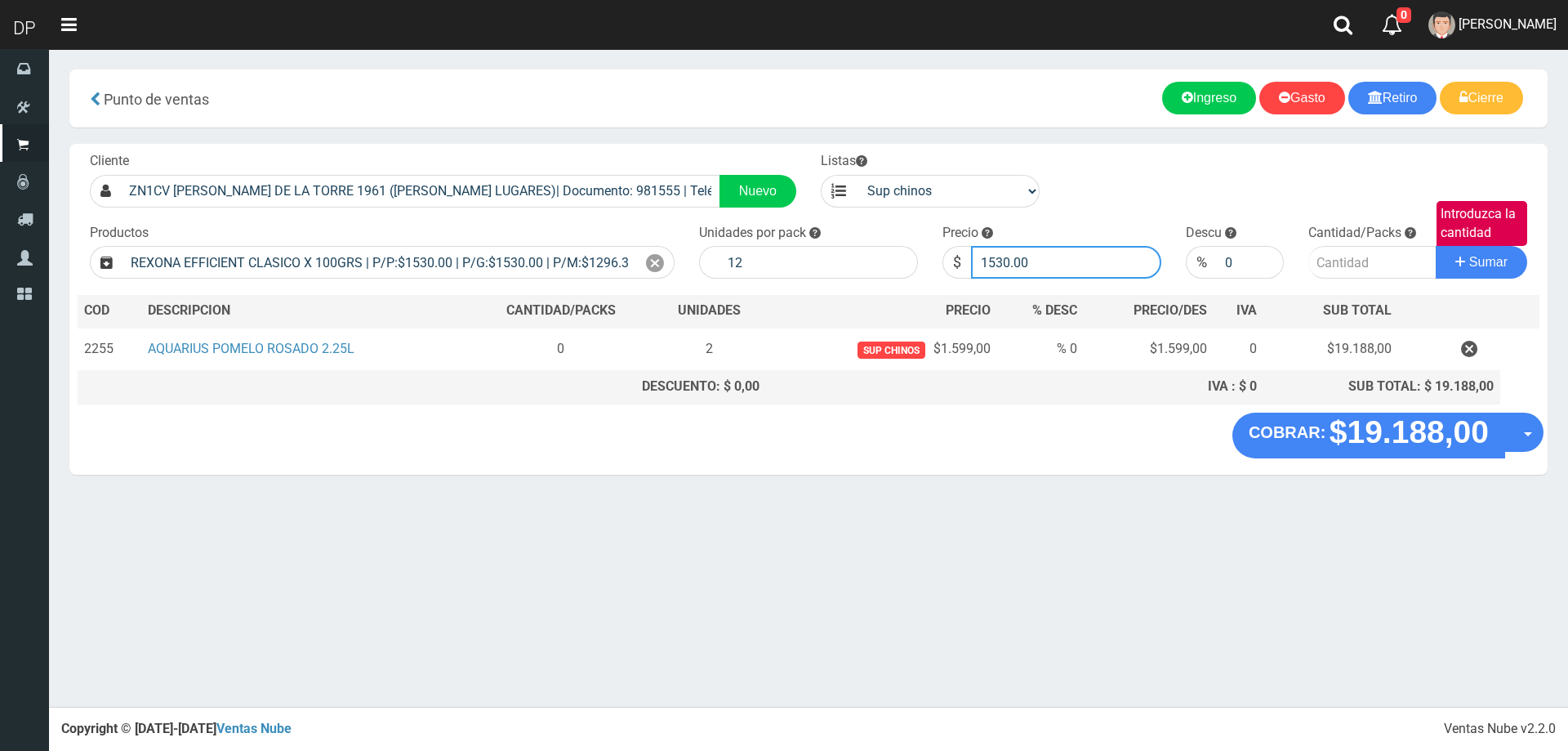
click at [1057, 262] on input "1530.00" at bounding box center [1066, 262] width 190 height 32
type input "1377"
type input "1377.00"
click at [1436, 246] on button "Sumar" at bounding box center [1481, 262] width 91 height 32
type input "1"
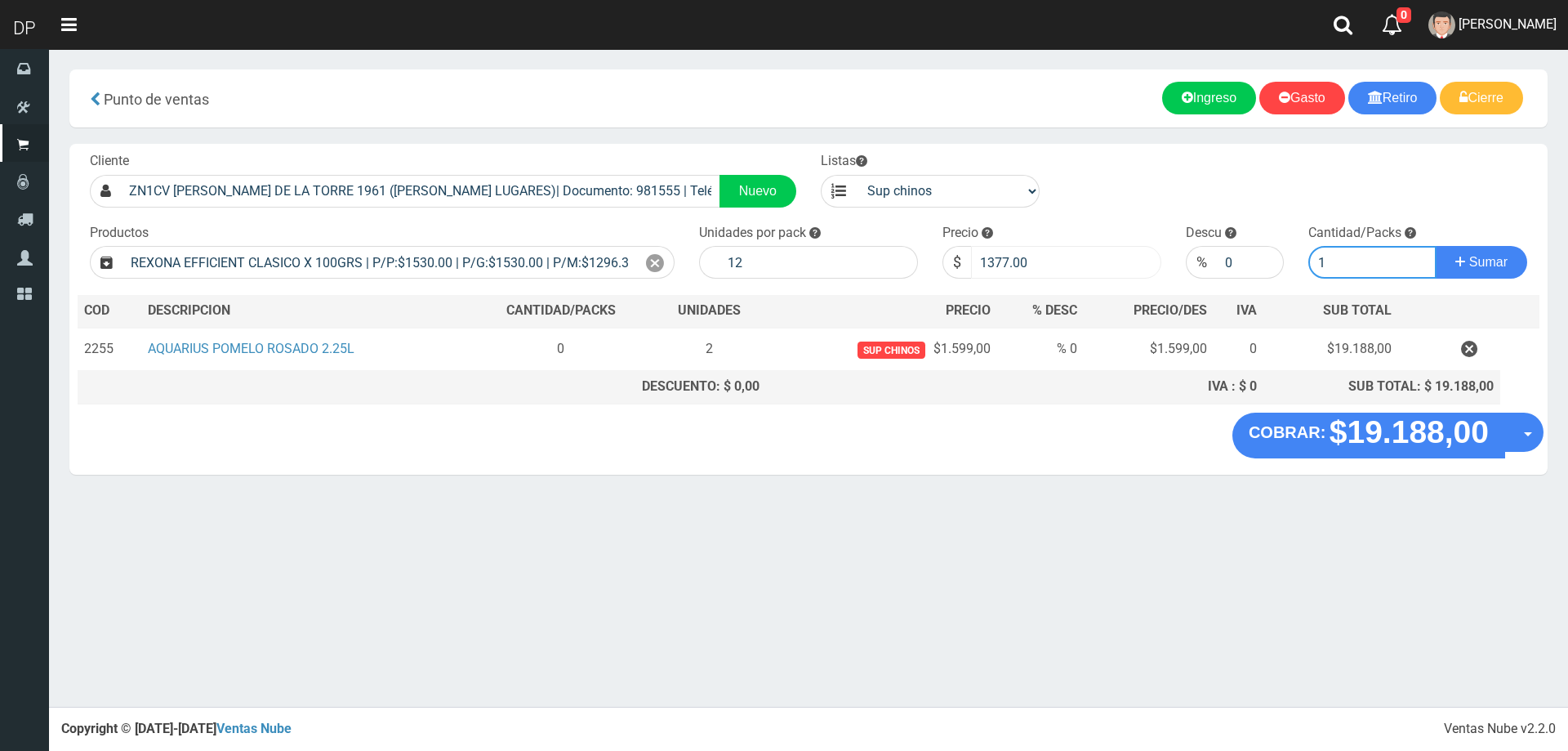
click at [1436, 246] on button "Sumar" at bounding box center [1481, 262] width 91 height 32
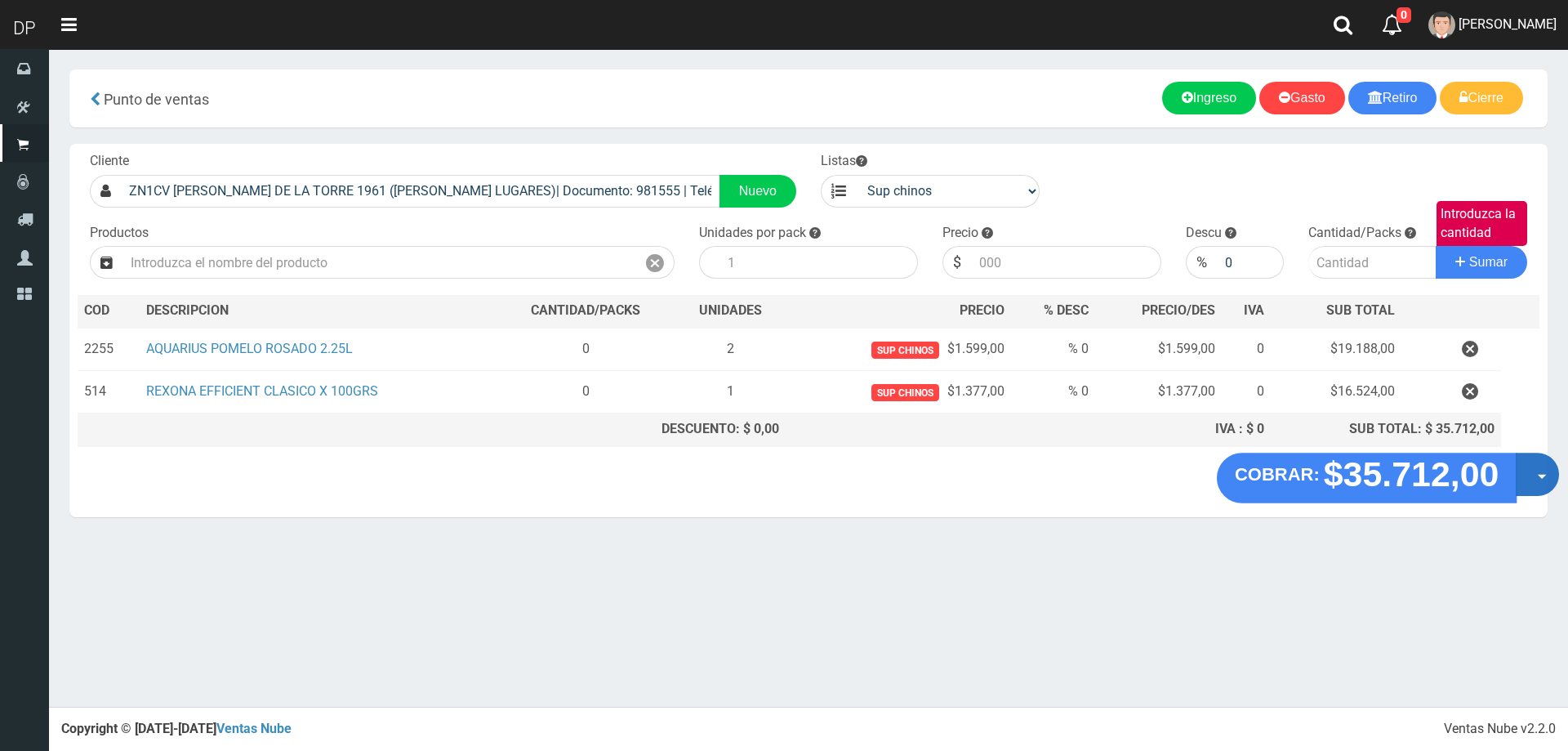
click at [1537, 468] on button "Opciones" at bounding box center [1537, 475] width 43 height 43
click at [1524, 477] on link "Hacer Devolucion" at bounding box center [1485, 479] width 146 height 37
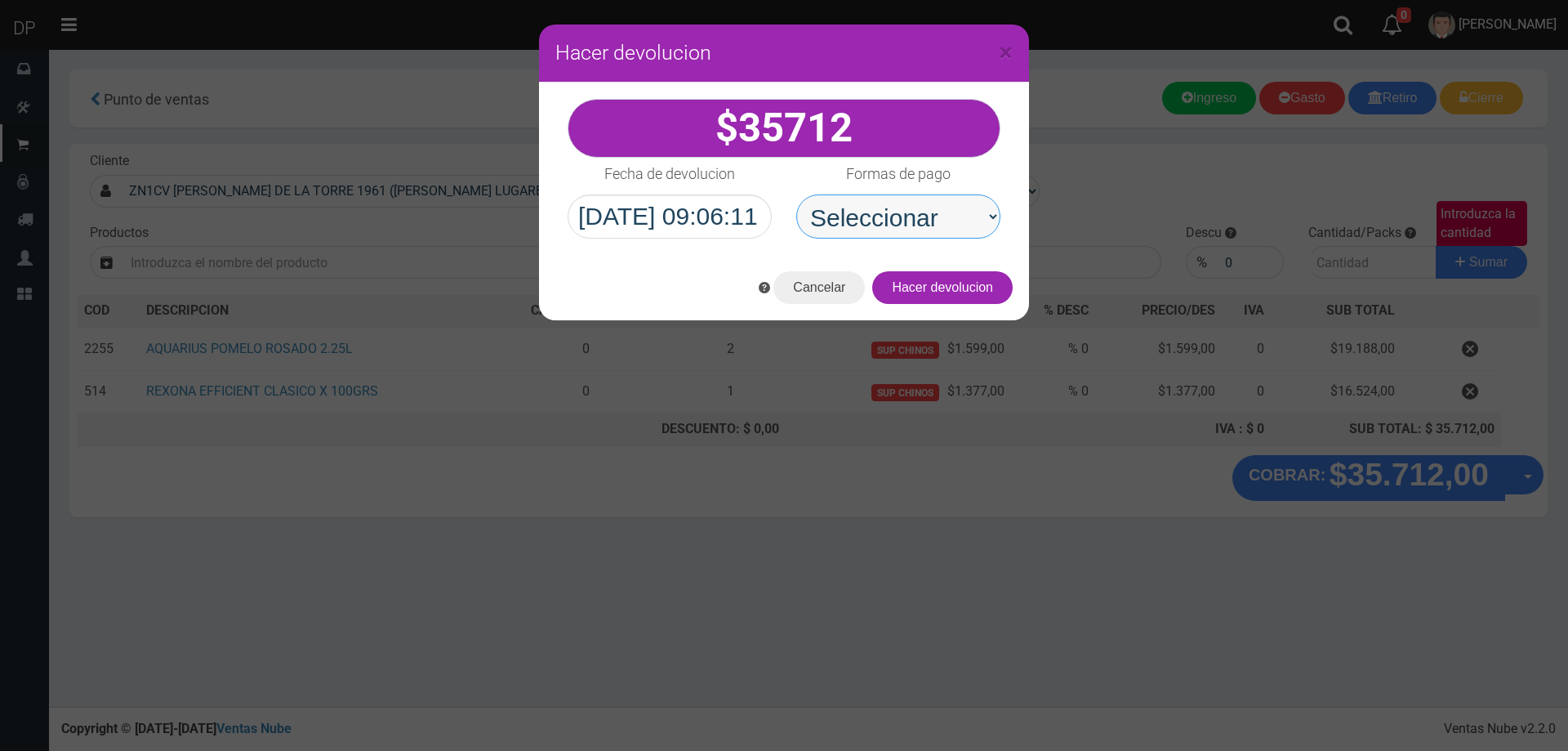
drag, startPoint x: 927, startPoint y: 219, endPoint x: 927, endPoint y: 227, distance: 8.0
click at [927, 219] on select "Seleccionar Efectivo Tarjeta de Crédito Depósito Débito" at bounding box center [898, 216] width 204 height 44
select select "Efectivo"
click at [796, 194] on select "Seleccionar Efectivo Tarjeta de Crédito Depósito Débito" at bounding box center [898, 216] width 204 height 44
click at [953, 285] on button "Hacer devolucion" at bounding box center [942, 287] width 140 height 32
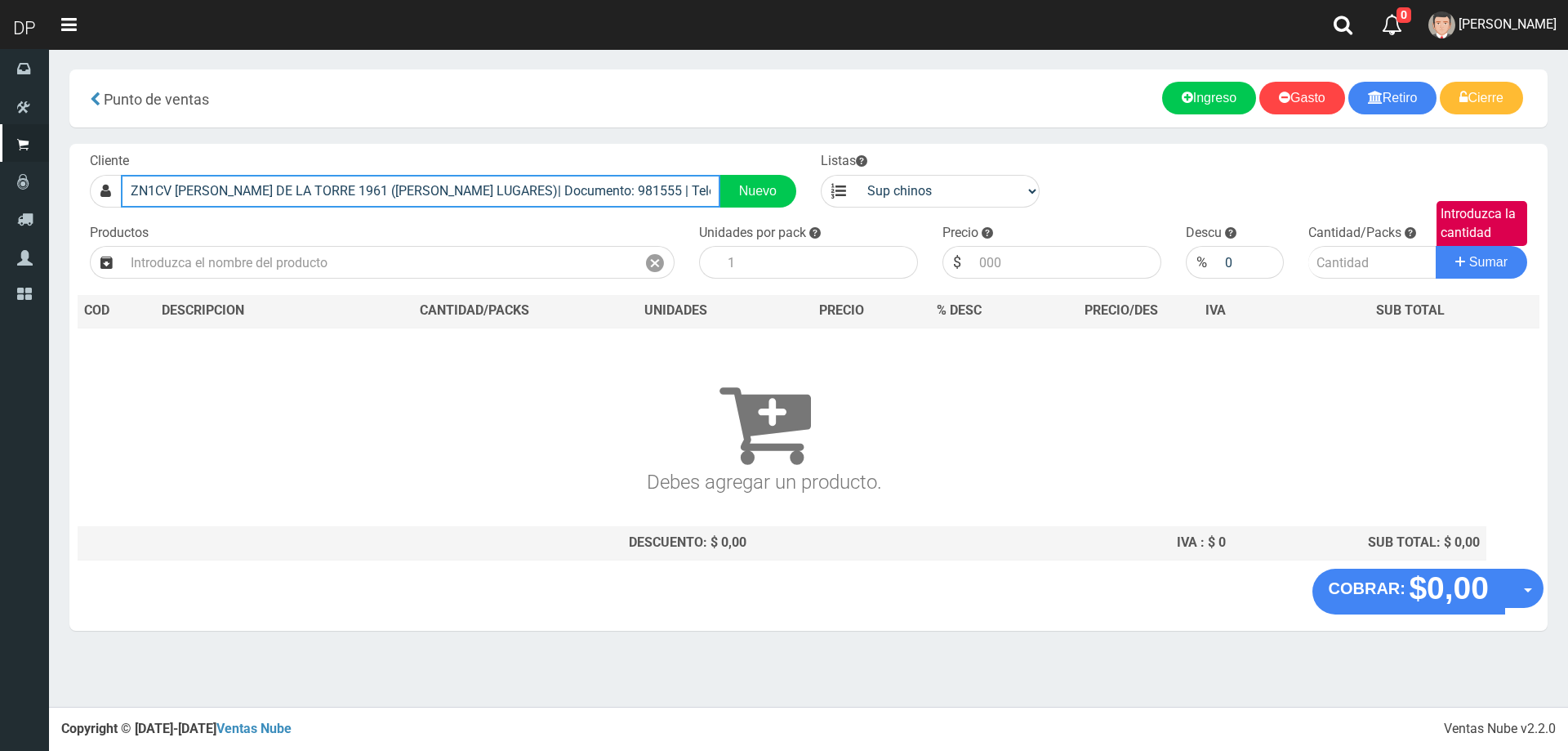
click at [639, 196] on input "ZN1CV LISANDRO DE LA TORRE 1961 (SANTOS LUGARES)| Documento: 981555 | Teléfono:" at bounding box center [420, 190] width 600 height 32
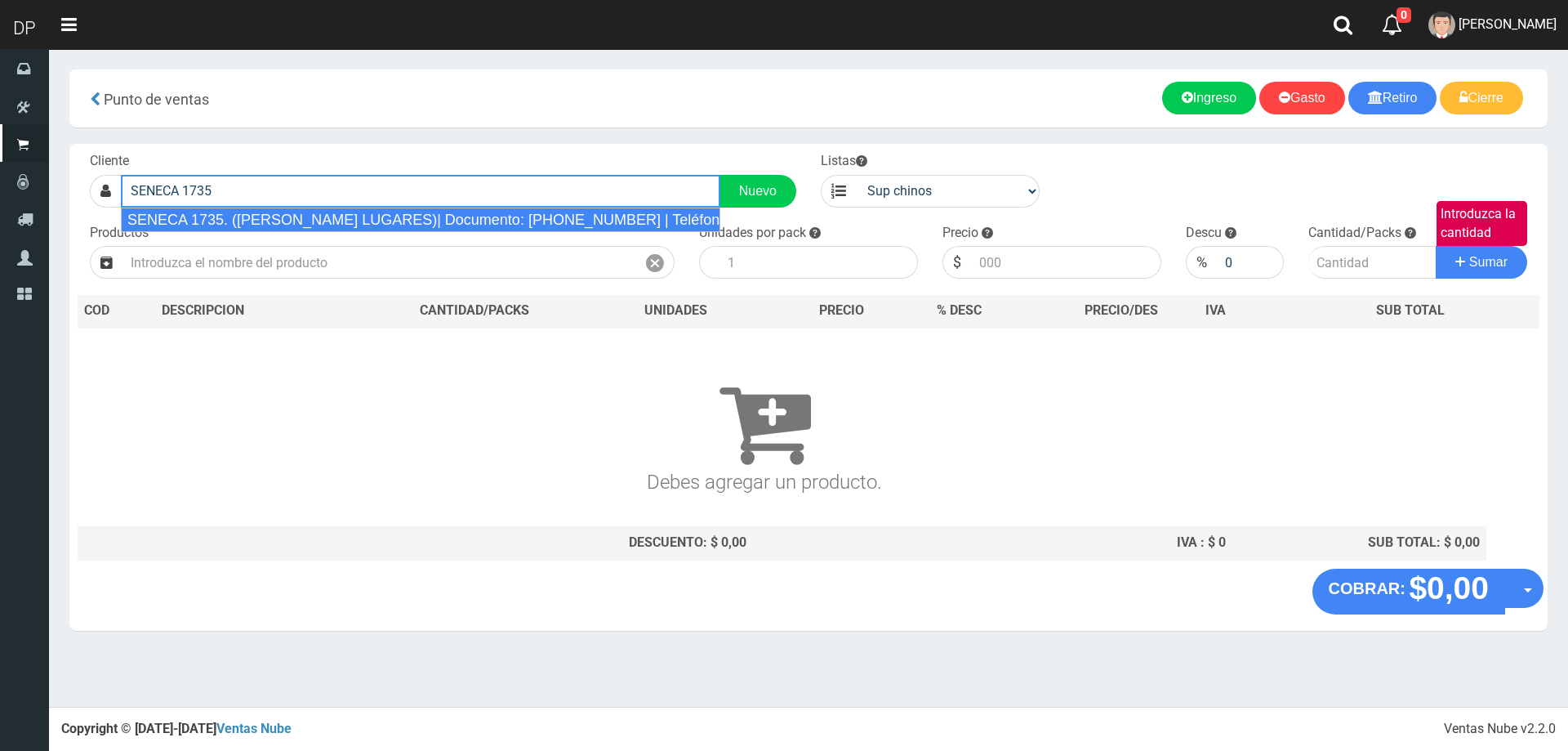
click at [623, 223] on div "SENECA 1735. (SANTOS LUGARES)| Documento: 1231414 | Teléfono:" at bounding box center [420, 220] width 600 height 25
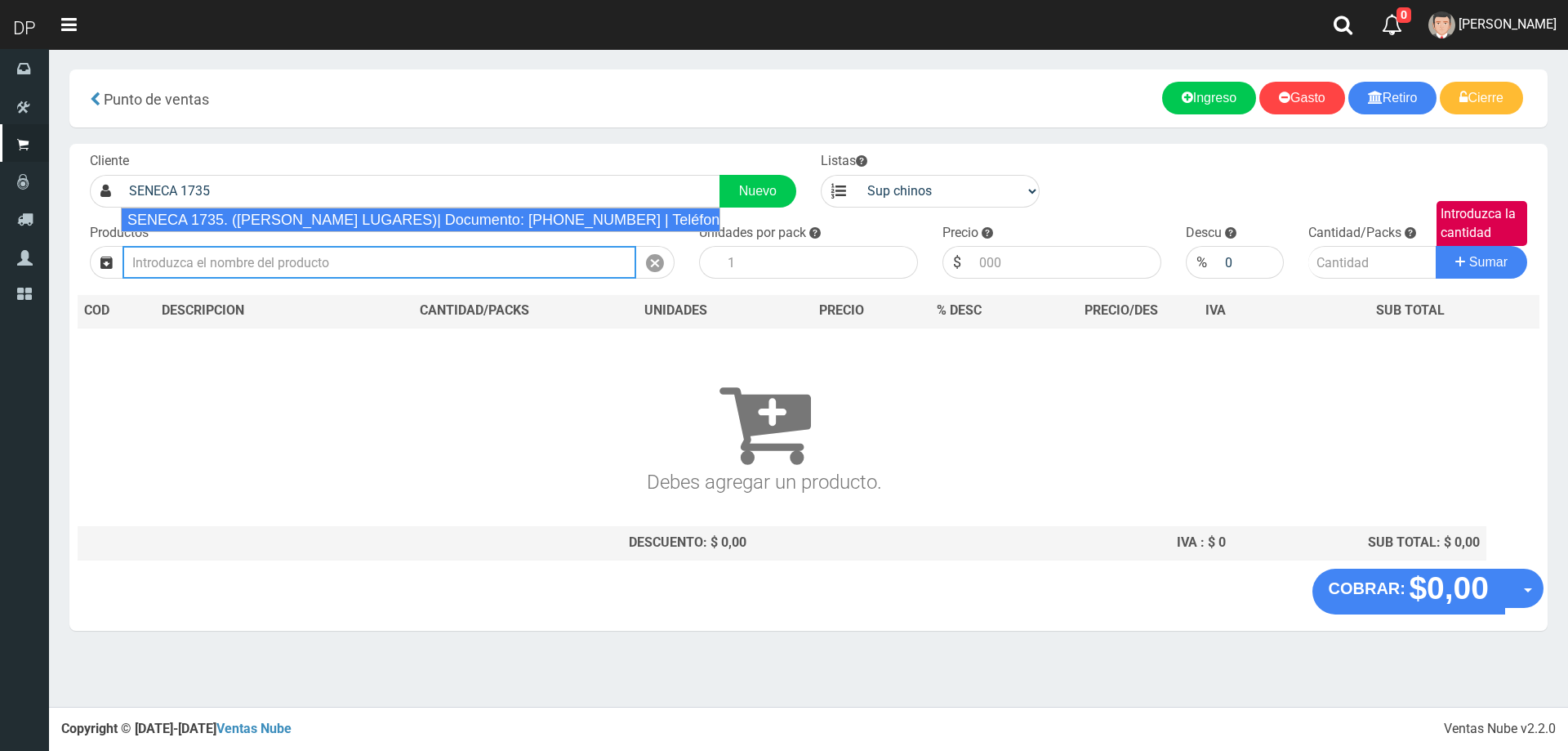
type input "SENECA 1735. (SANTOS LUGARES)| Documento: 1231414 | Teléfono:"
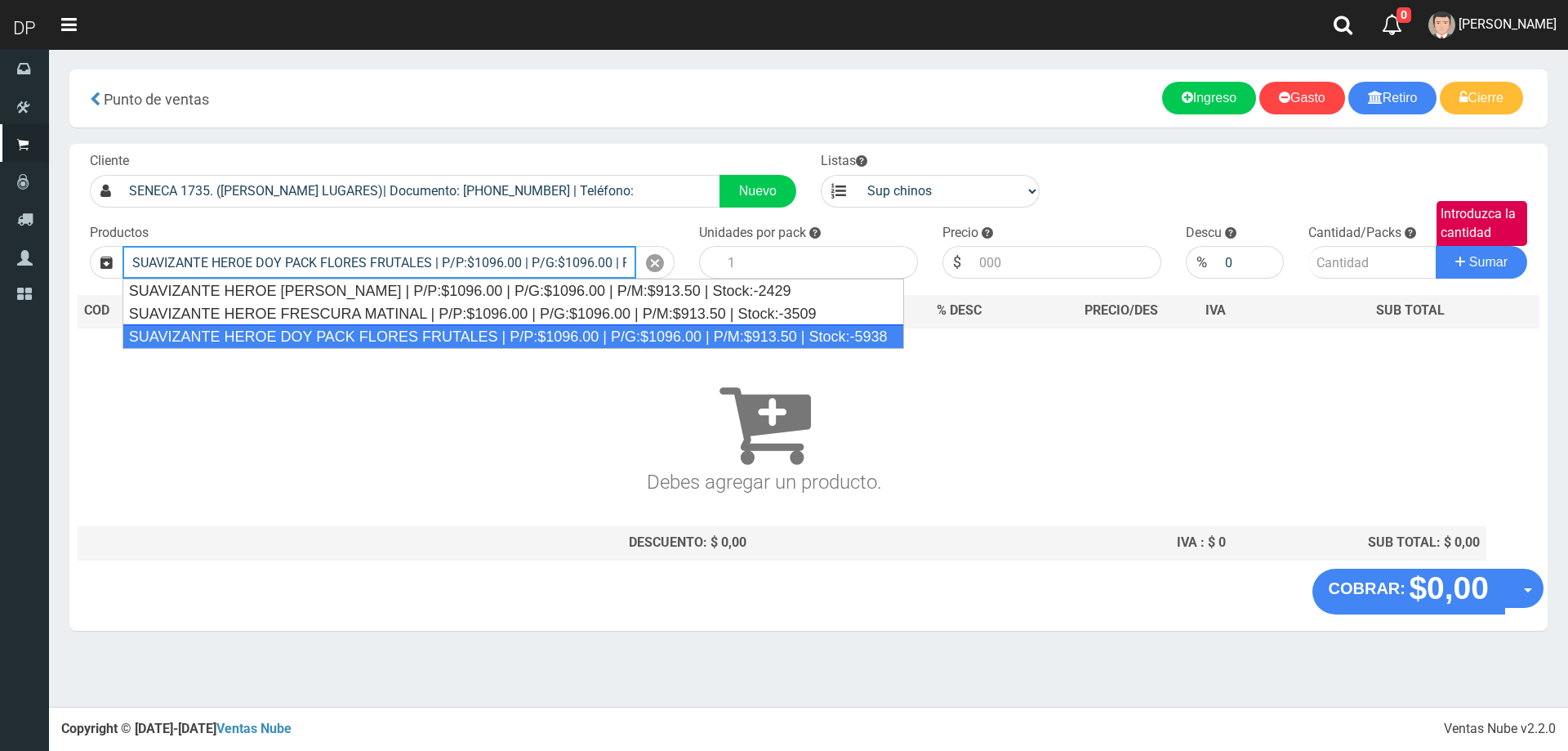
type input "SUAVIZANTE HEROE DOY PACK FLORES FRUTALES | P/P:$1096.00 | P/G:$1096.00 | P/M:$…"
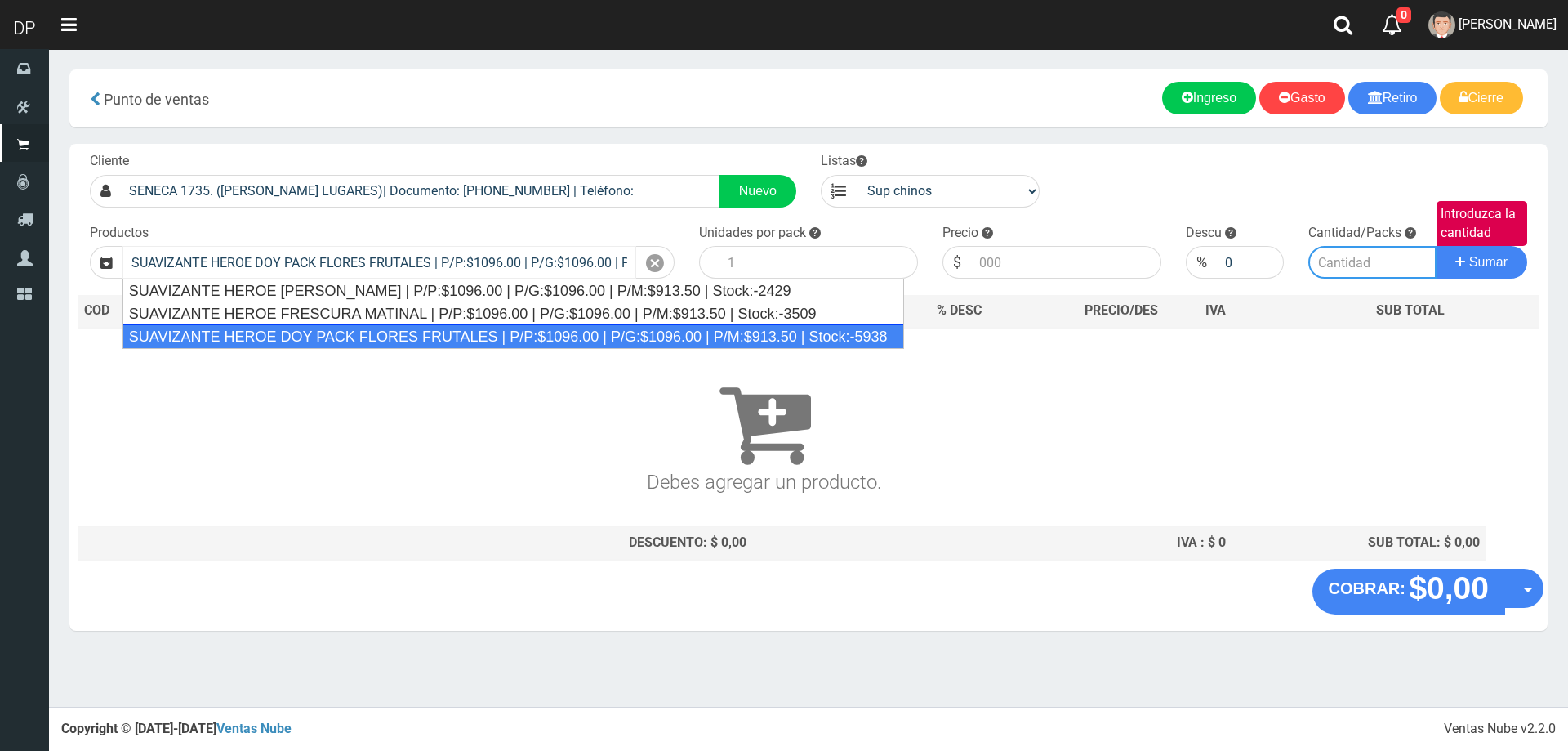
type input "12"
type input "1096.00"
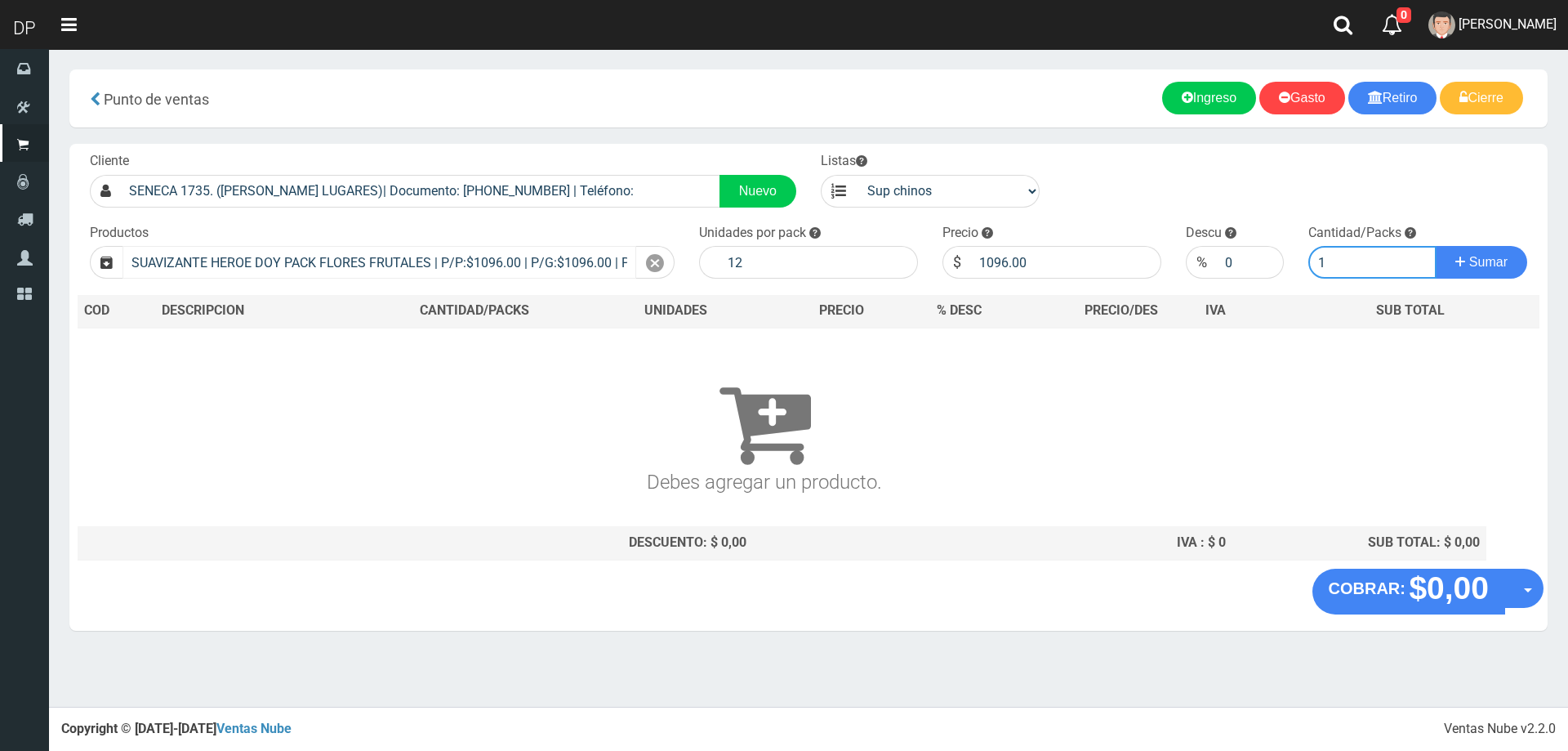
type input "1"
click at [1436, 246] on button "Sumar" at bounding box center [1481, 262] width 91 height 32
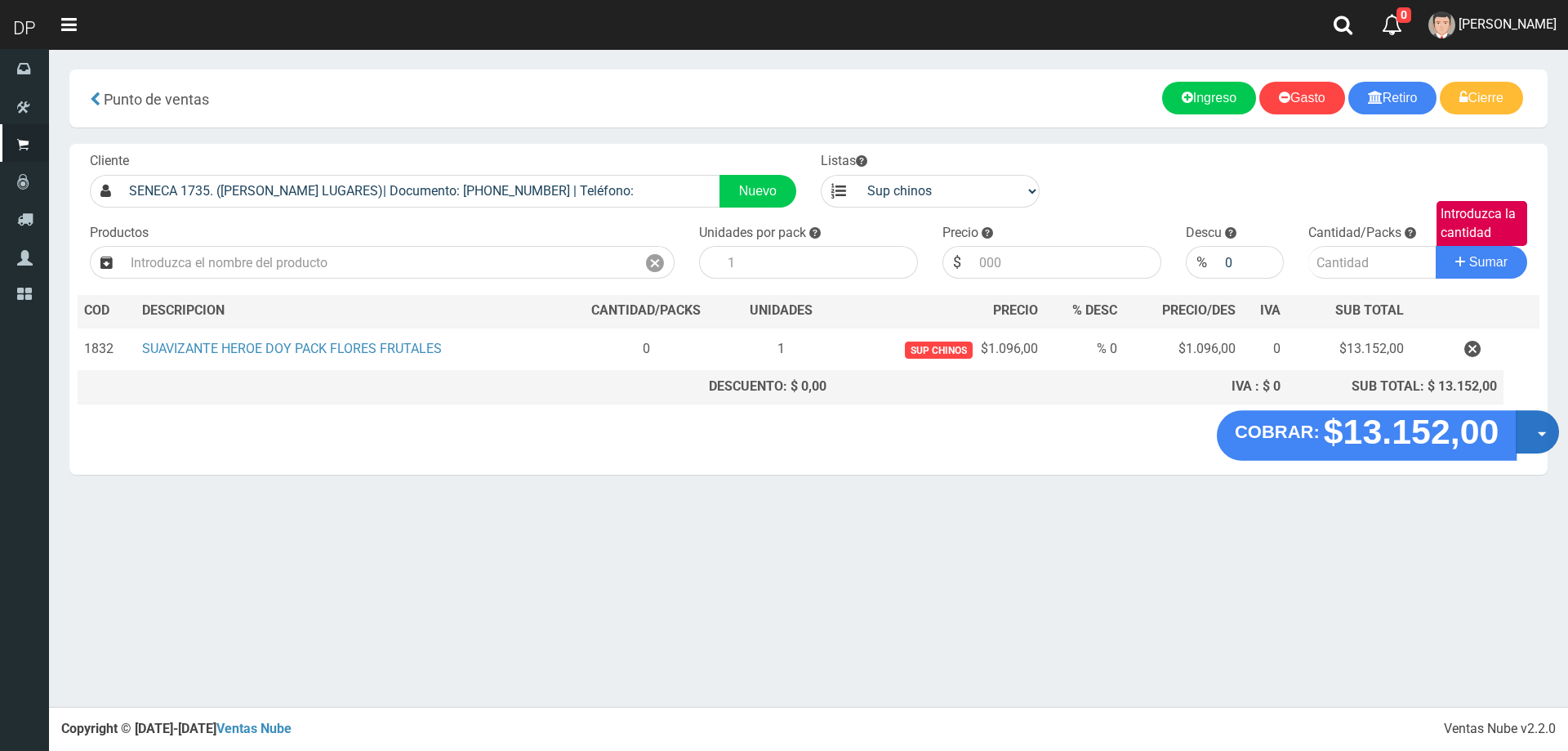
click at [1530, 431] on button "Opciones" at bounding box center [1537, 431] width 43 height 43
click at [1525, 439] on link "Hacer Devolucion" at bounding box center [1485, 437] width 146 height 37
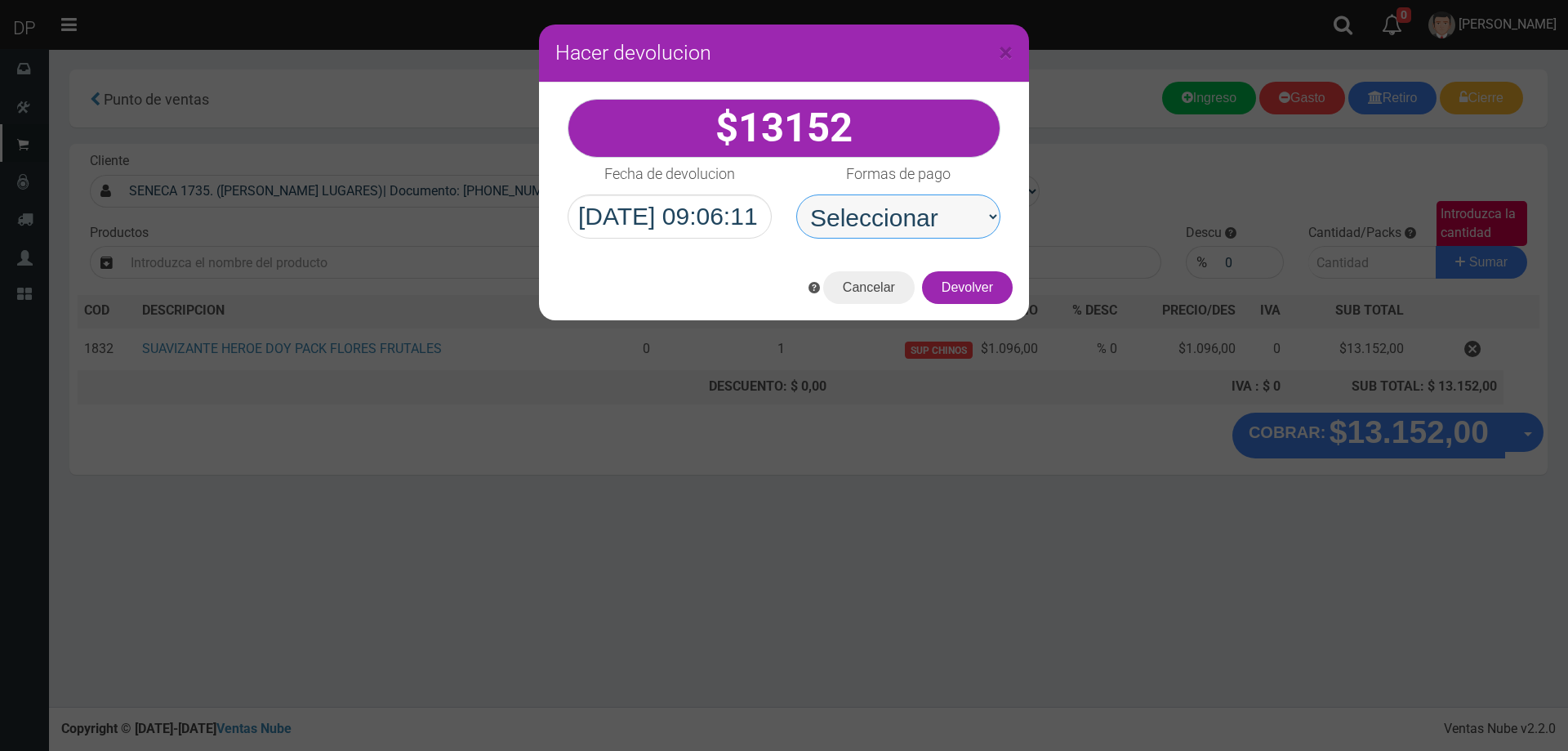
drag, startPoint x: 937, startPoint y: 216, endPoint x: 936, endPoint y: 236, distance: 20.0
click at [937, 216] on select "Seleccionar Efectivo Tarjeta de Crédito Depósito Débito" at bounding box center [898, 216] width 204 height 44
select select "Efectivo"
click at [796, 194] on select "Seleccionar Efectivo Tarjeta de Crédito Depósito Débito" at bounding box center [898, 216] width 204 height 44
click at [968, 292] on button "Devolver" at bounding box center [967, 287] width 90 height 32
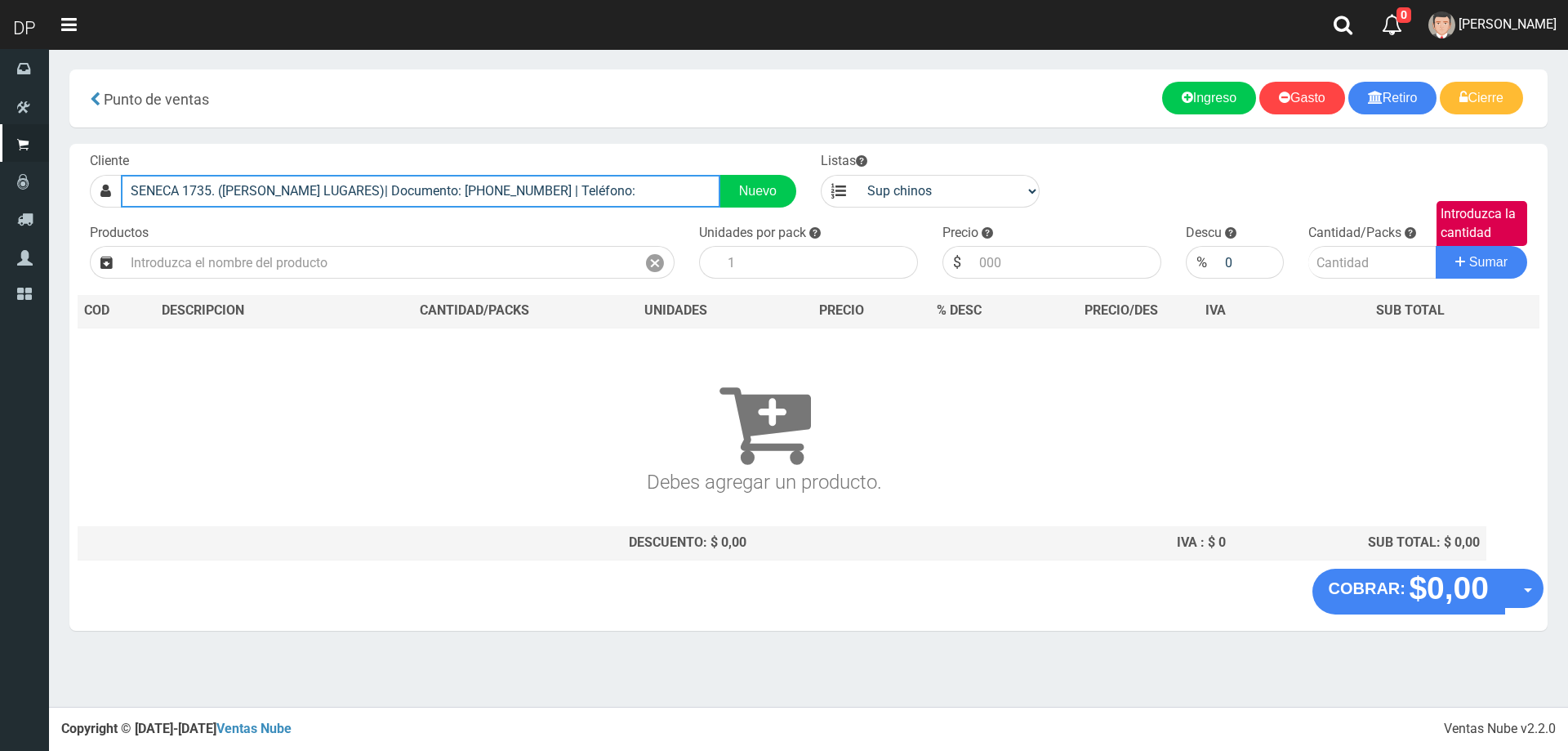
click at [624, 187] on input "SENECA 1735. (SANTOS LUGARES)| Documento: 1231414 | Teléfono:" at bounding box center [420, 190] width 600 height 32
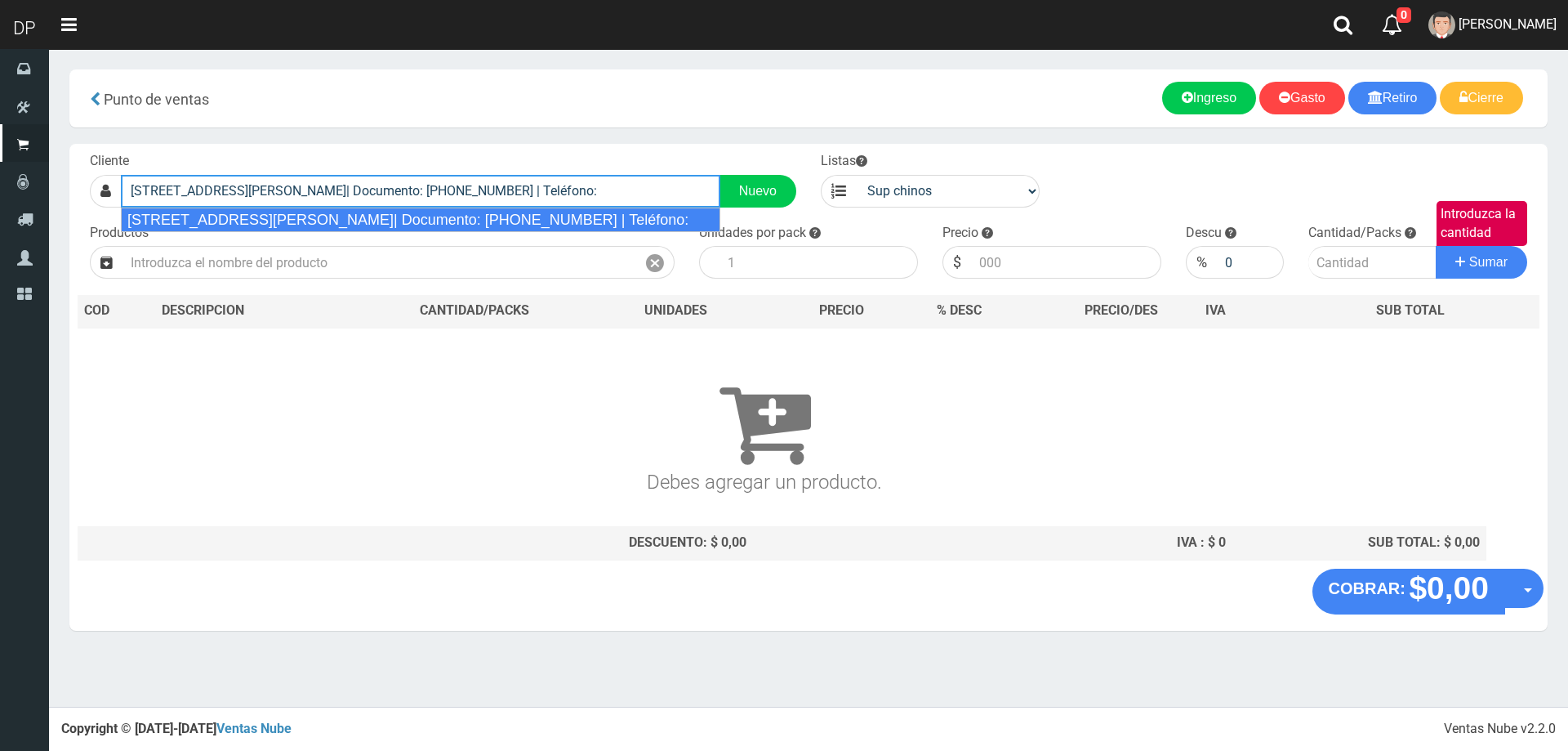
type input "ZN1CV ASAMBLEA 4367 (SANTOS LUGARES)| Documento: 32488056 | Teléfono:"
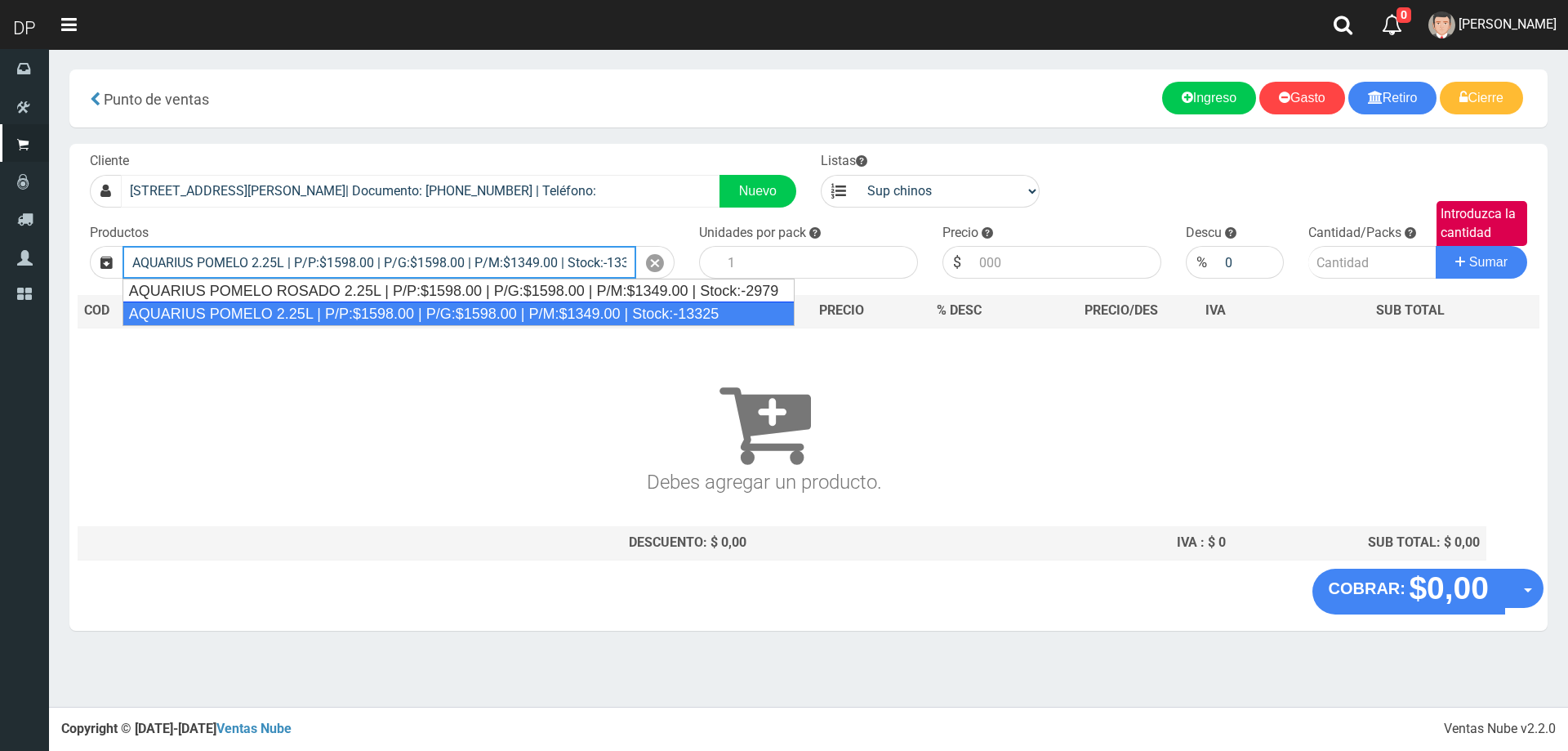
type input "AQUARIUS POMELO 2.25L | P/P:$1598.00 | P/G:$1598.00 | P/M:$1349.00 | Stock:-133…"
click at [1436, 246] on button "Sumar" at bounding box center [1481, 262] width 91 height 32
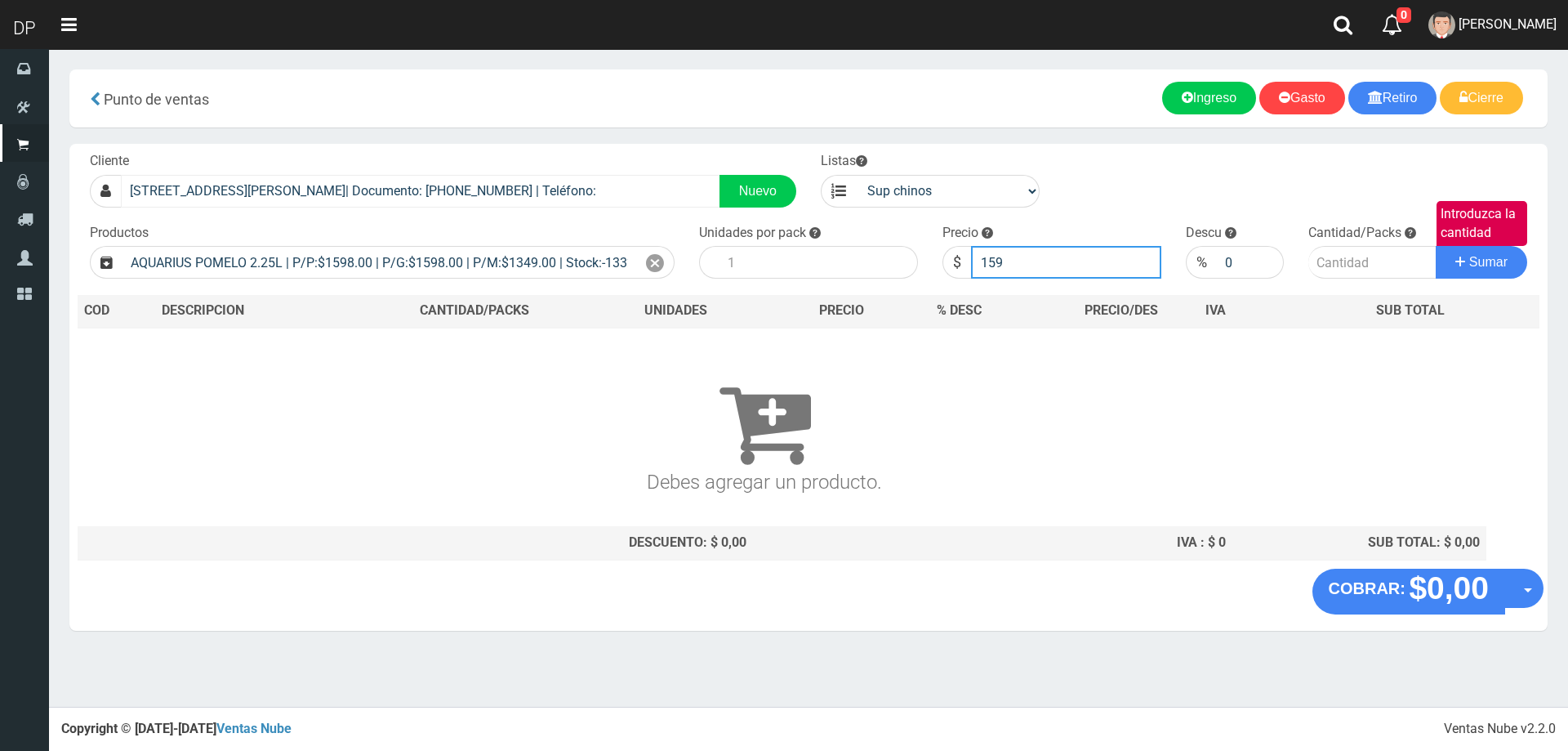
type input "1599"
type input "1599.00"
type input "2"
type input "0"
type input "2"
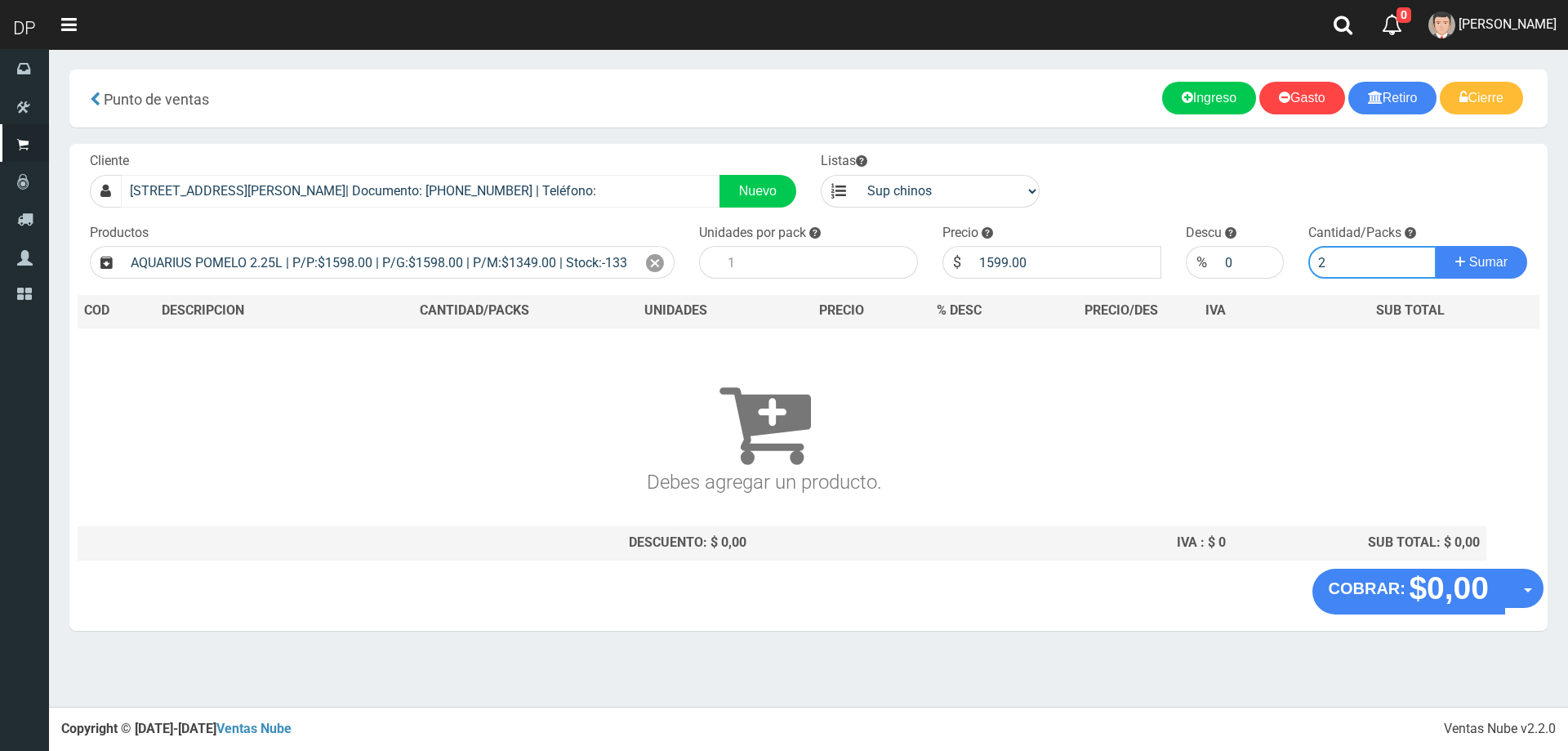
click at [1436, 246] on button "Sumar" at bounding box center [1481, 262] width 91 height 32
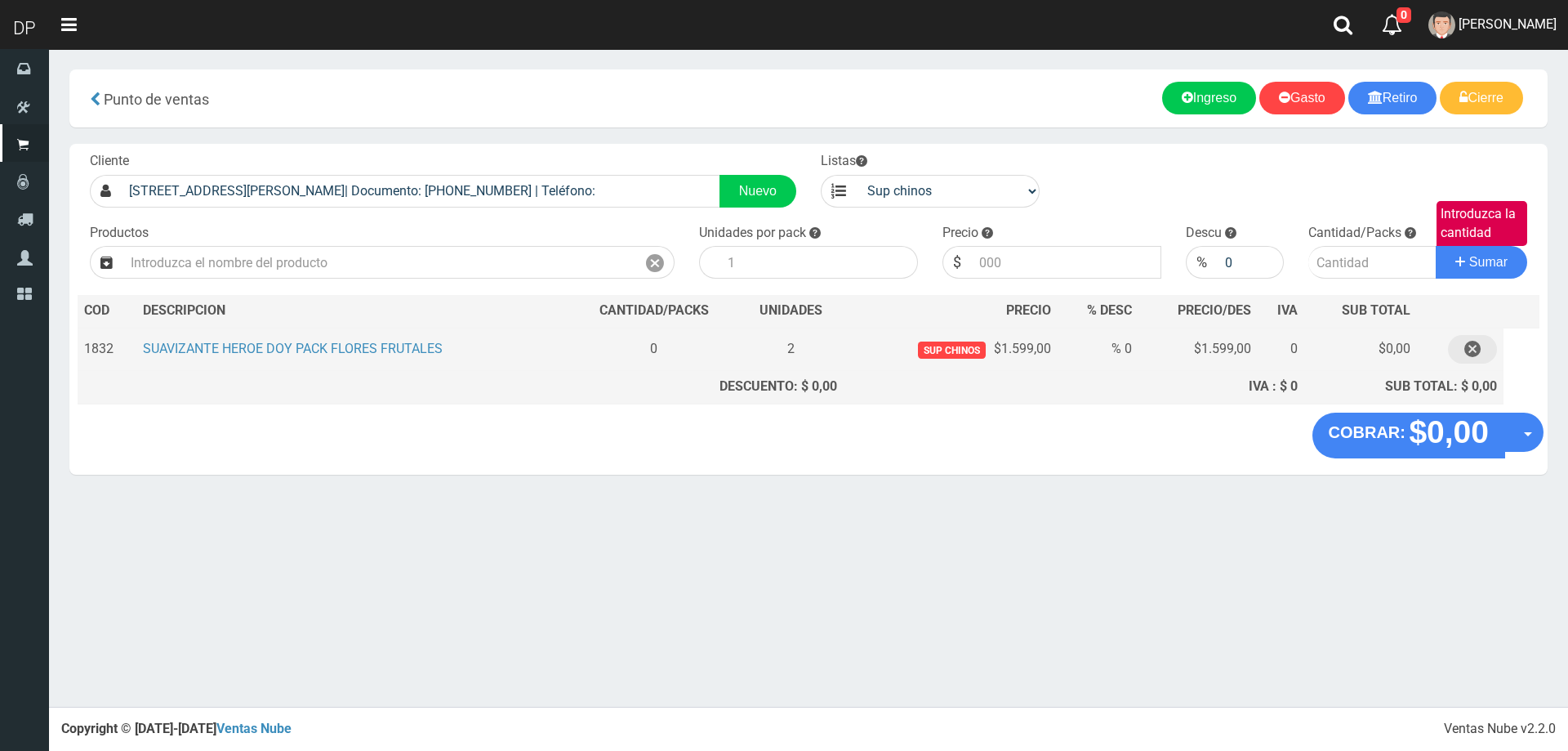
click at [1466, 346] on icon "button" at bounding box center [1472, 349] width 17 height 28
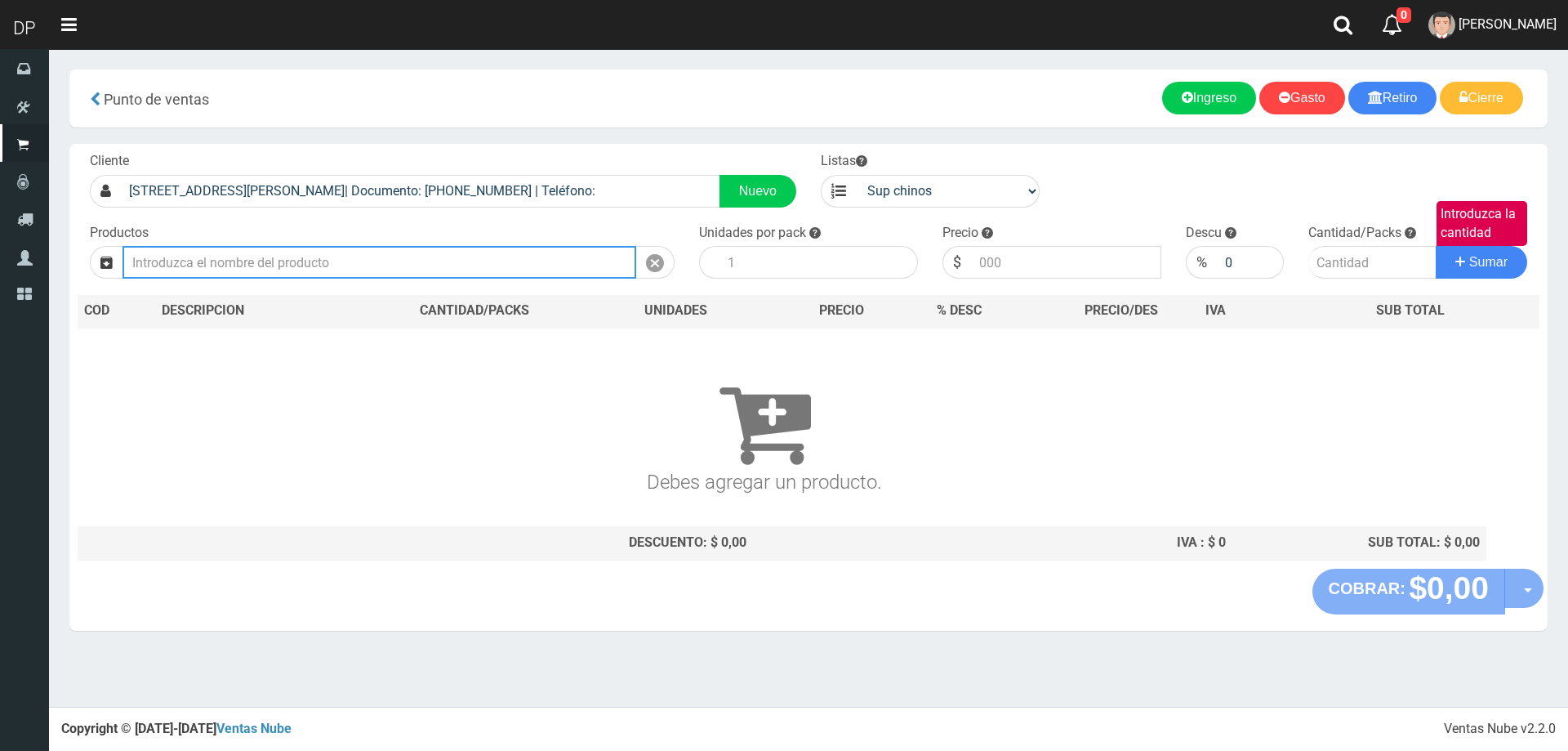
click at [427, 258] on input "text" at bounding box center [379, 262] width 514 height 32
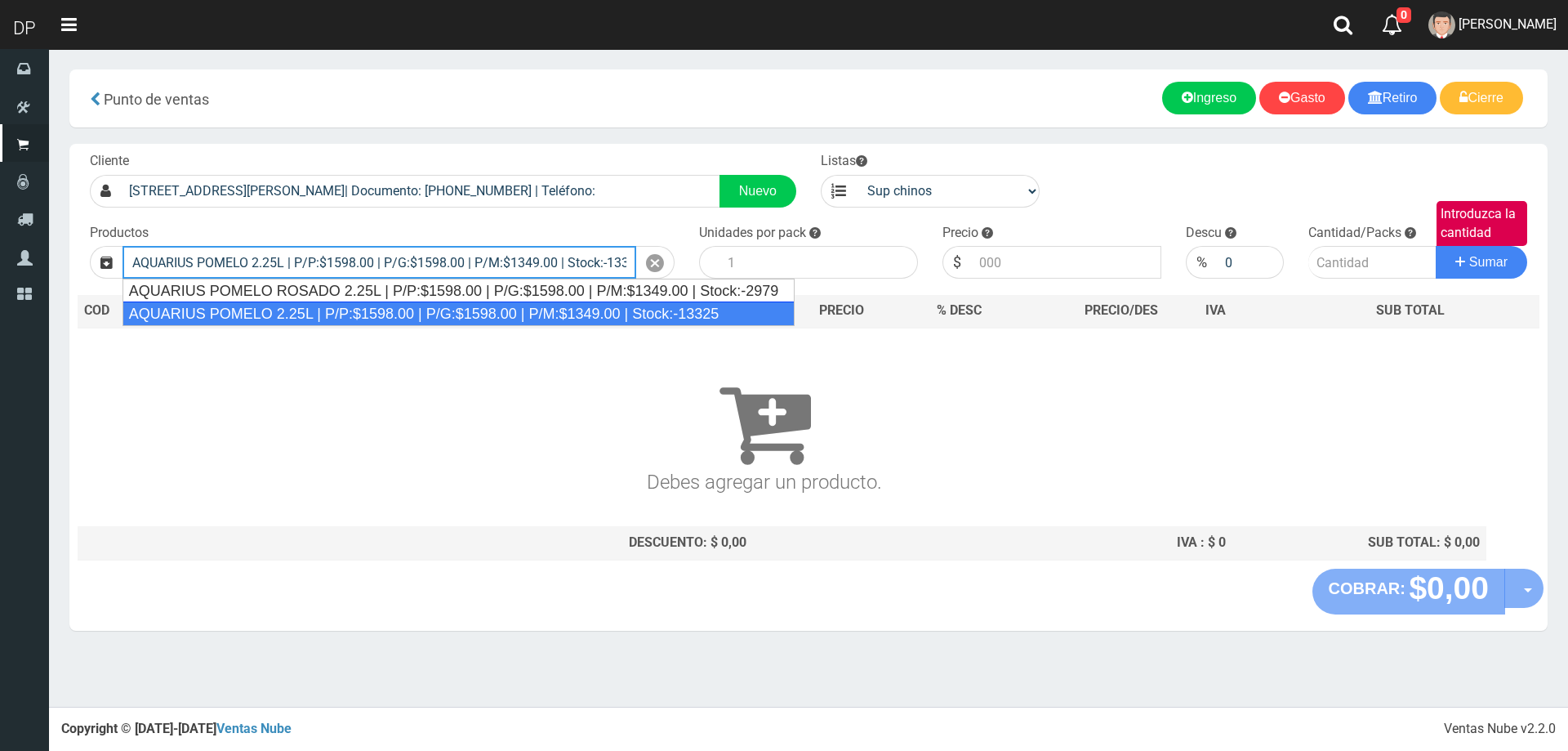
type input "AQUARIUS POMELO 2.25L | P/P:$1598.00 | P/G:$1598.00 | P/M:$1349.00 | Stock:-133…"
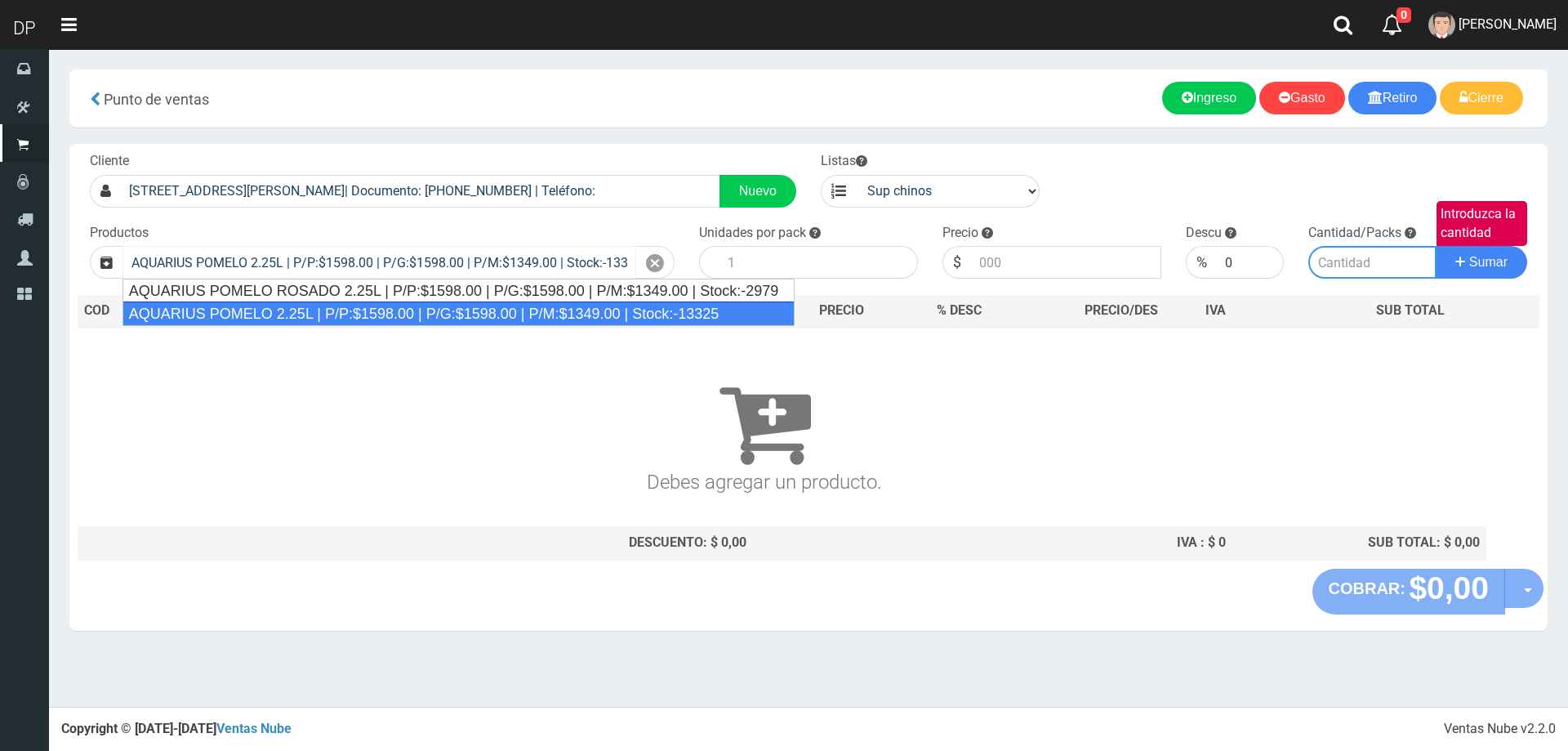
type input "6"
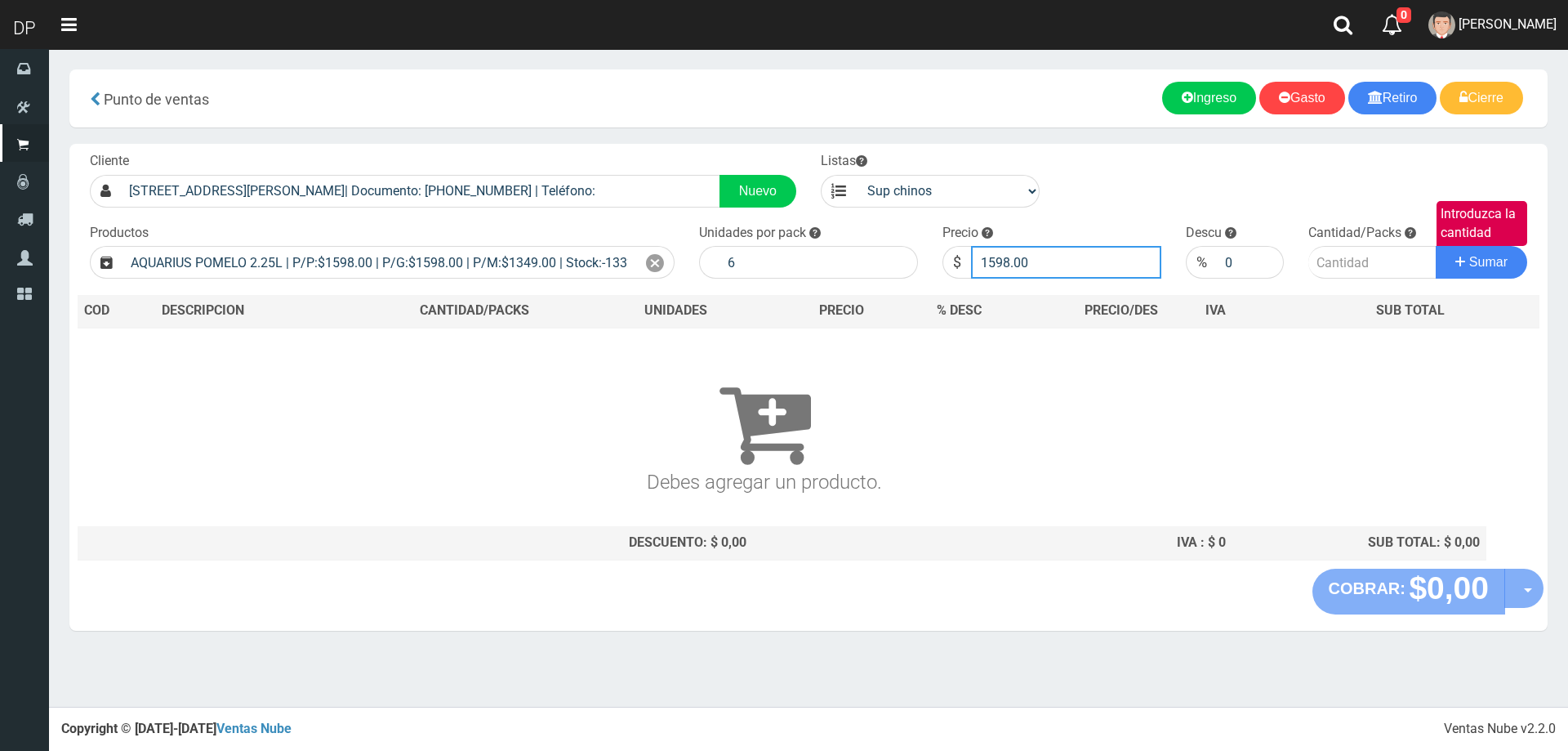
click at [1048, 272] on input "1598.00" at bounding box center [1066, 262] width 190 height 32
type input "1599"
type input "1599.00"
type input "2"
click at [1436, 246] on button "Sumar" at bounding box center [1481, 262] width 91 height 32
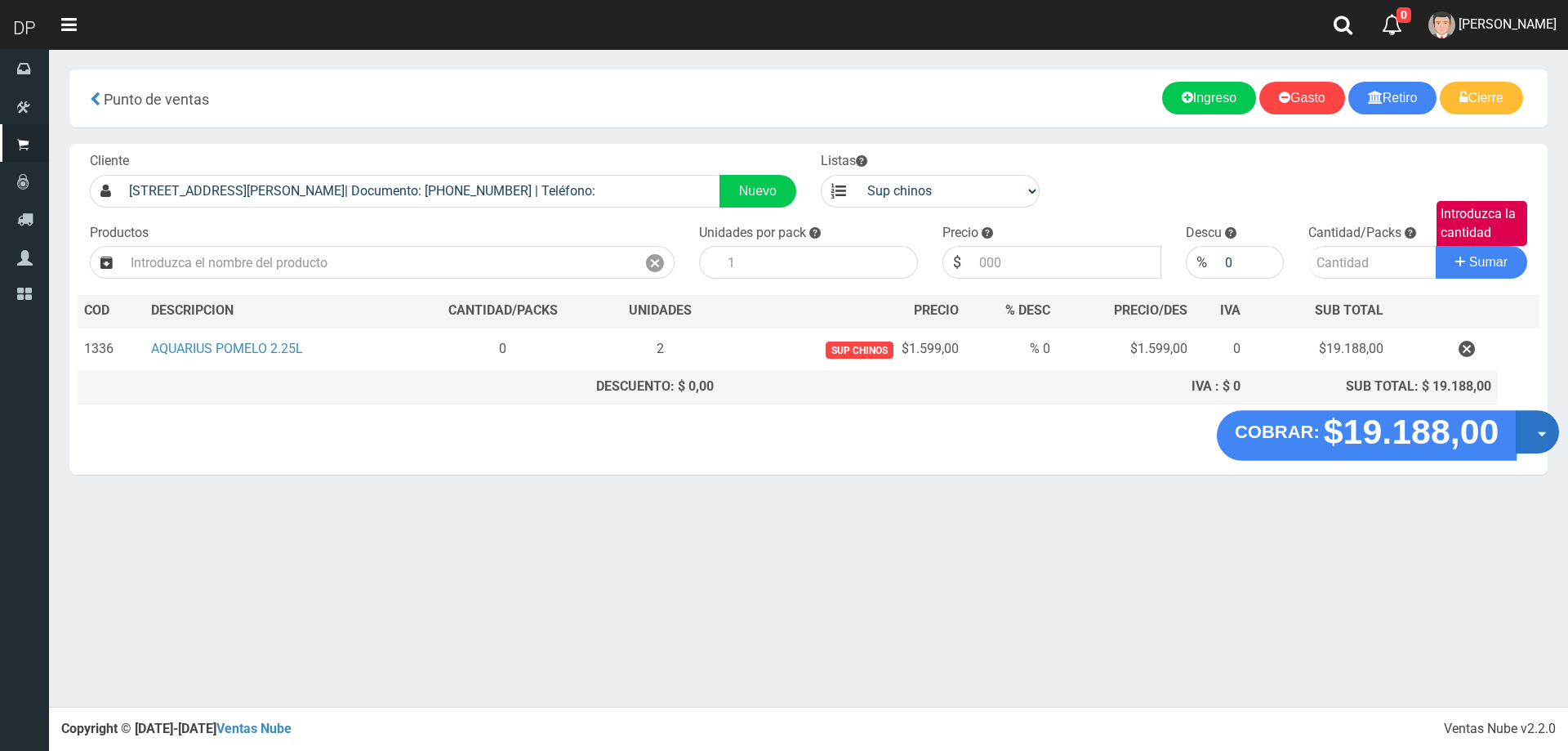
click at [1530, 423] on button "Opciones" at bounding box center [1537, 431] width 43 height 43
click at [1510, 434] on link "Hacer Devolucion" at bounding box center [1485, 437] width 146 height 37
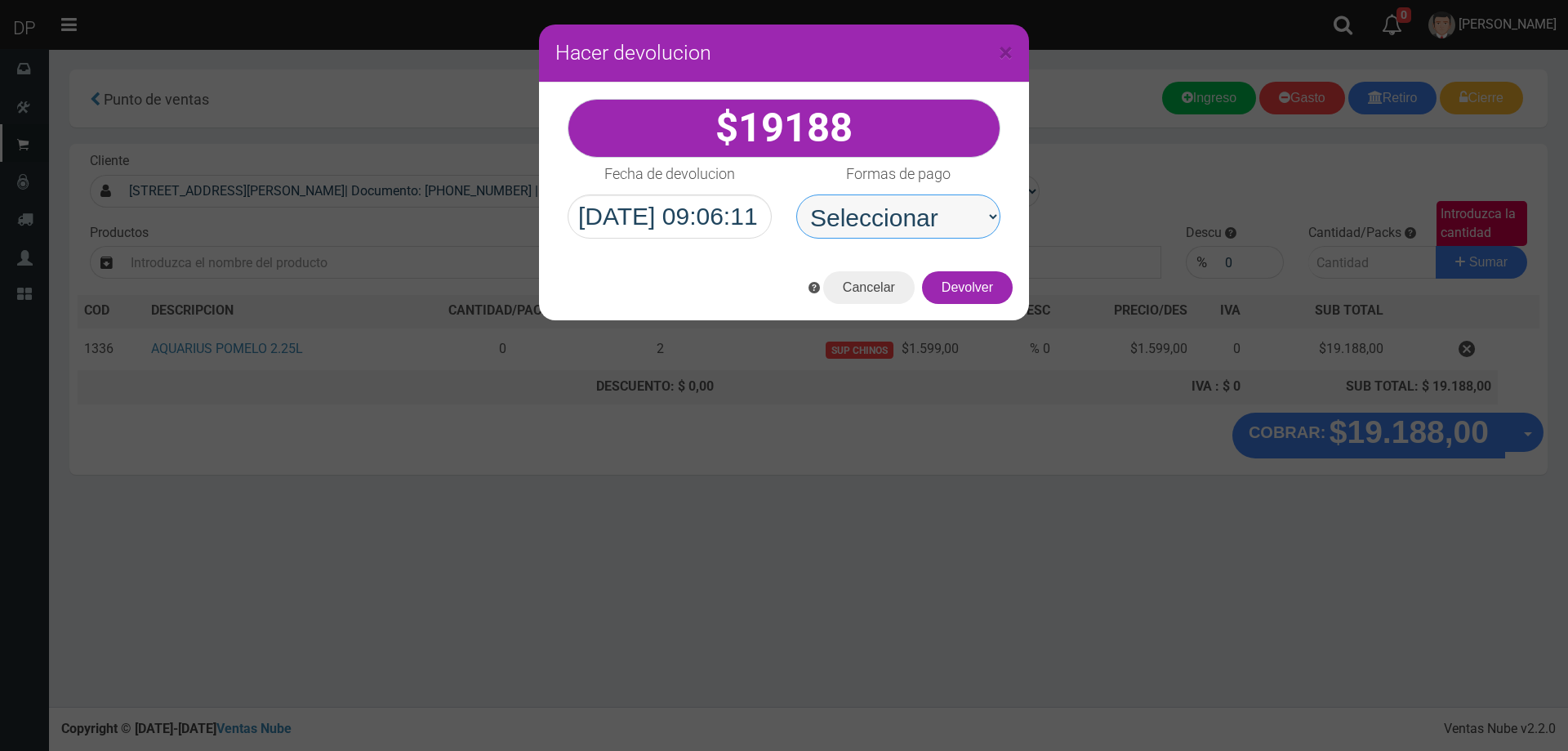
click at [928, 213] on select "Seleccionar Efectivo Tarjeta de Crédito Depósito Débito" at bounding box center [898, 216] width 204 height 44
select select "Efectivo"
click at [796, 194] on select "Seleccionar Efectivo Tarjeta de Crédito Depósito Débito" at bounding box center [898, 216] width 204 height 44
click at [974, 291] on button "Devolver" at bounding box center [967, 287] width 90 height 32
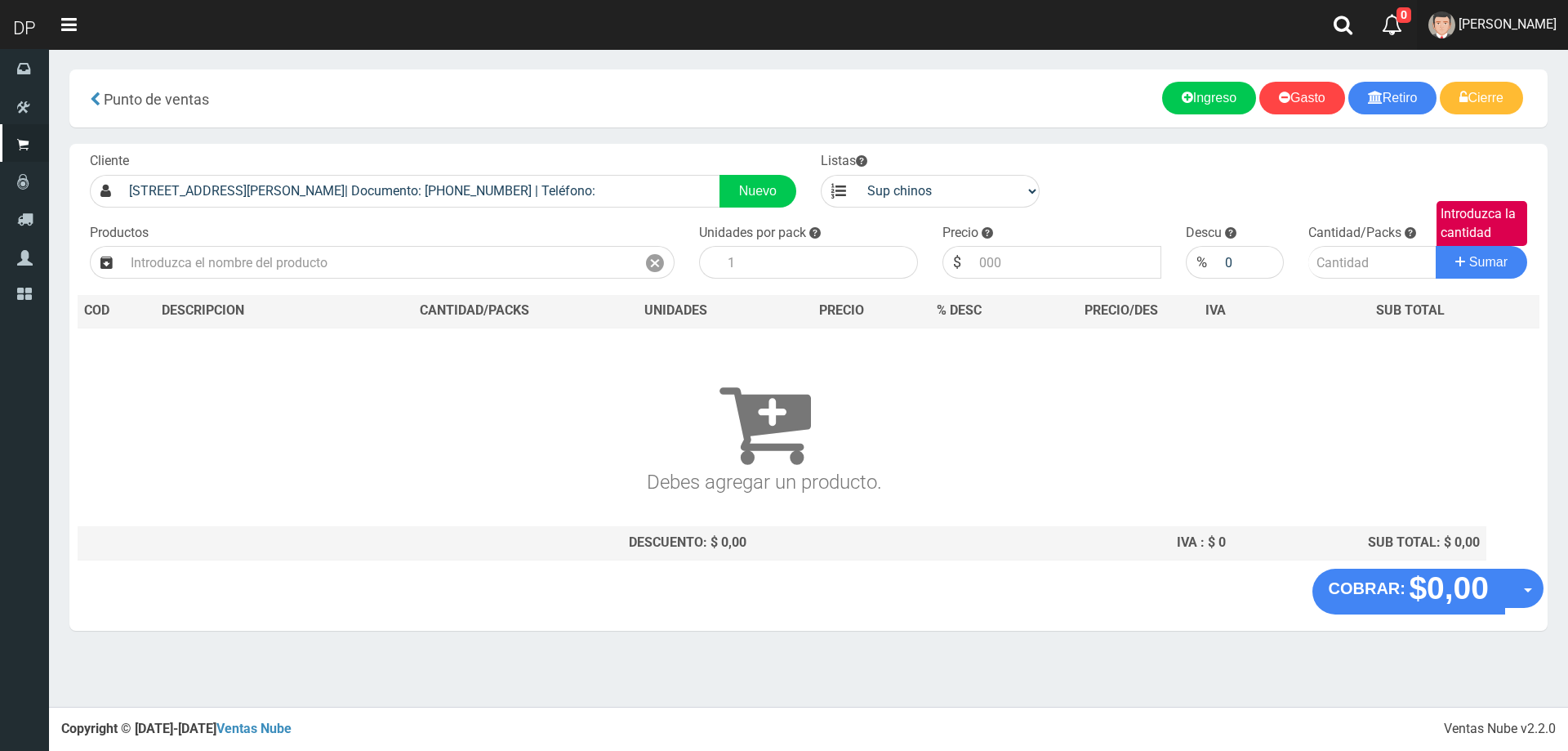
click at [1508, 25] on span "[PERSON_NAME]" at bounding box center [1507, 25] width 98 height 16
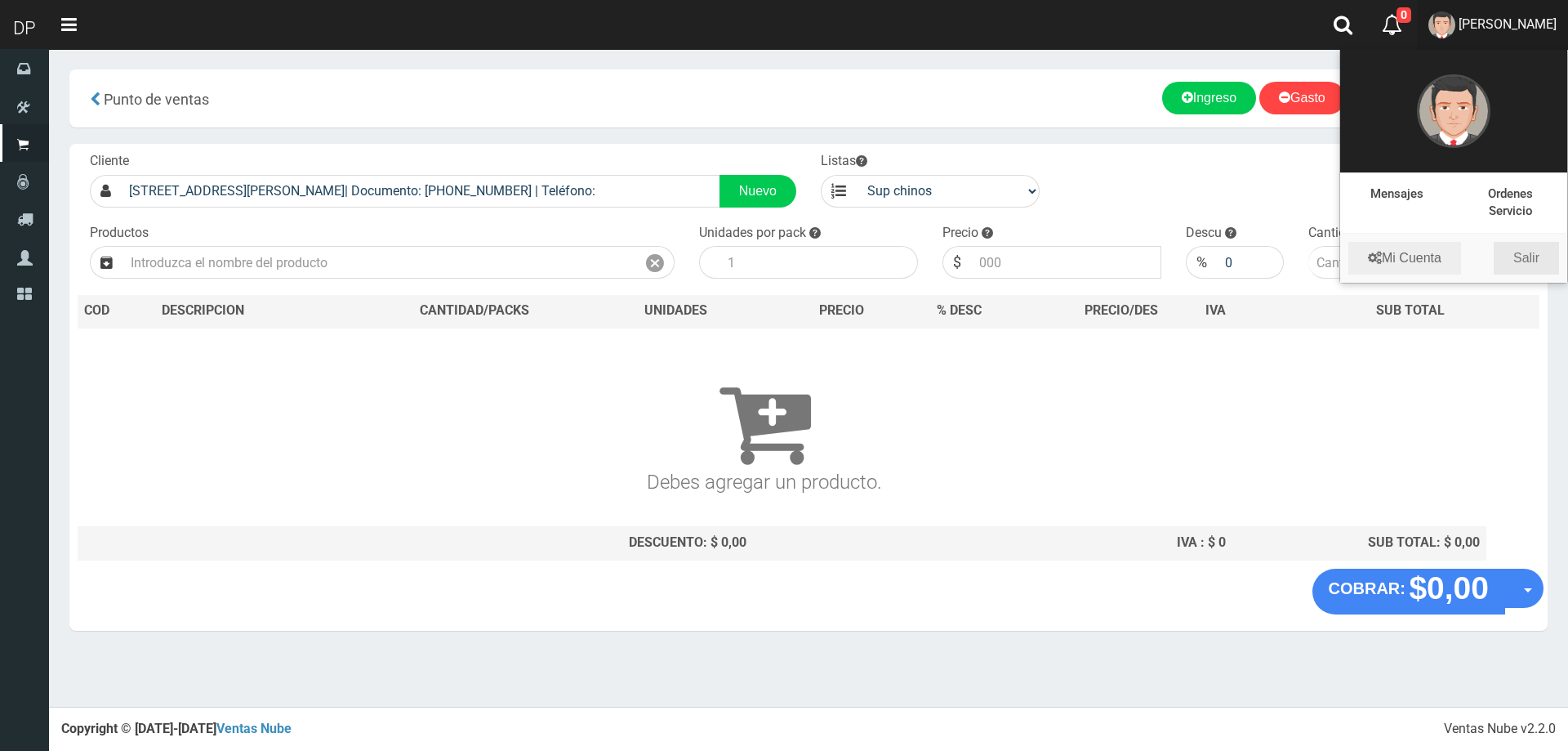
click at [1519, 258] on link "Salir" at bounding box center [1526, 258] width 66 height 32
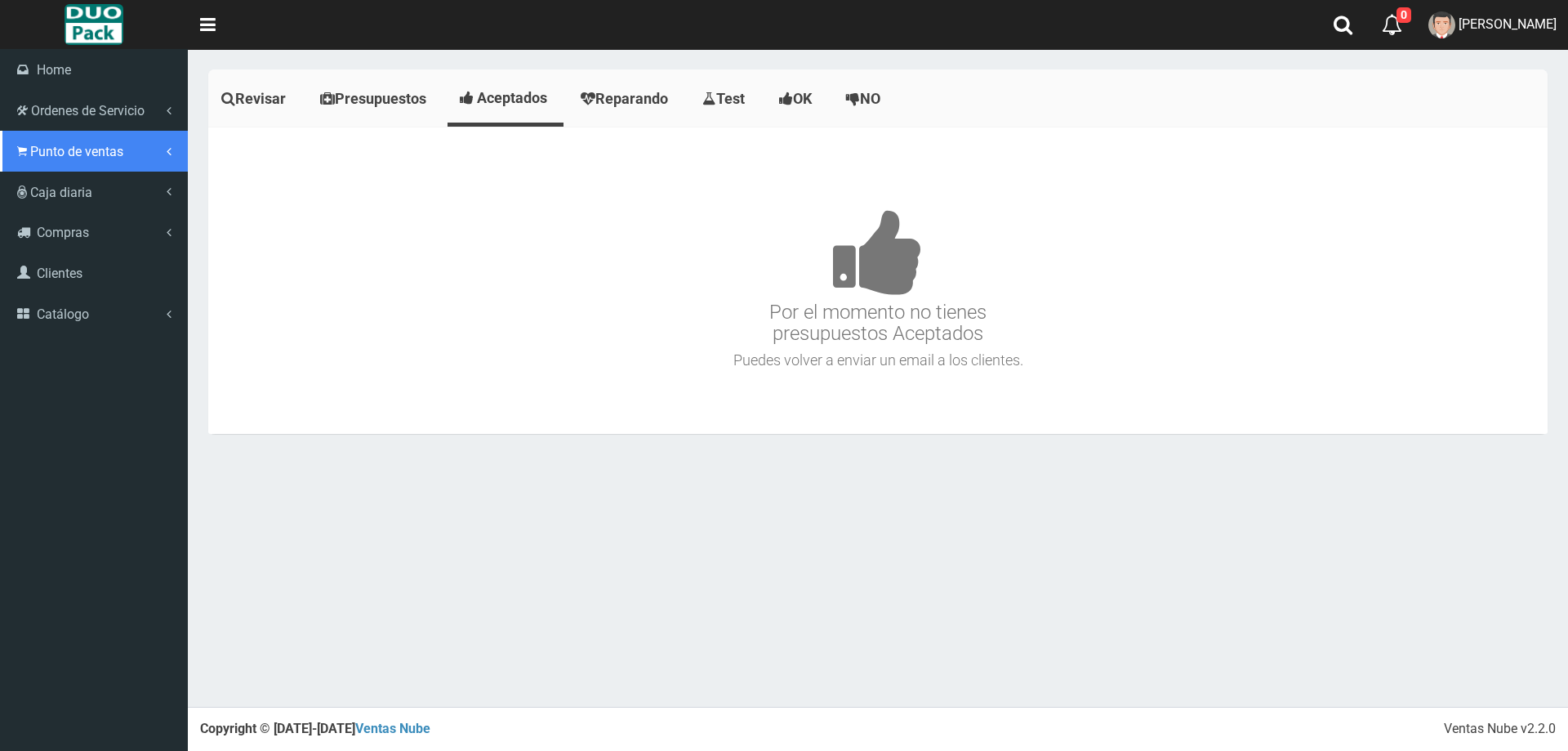
click at [68, 148] on span "Punto de ventas" at bounding box center [76, 152] width 93 height 16
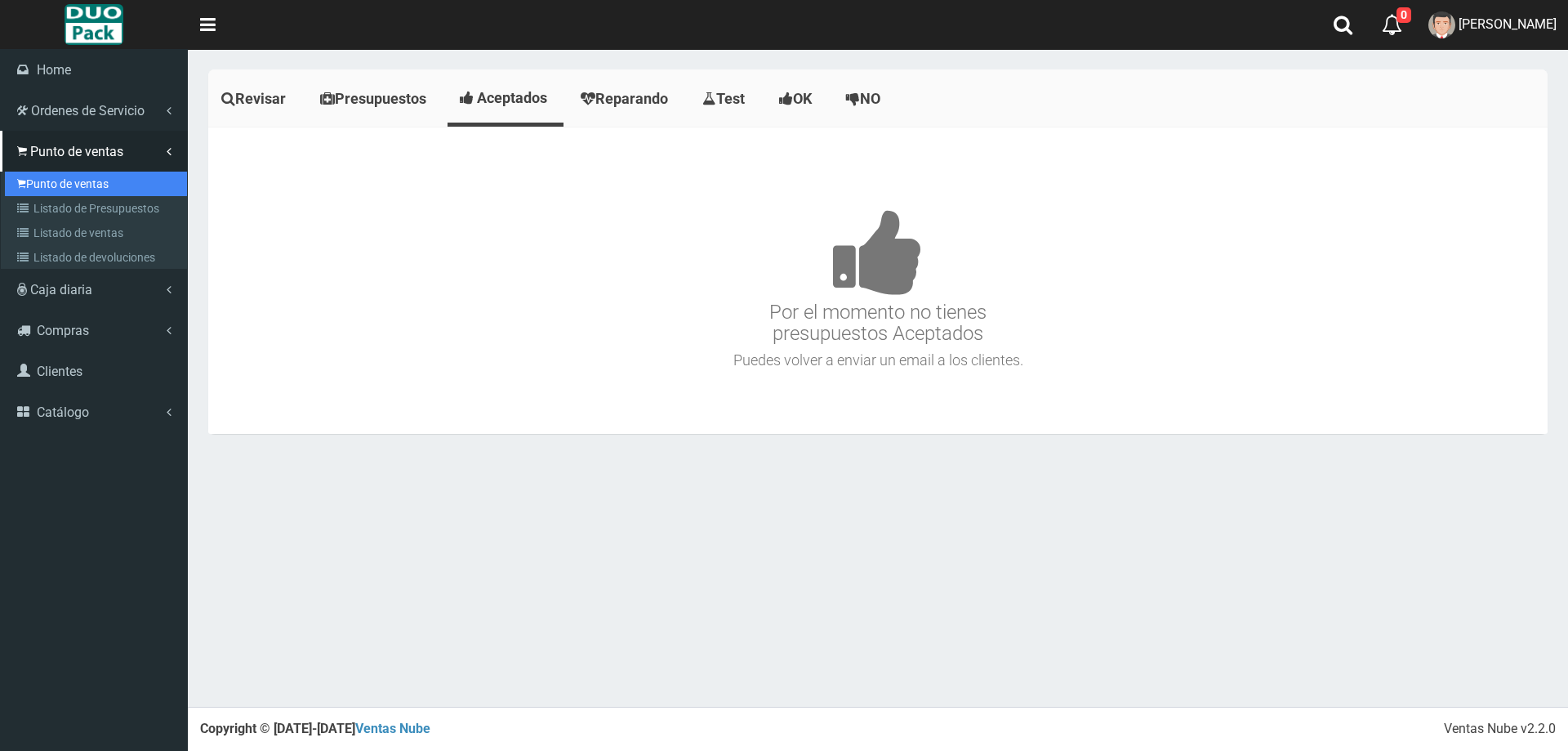
click at [66, 178] on link "Punto de ventas" at bounding box center [96, 183] width 182 height 25
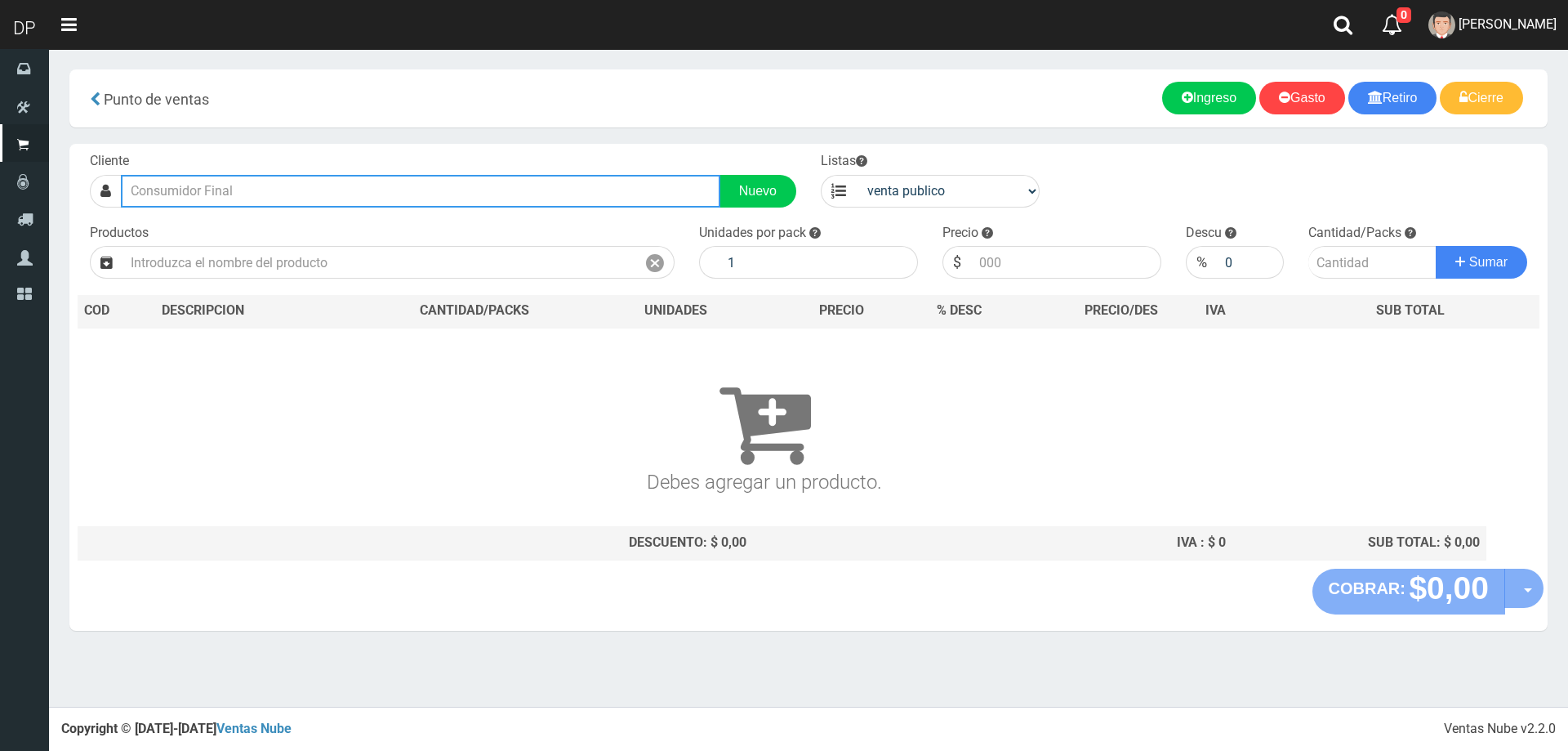
click at [229, 199] on input "text" at bounding box center [420, 190] width 600 height 32
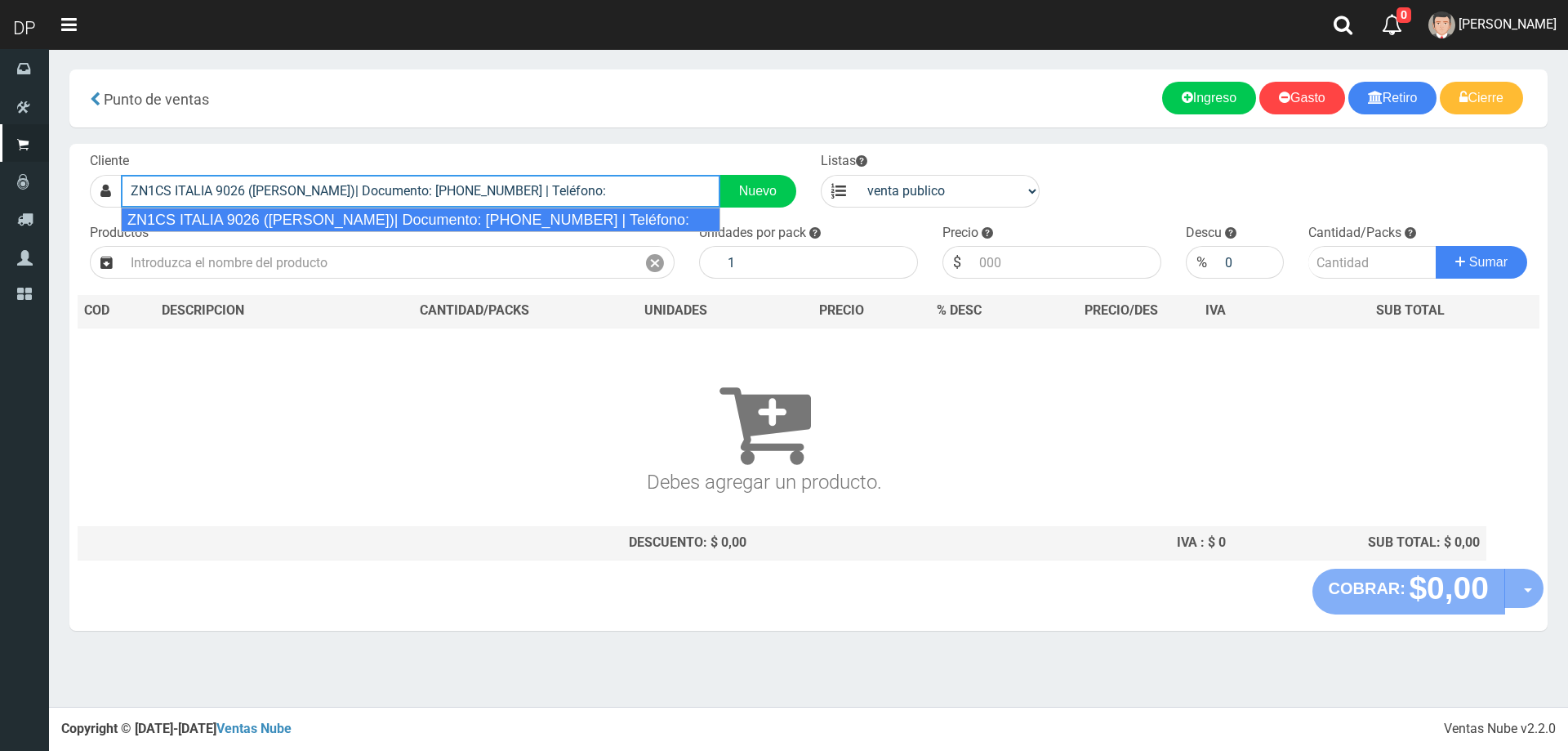
type input "ZN1CS ITALIA 9026 (J.L.SUAREZ)| Documento: 756468546785 | Teléfono:"
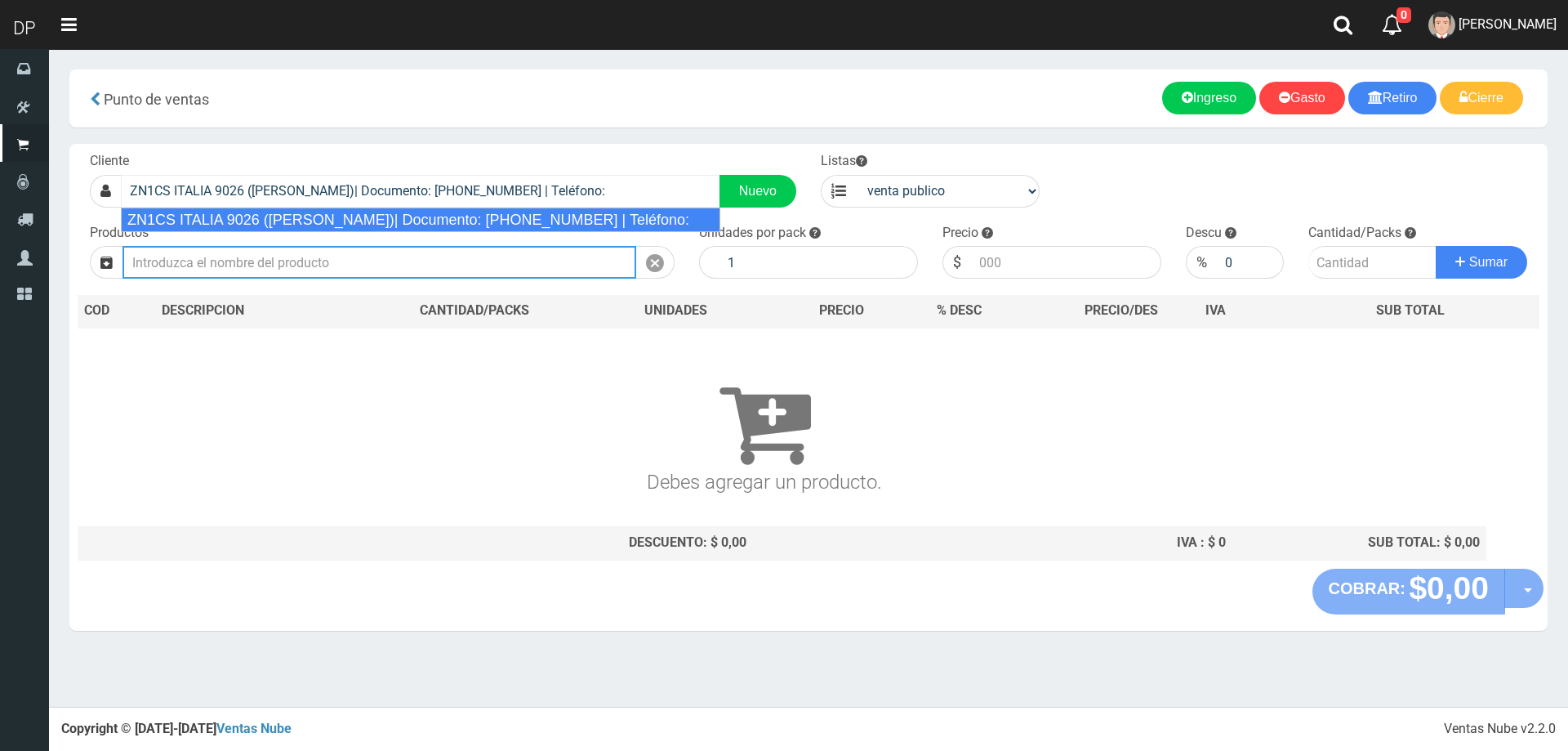
select select "2"
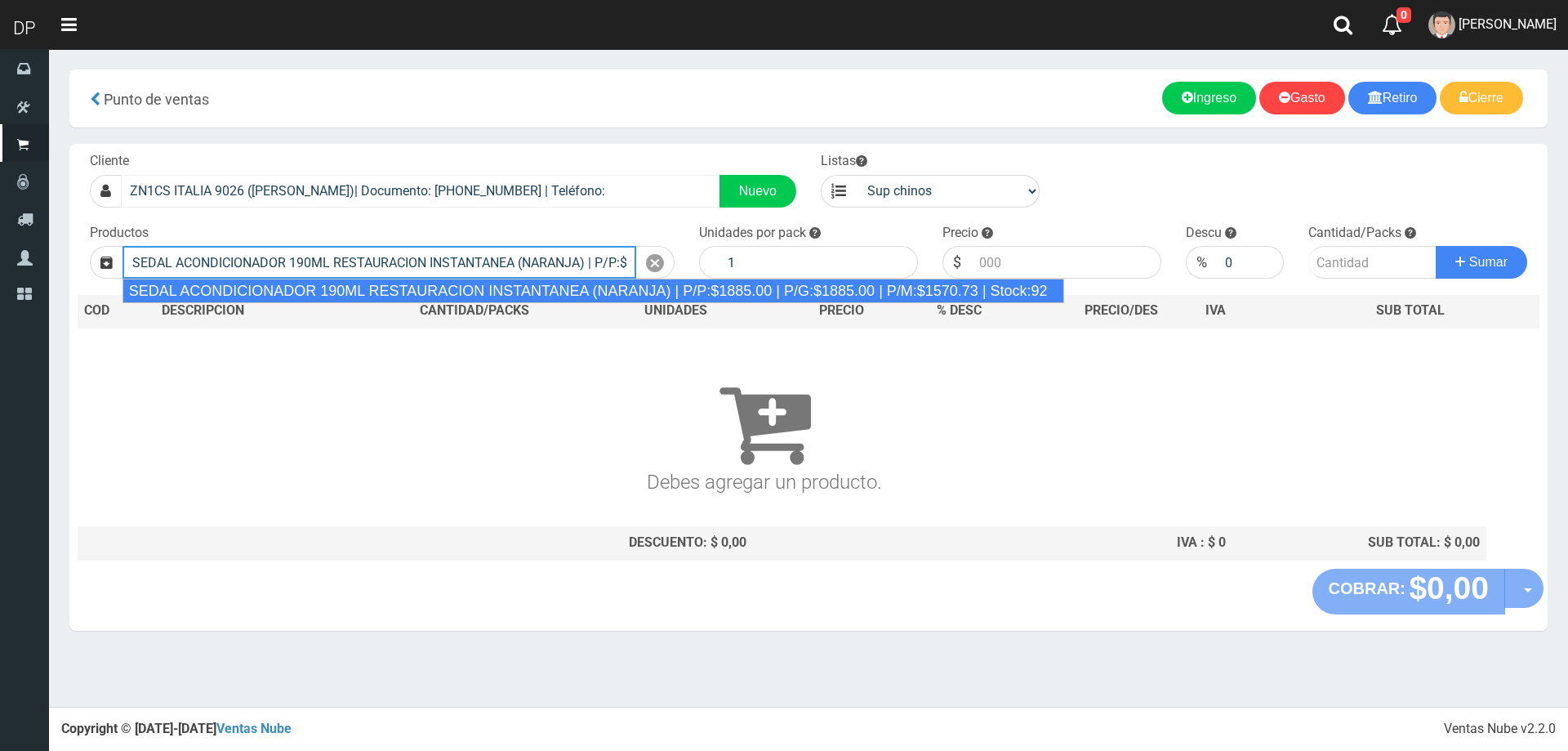
type input "SEDAL ACONDICIONADOR 190ML RESTAURACION INSTANTANEA (NARANJA) | P/P:$1885.00 | …"
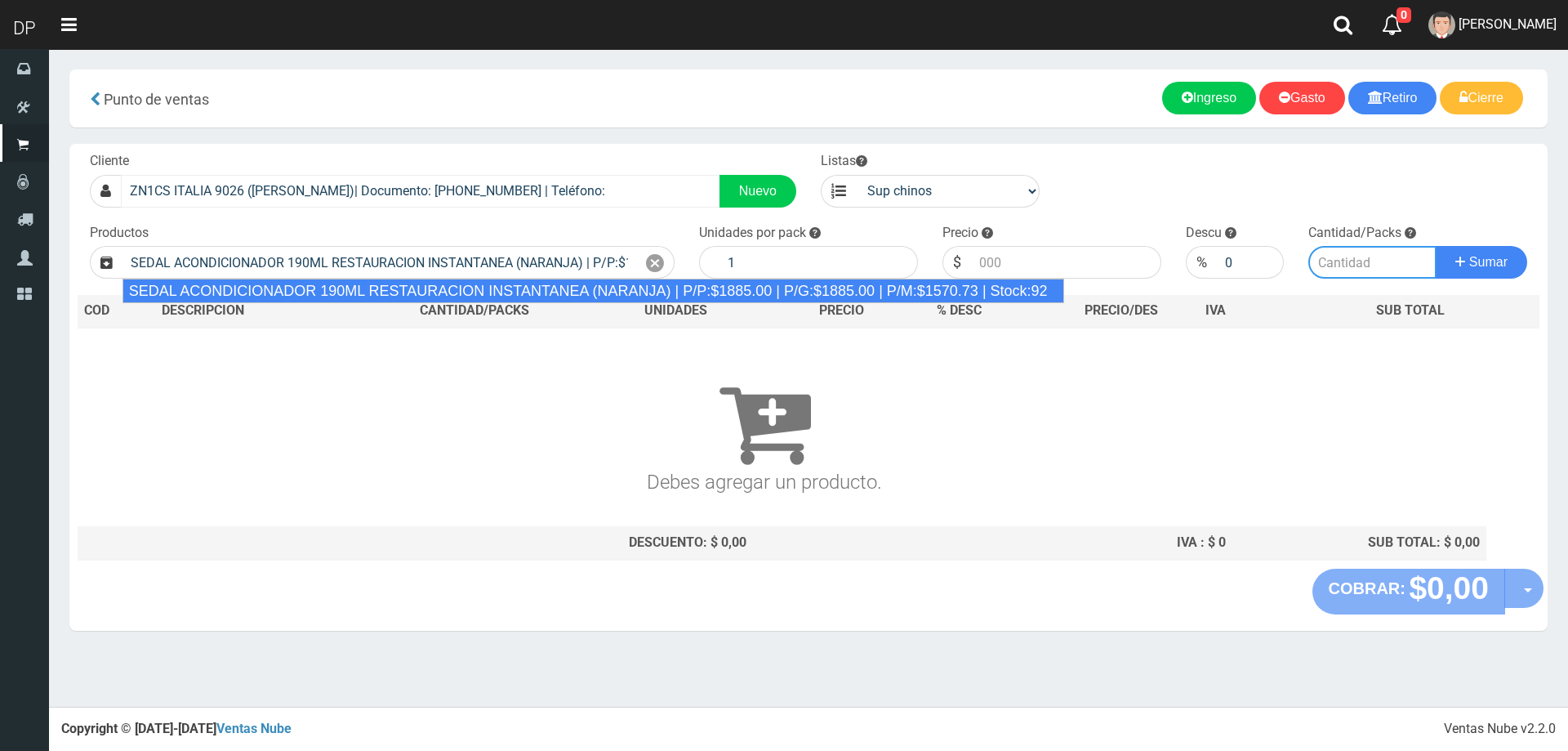
type input "12"
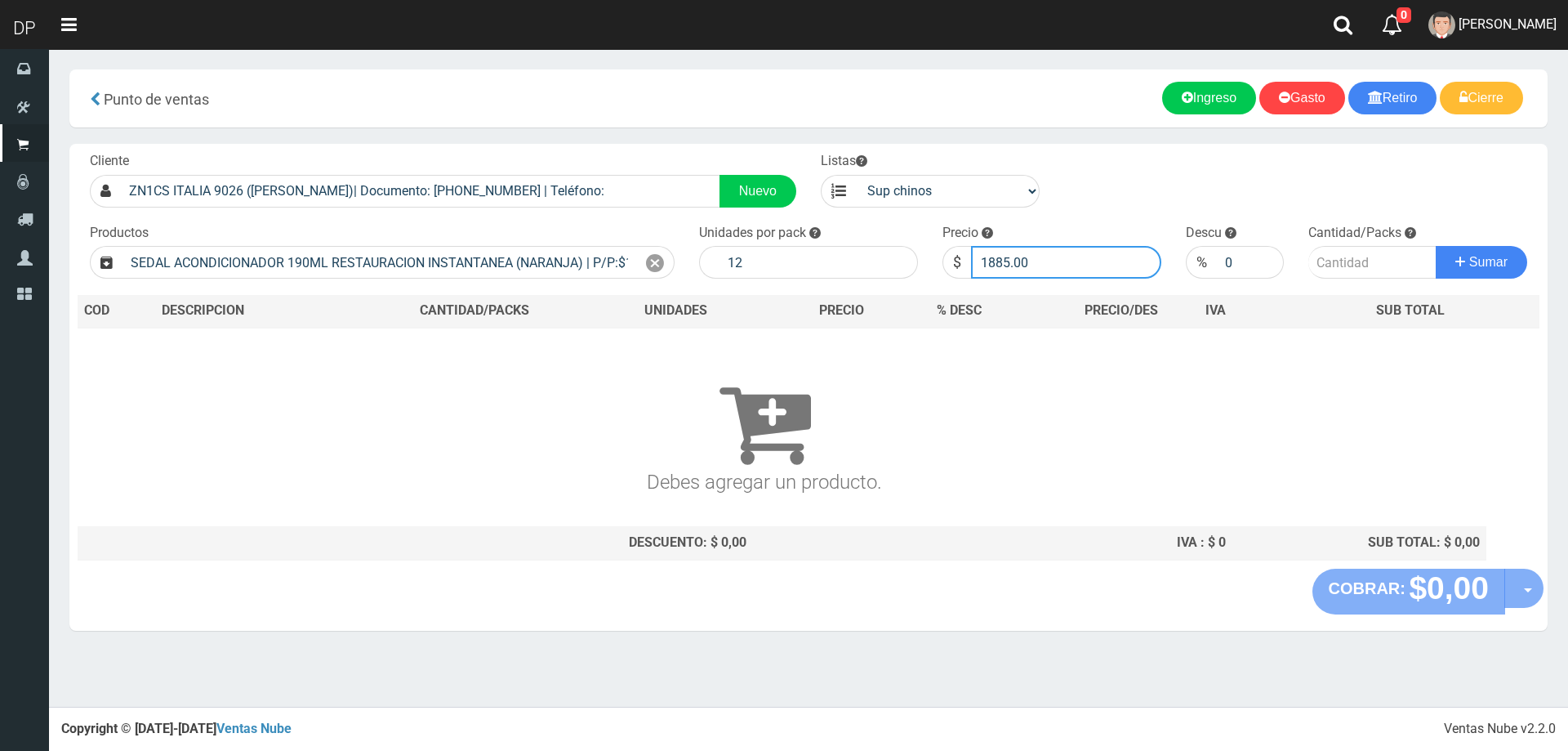
click at [1094, 267] on input "1885.00" at bounding box center [1066, 262] width 190 height 32
type input "1667"
type input "1667.70"
type input "1"
click at [1436, 246] on button "Sumar" at bounding box center [1481, 262] width 91 height 32
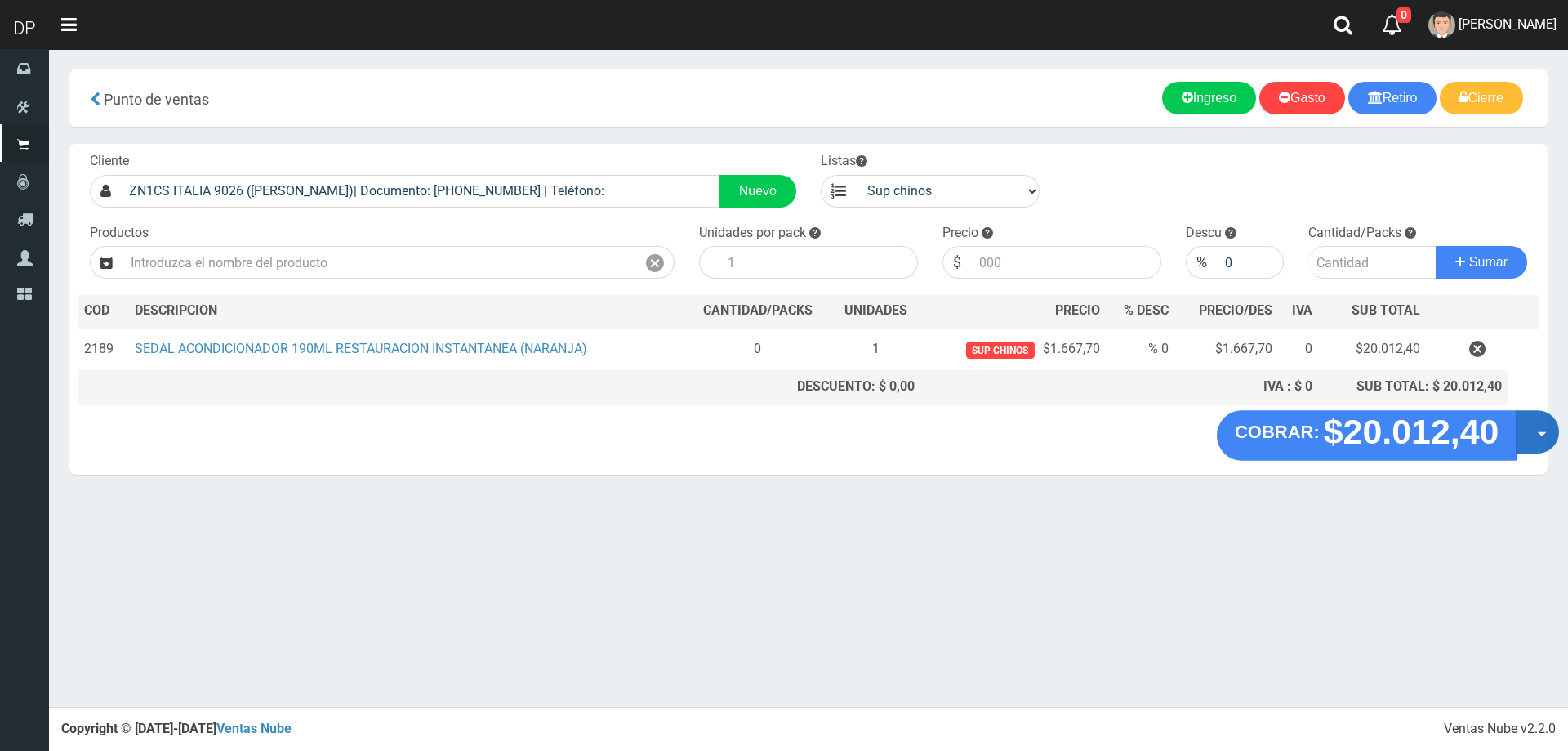
click at [1535, 430] on button "Opciones" at bounding box center [1537, 431] width 43 height 43
click at [1529, 442] on link "Hacer Devolucion" at bounding box center [1485, 437] width 146 height 37
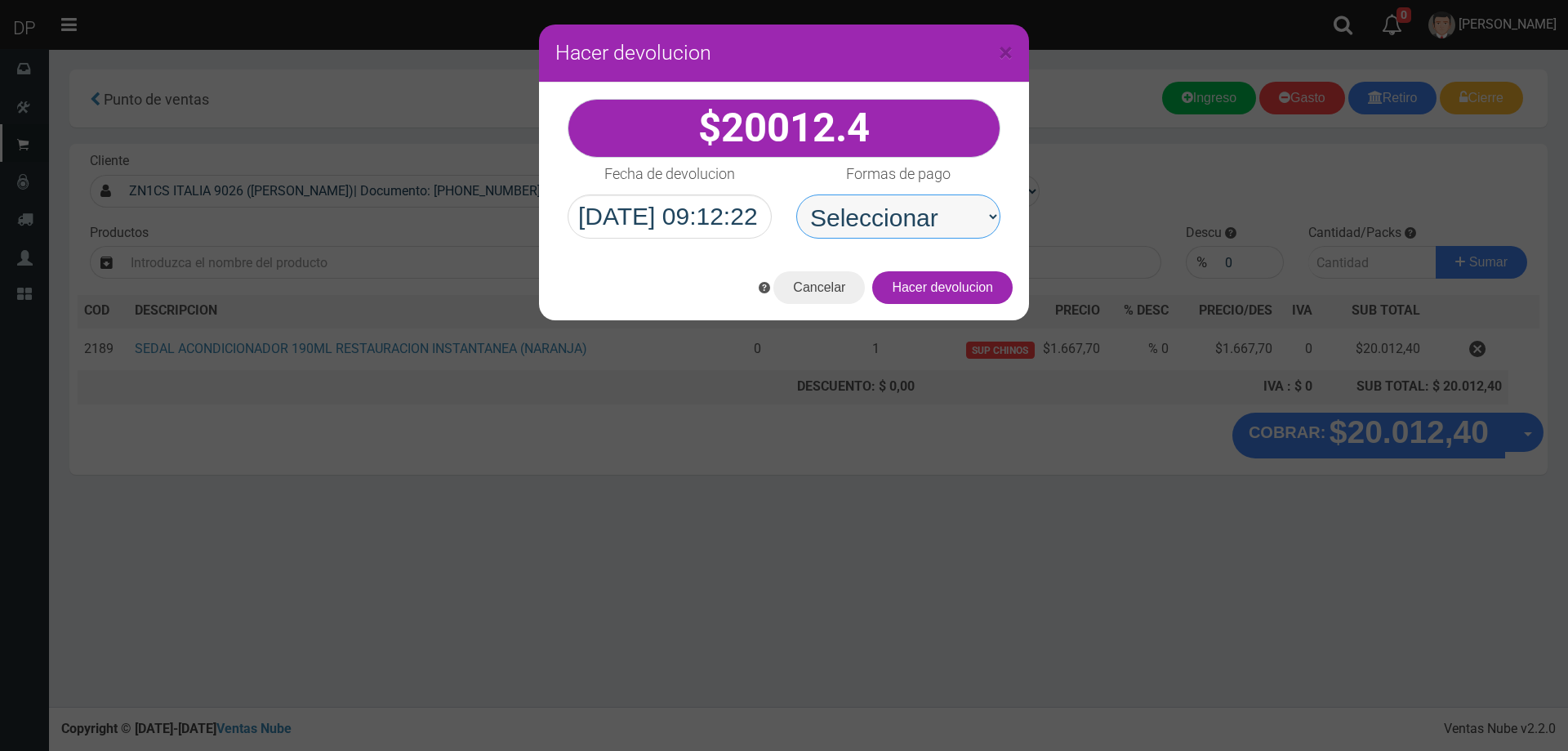
drag, startPoint x: 887, startPoint y: 221, endPoint x: 893, endPoint y: 231, distance: 11.7
click at [887, 221] on select "Seleccionar Efectivo Tarjeta de Crédito Depósito Débito" at bounding box center [898, 216] width 204 height 44
select select "Efectivo"
click at [796, 194] on select "Seleccionar Efectivo Tarjeta de Crédito Depósito Débito" at bounding box center [898, 216] width 204 height 44
click at [945, 292] on button "Hacer devolucion" at bounding box center [942, 287] width 140 height 32
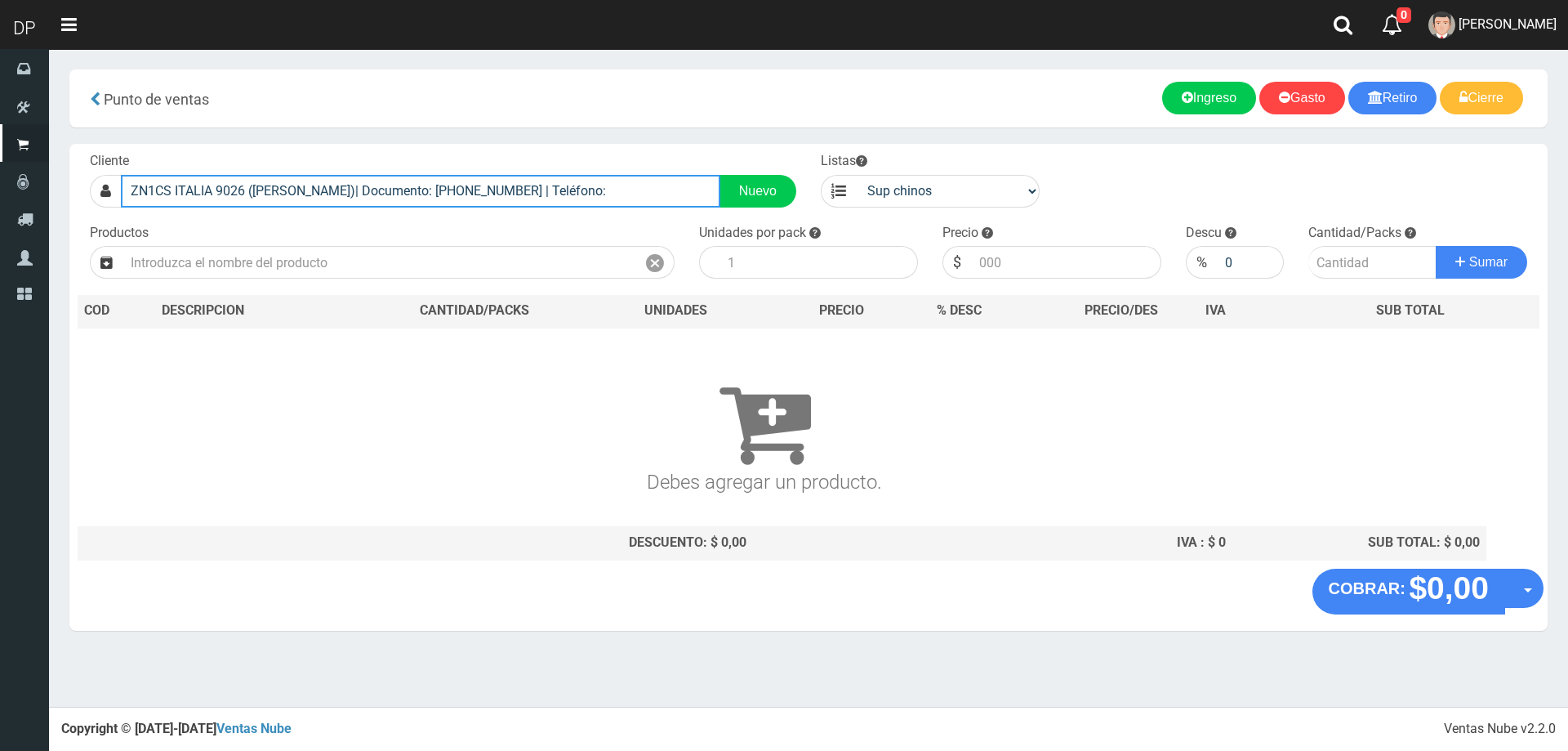
click at [598, 193] on input "ZN1CS ITALIA 9026 (J.L.SUAREZ)| Documento: 756468546785 | Teléfono:" at bounding box center [420, 190] width 600 height 32
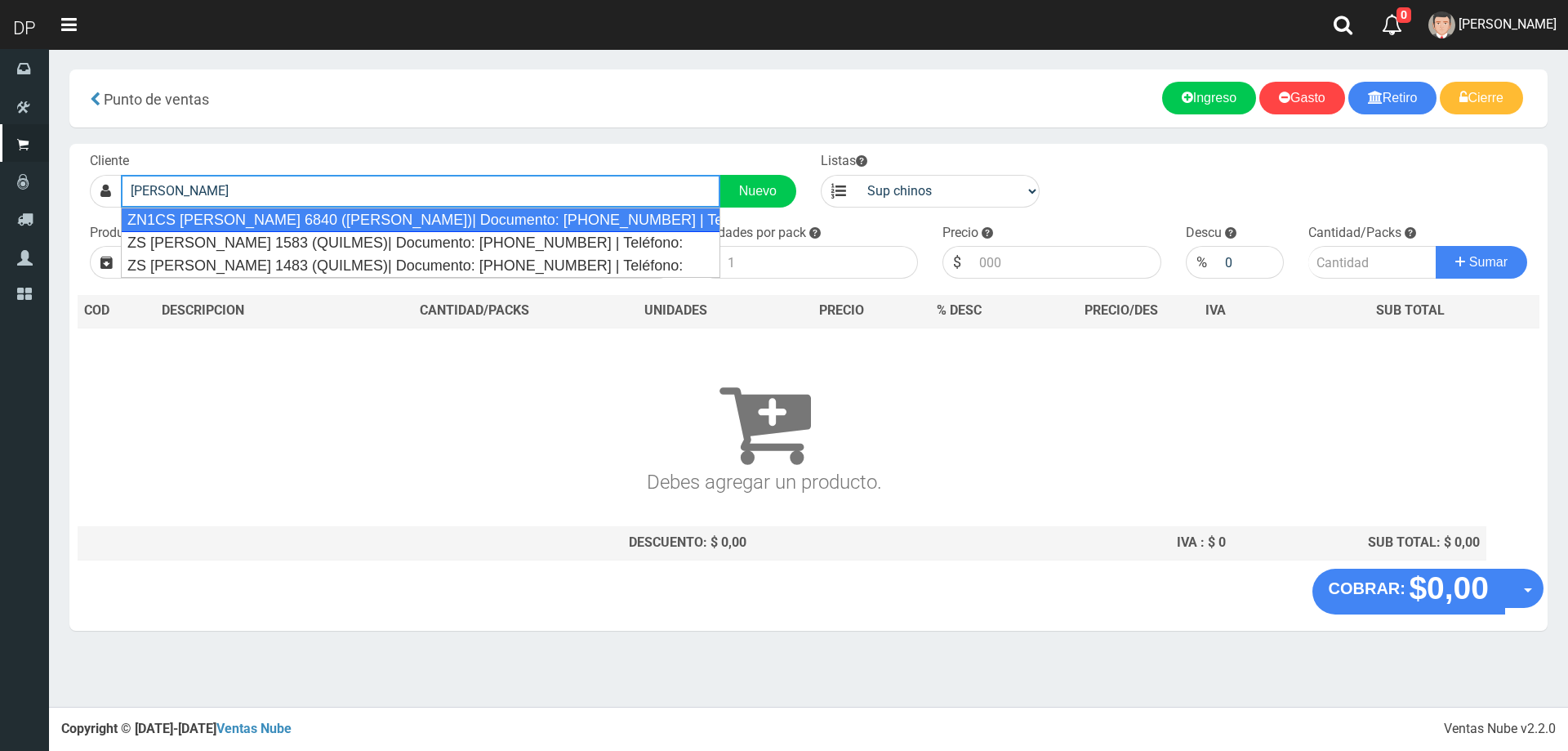
click at [536, 225] on div "ZN1CS EMILIO ZOLA 6840 (J.L.SUAREZ)| Documento: 98989898989 | Teléfono:" at bounding box center [420, 220] width 600 height 25
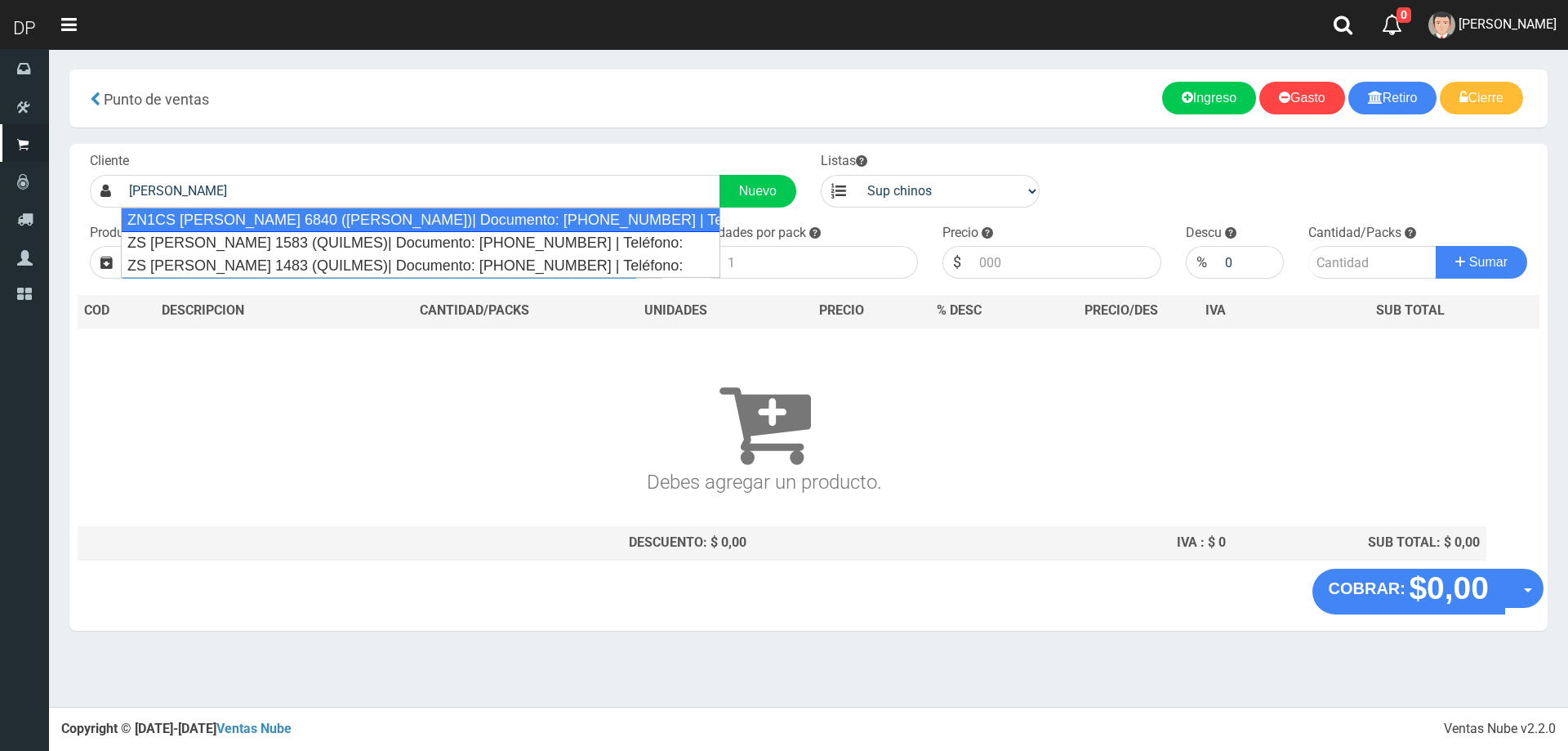
type input "ZN1CS EMILIO ZOLA 6840 (J.L.SUAREZ)| Documento: 98989898989 | Teléfono:"
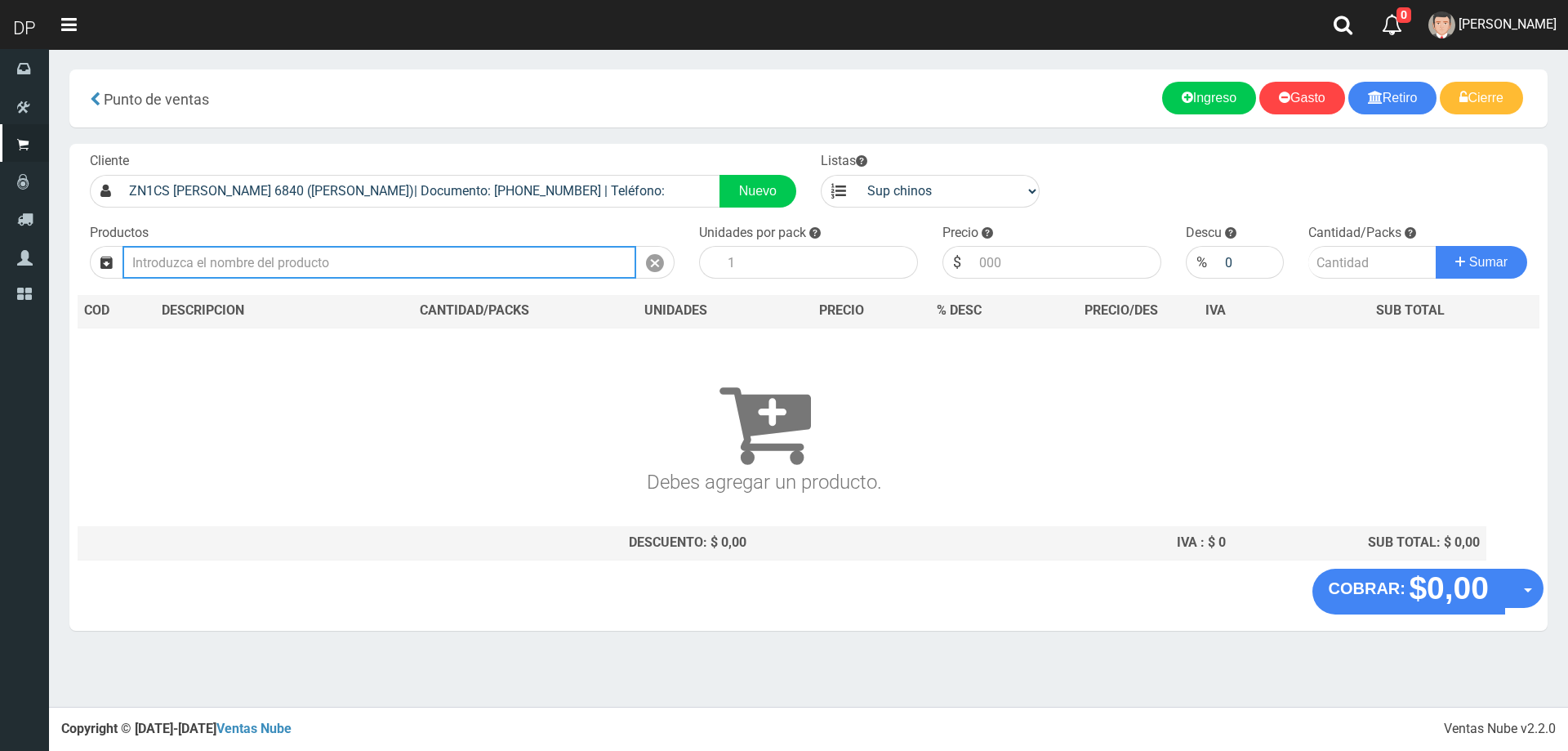
click at [301, 264] on input "text" at bounding box center [379, 262] width 514 height 32
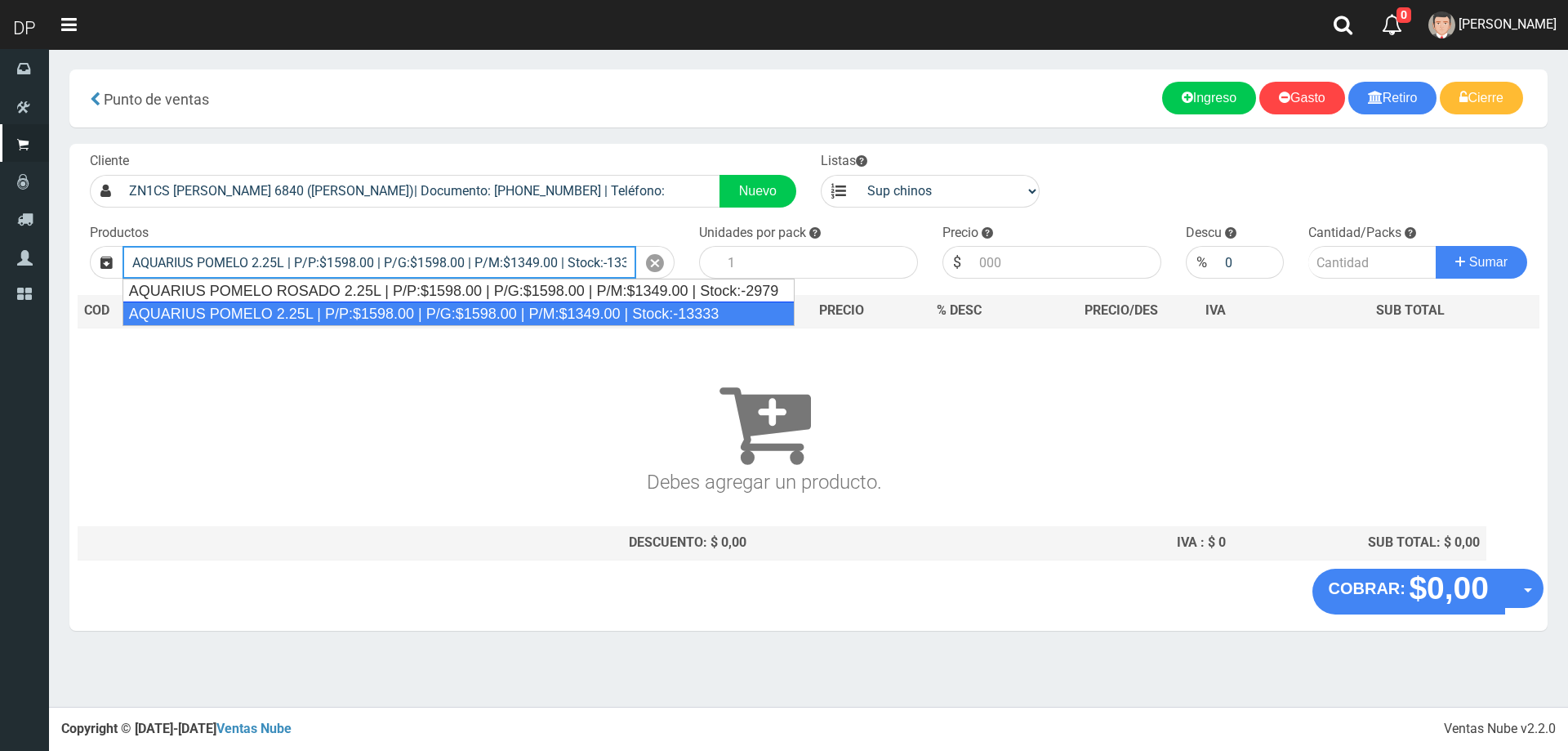
type input "AQUARIUS POMELO 2.25L | P/P:$1598.00 | P/G:$1598.00 | P/M:$1349.00 | Stock:-133…"
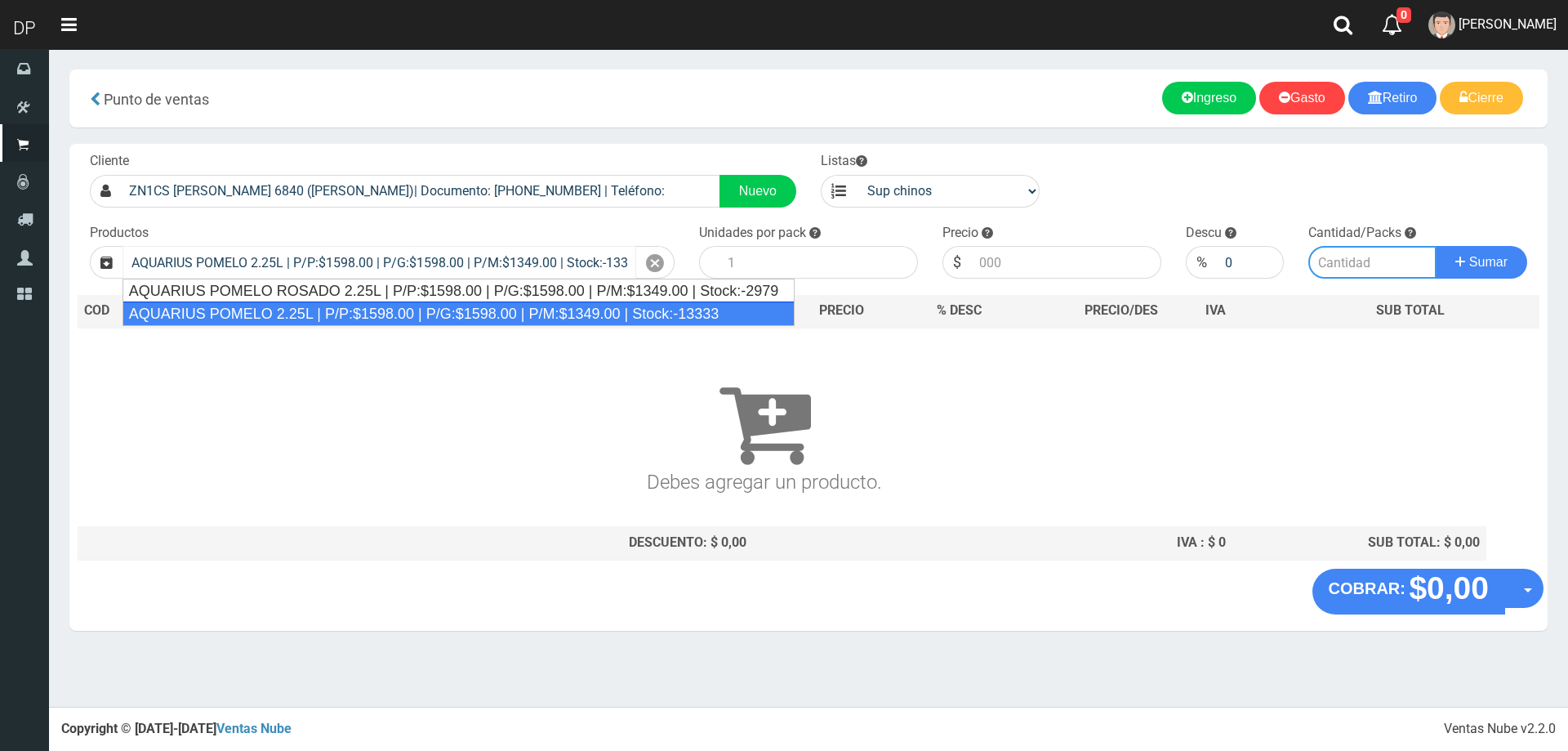
type input "6"
type input "1598.00"
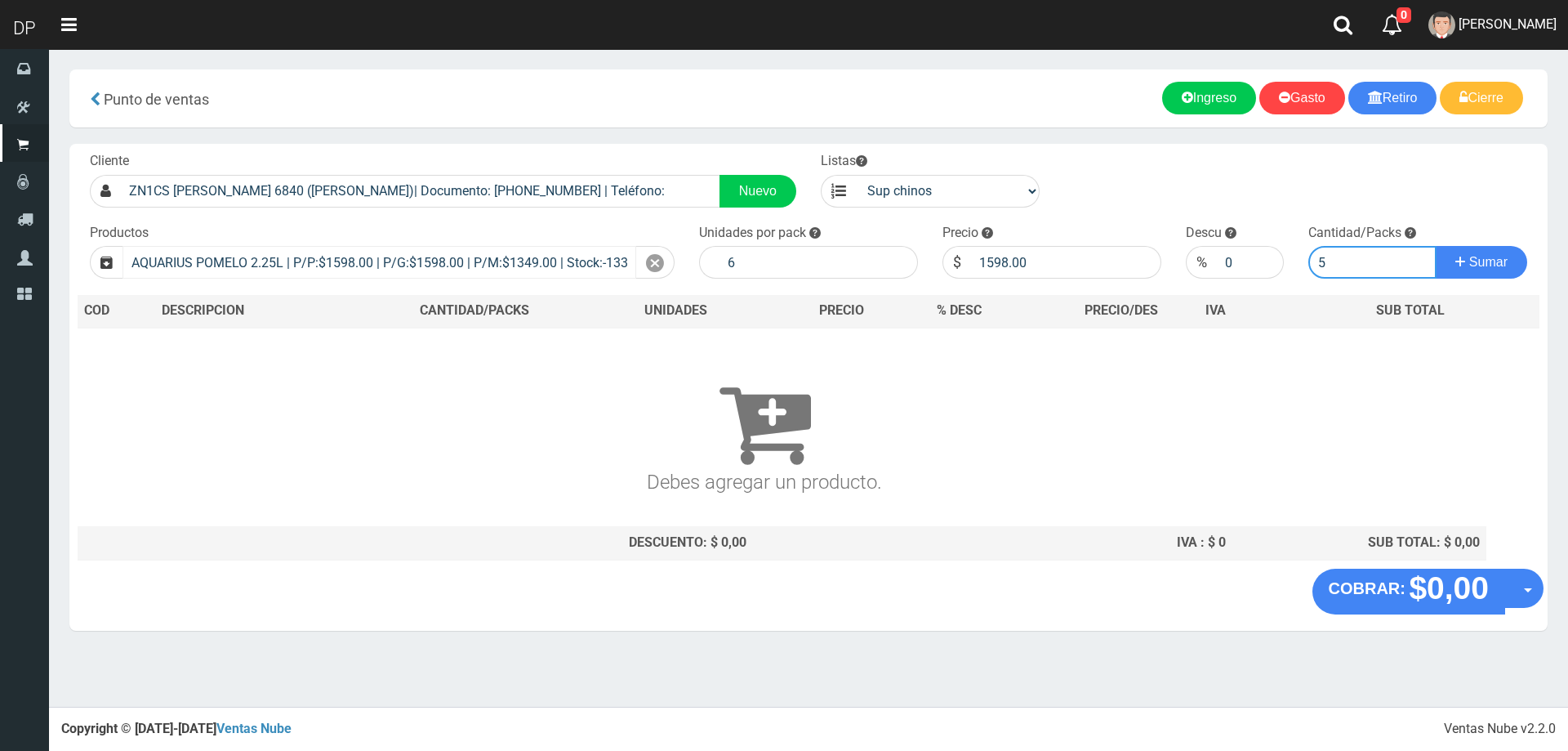
type input "5"
click at [1436, 246] on button "Sumar" at bounding box center [1481, 262] width 91 height 32
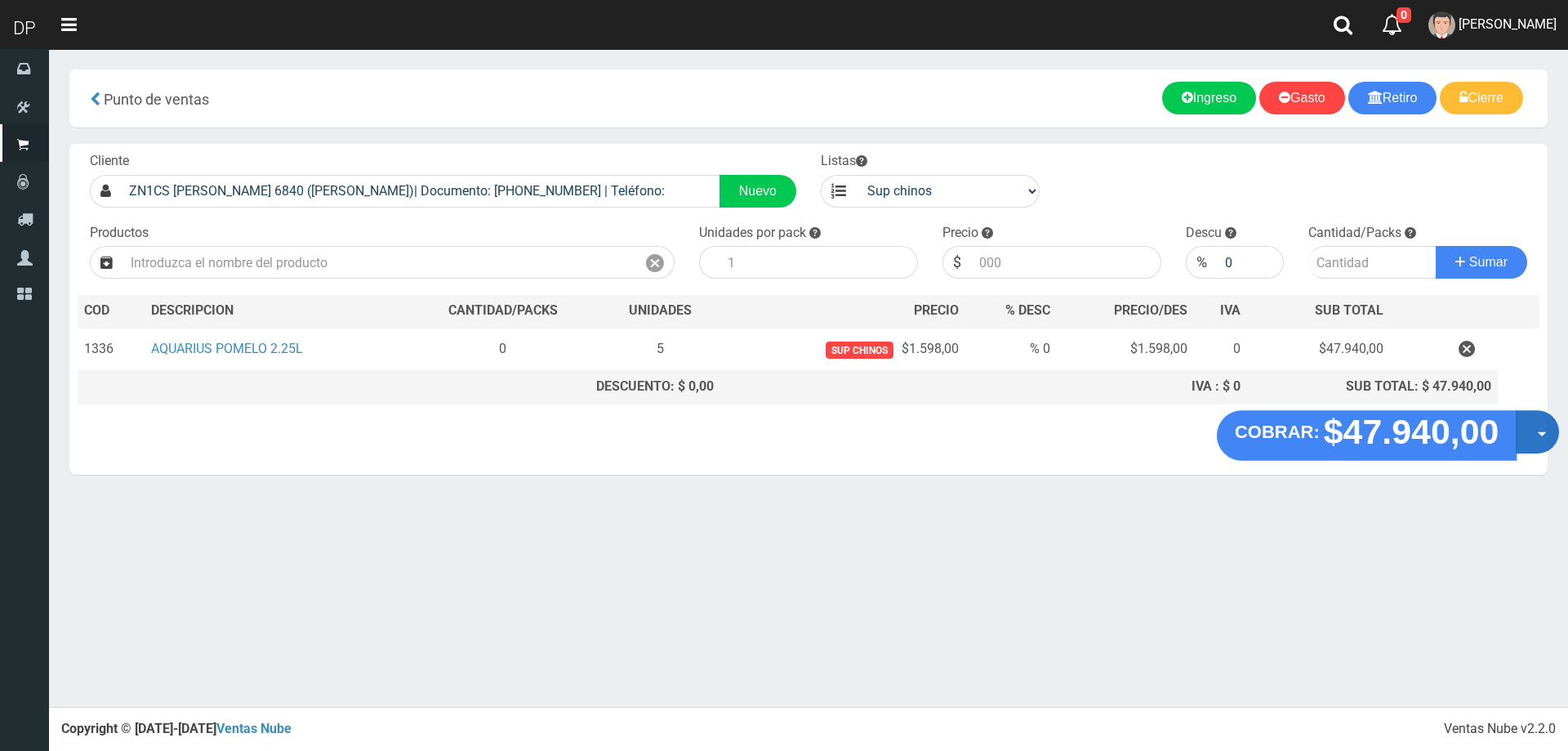
click at [1538, 433] on span "button" at bounding box center [1542, 434] width 9 height 5
click at [1529, 443] on link "Hacer Devolucion" at bounding box center [1485, 437] width 146 height 37
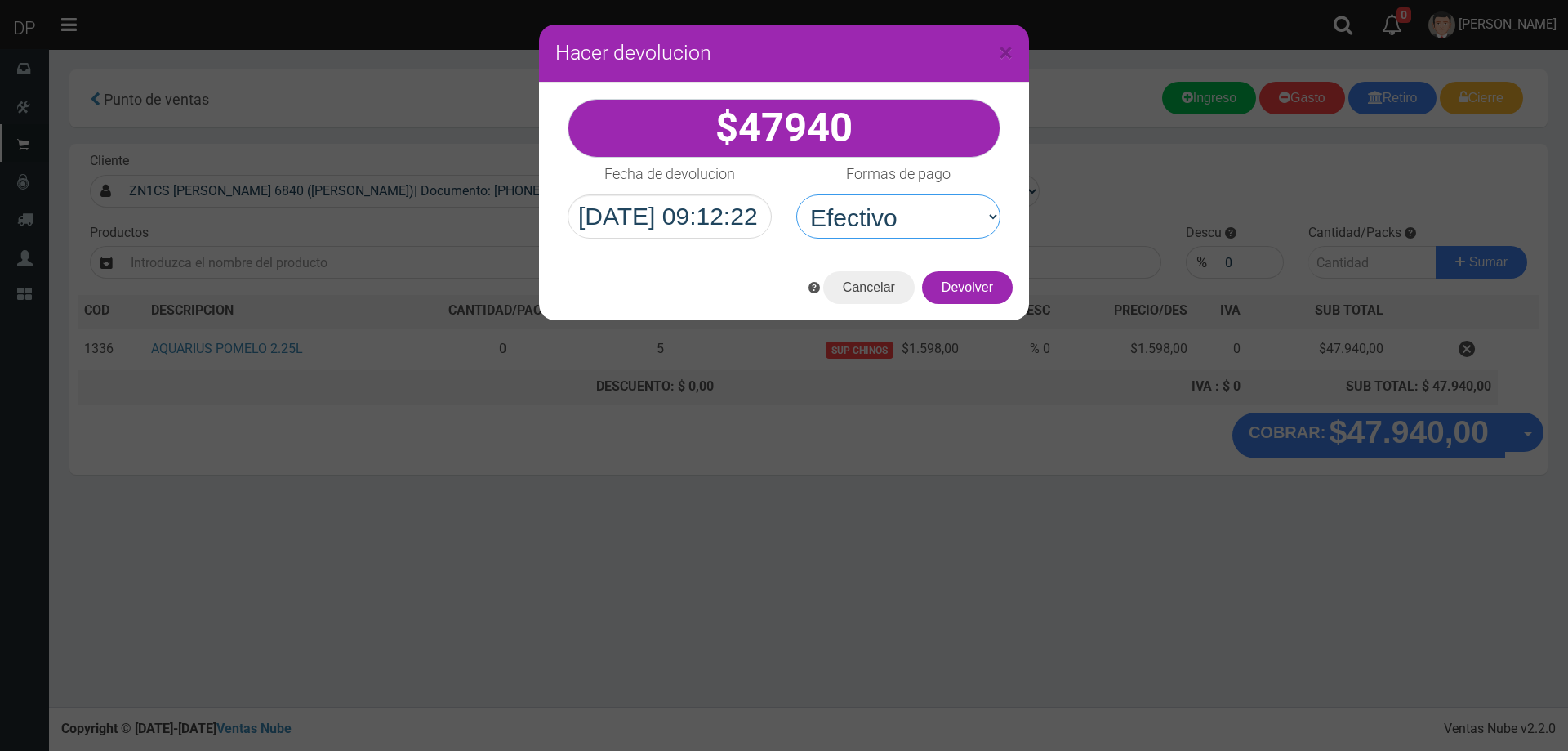
drag, startPoint x: 903, startPoint y: 225, endPoint x: 912, endPoint y: 241, distance: 18.4
click at [903, 225] on select "Seleccionar Efectivo Tarjeta de Crédito Depósito Débito" at bounding box center [898, 216] width 204 height 44
click at [915, 221] on select "Seleccionar Efectivo Tarjeta de Crédito Depósito Débito" at bounding box center [898, 216] width 204 height 44
select select "Efectivo"
click at [796, 194] on select "Seleccionar Efectivo Tarjeta de Crédito Depósito Débito" at bounding box center [898, 216] width 204 height 44
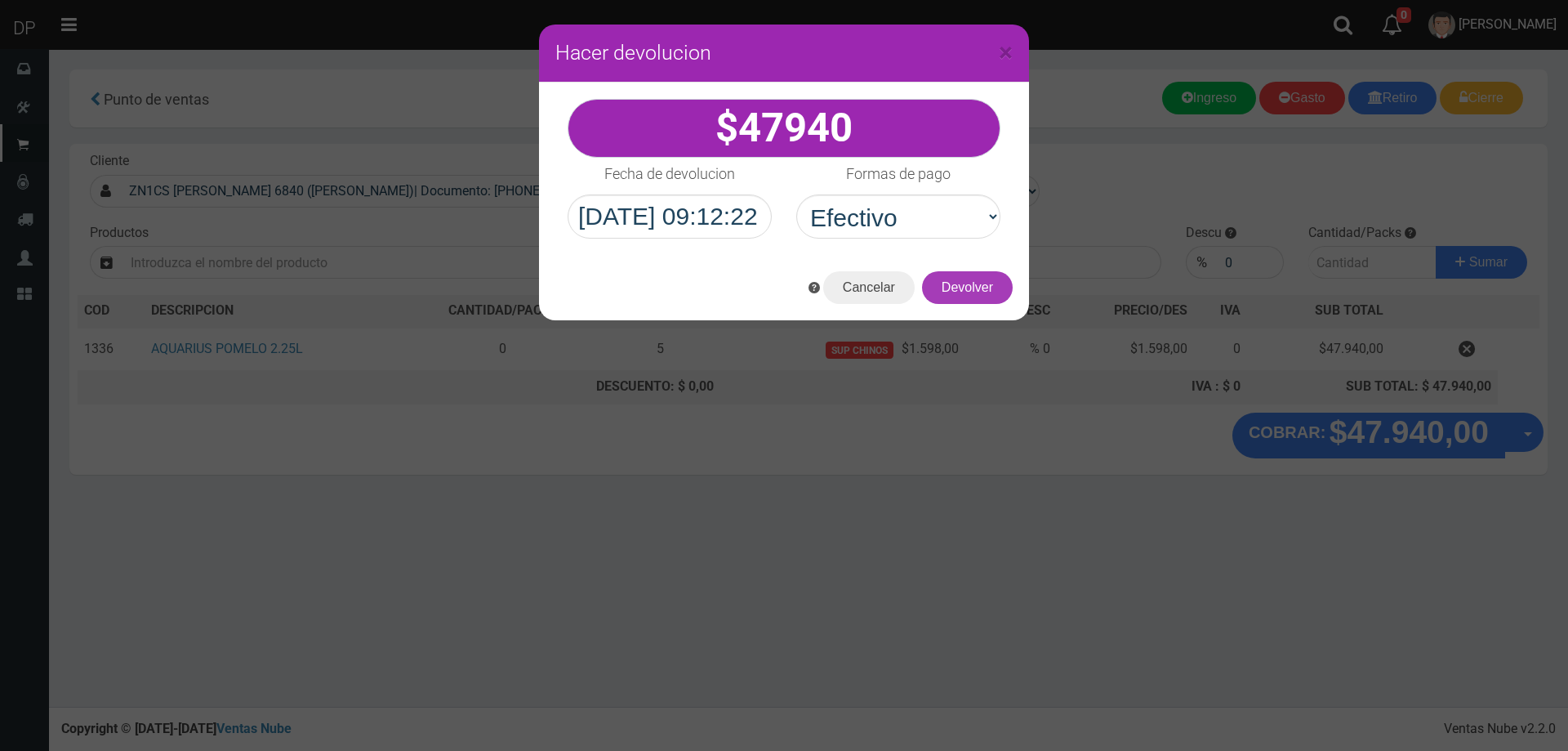
click at [981, 287] on button "Devolver" at bounding box center [967, 287] width 90 height 32
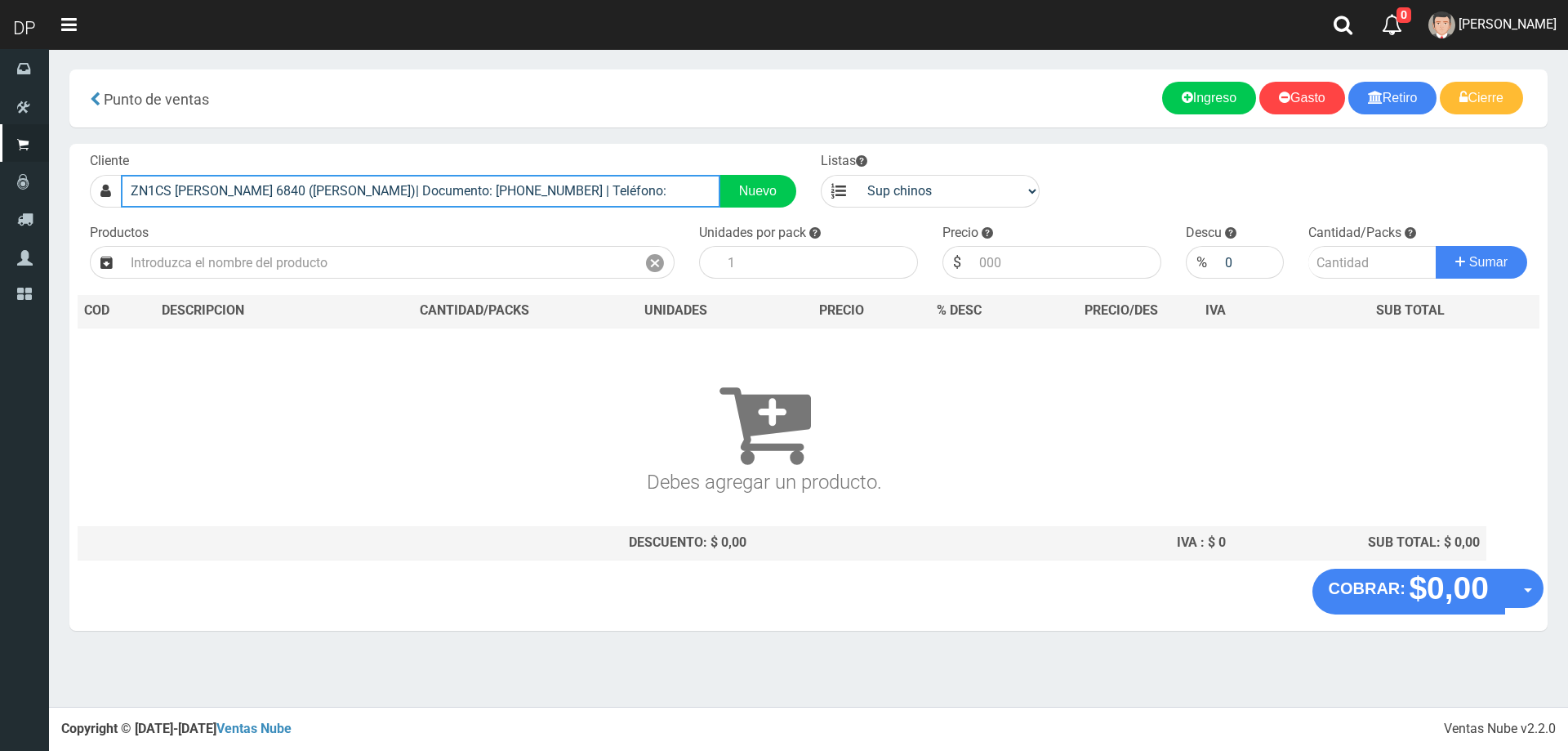
click at [445, 200] on input "ZN1CS EMILIO ZOLA 6840 (J.L.SUAREZ)| Documento: 98989898989 | Teléfono:" at bounding box center [420, 190] width 600 height 32
click at [446, 200] on input "ZN1CS EMILIO ZOLA 6840 (J.L.SUAREZ)| Documento: 98989898989 | Teléfono:" at bounding box center [420, 190] width 600 height 32
click at [448, 200] on input "ZN1CS EMILIO ZOLA 6840 (J.L.SUAREZ)| Documento: 98989898989 | Teléfono:" at bounding box center [420, 190] width 600 height 32
click at [545, 204] on input "ZN1CS EMILIO ZOLA 6840 (J.L.SUAREZ)| Documento: 98989898989 | Teléfono:" at bounding box center [420, 190] width 600 height 32
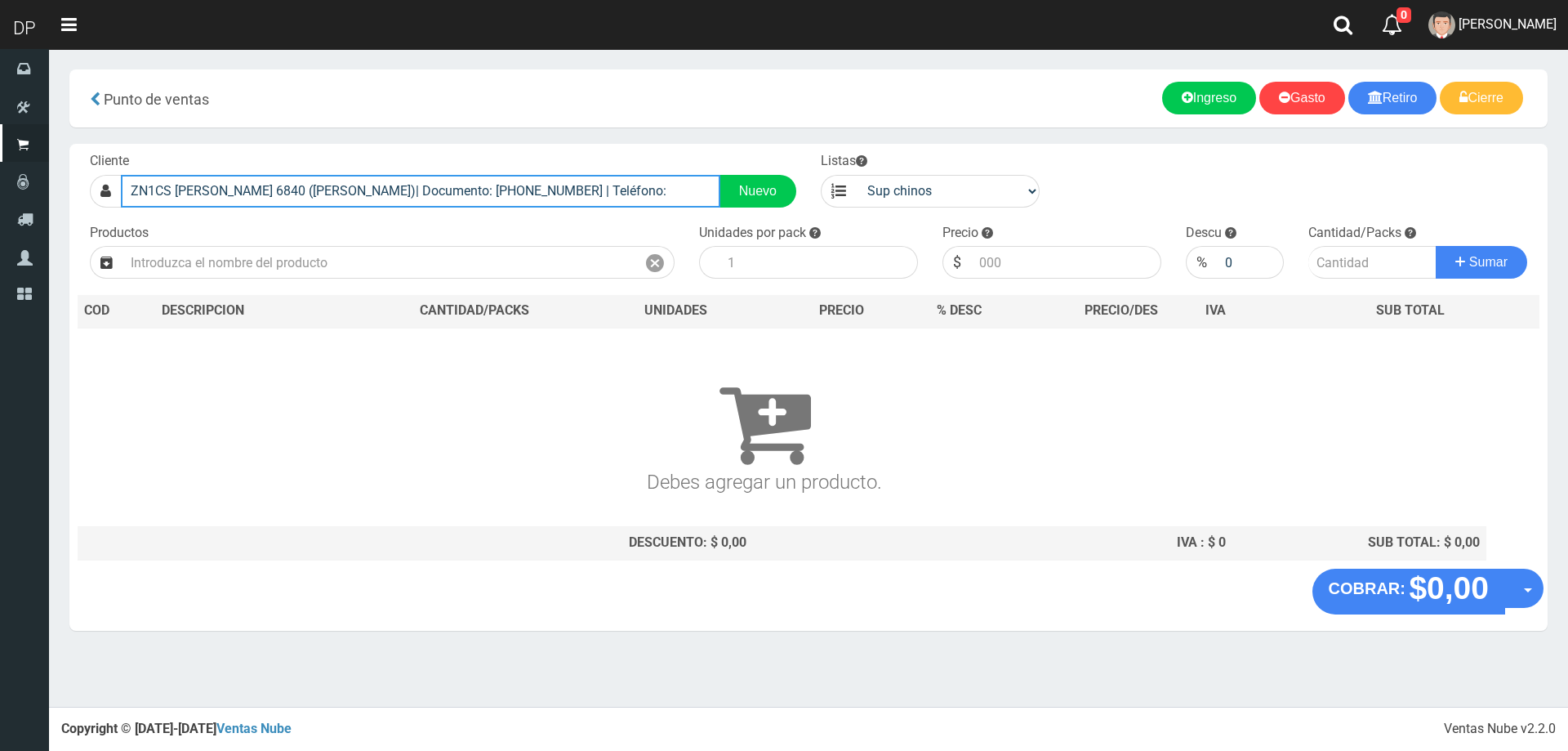
click at [545, 204] on input "ZN1CS EMILIO ZOLA 6840 (J.L.SUAREZ)| Documento: 98989898989 | Teléfono:" at bounding box center [420, 190] width 600 height 32
click at [546, 202] on input "ZN1CS EMILIO ZOLA 6840 (J.L.SUAREZ)| Documento: 98989898989 | Teléfono:" at bounding box center [420, 190] width 600 height 32
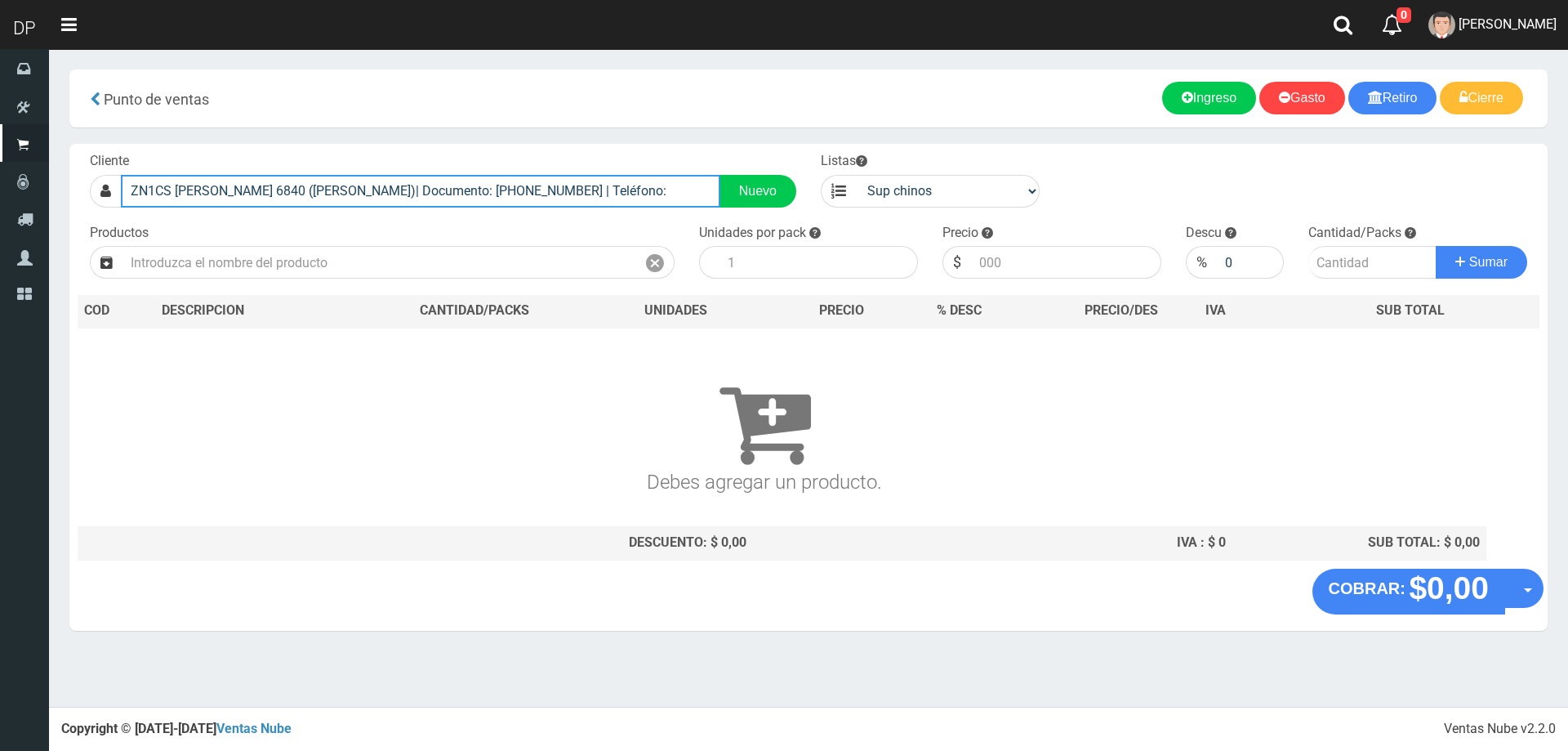
click at [546, 202] on input "ZN1CS EMILIO ZOLA 6840 (J.L.SUAREZ)| Documento: 98989898989 | Teléfono:" at bounding box center [420, 190] width 600 height 32
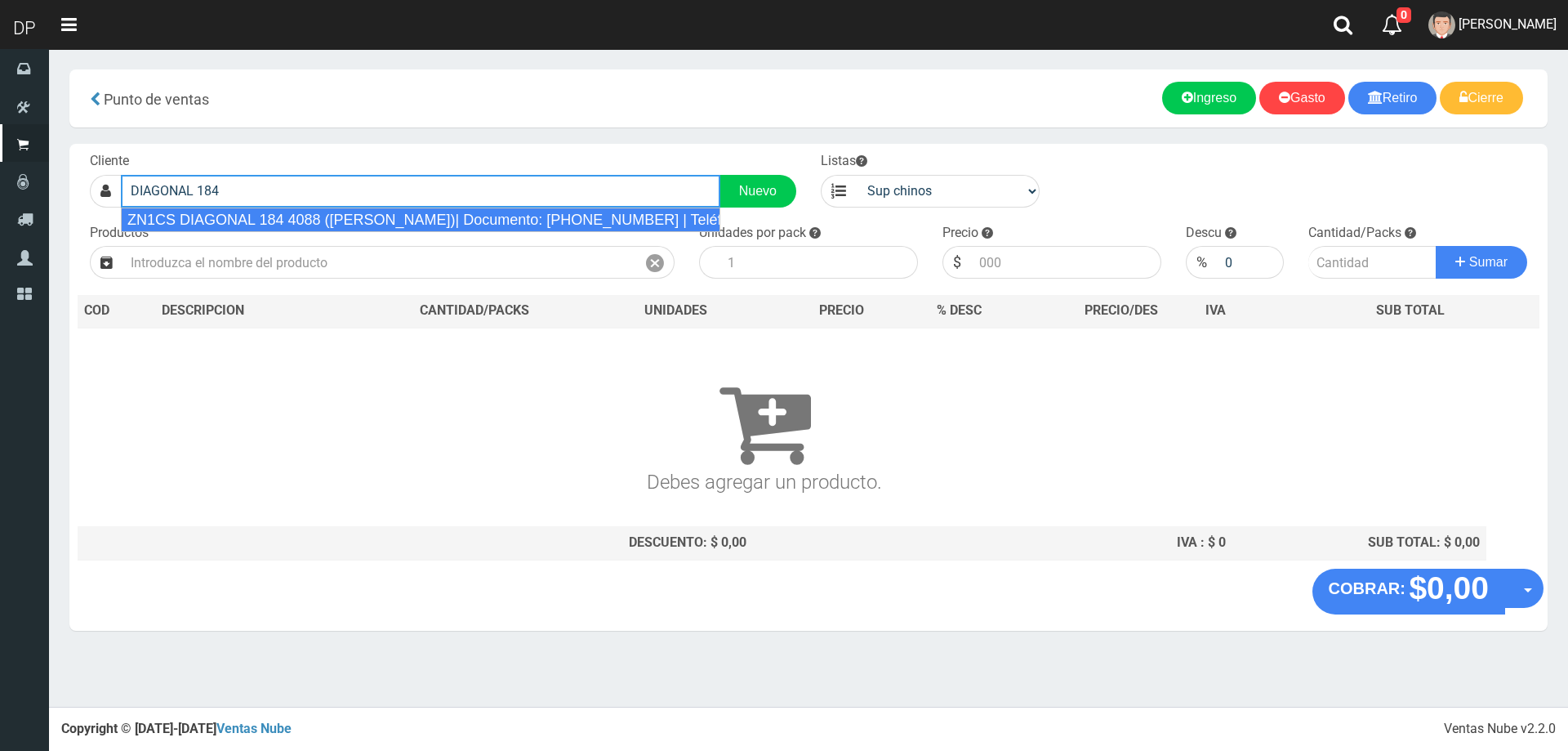
click at [519, 220] on div "ZN1CS DIAGONAL 184 4088 (J.L.SUAREZ)| Documento: 4846165425 | Teléfono:" at bounding box center [420, 220] width 600 height 25
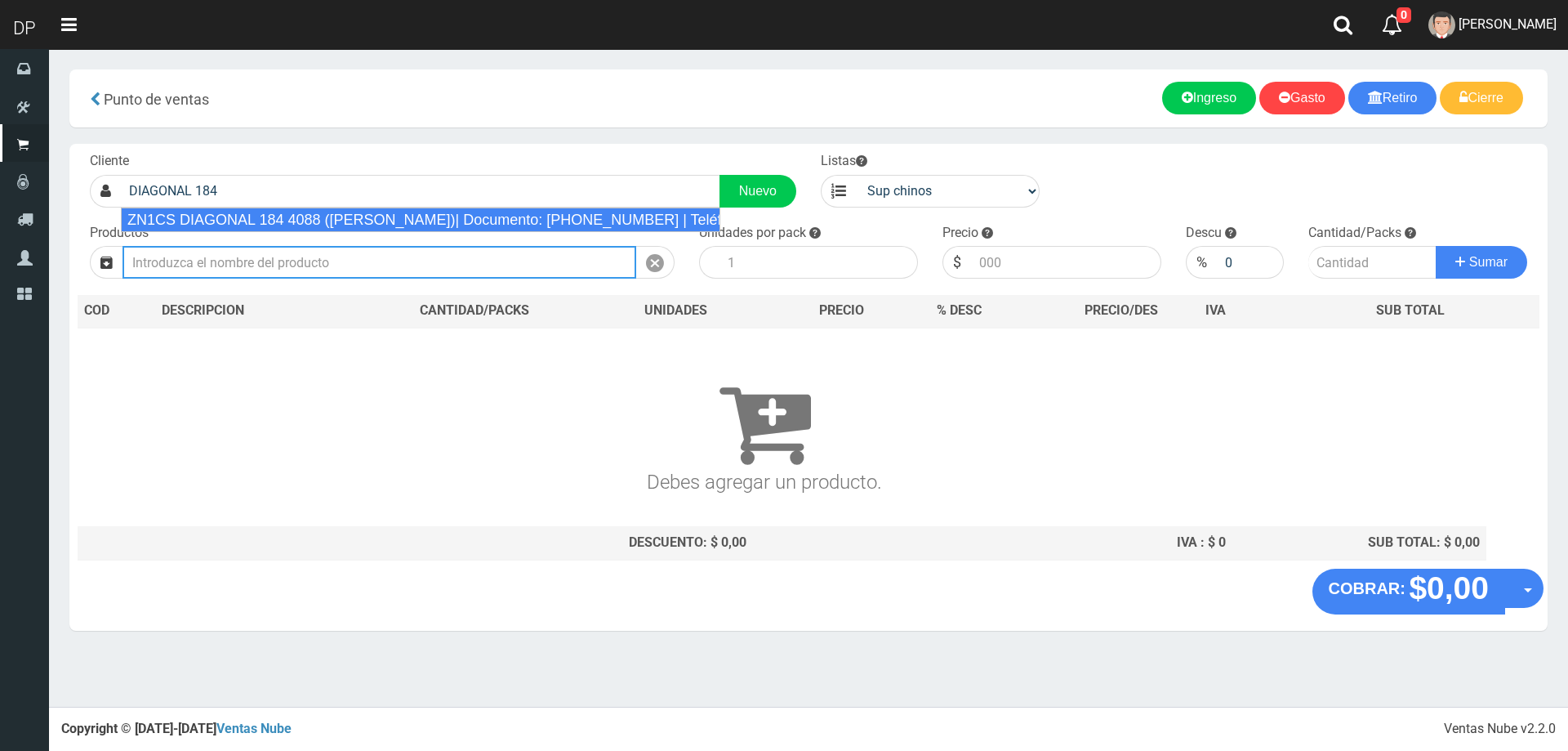
type input "ZN1CS DIAGONAL 184 4088 (J.L.SUAREZ)| Documento: 4846165425 | Teléfono:"
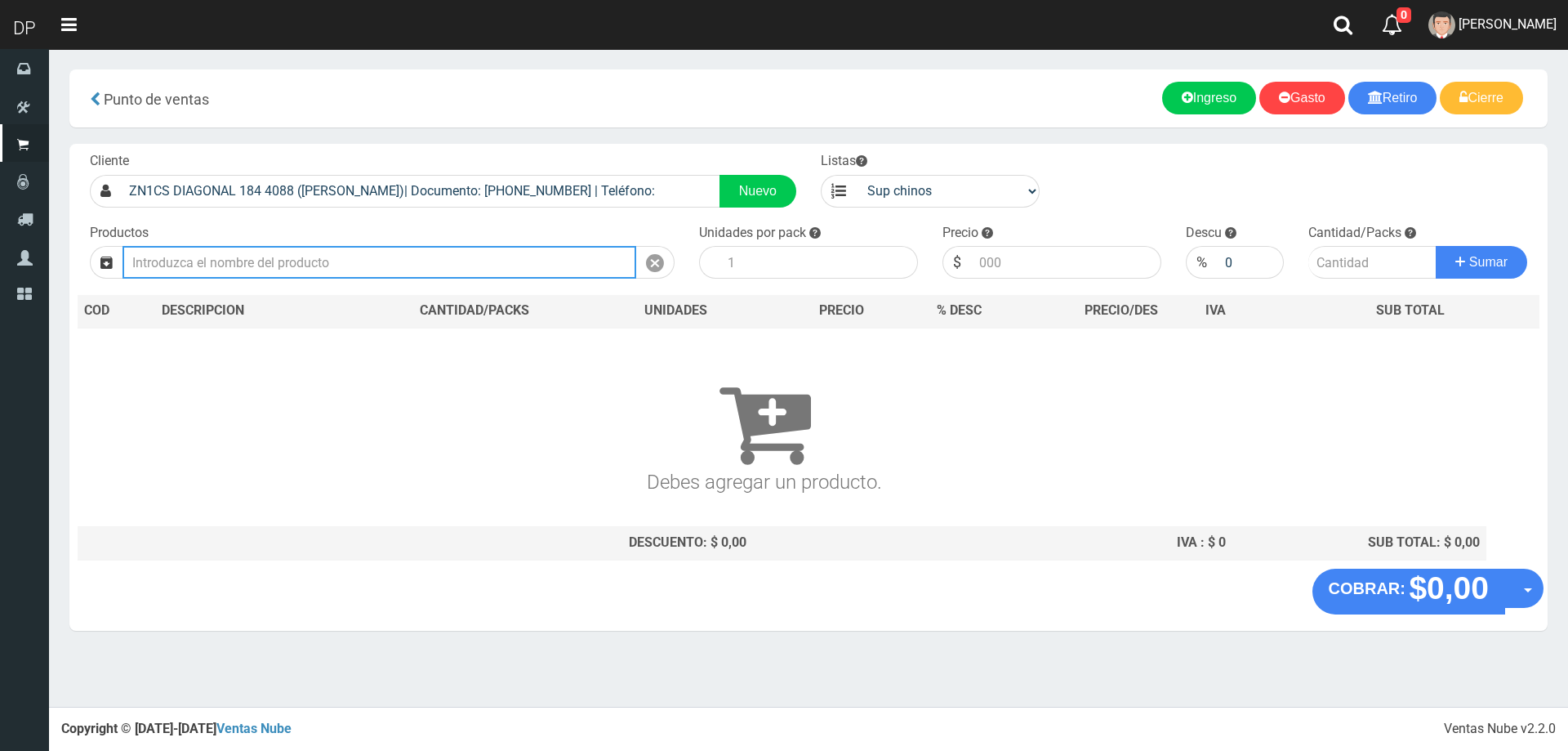
type input "E"
type input "R"
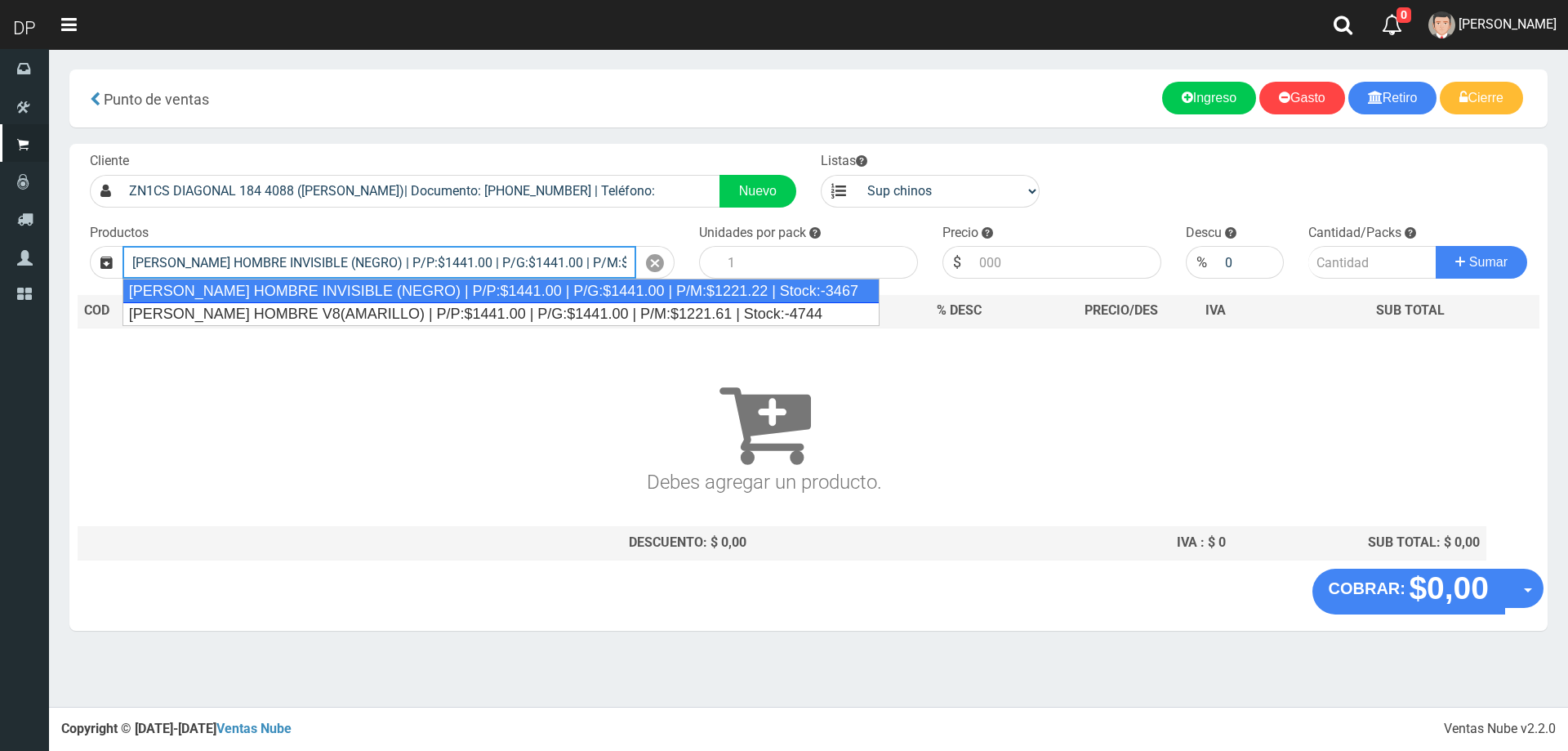
type input "REXONA ROLLON HOMBRE INVISIBLE (NEGRO) | P/P:$1441.00 | P/G:$1441.00 | P/M:$122…"
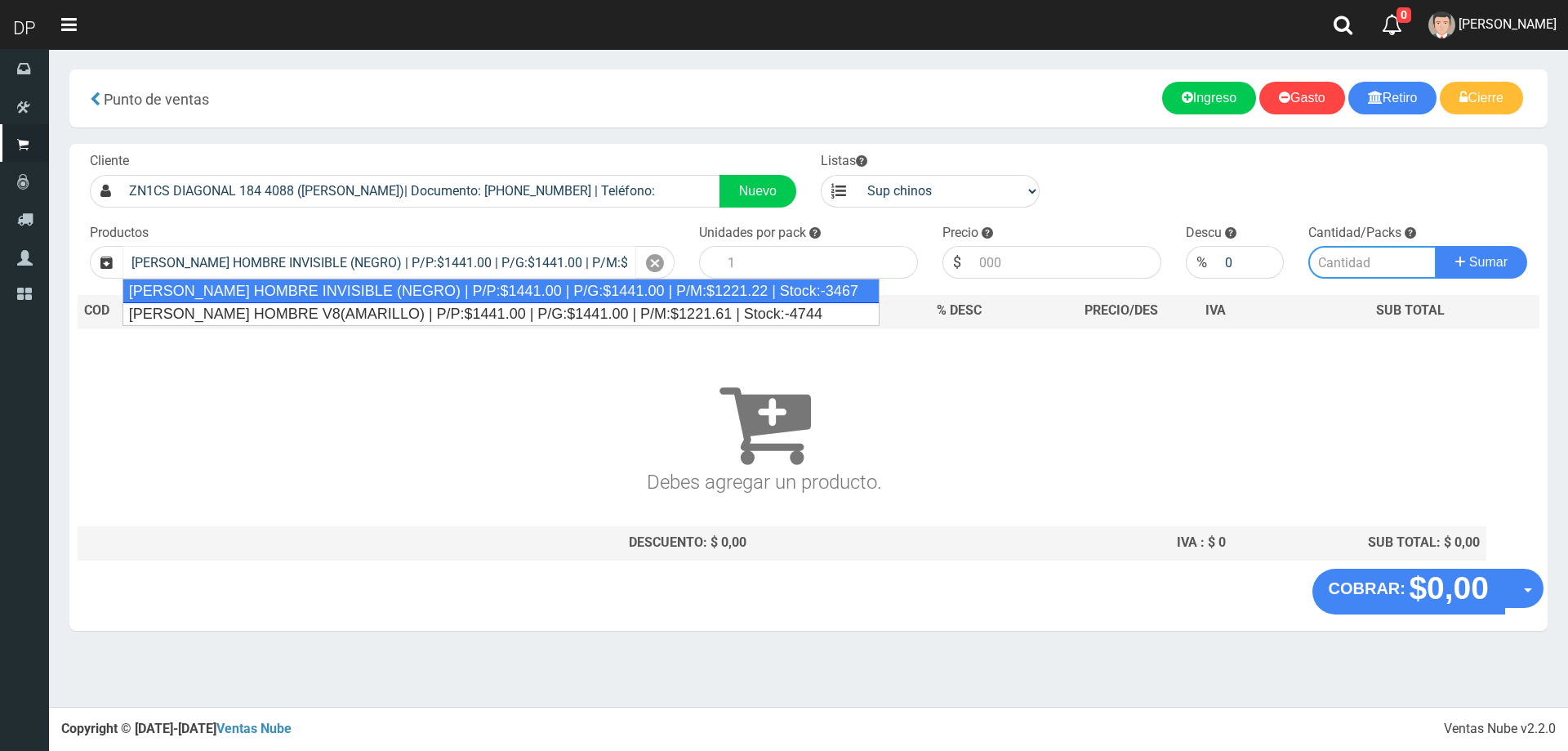
type input "12"
type input "1441.00"
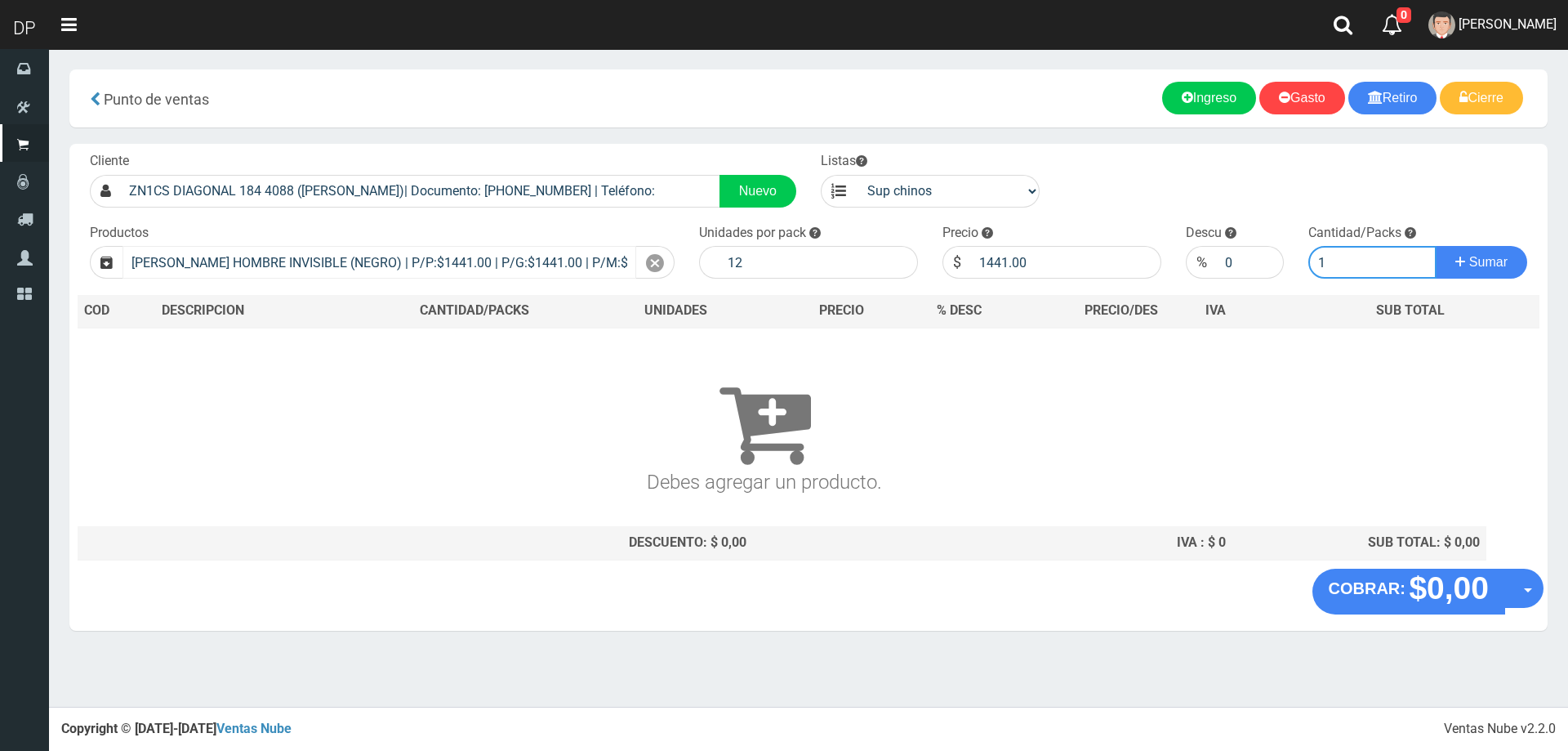
type input "1"
click at [1436, 246] on button "Sumar" at bounding box center [1481, 262] width 91 height 32
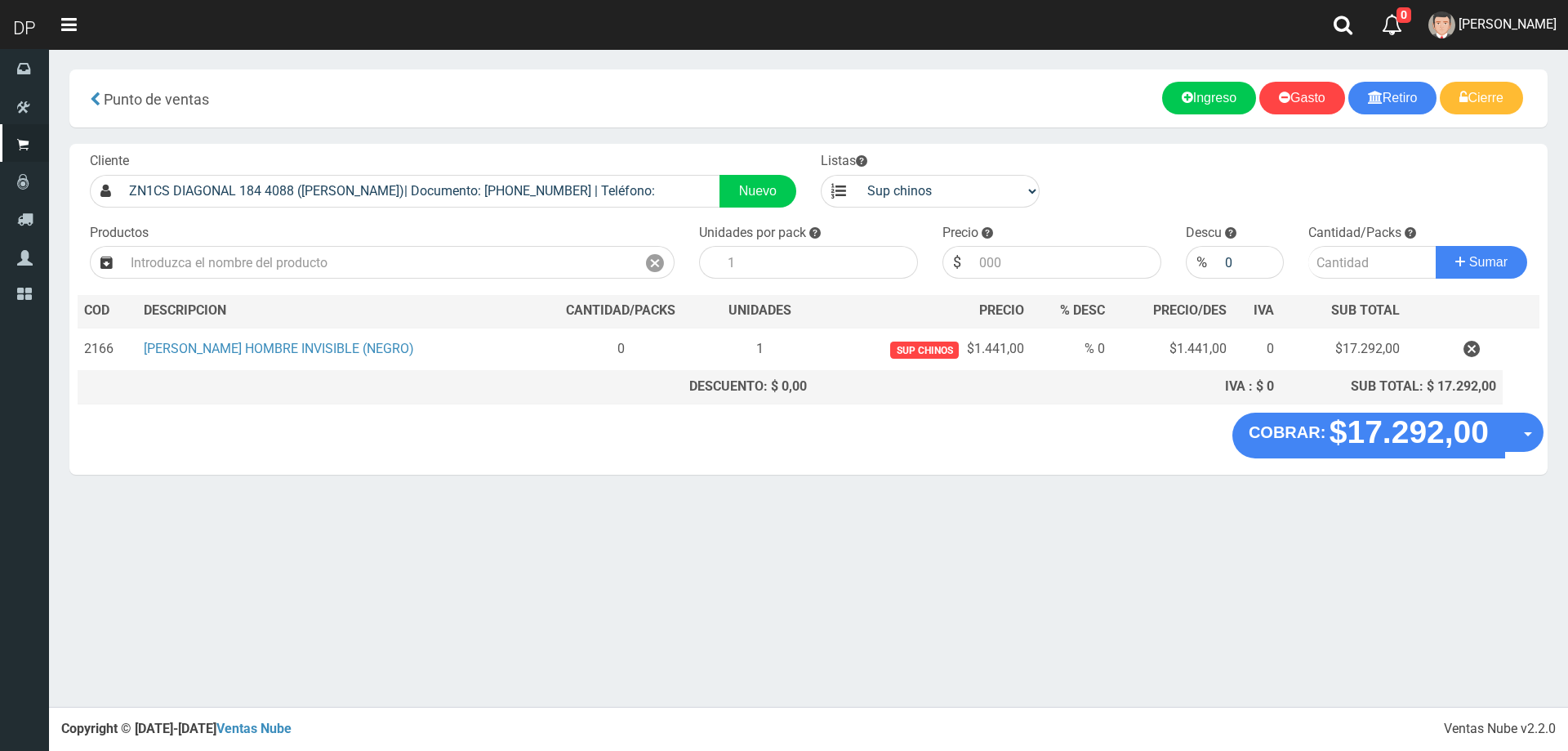
drag, startPoint x: 1479, startPoint y: 355, endPoint x: 1450, endPoint y: 355, distance: 29.0
click at [1478, 354] on icon "button" at bounding box center [1471, 349] width 17 height 28
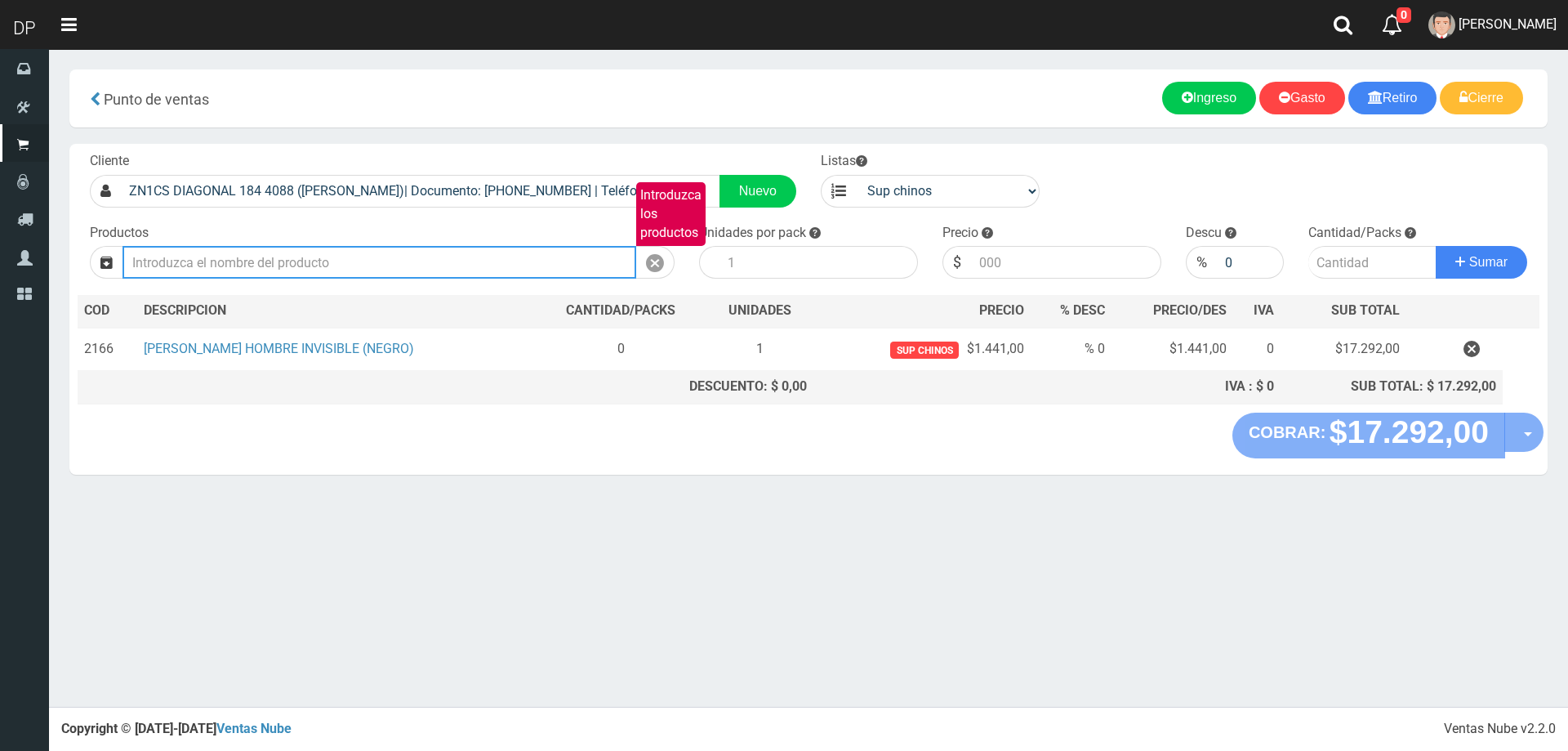
click at [328, 269] on input "Introduzca los productos" at bounding box center [379, 262] width 514 height 32
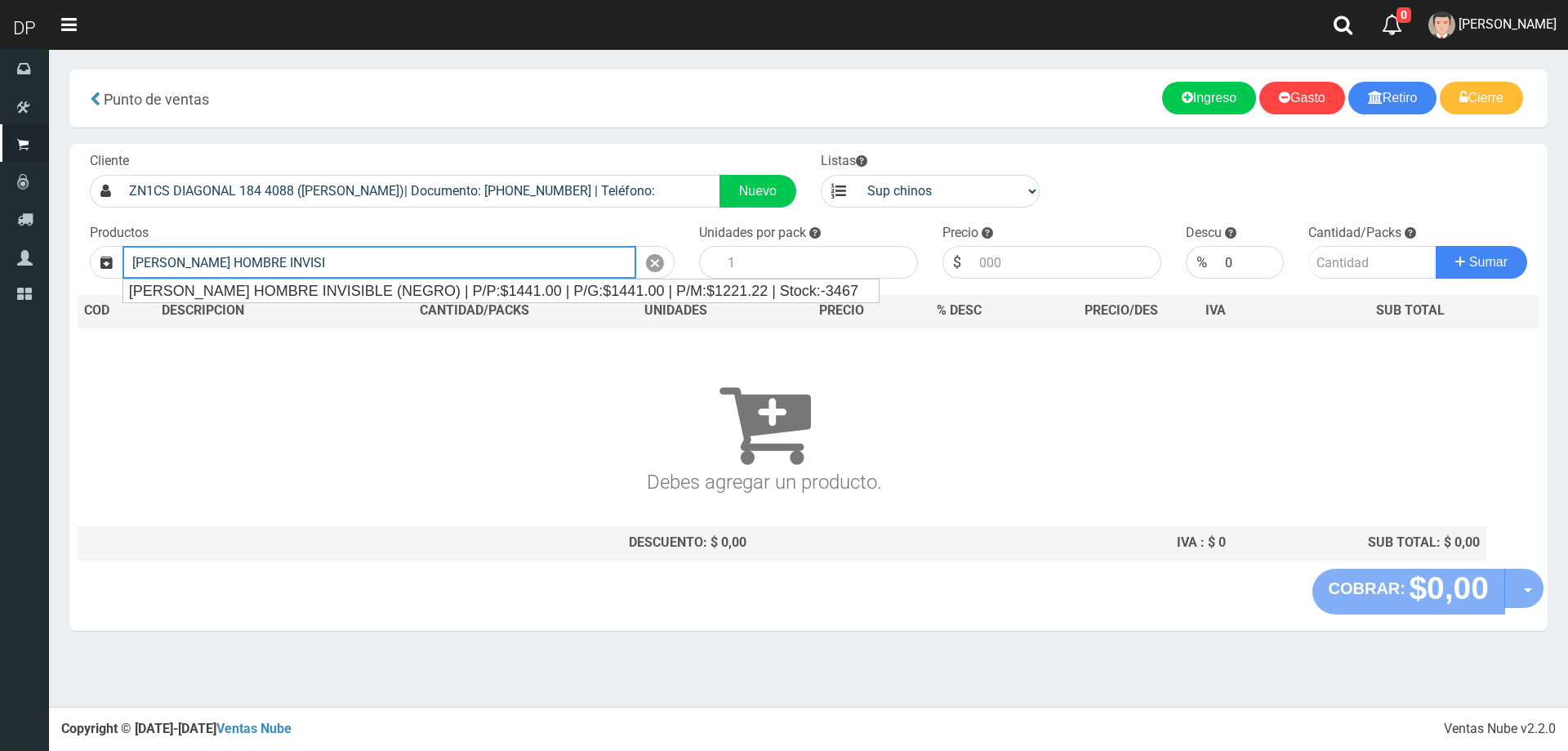
click at [374, 285] on div "REXONA ROLLON HOMBRE INVISIBLE (NEGRO) | P/P:$1441.00 | P/G:$1441.00 | P/M:$122…" at bounding box center [501, 290] width 756 height 23
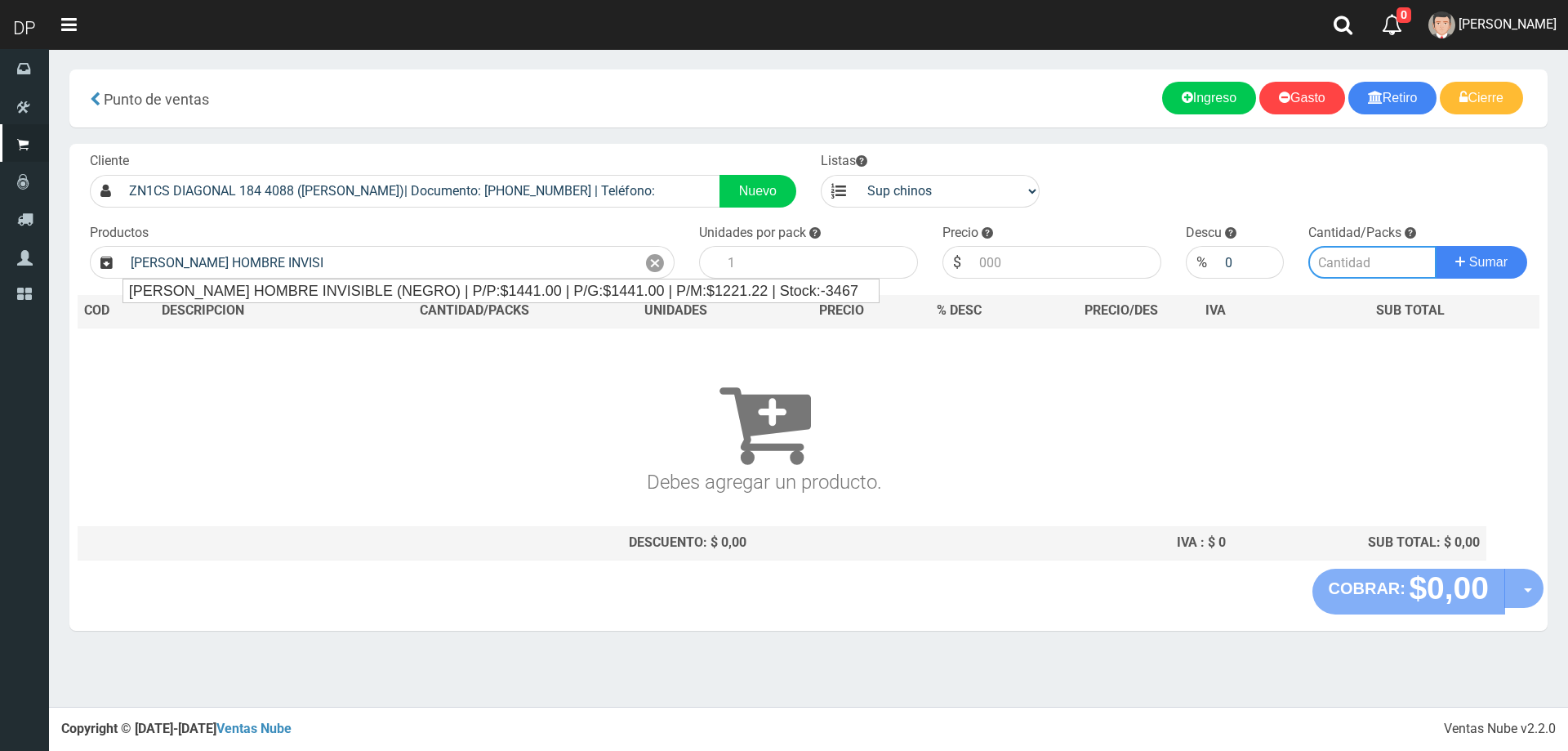
type input "REXONA ROLLON HOMBRE INVISIBLE (NEGRO) | P/P:$1441.00 | P/G:$1441.00 | P/M:$122…"
type input "12"
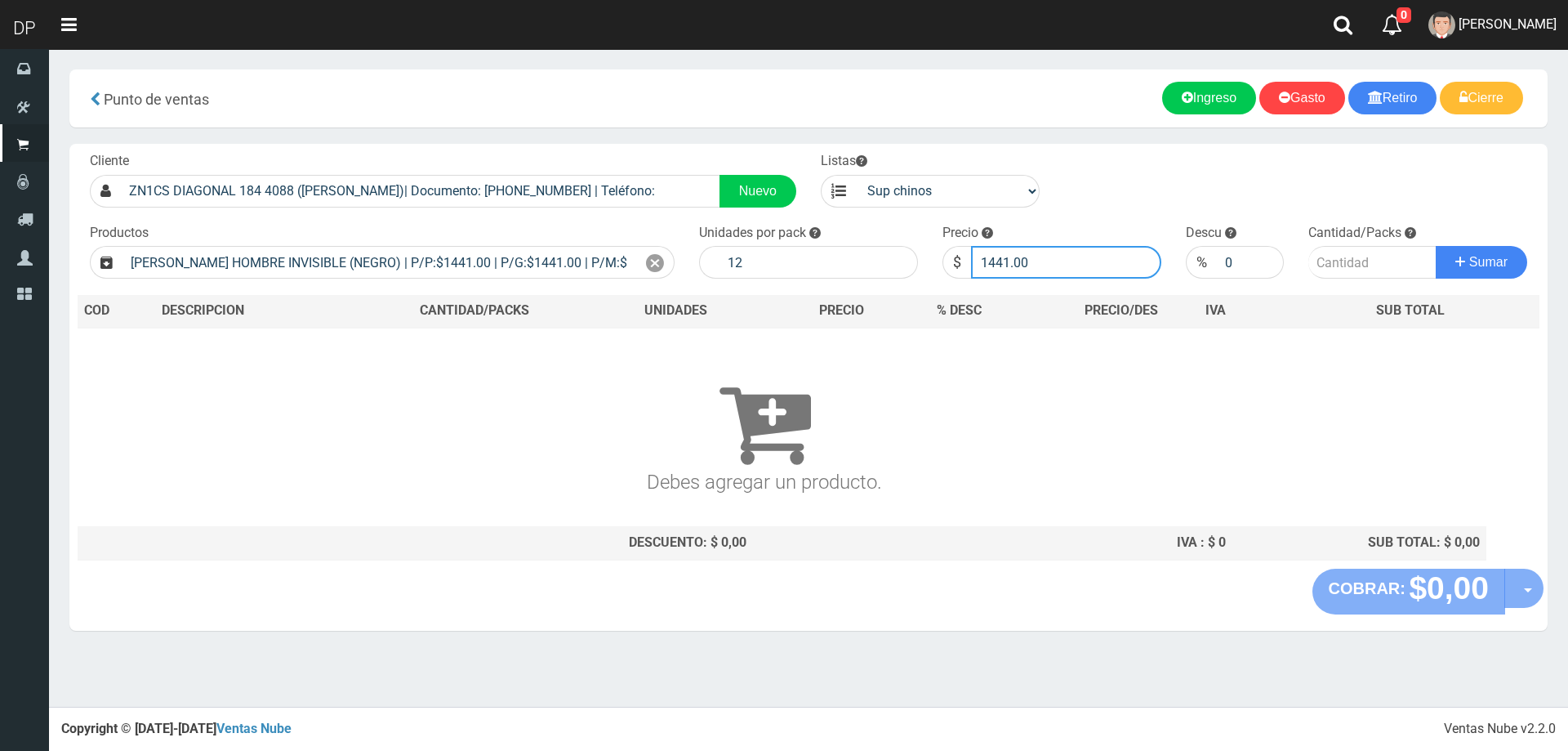
click at [1097, 274] on input "1441.00" at bounding box center [1066, 262] width 190 height 32
type input "1296"
type input "1296.90"
type input "1"
click at [1436, 246] on button "Sumar" at bounding box center [1481, 262] width 91 height 32
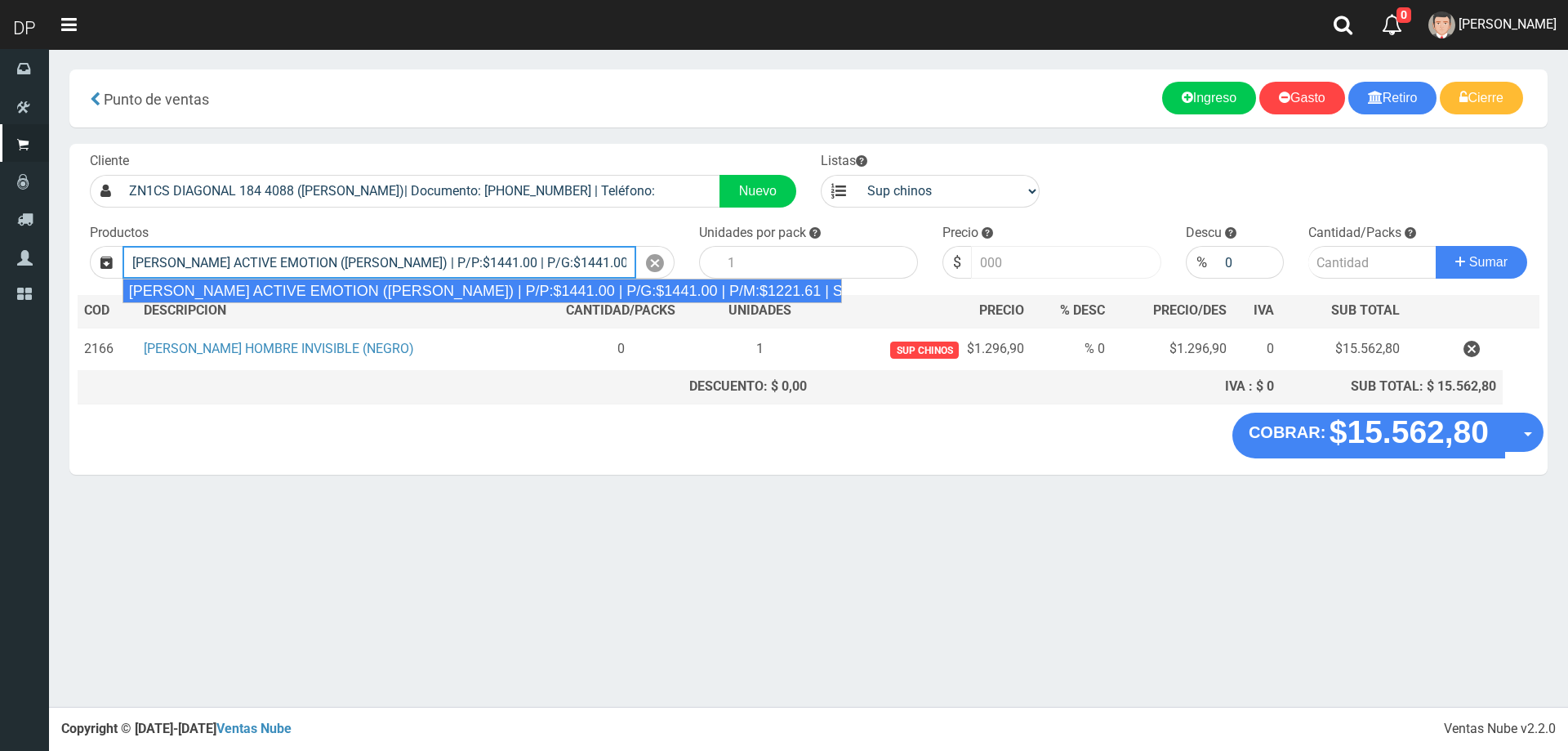
type input "REXONA ROLLON ACTIVE EMOTION (LILA) | P/P:$1441.00 | P/G:$1441.00 | P/M:$1221.6…"
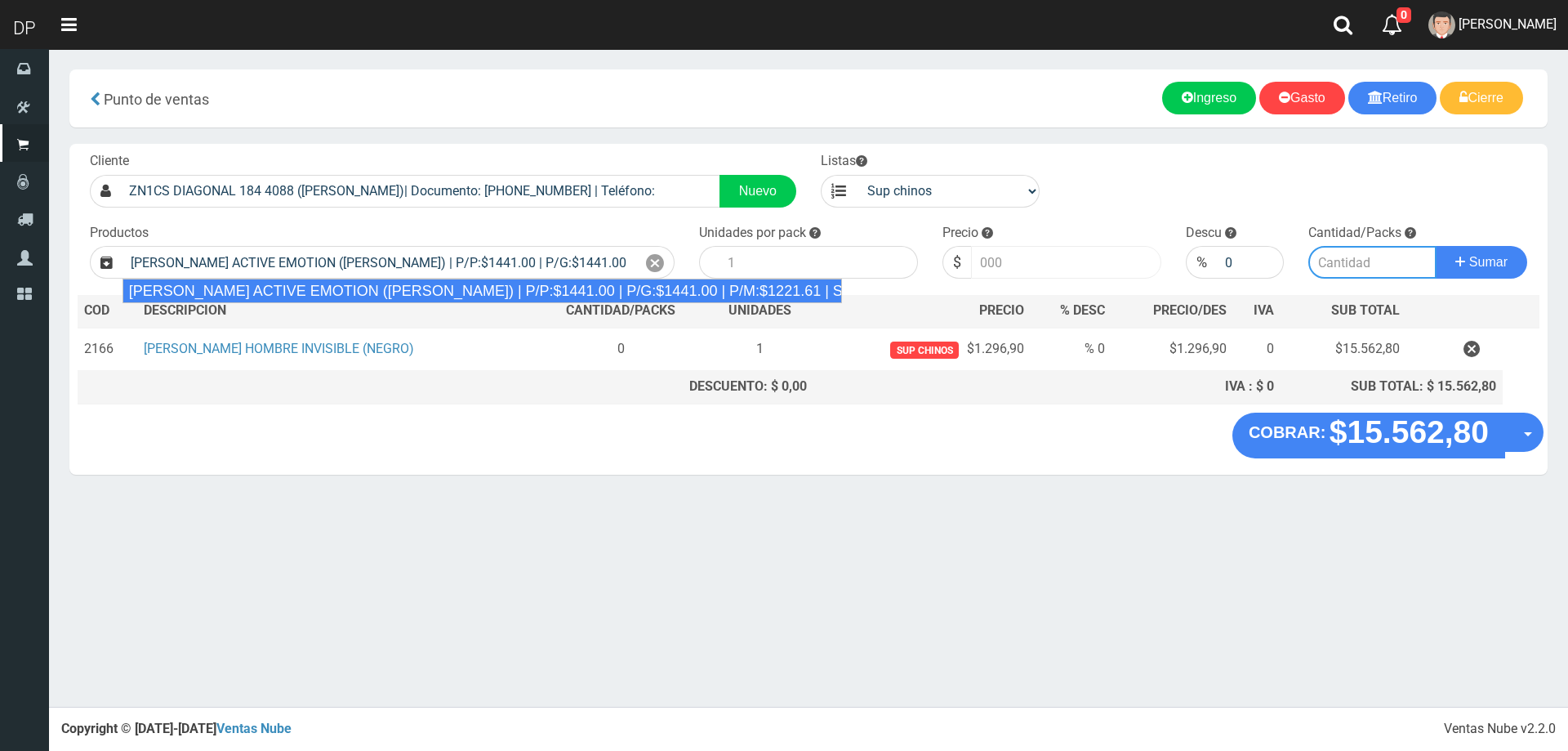
type input "12"
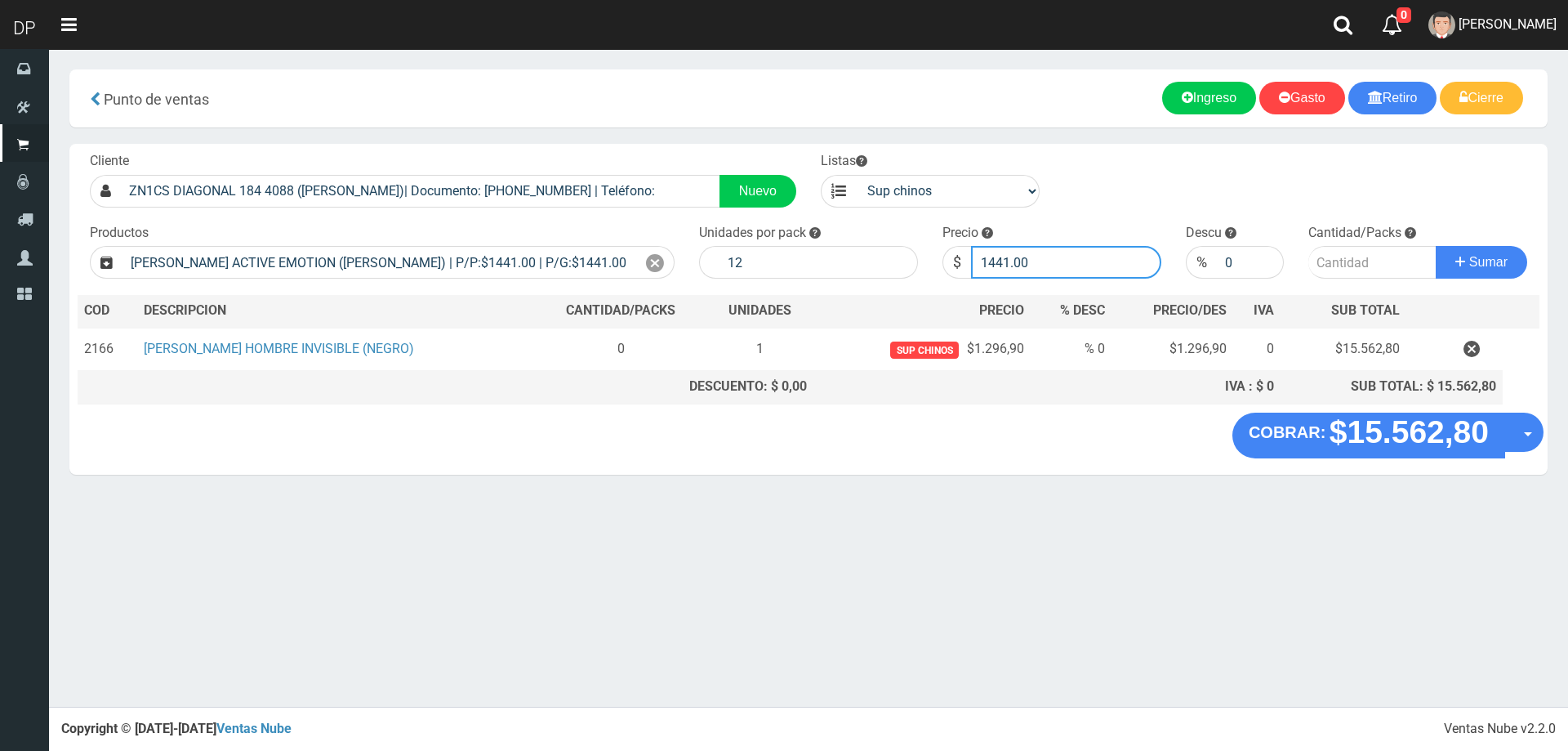
click at [1076, 267] on input "1441.00" at bounding box center [1066, 262] width 190 height 32
type input "1296"
type input "1296.90"
type input "1"
click at [1436, 246] on button "Sumar" at bounding box center [1481, 262] width 91 height 32
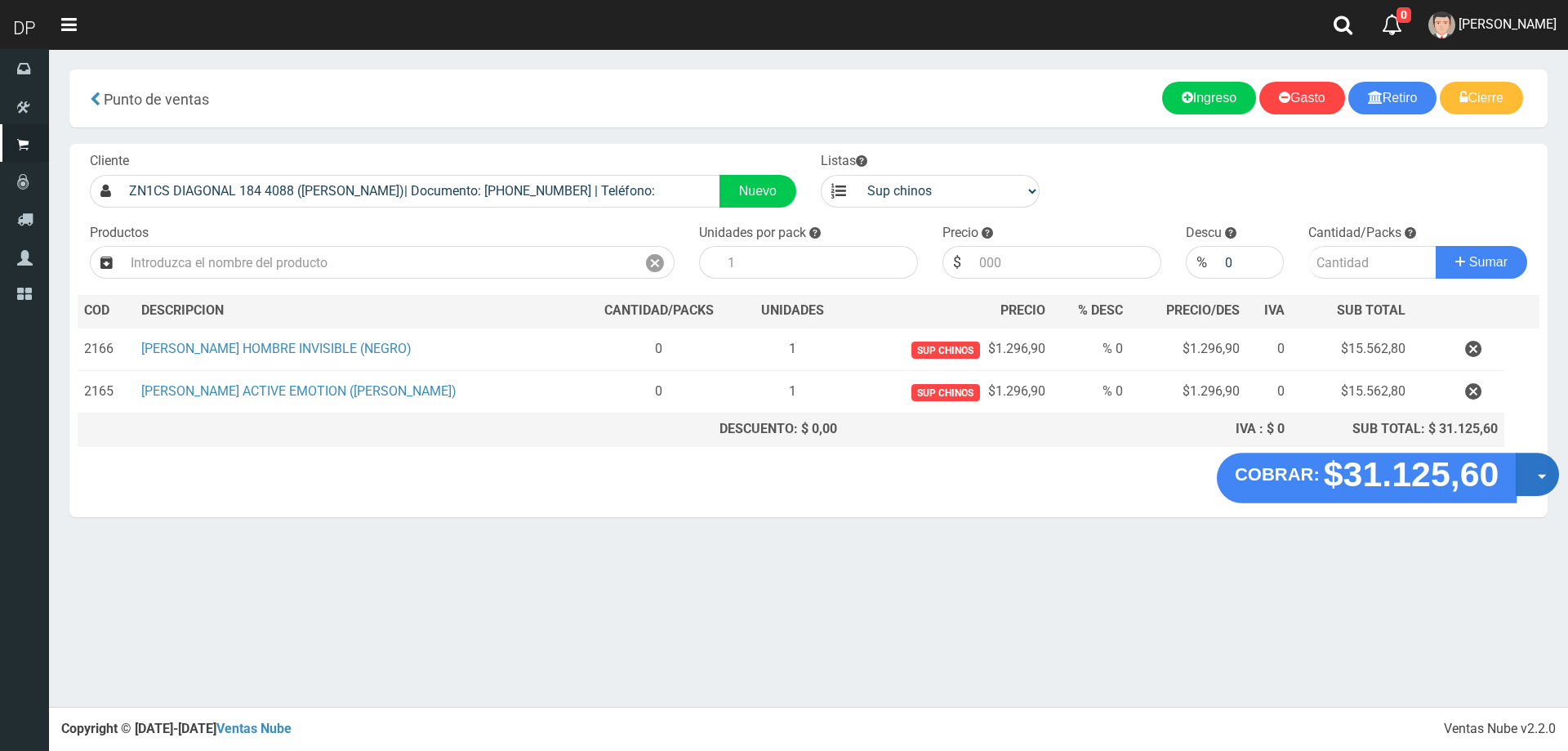
click at [1547, 477] on button "Opciones" at bounding box center [1537, 475] width 43 height 43
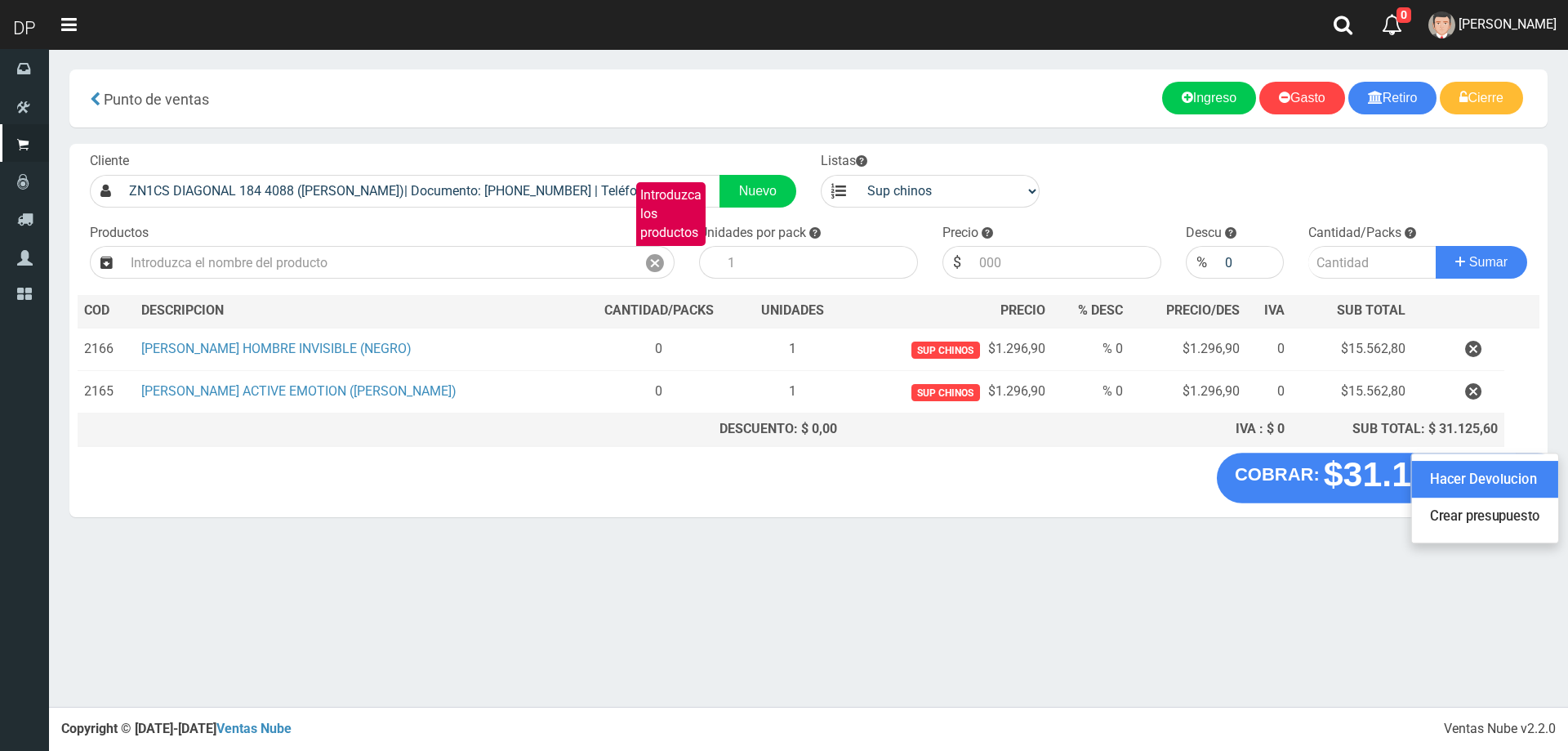
click at [1509, 477] on link "Hacer Devolucion" at bounding box center [1485, 479] width 146 height 37
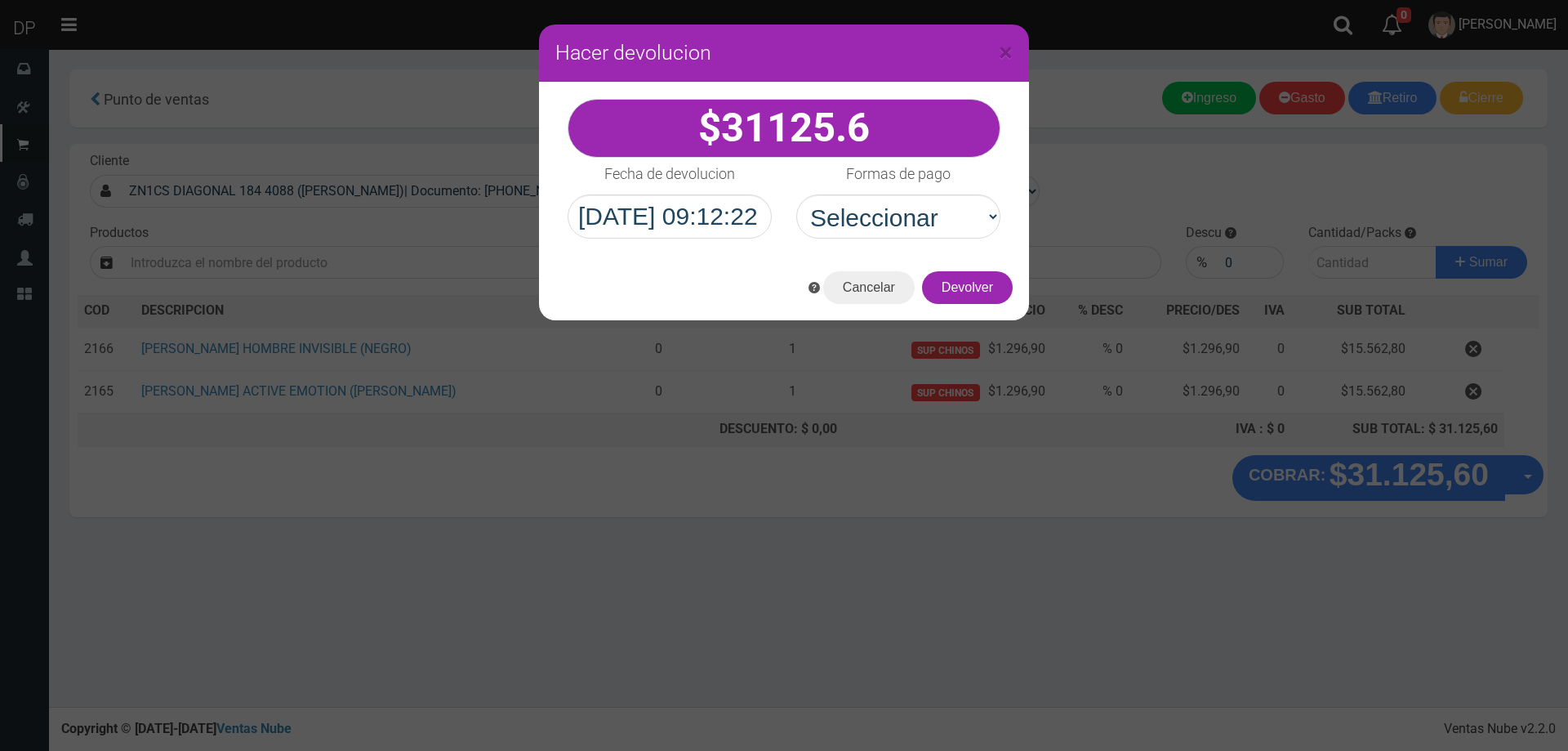
click at [872, 221] on select "Seleccionar Efectivo Tarjeta de Crédito Depósito Débito" at bounding box center [898, 216] width 204 height 44
select select "Efectivo"
click at [796, 194] on select "Seleccionar Efectivo Tarjeta de Crédito Depósito Débito" at bounding box center [898, 216] width 204 height 44
click at [983, 291] on button "Devolver" at bounding box center [967, 287] width 90 height 32
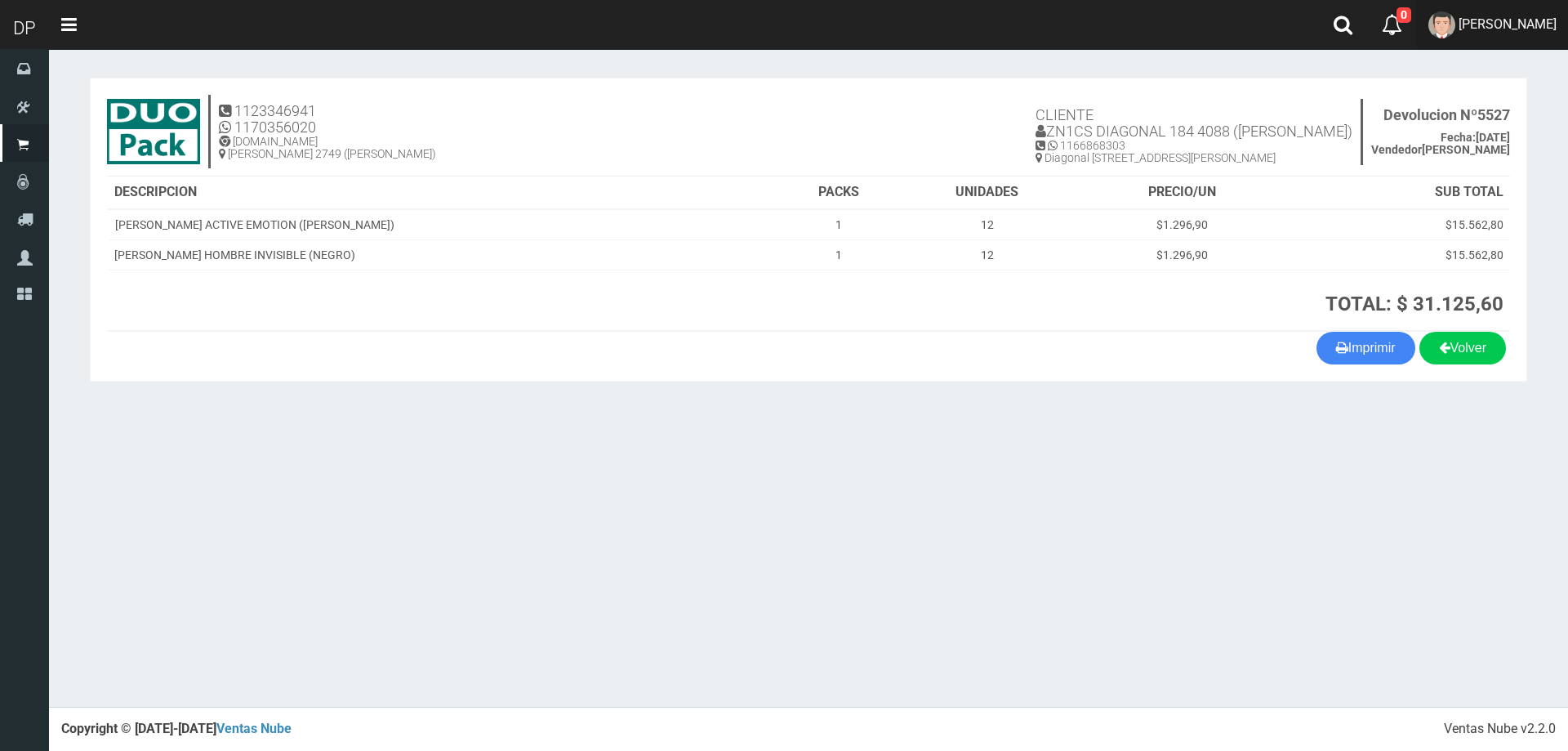
click at [1544, 27] on span "[PERSON_NAME]" at bounding box center [1507, 25] width 98 height 16
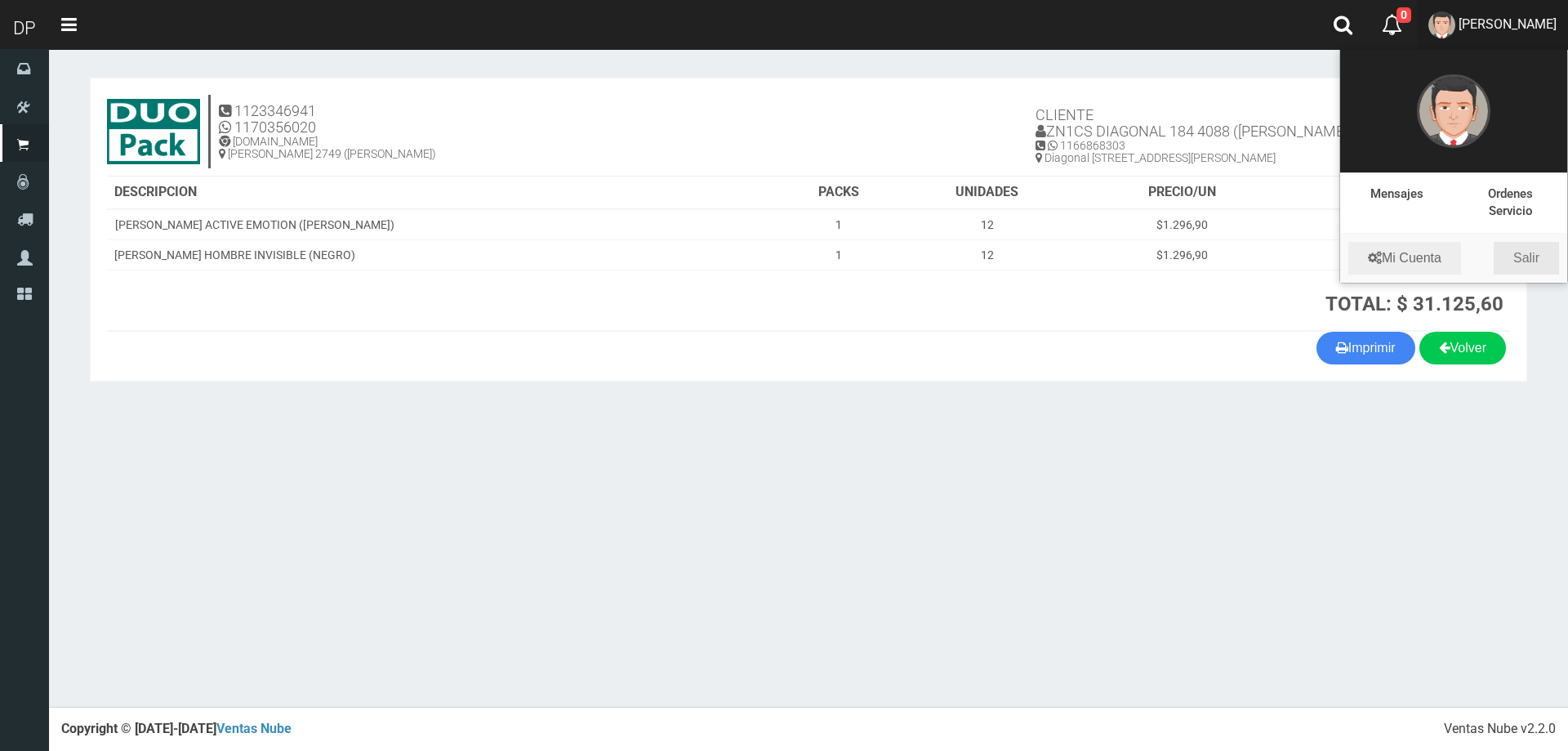
click at [1522, 244] on link "Salir" at bounding box center [1526, 258] width 66 height 32
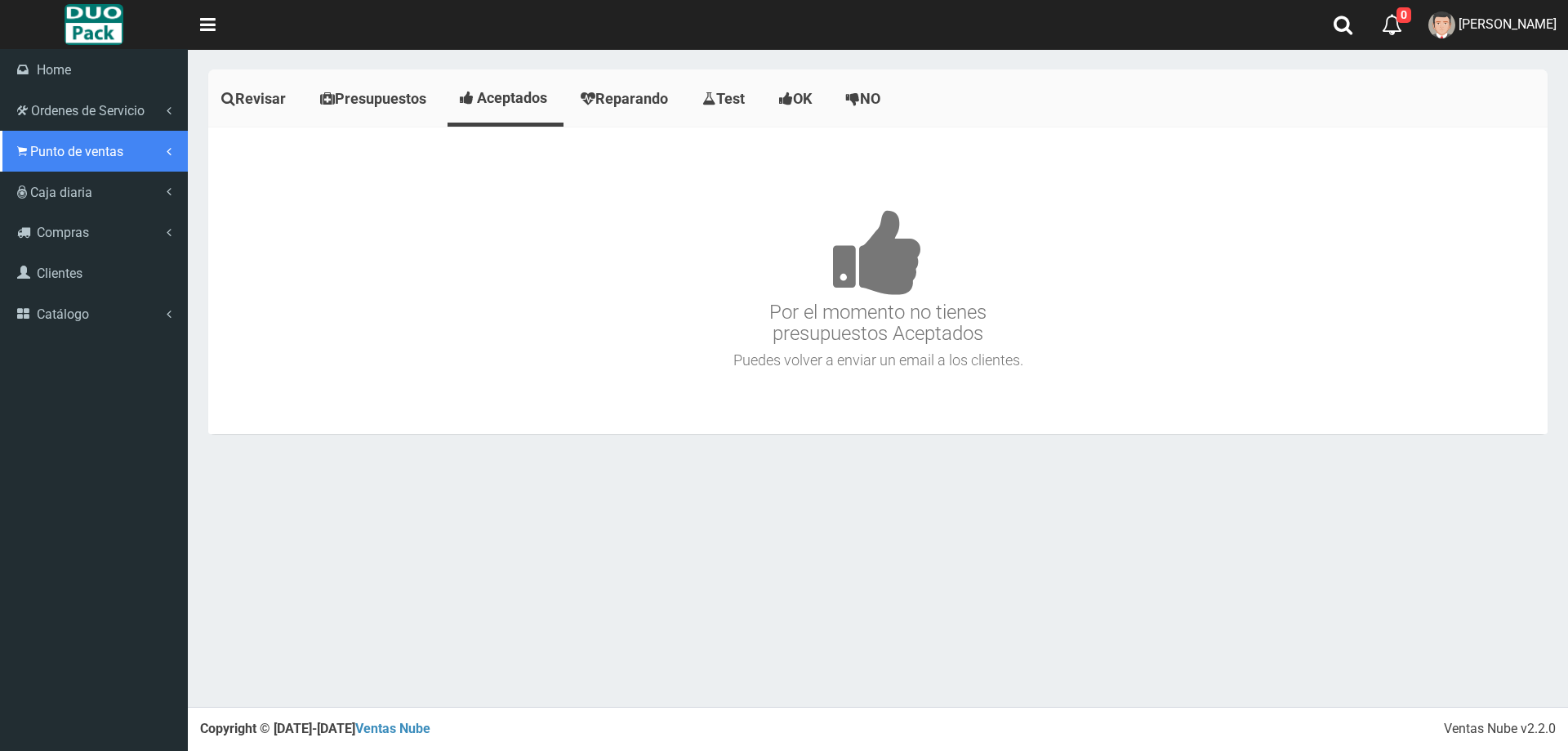
click at [87, 146] on span "Punto de ventas" at bounding box center [76, 152] width 93 height 16
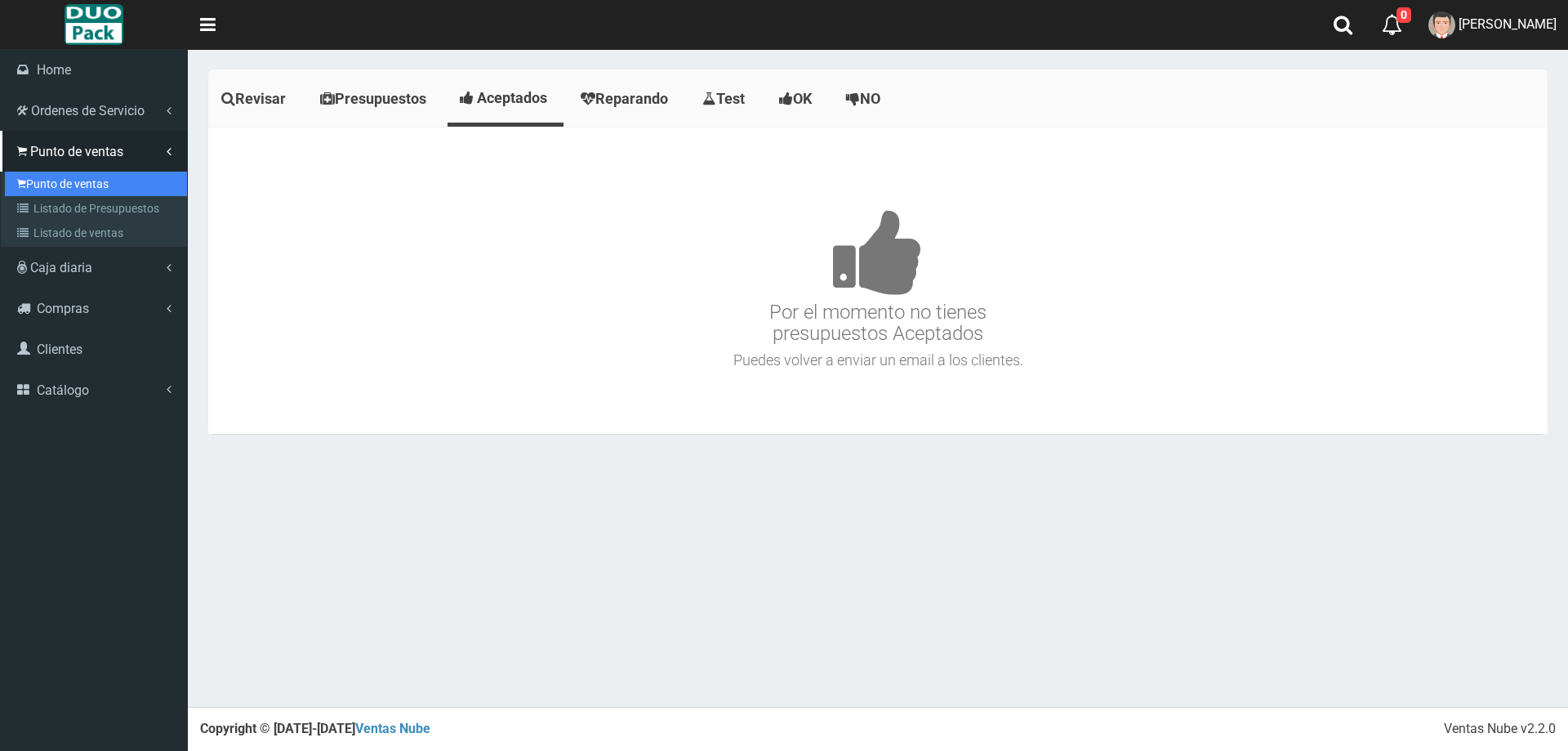
click at [109, 185] on link "Punto de ventas" at bounding box center [96, 183] width 182 height 25
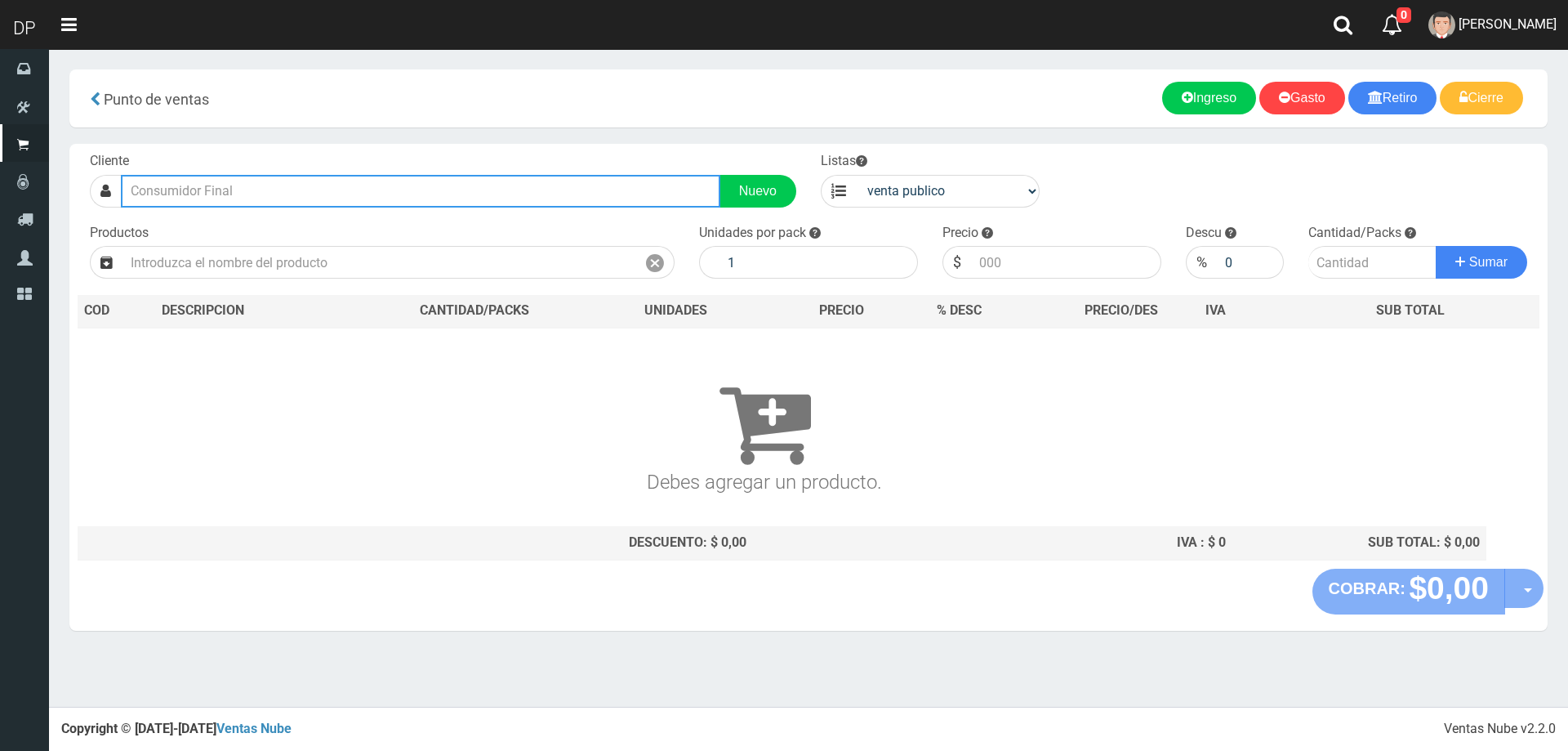
click at [536, 198] on input "text" at bounding box center [420, 190] width 600 height 32
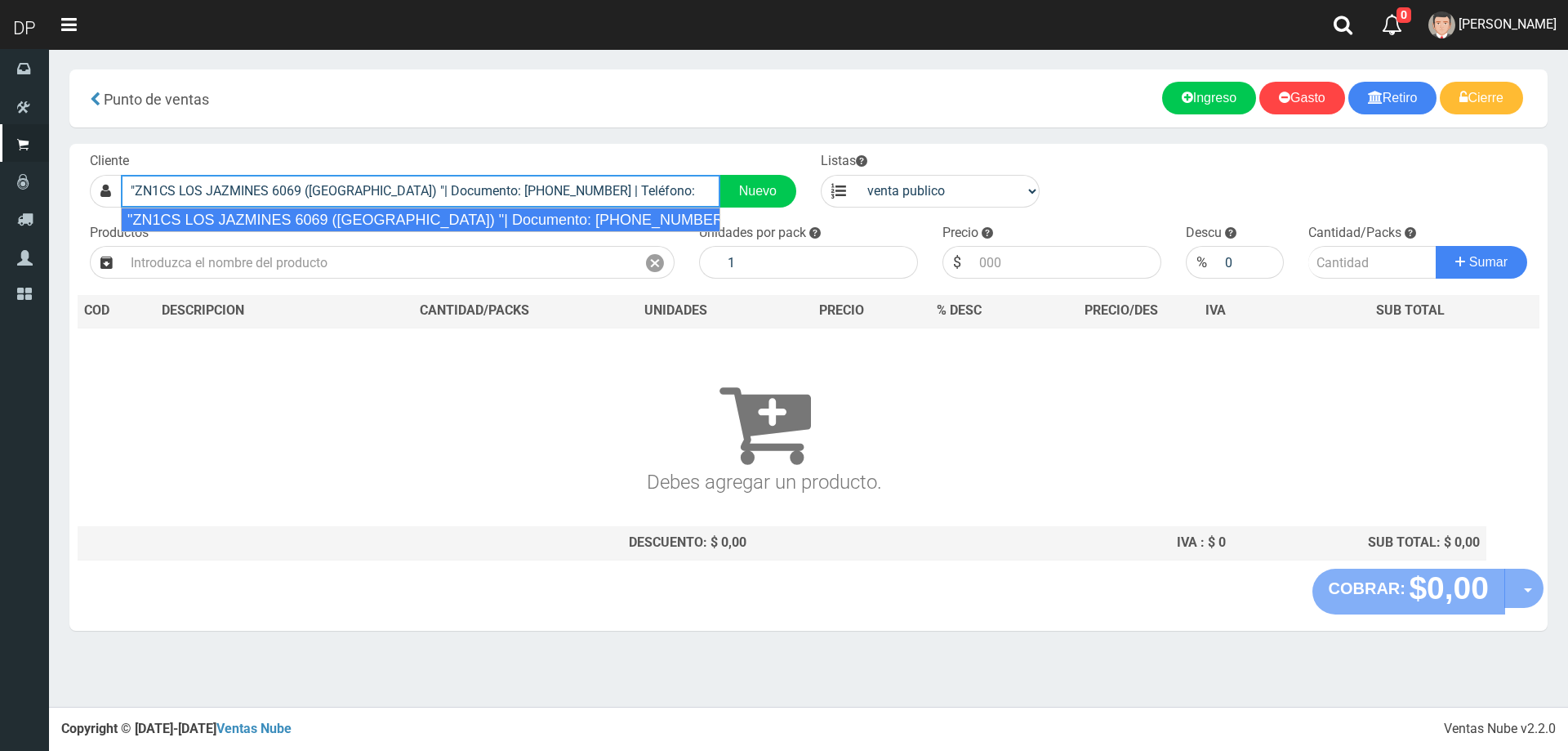
type input ""ZN1CS LOS JAZMINES 6069 ([GEOGRAPHIC_DATA]) "| Documento: [PHONE_NUMBER] | Tel…"
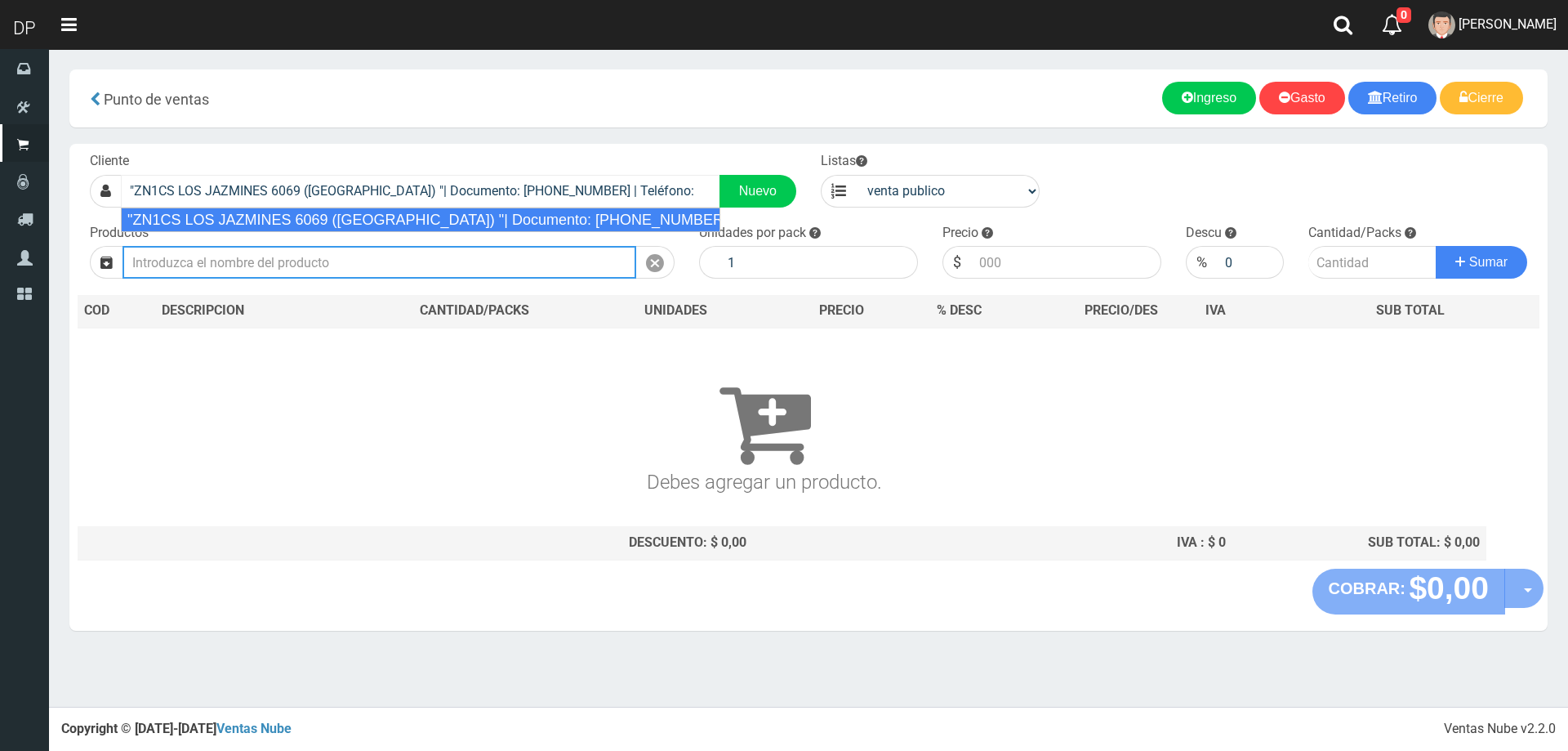
select select "2"
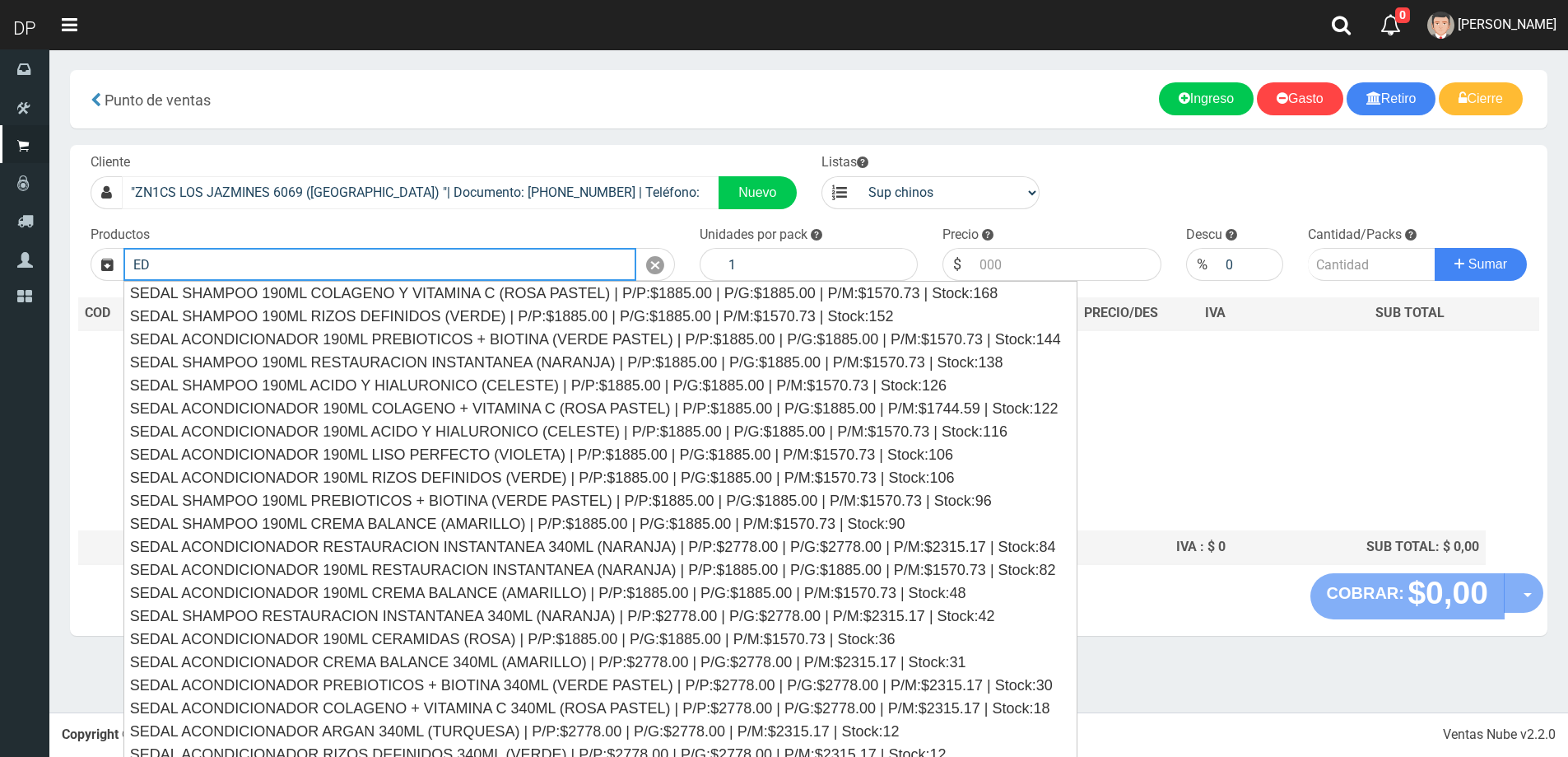
type input "E"
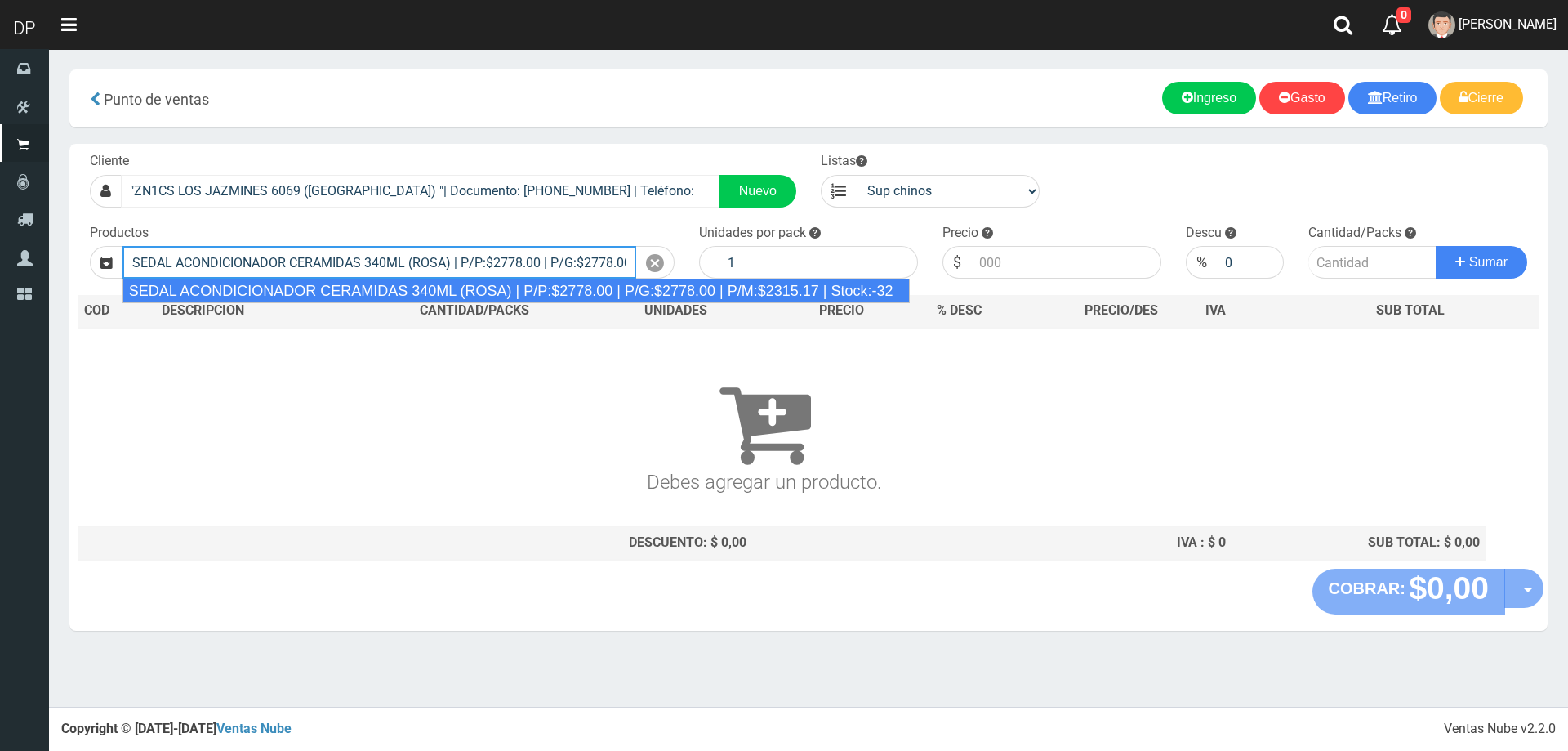
type input "SEDAL ACONDICIONADOR CERAMIDAS 340ML (ROSA) | P/P:$2778.00 | P/G:$2778.00 | P/M…"
click at [1436, 246] on button "Sumar" at bounding box center [1481, 262] width 91 height 32
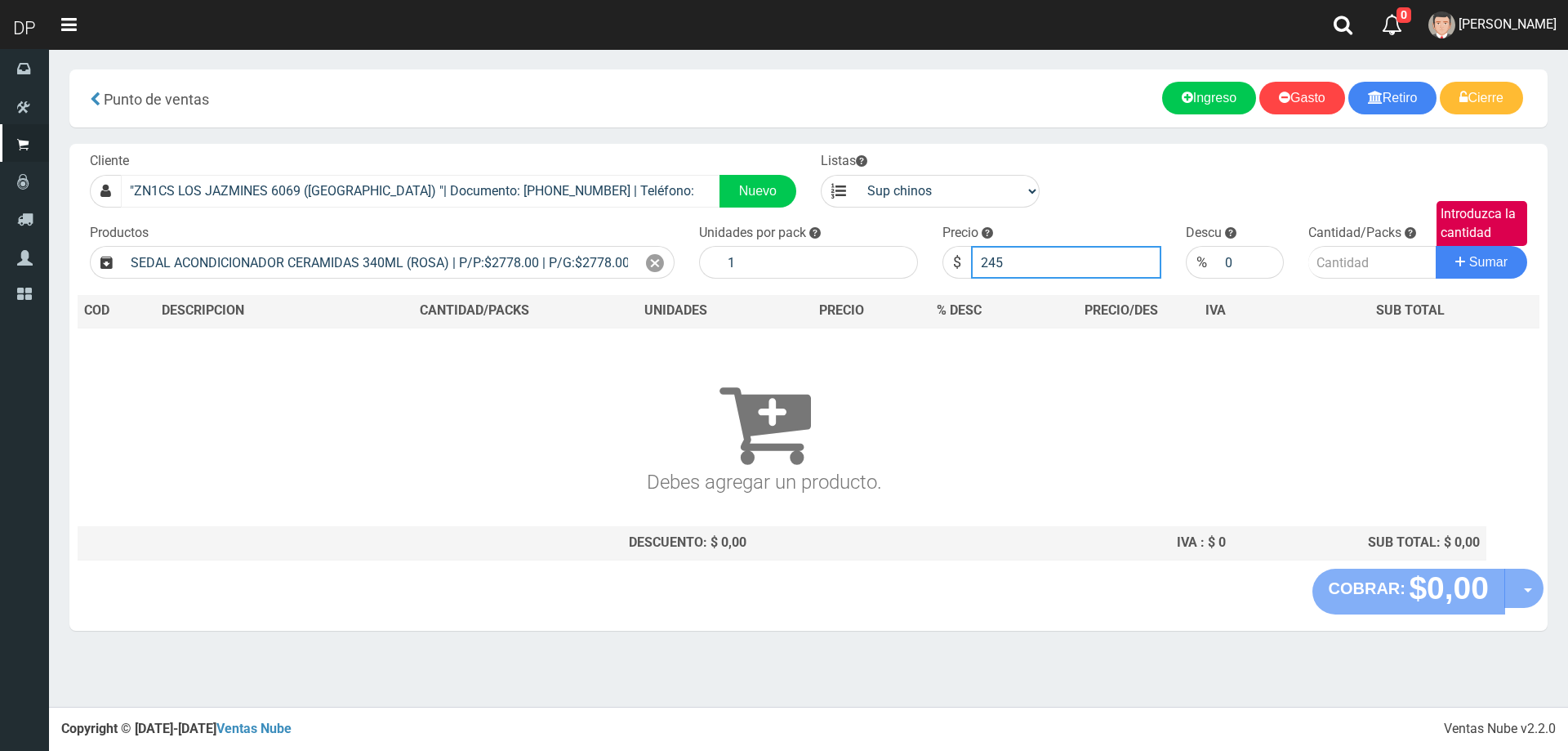
type input "2458"
type input "2458.80"
type input "1"
type input "0"
type input "1"
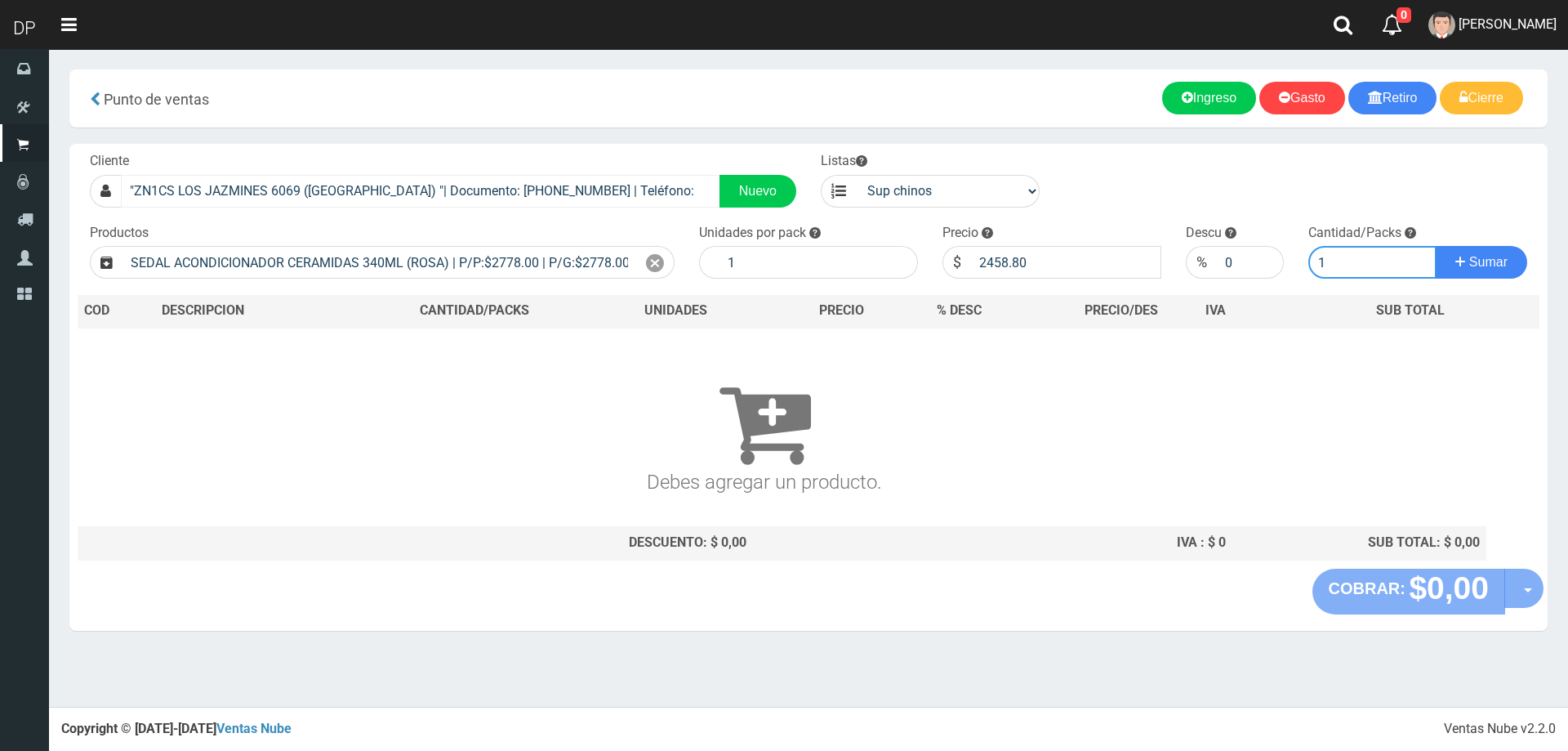
click at [1436, 246] on button "Sumar" at bounding box center [1481, 262] width 91 height 32
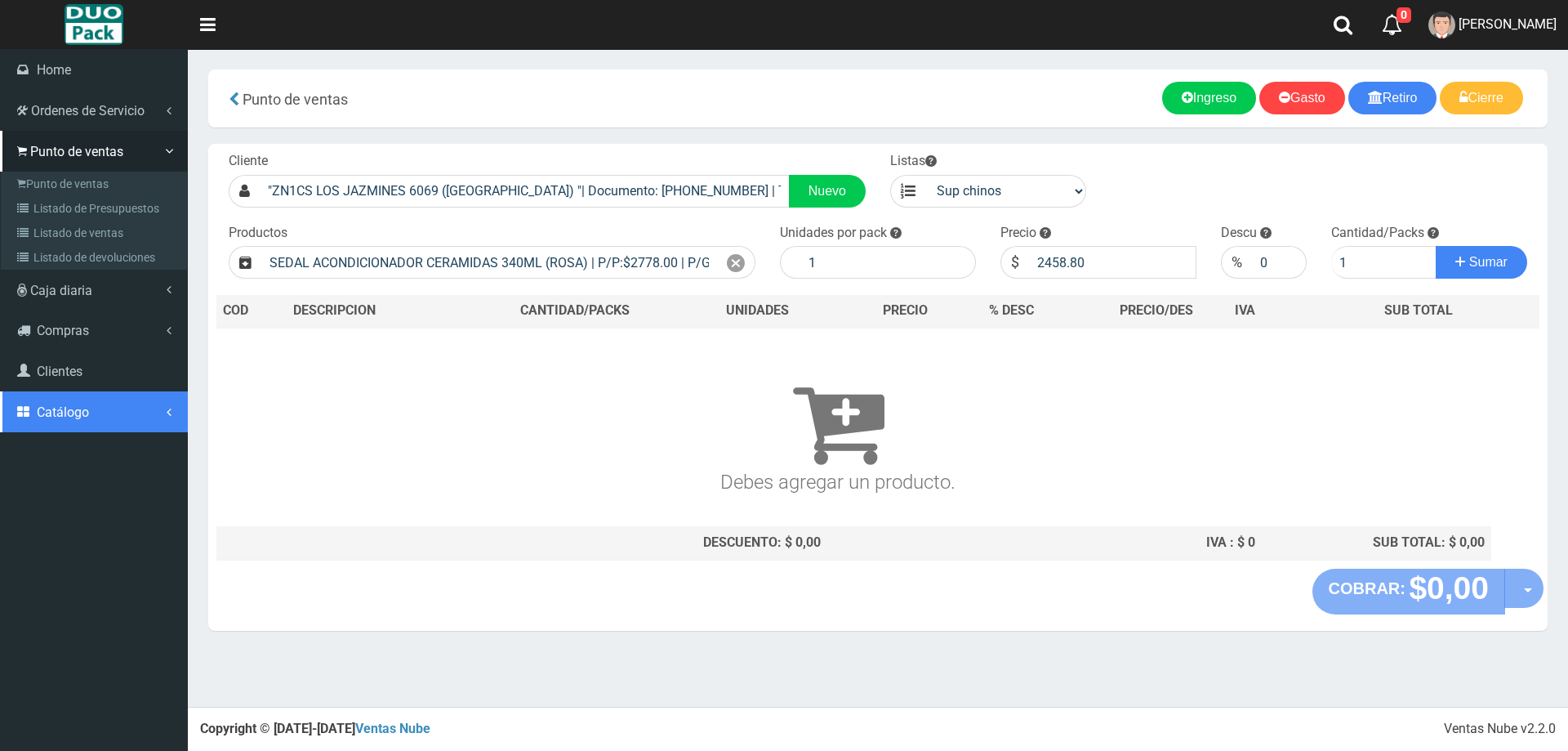
click at [80, 412] on span "Catálogo" at bounding box center [62, 412] width 52 height 16
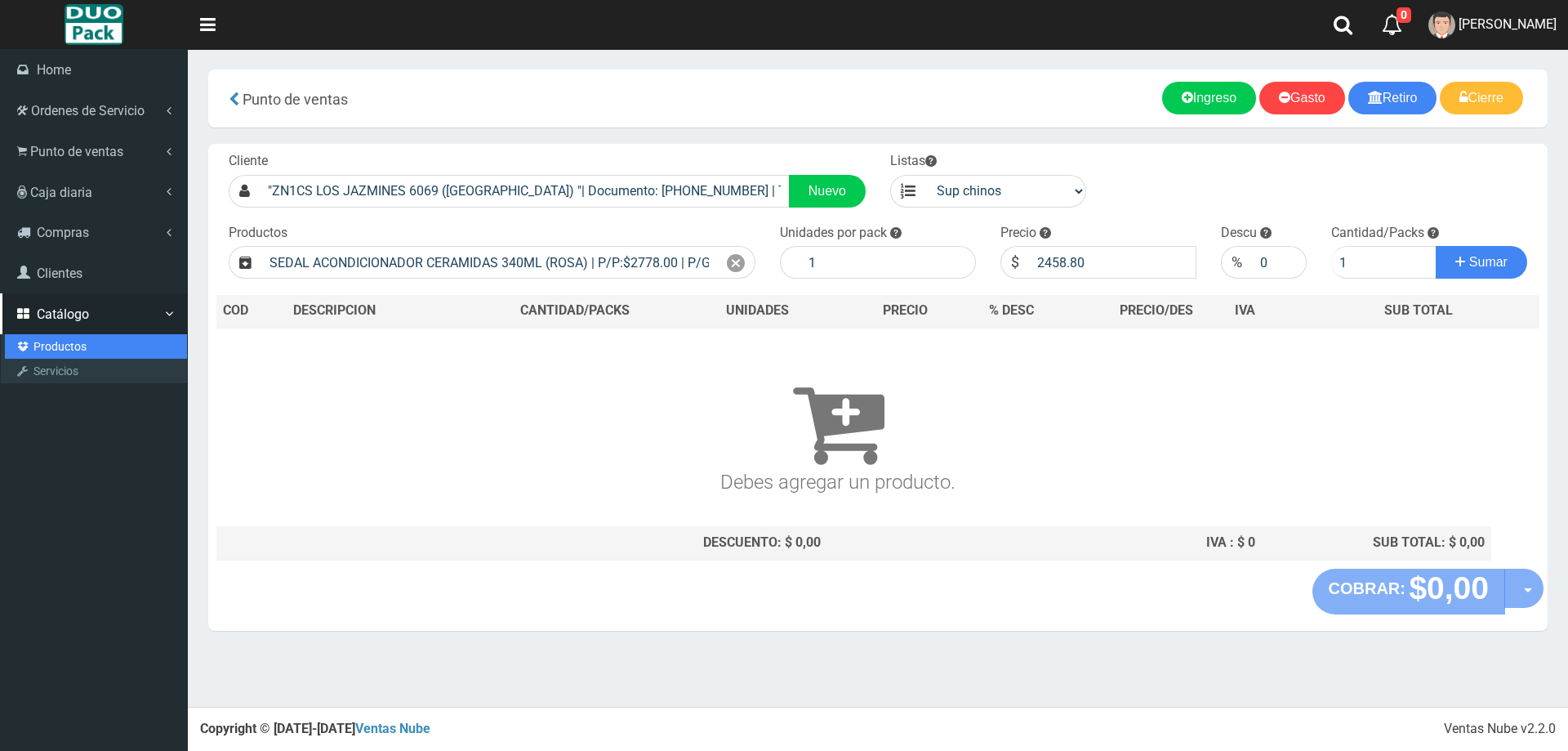
click at [67, 350] on link "Productos" at bounding box center [96, 346] width 182 height 25
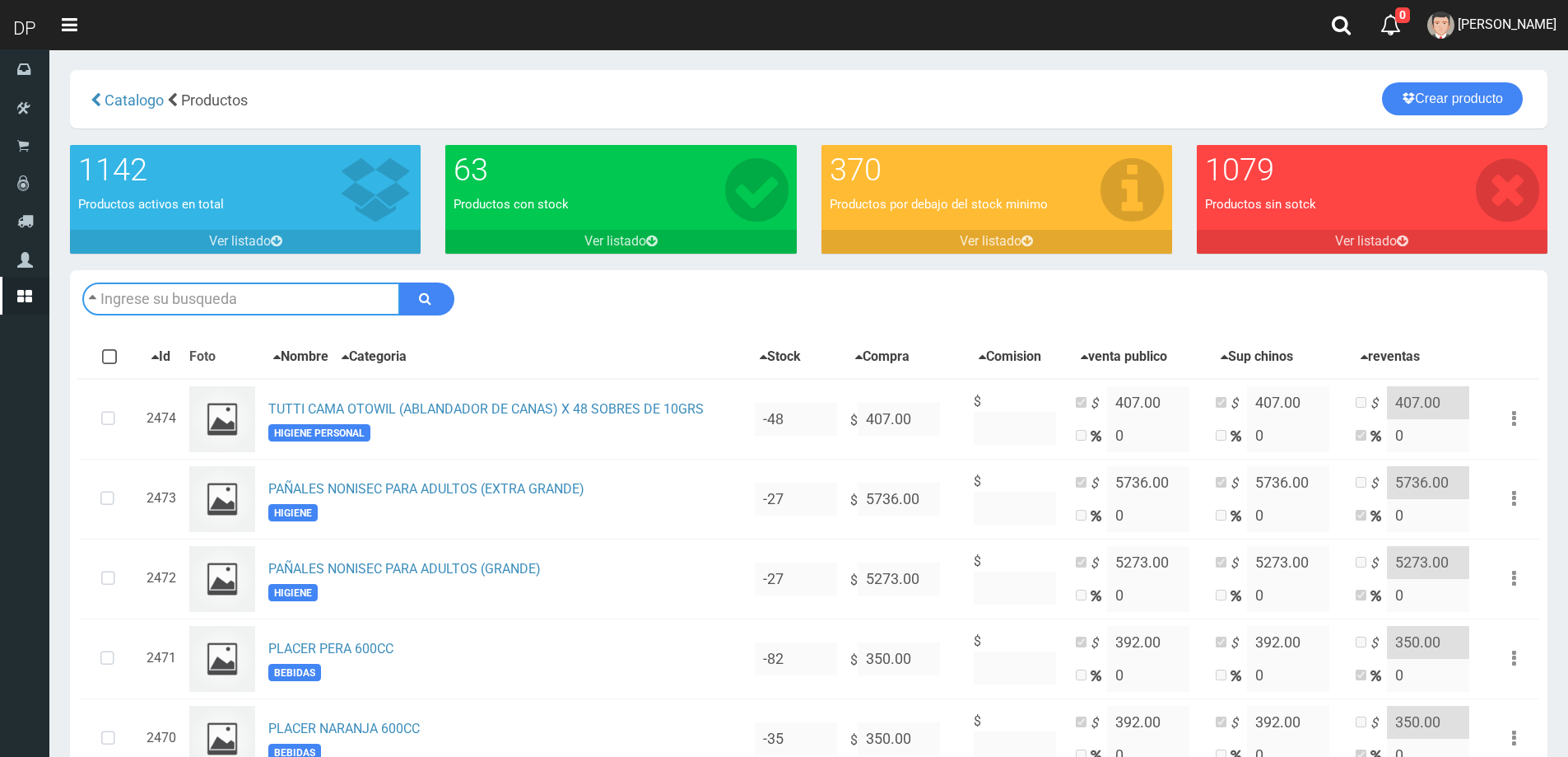
click at [225, 303] on input "text" at bounding box center [241, 298] width 318 height 33
type input "S"
type input "SEDAL ACONDICIONADOR CERAMIDAS 340ML (ROSA)"
click at [430, 303] on icon "submit" at bounding box center [425, 297] width 12 height 23
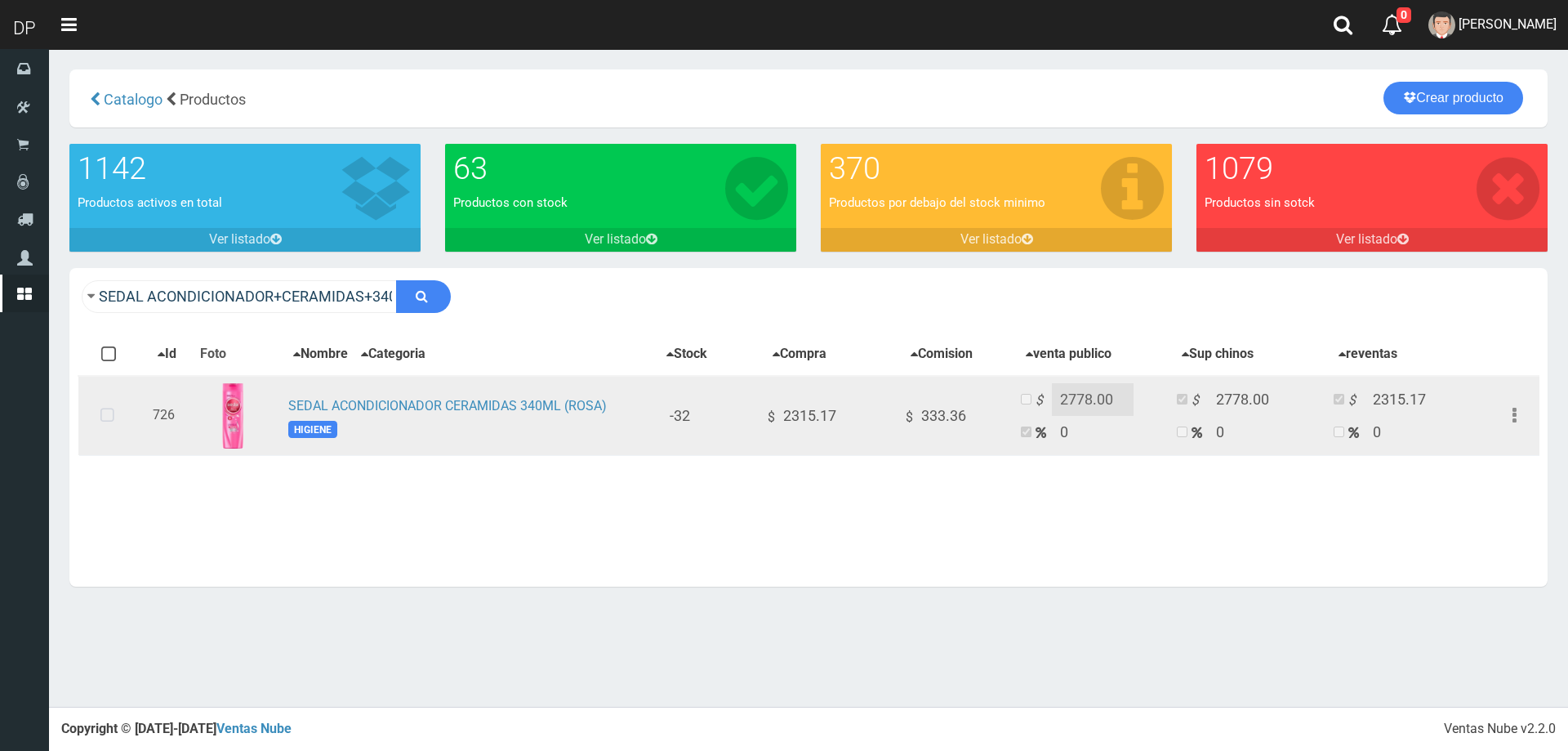
click at [107, 419] on icon at bounding box center [107, 416] width 43 height 54
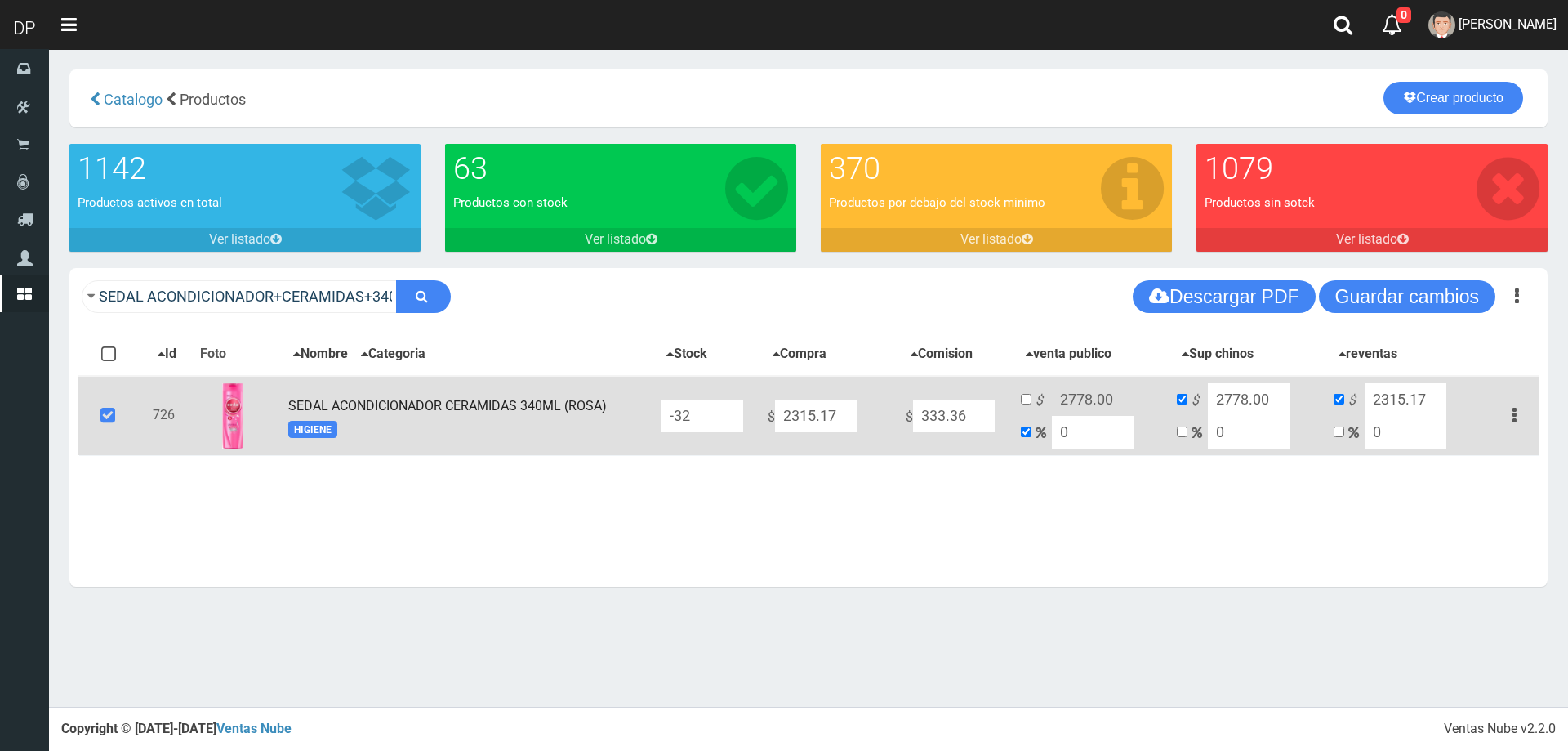
click at [715, 418] on input "-32" at bounding box center [702, 415] width 81 height 32
type input "-"
type input "12"
click at [1480, 284] on button "Guardar cambios" at bounding box center [1407, 296] width 176 height 32
click at [110, 414] on icon at bounding box center [107, 416] width 44 height 54
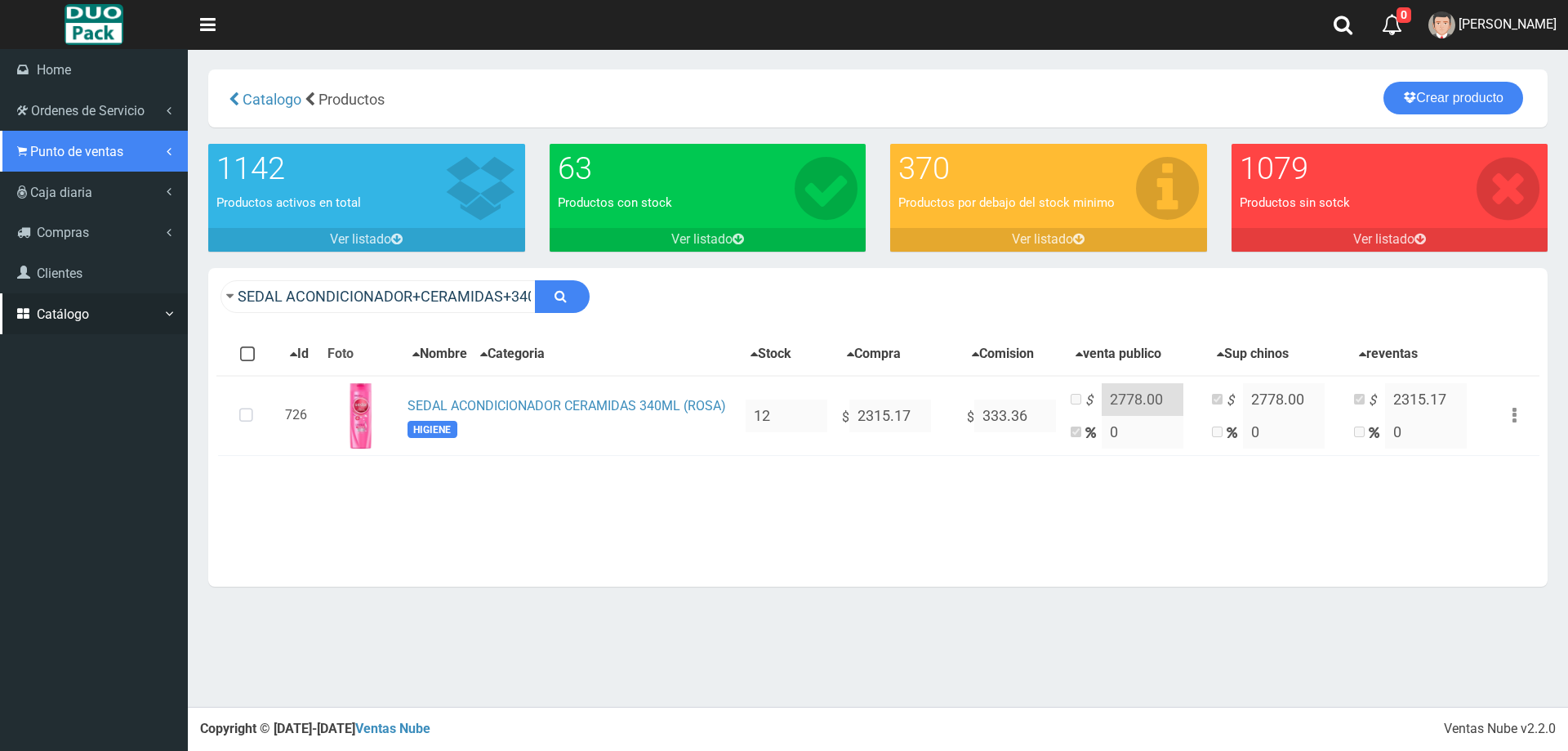
click at [89, 150] on span "Punto de ventas" at bounding box center [76, 152] width 93 height 16
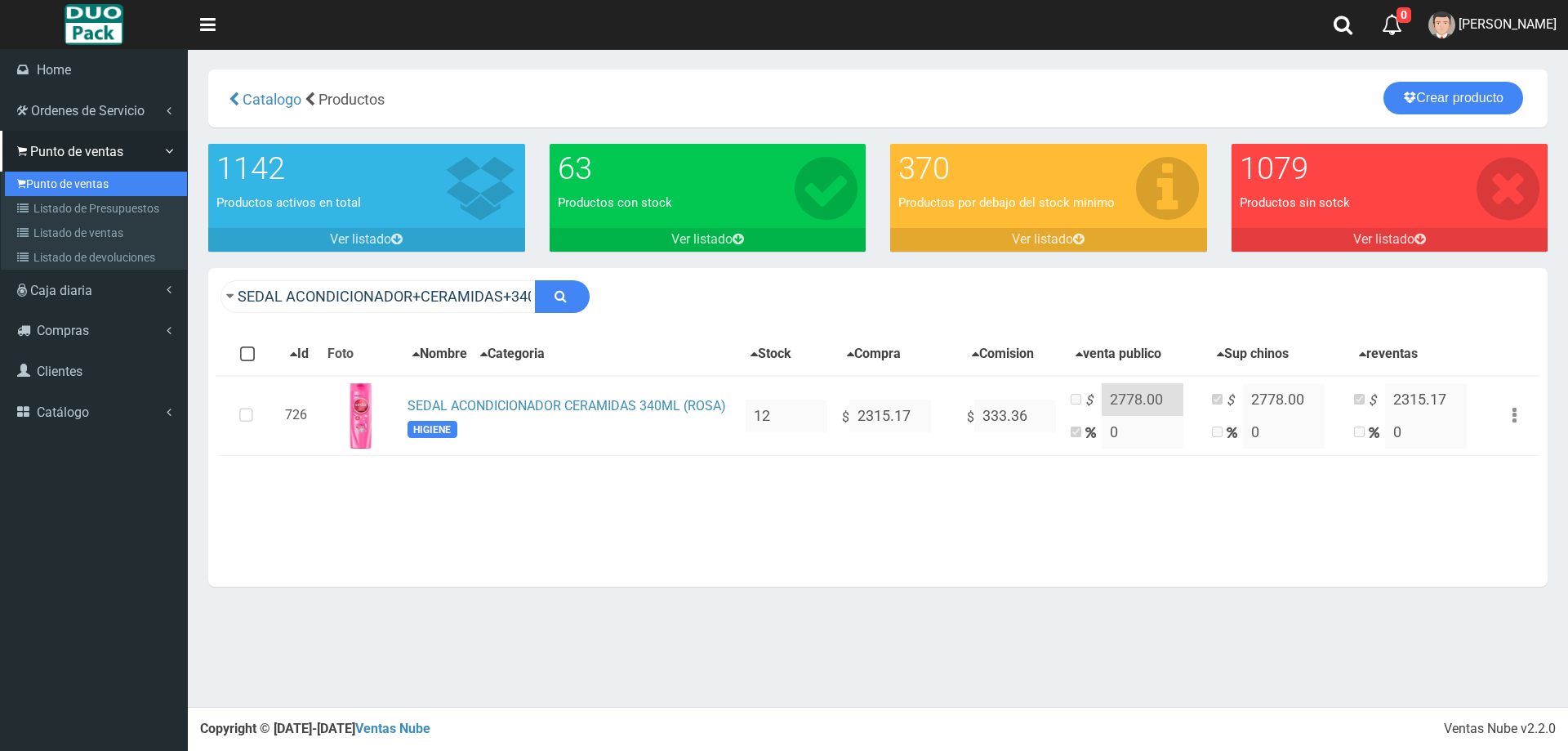
click at [85, 188] on link "Punto de ventas" at bounding box center [96, 183] width 182 height 25
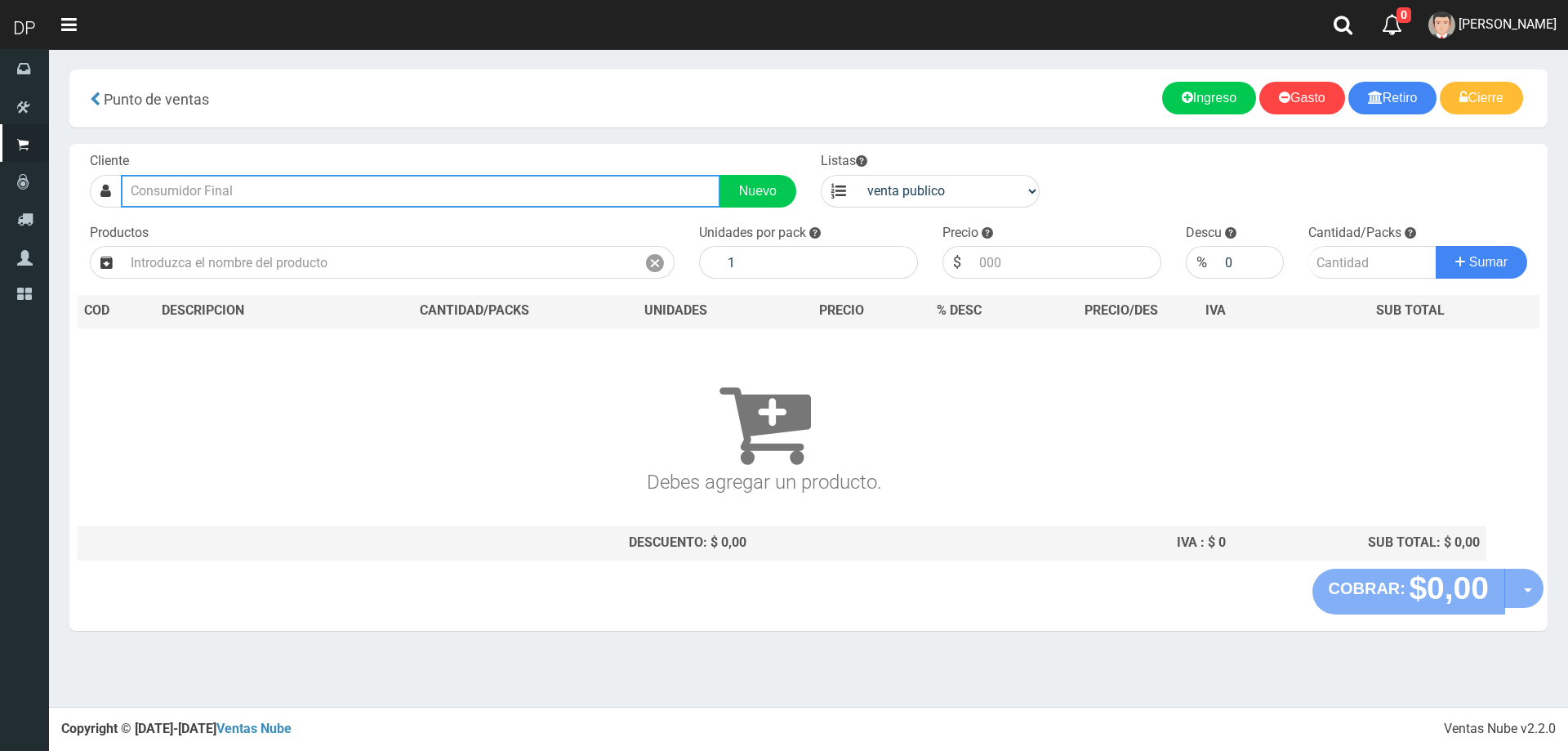
click at [399, 193] on input "text" at bounding box center [420, 190] width 600 height 32
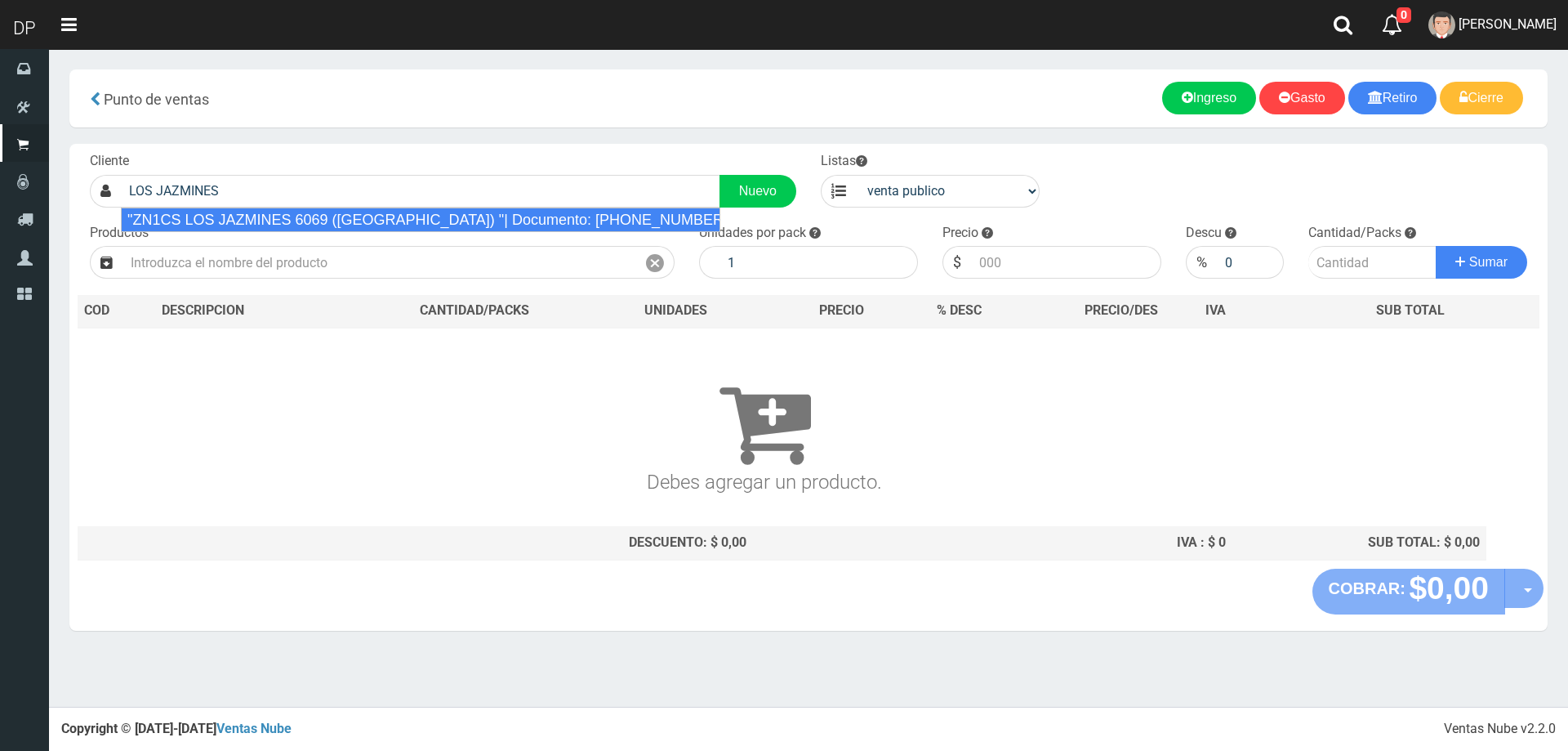
click at [385, 232] on div "Productos" at bounding box center [382, 251] width 610 height 56
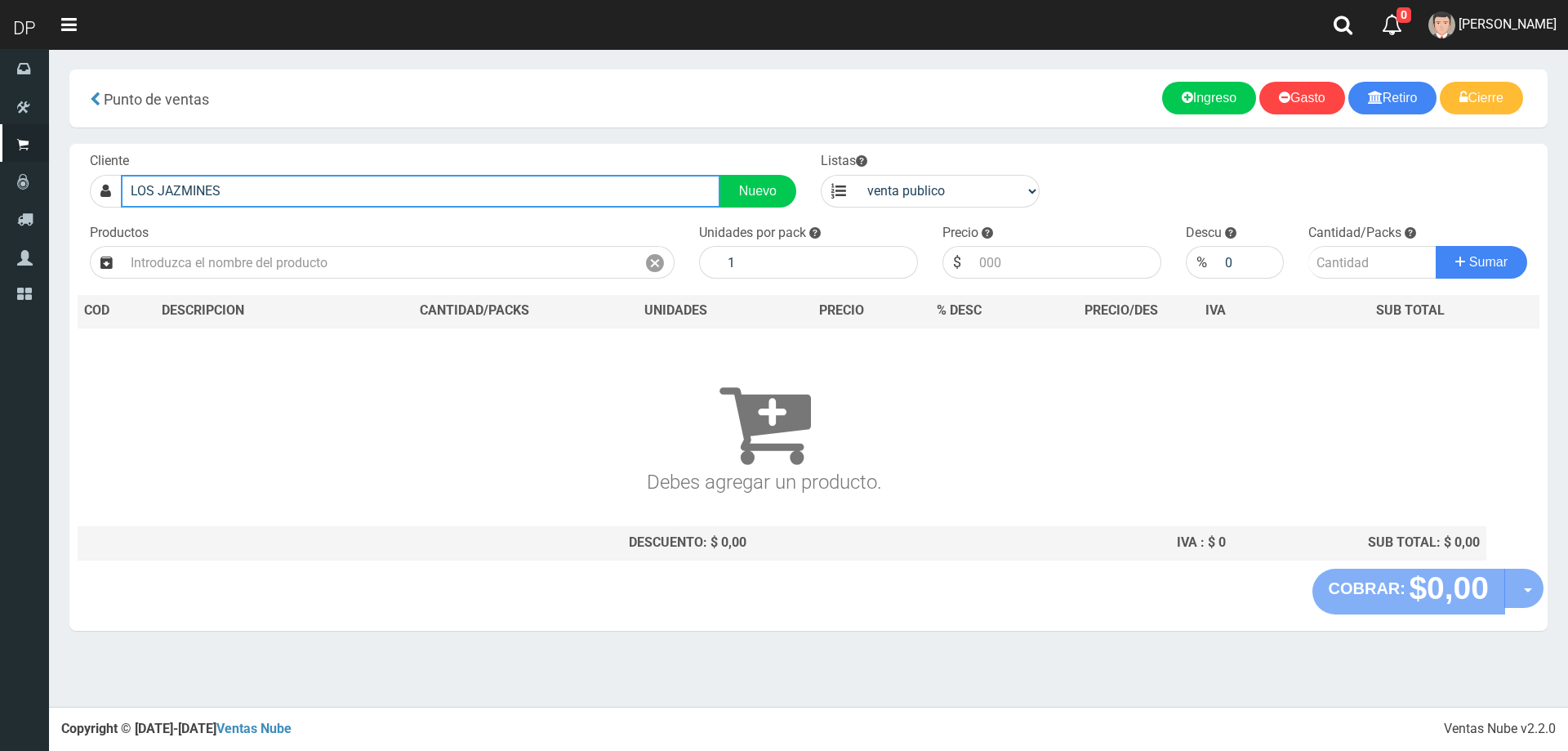
click at [299, 186] on input "LOS JAZMINES" at bounding box center [420, 190] width 600 height 32
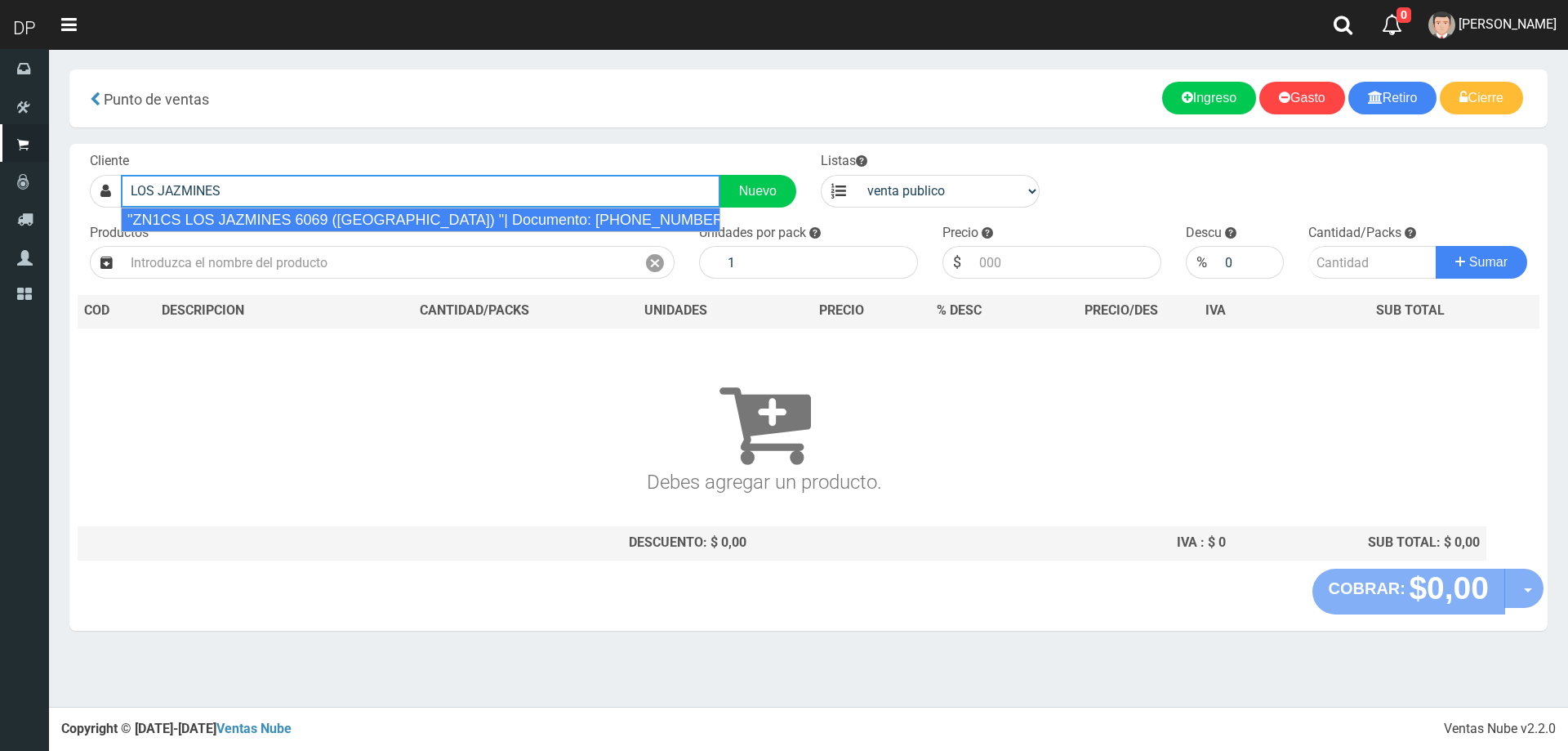
click at [285, 225] on div ""ZN1CS LOS JAZMINES 6069 ([GEOGRAPHIC_DATA]) "| Documento: [PHONE_NUMBER] | Tel…" at bounding box center [420, 220] width 600 height 25
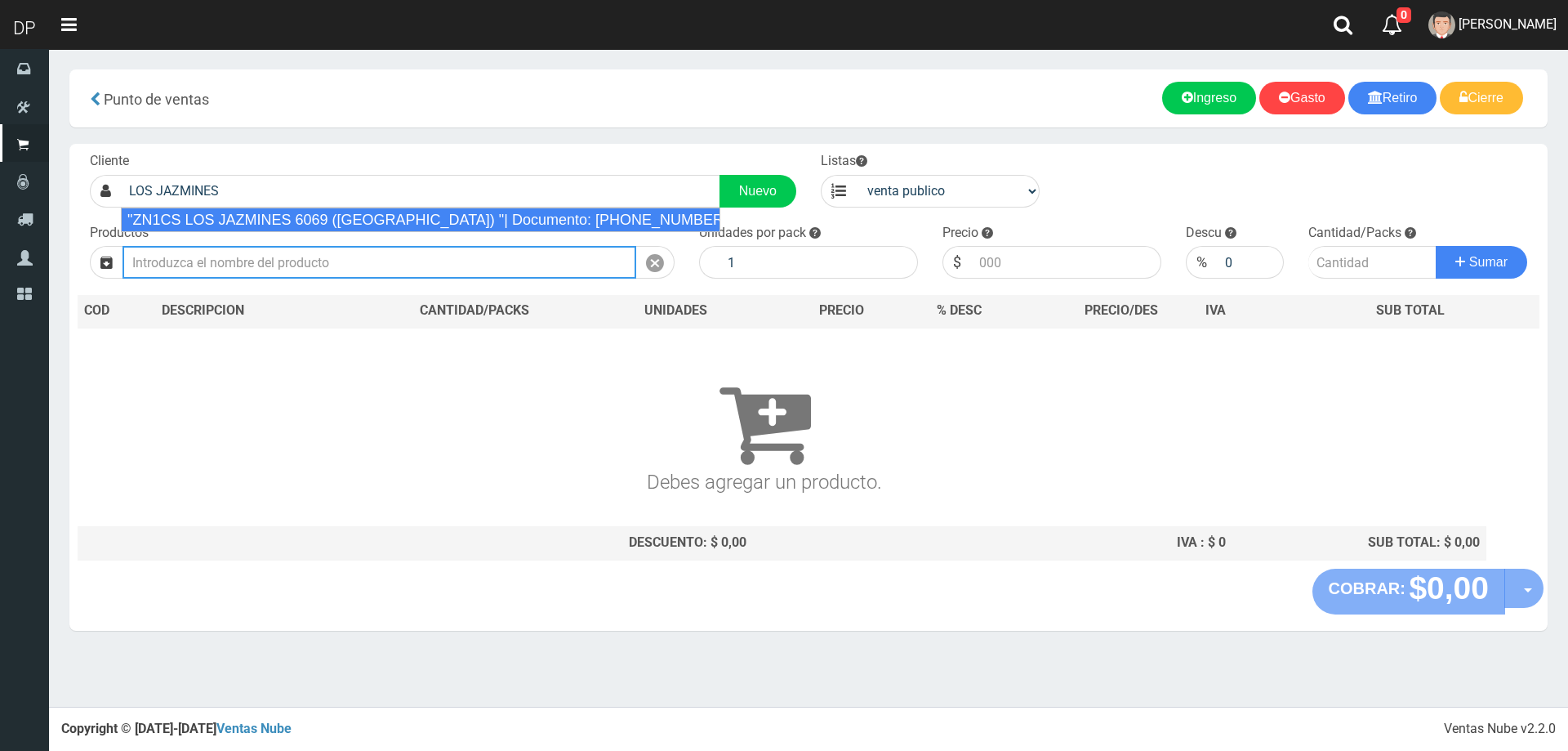
type input ""ZN1CS LOS JAZMINES 6069 ([GEOGRAPHIC_DATA]) "| Documento: [PHONE_NUMBER] | Tel…"
select select "2"
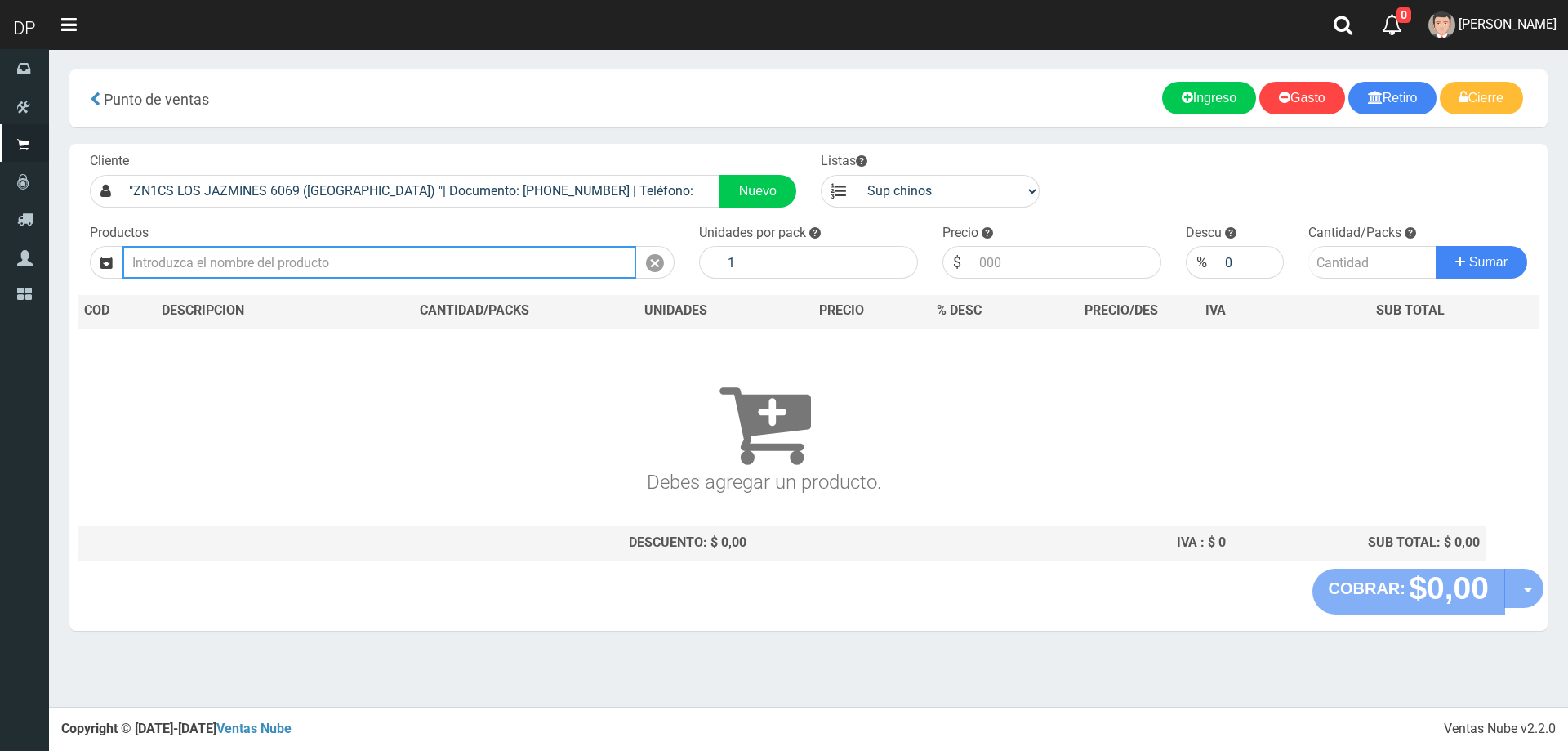
click at [283, 259] on input "text" at bounding box center [379, 262] width 514 height 32
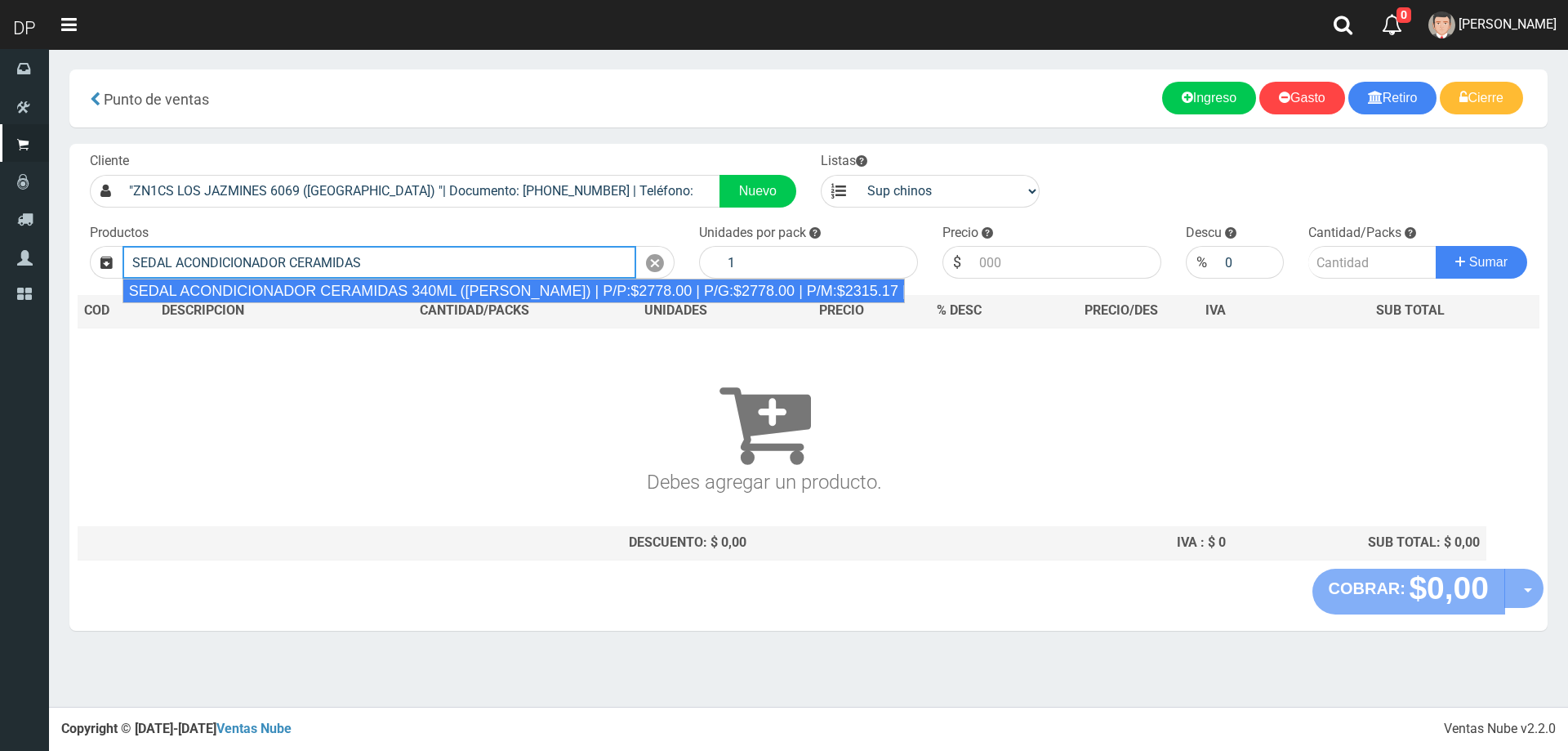
click at [311, 282] on div "SEDAL ACONDICIONADOR CERAMIDAS 340ML ([PERSON_NAME]) | P/P:$2778.00 | P/G:$2778…" at bounding box center [514, 290] width 782 height 25
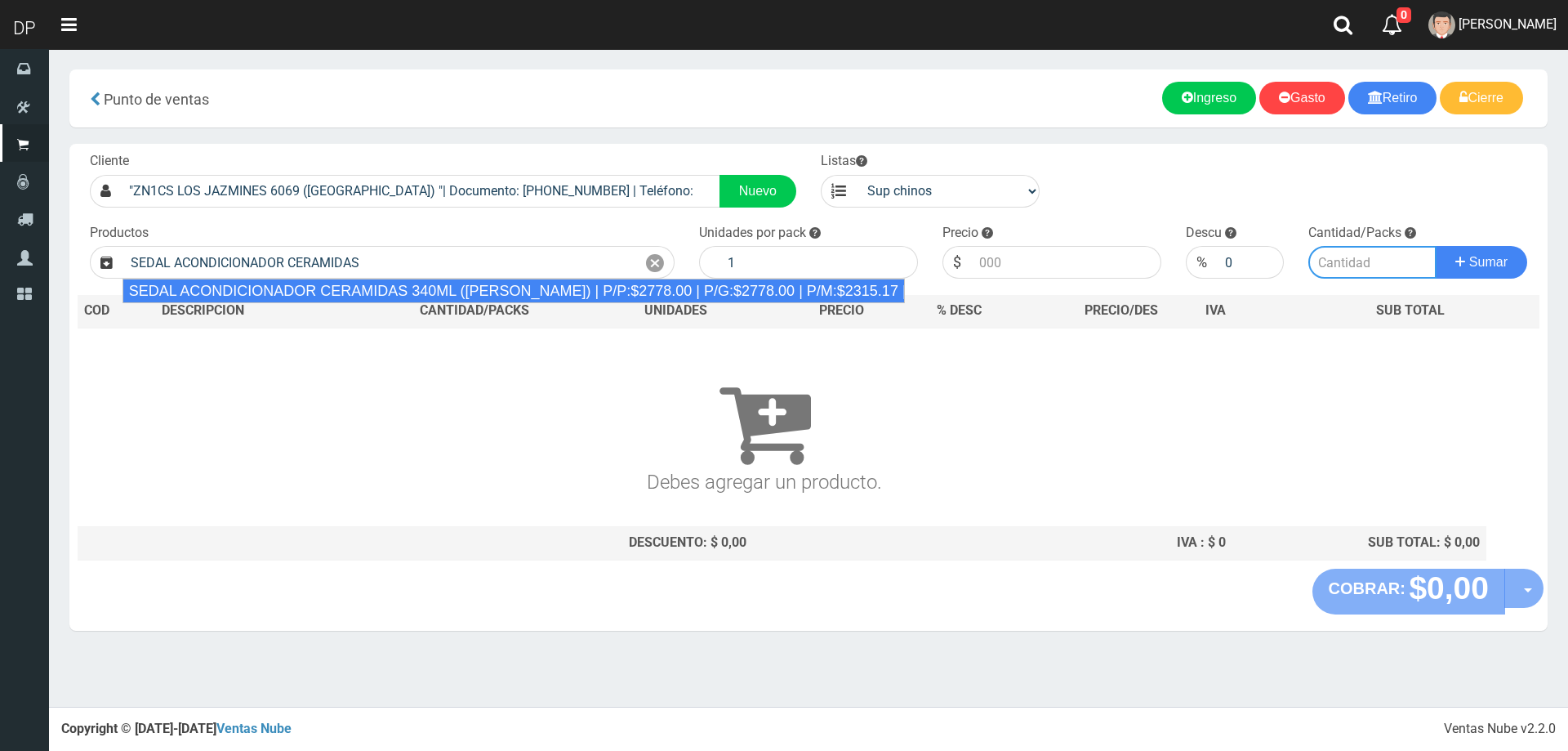
type input "SEDAL ACONDICIONADOR CERAMIDAS 340ML ([PERSON_NAME]) | P/P:$2778.00 | P/G:$2778…"
type input "12"
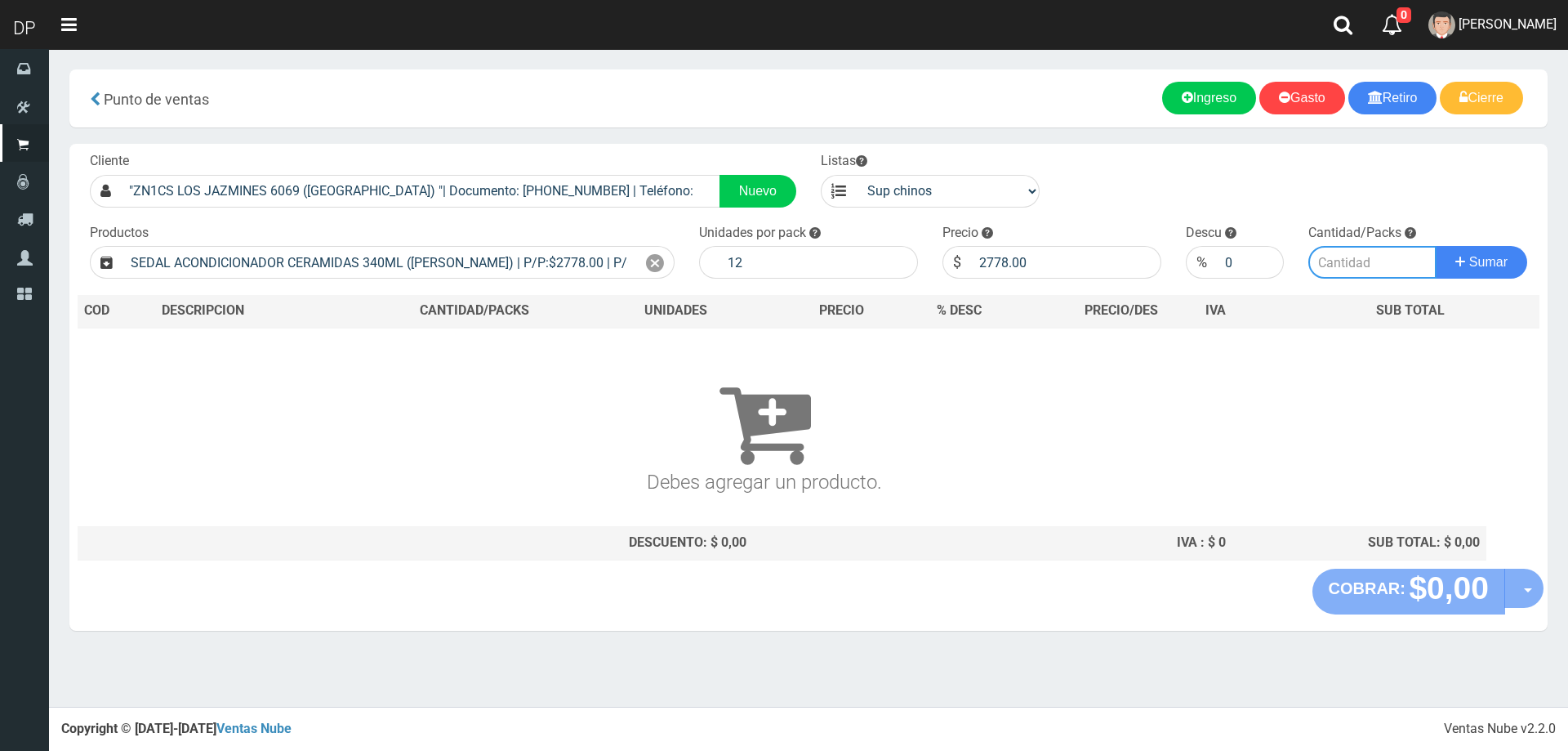
click at [1373, 272] on input "number" at bounding box center [1373, 262] width 129 height 32
click at [1069, 248] on input "2778.00" at bounding box center [1066, 262] width 190 height 32
type input "2458"
type input "2458.80"
type input "1"
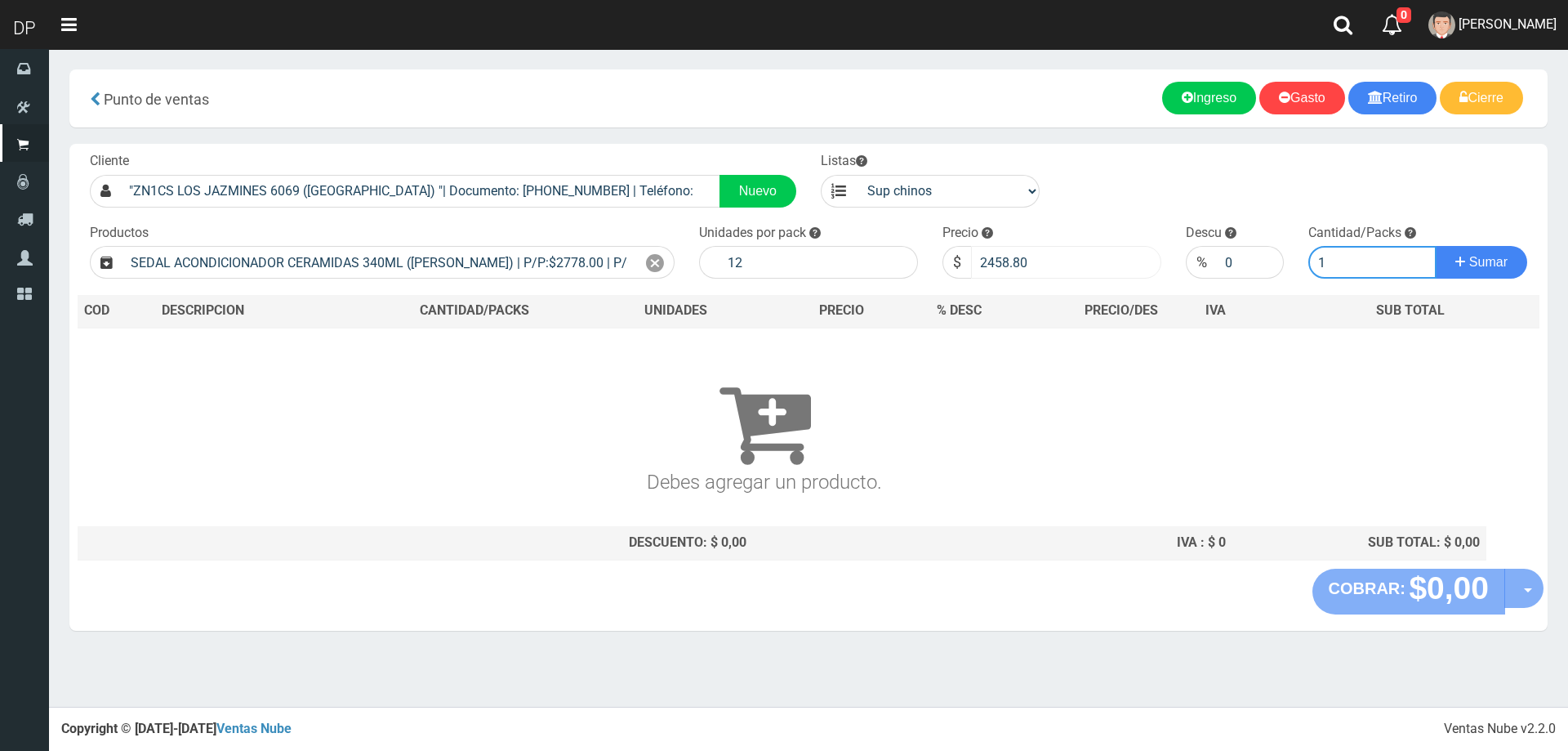
click at [1436, 246] on button "Sumar" at bounding box center [1481, 262] width 91 height 32
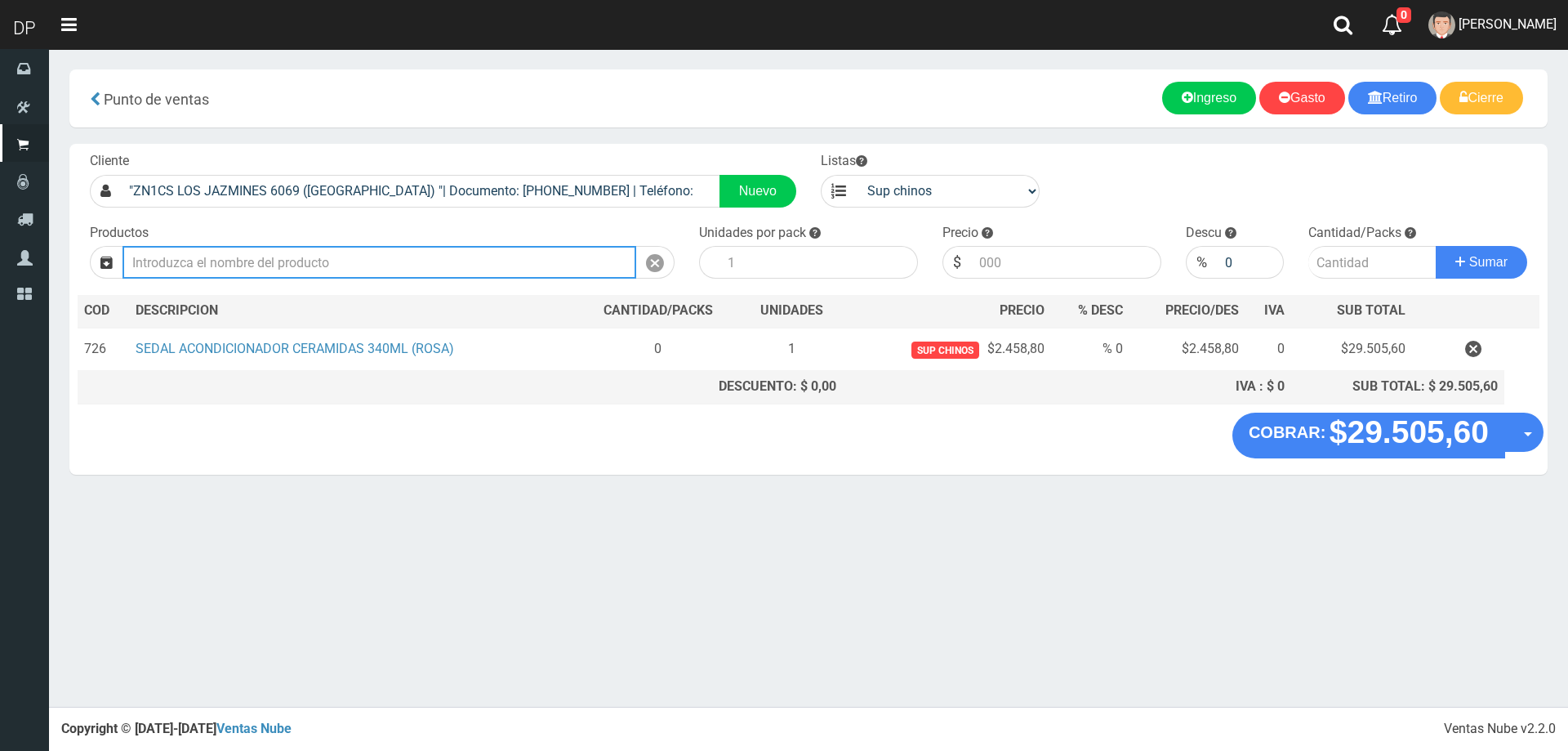
click at [286, 272] on input "text" at bounding box center [379, 262] width 514 height 32
click at [267, 262] on input "SEDAL SHAMPOO 190 ML CREMA BALANCE" at bounding box center [379, 262] width 514 height 32
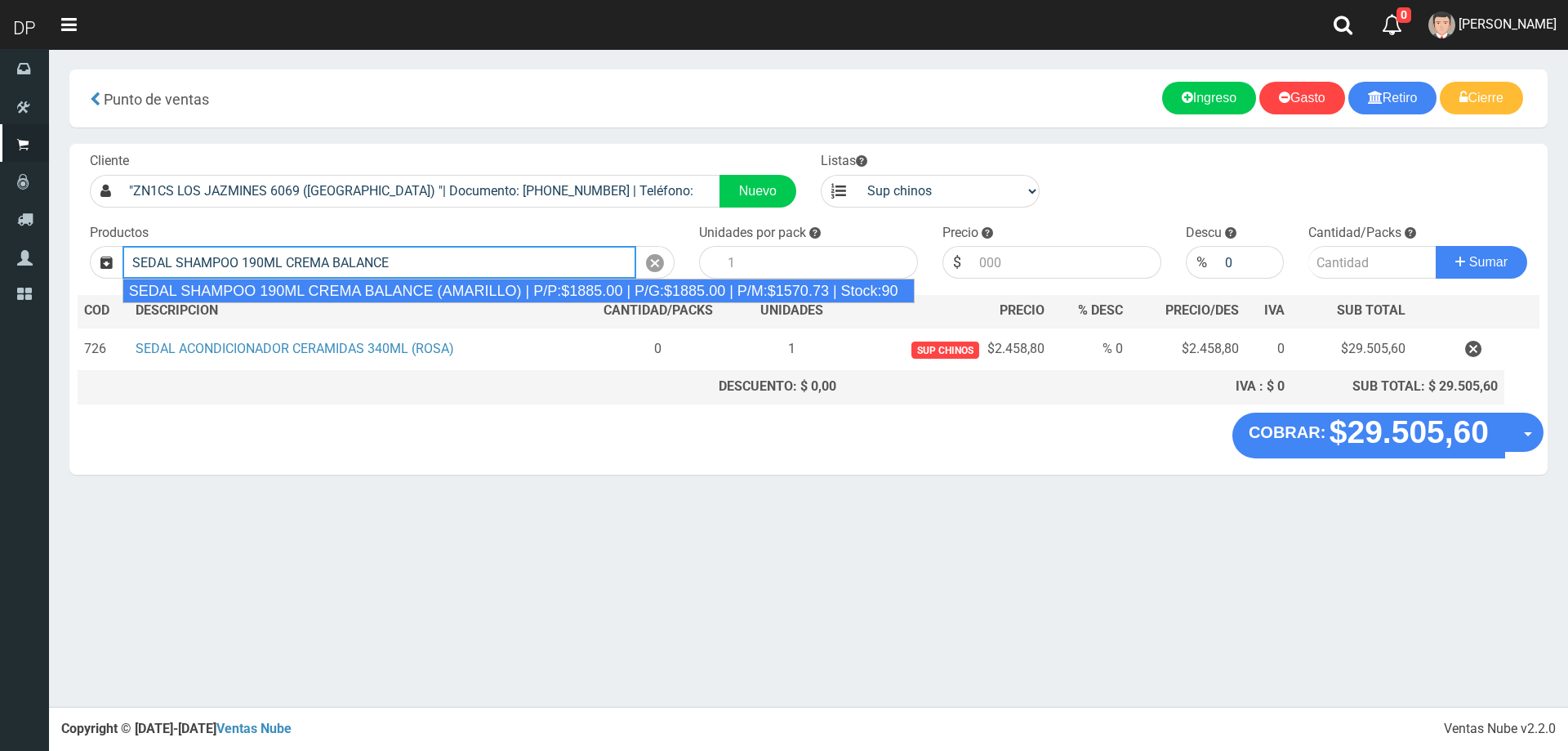
click at [429, 281] on div "SEDAL SHAMPOO 190ML CREMA BALANCE (AMARILLO) | P/P:$1885.00 | P/G:$1885.00 | P/…" at bounding box center [518, 290] width 792 height 25
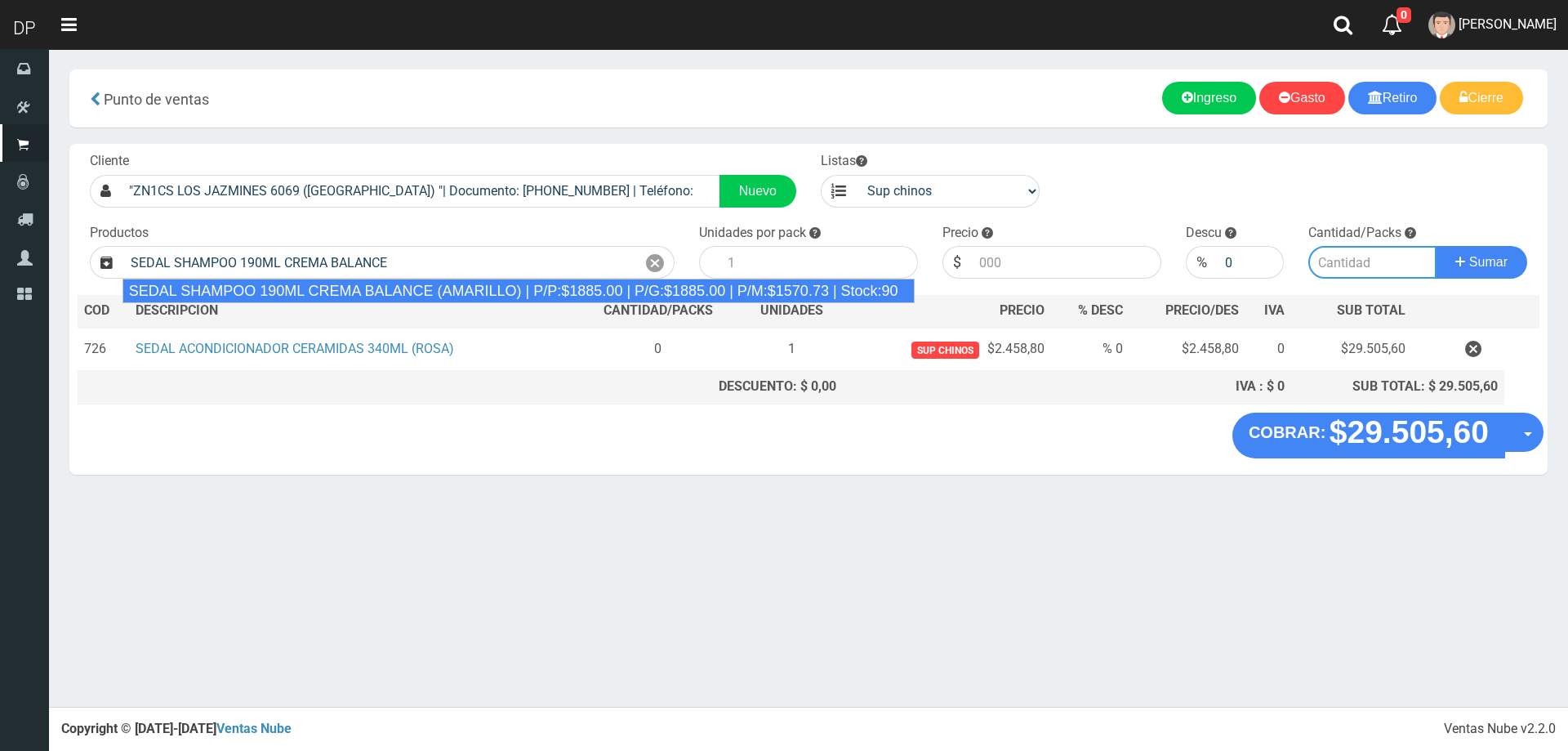
type input "SEDAL SHAMPOO 190ML CREMA BALANCE (AMARILLO) | P/P:$1885.00 | P/G:$1885.00 | P/…"
type input "12"
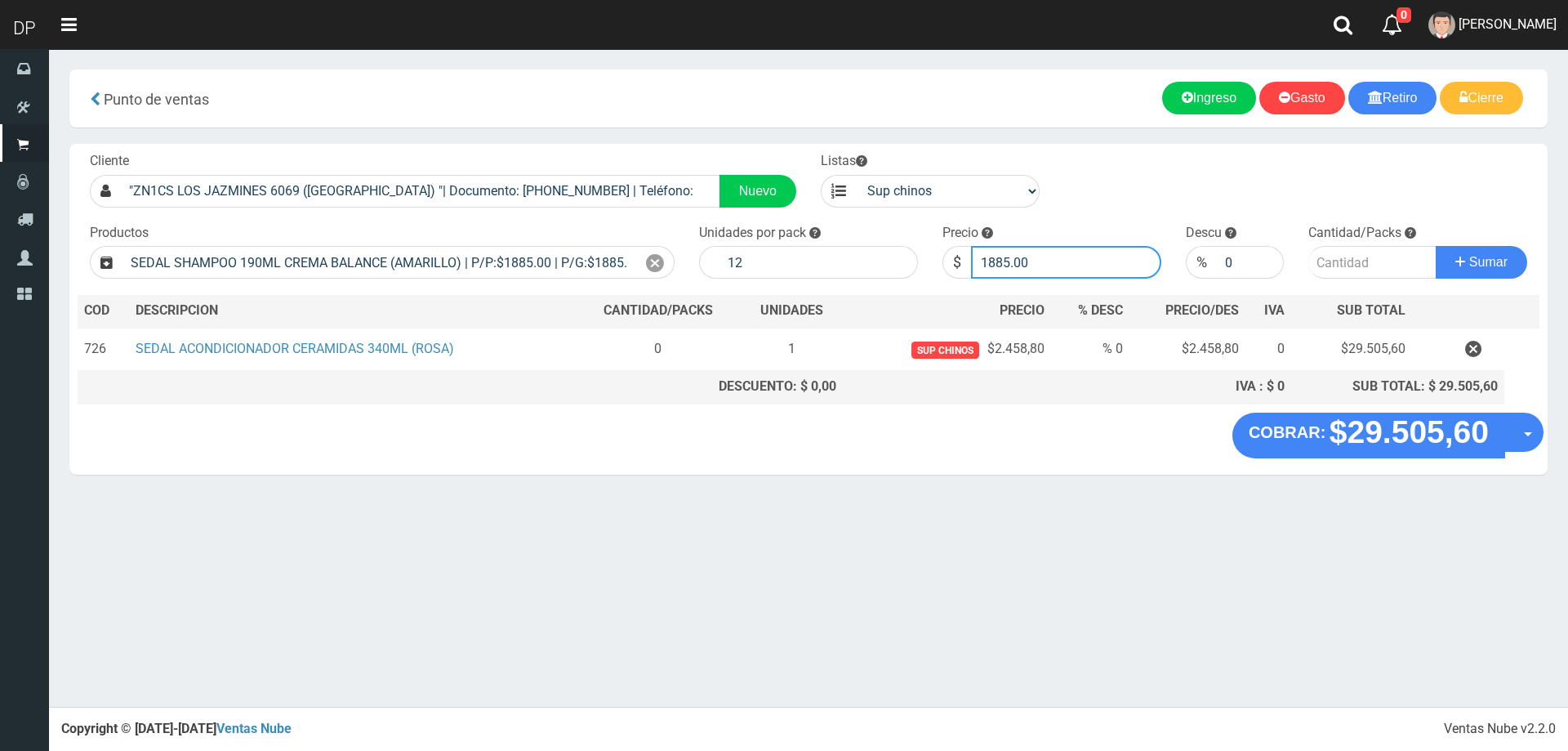
click at [1064, 268] on input "1885.00" at bounding box center [1066, 262] width 190 height 32
type input "1667"
type input "1667.70"
type input "1"
click at [1436, 246] on button "Sumar" at bounding box center [1481, 262] width 91 height 32
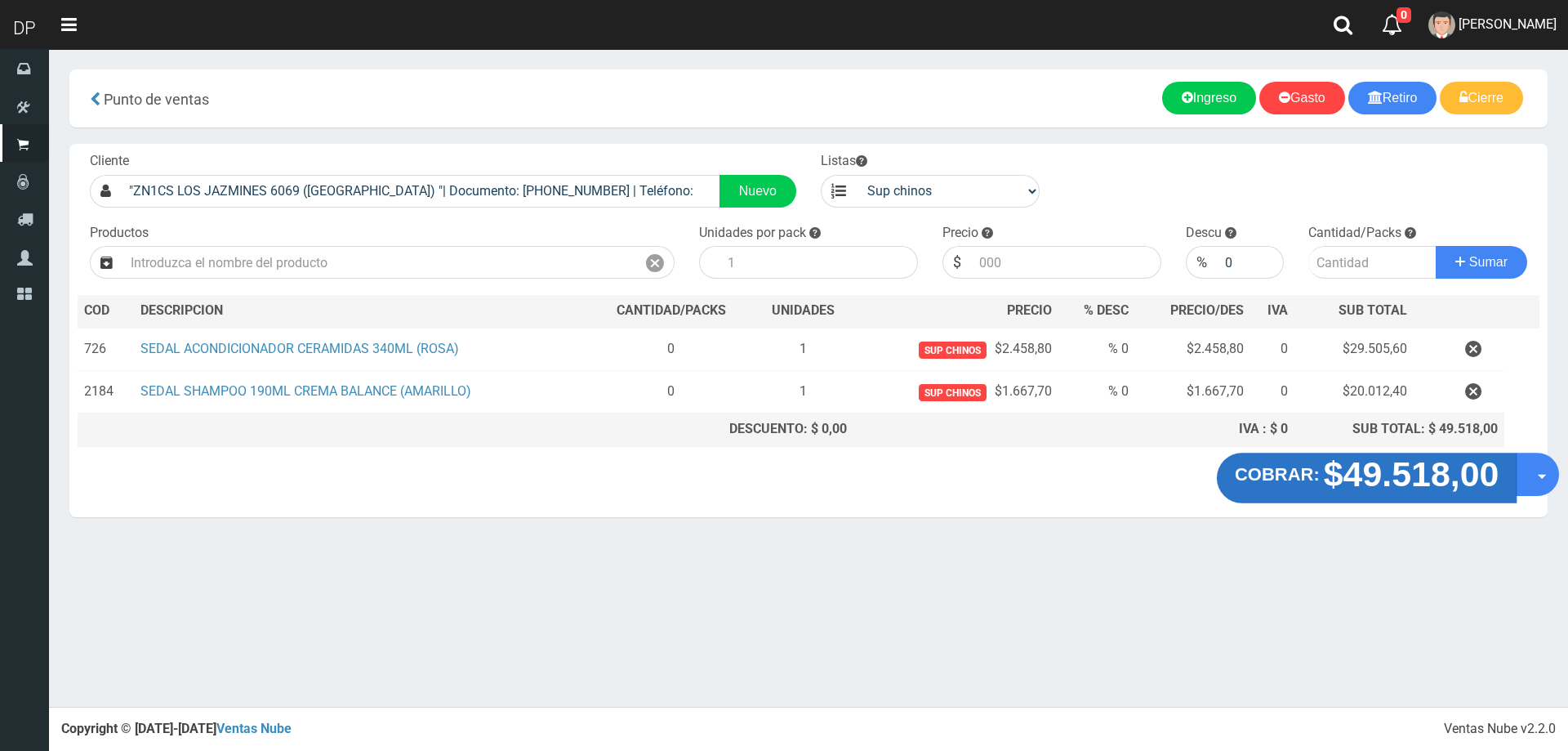
click at [1516, 471] on button "COBRAR: $49.518,00" at bounding box center [1366, 478] width 301 height 51
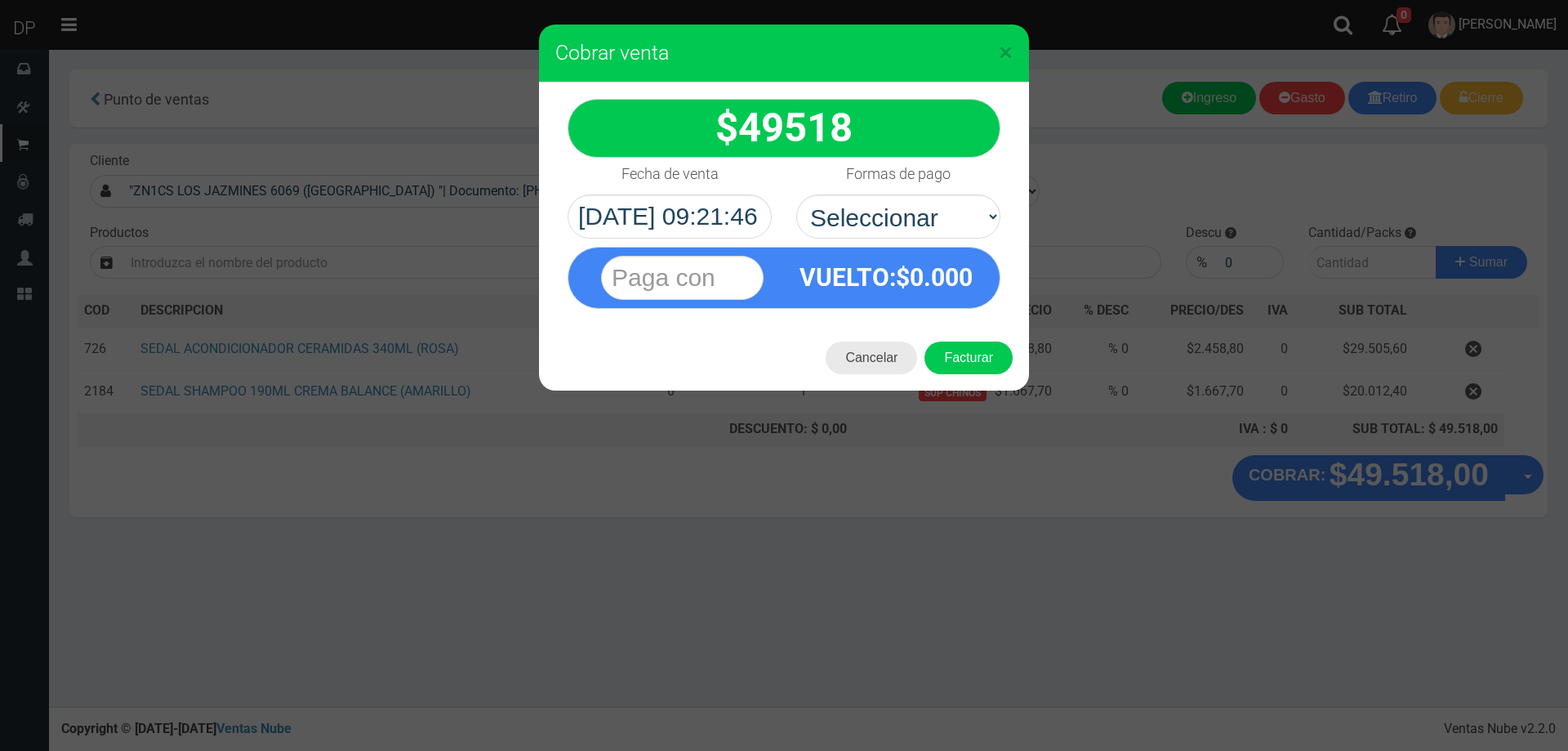
click at [873, 368] on button "Cancelar" at bounding box center [870, 357] width 91 height 32
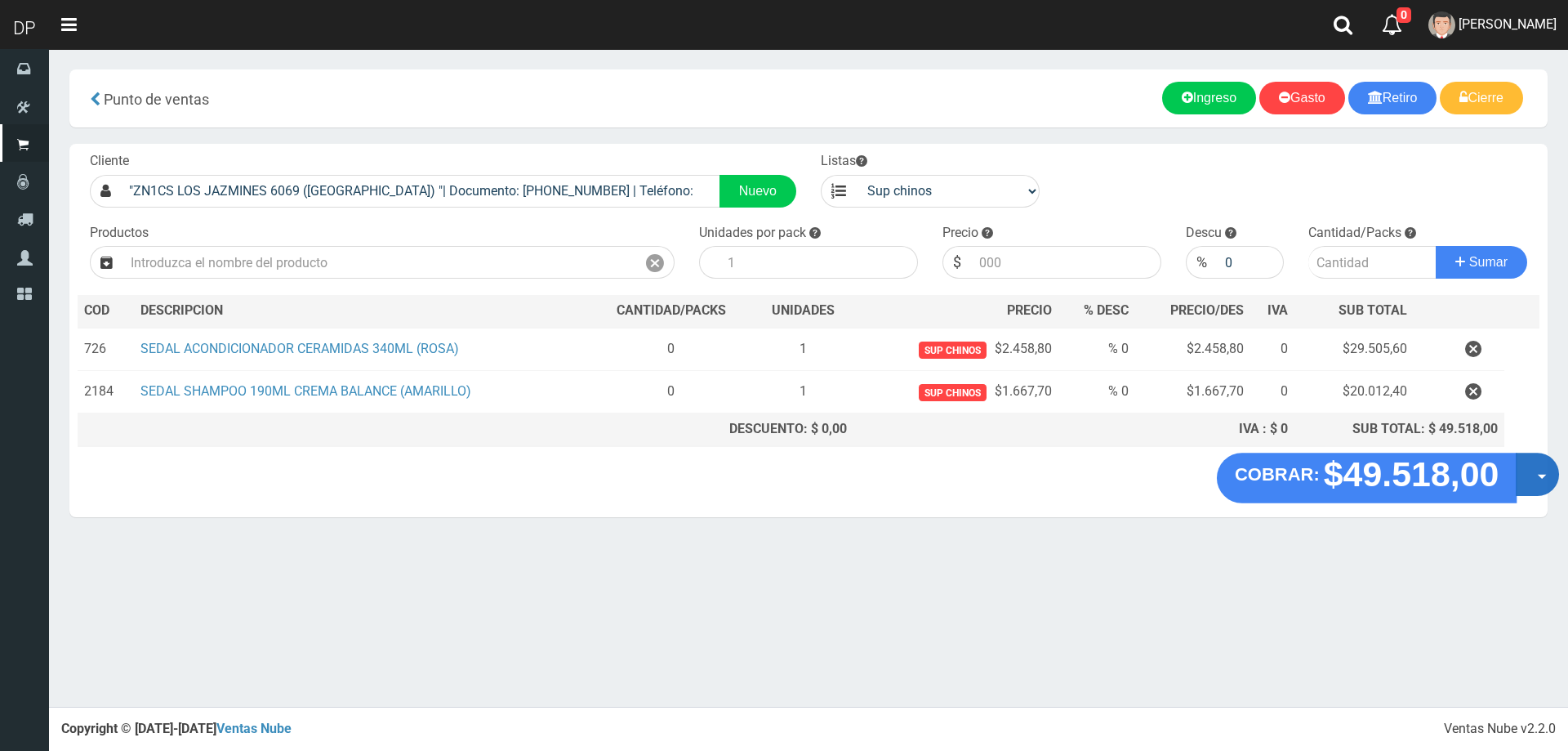
click at [1543, 473] on button "Opciones" at bounding box center [1537, 475] width 43 height 43
click at [1524, 474] on link "Hacer Devolucion" at bounding box center [1485, 479] width 146 height 37
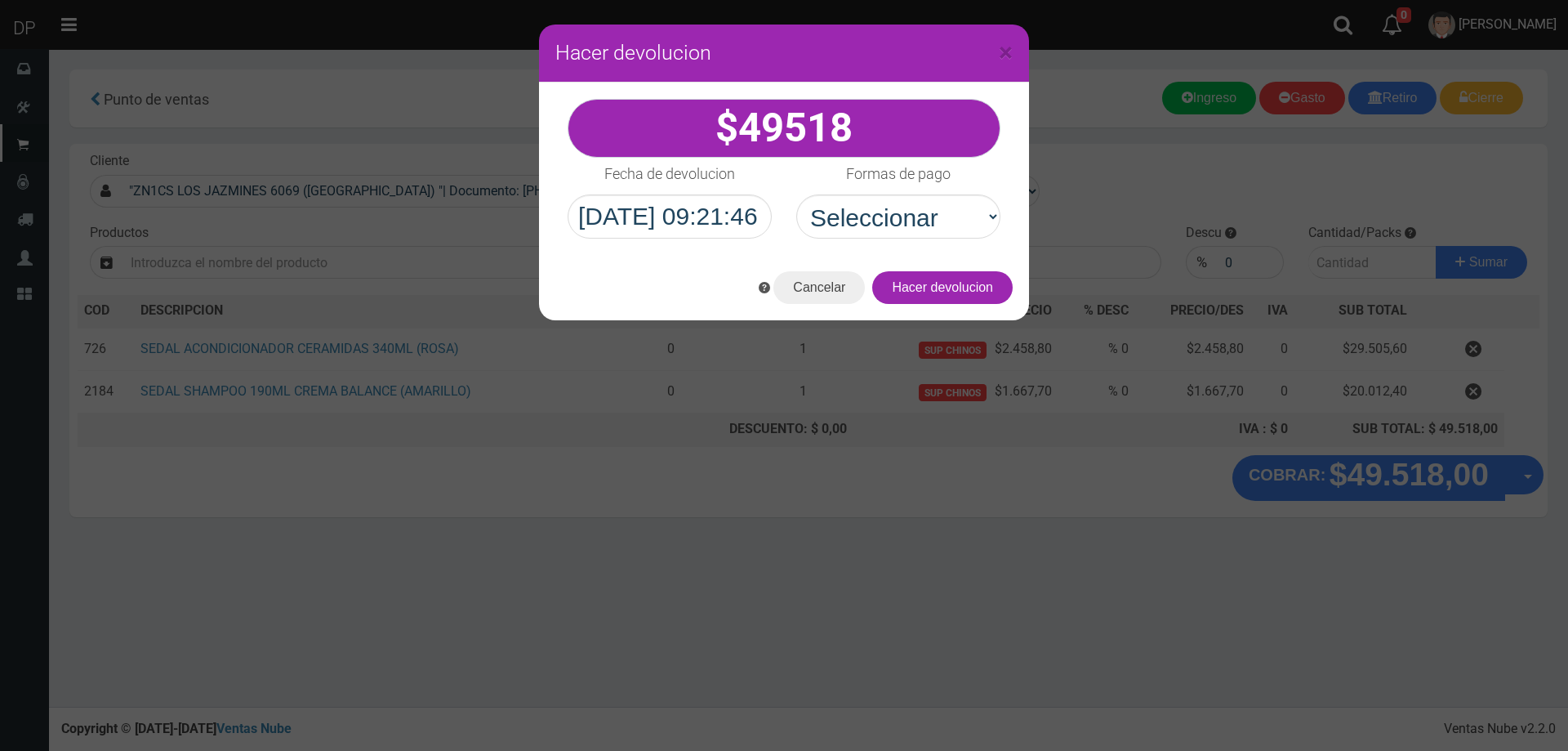
click at [898, 193] on div "Formas de pago Seleccionar Efectivo Tarjeta de Crédito Depósito Débito" at bounding box center [898, 198] width 228 height 80
drag, startPoint x: 904, startPoint y: 221, endPoint x: 907, endPoint y: 232, distance: 11.4
click at [904, 221] on select "Seleccionar Efectivo Tarjeta de Crédito Depósito Débito" at bounding box center [898, 216] width 204 height 44
select select "Efectivo"
click at [796, 194] on select "Seleccionar Efectivo Tarjeta de Crédito Depósito Débito" at bounding box center [898, 216] width 204 height 44
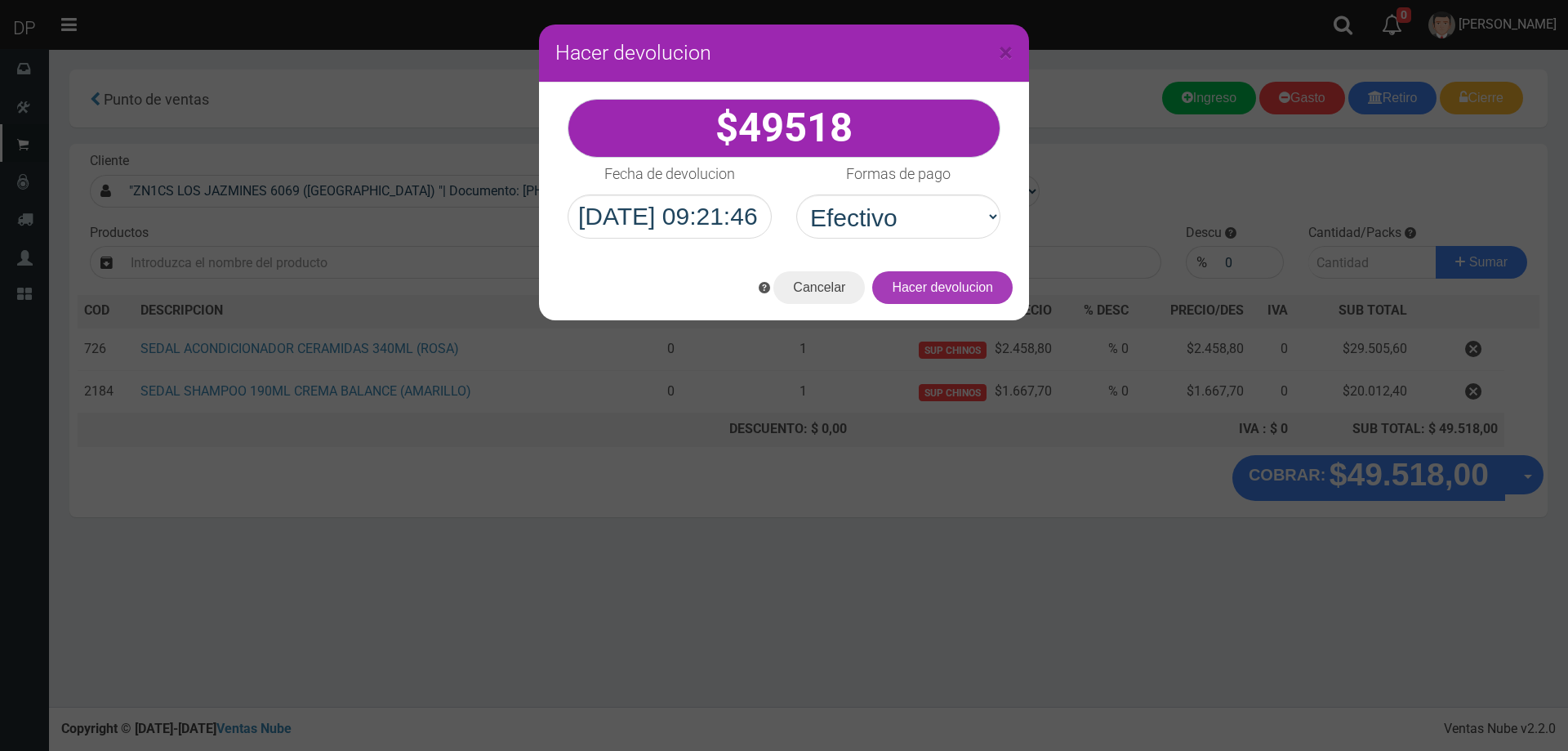
click at [951, 287] on button "Hacer devolucion" at bounding box center [942, 287] width 140 height 32
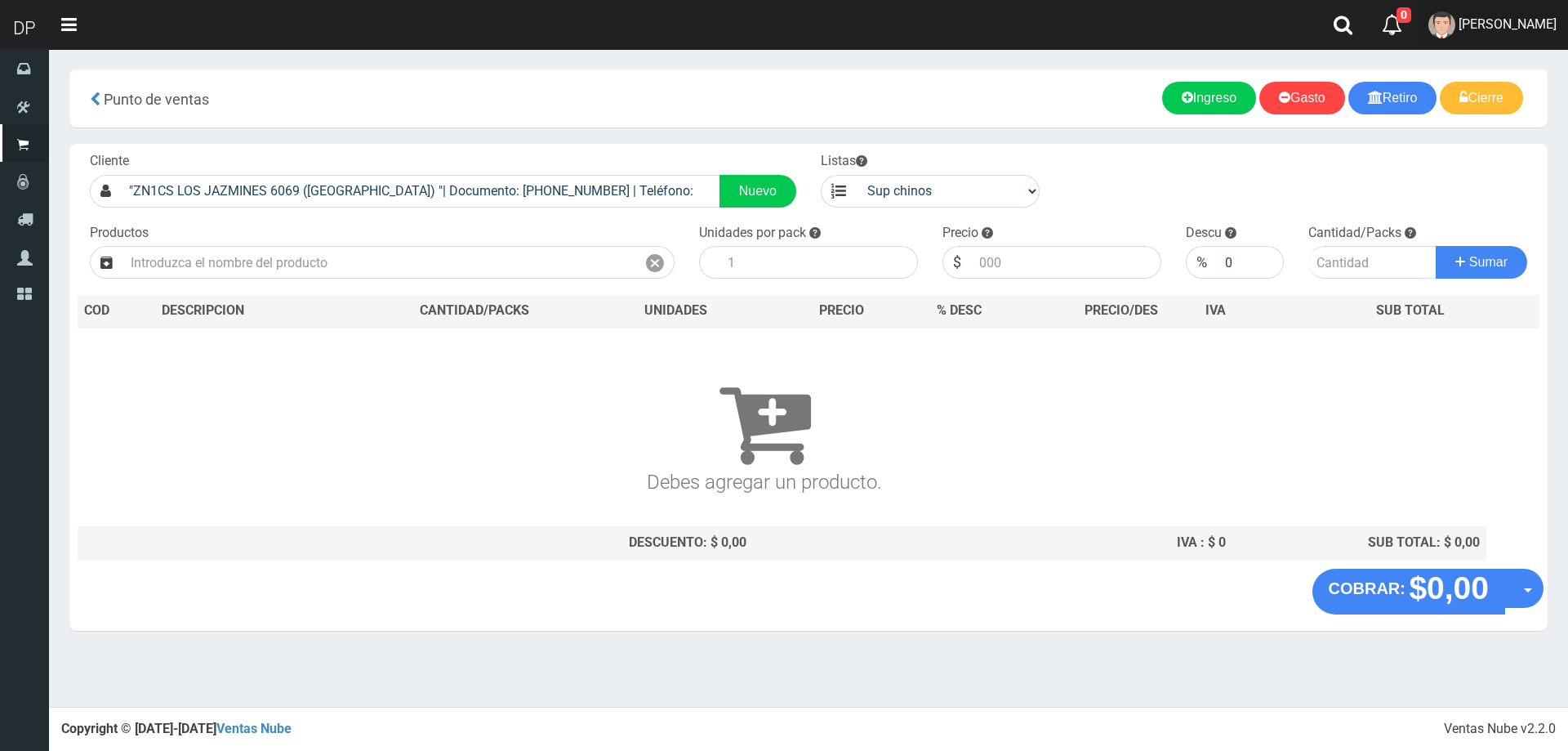
click at [1510, 14] on link "FABRIZIO DURE" at bounding box center [1493, 25] width 151 height 50
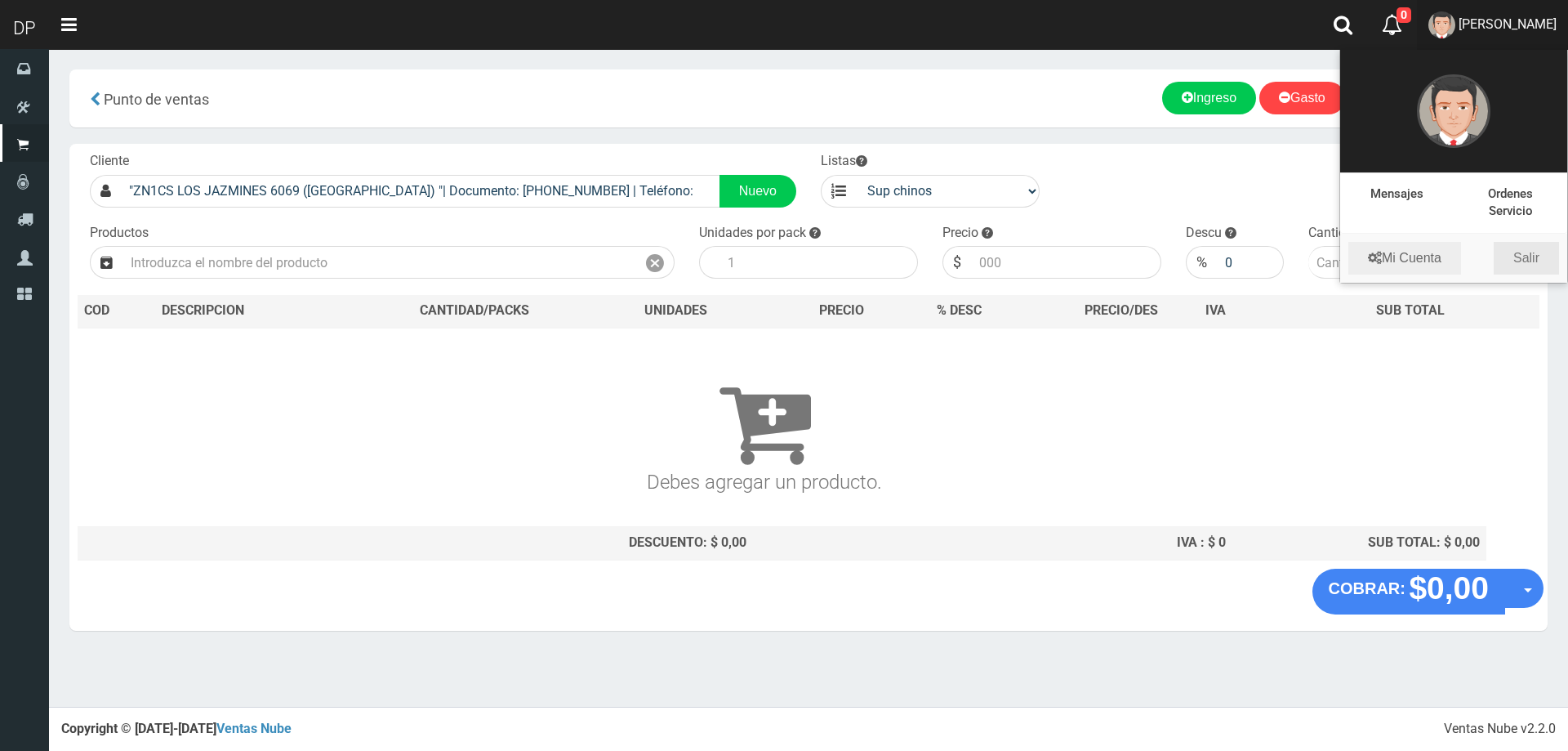
click at [1534, 263] on link "Salir" at bounding box center [1526, 258] width 66 height 32
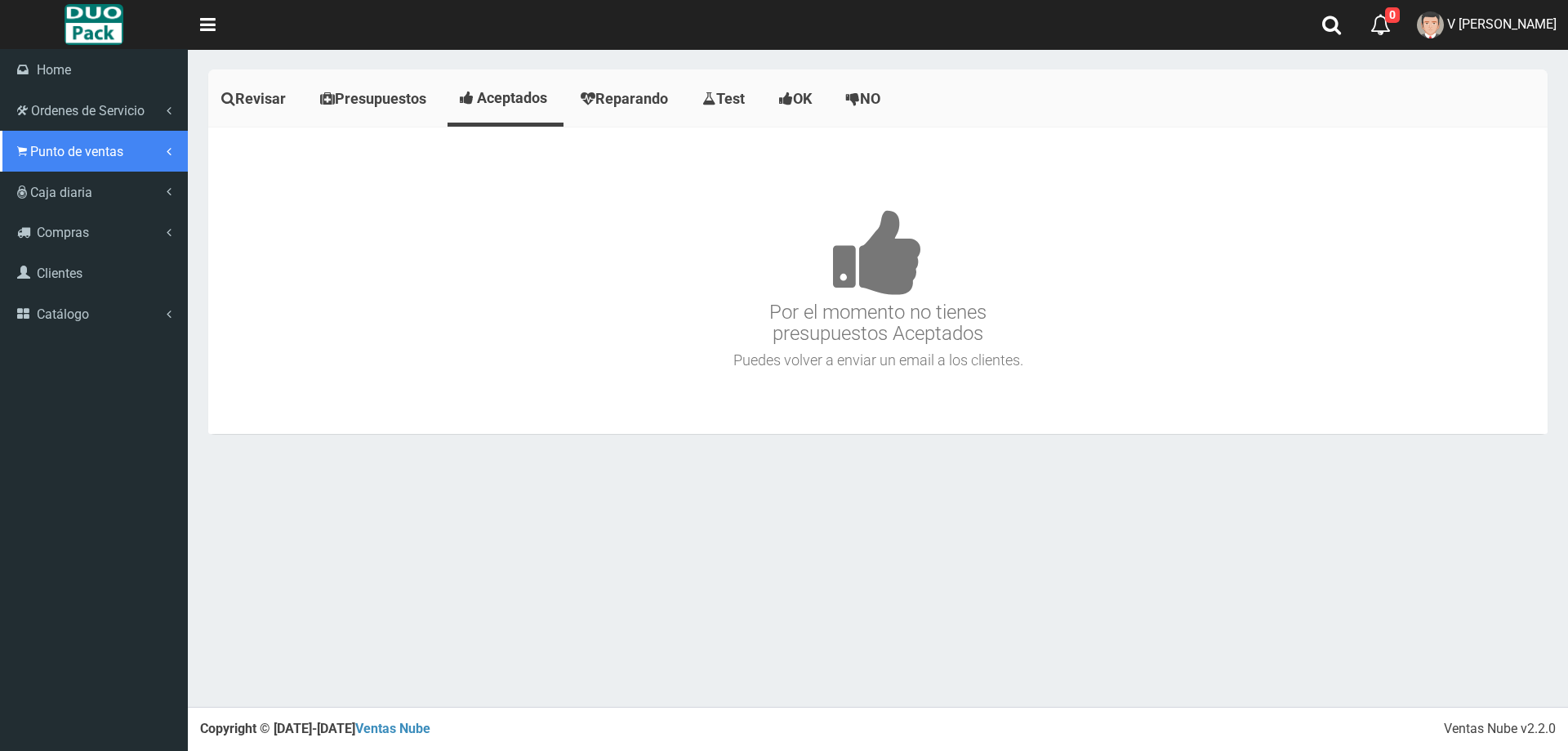
click at [102, 150] on span "Punto de ventas" at bounding box center [76, 152] width 93 height 16
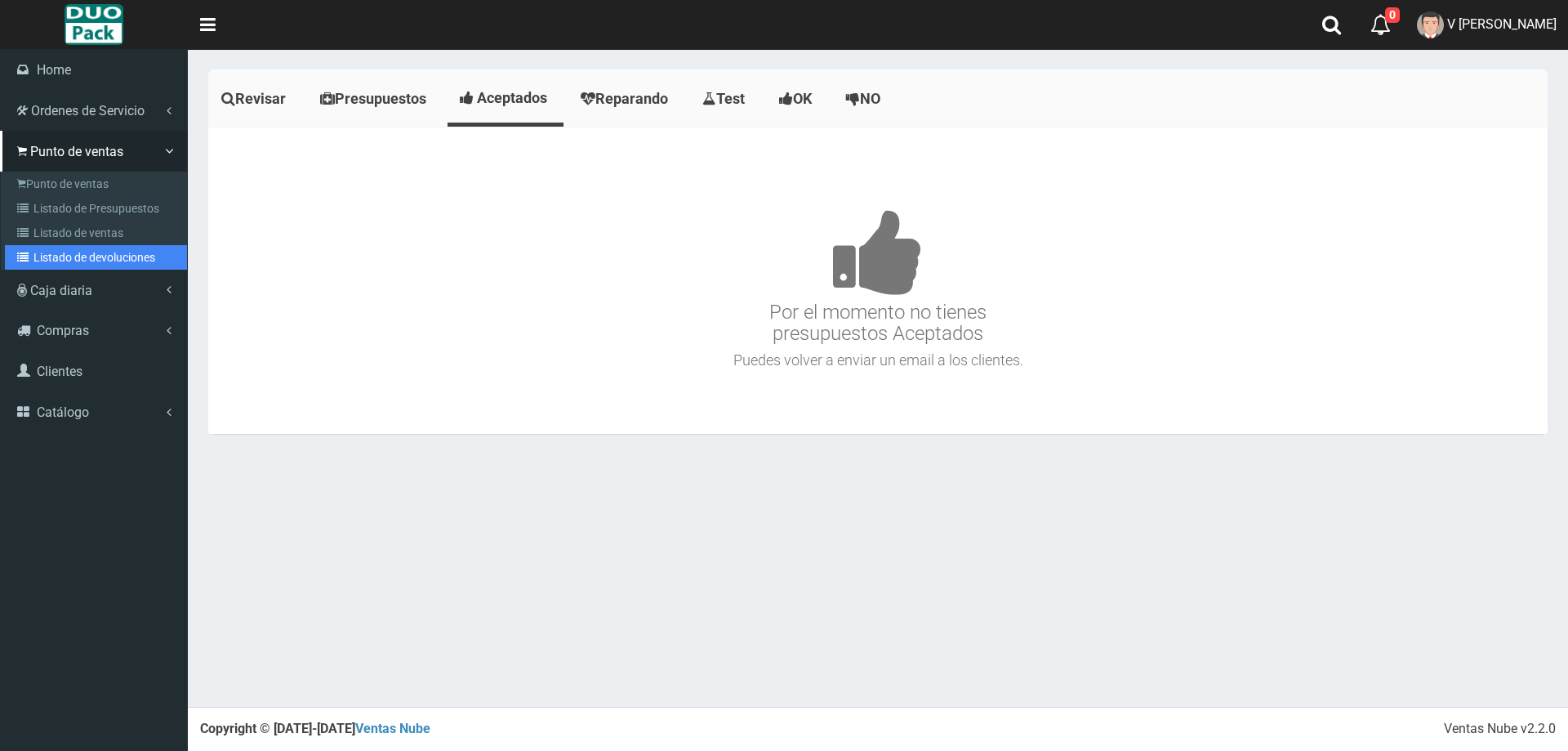
click at [111, 259] on link "Listado de devoluciones" at bounding box center [96, 257] width 182 height 25
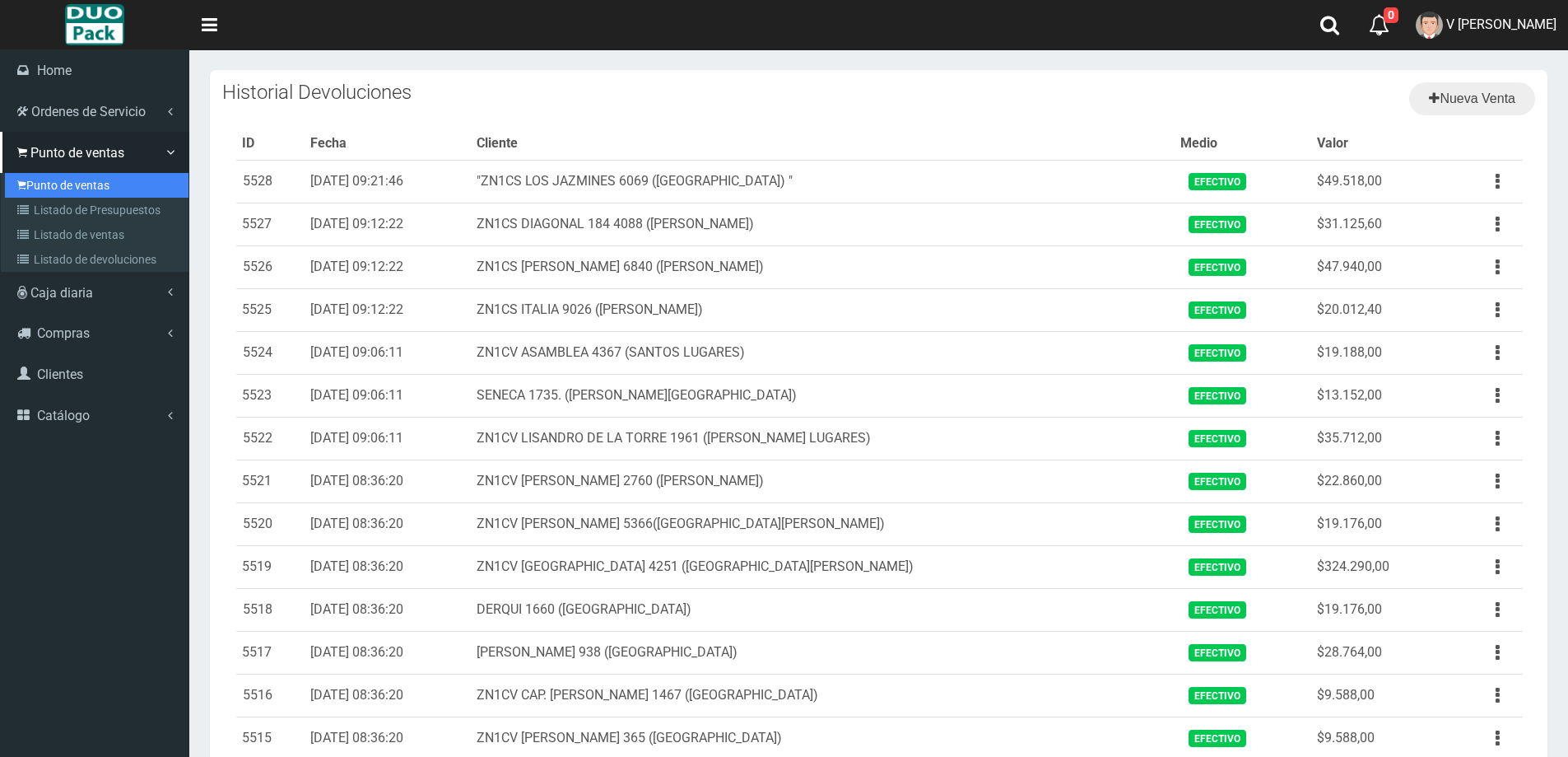
click at [41, 180] on link "Punto de ventas" at bounding box center [97, 185] width 184 height 25
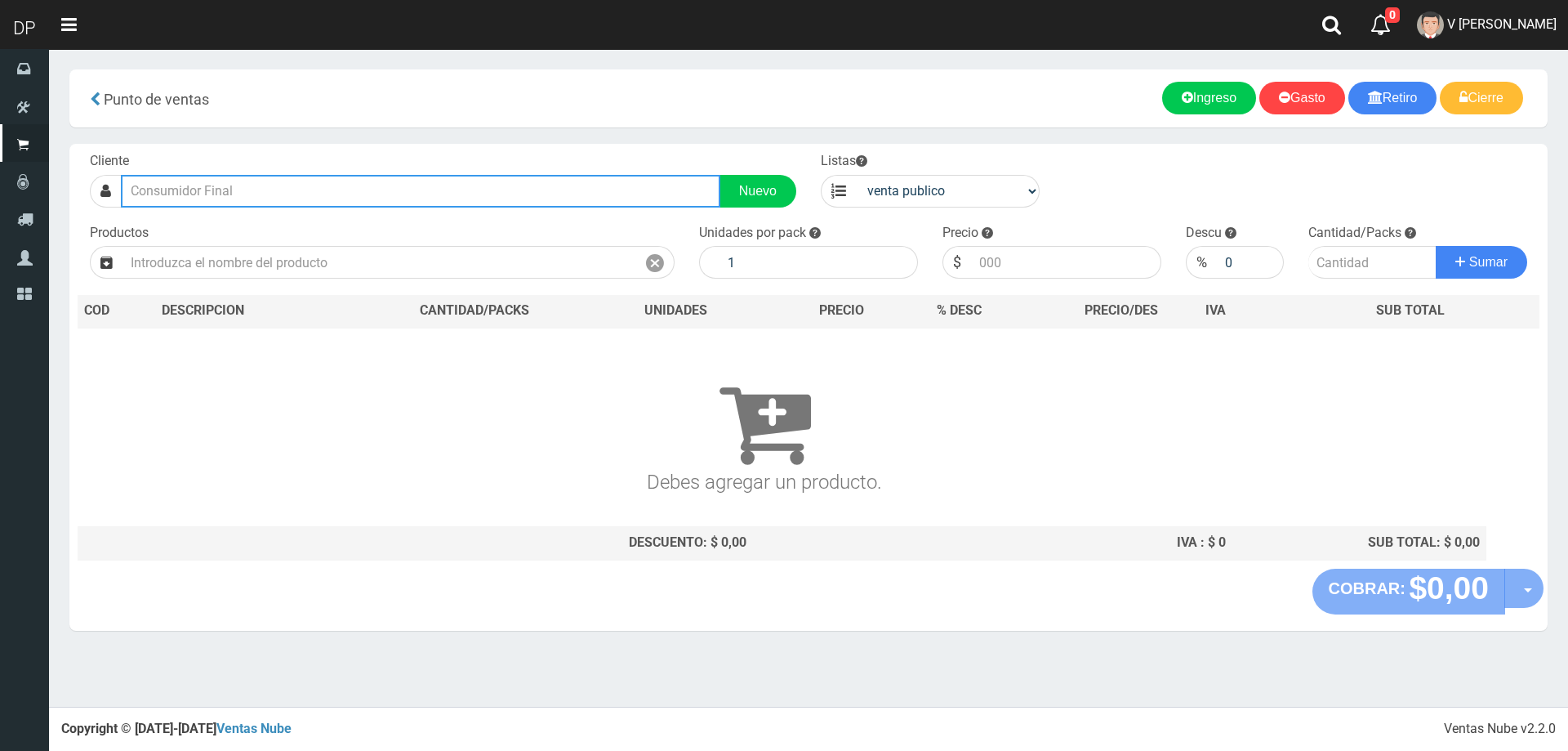
click at [176, 186] on input "text" at bounding box center [420, 190] width 600 height 32
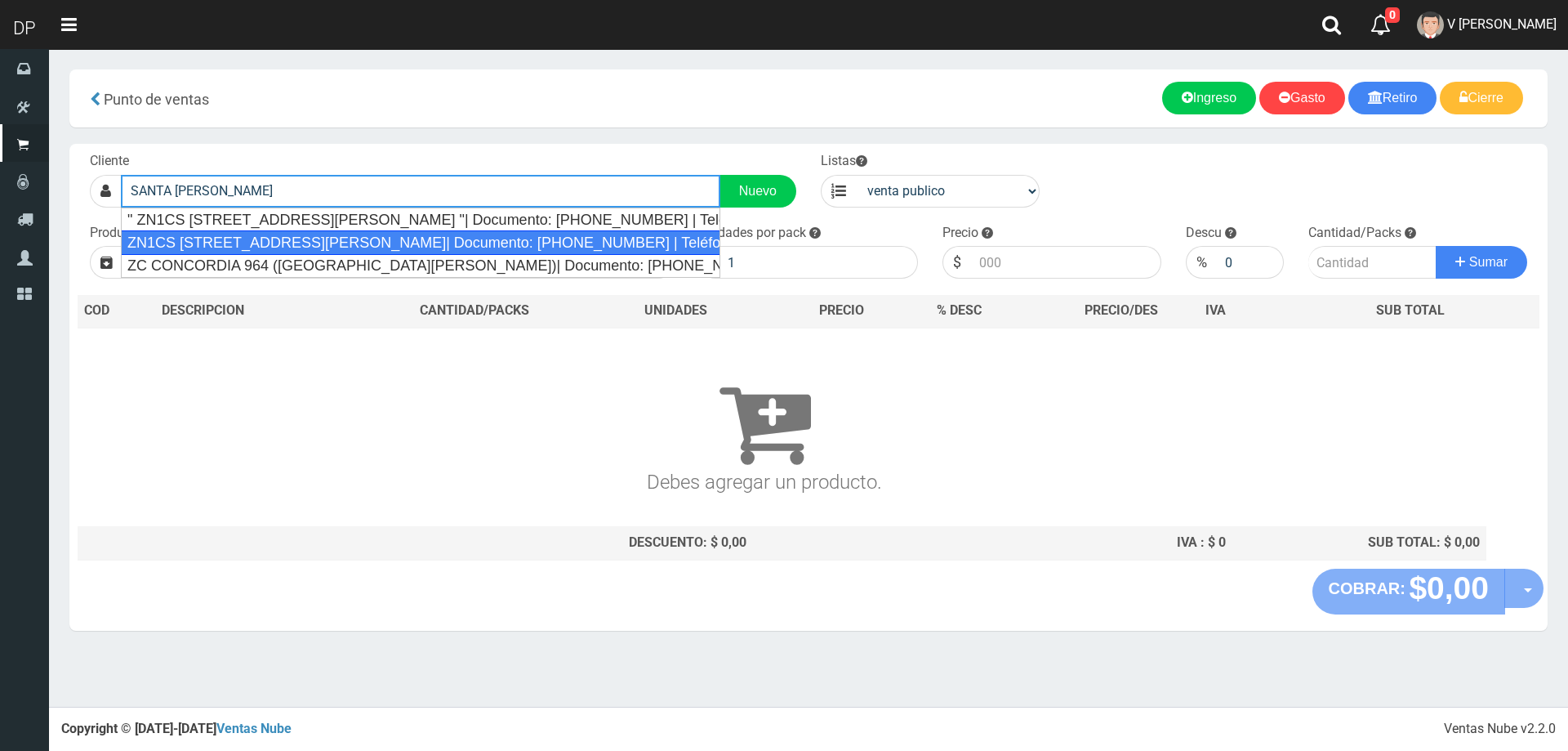
click at [335, 238] on div "ZN1CS SANTA RITA 9090 (LOMA HERMOSA)| Documento: 4383465 | Teléfono:" at bounding box center [420, 242] width 600 height 25
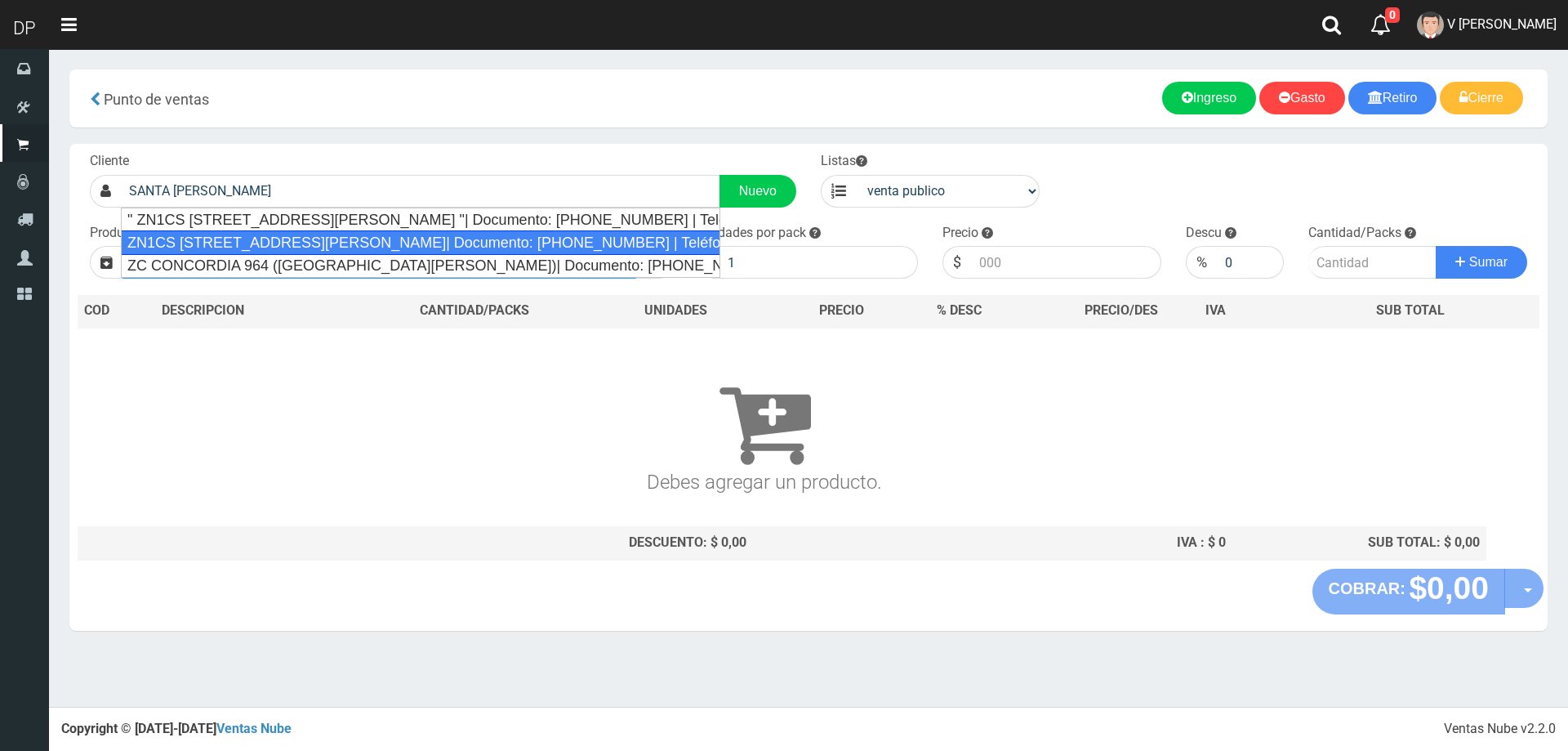
type input "ZN1CS SANTA RITA 9090 (LOMA HERMOSA)| Documento: 4383465 | Teléfono:"
select select "2"
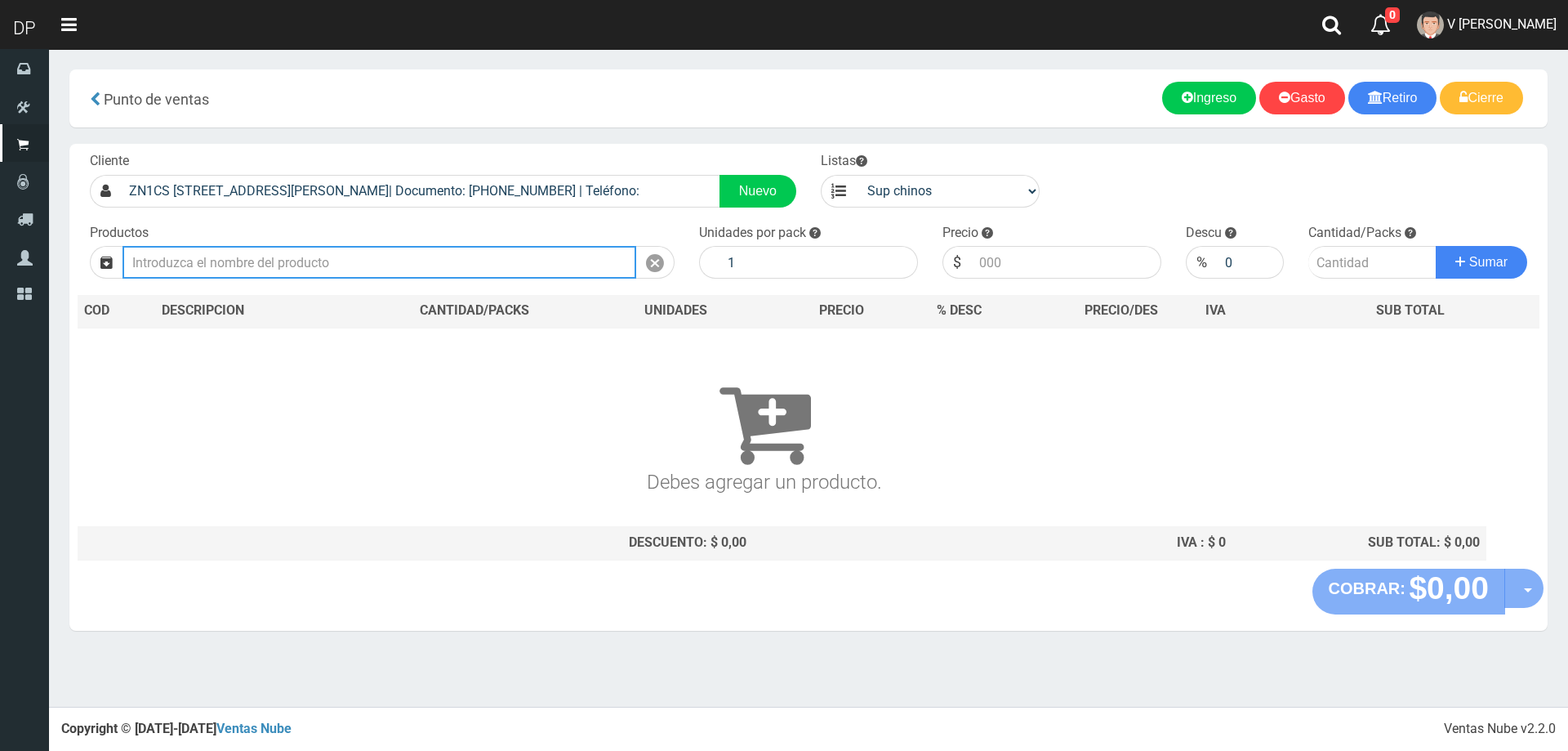
click at [337, 256] on input "text" at bounding box center [379, 262] width 514 height 32
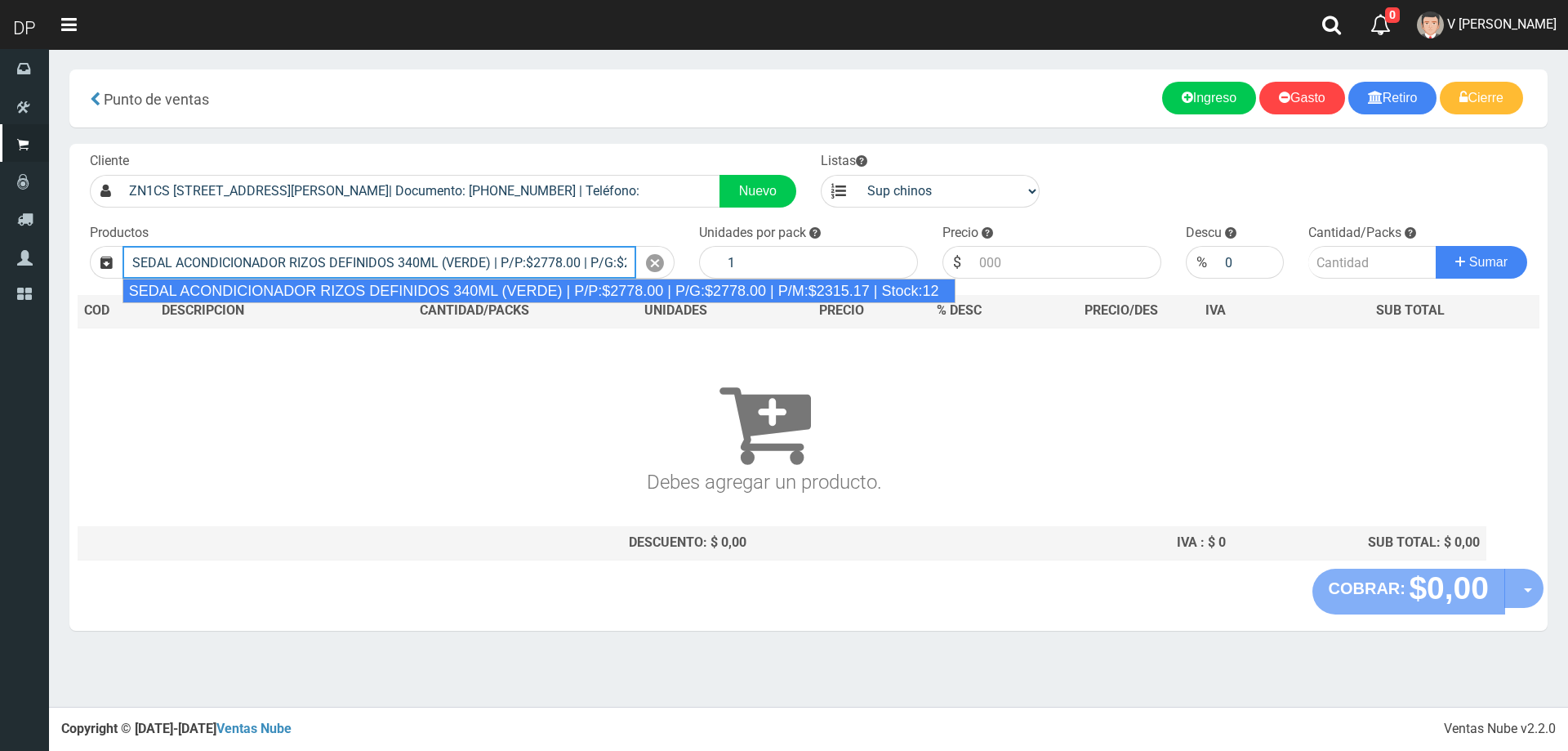
type input "SEDAL ACONDICIONADOR RIZOS DEFINIDOS 340ML (VERDE) | P/P:$2778.00 | P/G:$2778.0…"
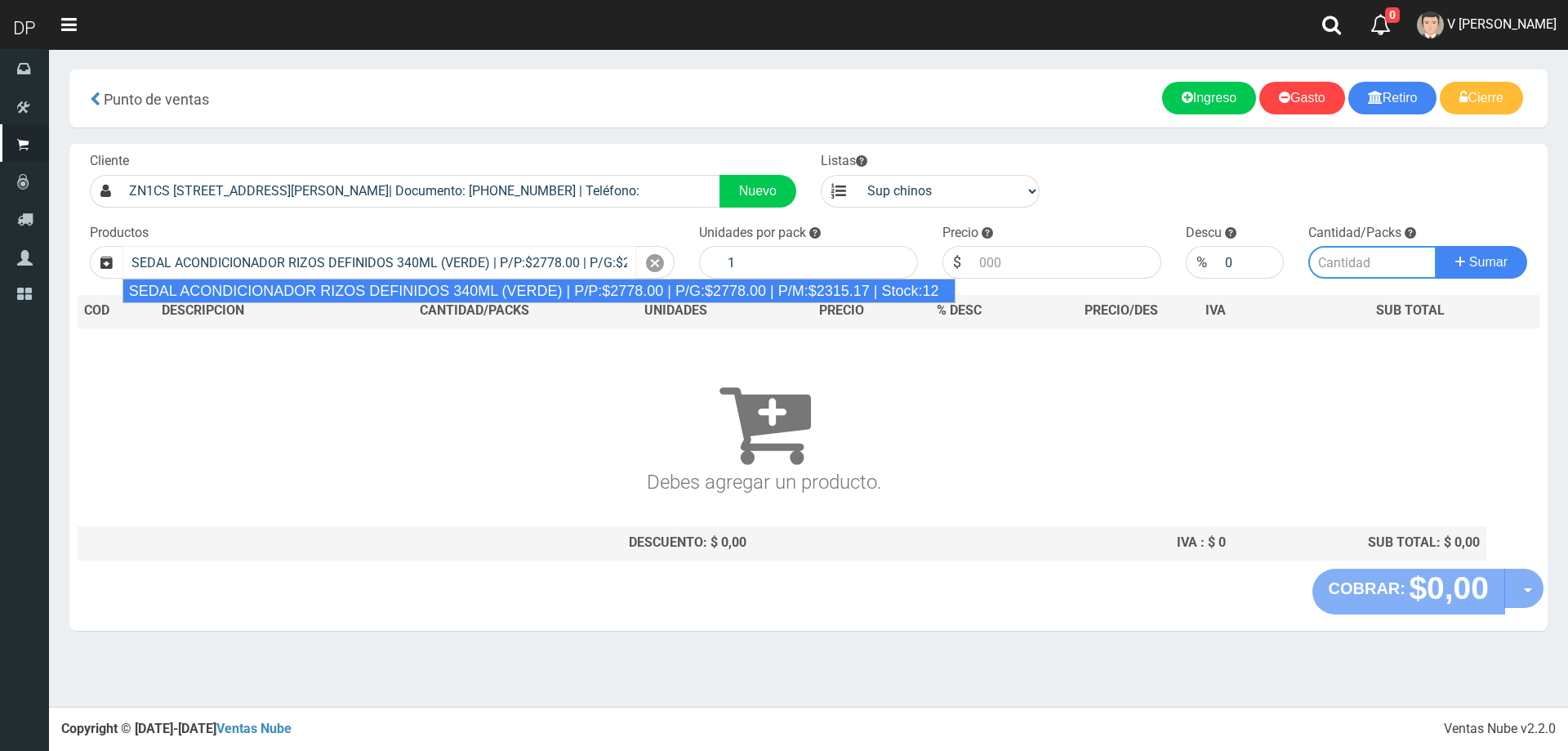
type input "12"
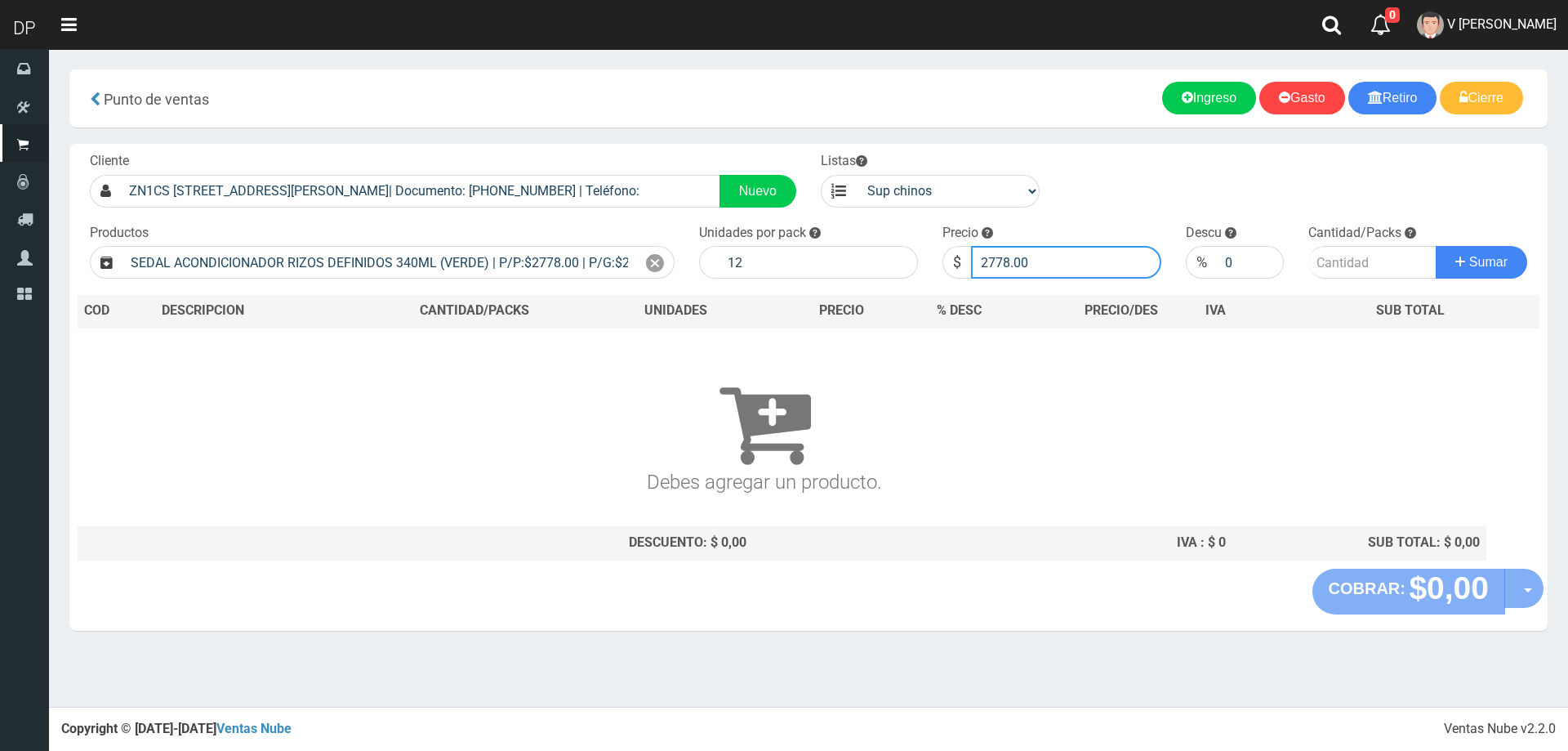
click at [1102, 256] on input "2778.00" at bounding box center [1066, 262] width 190 height 32
type input "2"
type input "2458"
type input "2458.80"
type input "1"
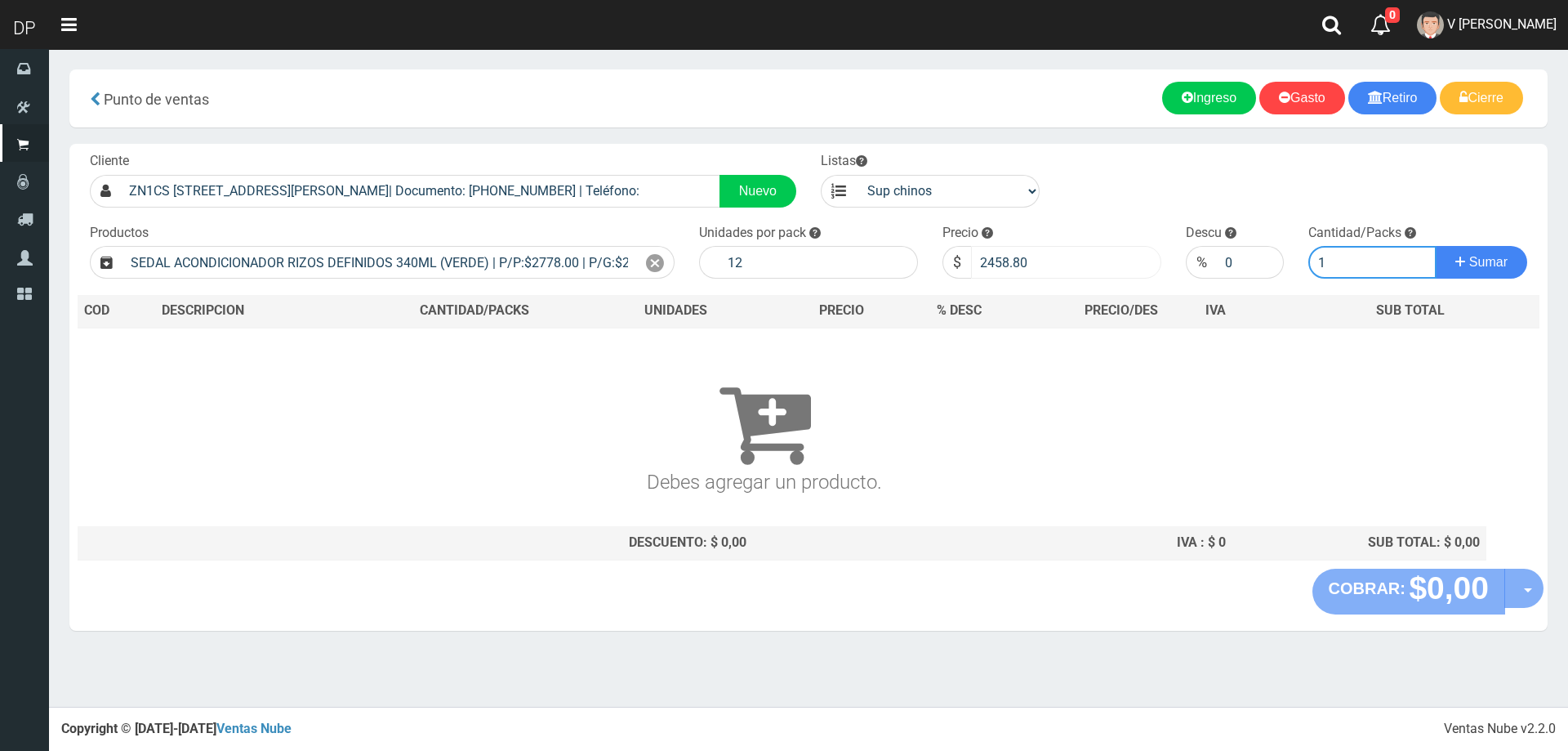
click at [1436, 246] on button "Sumar" at bounding box center [1481, 262] width 91 height 32
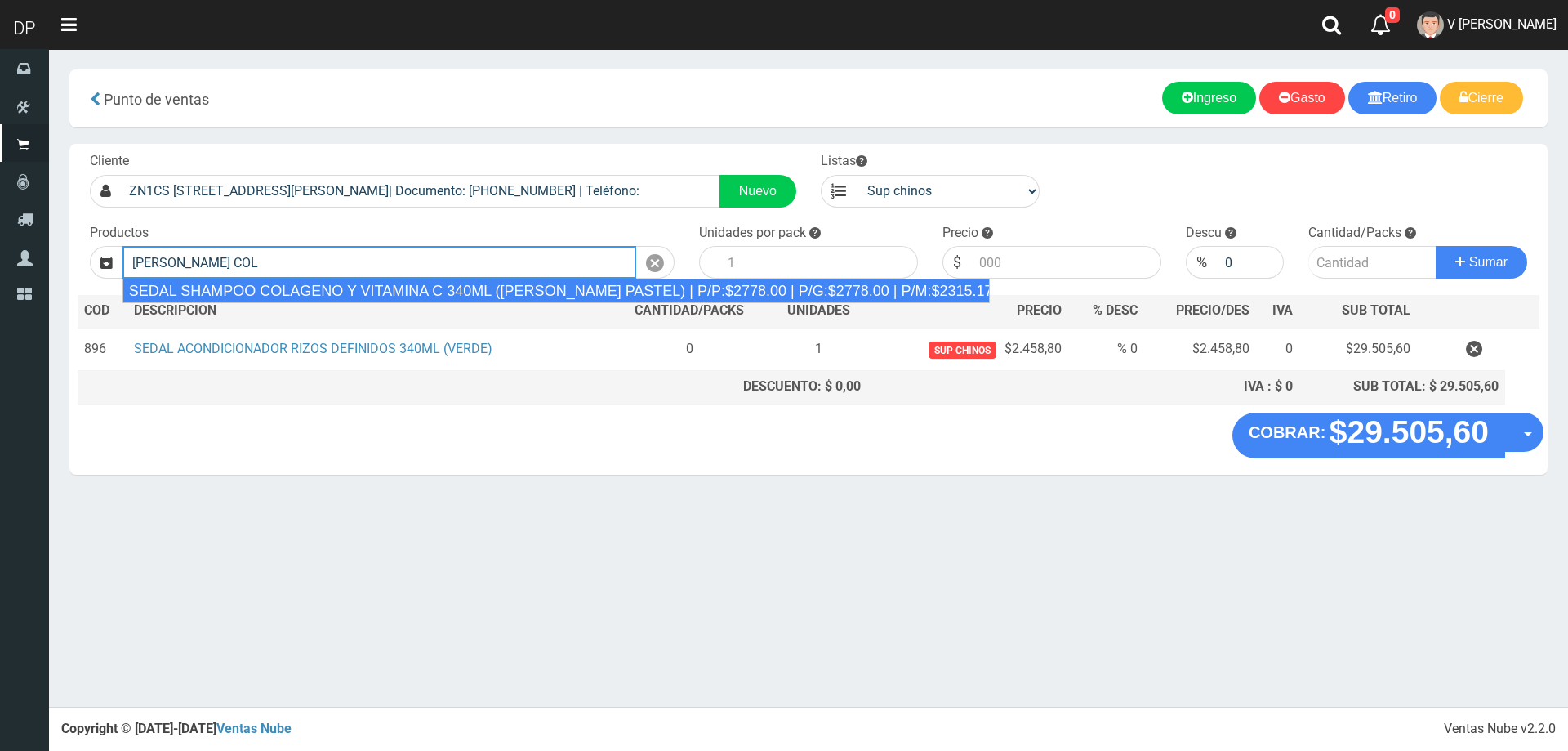
click at [507, 296] on div "SEDAL SHAMPOO COLAGENO Y VITAMINA C 340ML (ROSA PASTEL) | P/P:$2778.00 | P/G:$2…" at bounding box center [557, 290] width 868 height 25
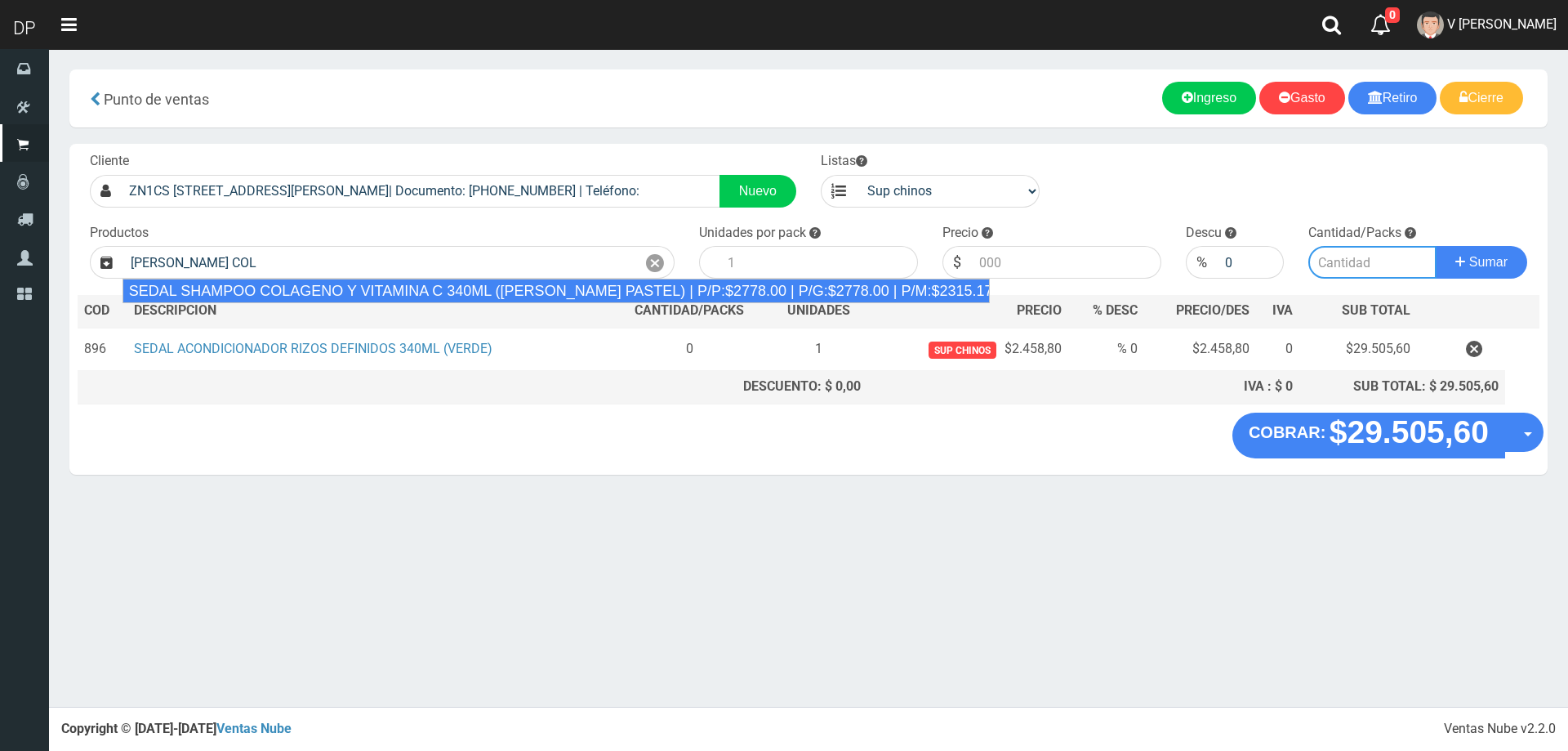
type input "SEDAL SHAMPOO COLAGENO Y VITAMINA C 340ML (ROSA PASTEL) | P/P:$2778.00 | P/G:$2…"
type input "12"
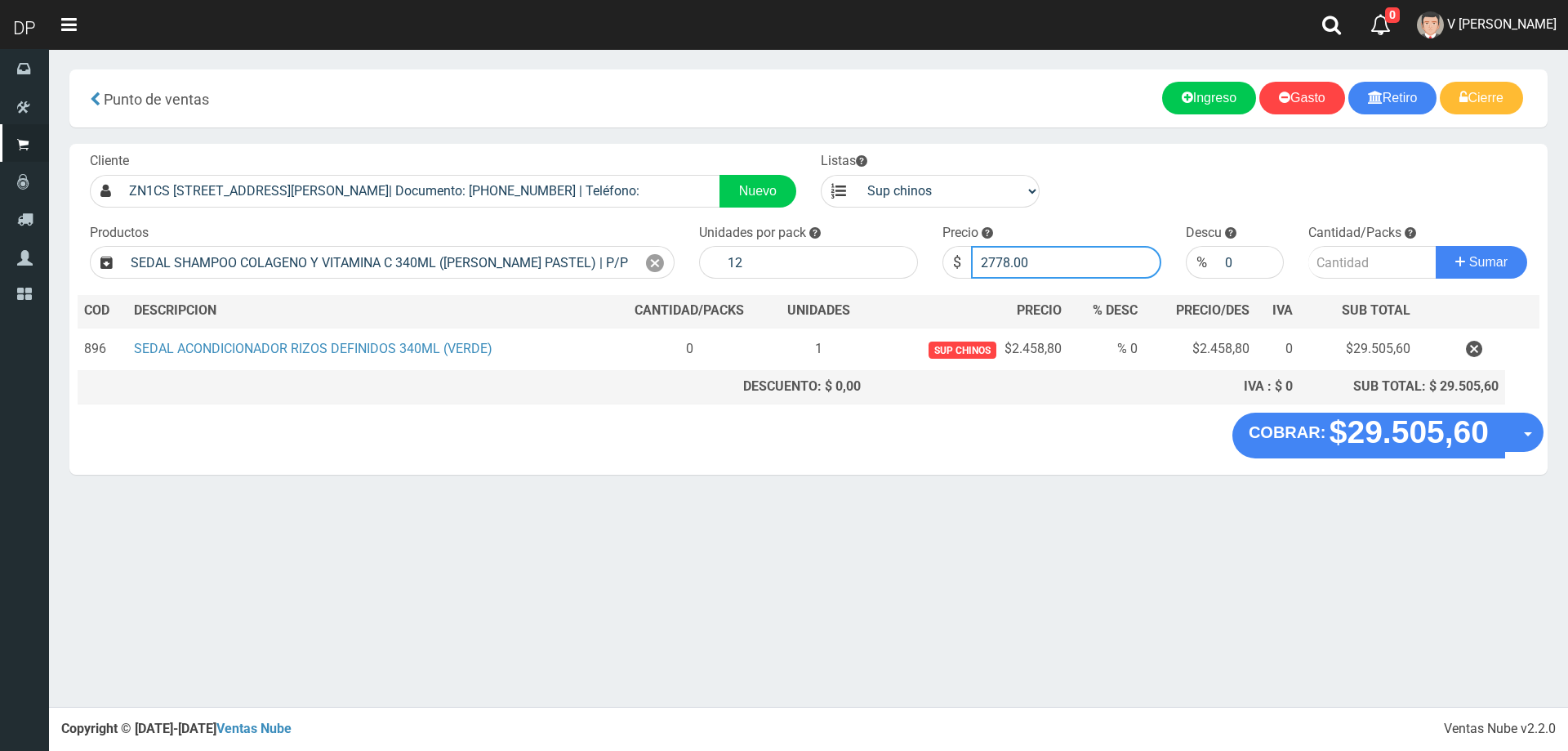
click at [1045, 267] on input "2778.00" at bounding box center [1066, 262] width 190 height 32
type input "2458"
type input "2458.80"
type input "1"
click at [1436, 246] on button "Sumar" at bounding box center [1481, 262] width 91 height 32
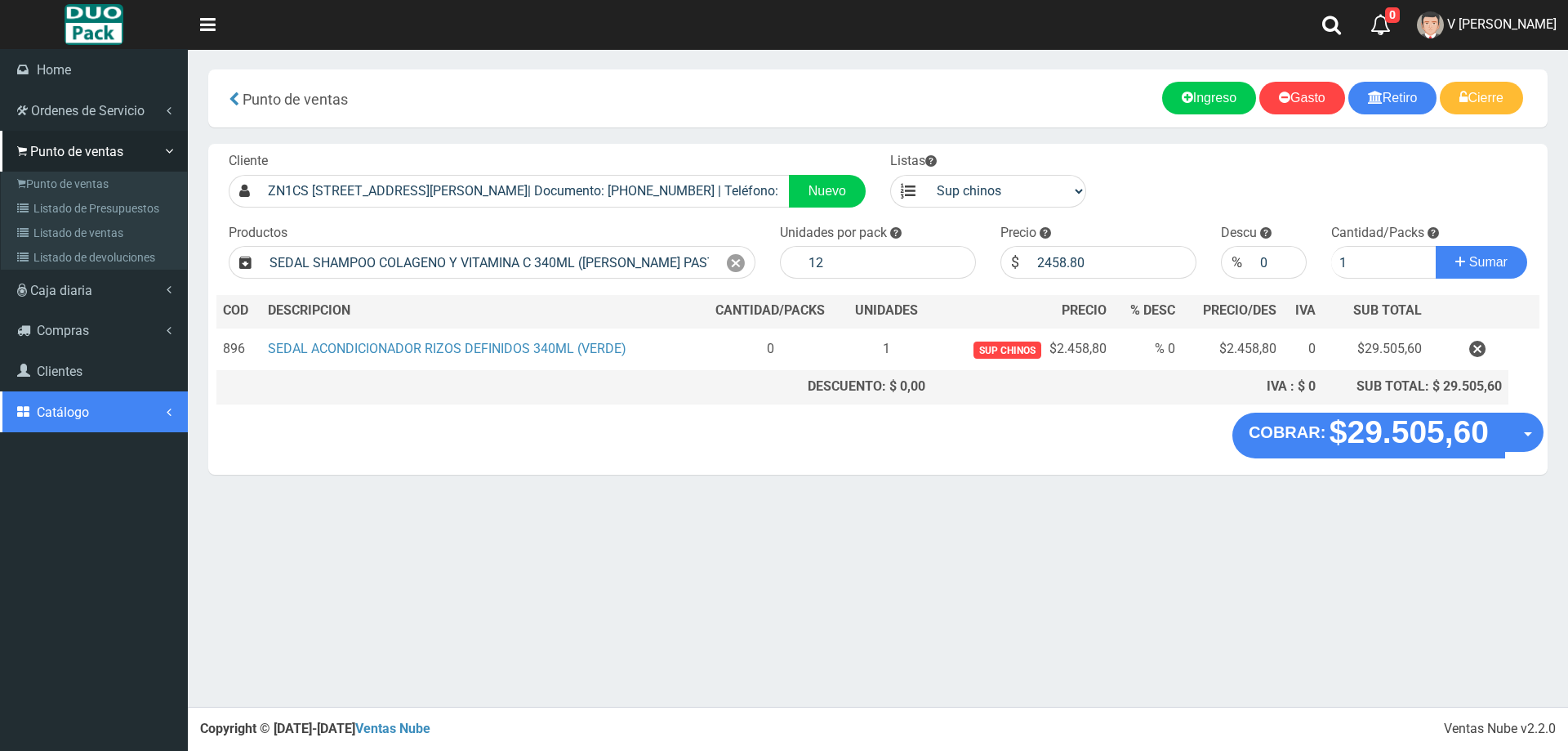
click at [71, 410] on span "Catálogo" at bounding box center [62, 412] width 52 height 16
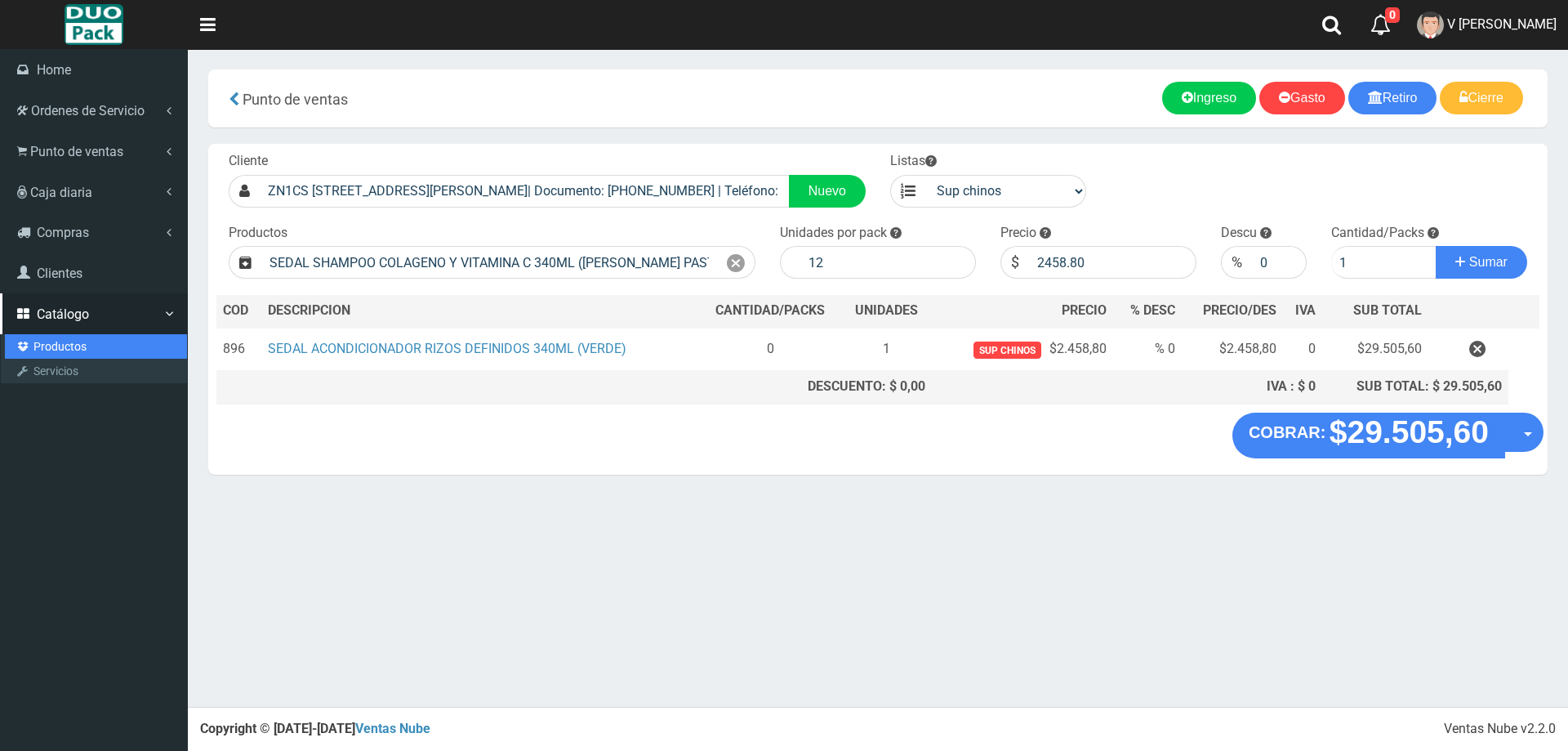
click at [96, 348] on link "Productos" at bounding box center [96, 346] width 182 height 25
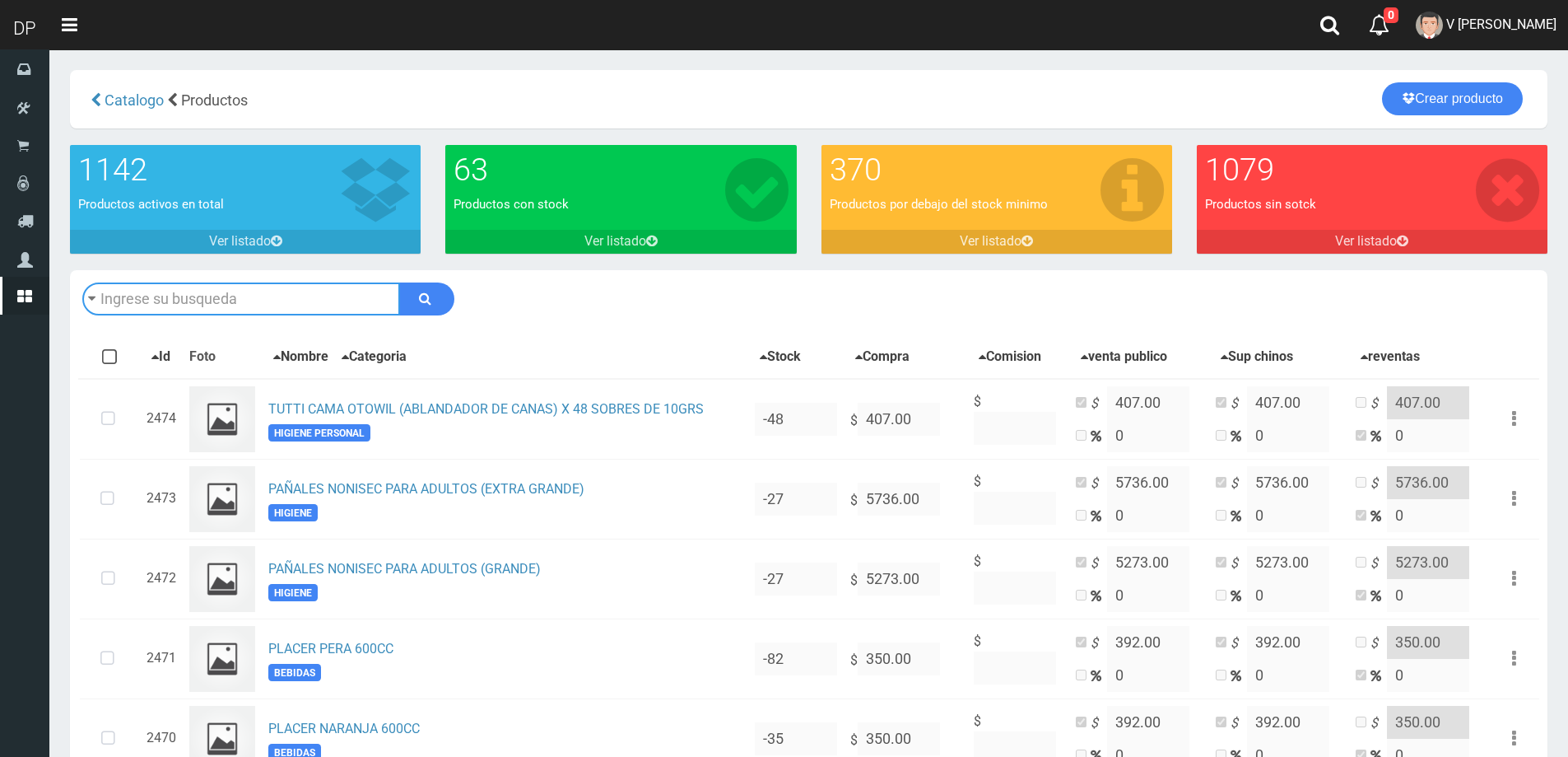
click at [148, 307] on input "text" at bounding box center [241, 298] width 318 height 33
type input "E"
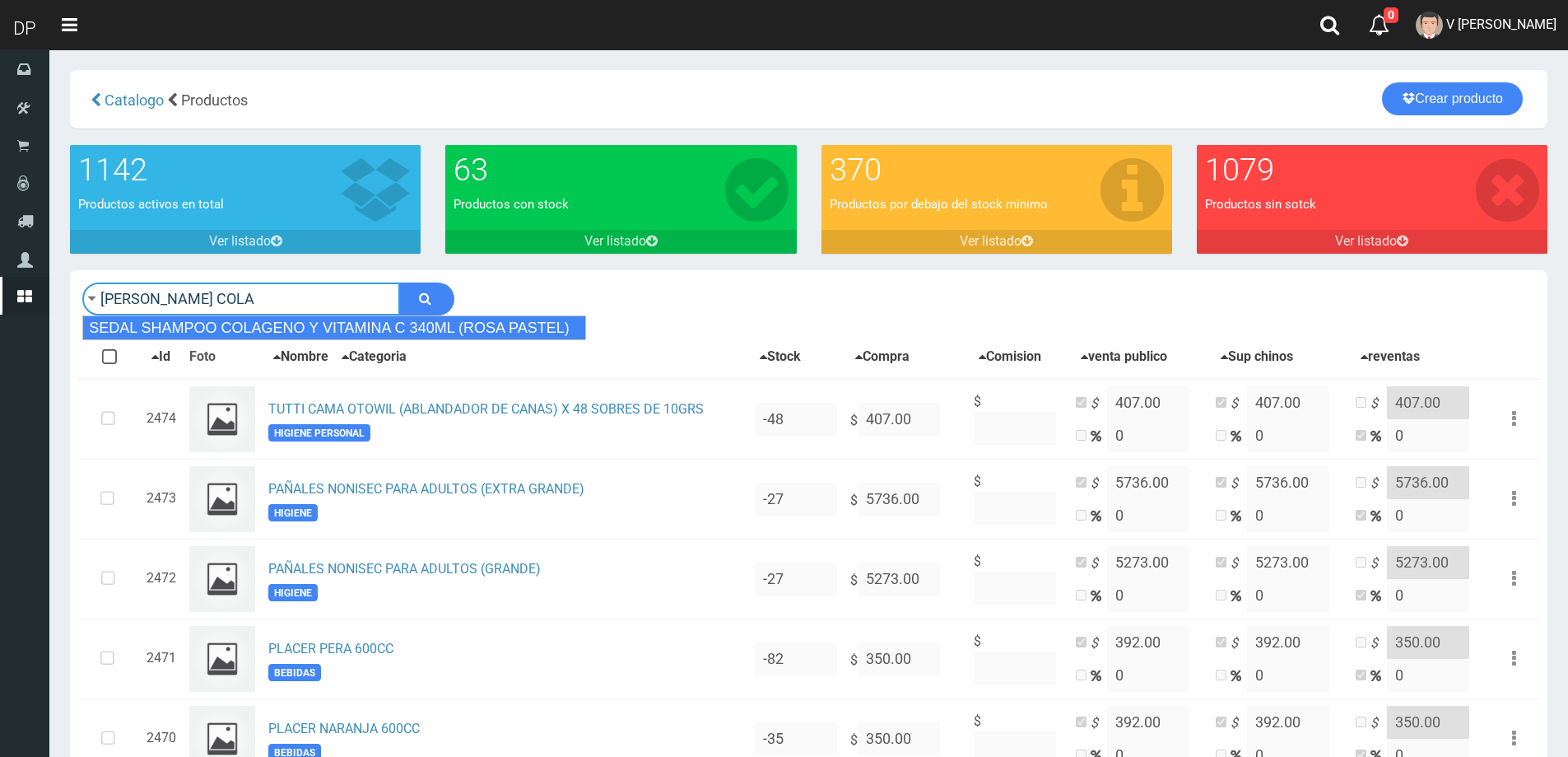
click at [255, 328] on div "SEDAL SHAMPOO COLAGENO Y VITAMINA C 340ML (ROSA PASTEL)" at bounding box center [334, 327] width 504 height 25
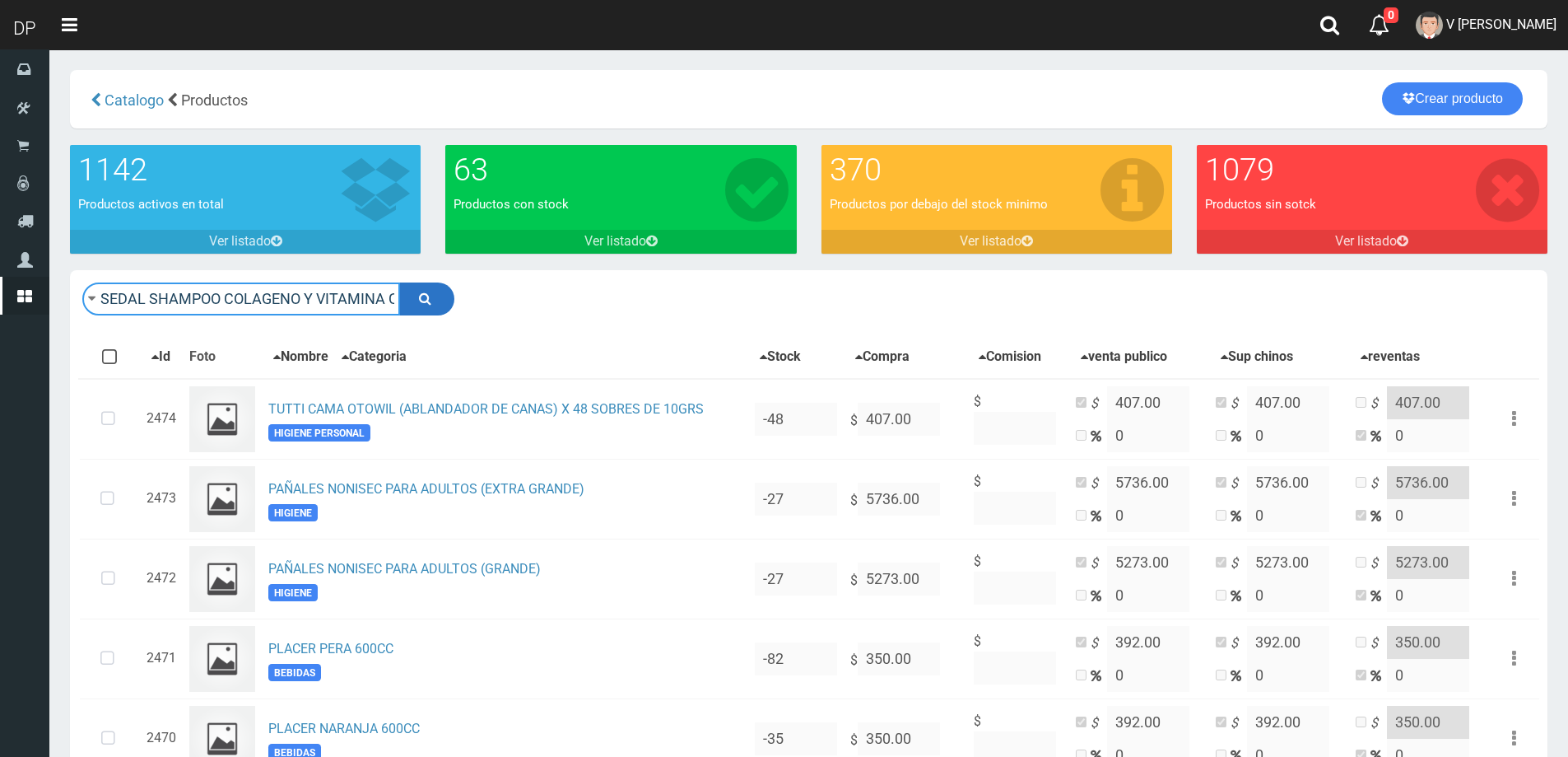
type input "SEDAL SHAMPOO COLAGENO Y VITAMINA C 340ML (ROSA PASTEL)"
click at [426, 298] on icon "submit" at bounding box center [425, 297] width 12 height 23
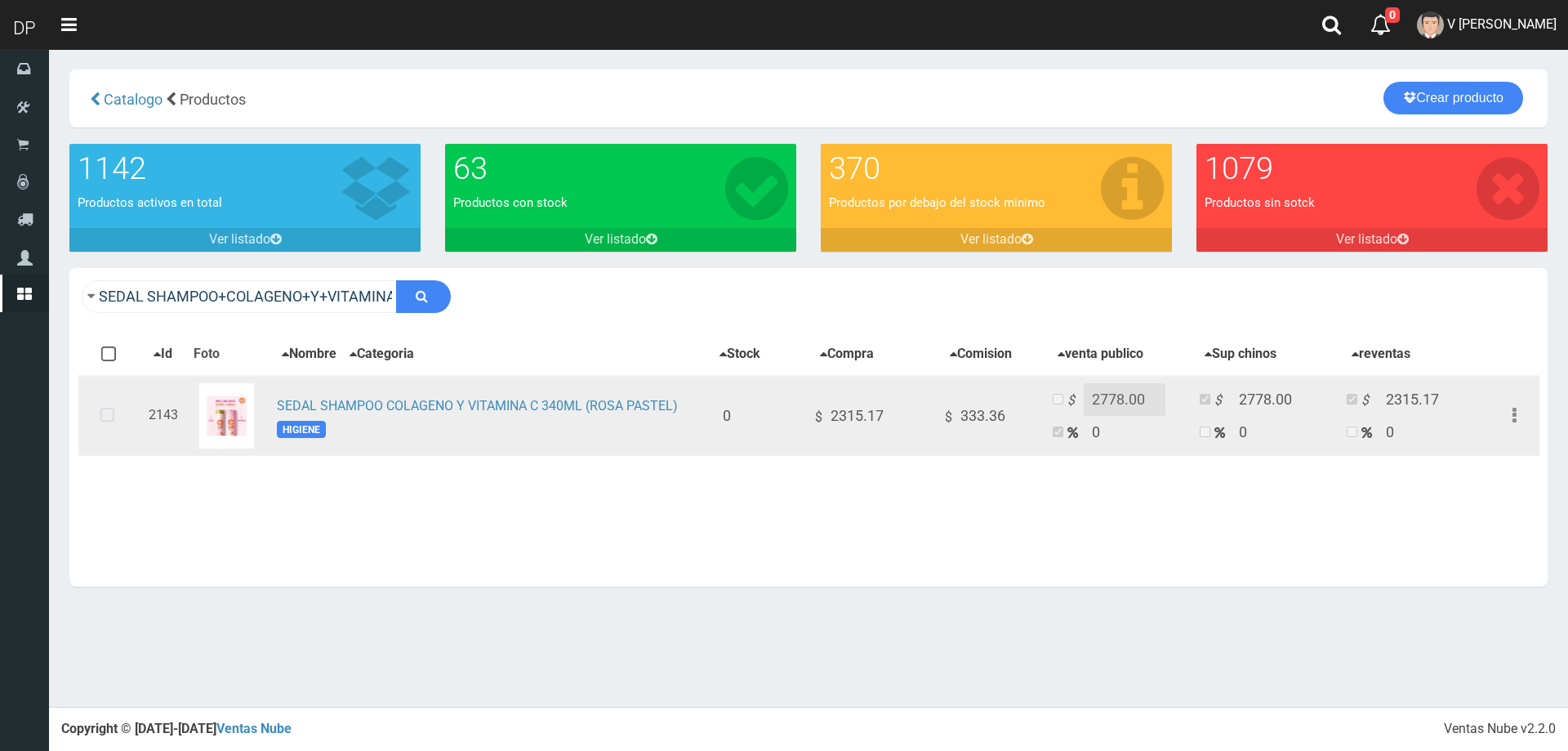
click at [110, 415] on icon at bounding box center [107, 416] width 43 height 54
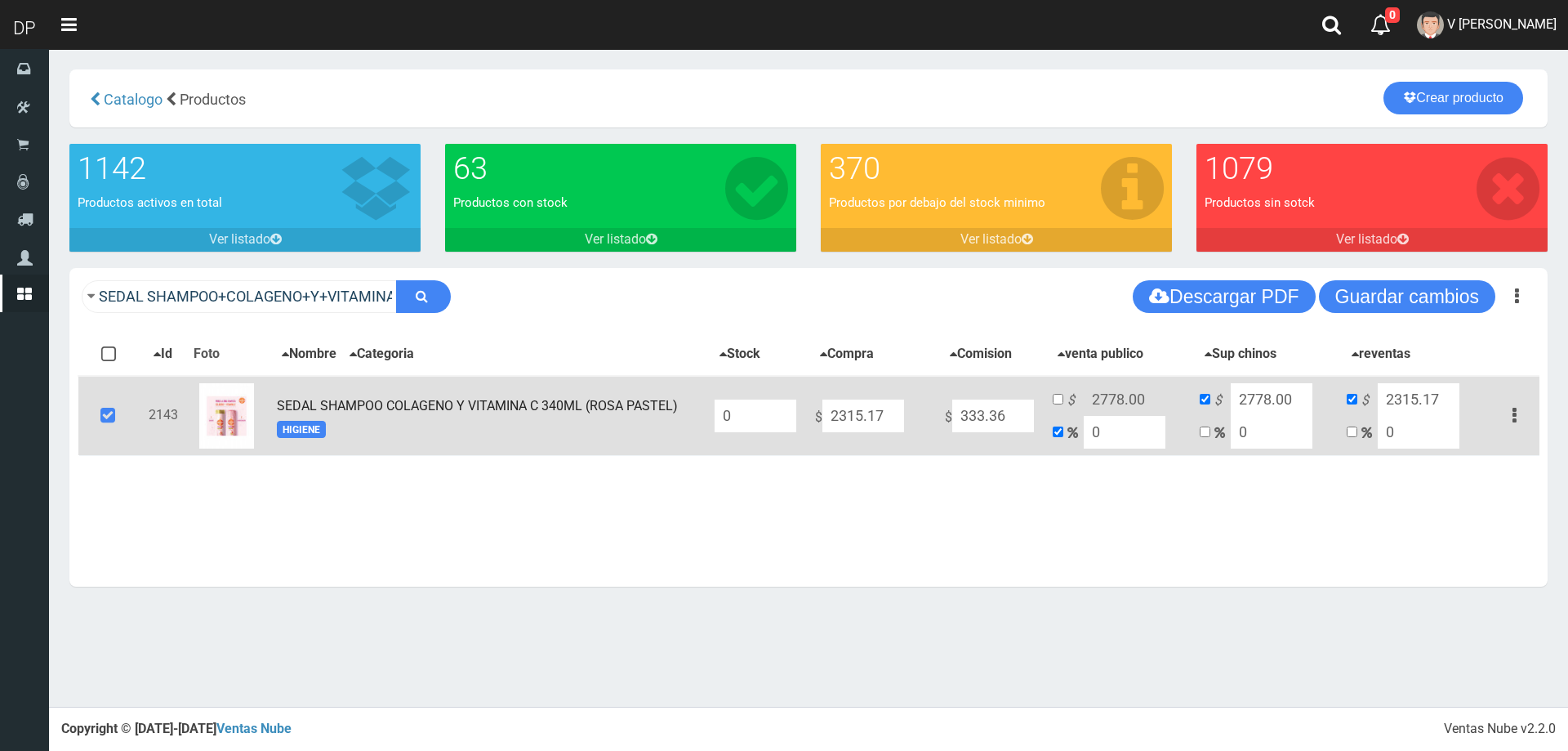
click at [731, 414] on input "0" at bounding box center [755, 415] width 81 height 32
type input "0"
type input "12"
drag, startPoint x: 1492, startPoint y: 298, endPoint x: 1471, endPoint y: 306, distance: 22.5
click at [1490, 300] on button "Guardar cambios" at bounding box center [1407, 296] width 176 height 32
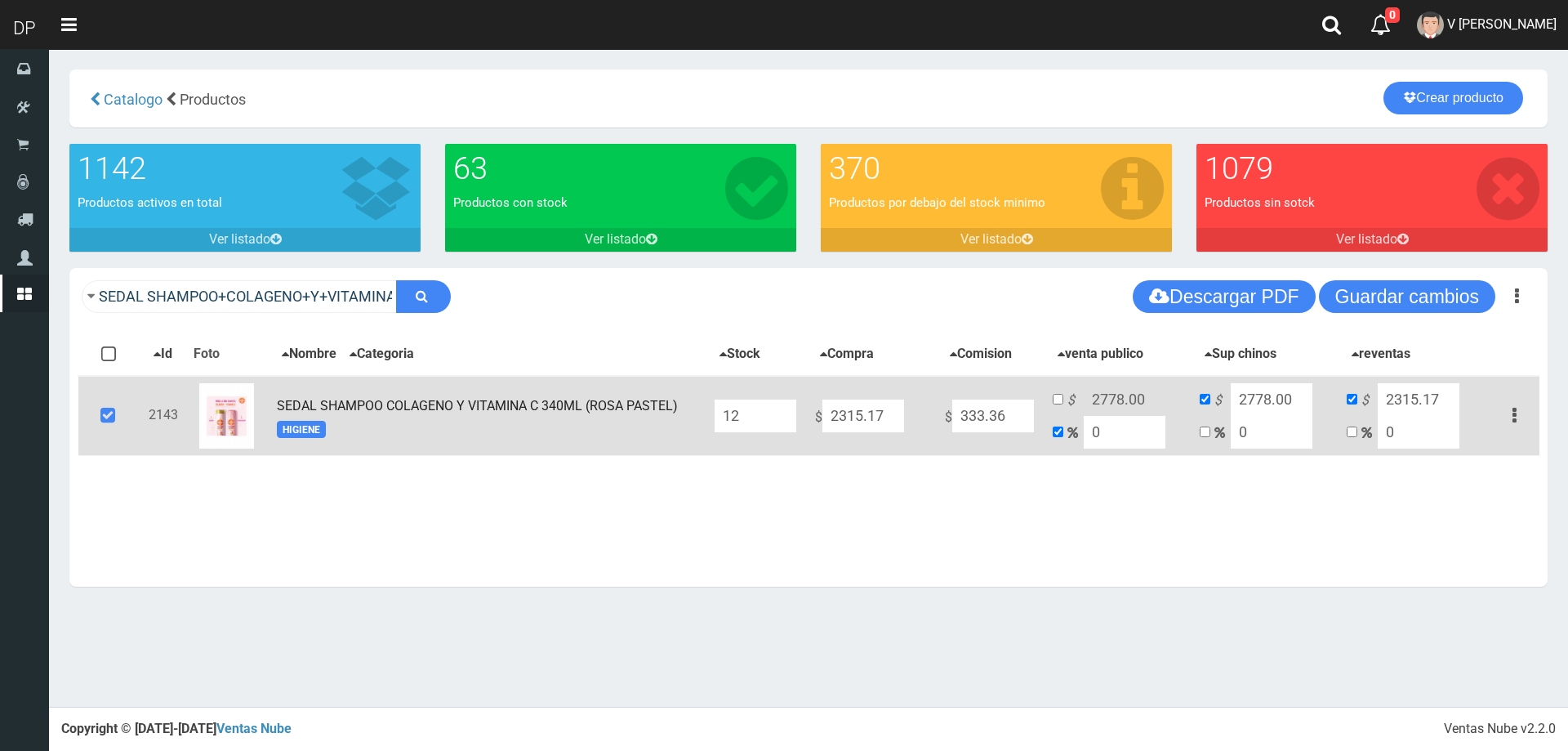
click at [97, 420] on icon at bounding box center [107, 416] width 44 height 54
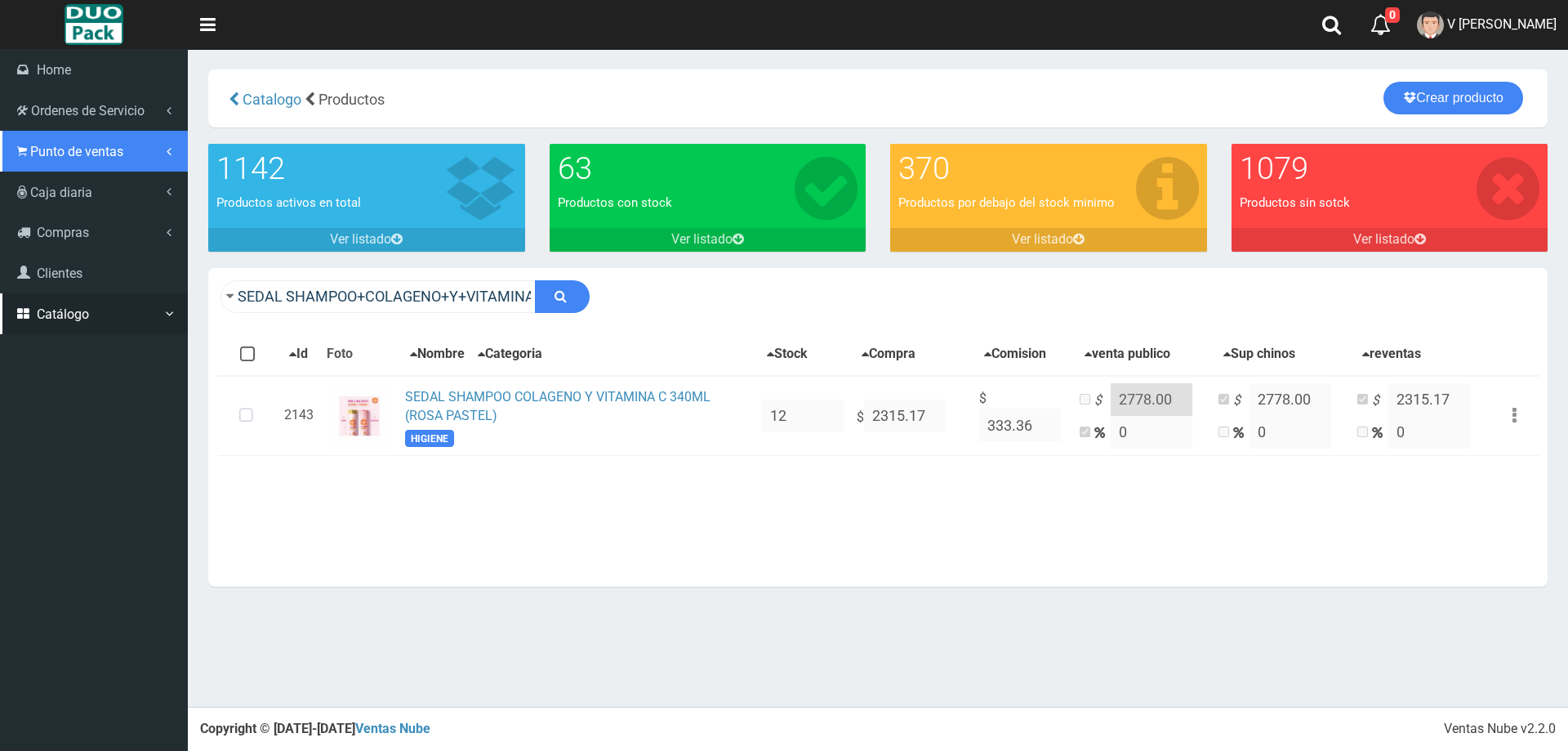
click at [34, 141] on link "Punto de ventas" at bounding box center [94, 151] width 188 height 41
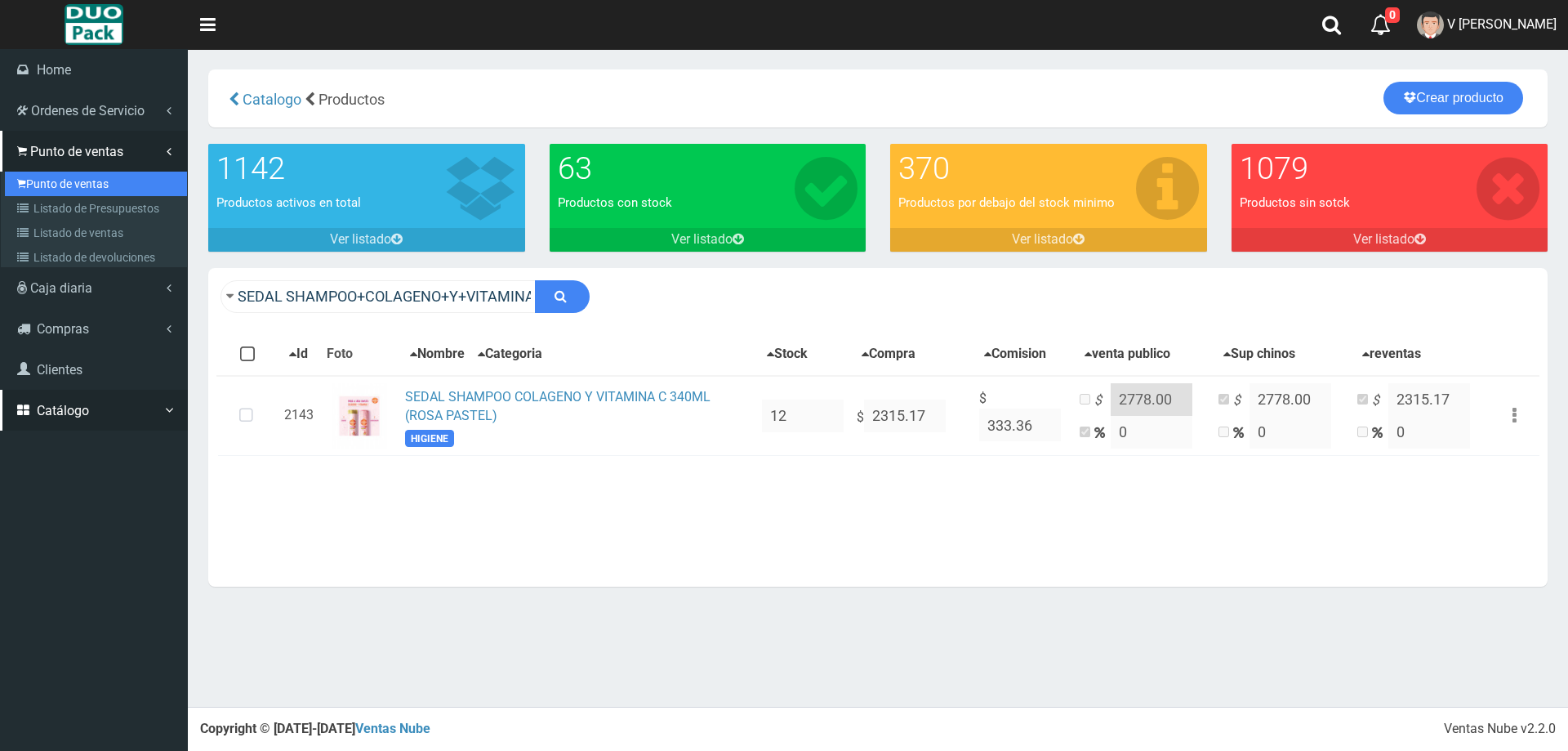
click at [34, 173] on link "Punto de ventas" at bounding box center [96, 183] width 182 height 25
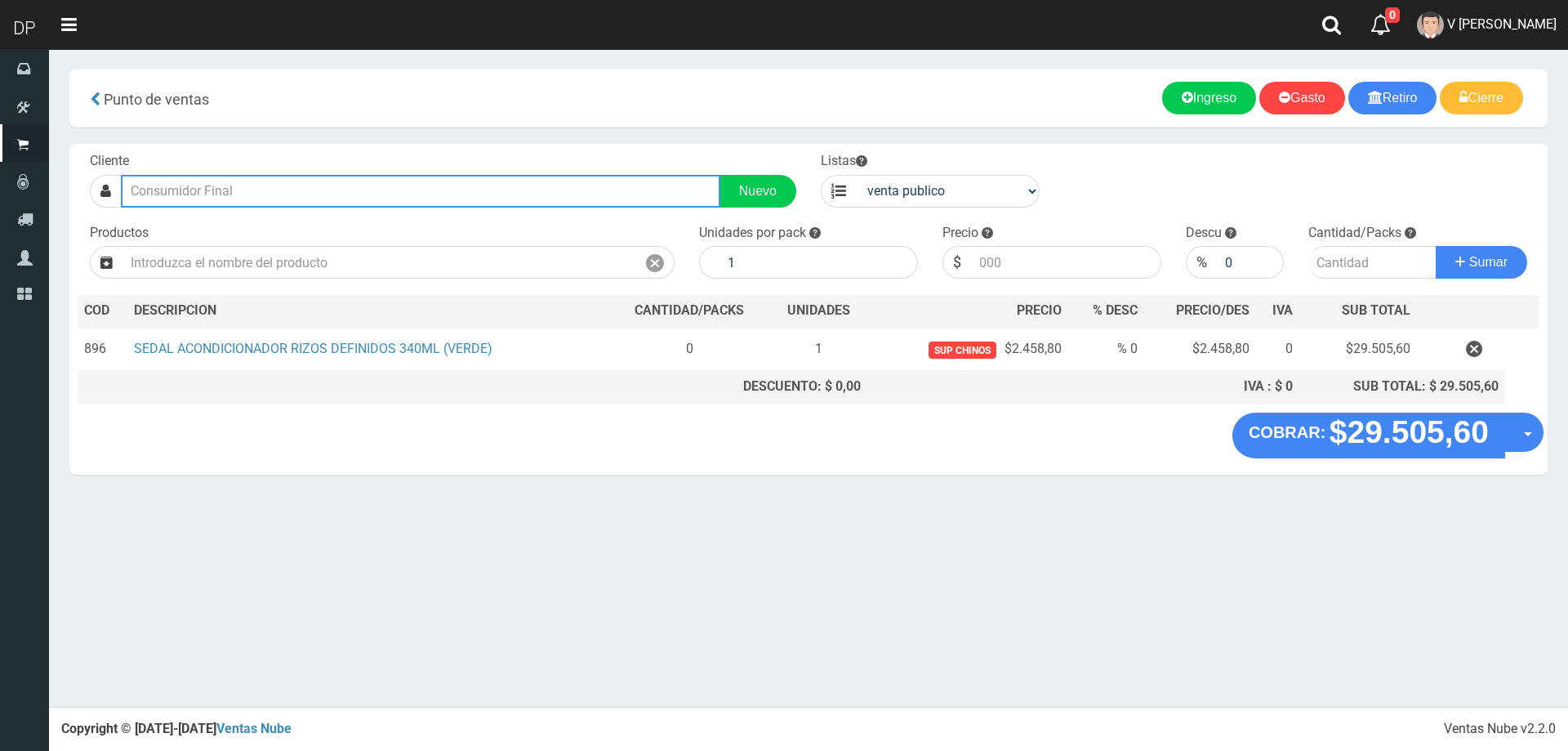
click at [273, 193] on input "text" at bounding box center [420, 190] width 600 height 32
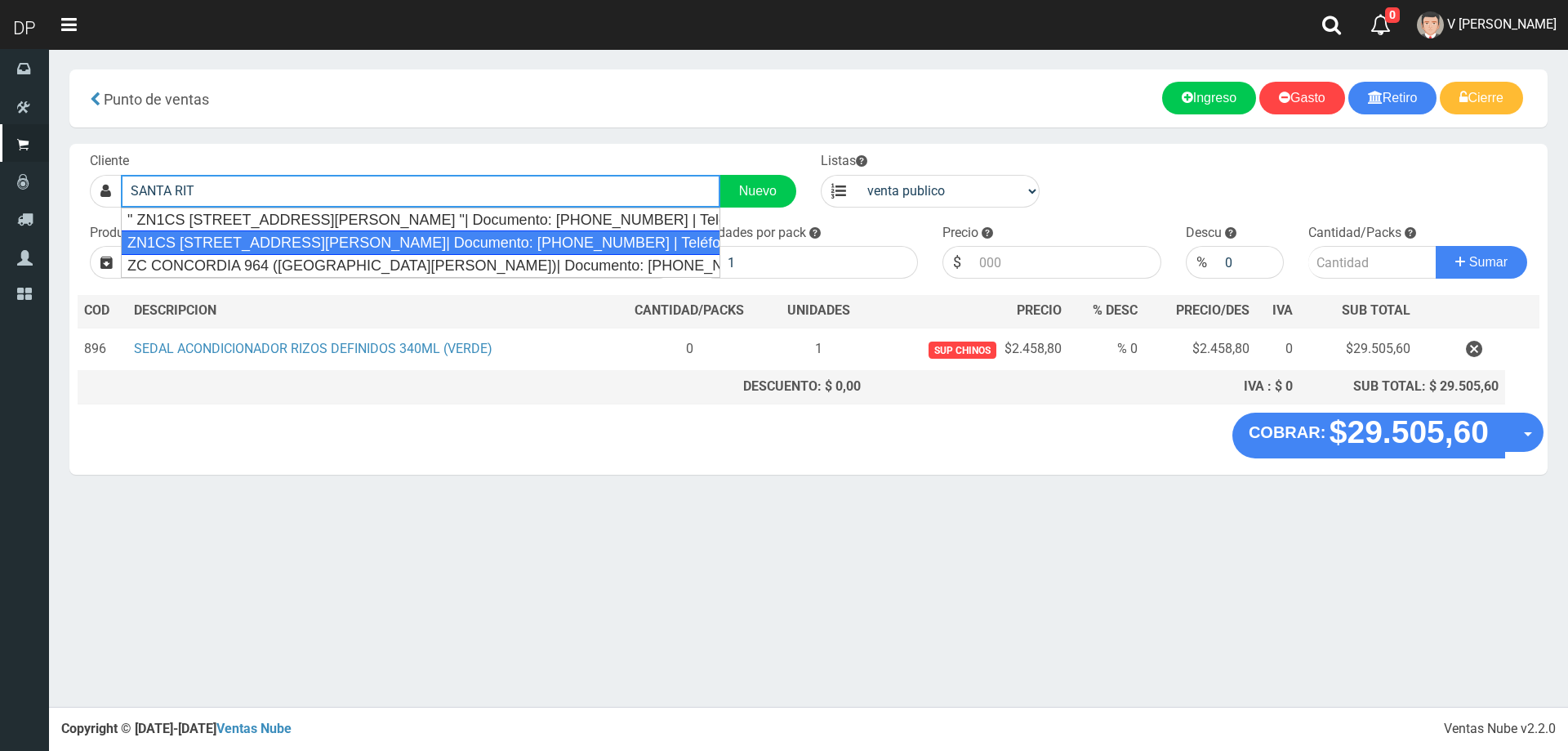
click at [352, 237] on div "ZN1CS [STREET_ADDRESS][PERSON_NAME]| Documento: [PHONE_NUMBER] | Teléfono:" at bounding box center [420, 242] width 600 height 25
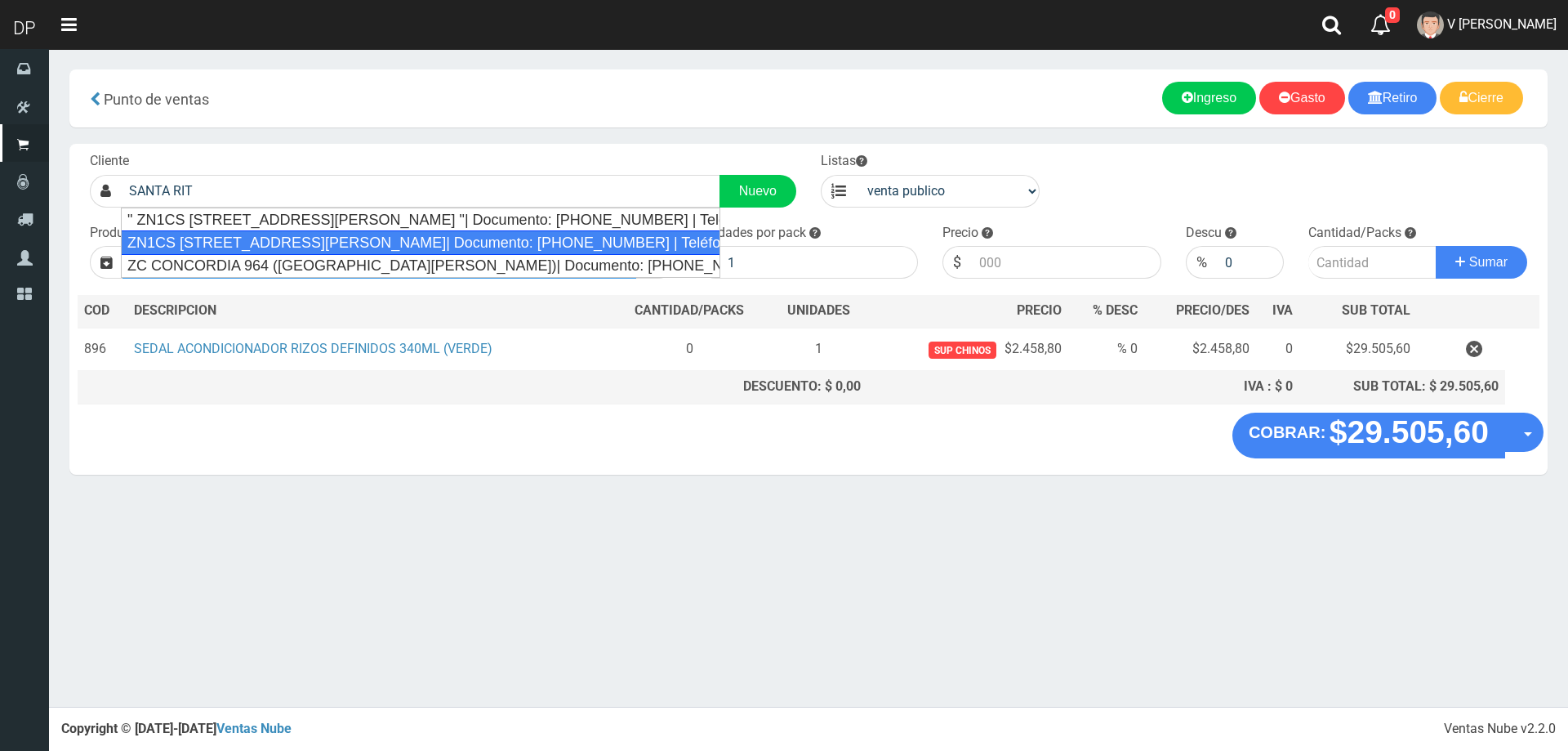
type input "ZN1CS [STREET_ADDRESS][PERSON_NAME]| Documento: [PHONE_NUMBER] | Teléfono:"
select select "2"
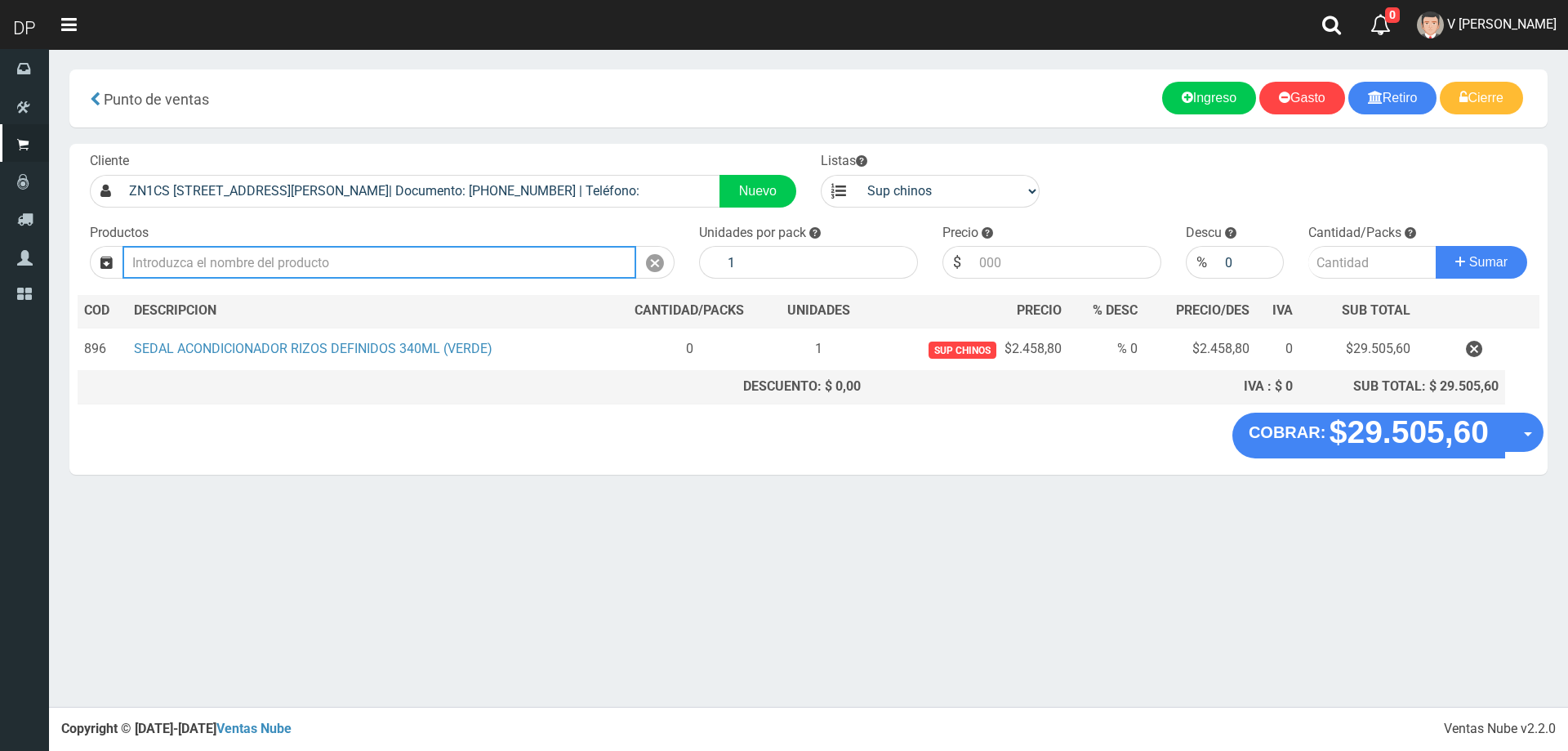
click at [311, 266] on input "text" at bounding box center [379, 262] width 514 height 32
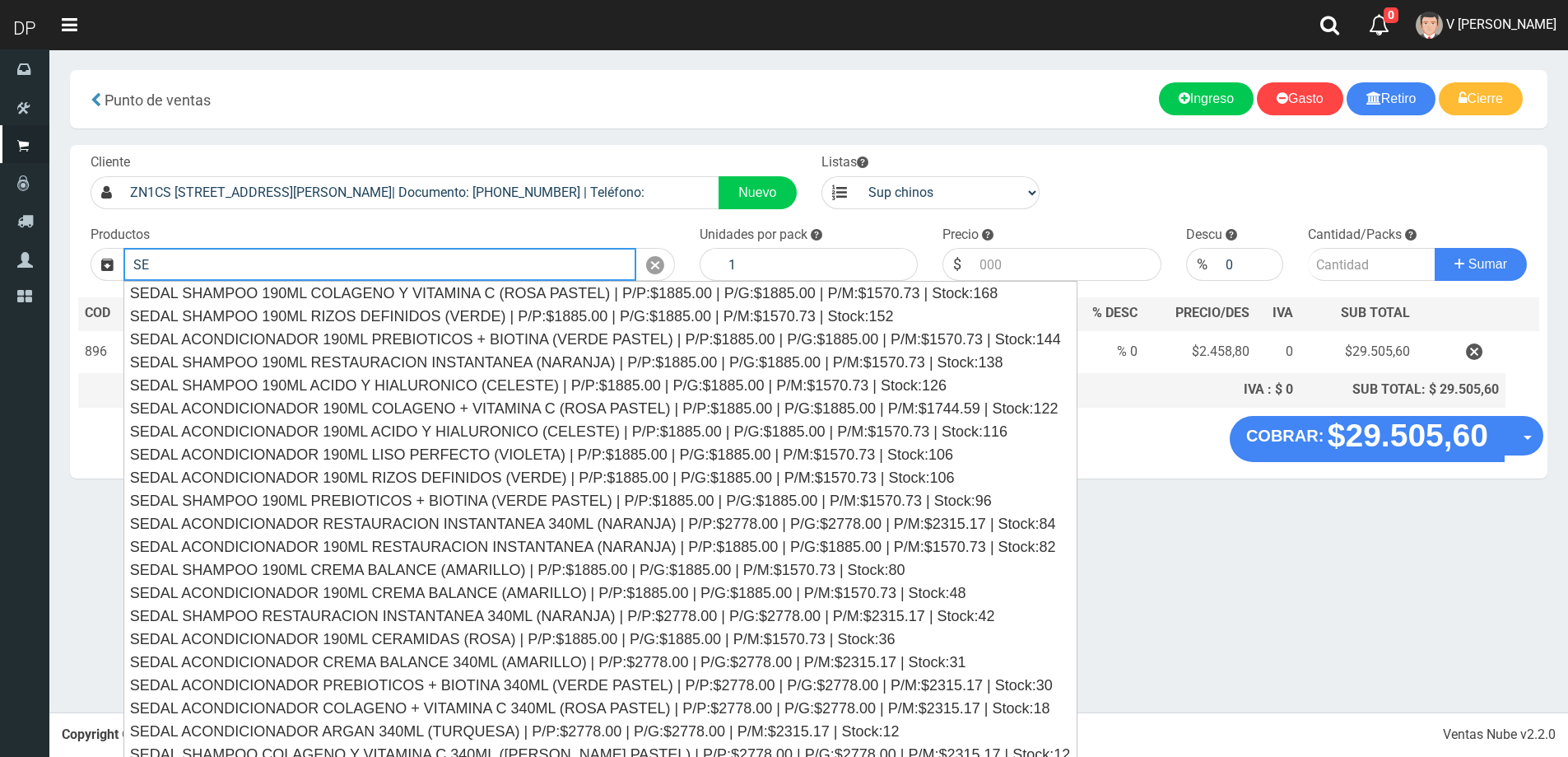
type input "S"
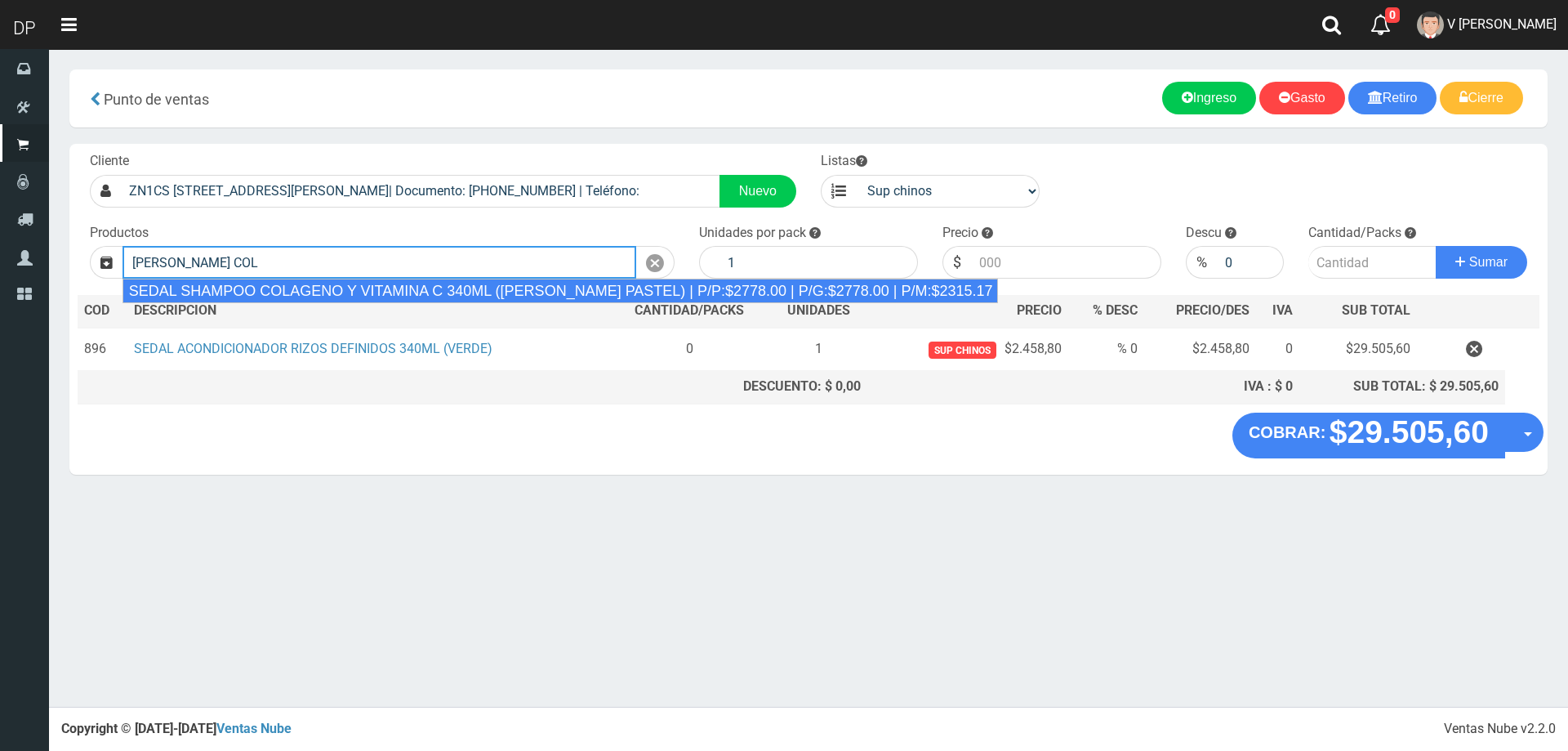
click at [355, 286] on div "SEDAL SHAMPOO COLAGENO Y VITAMINA C 340ML ([PERSON_NAME] PASTEL) | P/P:$2778.00…" at bounding box center [561, 290] width 876 height 25
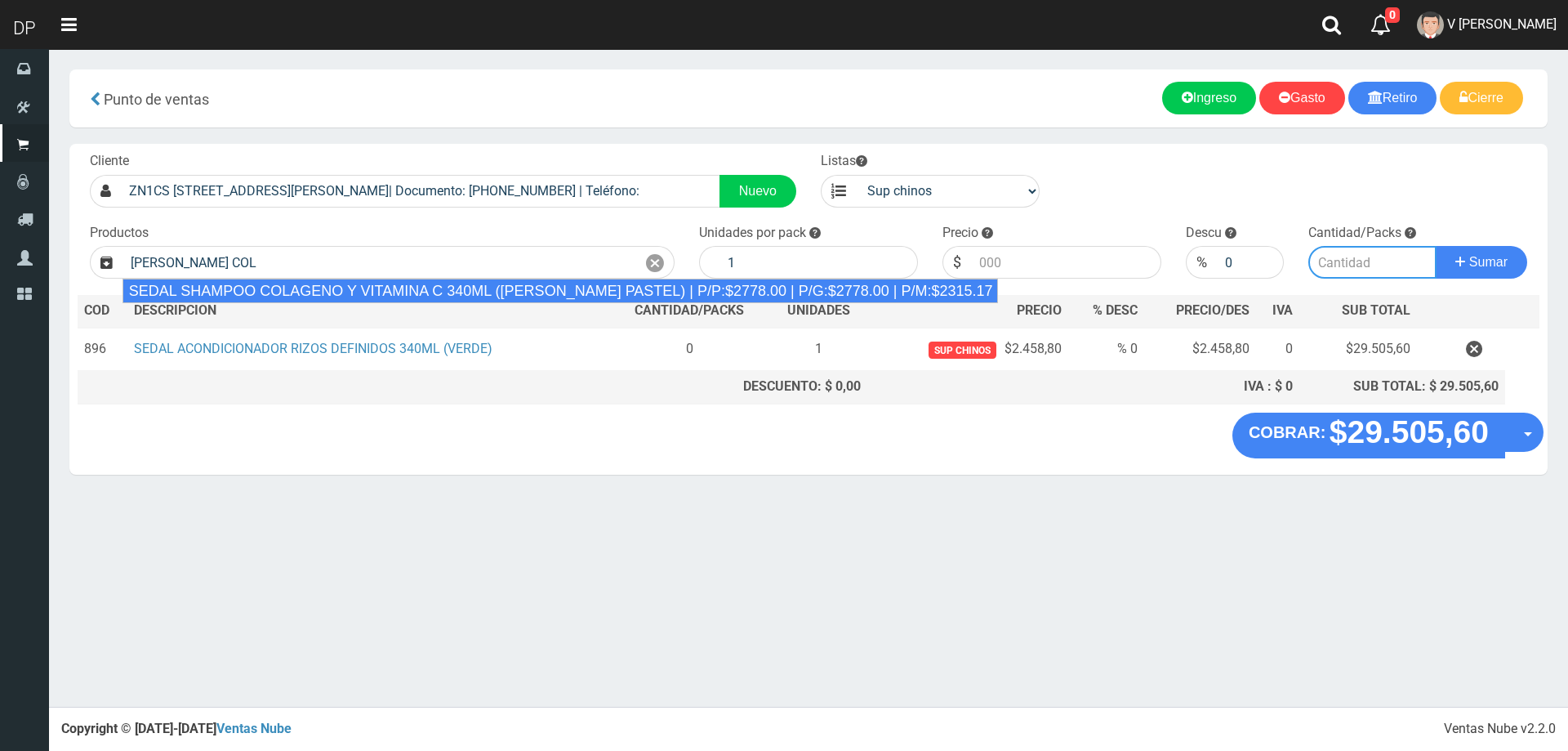
type input "SEDAL SHAMPOO COLAGENO Y VITAMINA C 340ML ([PERSON_NAME] PASTEL) | P/P:$2778.00…"
type input "12"
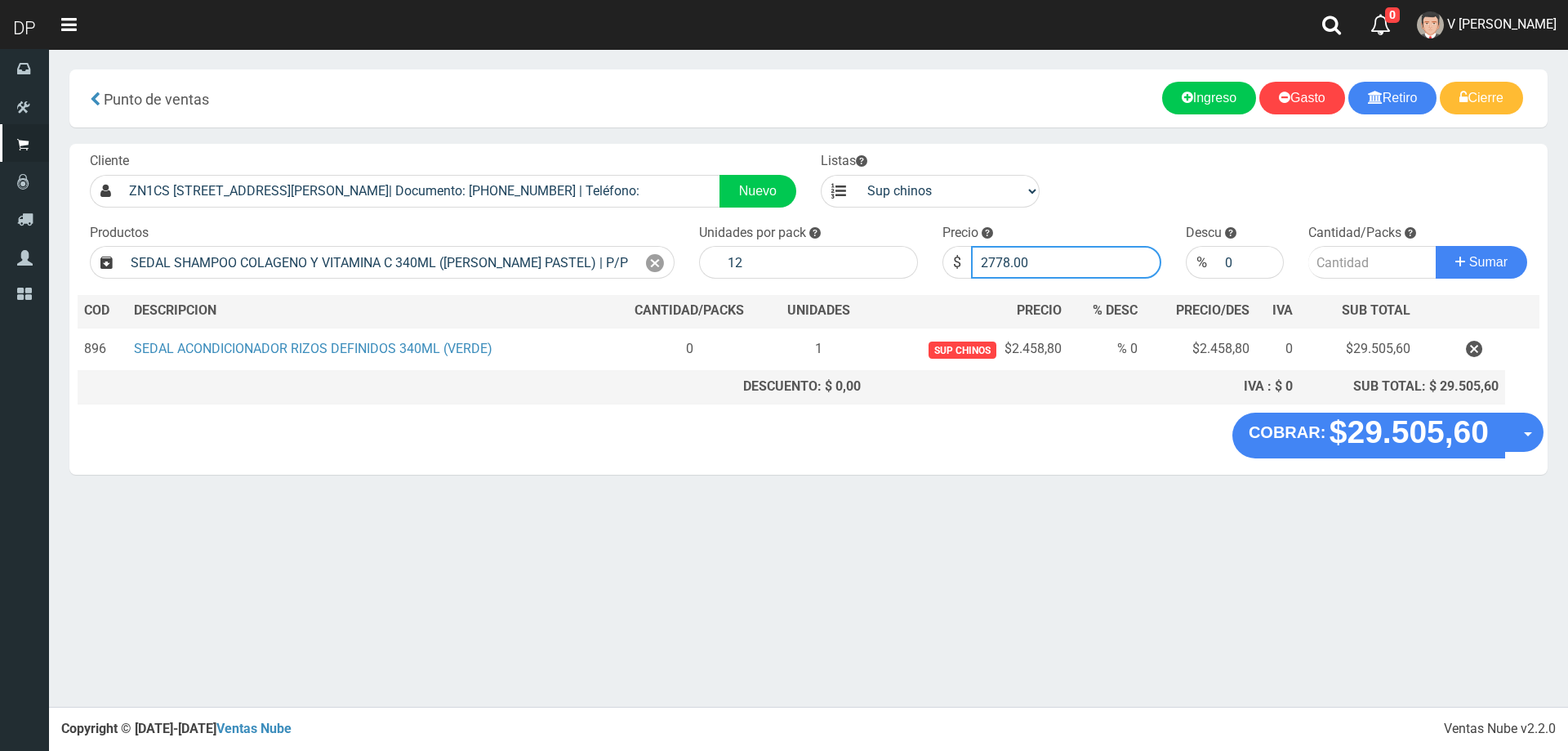
click at [1108, 267] on input "2778.00" at bounding box center [1066, 262] width 190 height 32
type input "2458"
type input "2458.80"
type input "1"
click at [1436, 246] on button "Sumar" at bounding box center [1481, 262] width 91 height 32
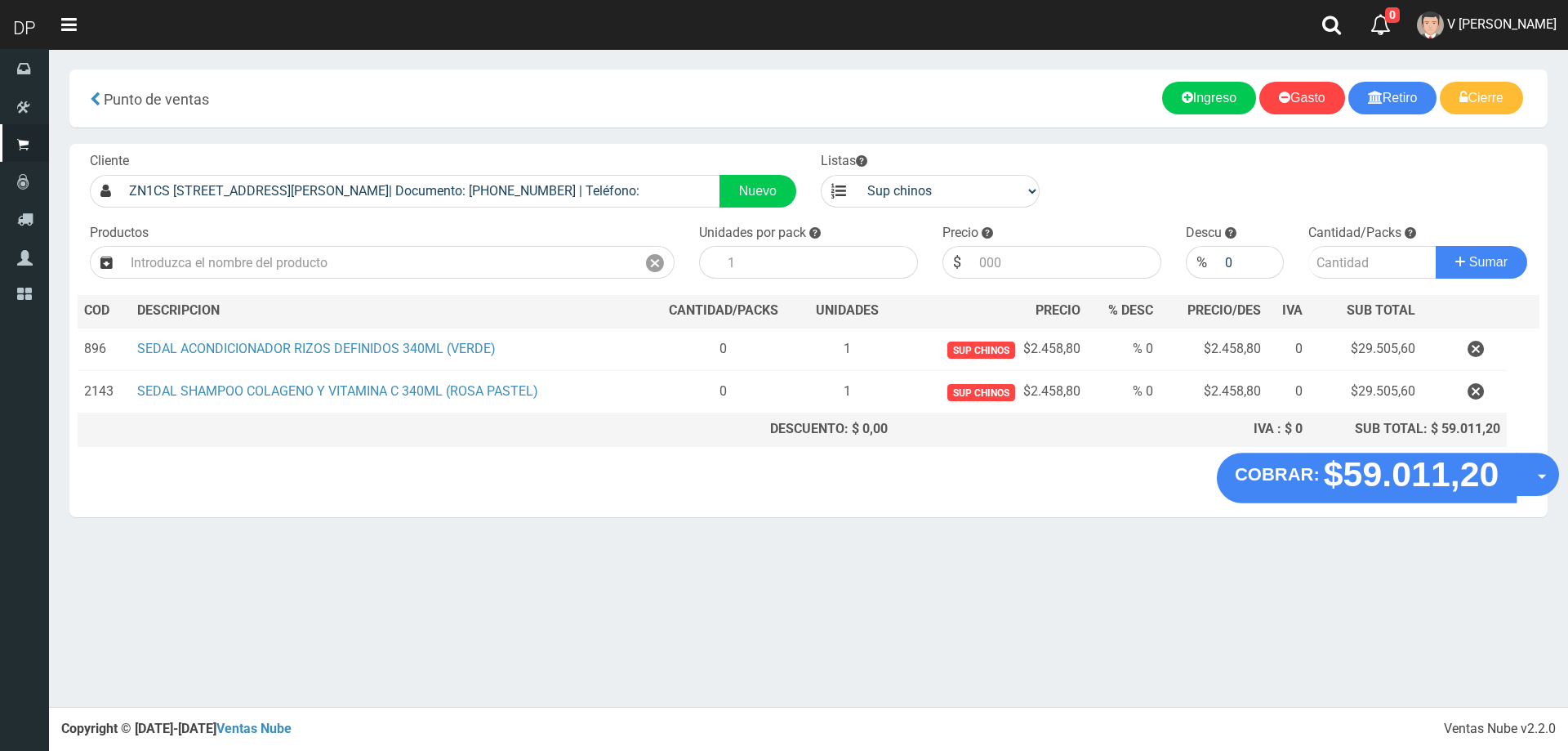
click at [1527, 482] on button "Opciones" at bounding box center [1537, 475] width 43 height 43
click at [1527, 480] on link "Hacer Devolucion" at bounding box center [1485, 479] width 146 height 37
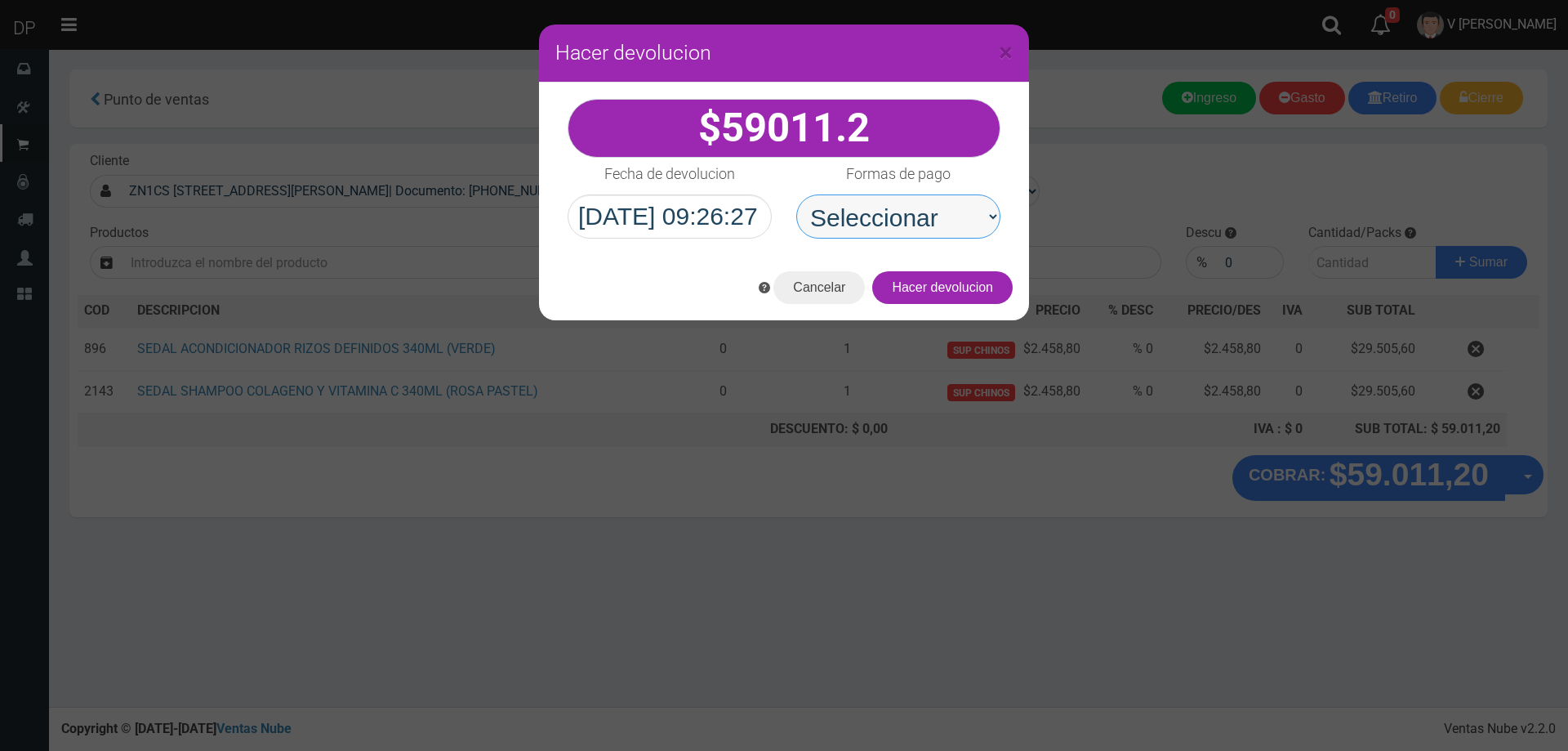
click at [896, 232] on select "Seleccionar Efectivo Tarjeta de Crédito Depósito Débito" at bounding box center [898, 216] width 204 height 44
select select "Efectivo"
click at [796, 194] on select "Seleccionar Efectivo Tarjeta de Crédito Depósito Débito" at bounding box center [898, 216] width 204 height 44
click at [942, 272] on button "Hacer devolucion" at bounding box center [942, 287] width 140 height 32
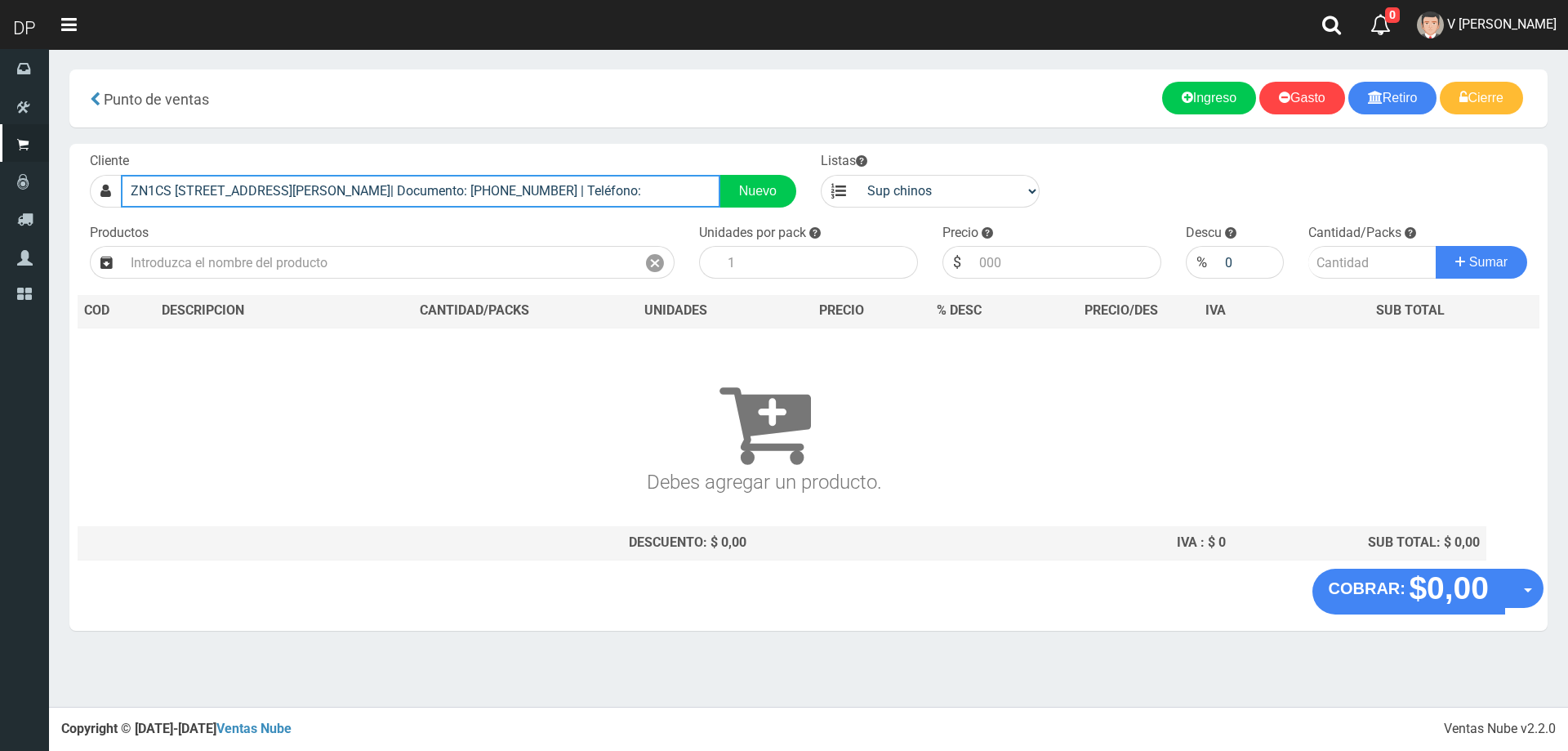
click at [600, 193] on input "ZN1CS SANTA RITA 9090 (LOMA HERMOSA)| Documento: 4383465 | Teléfono:" at bounding box center [420, 190] width 600 height 32
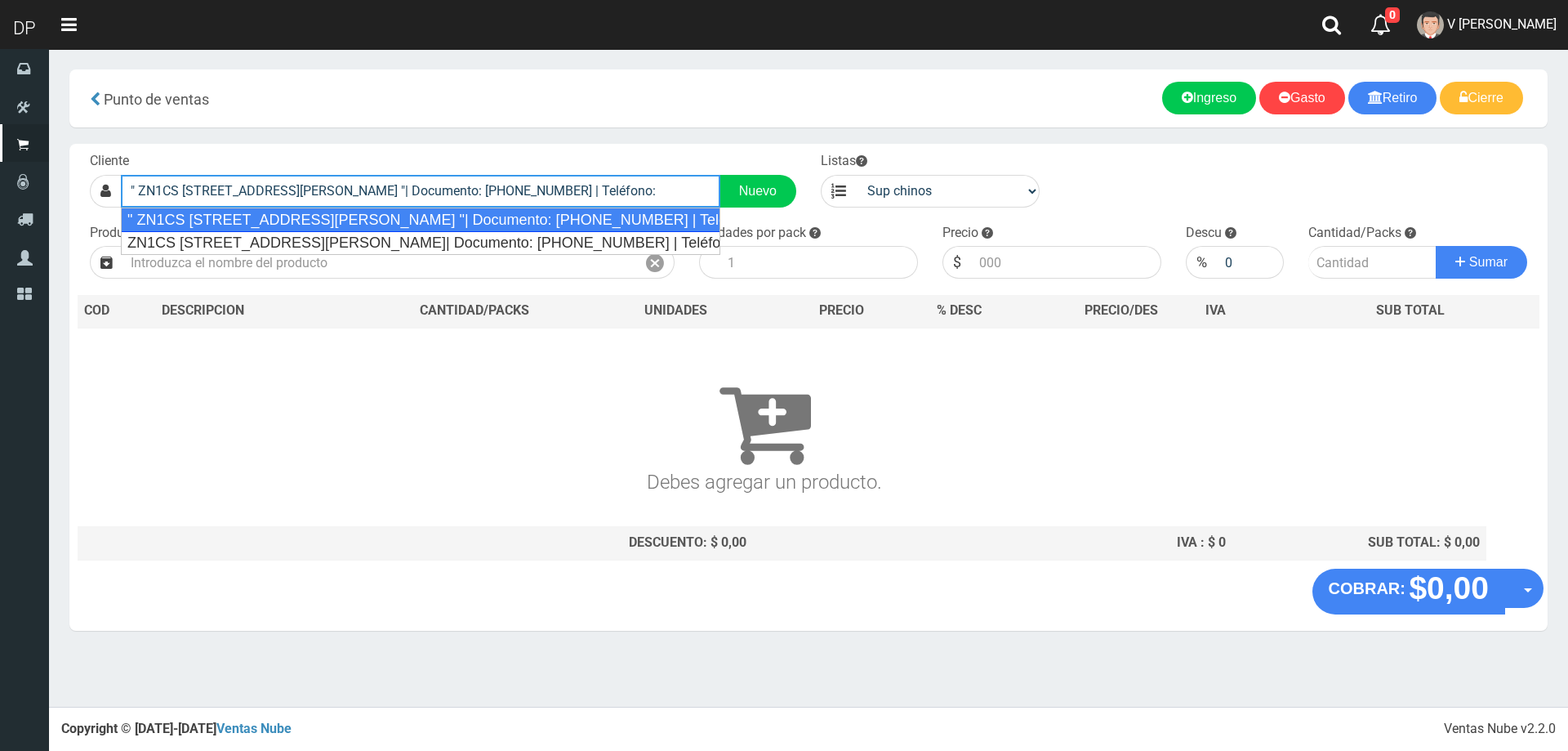
type input "" ZN1CS SANTA RITA 8493 (LOMA HERMOSA) "| Documento: 341941616 | Teléfono:"
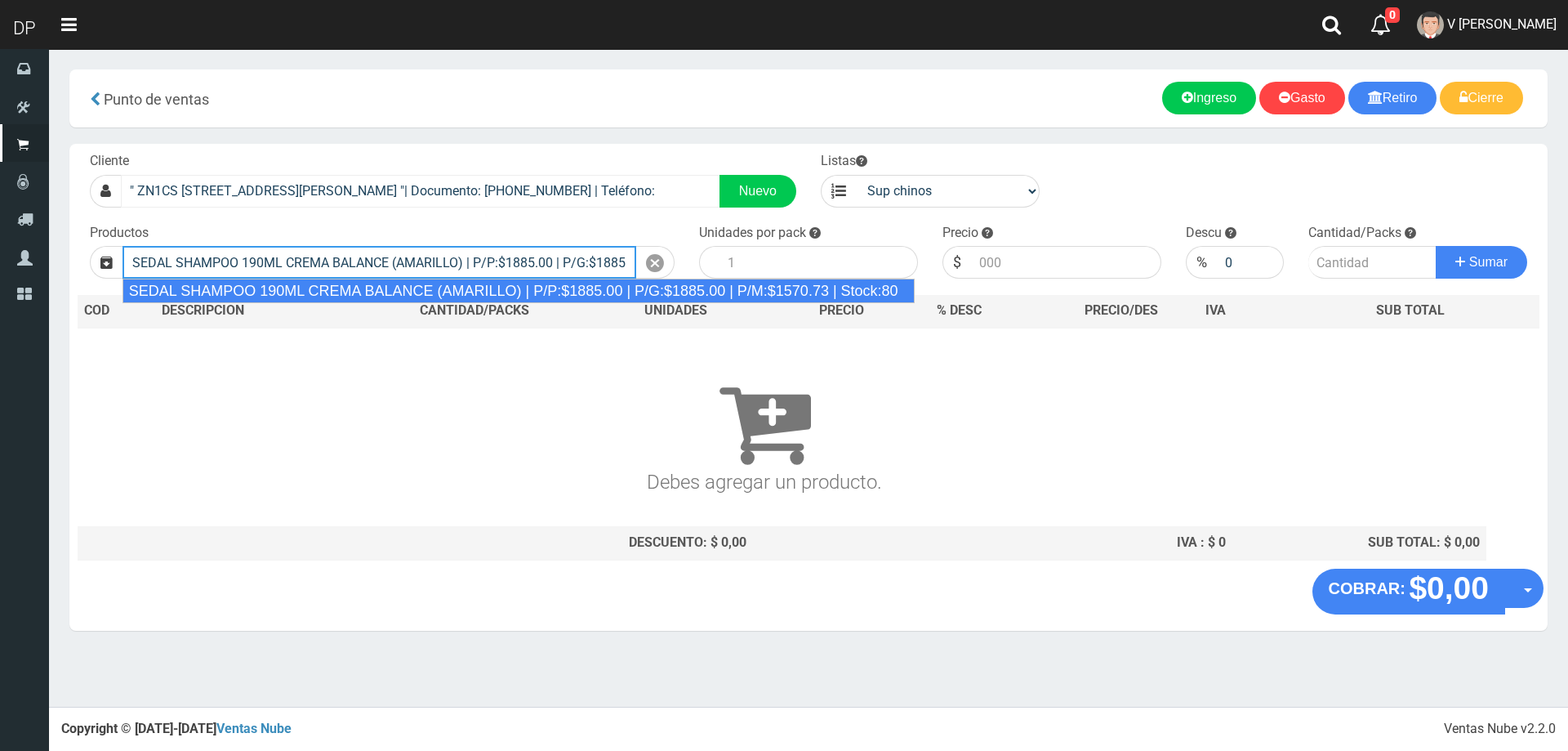
type input "SEDAL SHAMPOO 190ML CREMA BALANCE (AMARILLO) | P/P:$1885.00 | P/G:$1885.00 | P/…"
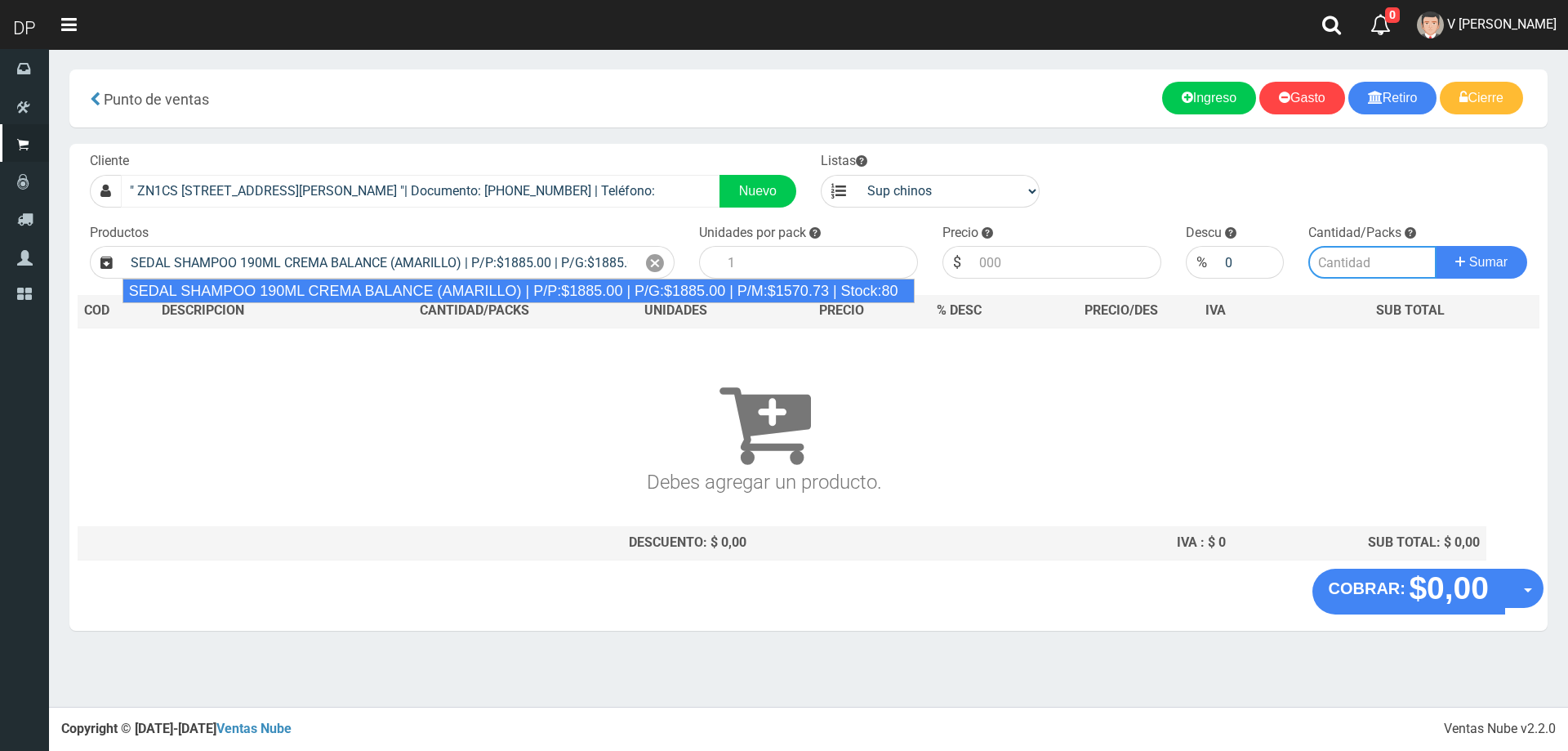
type input "12"
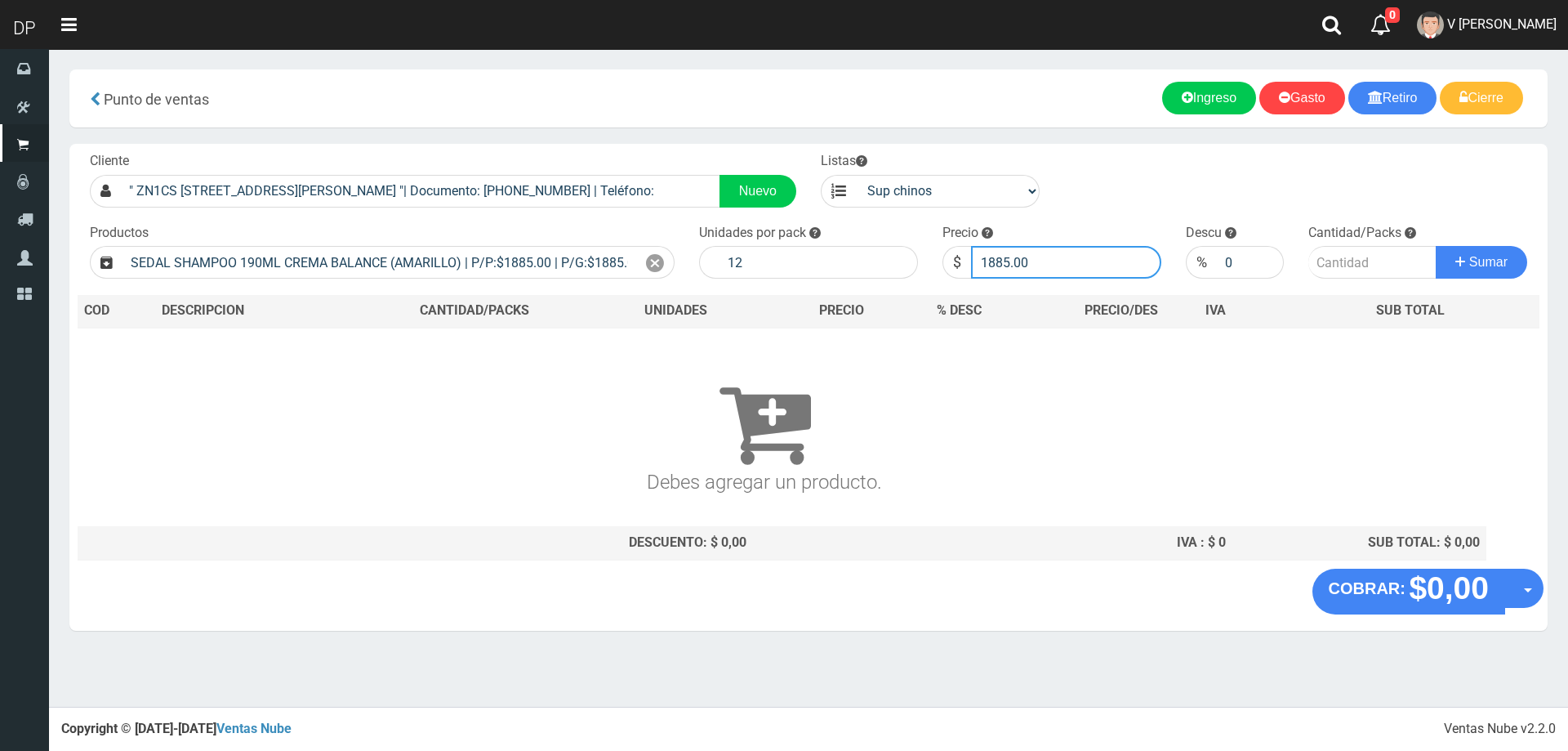
click at [1037, 264] on input "1885.00" at bounding box center [1066, 262] width 190 height 32
type input "1667"
type input "1667.70"
click at [1348, 254] on input "number" at bounding box center [1373, 262] width 129 height 32
type input "1"
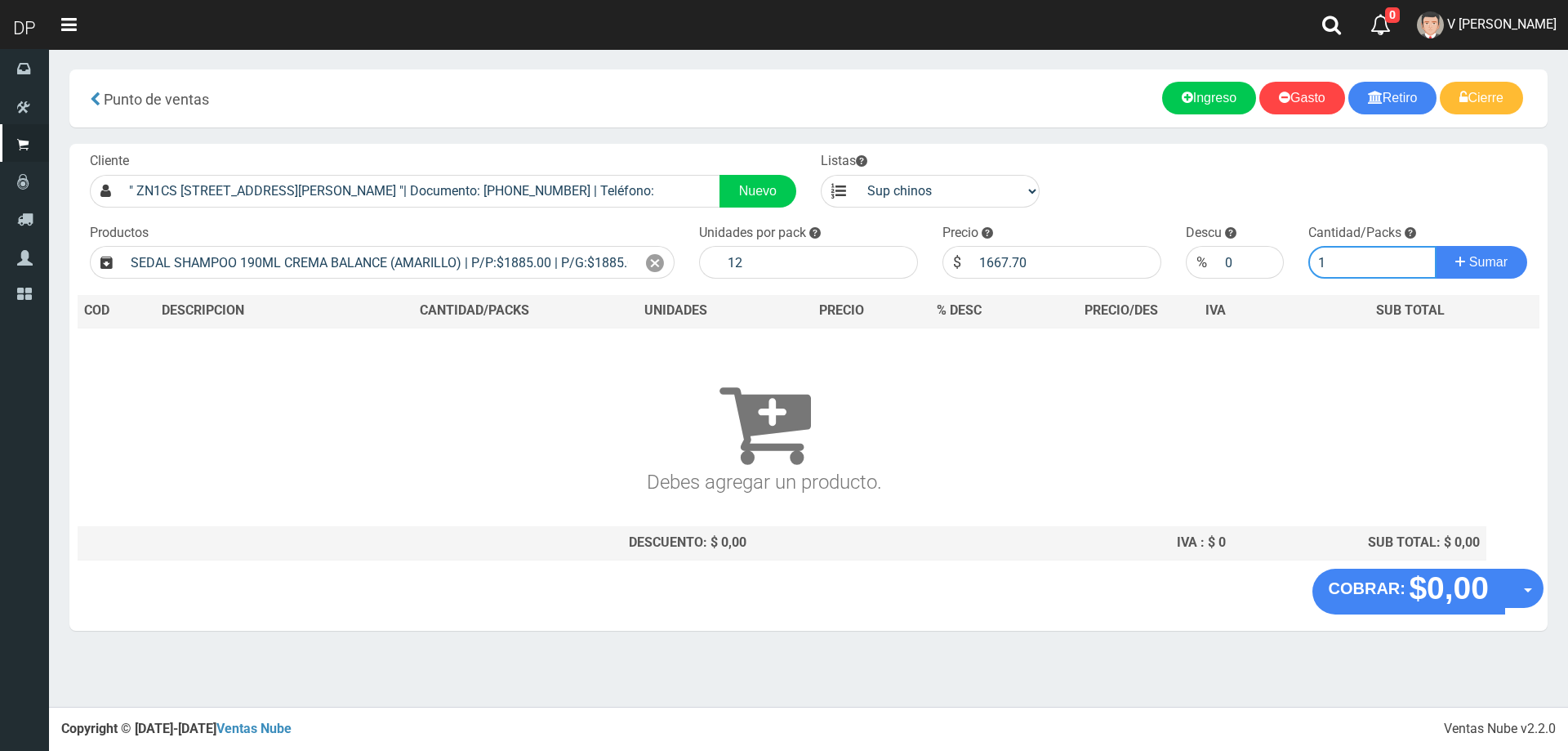
click at [1436, 246] on button "Sumar" at bounding box center [1481, 262] width 91 height 32
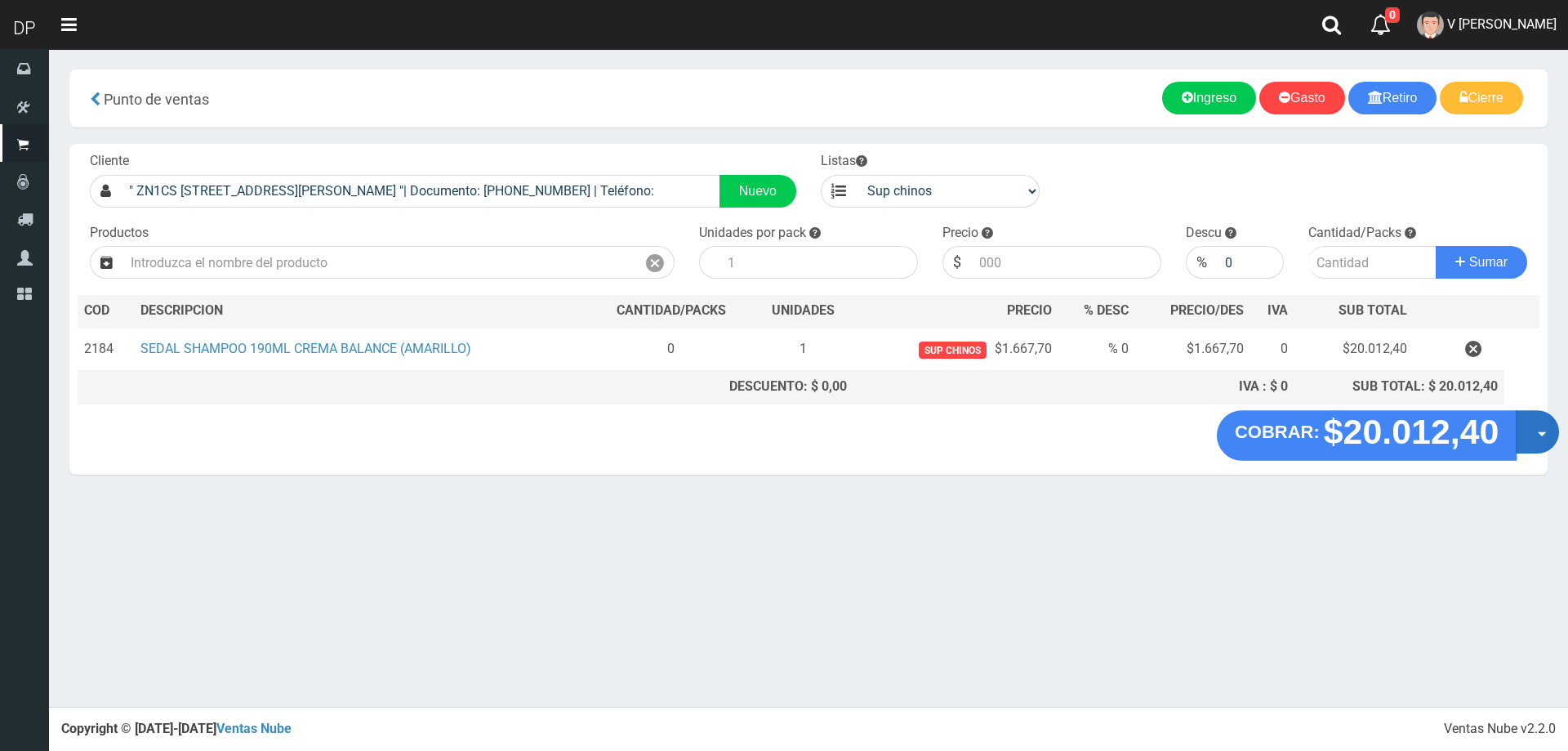
click at [1526, 443] on button "Opciones" at bounding box center [1537, 431] width 43 height 43
click at [1526, 443] on link "Hacer Devolucion" at bounding box center [1485, 437] width 146 height 37
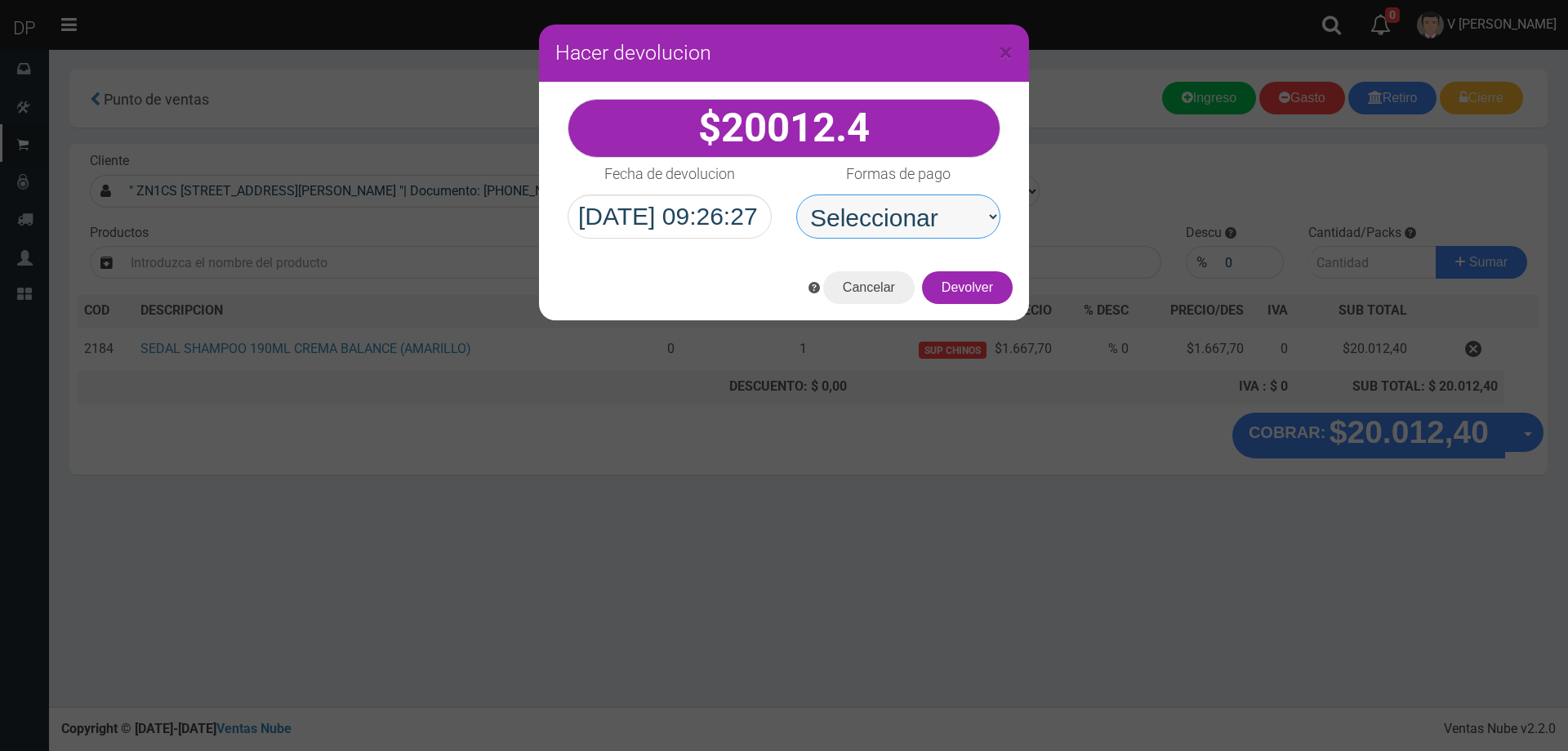
drag, startPoint x: 908, startPoint y: 220, endPoint x: 909, endPoint y: 233, distance: 13.0
click at [908, 220] on select "Seleccionar Efectivo Tarjeta de Crédito Depósito Débito" at bounding box center [898, 216] width 204 height 44
select select "Efectivo"
click at [796, 194] on select "Seleccionar Efectivo Tarjeta de Crédito Depósito Débito" at bounding box center [898, 216] width 204 height 44
click at [947, 303] on button "Devolver" at bounding box center [967, 287] width 90 height 32
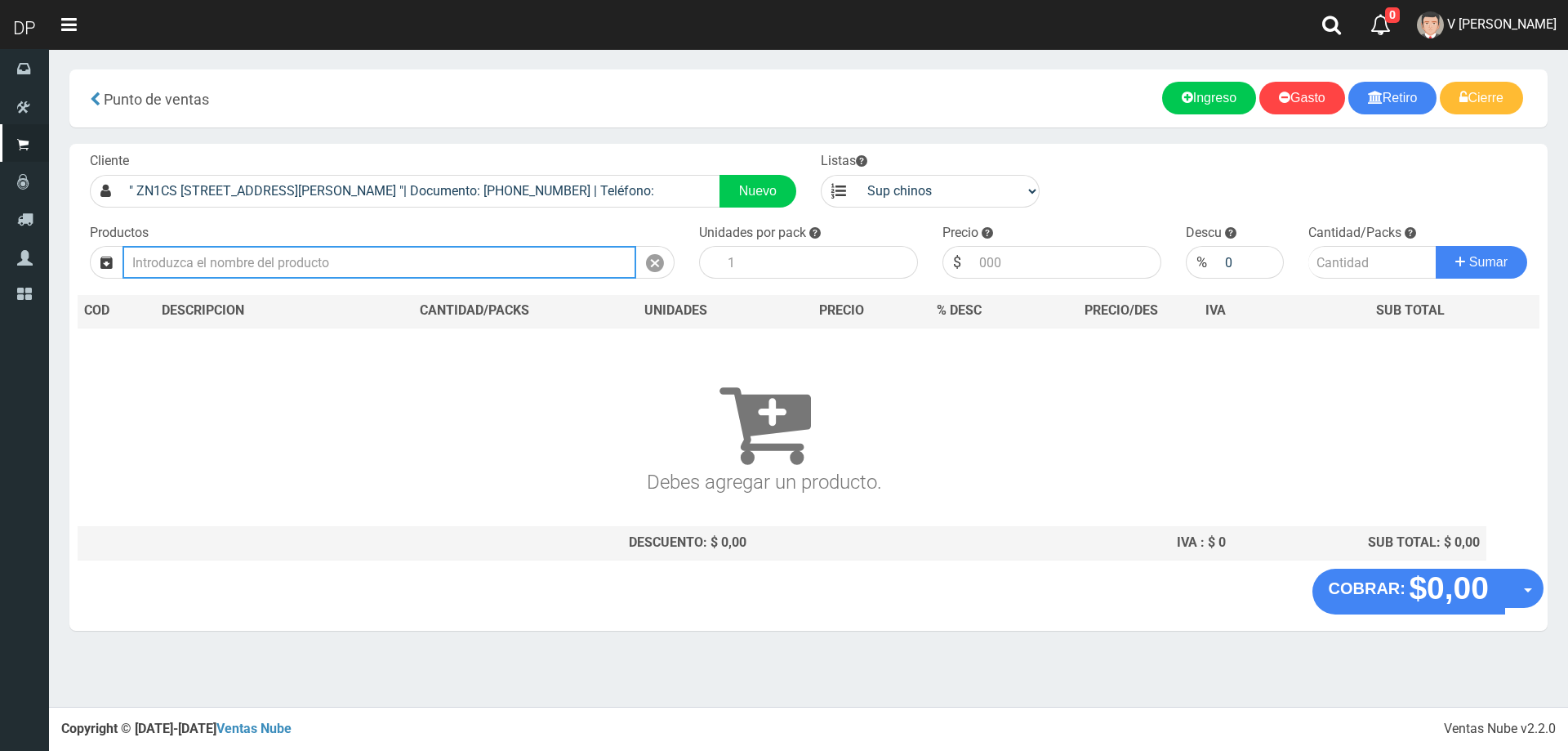
click at [359, 267] on input "text" at bounding box center [379, 262] width 514 height 32
type input "SEDAL ACONDICIONADOR 190ML RI"
click at [374, 265] on input "SEDAL ACONDICIONADOR 190ML RI" at bounding box center [379, 262] width 514 height 32
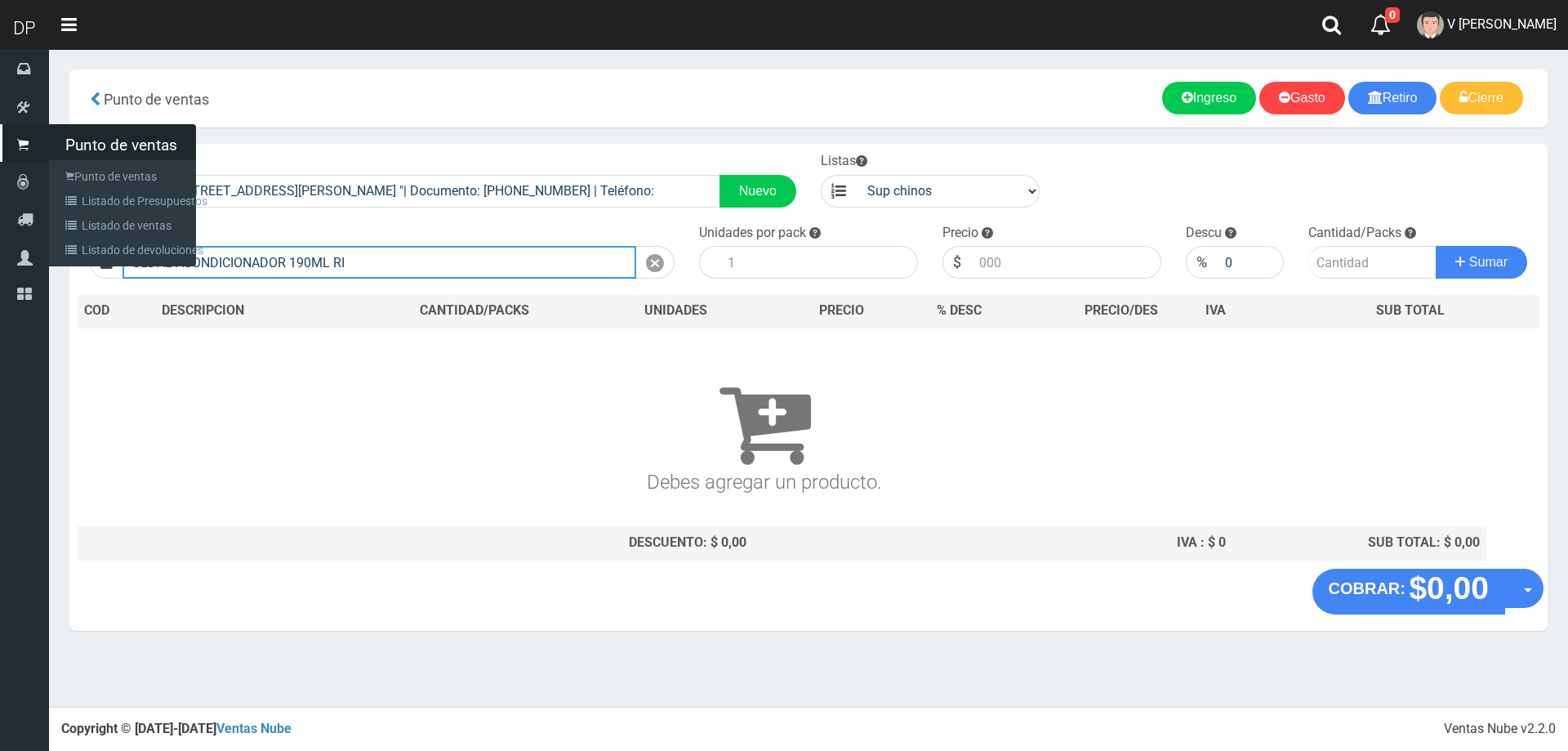
drag, startPoint x: 374, startPoint y: 265, endPoint x: 0, endPoint y: 221, distance: 376.6
click at [0, 223] on div "DP Toggle navigation 0 0" at bounding box center [784, 353] width 1568 height 707
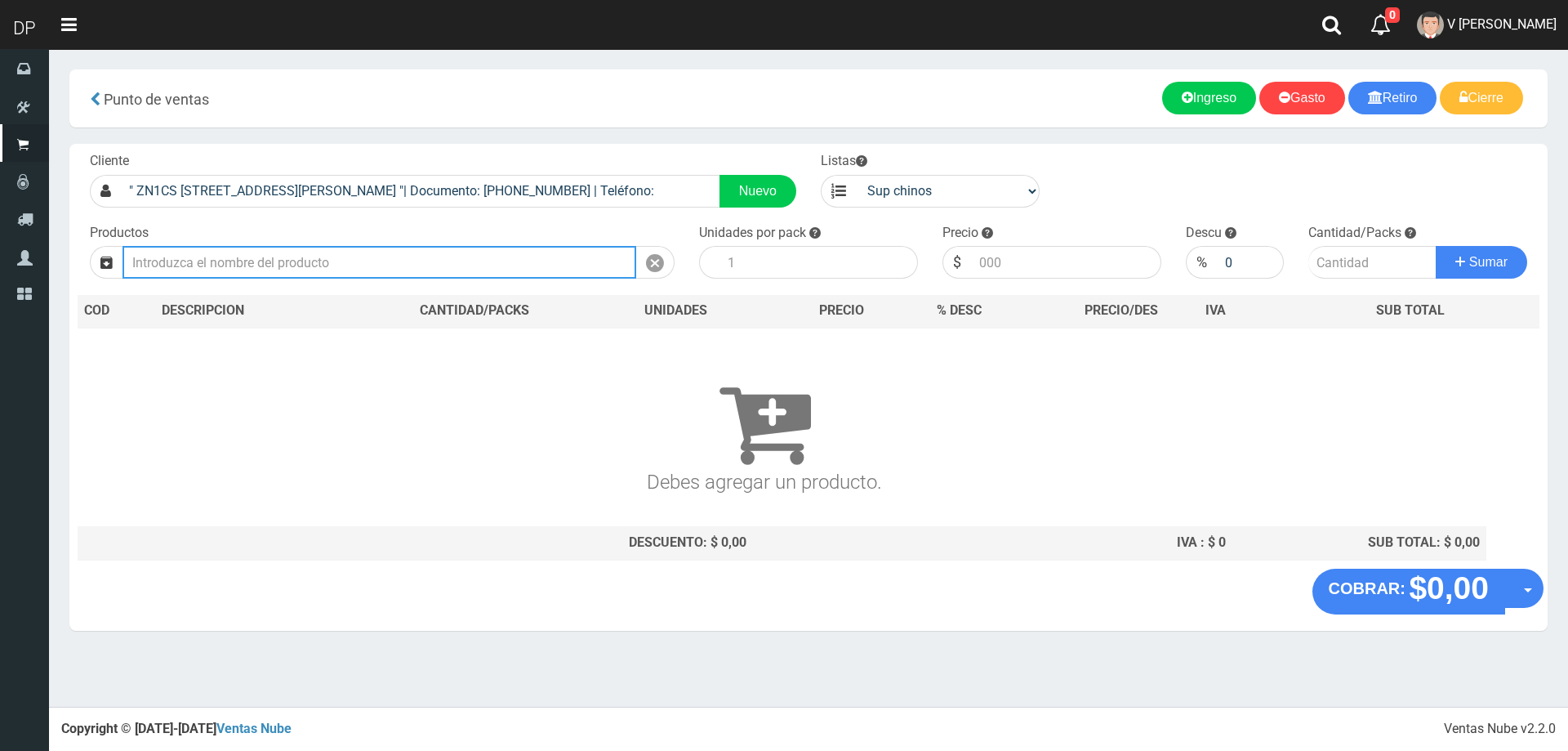
click at [558, 272] on input "text" at bounding box center [379, 262] width 514 height 32
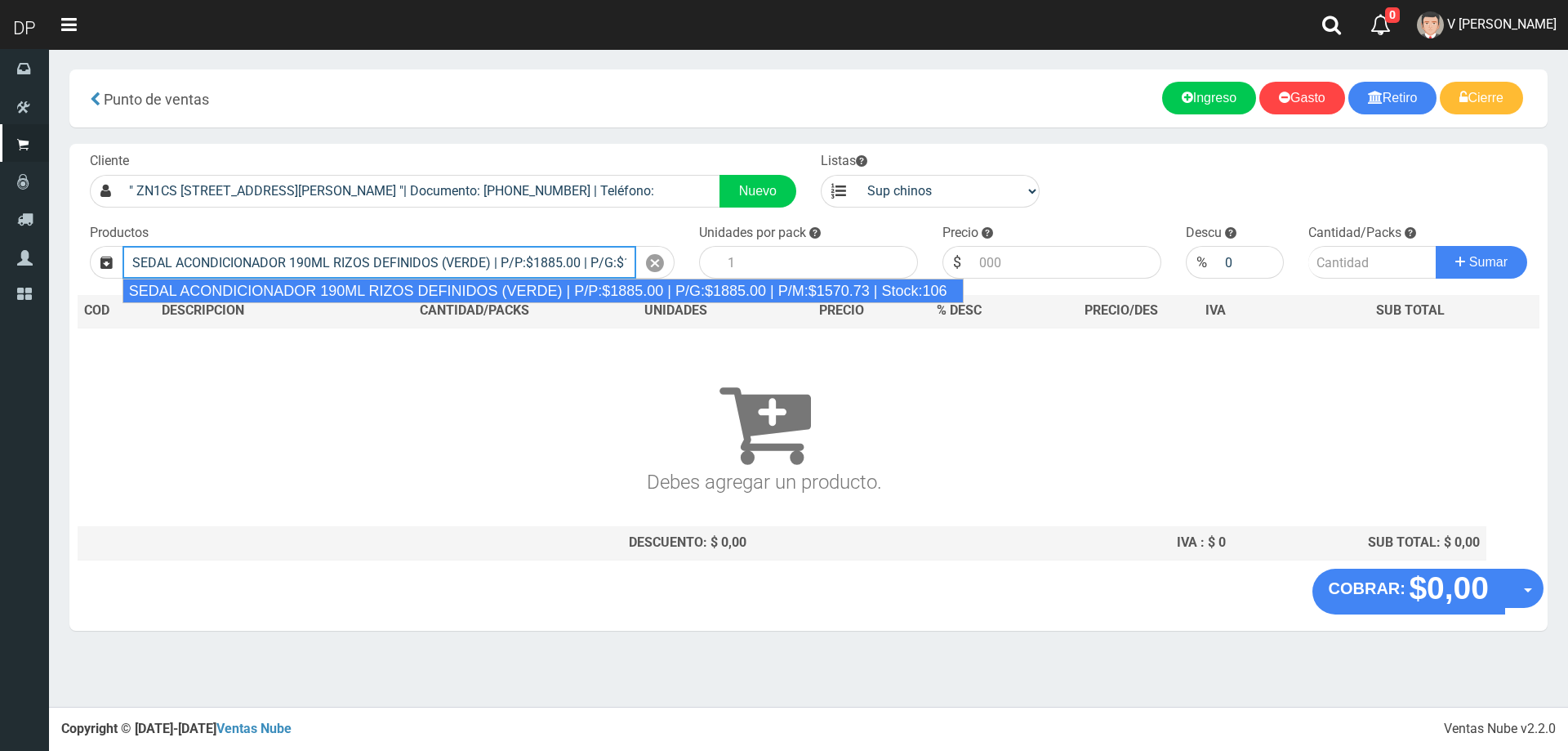
click at [564, 288] on div "SEDAL ACONDICIONADOR 190ML RIZOS DEFINIDOS (VERDE) | P/P:$1885.00 | P/G:$1885.0…" at bounding box center [543, 290] width 841 height 25
type input "SEDAL ACONDICIONADOR 190ML RIZOS DEFINIDOS (VERDE) | P/P:$1885.00 | P/G:$1885.0…"
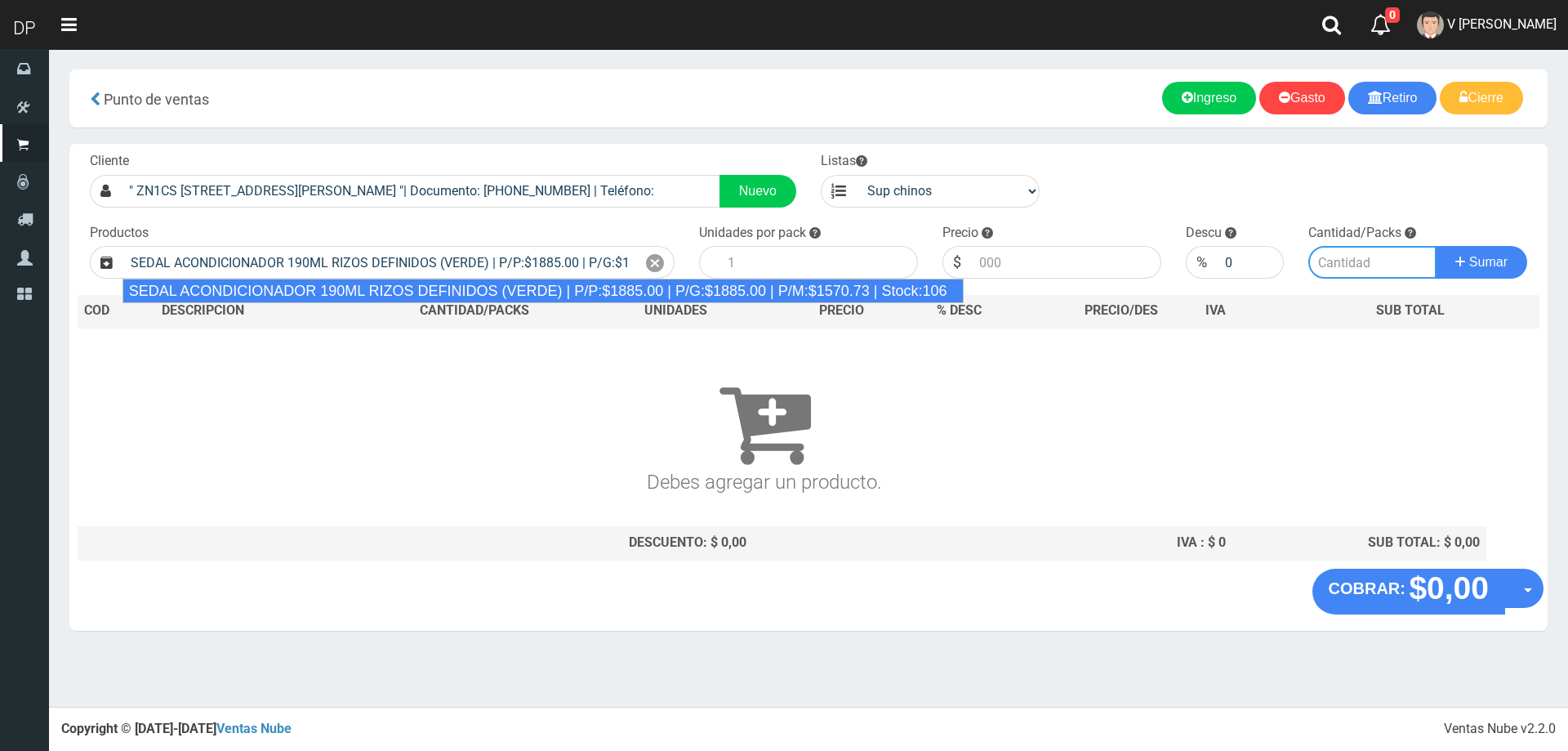
type input "12"
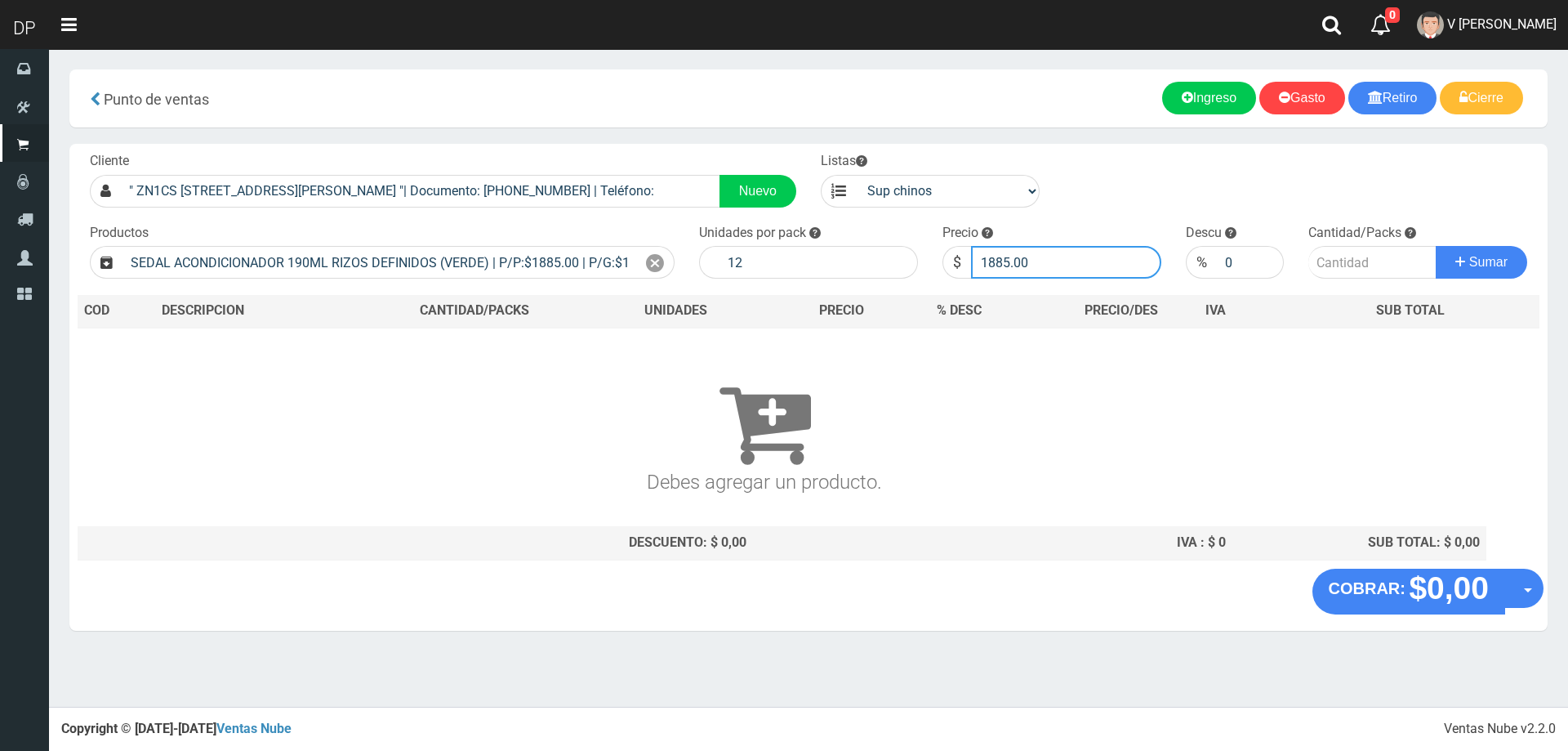
click at [1127, 262] on input "1885.00" at bounding box center [1066, 262] width 190 height 32
type input "1667"
type input "1667.70"
type input "1"
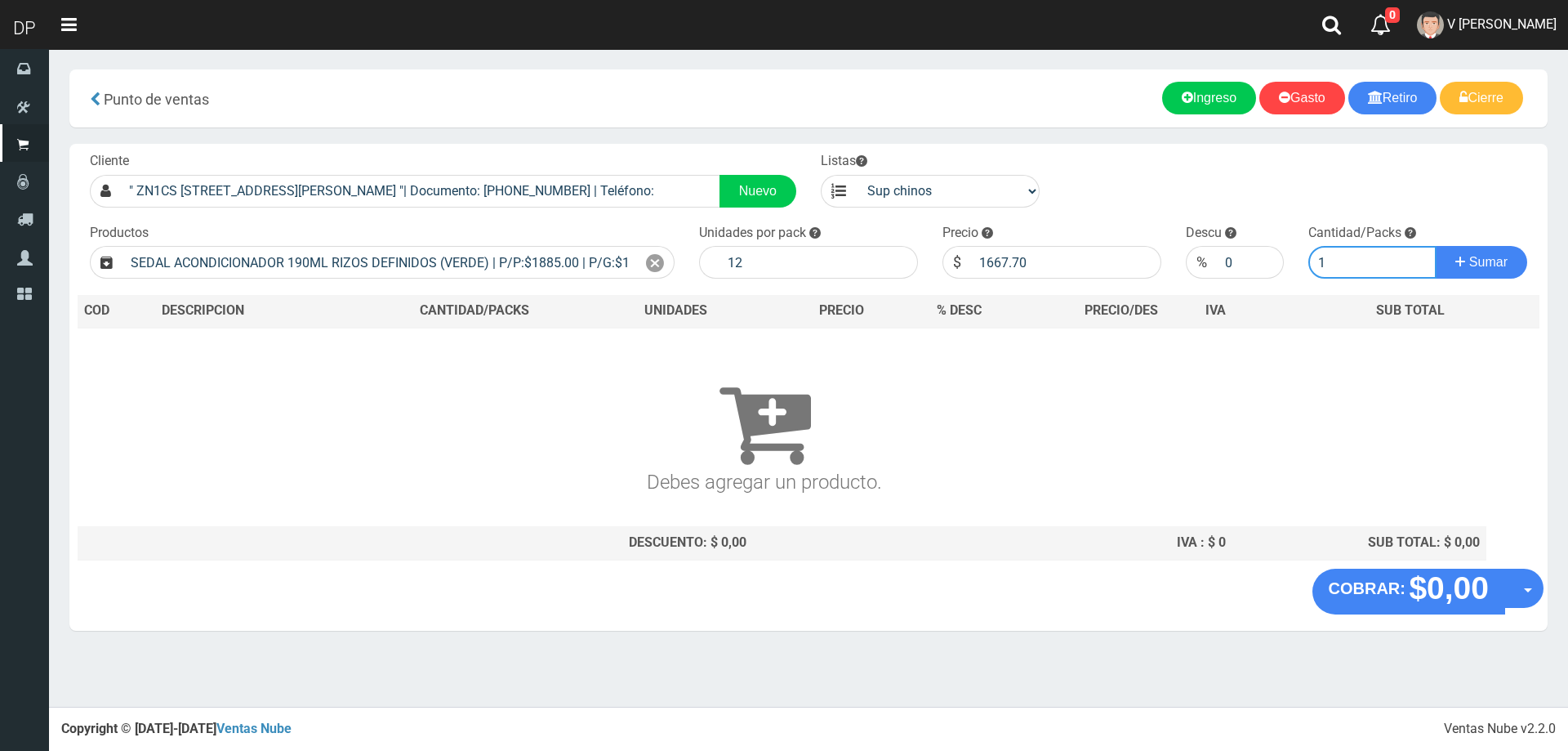
click at [1436, 246] on button "Sumar" at bounding box center [1481, 262] width 91 height 32
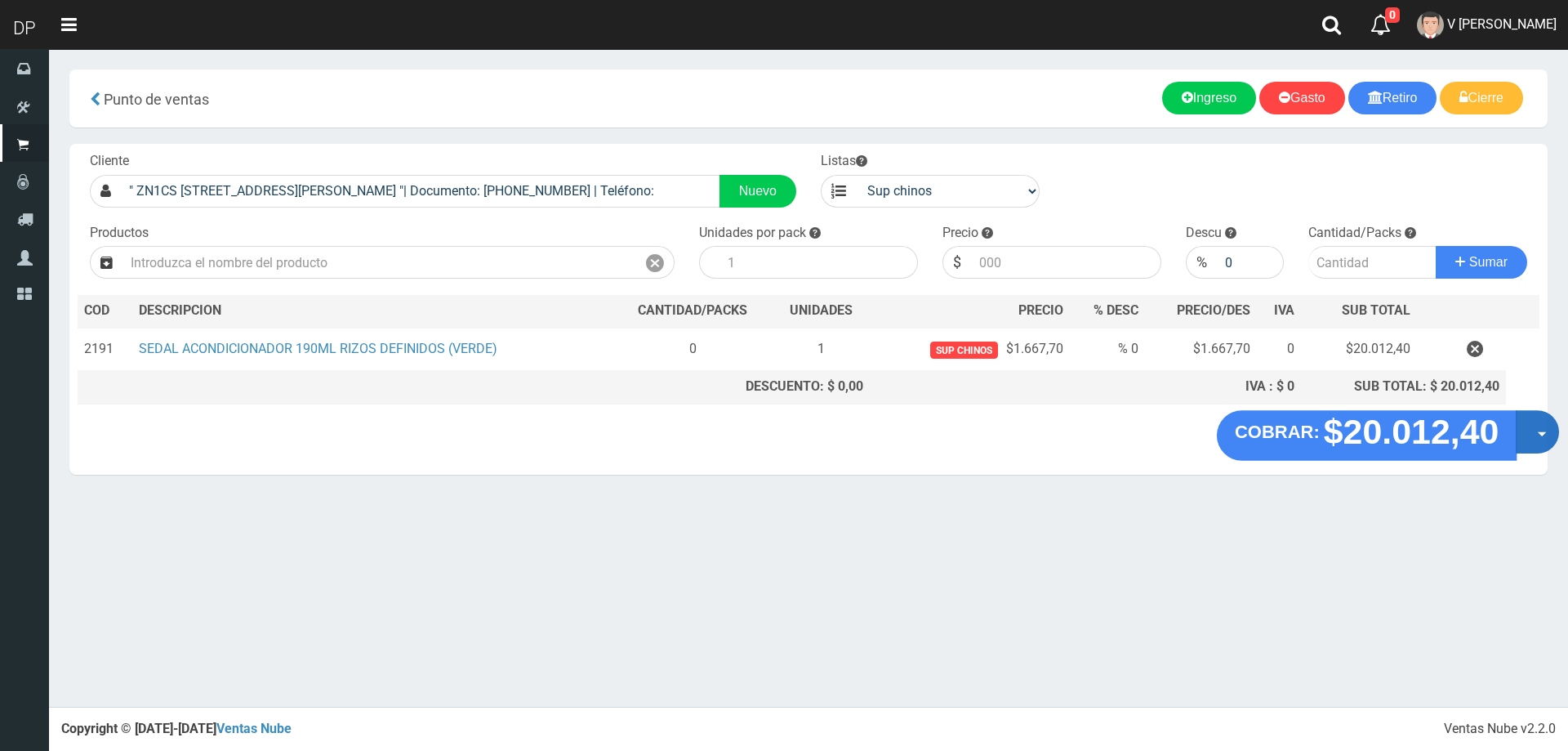
click at [1530, 439] on button "Opciones" at bounding box center [1537, 431] width 43 height 43
click at [1519, 448] on link "Hacer Devolucion" at bounding box center [1485, 437] width 146 height 37
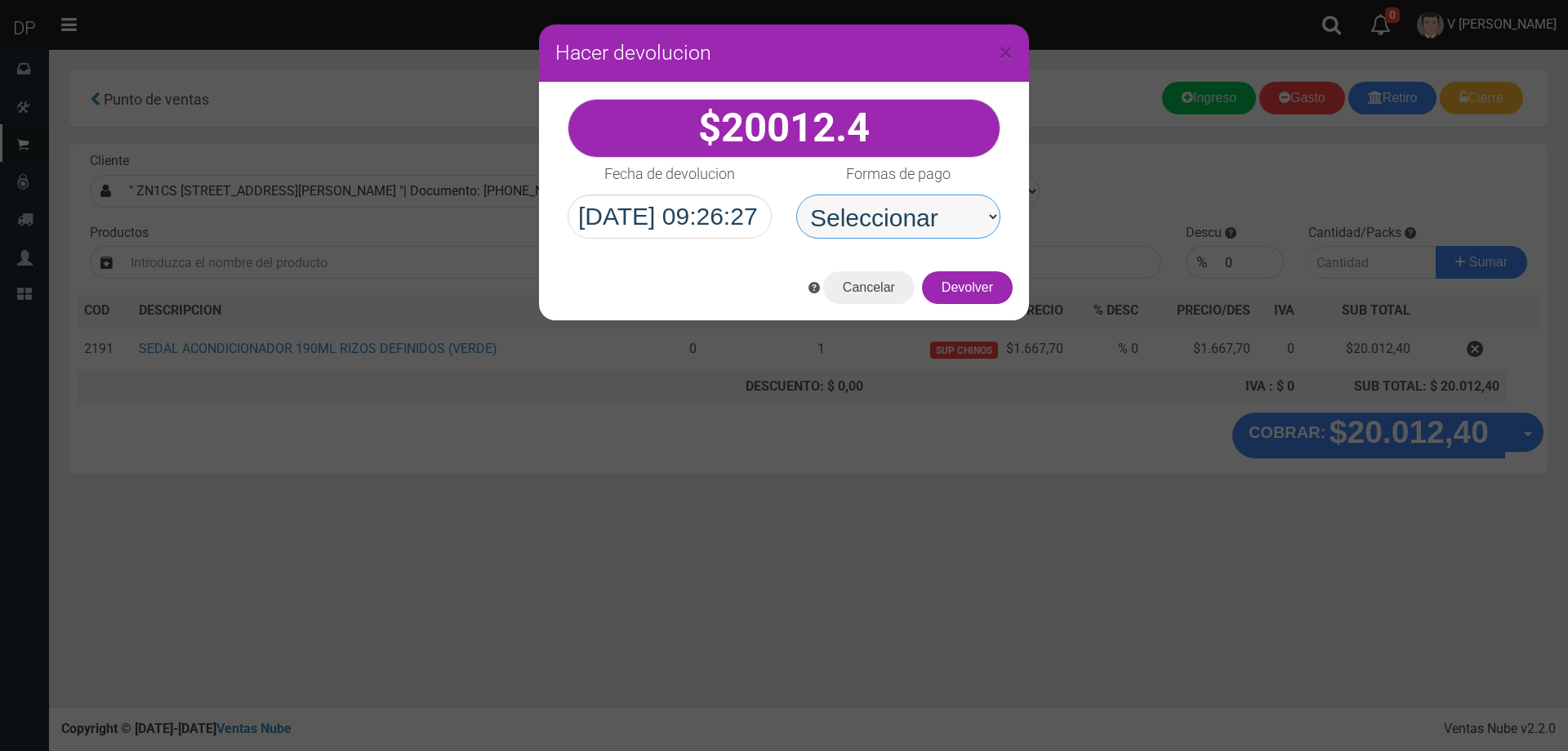
drag, startPoint x: 883, startPoint y: 227, endPoint x: 888, endPoint y: 237, distance: 11.2
click at [883, 227] on select "Seleccionar Efectivo Tarjeta de Crédito Depósito Débito" at bounding box center [898, 216] width 204 height 44
select select "Efectivo"
click at [796, 194] on select "Seleccionar Efectivo Tarjeta de Crédito Depósito Débito" at bounding box center [898, 216] width 204 height 44
click at [967, 292] on button "Devolver" at bounding box center [967, 287] width 90 height 32
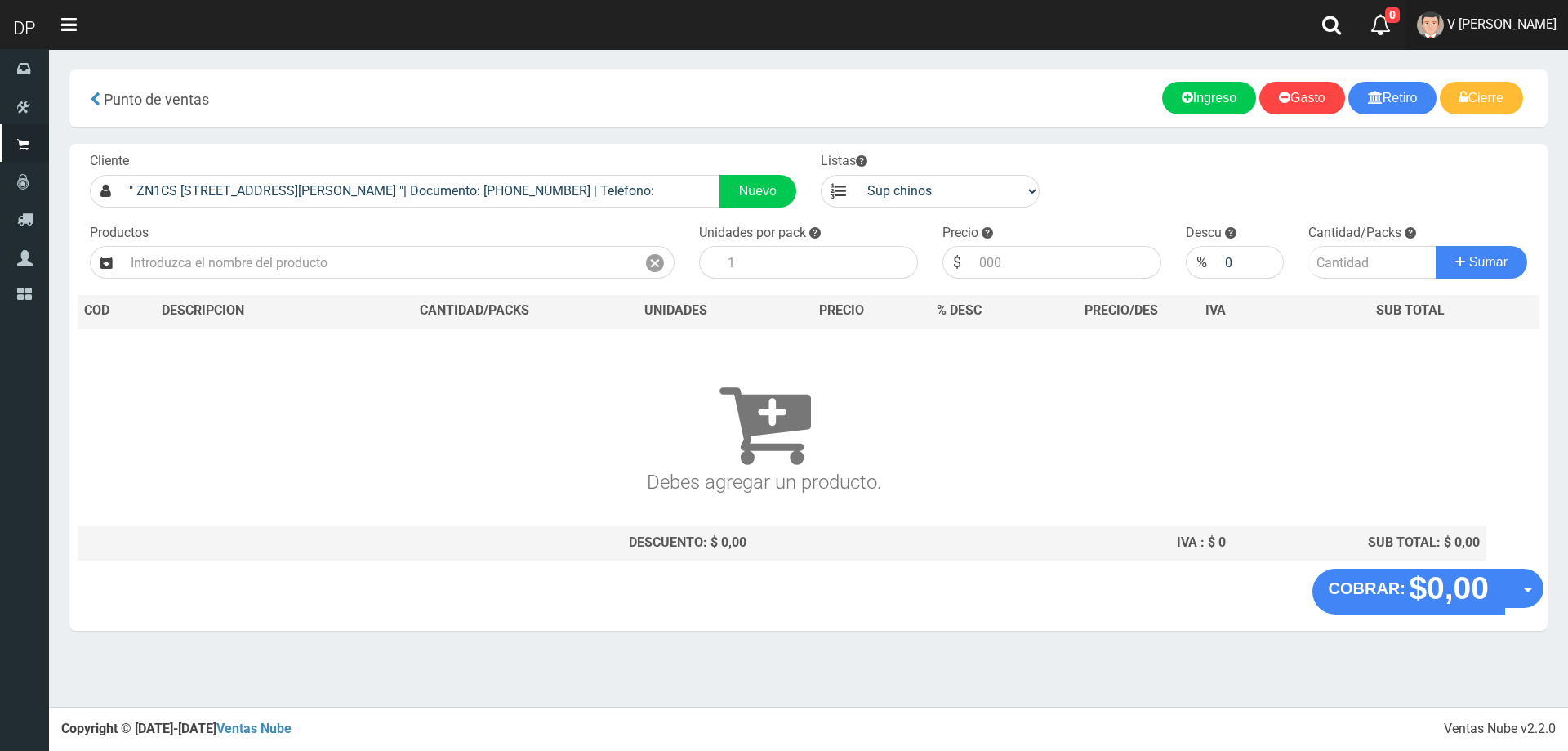
click at [1494, 20] on span "V Maria Graciela vargas" at bounding box center [1501, 25] width 110 height 16
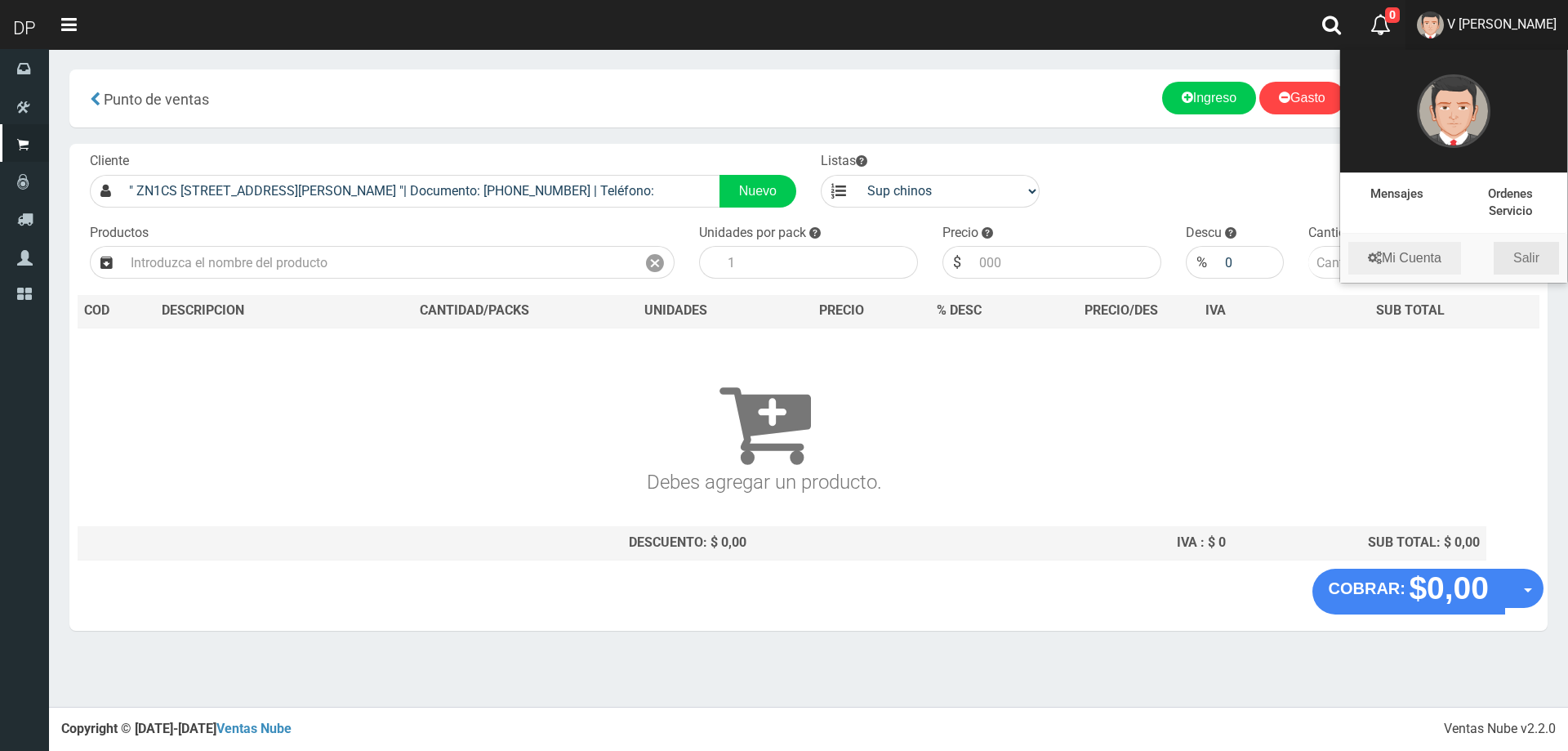
click at [1539, 253] on link "Salir" at bounding box center [1526, 258] width 66 height 32
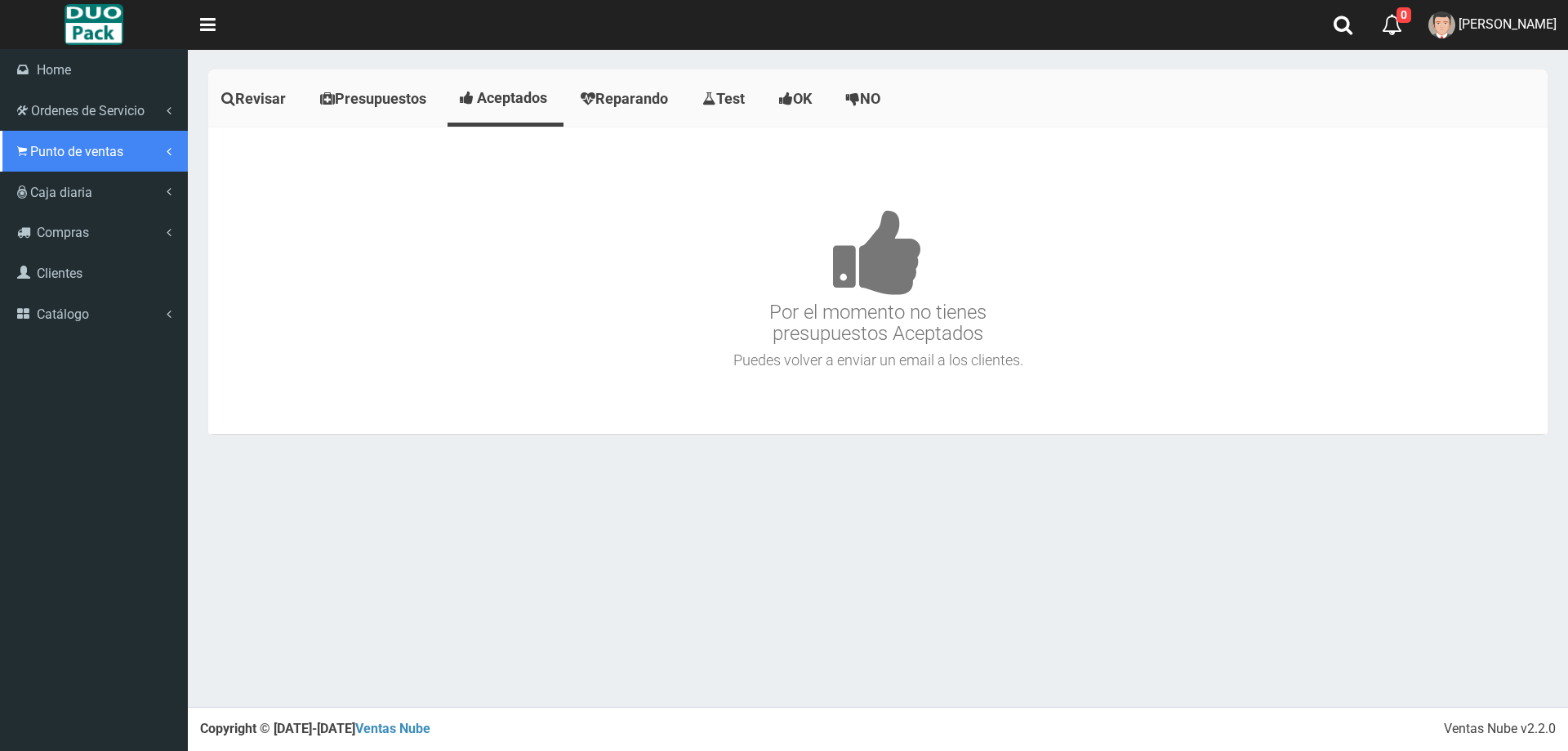
click at [56, 146] on span "Punto de ventas" at bounding box center [76, 152] width 93 height 16
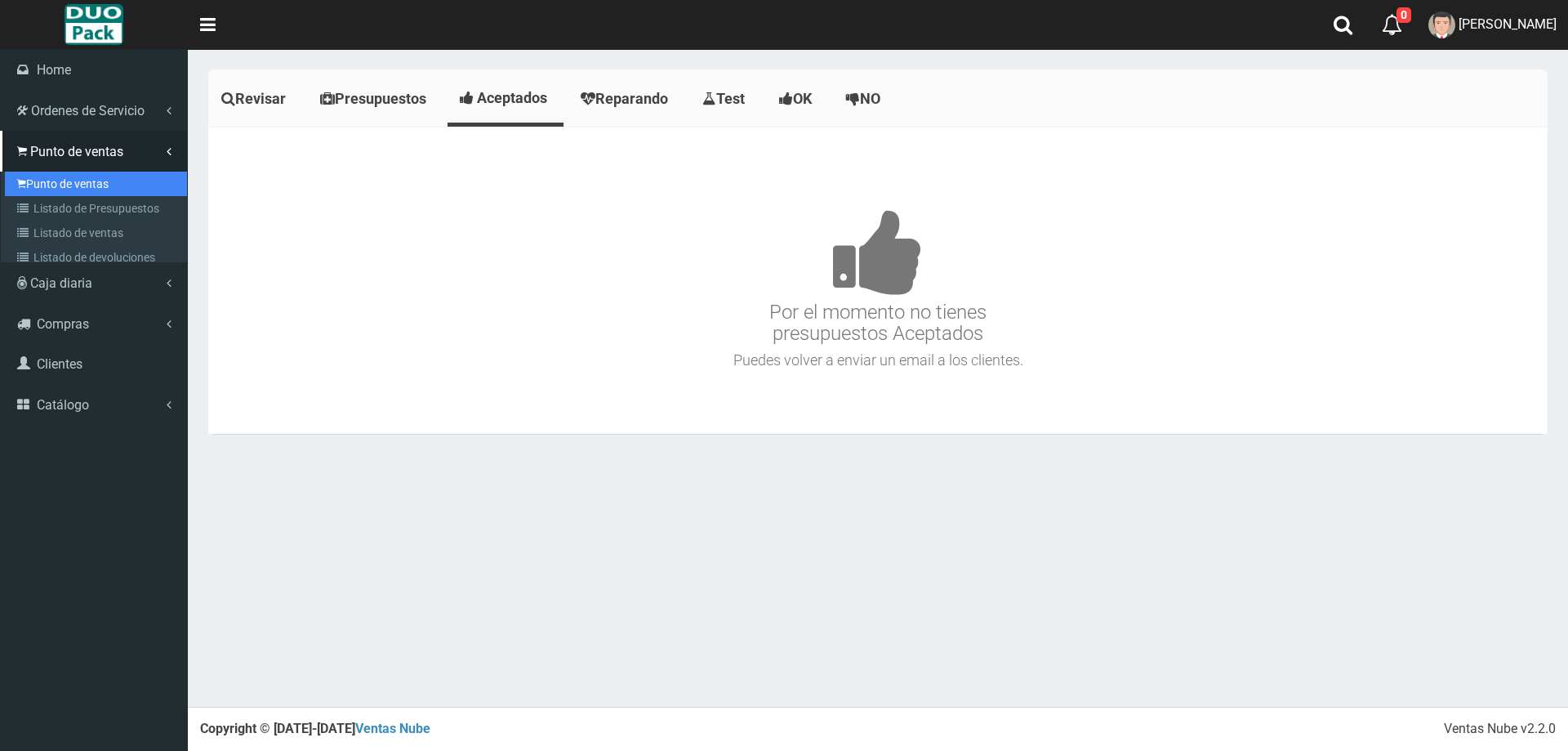
click at [134, 178] on link "Punto de ventas" at bounding box center [96, 183] width 182 height 25
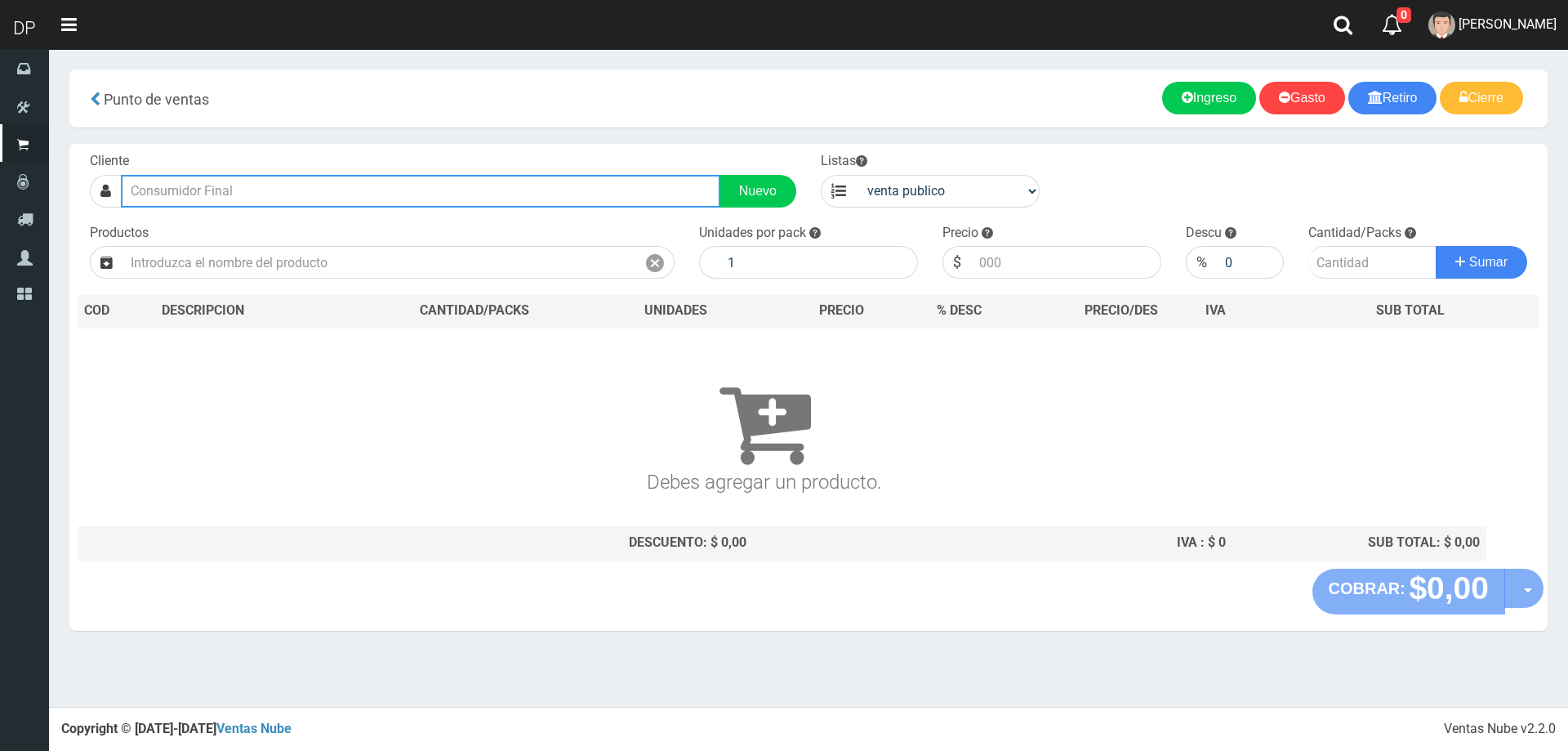
click at [308, 198] on input "text" at bounding box center [420, 190] width 600 height 32
type input "R"
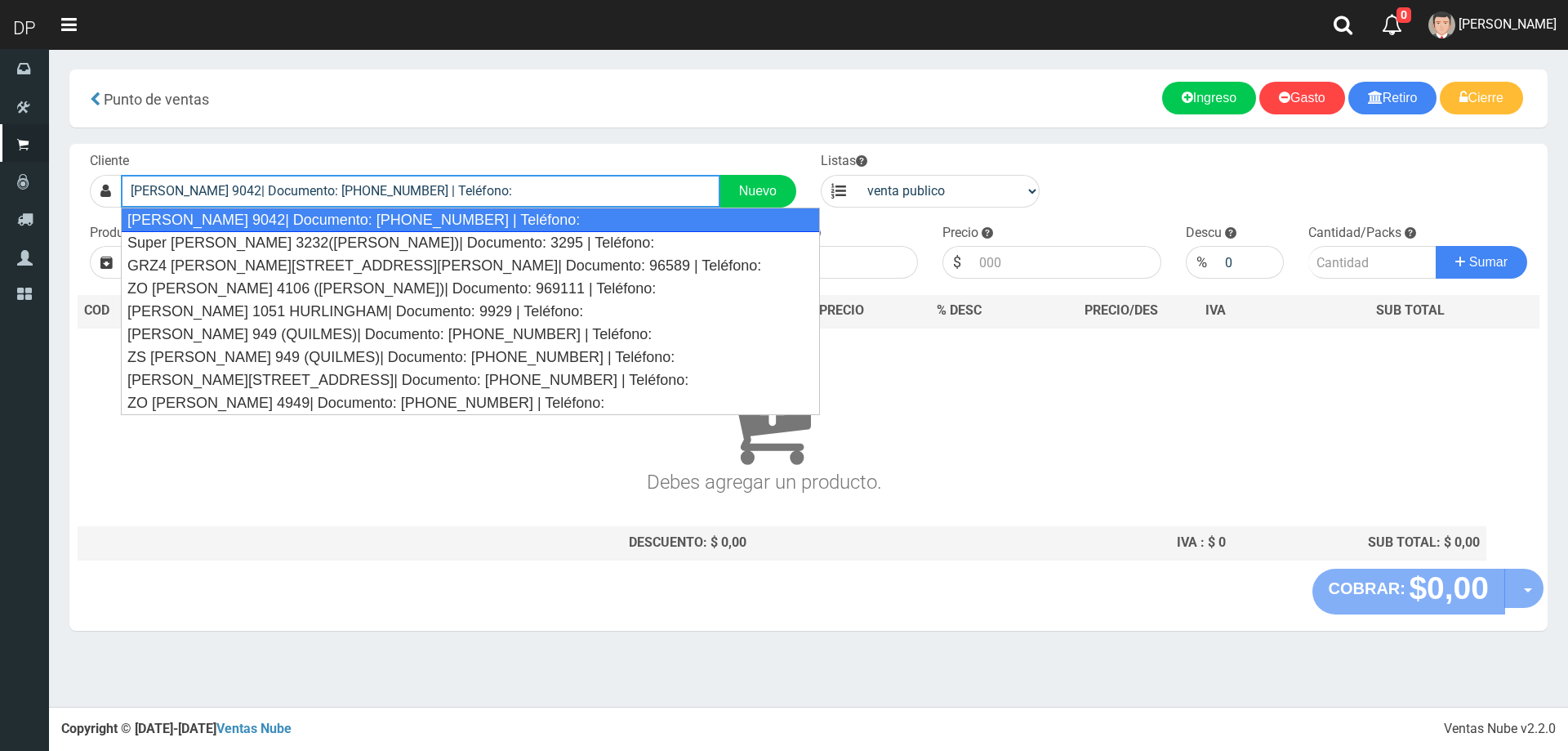
type input "PEREZ GALDOS 9042| Documento: 5165165465 | Teléfono:"
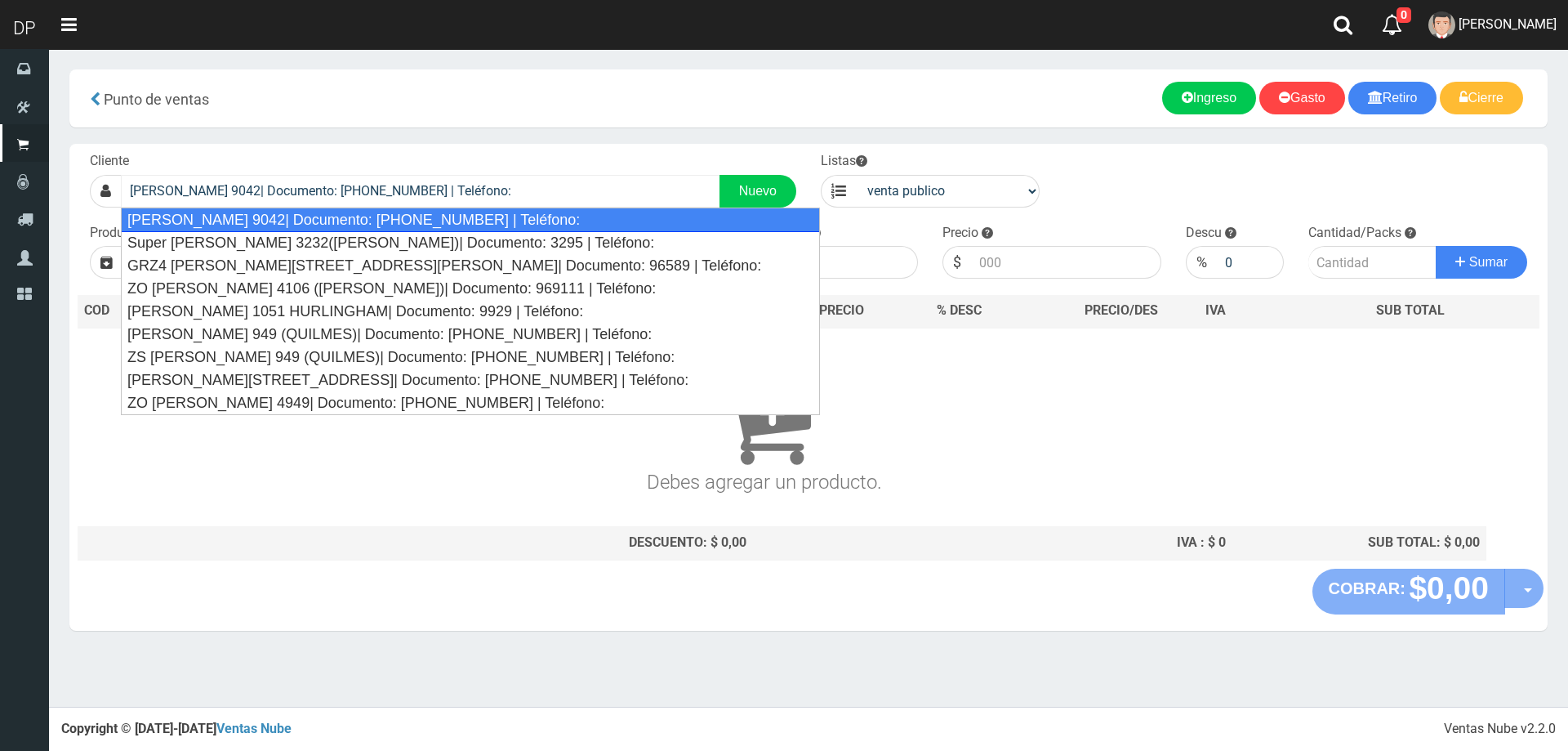
select select "2"
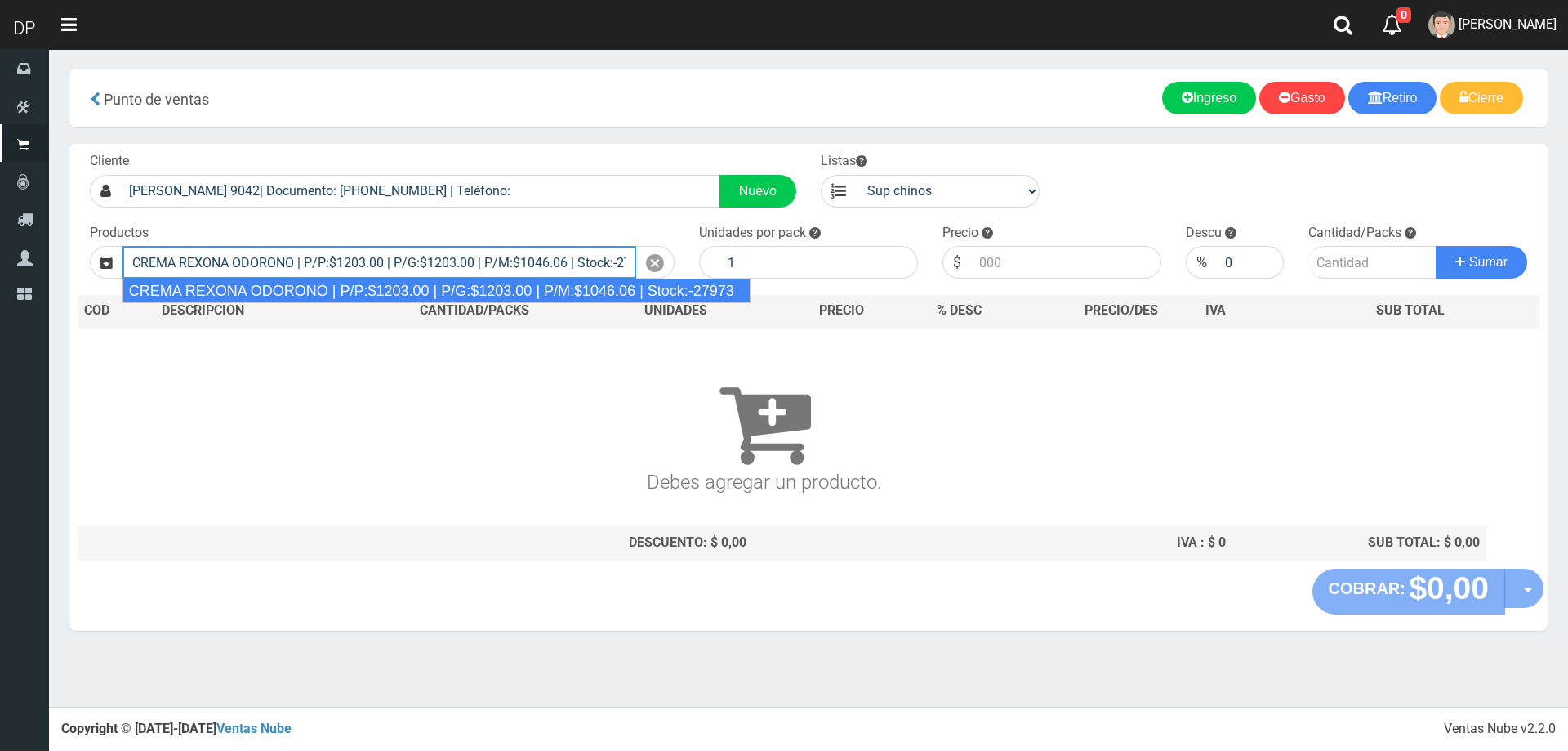
type input "CREMA REXONA ODORONO | P/P:$1203.00 | P/G:$1203.00 | P/M:$1046.06 | Stock:-27973"
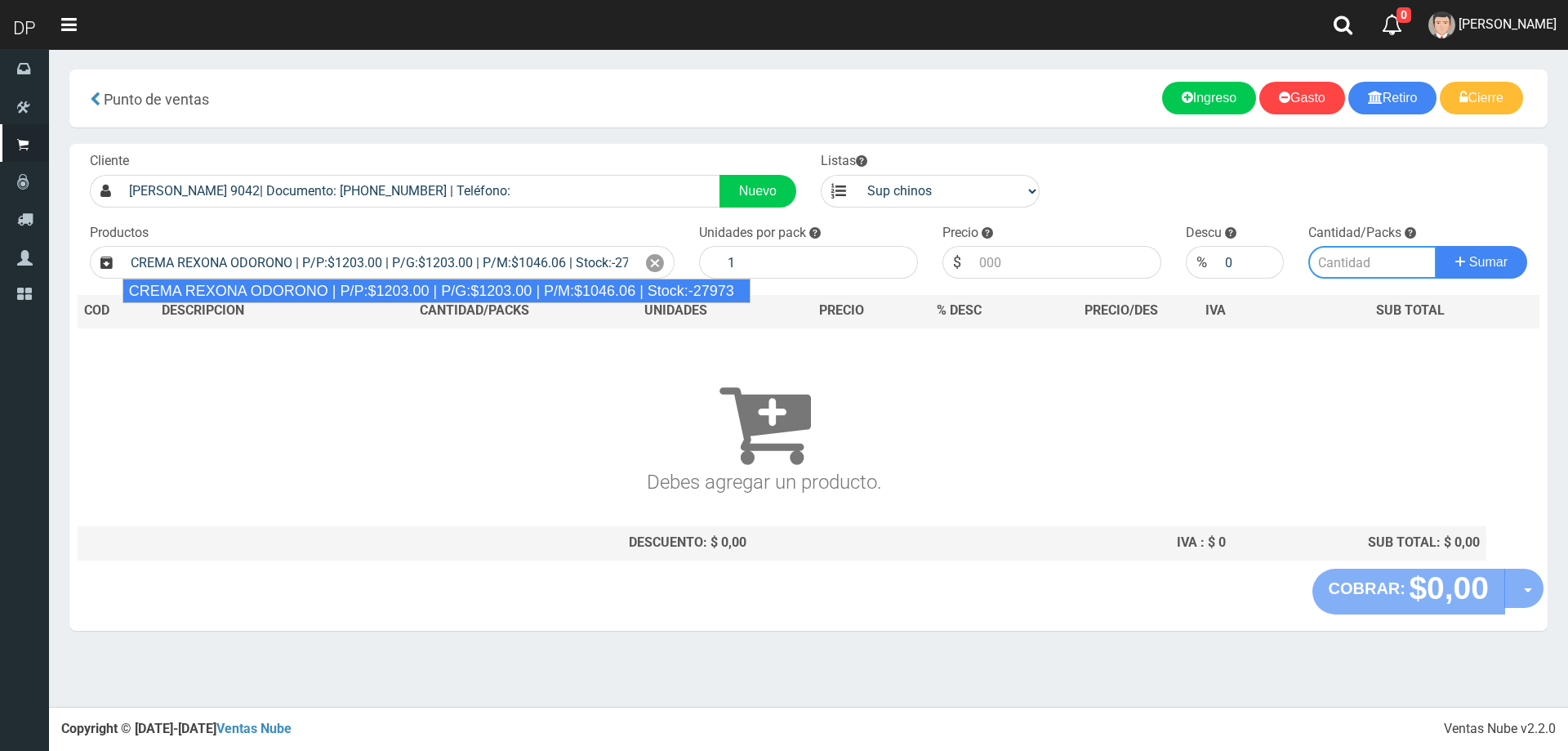
type input "12"
type input "1203.00"
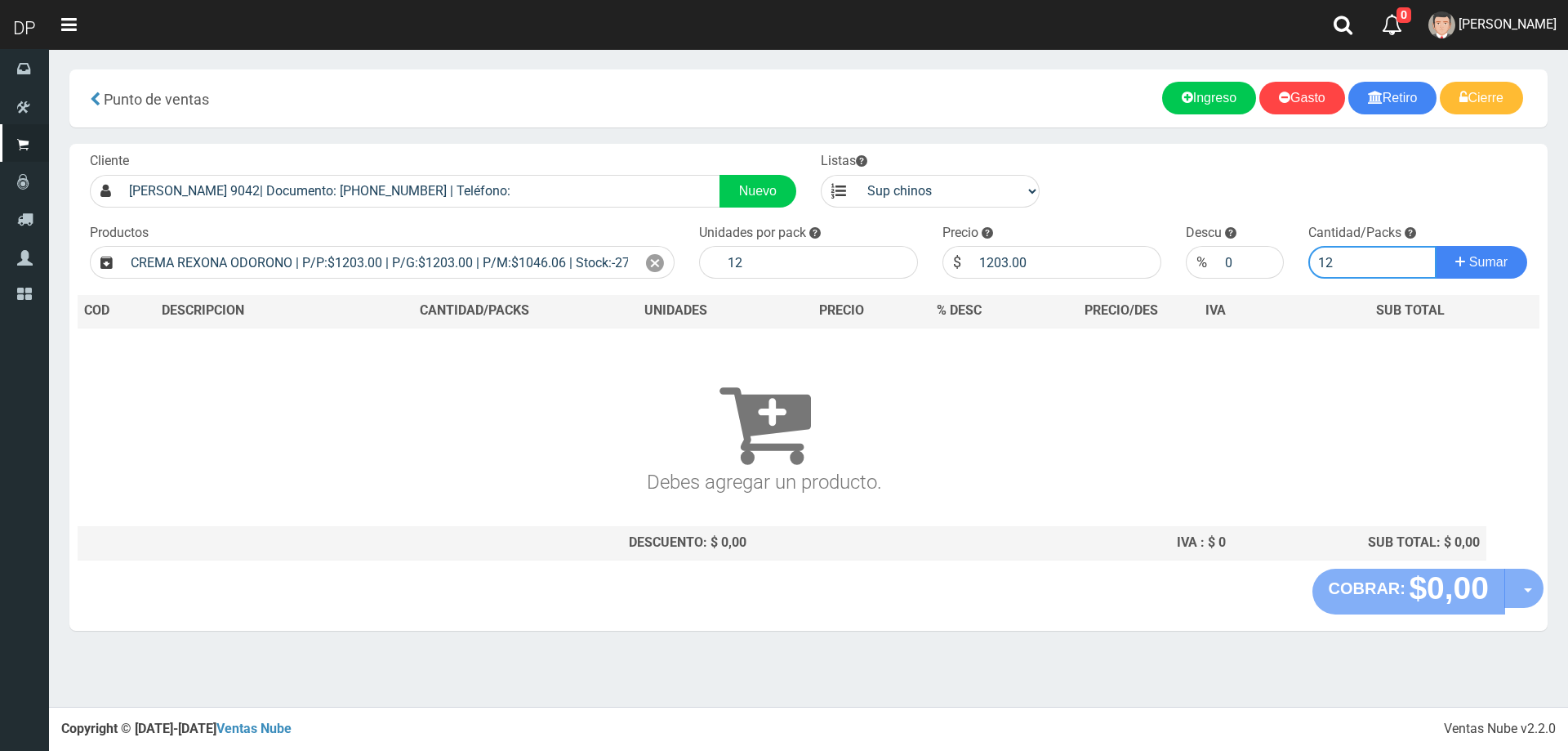
type input "12"
click at [1436, 246] on button "Sumar" at bounding box center [1481, 262] width 91 height 32
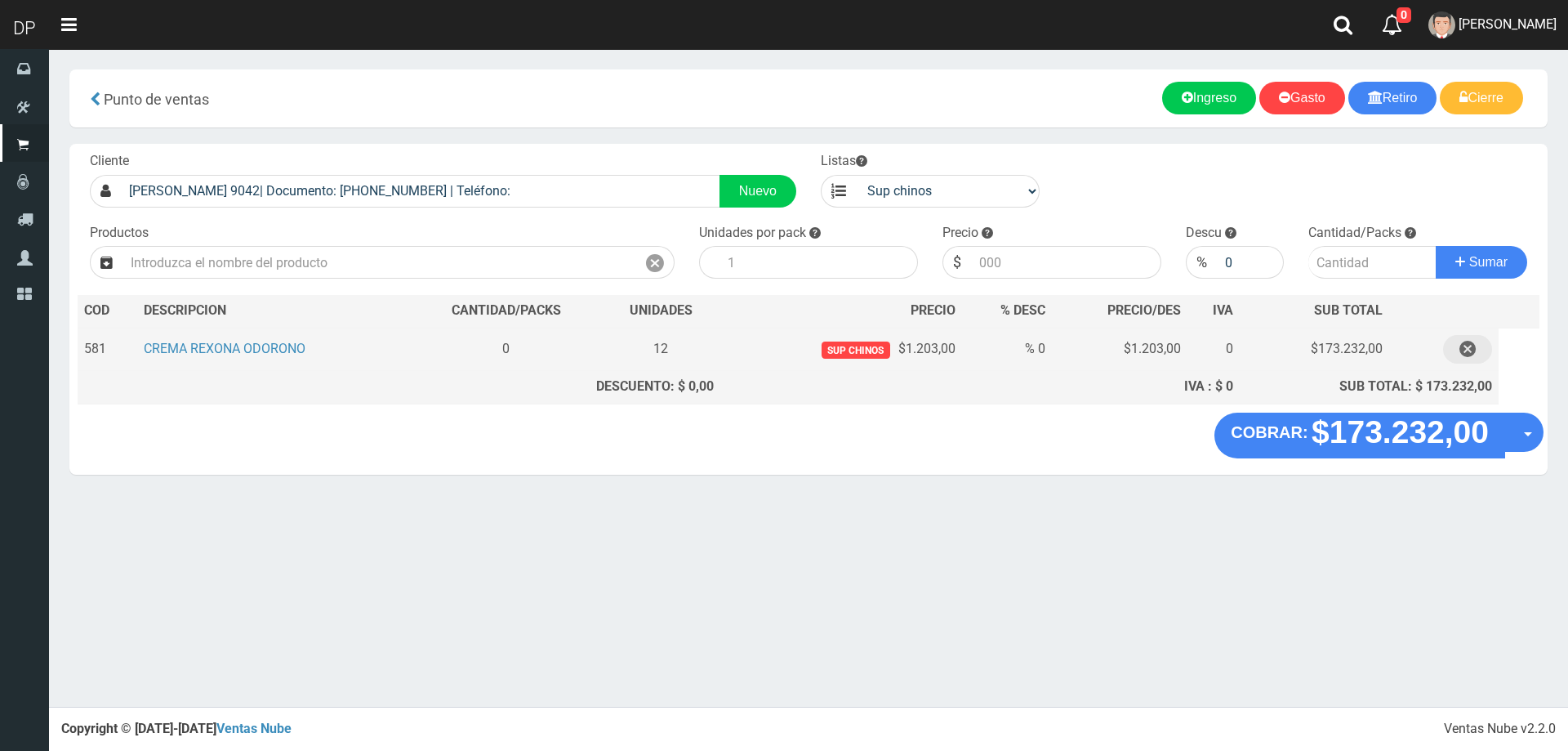
click at [1478, 352] on button "button" at bounding box center [1467, 349] width 49 height 28
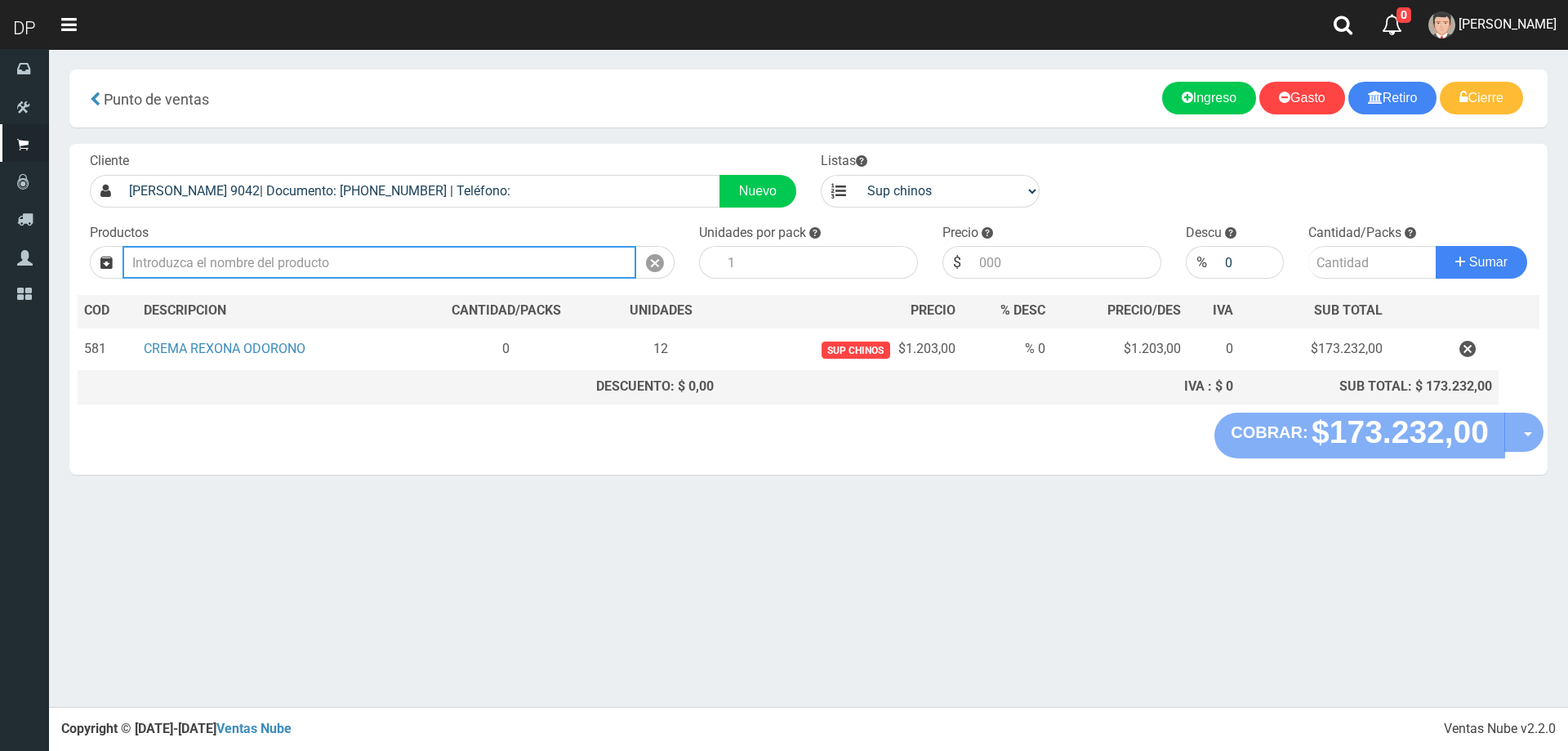
click at [458, 254] on input "text" at bounding box center [379, 262] width 514 height 32
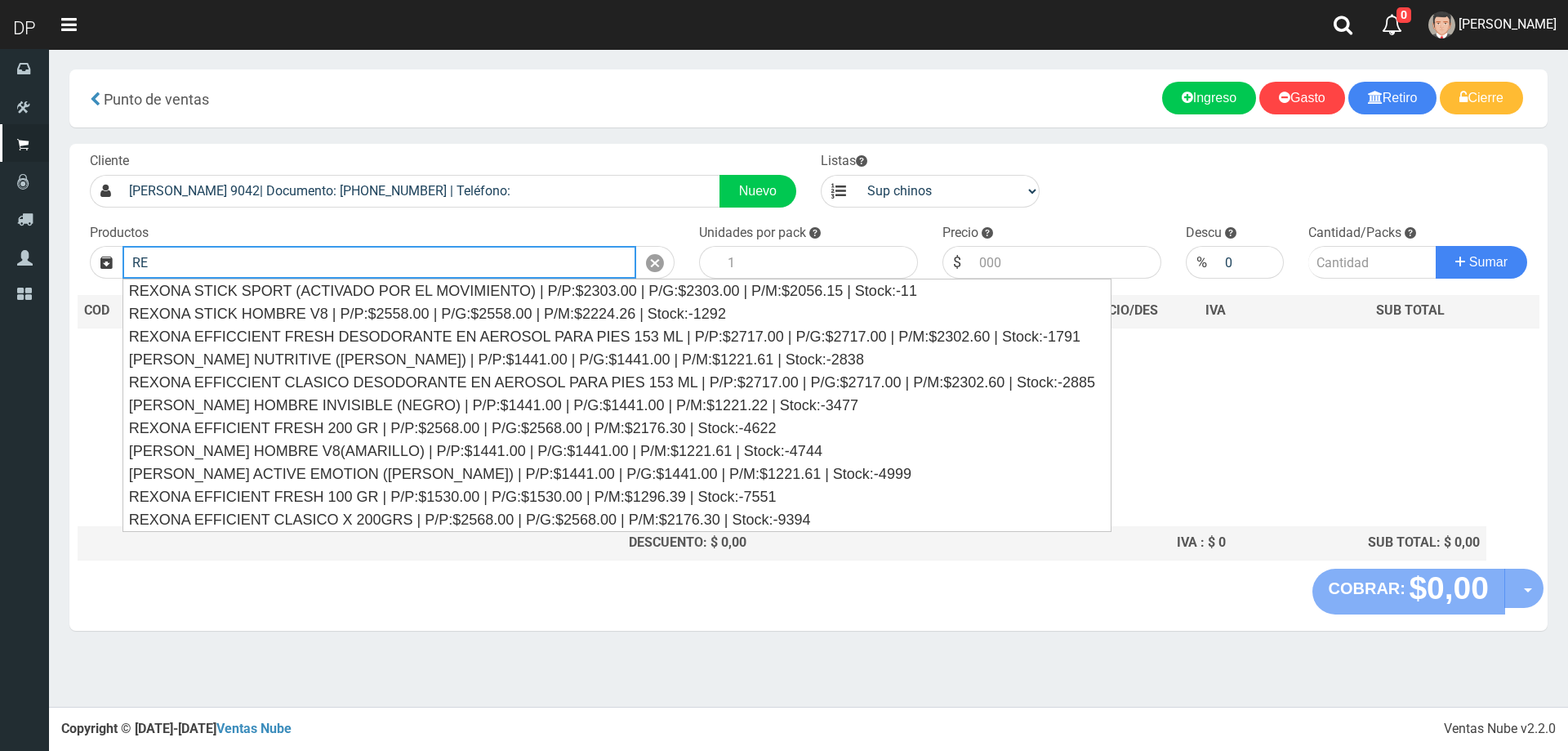
type input "R"
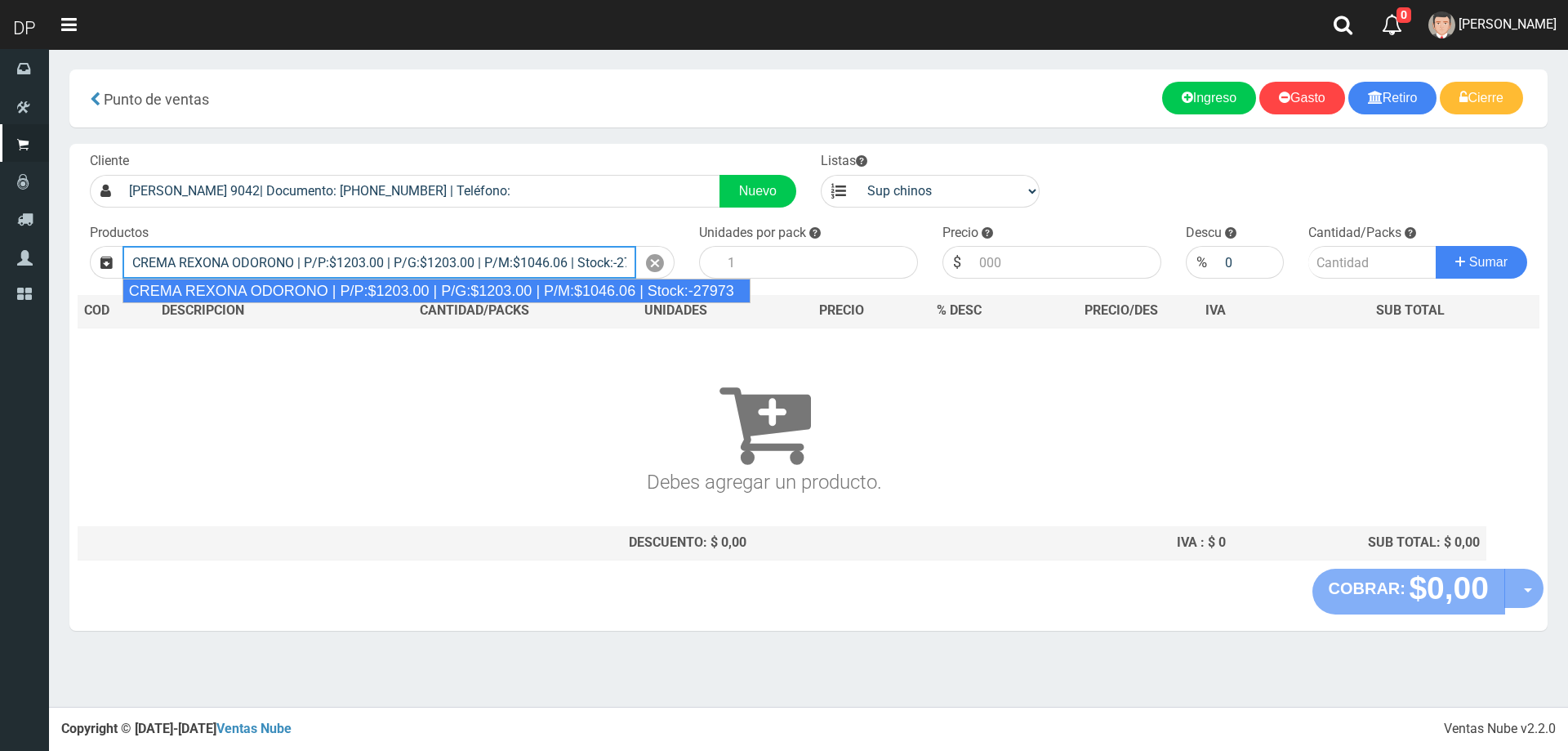
type input "CREMA REXONA ODORONO | P/P:$1203.00 | P/G:$1203.00 | P/M:$1046.06 | Stock:-27973"
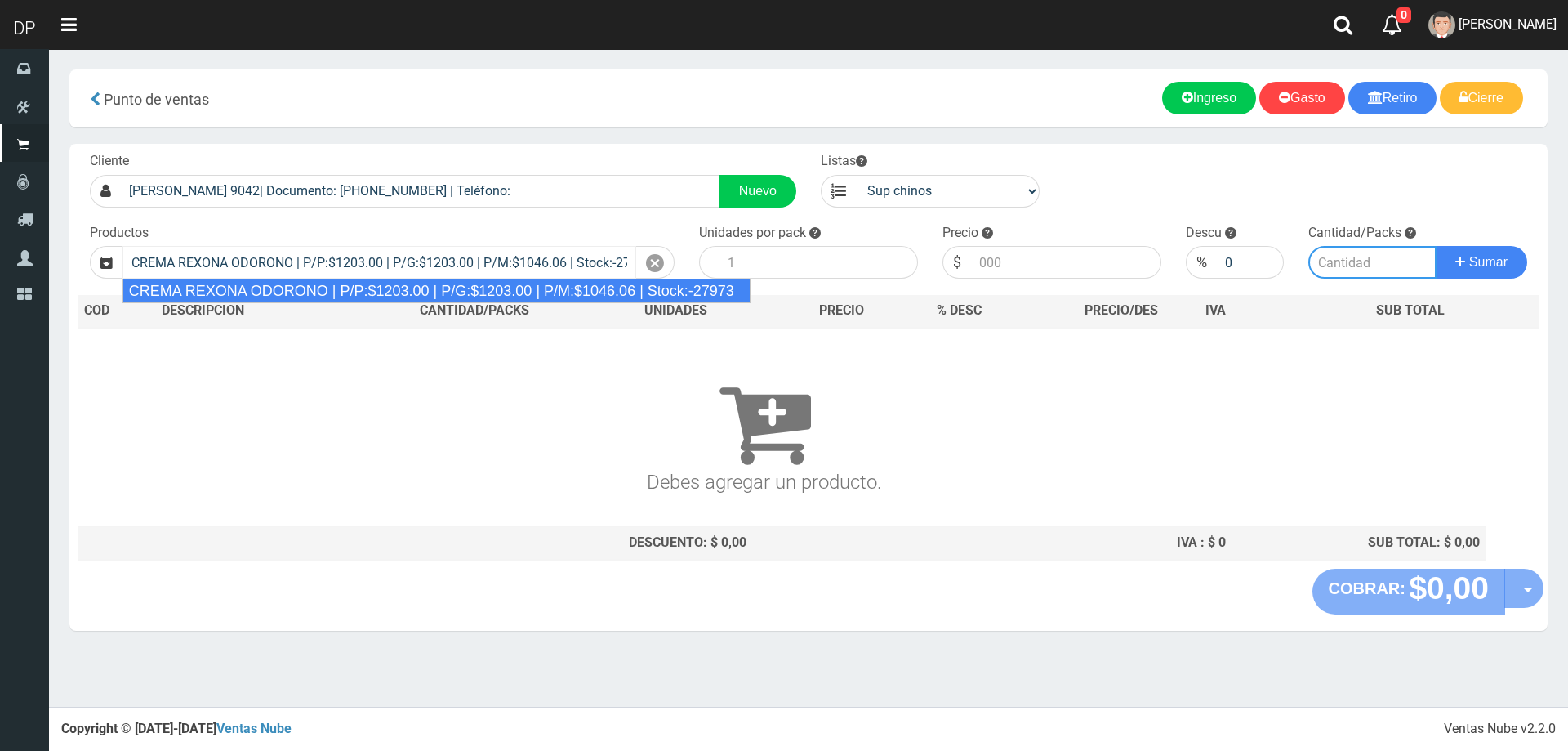
type input "12"
type input "1203.00"
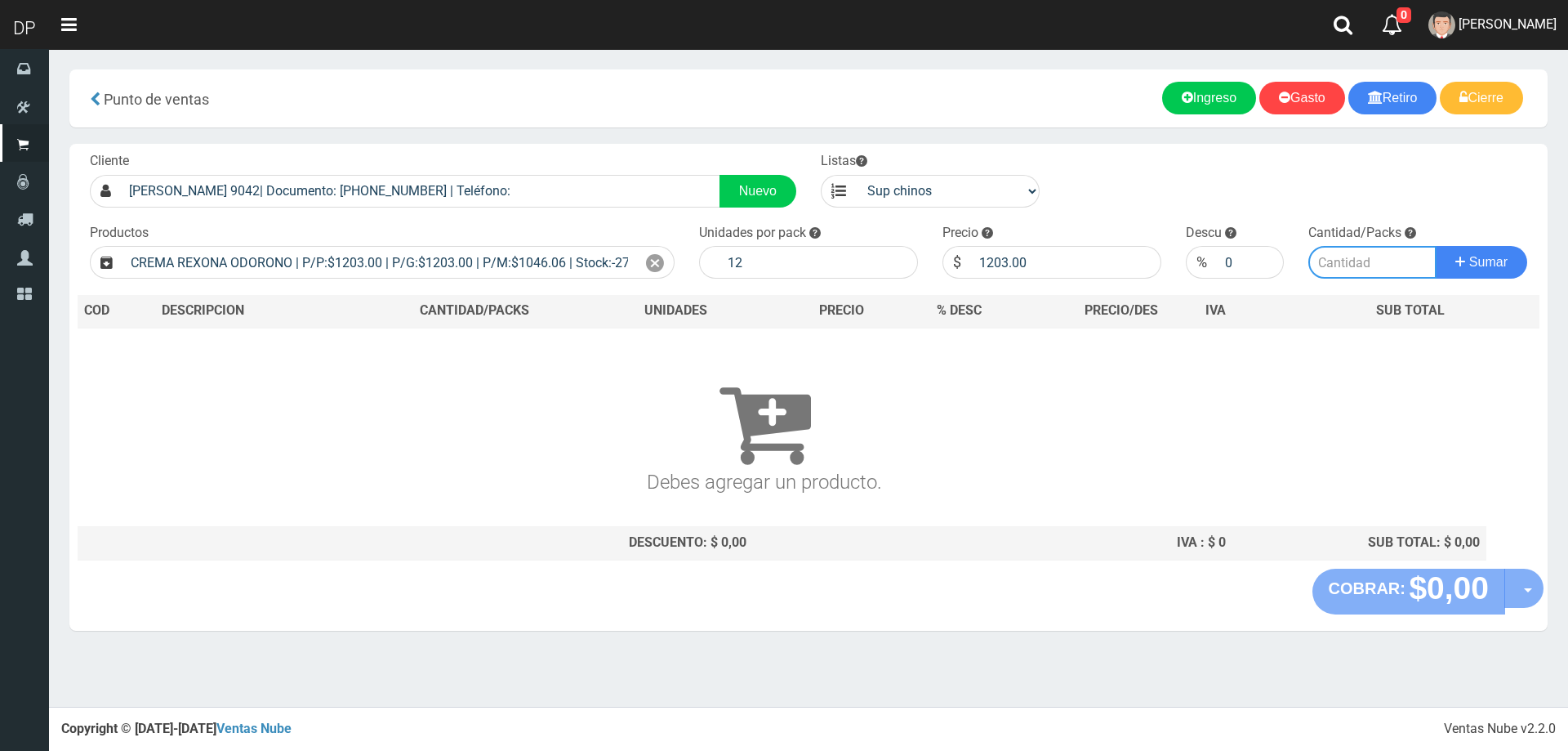
click at [1388, 273] on input "number" at bounding box center [1373, 262] width 129 height 32
type input "2"
click at [1436, 246] on button "Sumar" at bounding box center [1481, 262] width 91 height 32
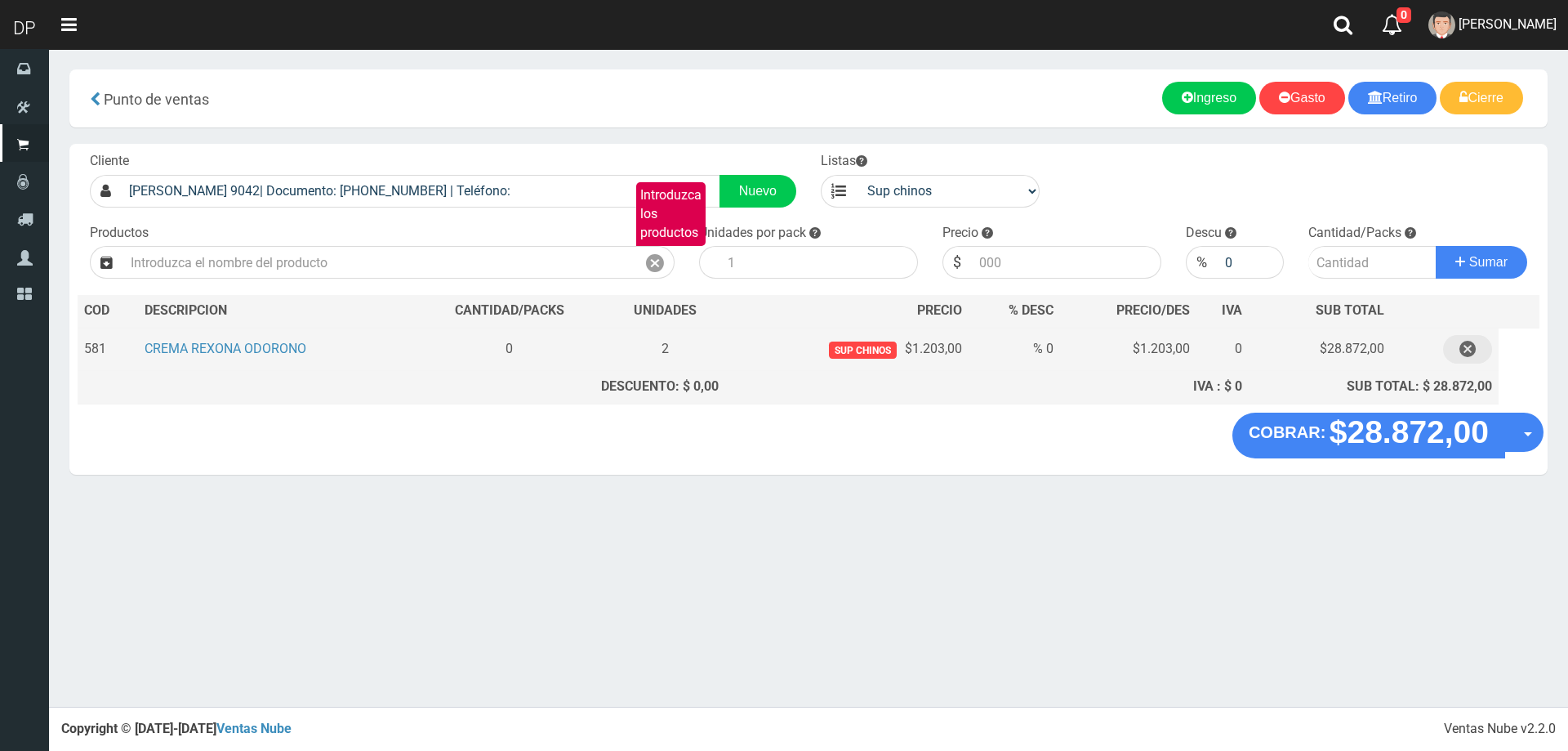
click at [1461, 350] on icon "button" at bounding box center [1467, 349] width 17 height 28
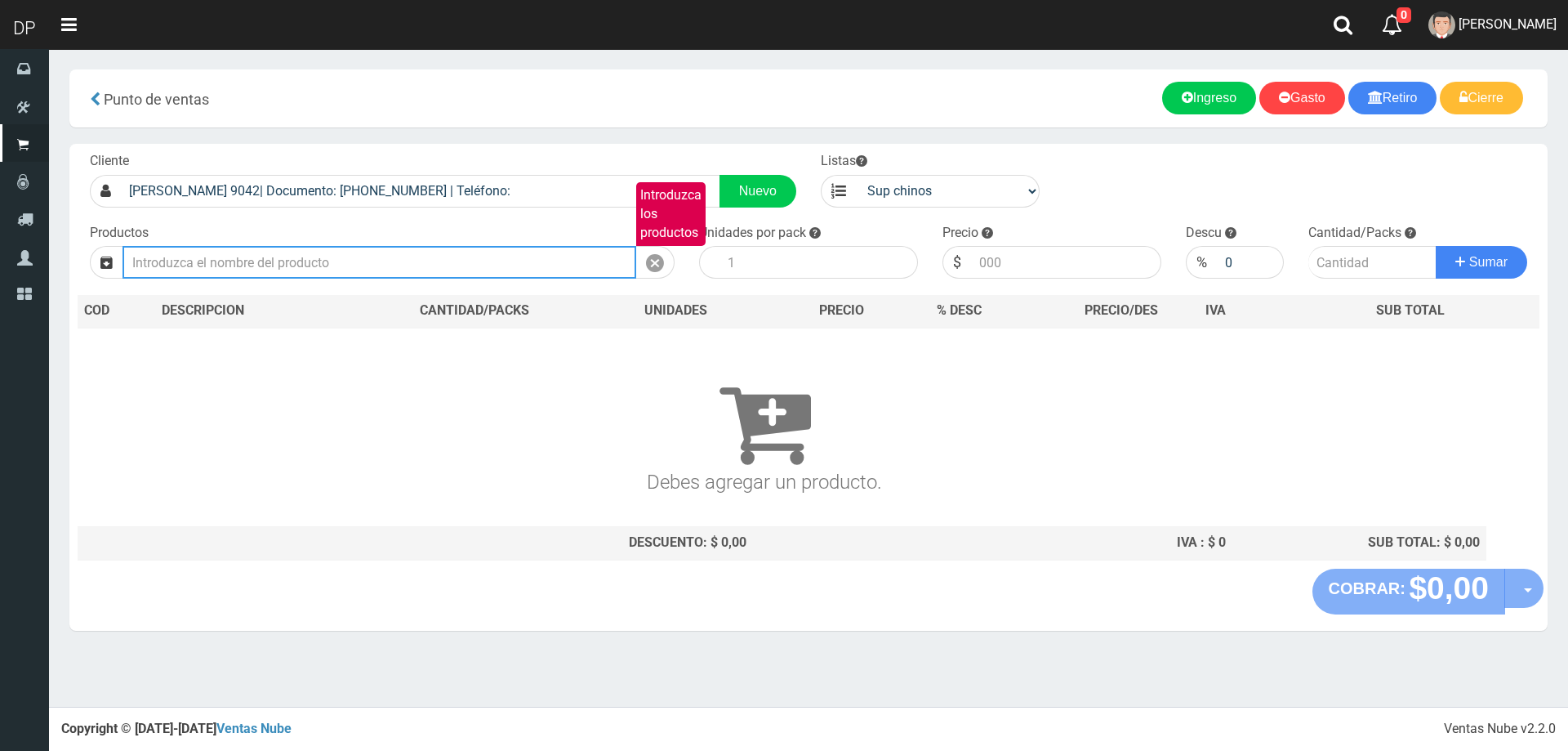
click at [356, 266] on input "Introduzca los productos" at bounding box center [379, 262] width 514 height 32
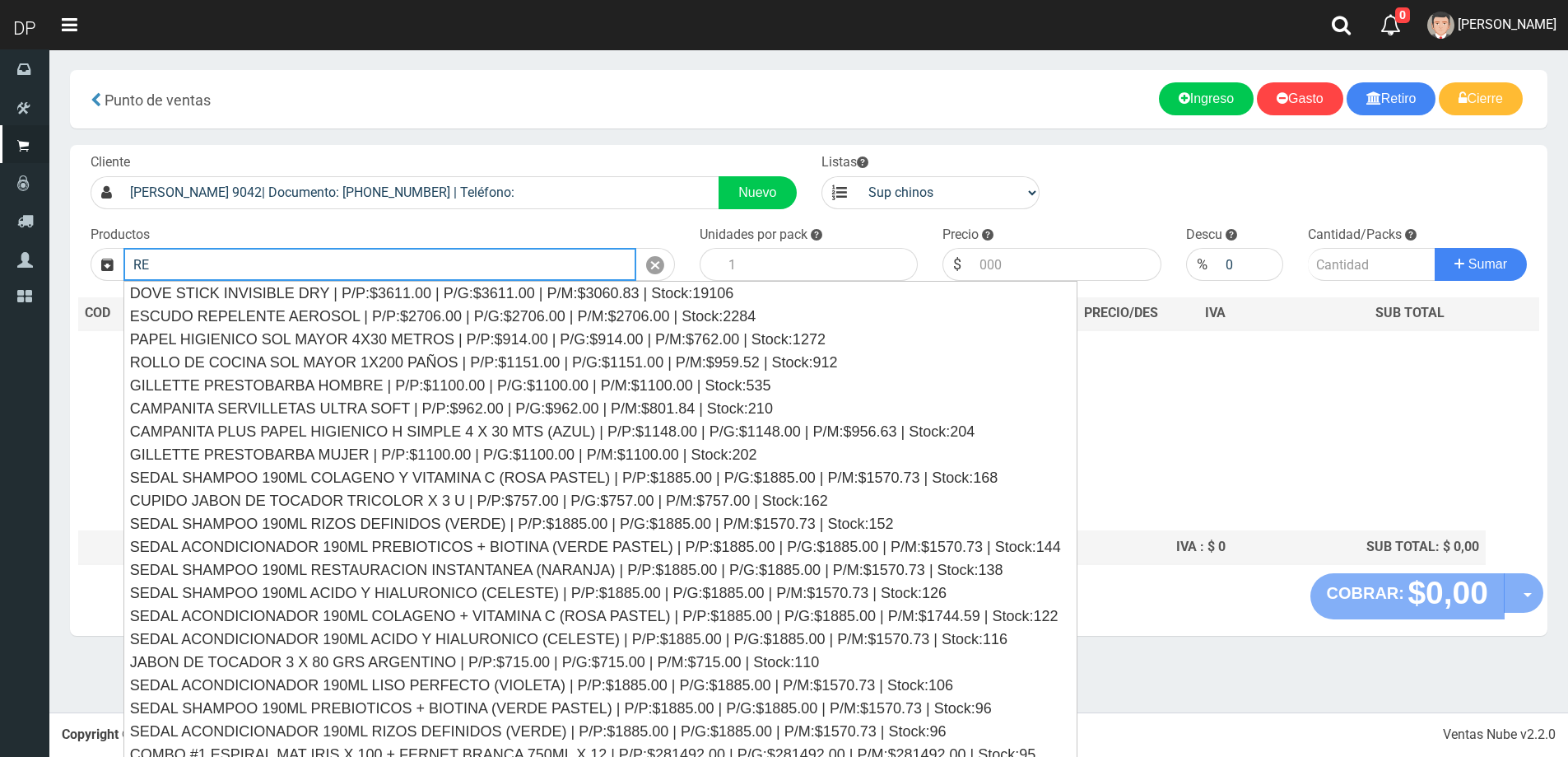
type input "R"
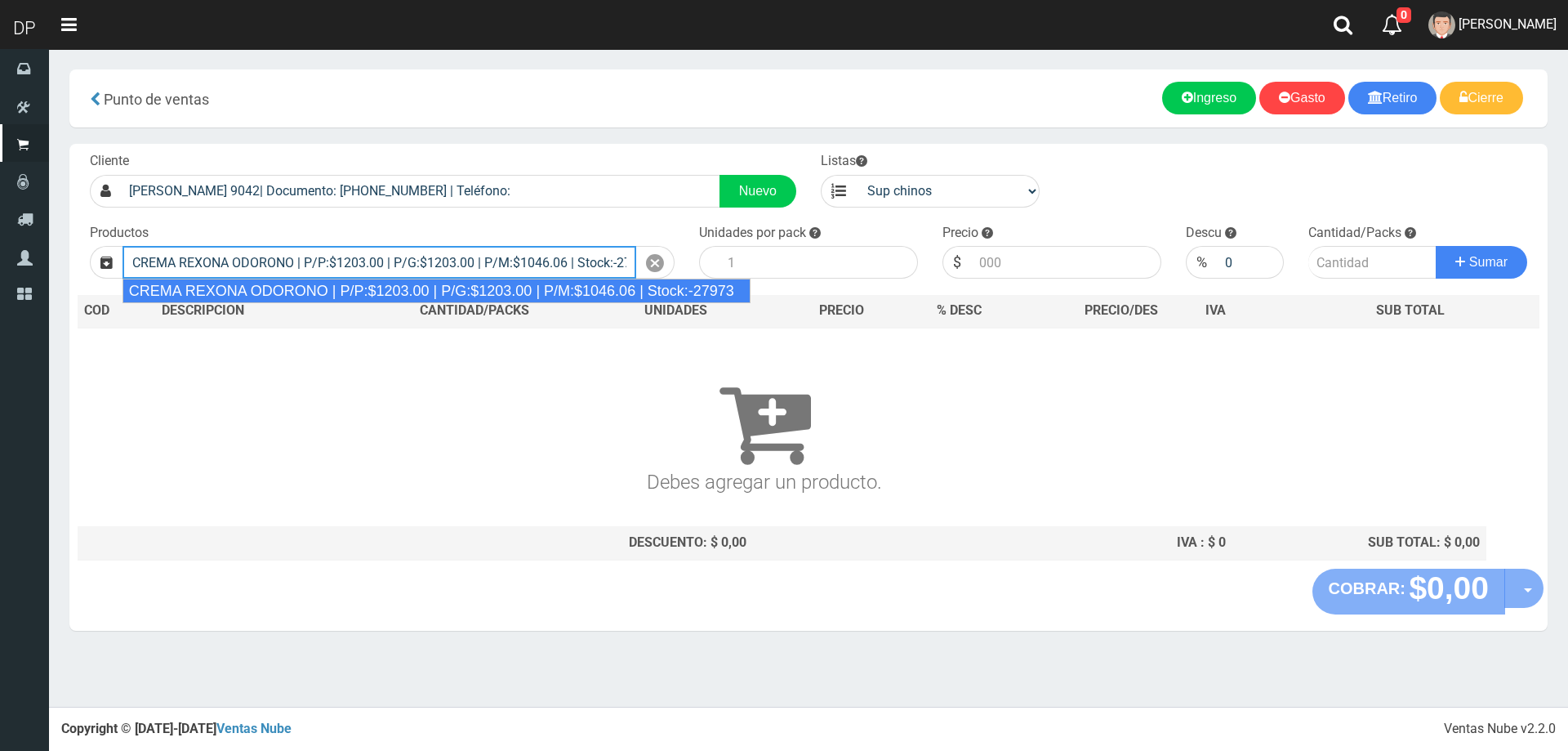
type input "CREMA REXONA ODORONO | P/P:$1203.00 | P/G:$1203.00 | P/M:$1046.06 | Stock:-27973"
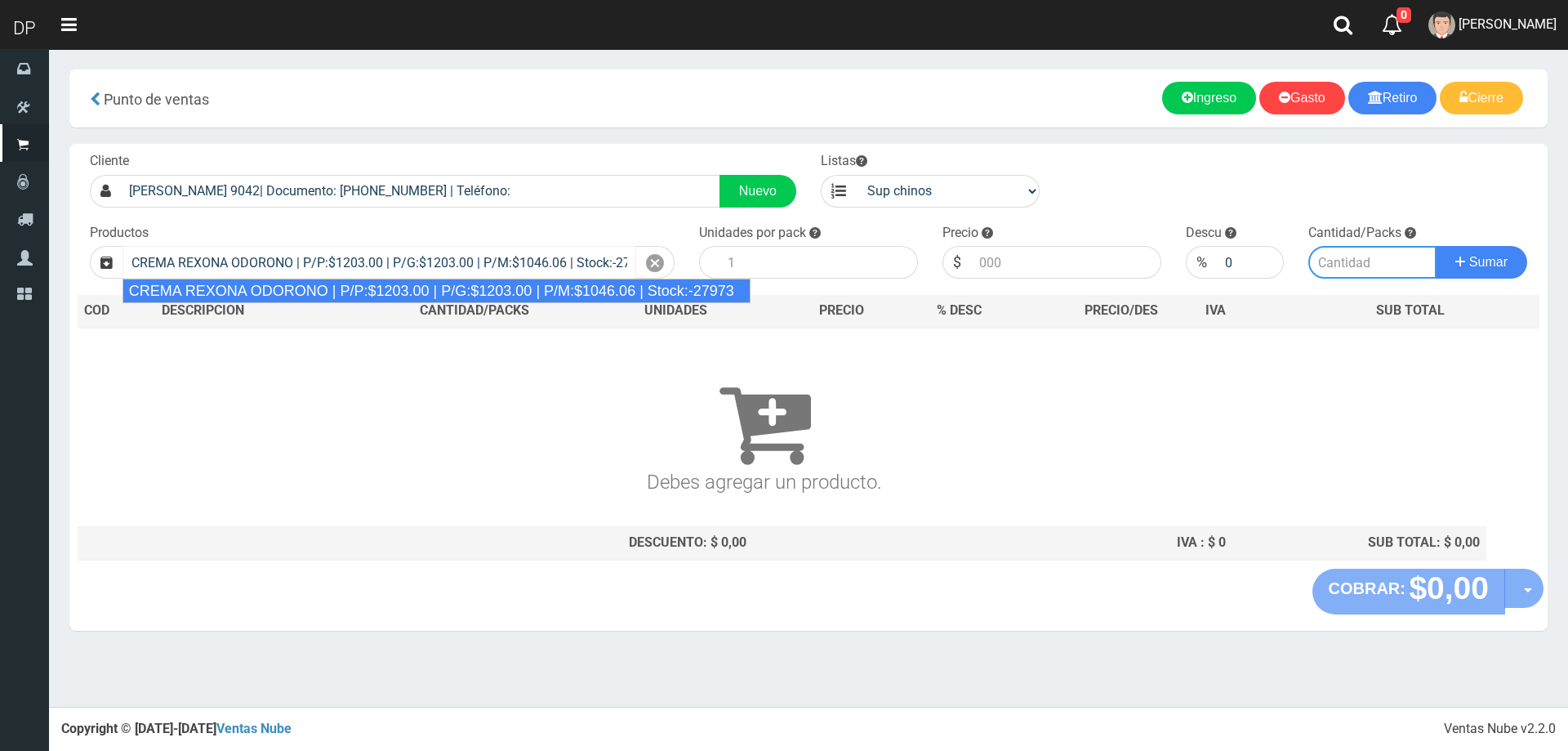
type input "12"
type input "1203.00"
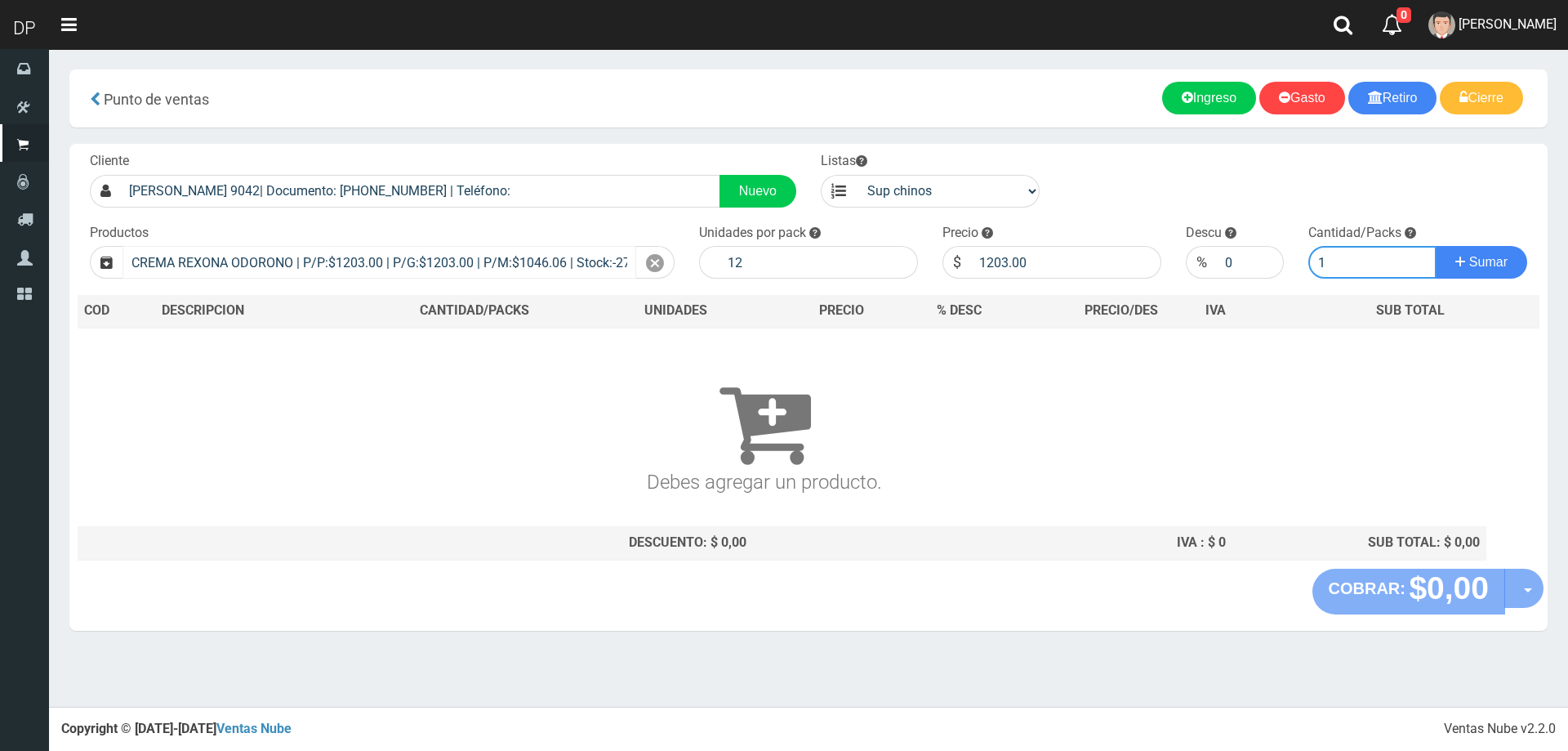
type input "1"
click at [1436, 246] on button "Sumar" at bounding box center [1481, 262] width 91 height 32
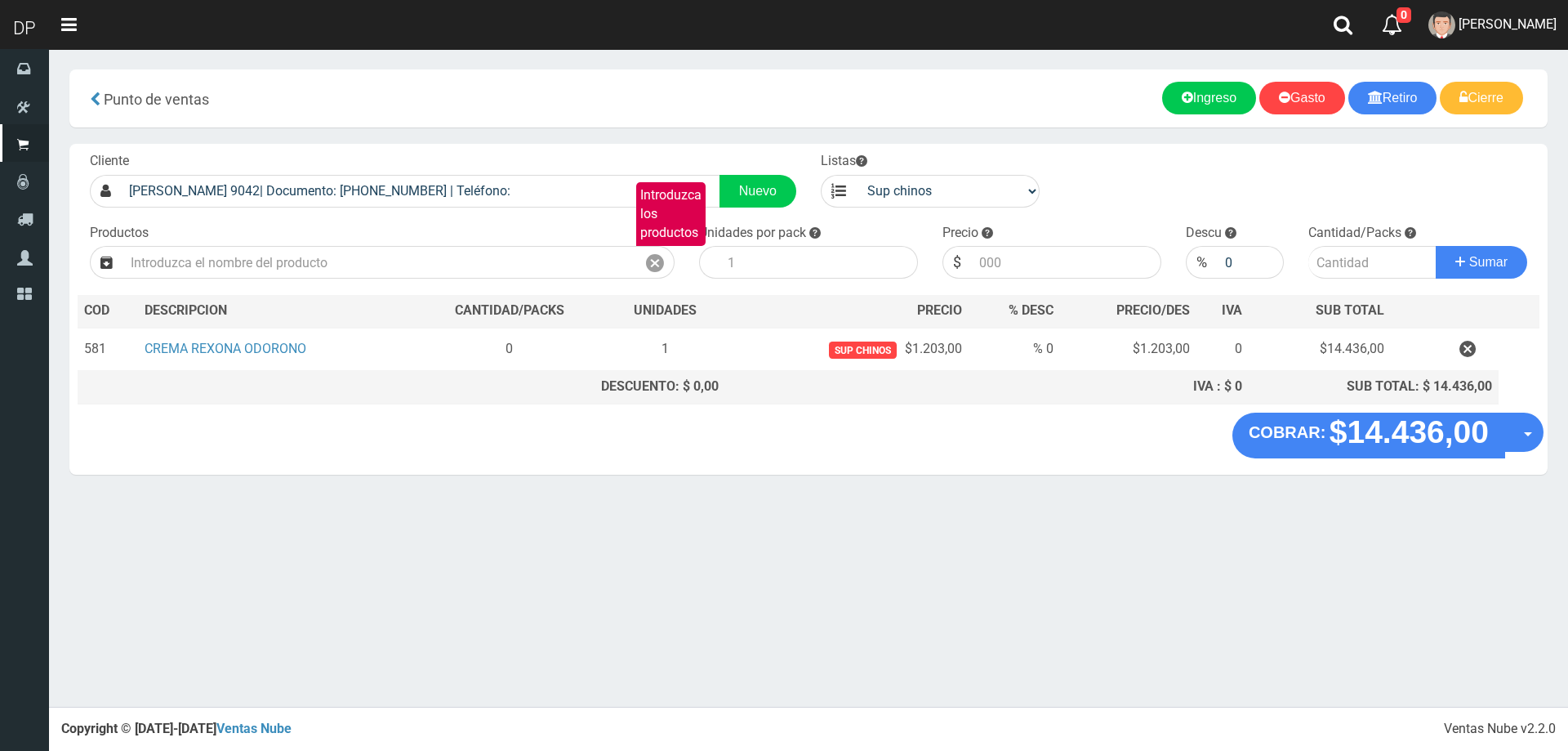
drag, startPoint x: 1479, startPoint y: 353, endPoint x: 1359, endPoint y: 323, distance: 123.7
click at [1478, 352] on button "button" at bounding box center [1467, 349] width 49 height 28
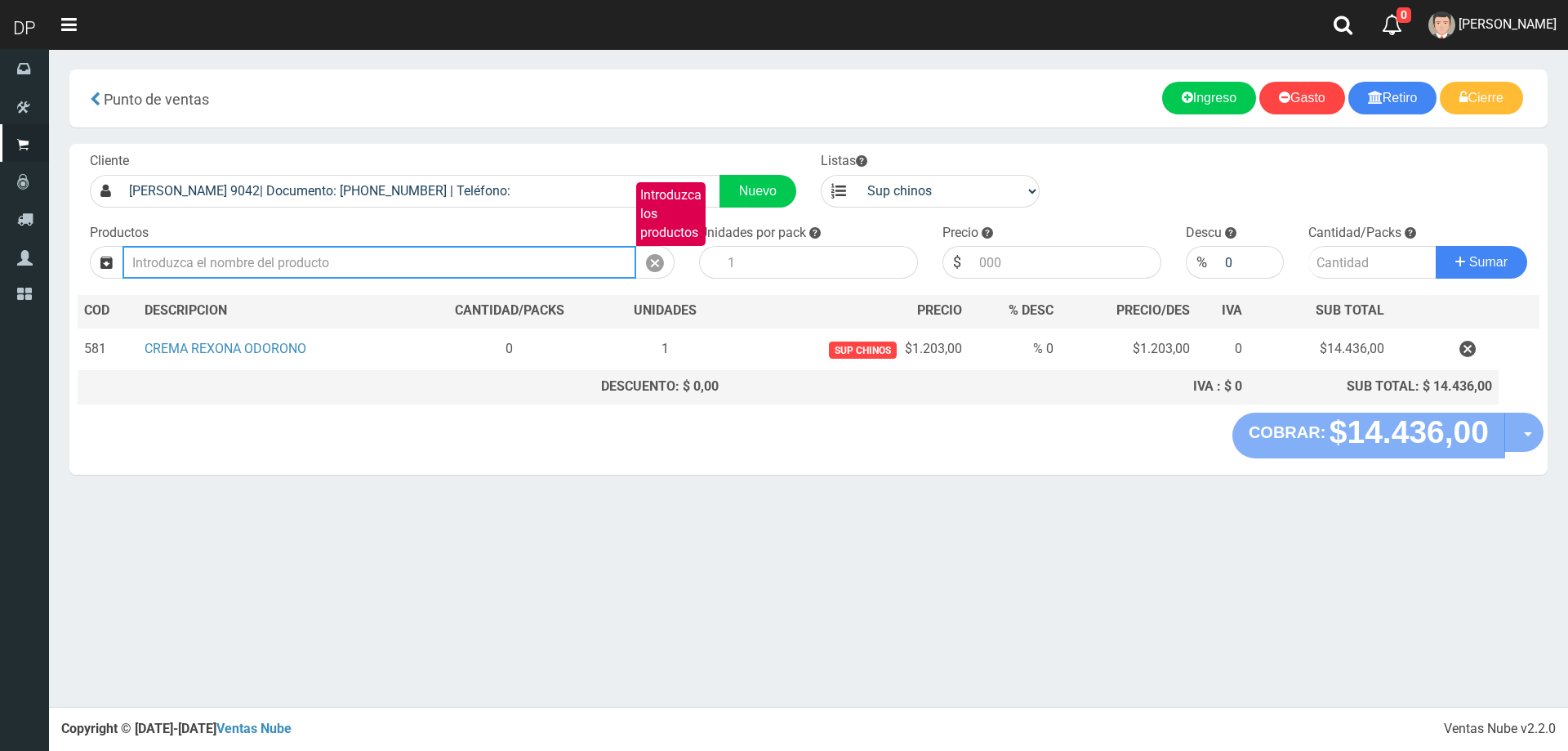
click at [507, 257] on input "Introduzca los productos" at bounding box center [379, 262] width 514 height 32
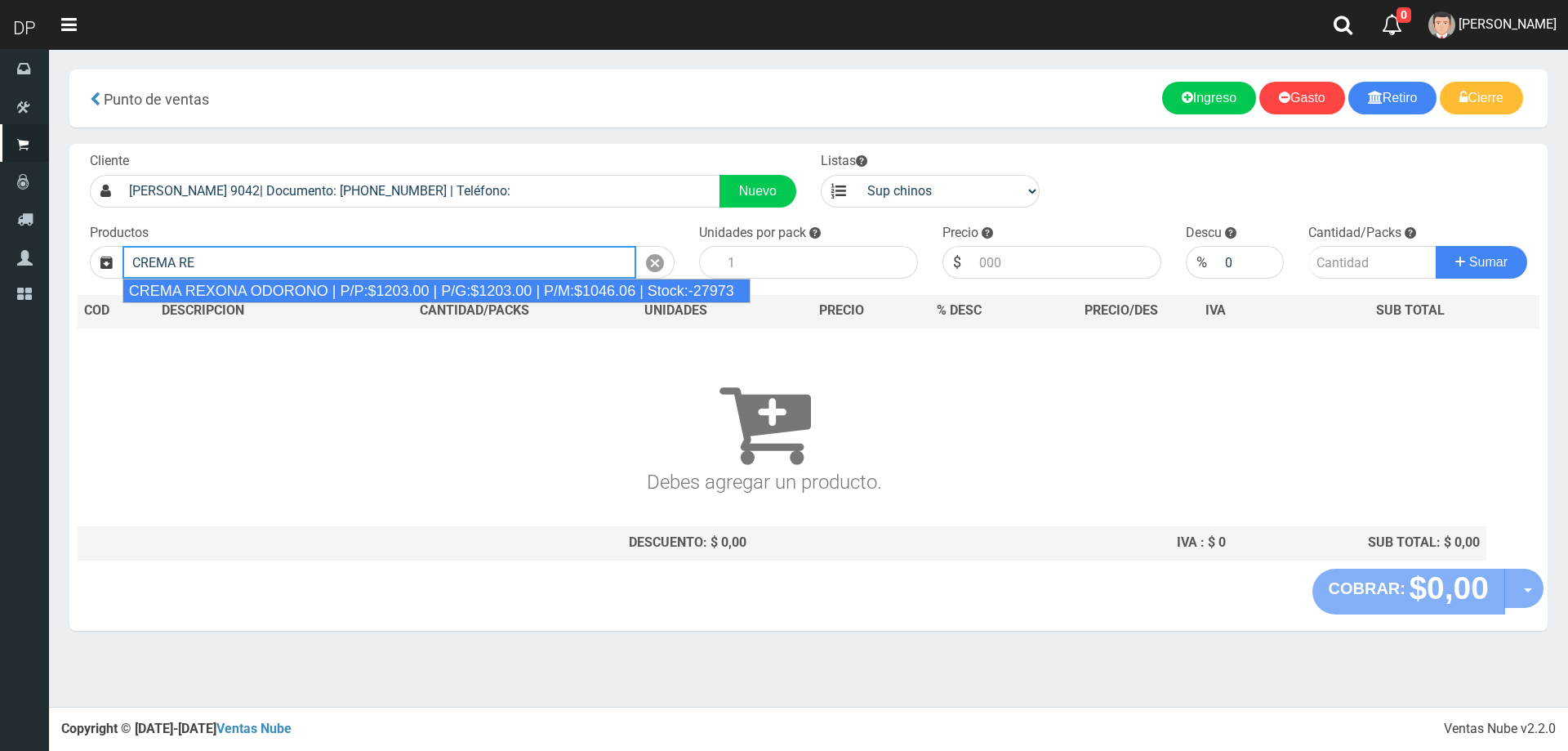
click at [497, 298] on div "CREMA REXONA ODORONO | P/P:$1203.00 | P/G:$1203.00 | P/M:$1046.06 | Stock:-27973" at bounding box center [436, 290] width 628 height 25
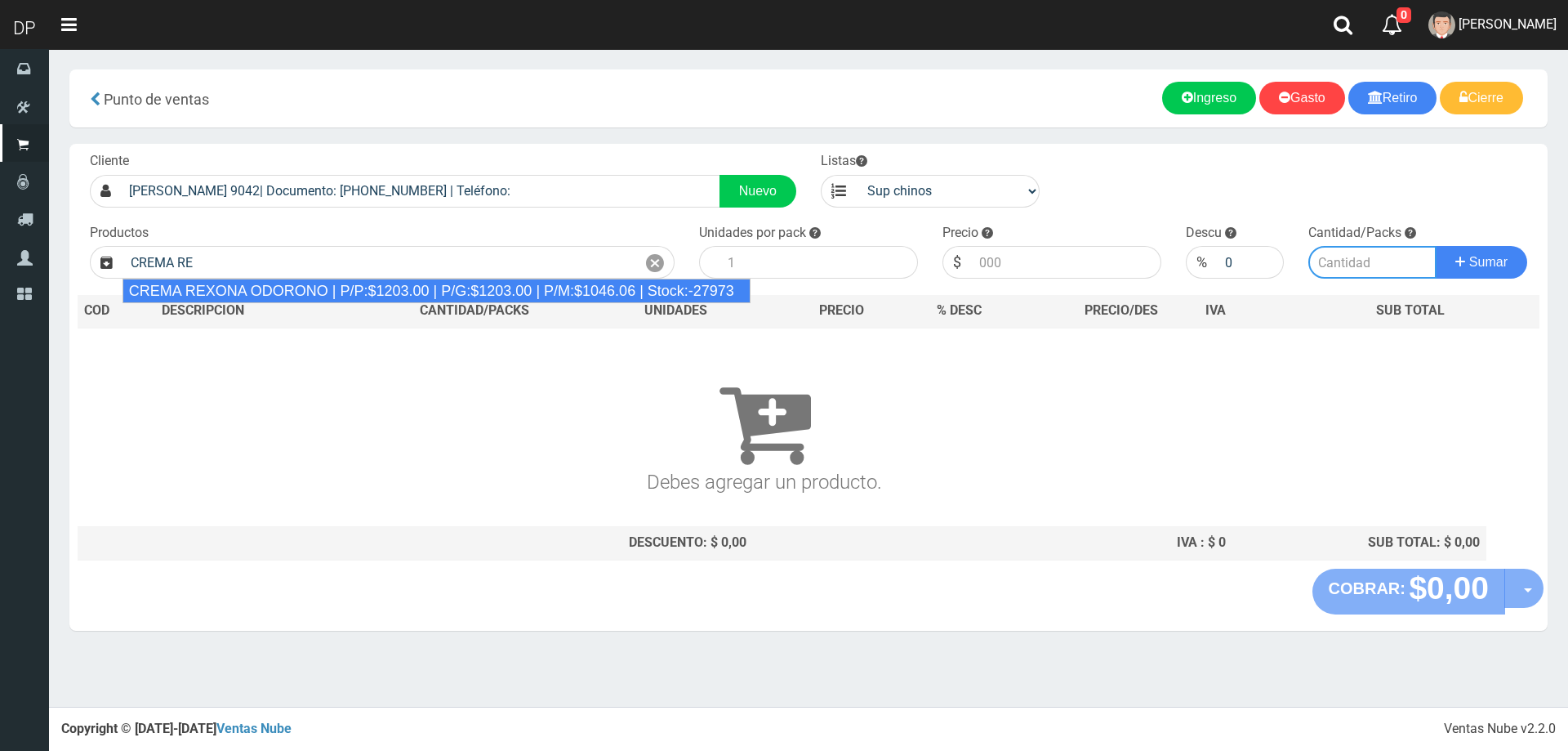
type input "CREMA REXONA ODORONO | P/P:$1203.00 | P/G:$1203.00 | P/M:$1046.06 | Stock:-27973"
type input "12"
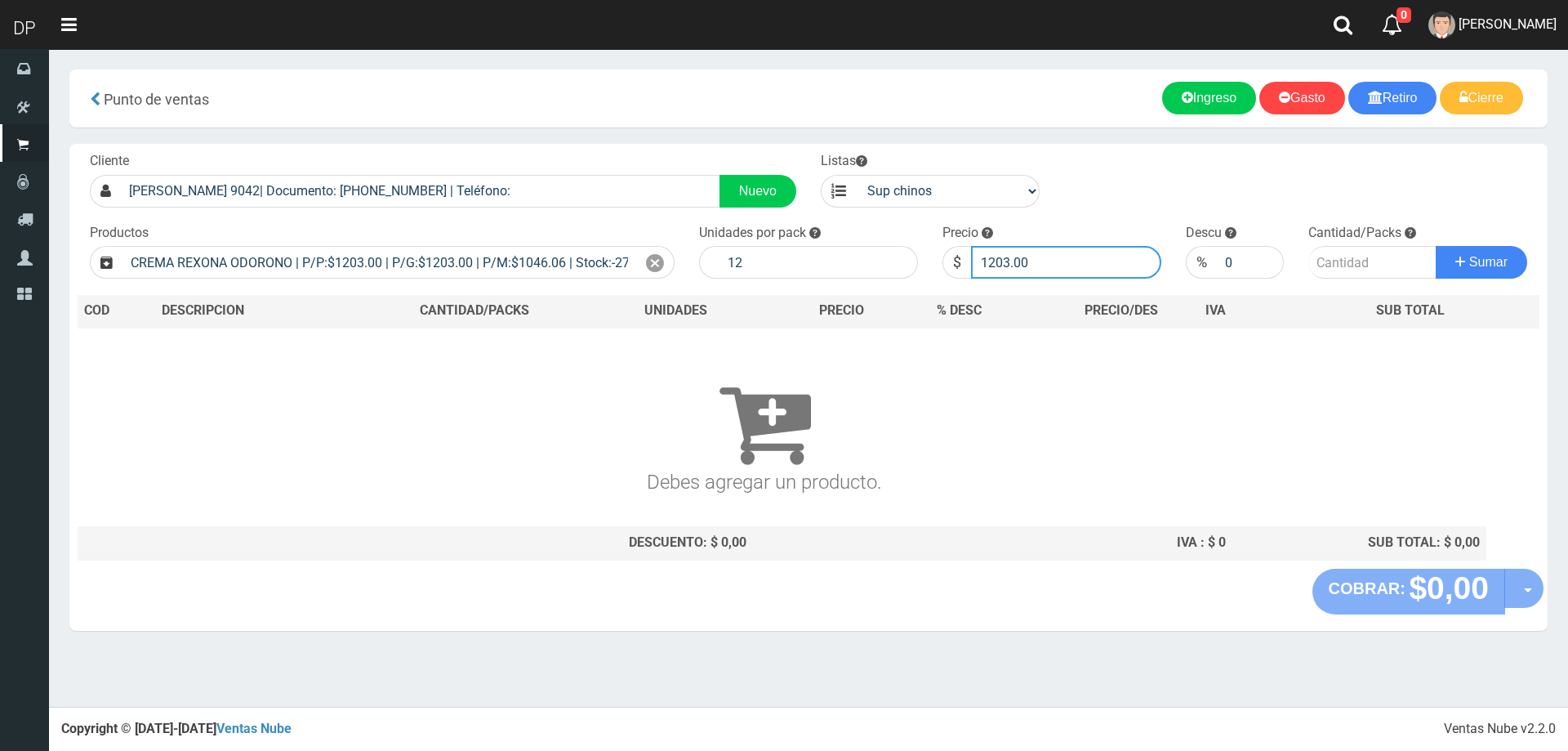
click at [1042, 252] on input "1203.00" at bounding box center [1066, 262] width 190 height 32
type input "1082"
type input "1082.70"
click at [1355, 275] on input "number" at bounding box center [1373, 262] width 129 height 32
type input "1"
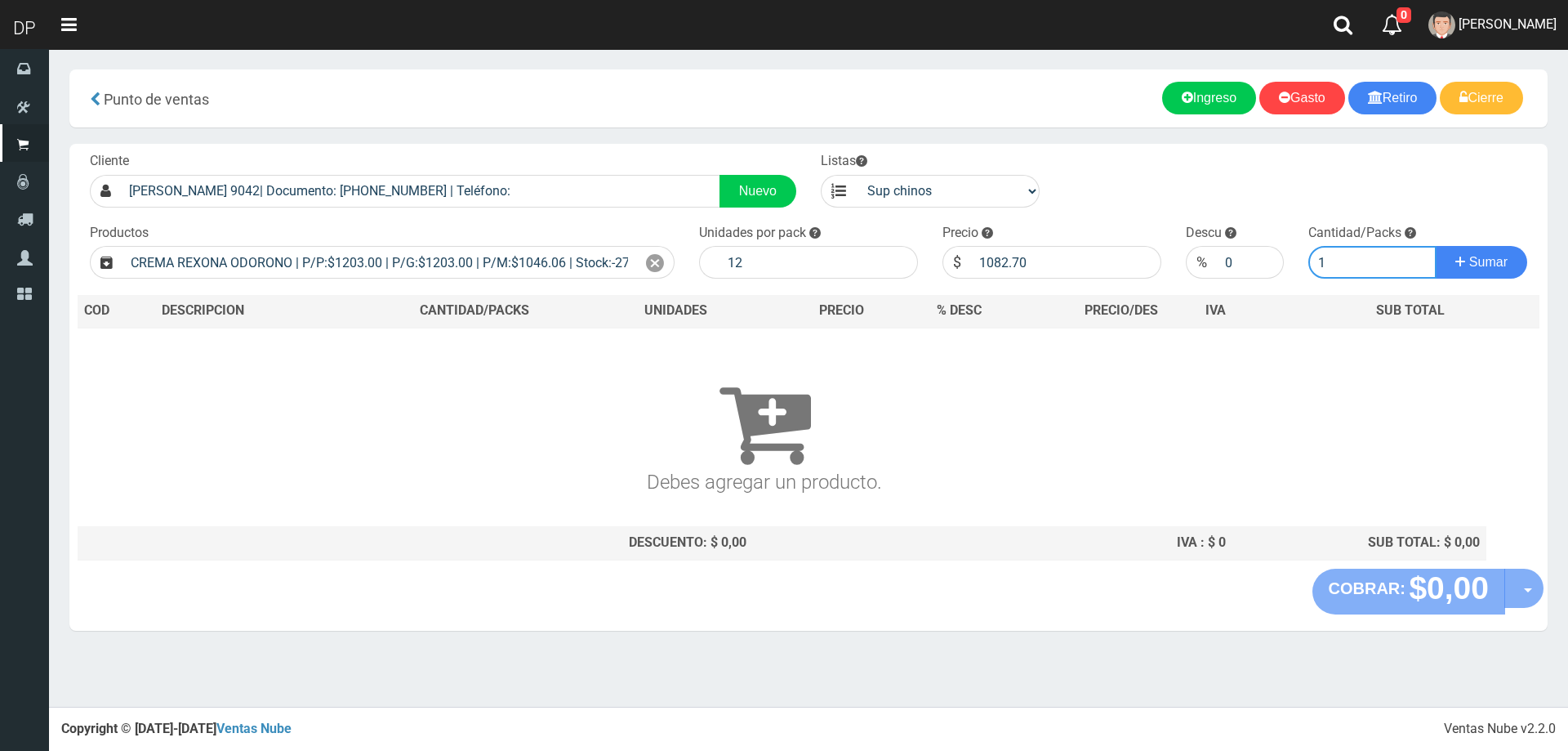
click at [1436, 246] on button "Sumar" at bounding box center [1481, 262] width 91 height 32
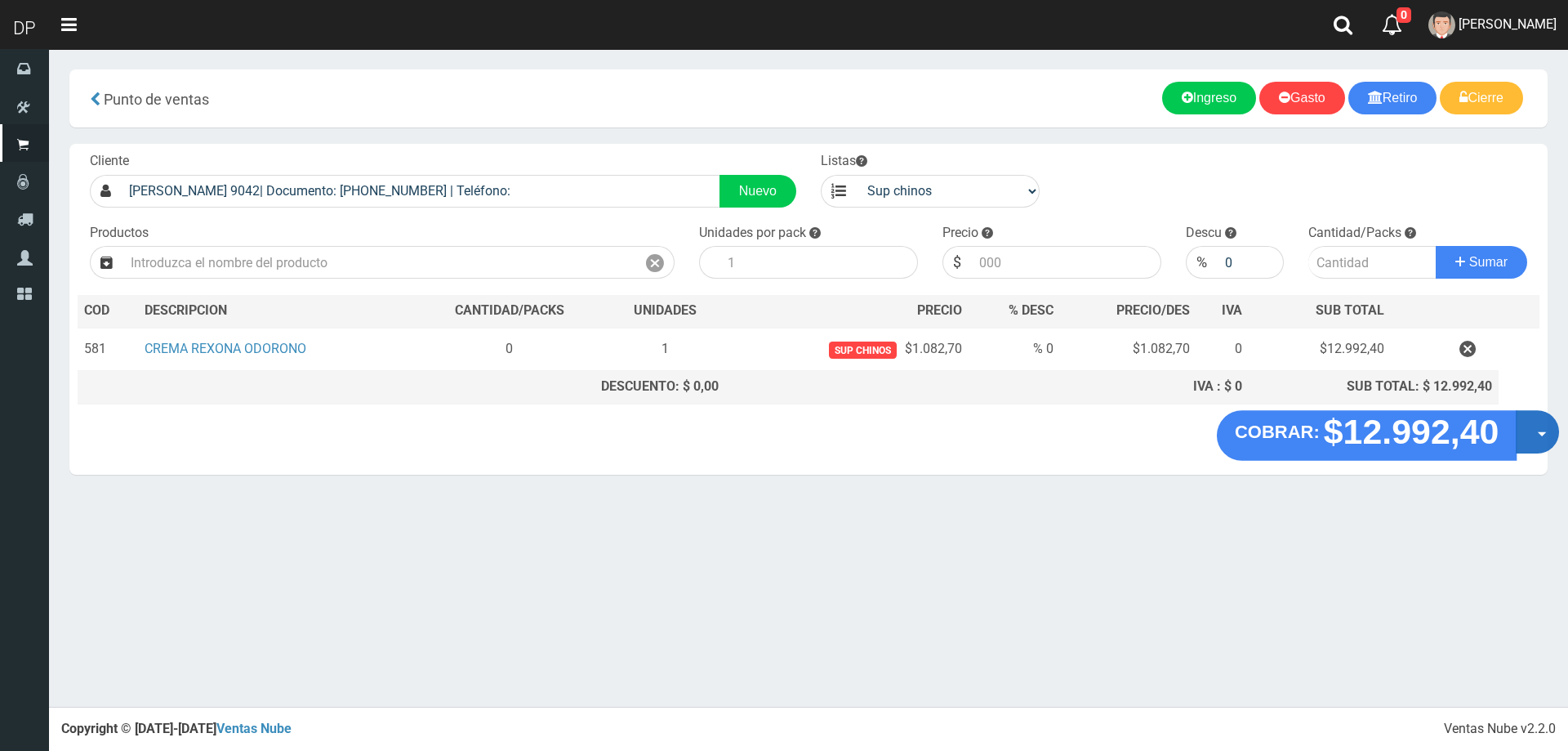
click at [1533, 435] on button "Opciones" at bounding box center [1537, 431] width 43 height 43
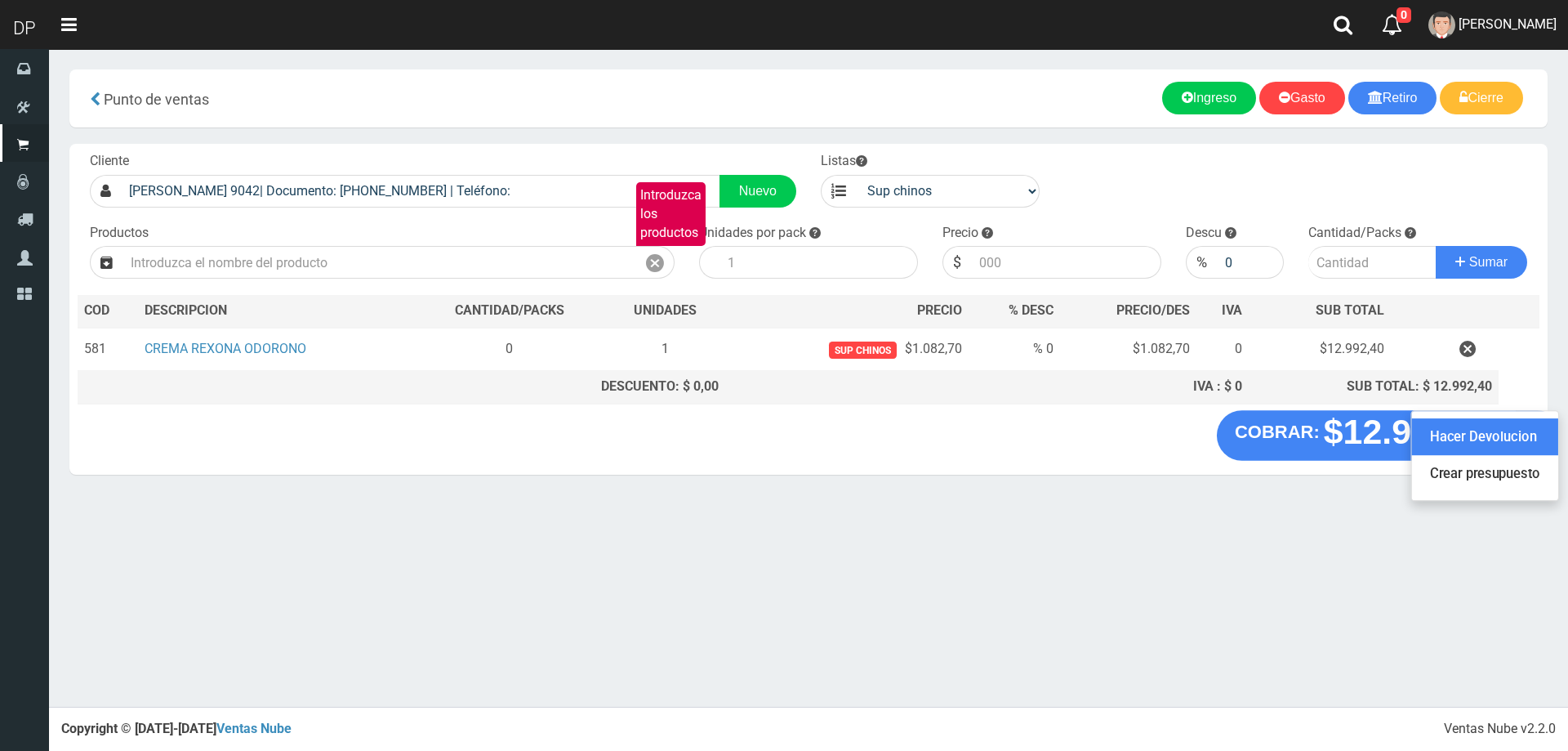
click at [1515, 436] on link "Hacer Devolucion" at bounding box center [1485, 437] width 146 height 37
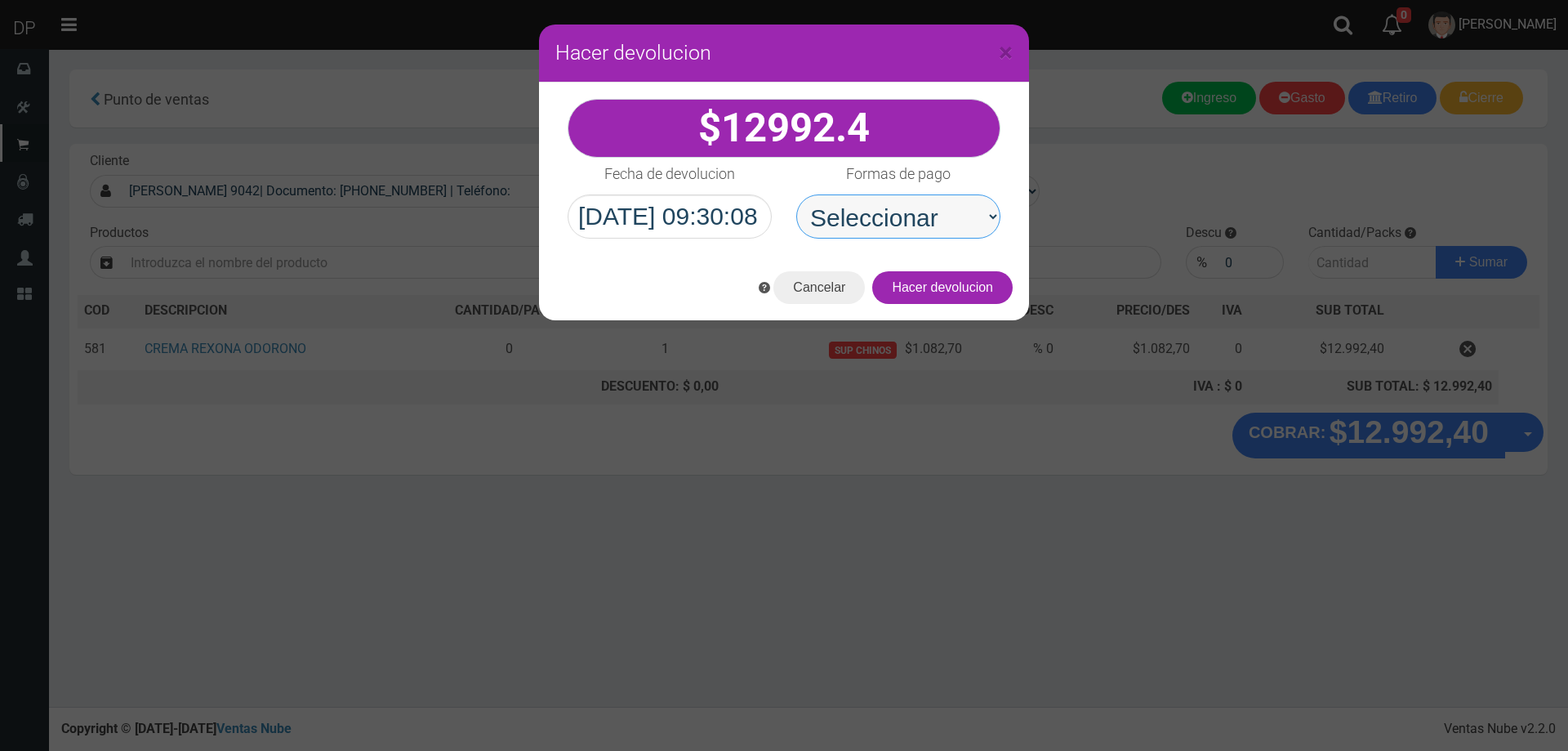
click at [903, 229] on select "Seleccionar Efectivo Tarjeta de Crédito Depósito Débito" at bounding box center [898, 216] width 204 height 44
select select "Efectivo"
click at [796, 194] on select "Seleccionar Efectivo Tarjeta de Crédito Depósito Débito" at bounding box center [898, 216] width 204 height 44
click at [961, 292] on button "Hacer devolucion" at bounding box center [942, 287] width 140 height 32
